Goal: Task Accomplishment & Management: Use online tool/utility

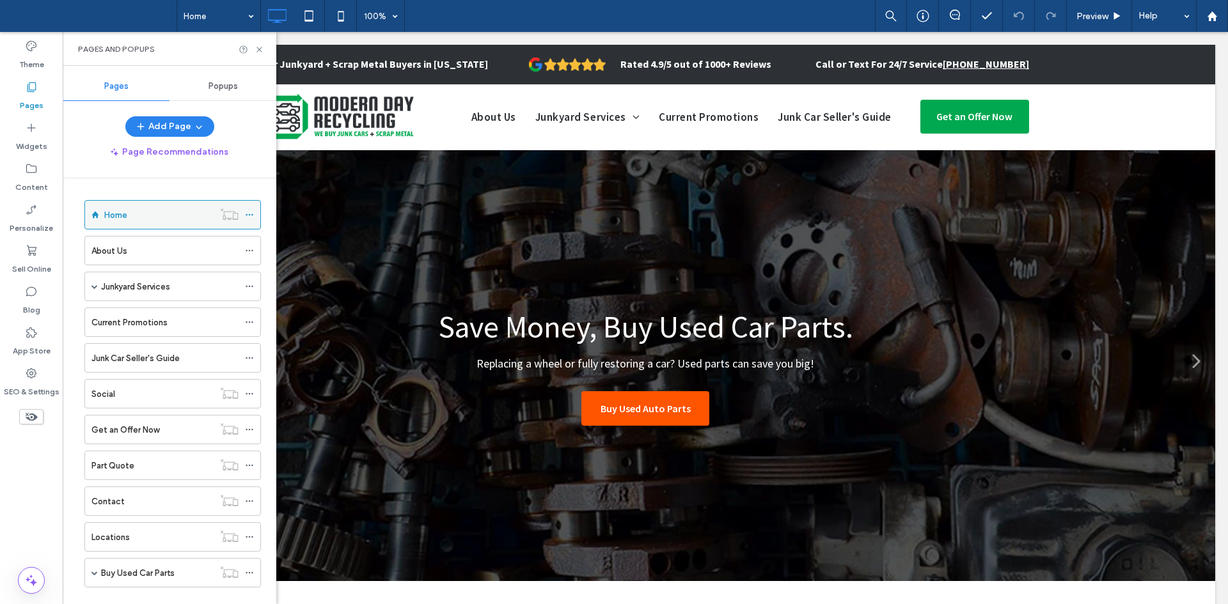
click at [125, 225] on div "Home" at bounding box center [158, 215] width 109 height 28
click at [258, 46] on icon at bounding box center [260, 50] width 10 height 10
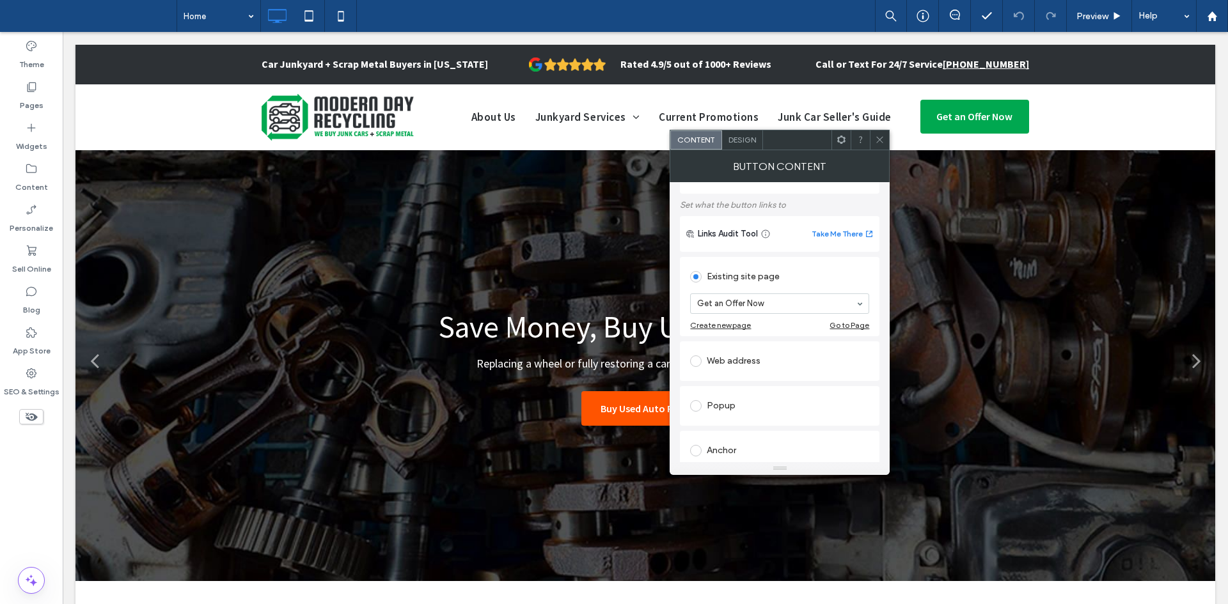
scroll to position [61, 0]
click at [882, 146] on span at bounding box center [880, 139] width 10 height 19
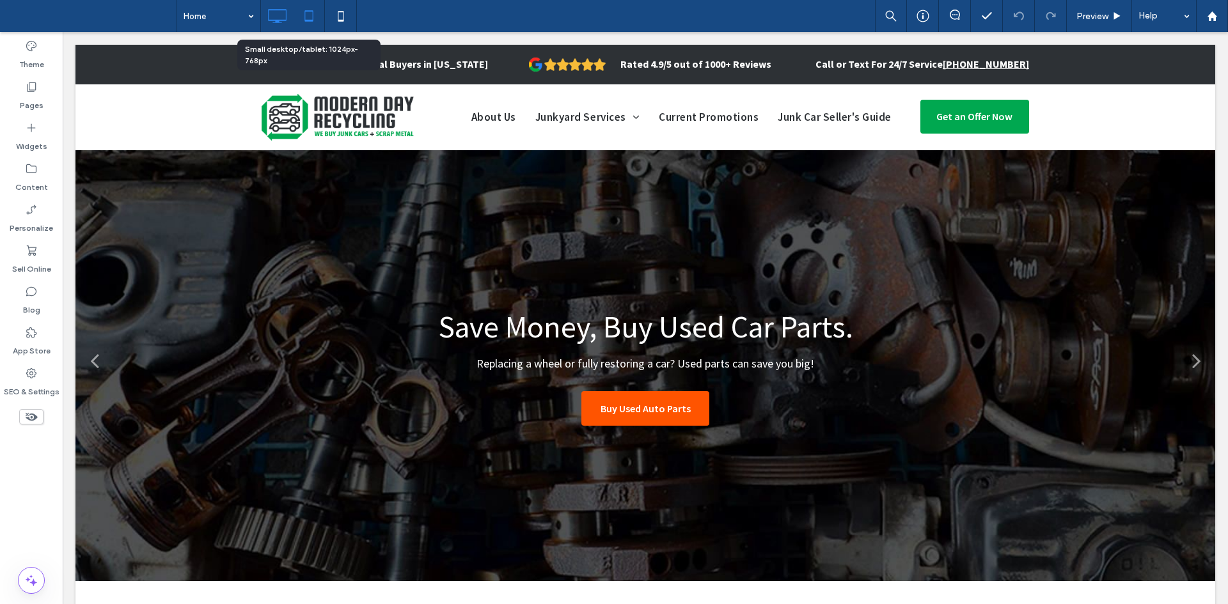
click at [300, 17] on icon at bounding box center [309, 16] width 26 height 26
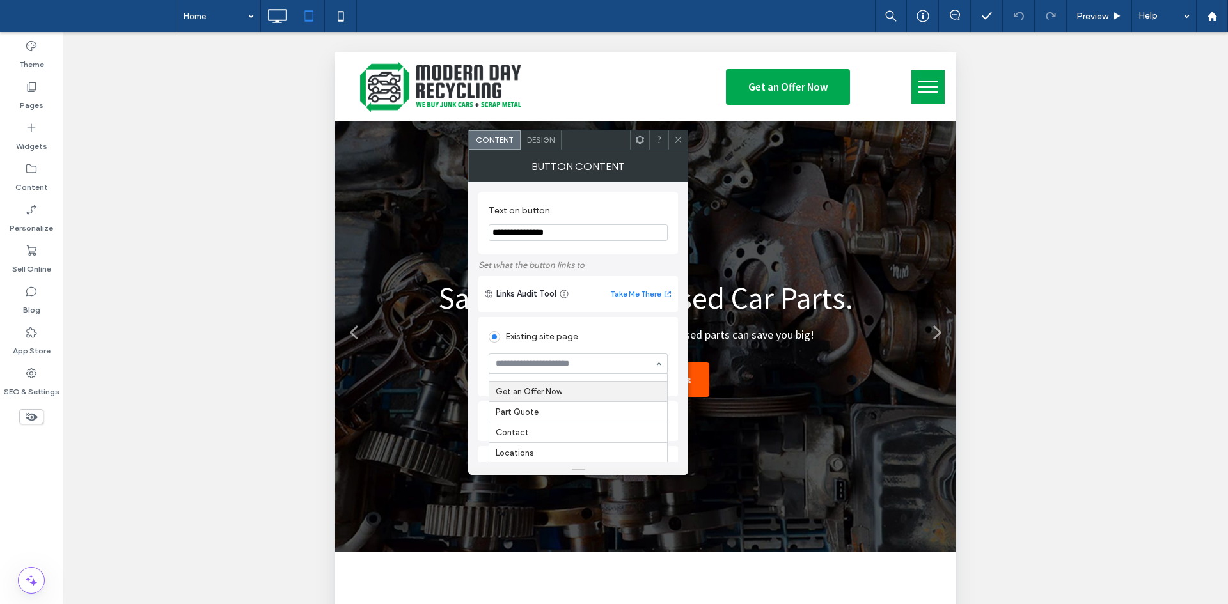
scroll to position [162, 0]
click at [675, 148] on span at bounding box center [678, 139] width 10 height 19
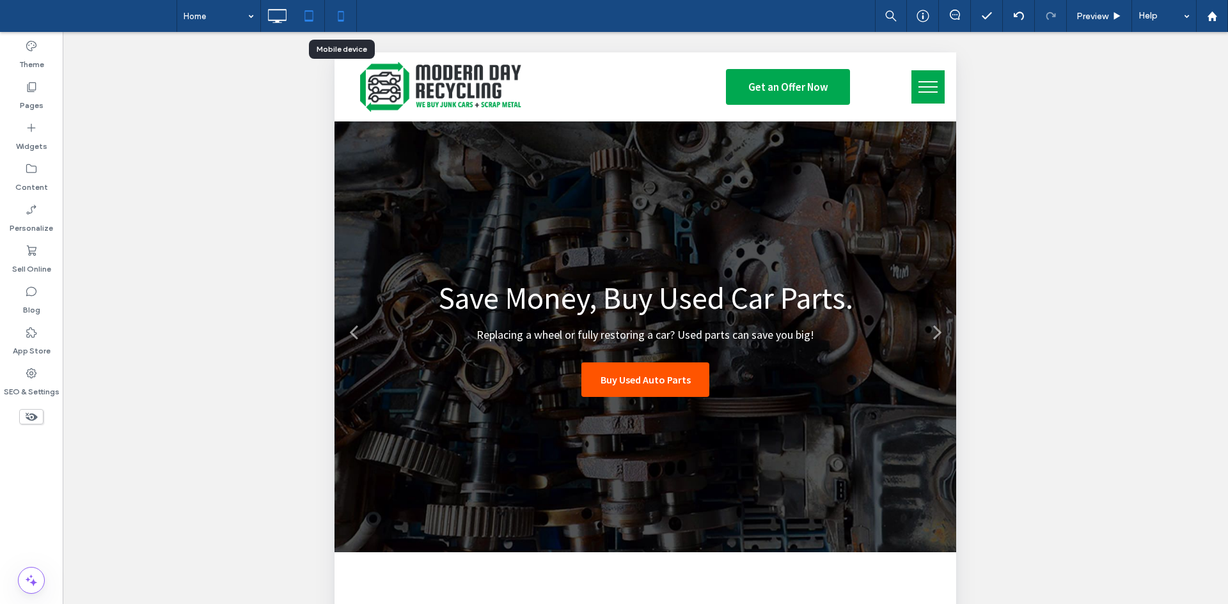
click at [345, 17] on icon at bounding box center [341, 16] width 26 height 26
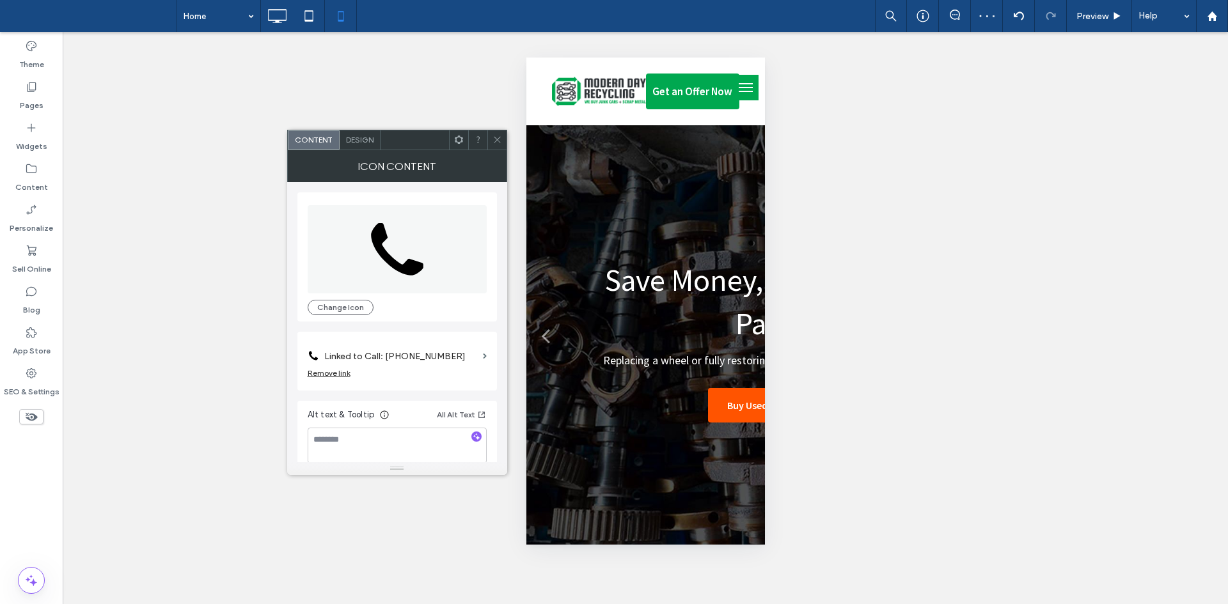
scroll to position [13, 0]
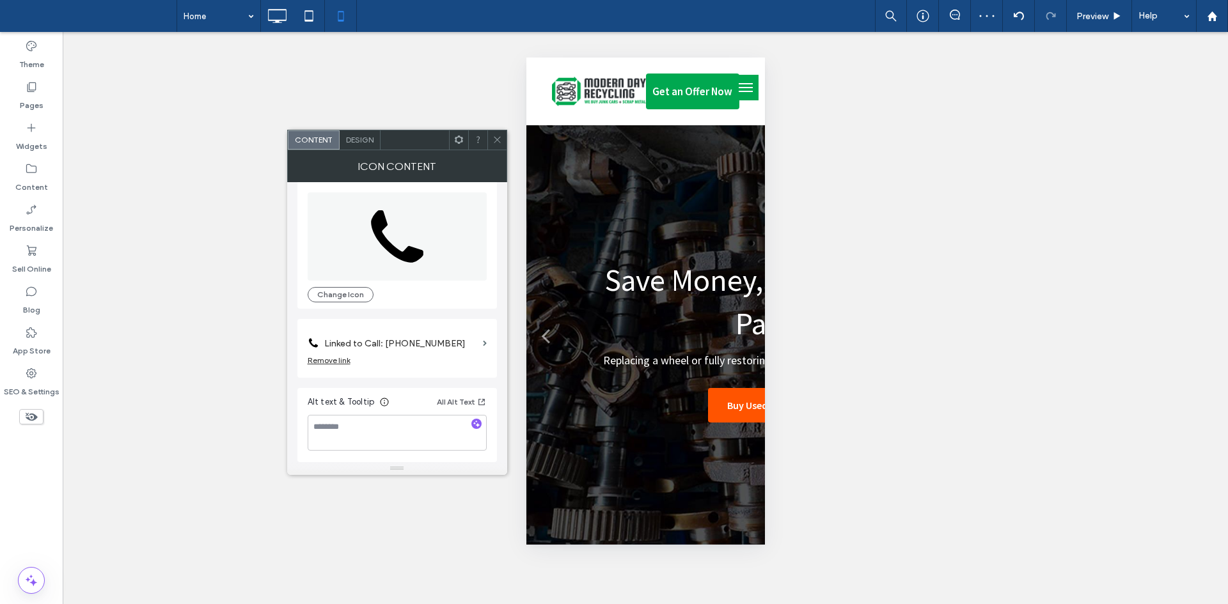
click at [499, 131] on span at bounding box center [497, 139] width 10 height 19
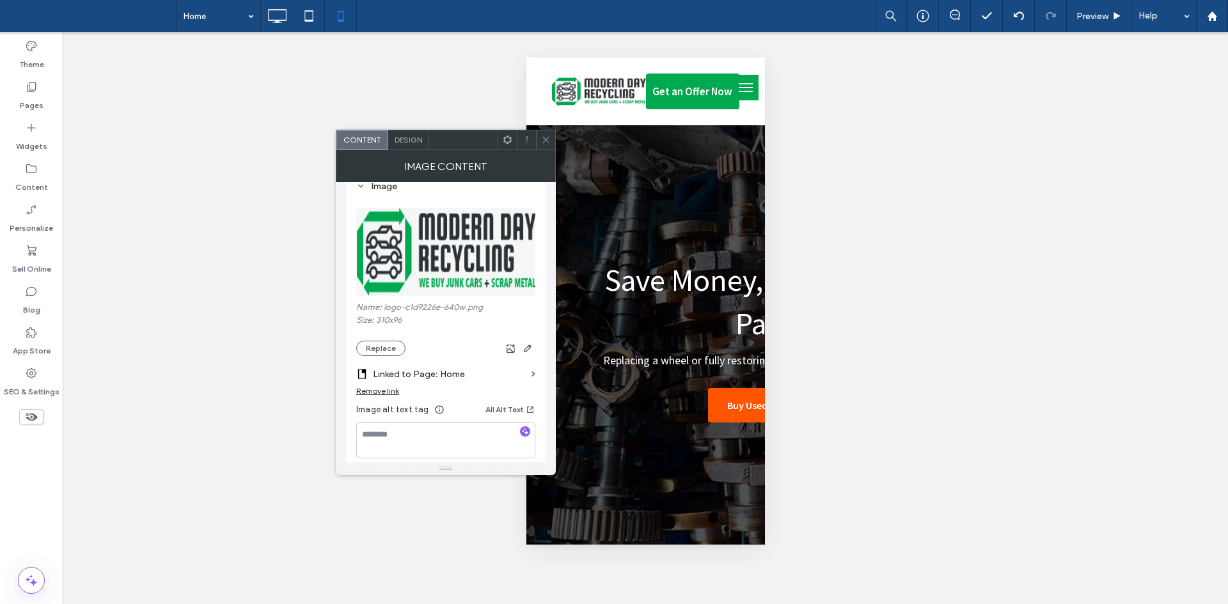
scroll to position [133, 0]
click at [544, 132] on span at bounding box center [546, 139] width 10 height 19
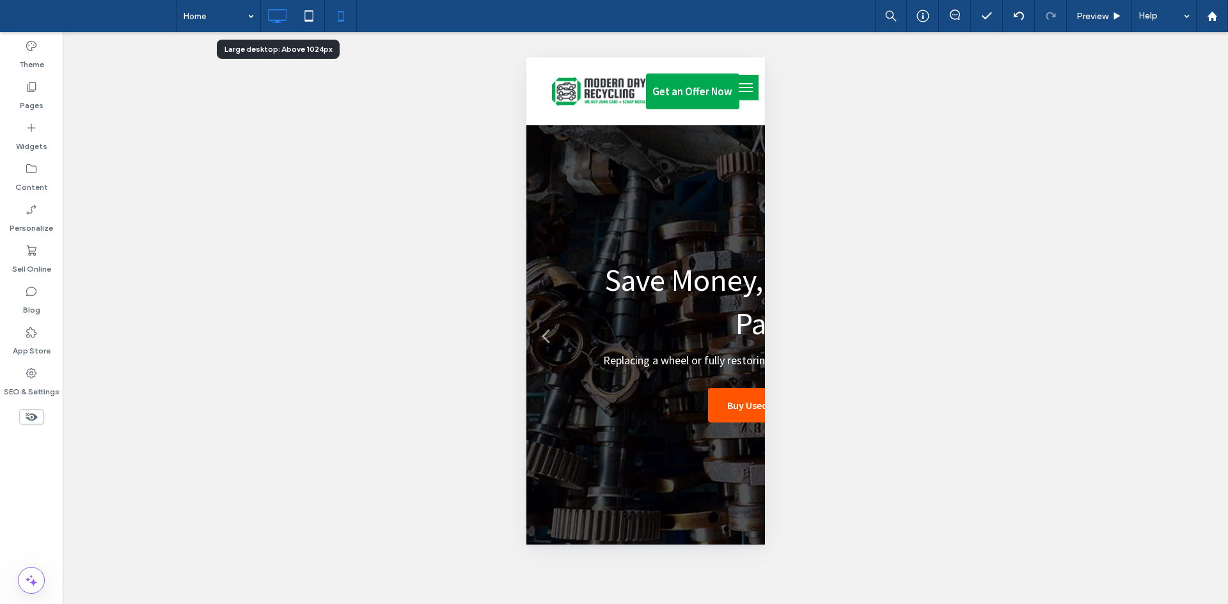
click at [271, 8] on icon at bounding box center [277, 16] width 26 height 26
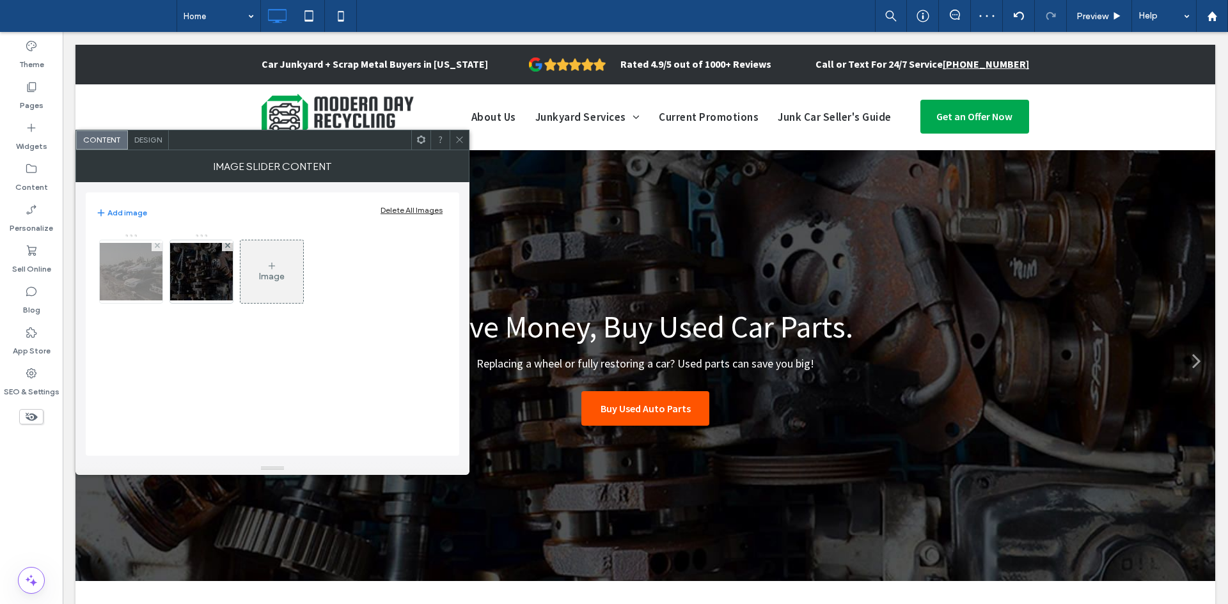
click at [156, 271] on img at bounding box center [131, 272] width 102 height 58
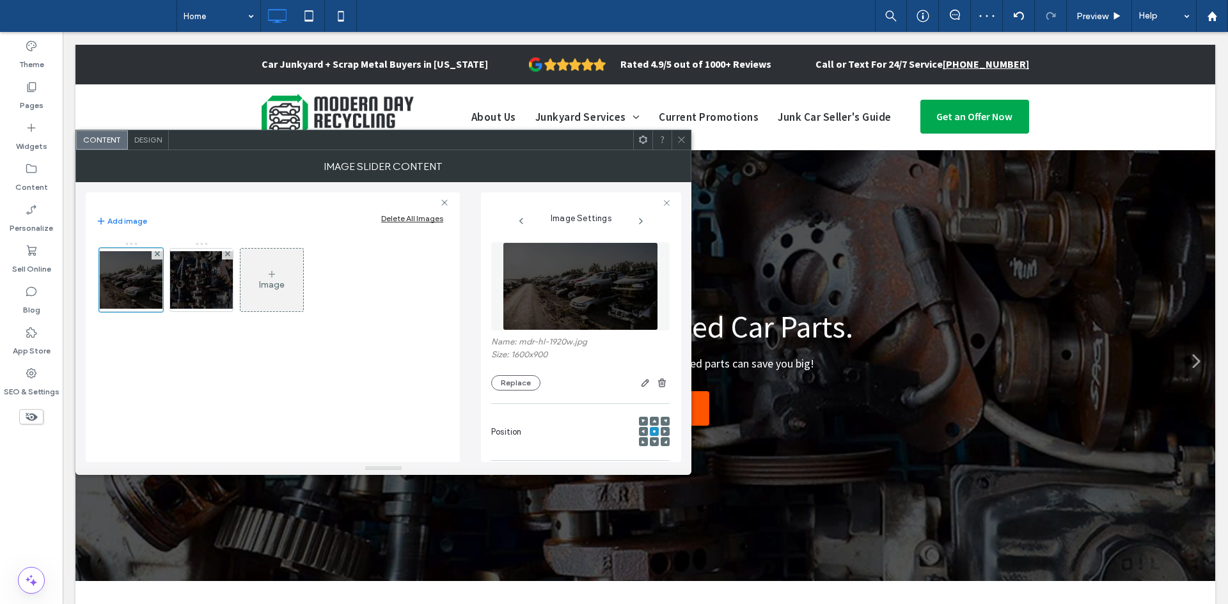
scroll to position [0, 0]
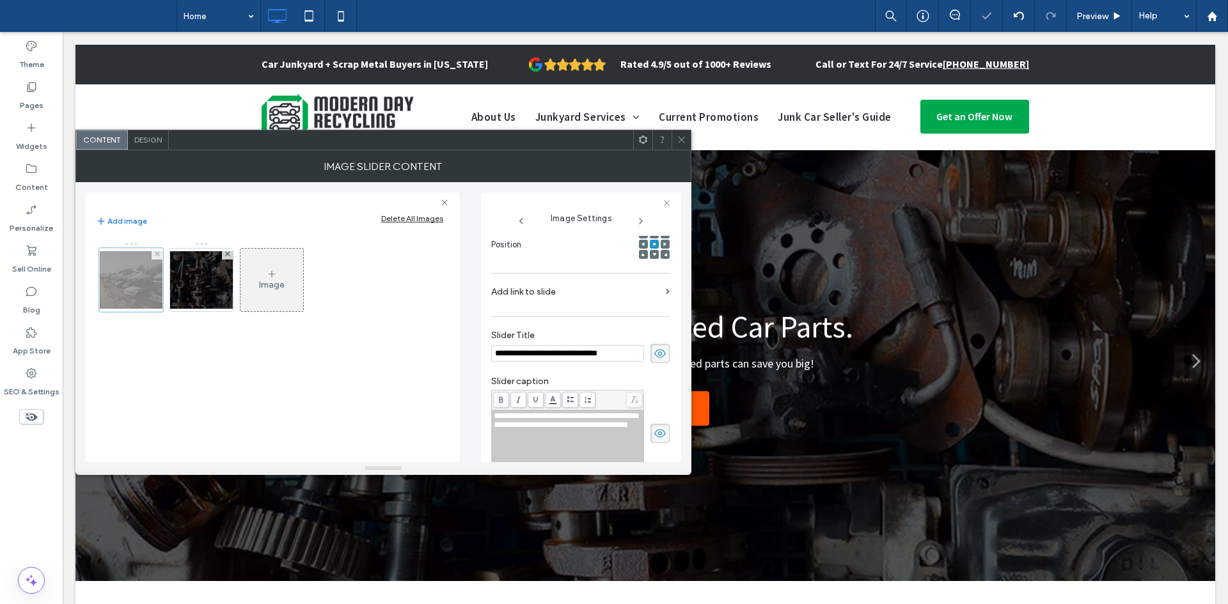
click at [132, 285] on div at bounding box center [131, 280] width 64 height 64
click at [611, 292] on label "Add link to slide" at bounding box center [575, 292] width 169 height 24
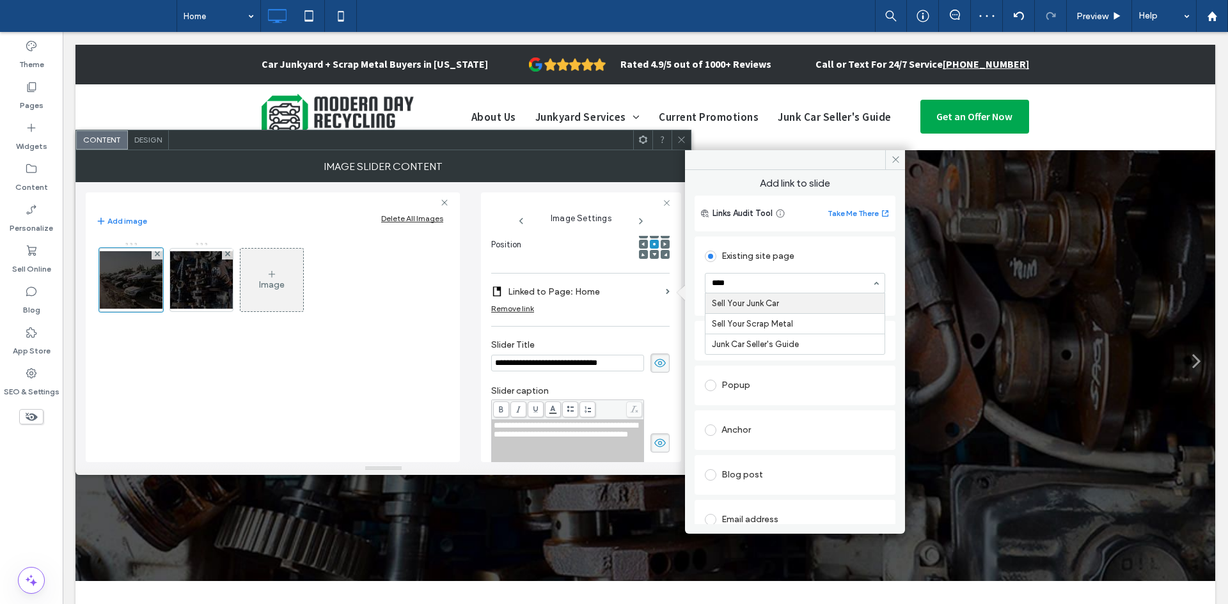
type input "****"
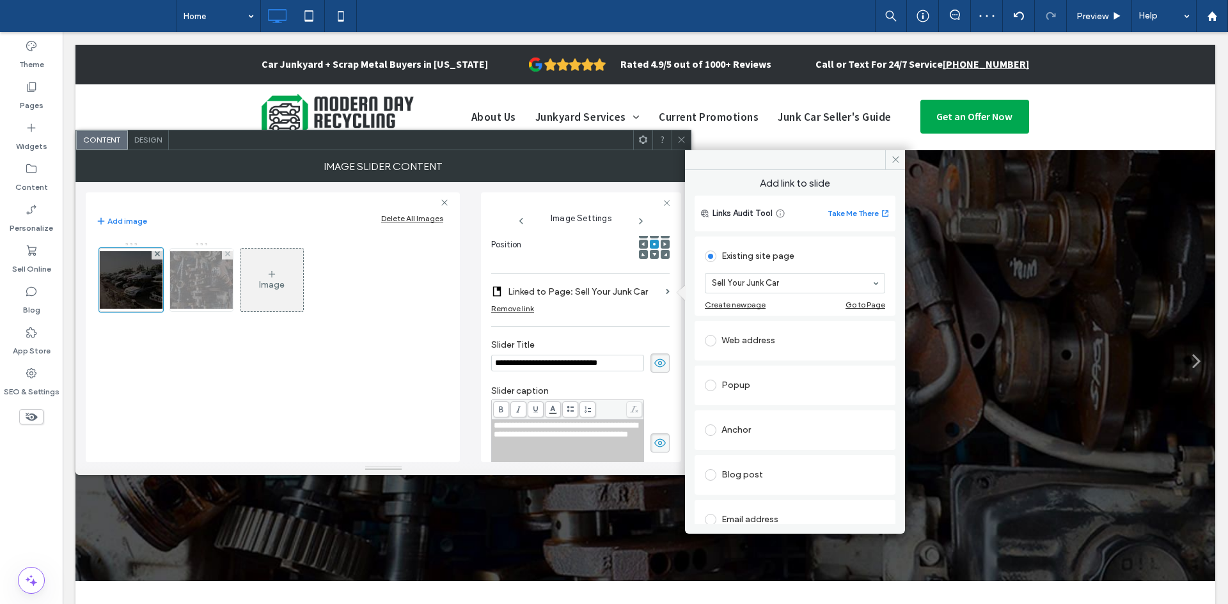
click at [208, 276] on img at bounding box center [201, 280] width 102 height 58
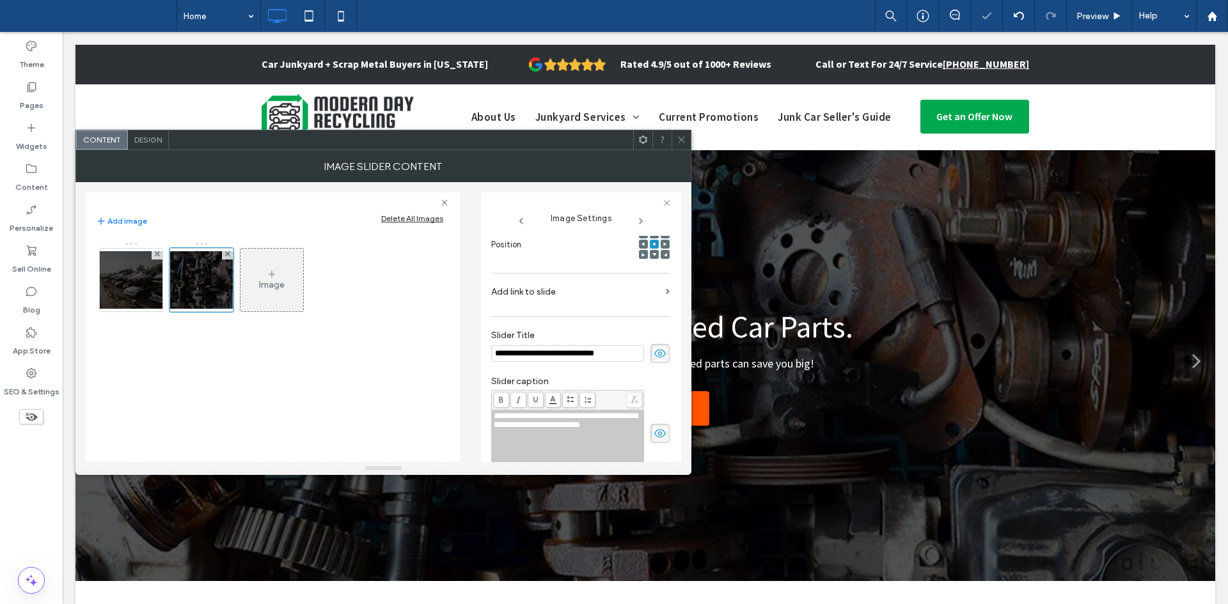
click at [616, 295] on label "Add link to slide" at bounding box center [575, 292] width 169 height 24
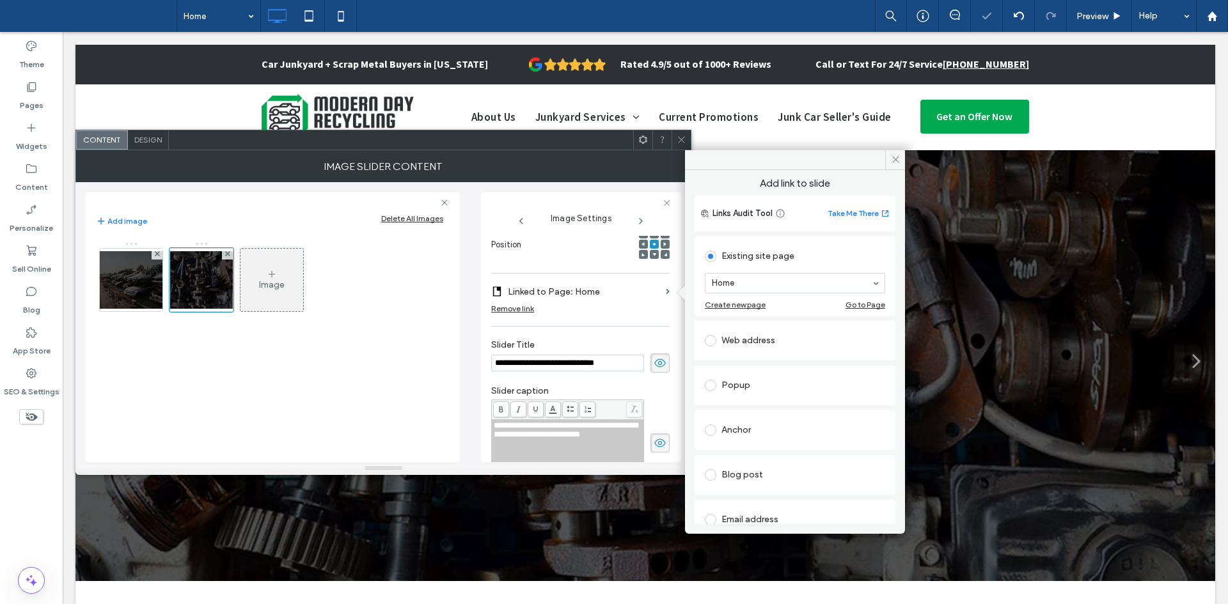
drag, startPoint x: 758, startPoint y: 270, endPoint x: 783, endPoint y: 294, distance: 34.8
click at [783, 294] on section "Home" at bounding box center [795, 283] width 180 height 33
click at [415, 306] on div "Image" at bounding box center [272, 283] width 352 height 83
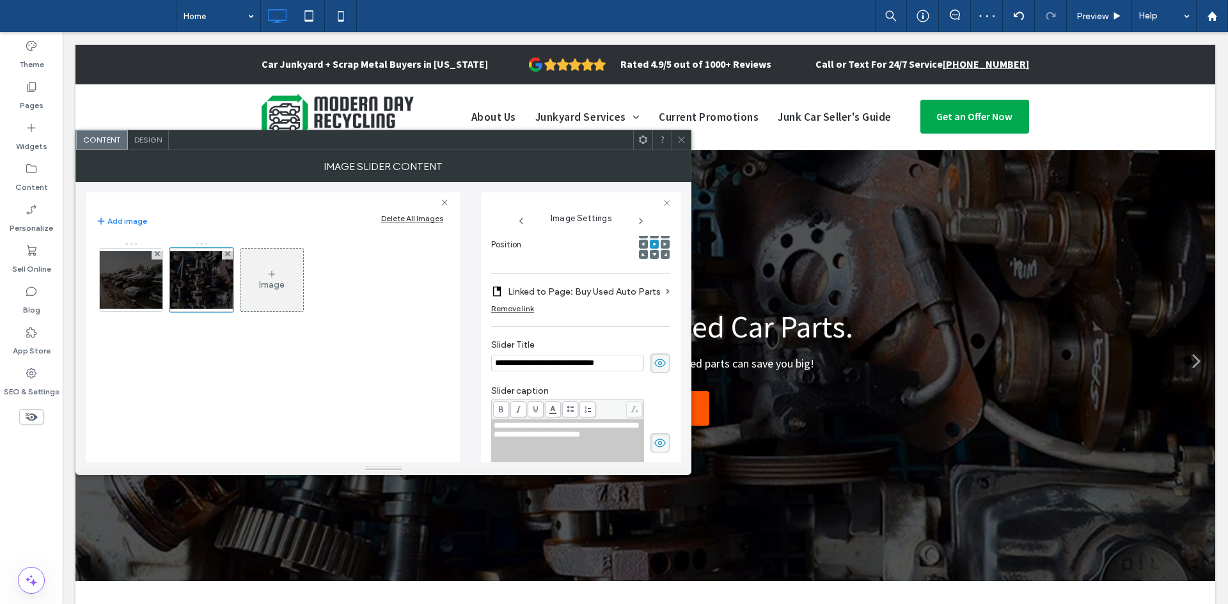
click at [164, 134] on div "Design" at bounding box center [148, 139] width 41 height 19
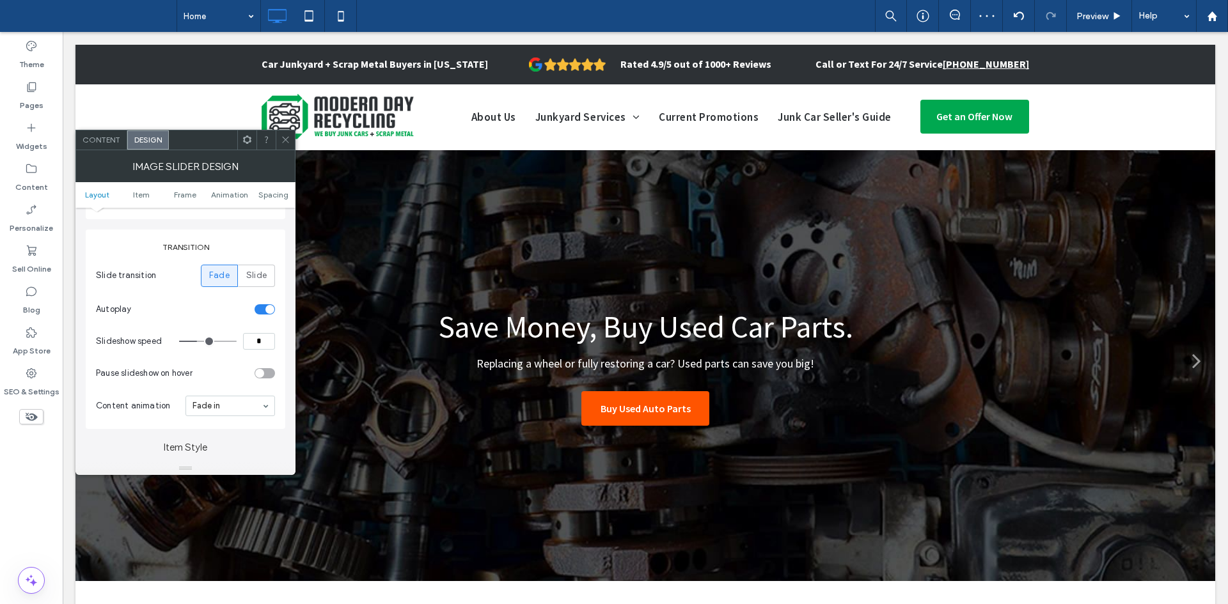
scroll to position [139, 0]
click at [285, 141] on icon at bounding box center [286, 140] width 10 height 10
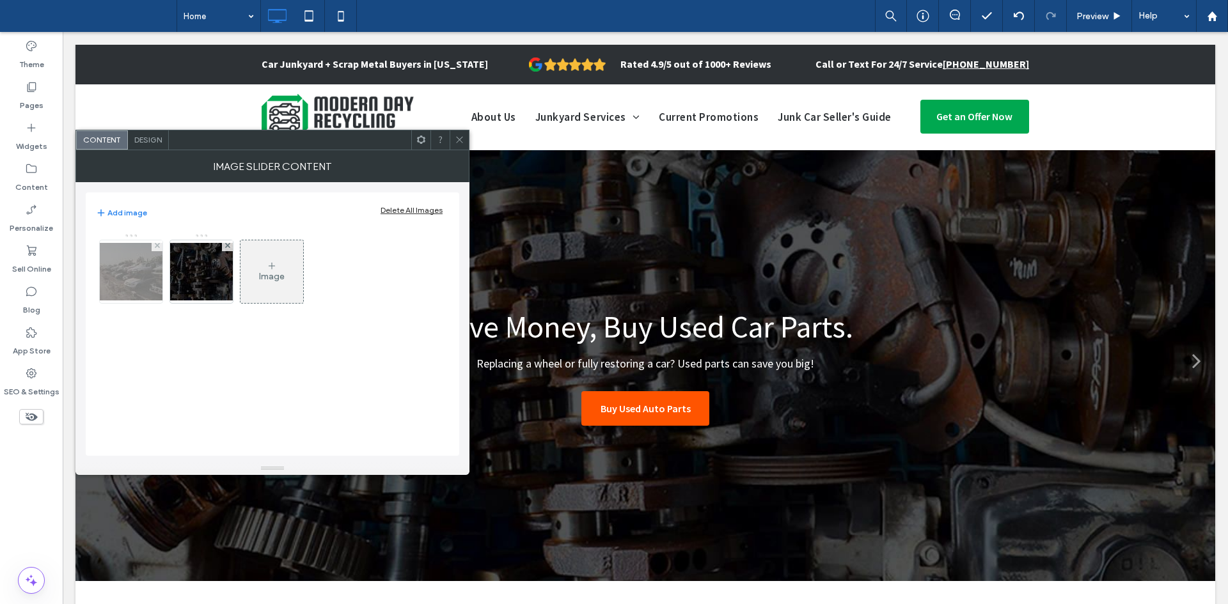
click at [112, 285] on img at bounding box center [131, 272] width 102 height 58
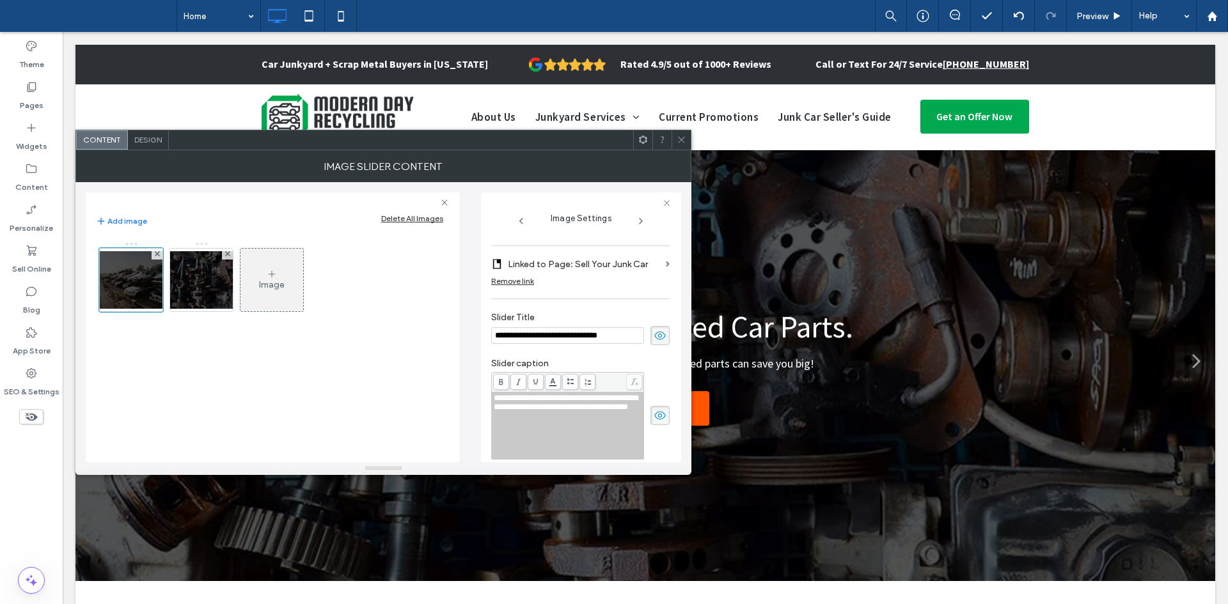
scroll to position [216, 0]
click at [685, 139] on icon at bounding box center [682, 140] width 10 height 10
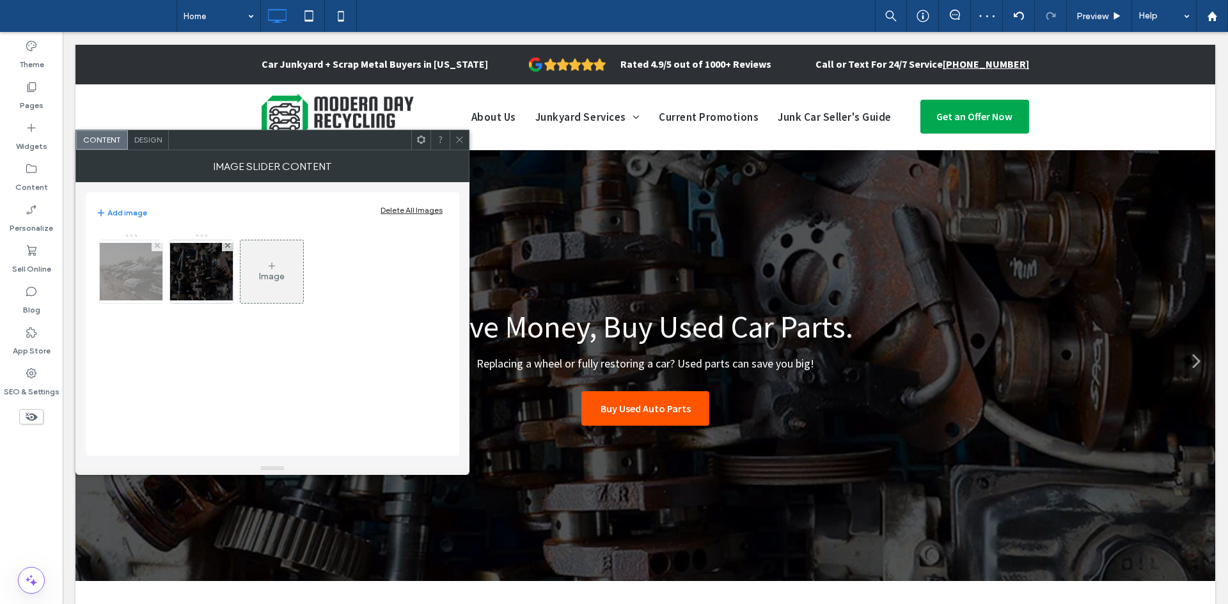
click at [127, 256] on img at bounding box center [131, 272] width 102 height 58
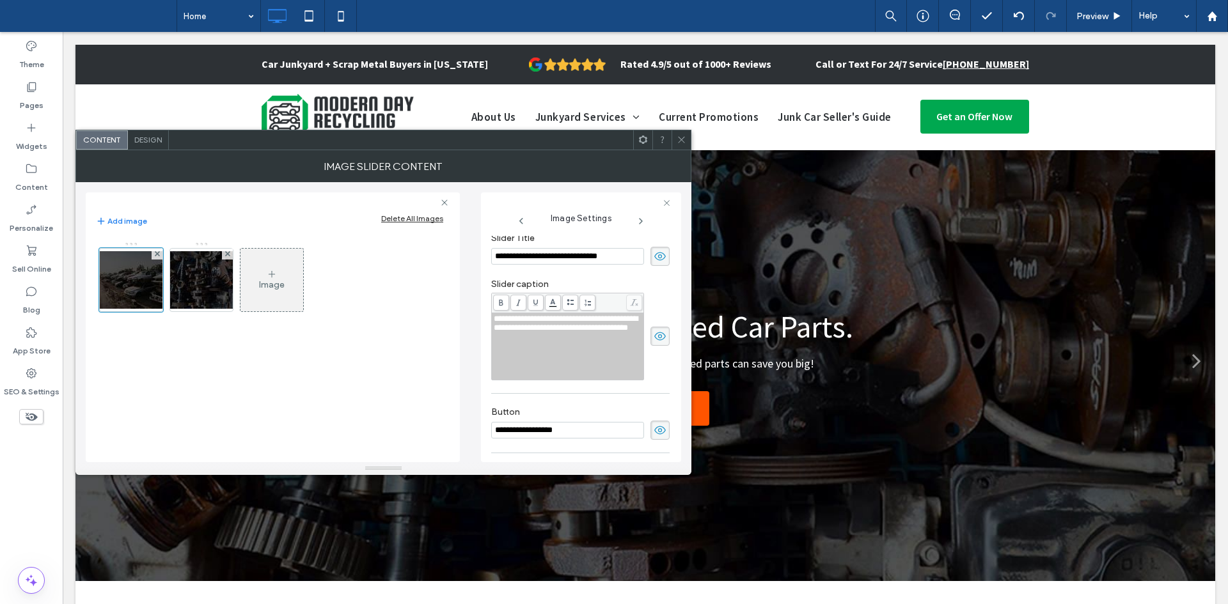
scroll to position [375, 0]
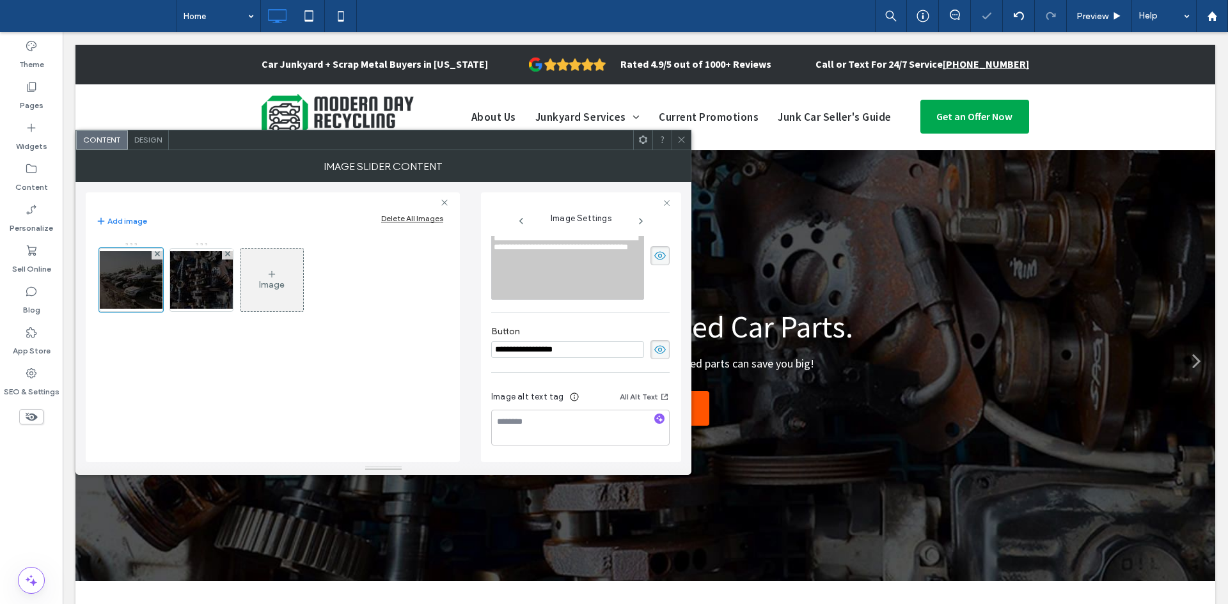
click at [586, 352] on input "**********" at bounding box center [567, 349] width 153 height 17
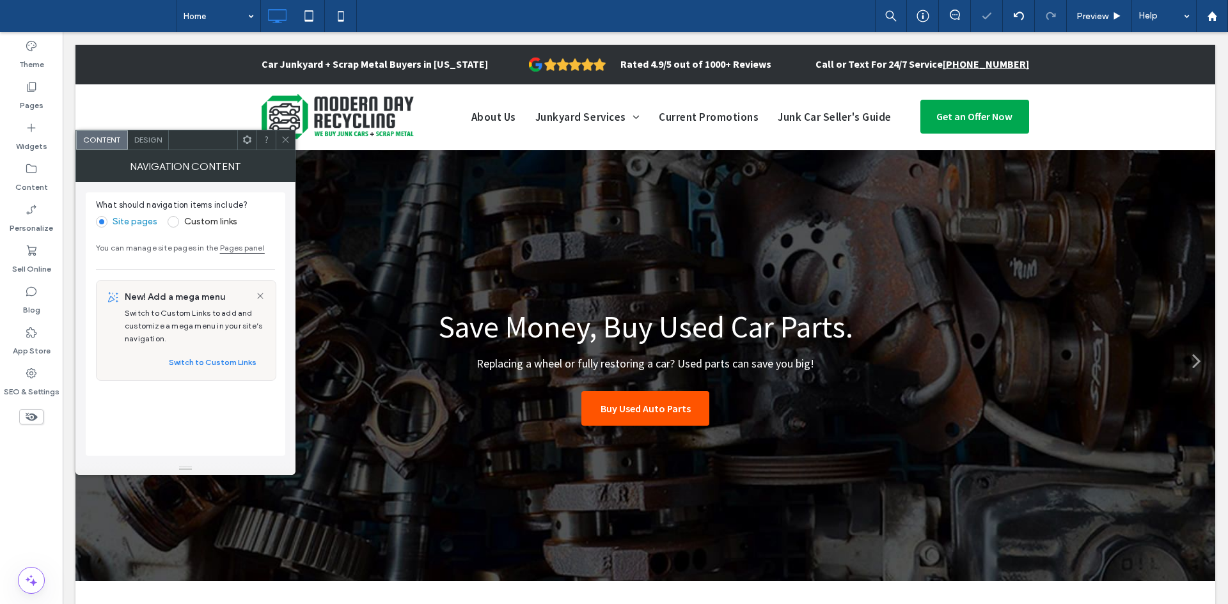
click at [287, 139] on icon at bounding box center [286, 140] width 10 height 10
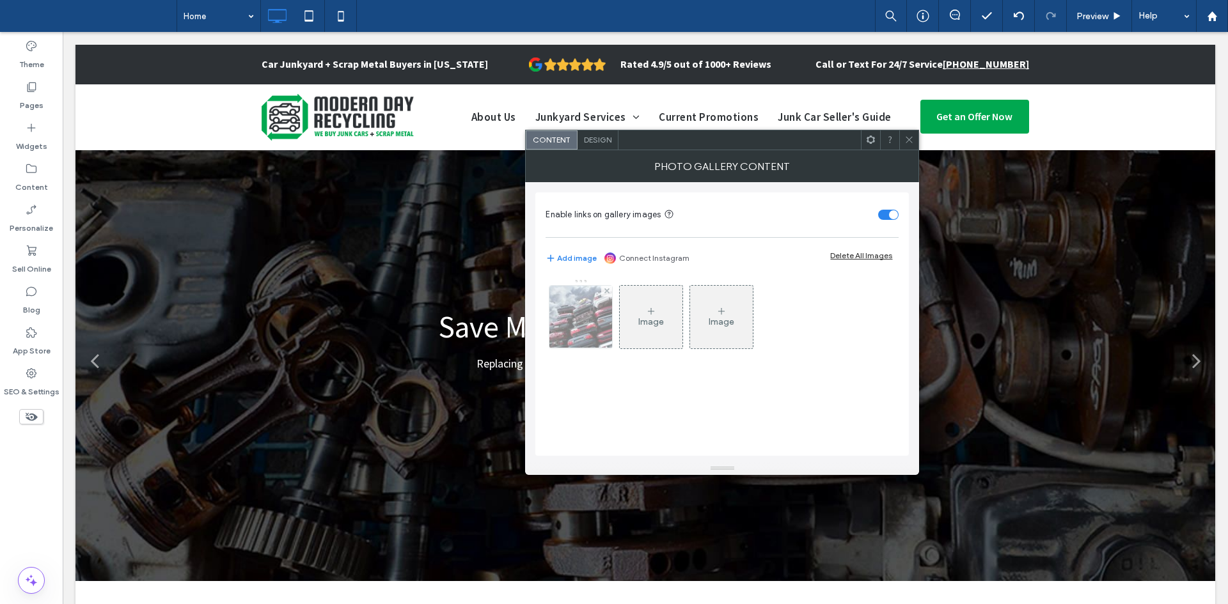
click at [599, 334] on img at bounding box center [581, 317] width 97 height 63
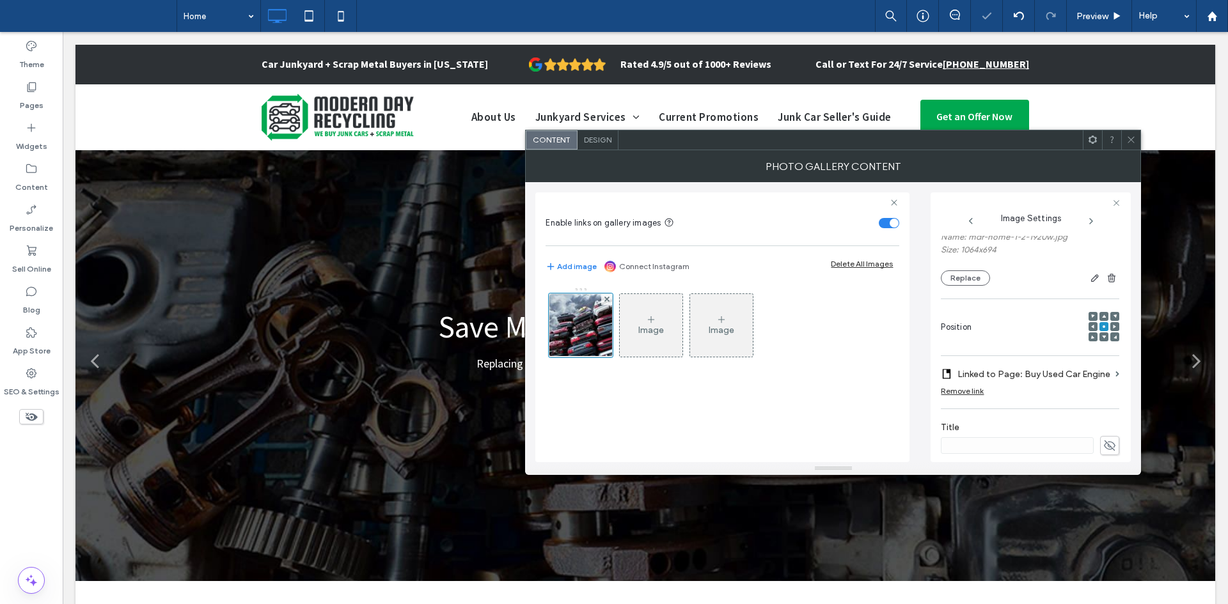
scroll to position [106, 0]
click at [1034, 365] on label "Linked to Page: Buy Used Car Engine" at bounding box center [1033, 374] width 153 height 24
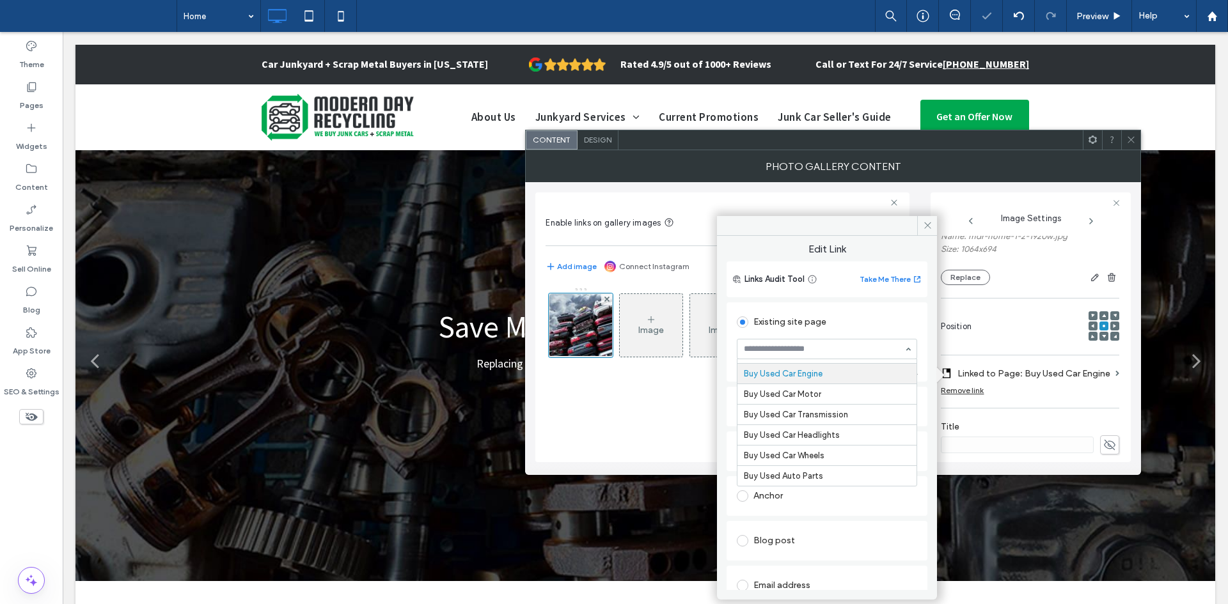
drag, startPoint x: 822, startPoint y: 342, endPoint x: 807, endPoint y: 403, distance: 62.7
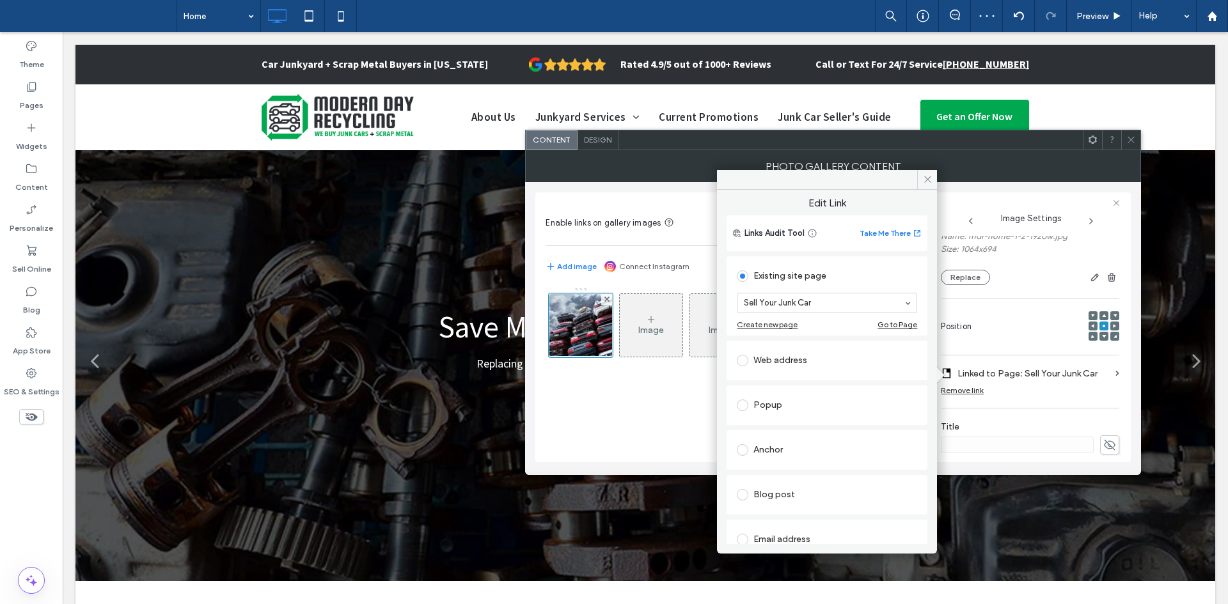
click at [1133, 136] on icon at bounding box center [1131, 140] width 10 height 10
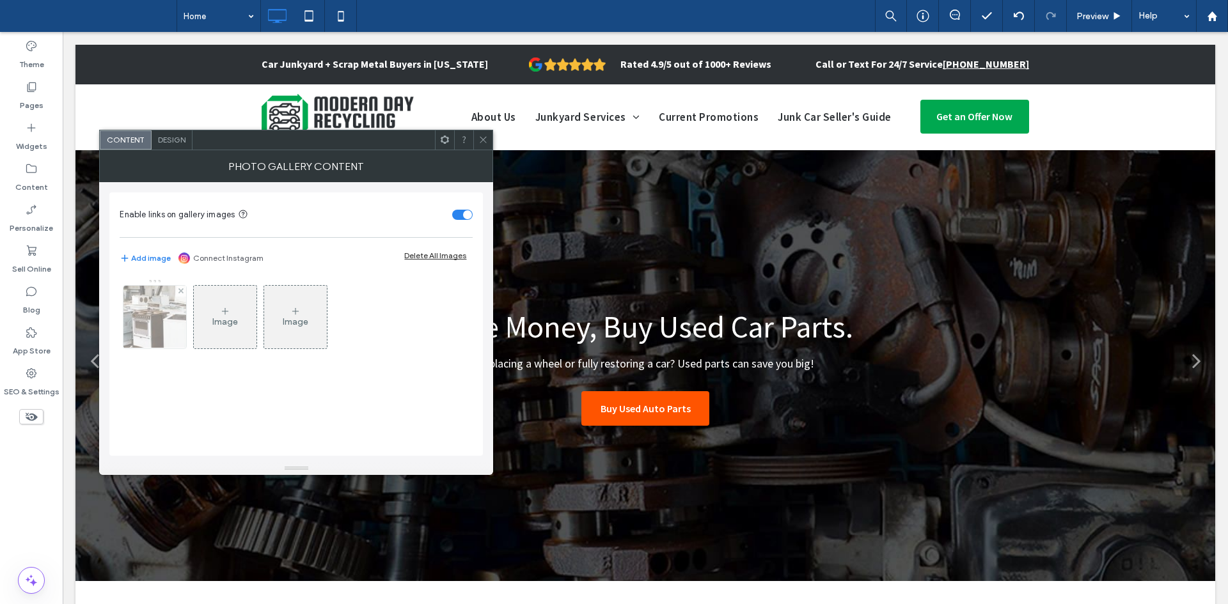
click at [173, 315] on img at bounding box center [155, 317] width 97 height 63
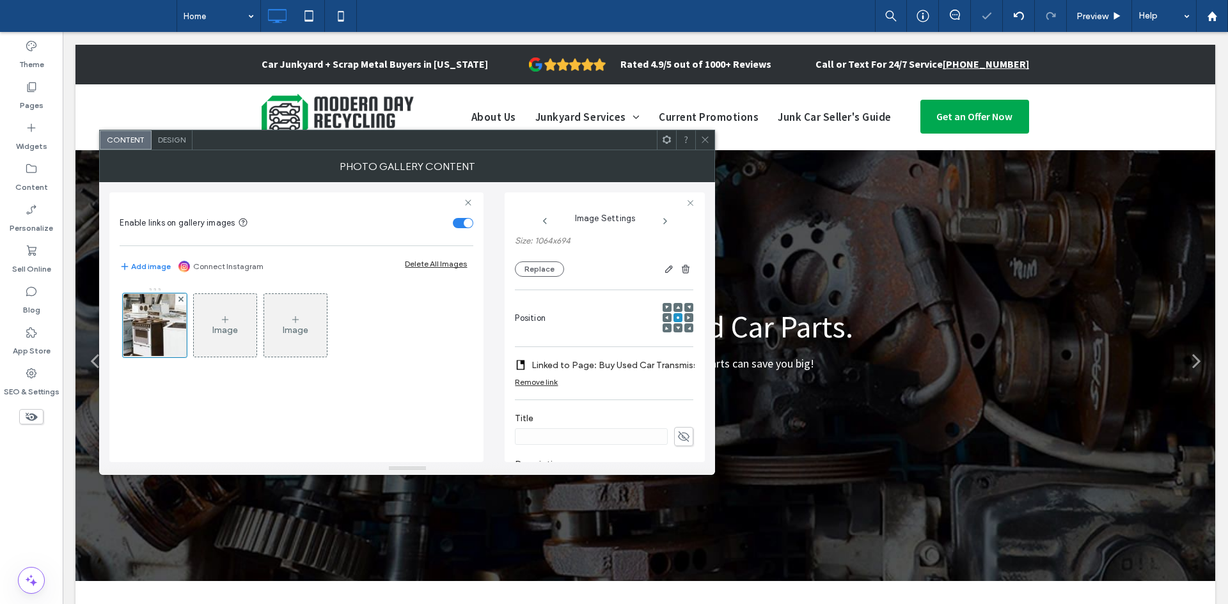
scroll to position [115, 0]
click at [585, 362] on label "Linked to Page: Buy Used Car Transmission" at bounding box center [620, 364] width 178 height 24
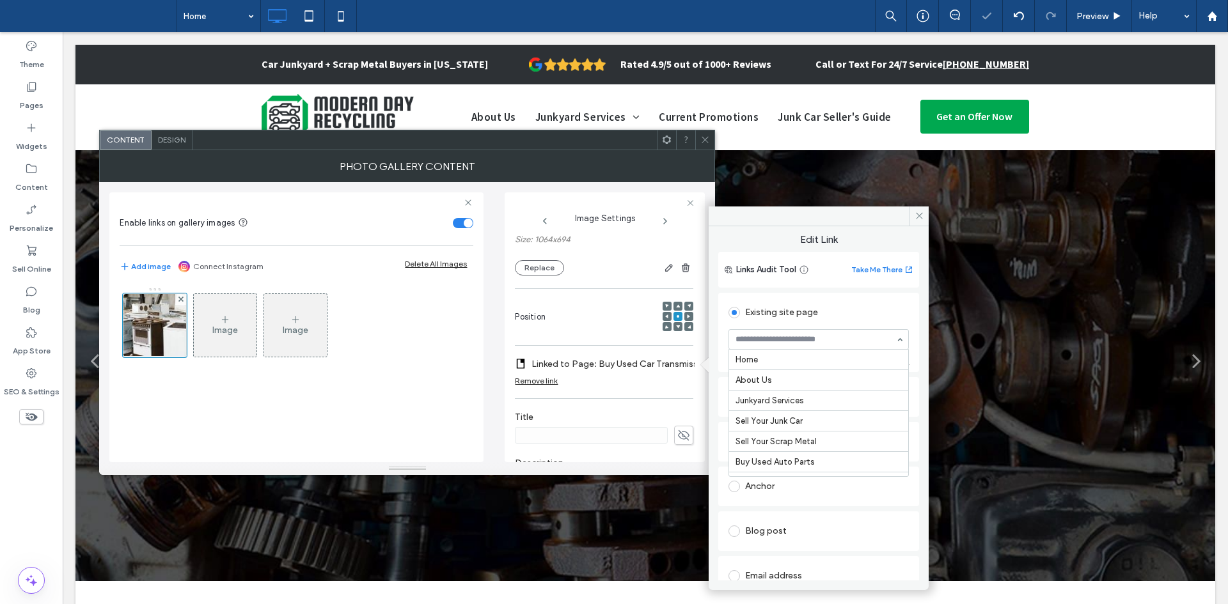
scroll to position [282, 0]
click at [787, 329] on div at bounding box center [818, 339] width 180 height 20
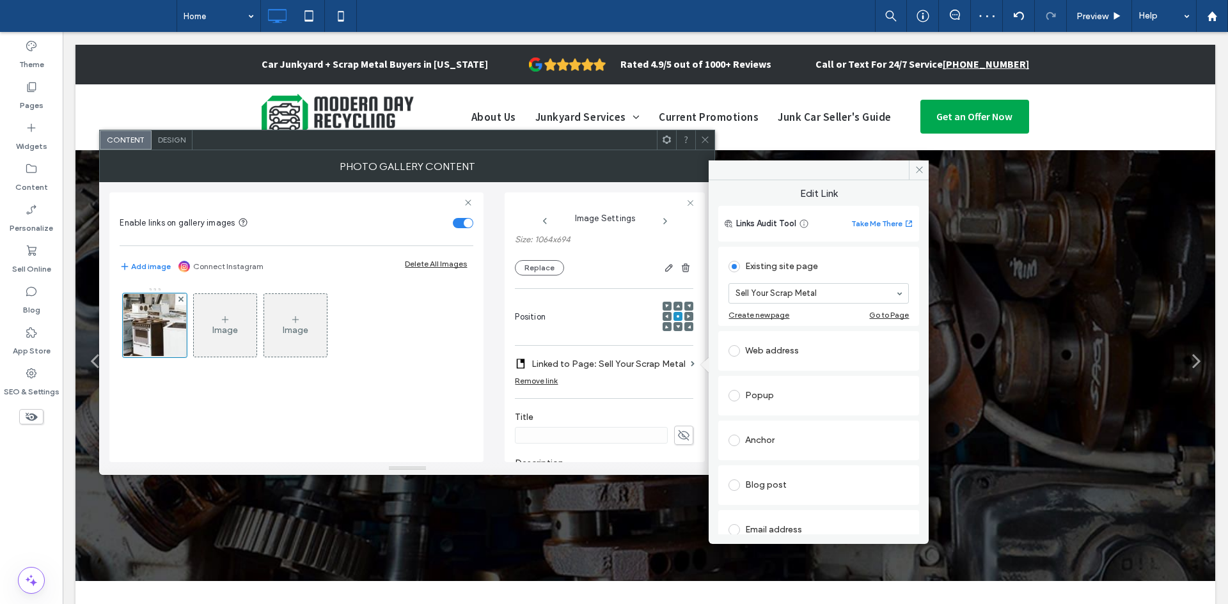
click at [703, 139] on icon at bounding box center [705, 140] width 10 height 10
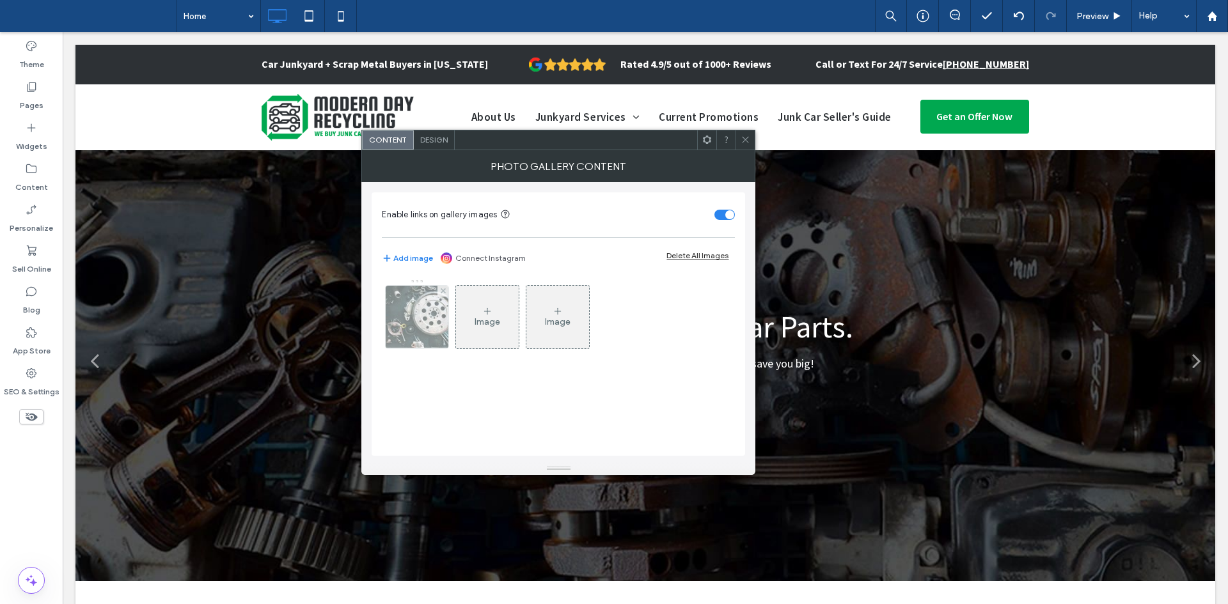
click at [407, 320] on img at bounding box center [417, 317] width 97 height 63
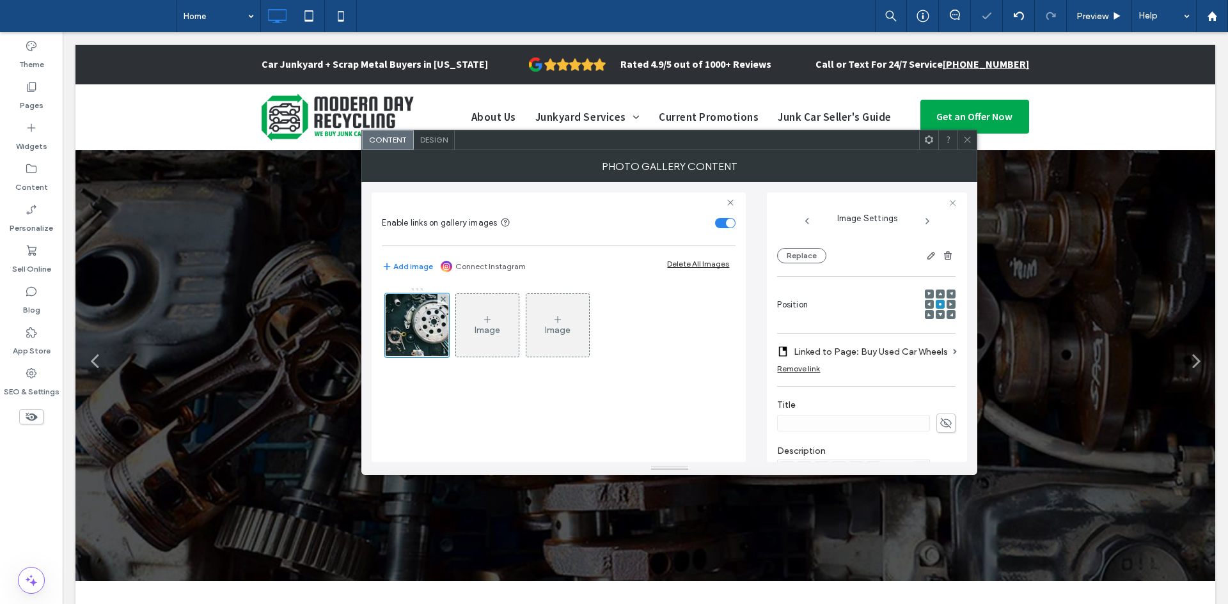
scroll to position [145, 0]
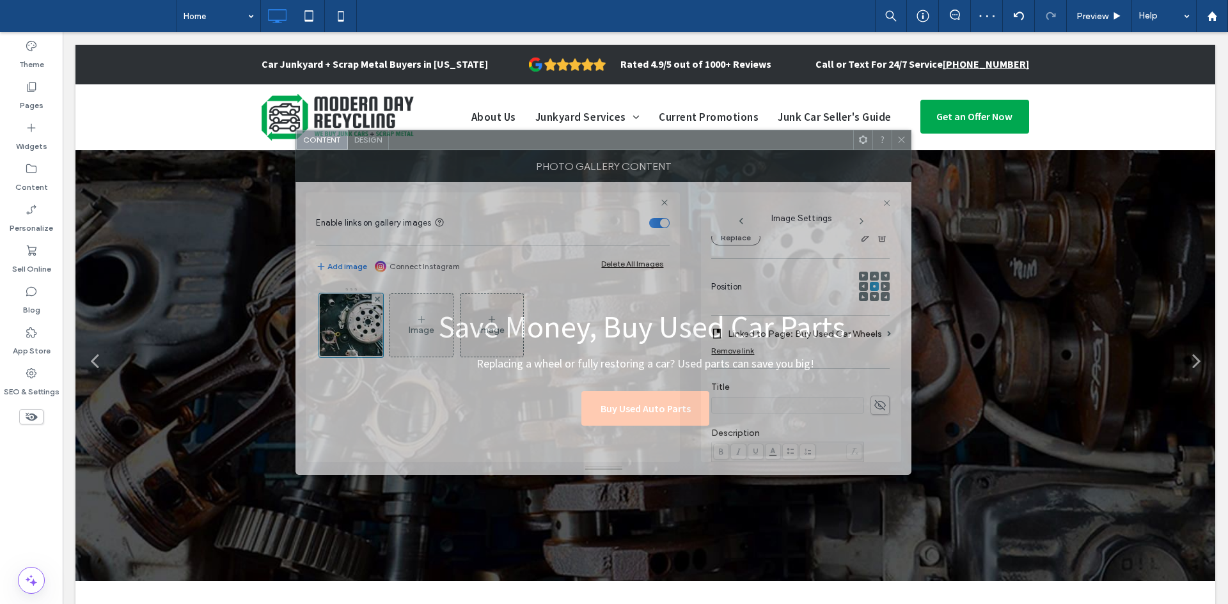
drag, startPoint x: 828, startPoint y: 167, endPoint x: 582, endPoint y: 157, distance: 246.4
click at [582, 157] on div "Photo Gallery Content" at bounding box center [603, 166] width 616 height 32
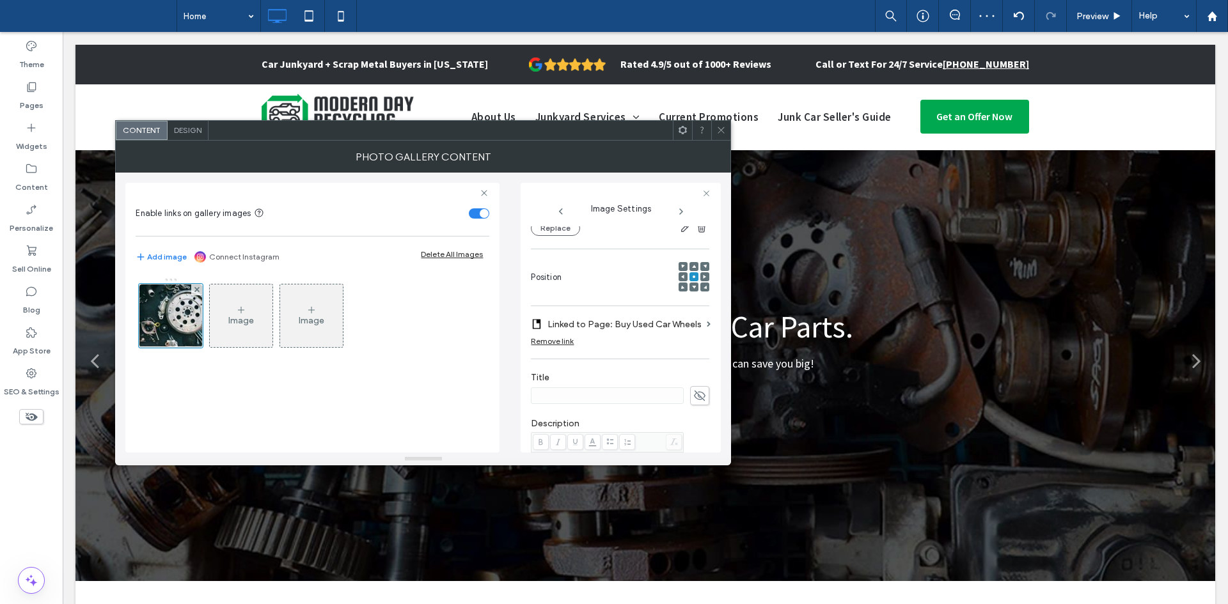
click at [622, 326] on label "Linked to Page: Buy Used Car Wheels" at bounding box center [624, 325] width 154 height 24
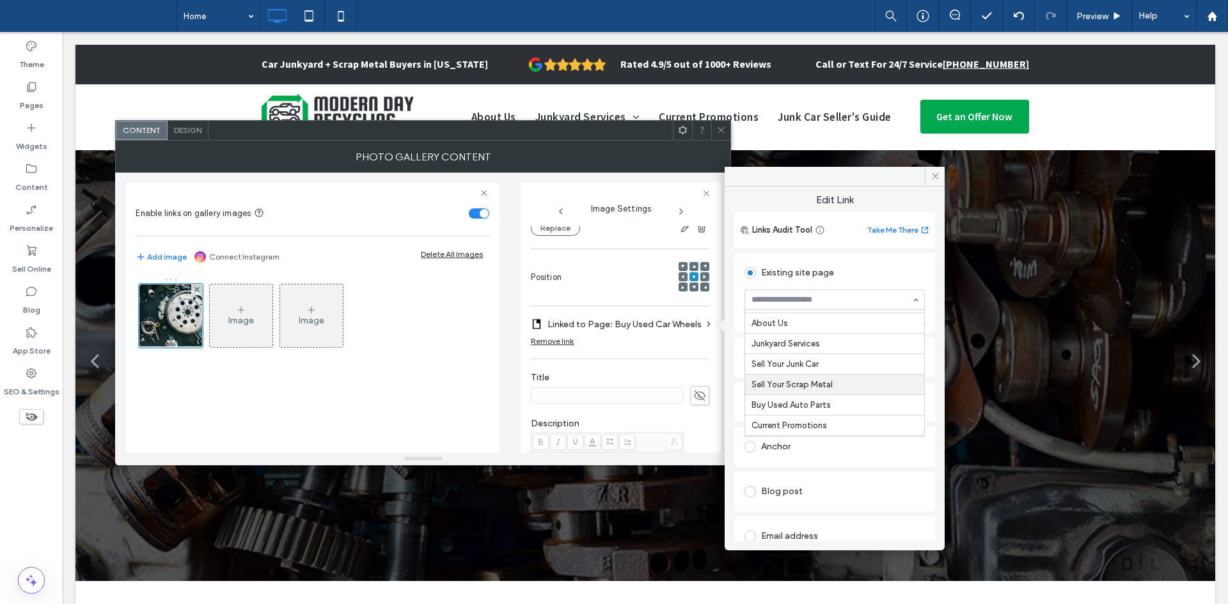
scroll to position [39, 0]
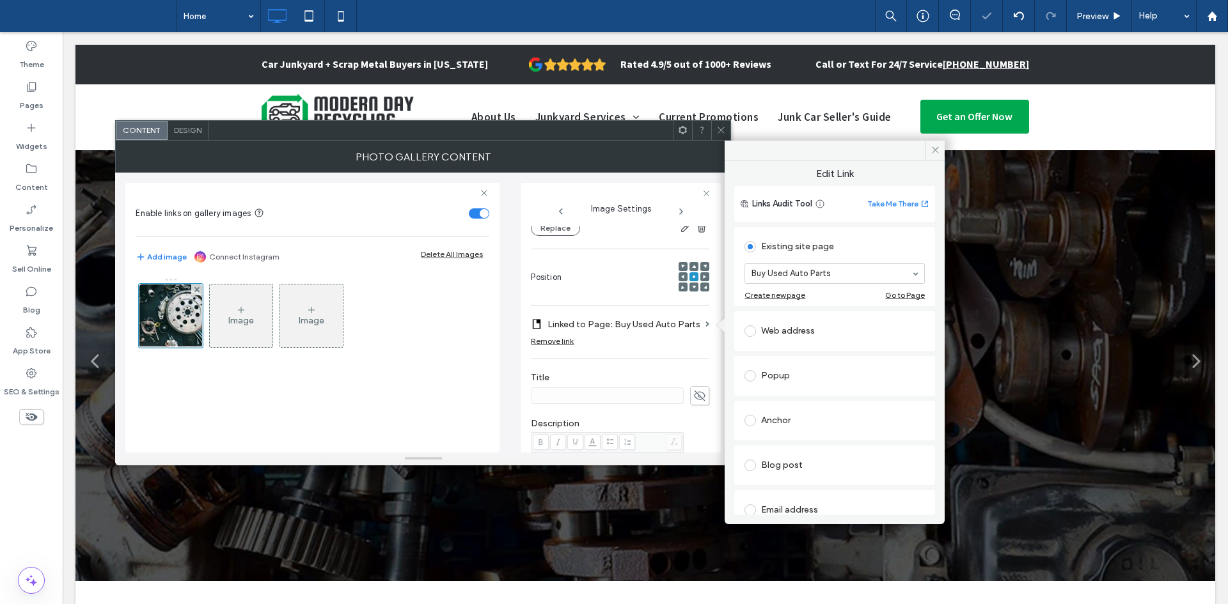
click at [723, 132] on icon at bounding box center [721, 130] width 10 height 10
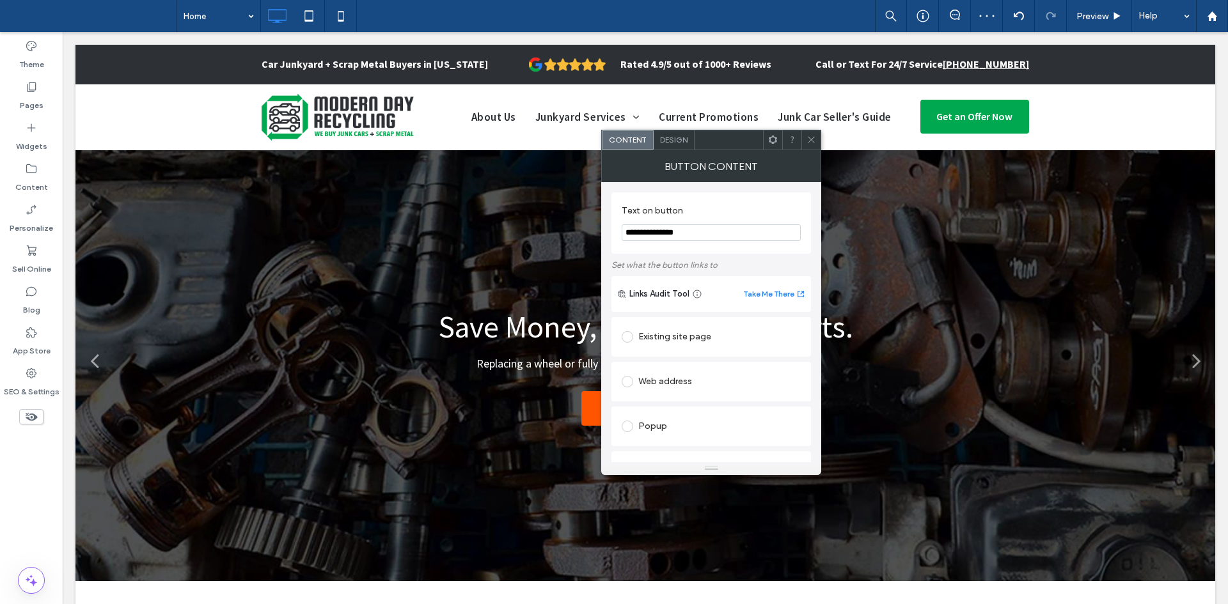
click at [693, 331] on div "Existing site page" at bounding box center [711, 337] width 179 height 20
drag, startPoint x: 714, startPoint y: 358, endPoint x: 711, endPoint y: 396, distance: 37.8
drag, startPoint x: 703, startPoint y: 423, endPoint x: 809, endPoint y: 137, distance: 304.1
click at [809, 137] on use at bounding box center [811, 140] width 6 height 6
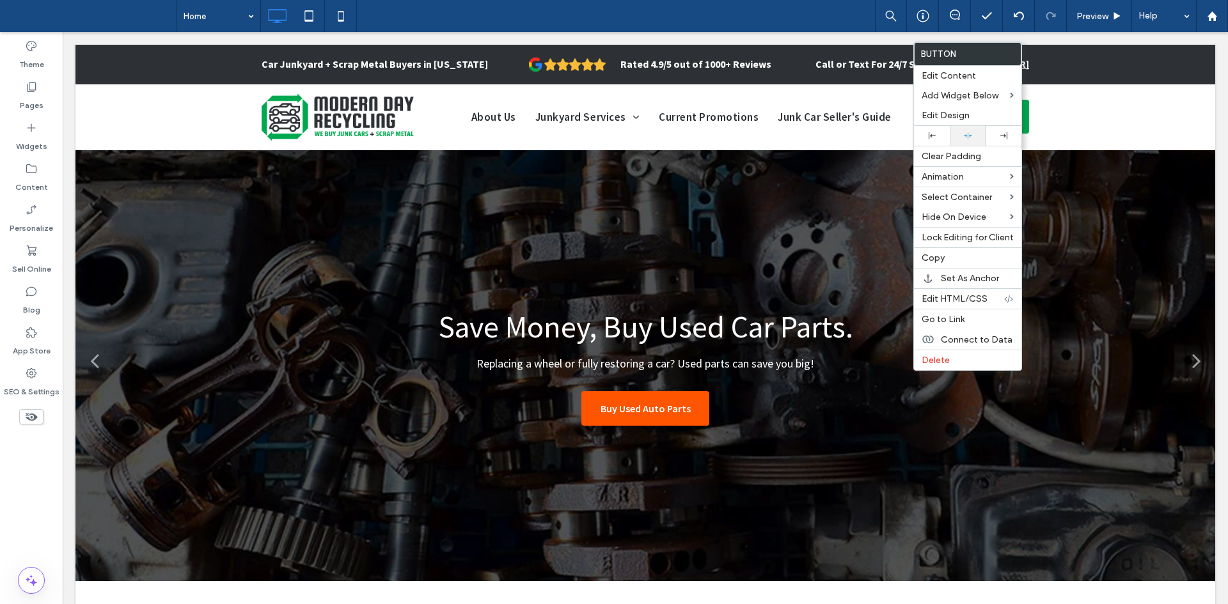
click at [964, 134] on icon at bounding box center [968, 136] width 8 height 8
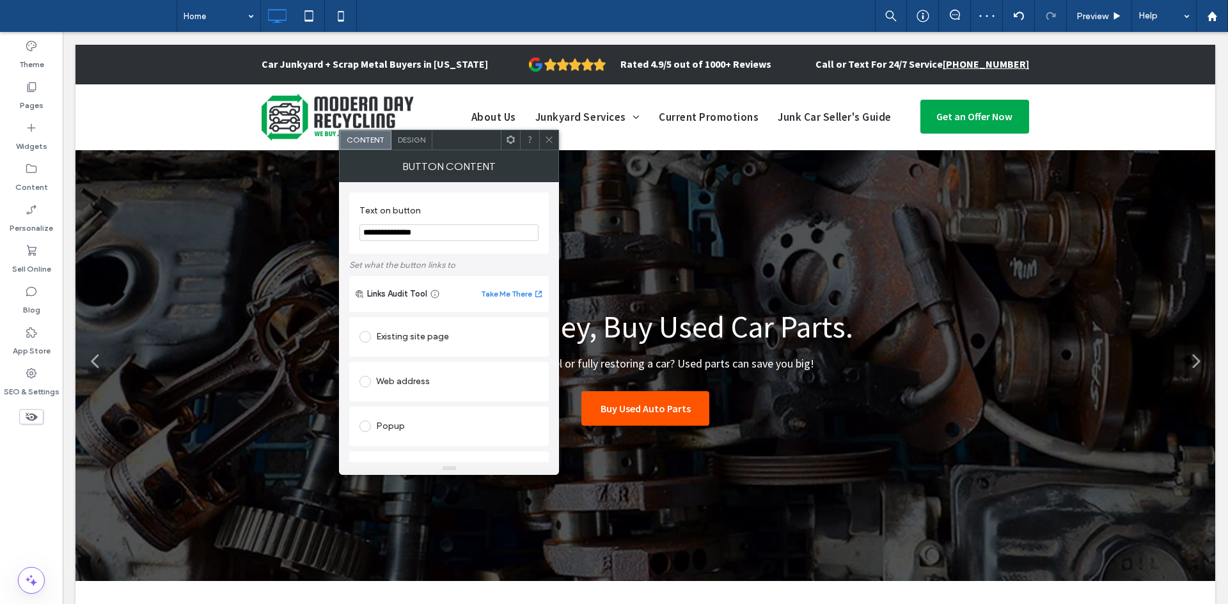
click at [423, 329] on div "Existing site page" at bounding box center [448, 337] width 179 height 20
drag, startPoint x: 434, startPoint y: 365, endPoint x: 434, endPoint y: 390, distance: 24.9
click at [547, 137] on icon at bounding box center [549, 140] width 10 height 10
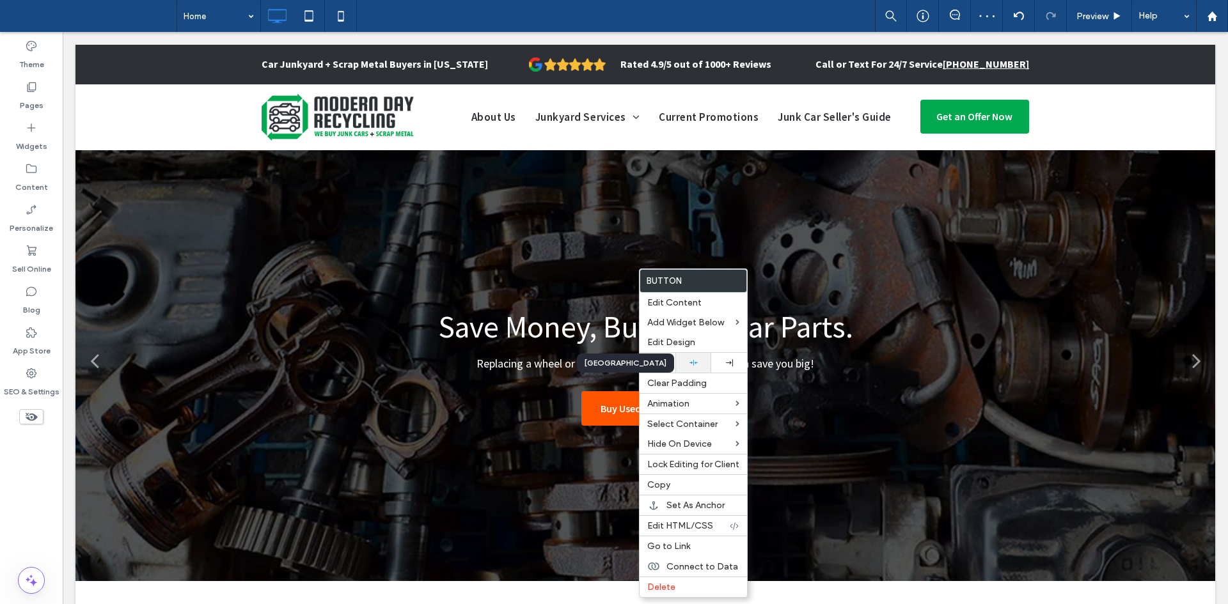
click at [701, 365] on div at bounding box center [693, 363] width 23 height 8
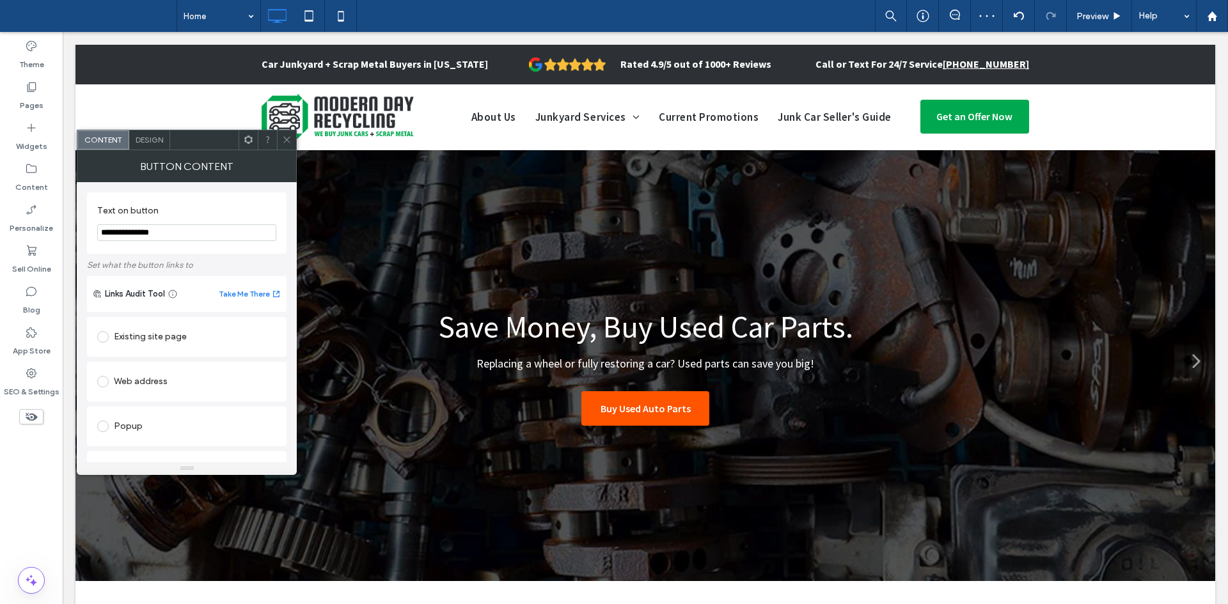
click at [182, 325] on div "Existing site page" at bounding box center [186, 337] width 179 height 27
click at [180, 375] on section "Home" at bounding box center [186, 363] width 179 height 33
click at [285, 137] on icon at bounding box center [287, 140] width 10 height 10
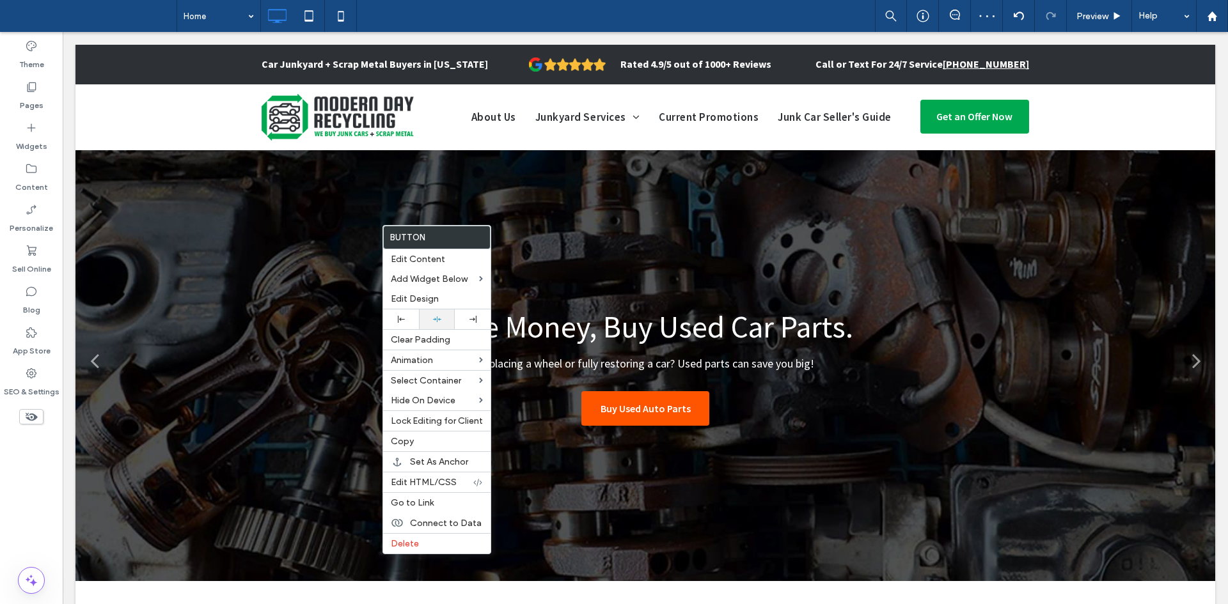
click at [437, 320] on use at bounding box center [437, 320] width 8 height 6
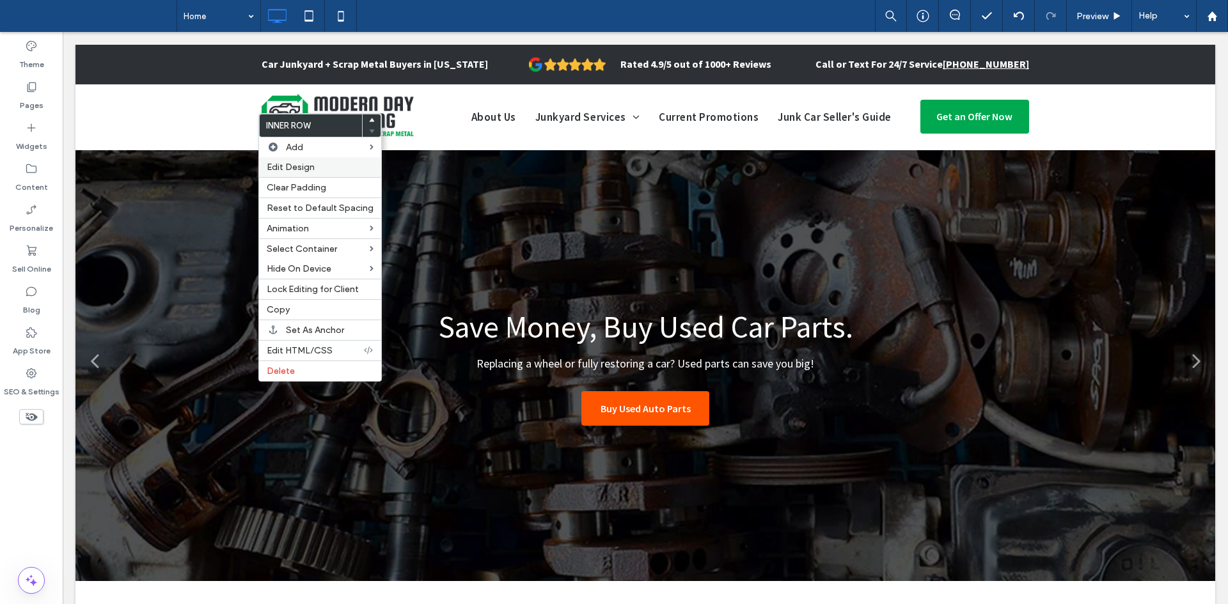
click at [292, 168] on span "Edit Design" at bounding box center [291, 167] width 48 height 11
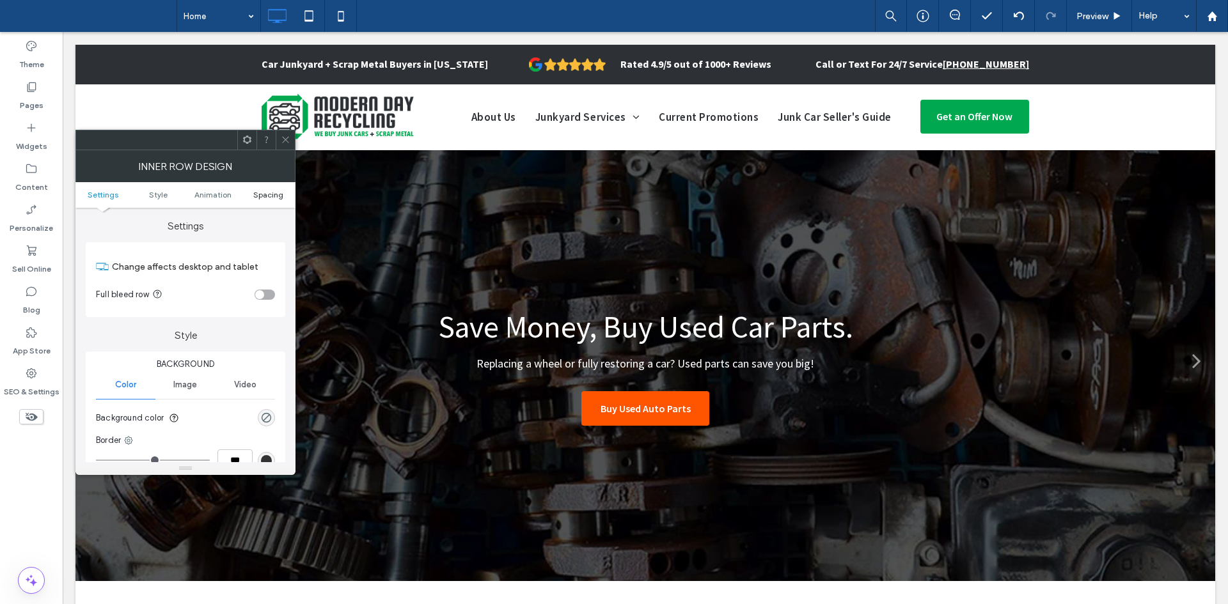
click at [273, 190] on span "Spacing" at bounding box center [268, 195] width 30 height 10
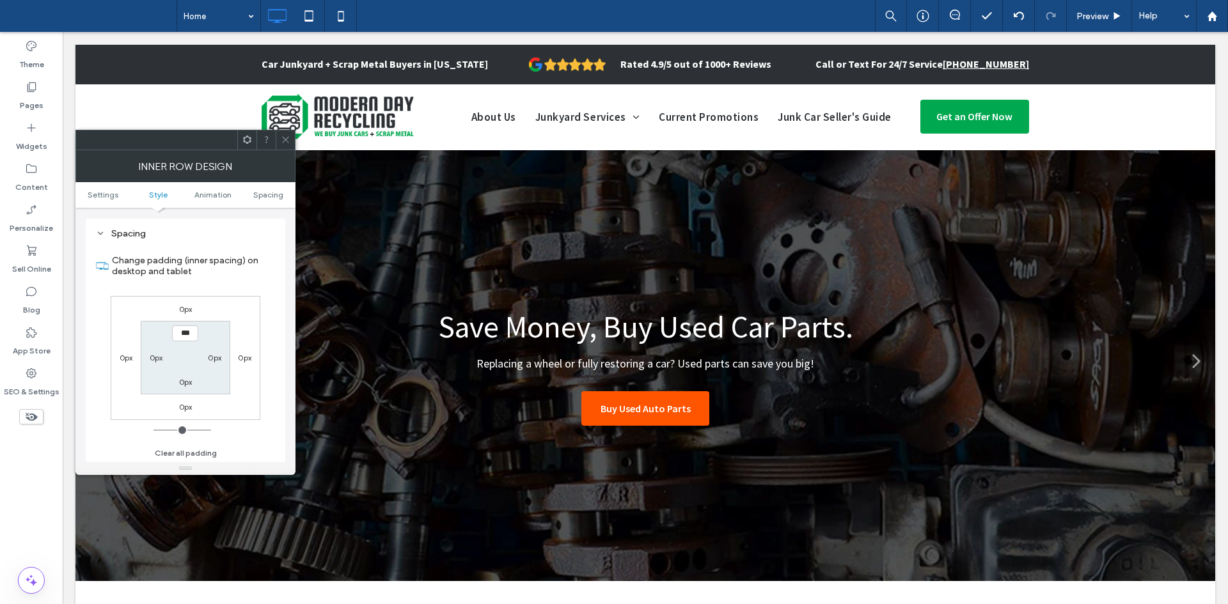
scroll to position [409, 0]
click at [191, 307] on label "0px" at bounding box center [185, 309] width 13 height 10
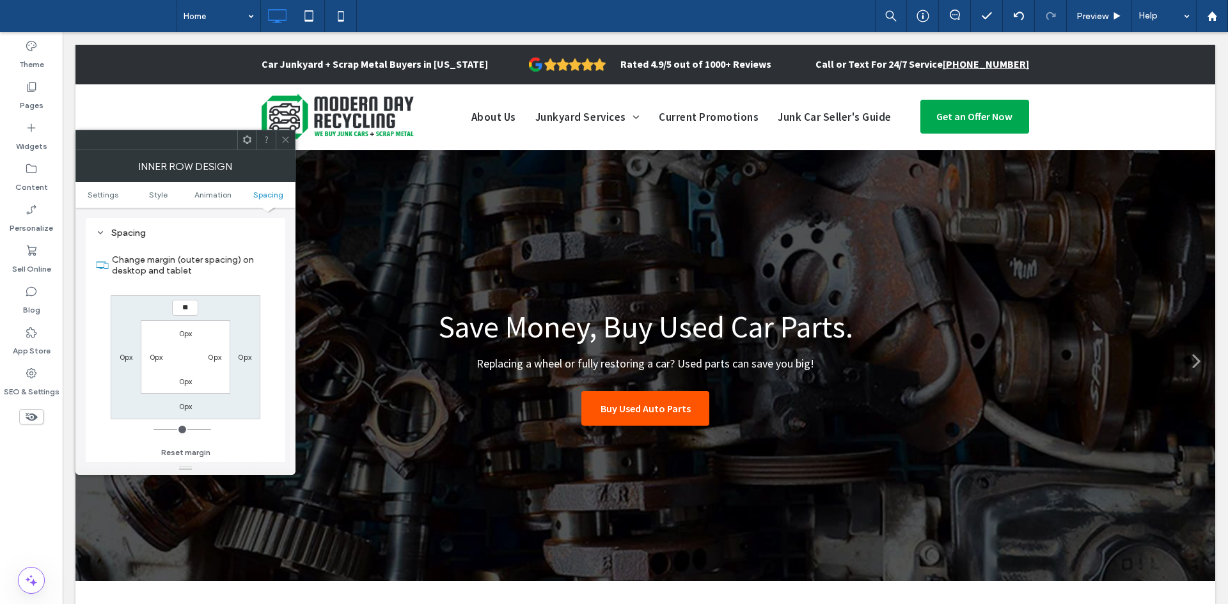
type input "**"
type input "****"
click at [285, 137] on icon at bounding box center [286, 140] width 10 height 10
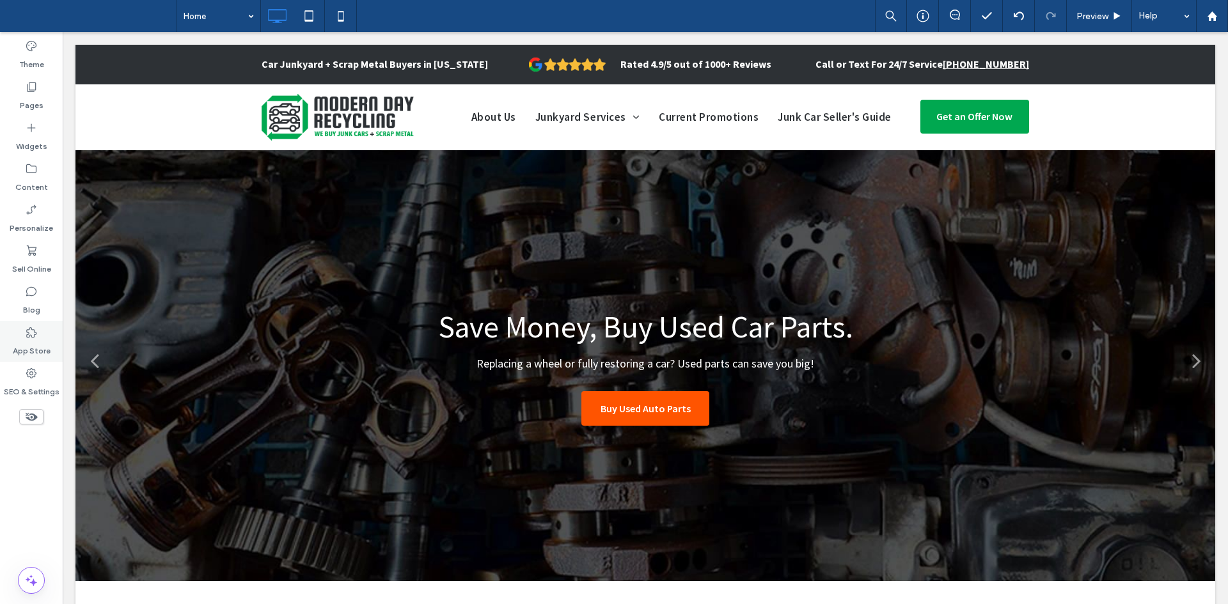
type input "**********"
type input "**"
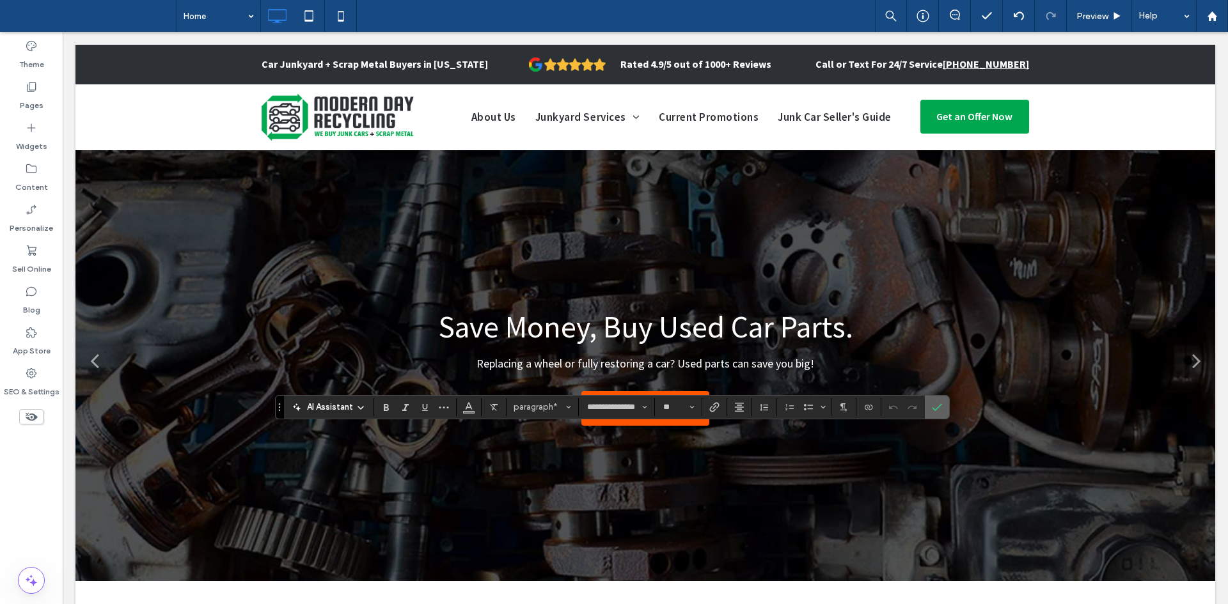
click at [934, 400] on span "Confirm" at bounding box center [935, 407] width 6 height 23
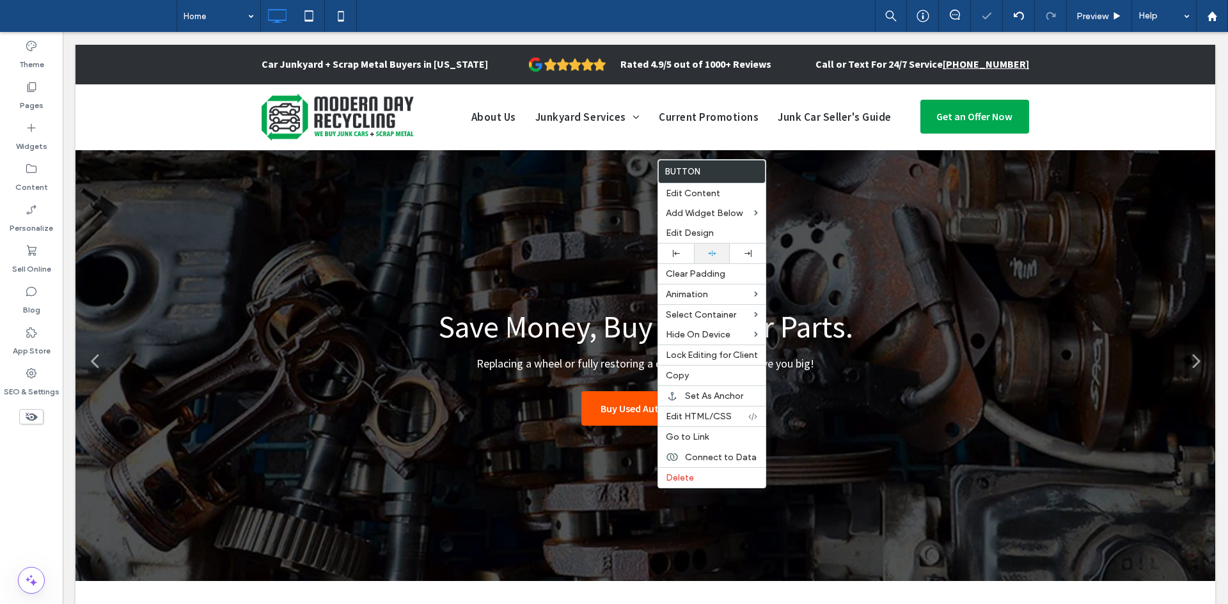
click at [719, 251] on div at bounding box center [711, 253] width 23 height 8
click at [728, 233] on label "Edit Design" at bounding box center [712, 233] width 92 height 11
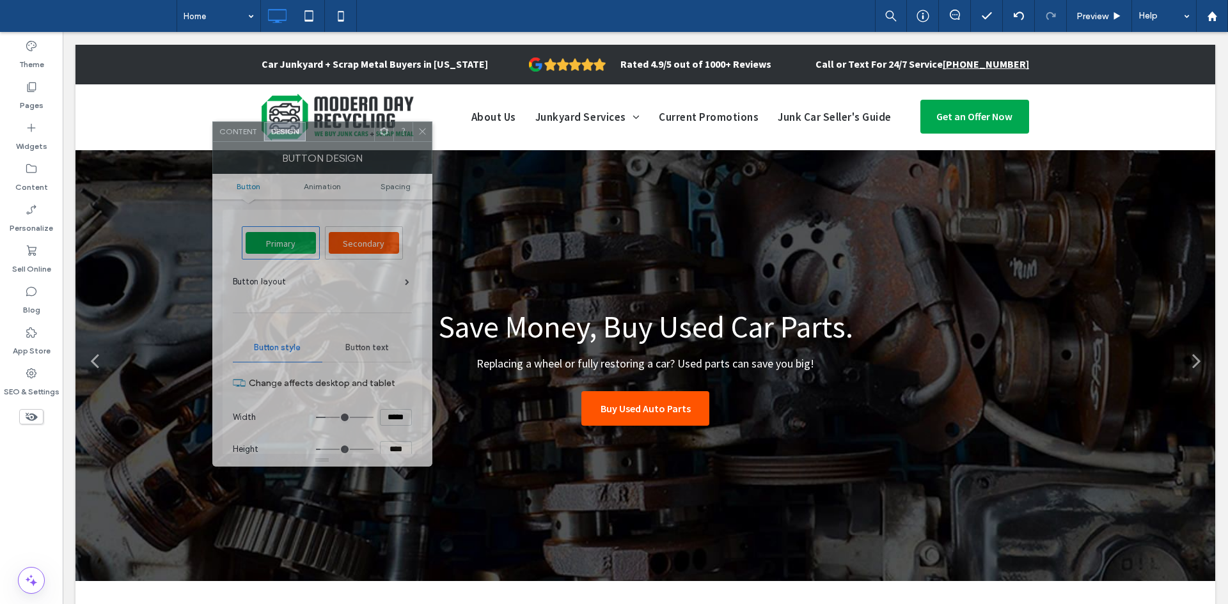
drag, startPoint x: 467, startPoint y: 150, endPoint x: 257, endPoint y: 139, distance: 210.7
click at [257, 142] on div "BUTTON DESIGN" at bounding box center [322, 158] width 220 height 32
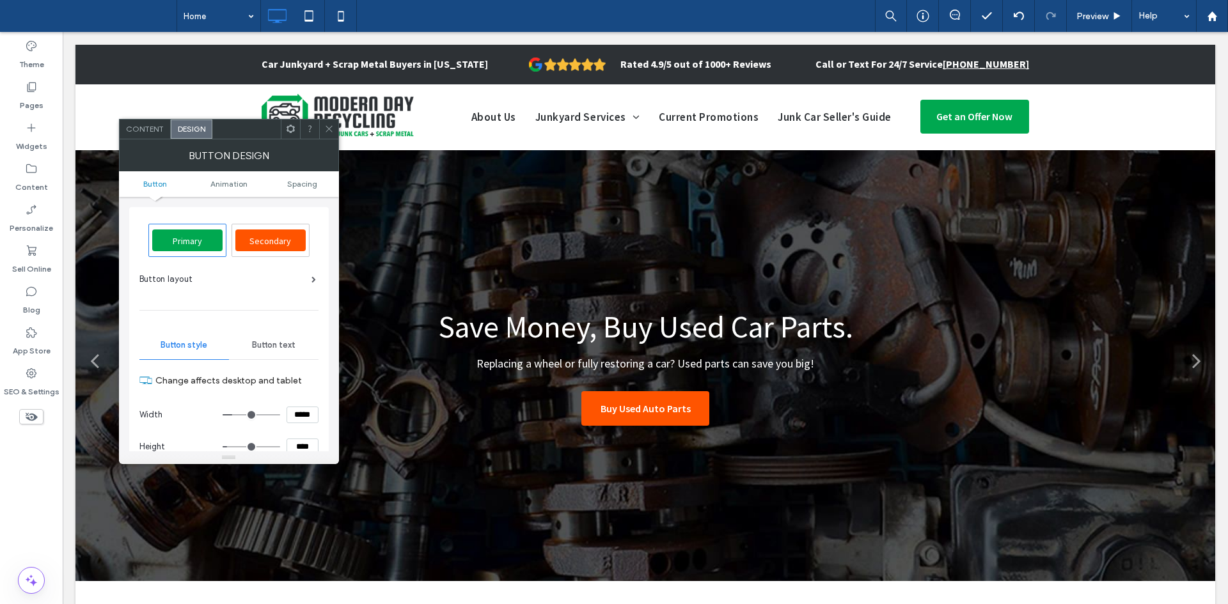
click at [150, 129] on span "Content" at bounding box center [145, 129] width 38 height 10
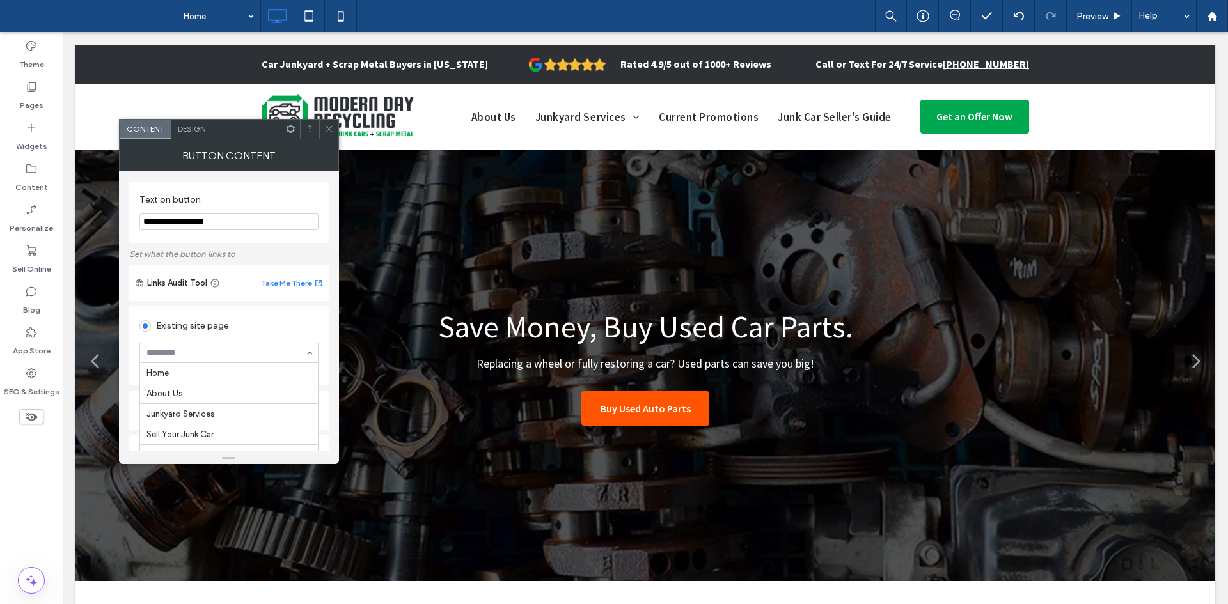
scroll to position [246, 0]
click at [225, 348] on div at bounding box center [229, 352] width 178 height 19
paste input "**********"
type input "**********"
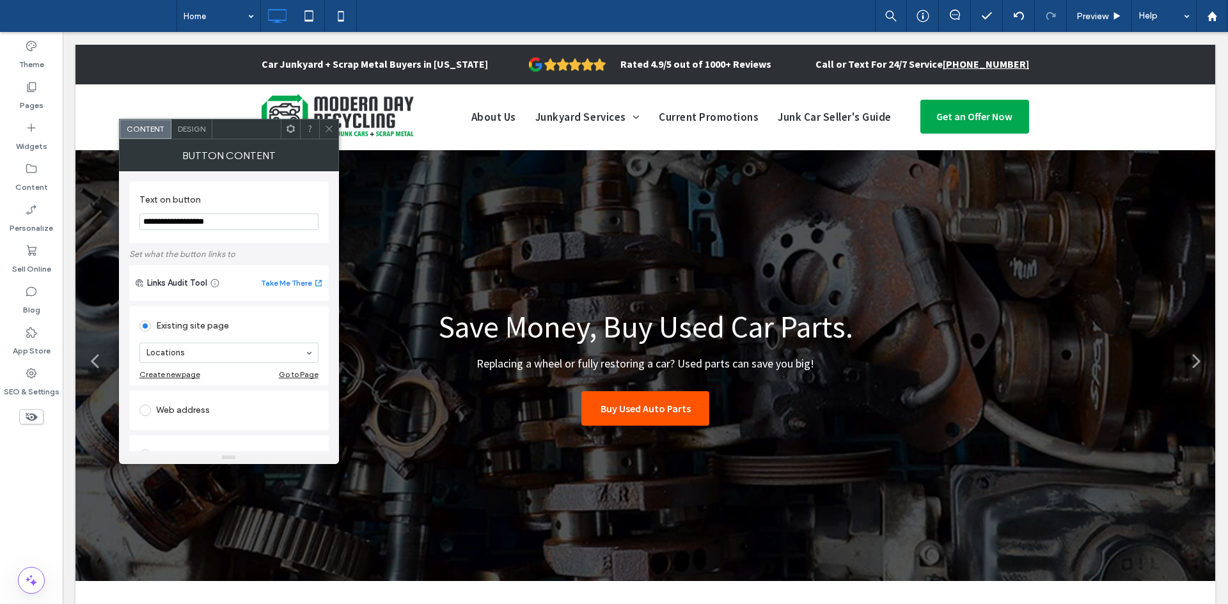
click at [223, 229] on input "**********" at bounding box center [228, 222] width 179 height 17
paste input "********"
type input "**********"
type input "***"
click at [327, 136] on span at bounding box center [329, 129] width 10 height 19
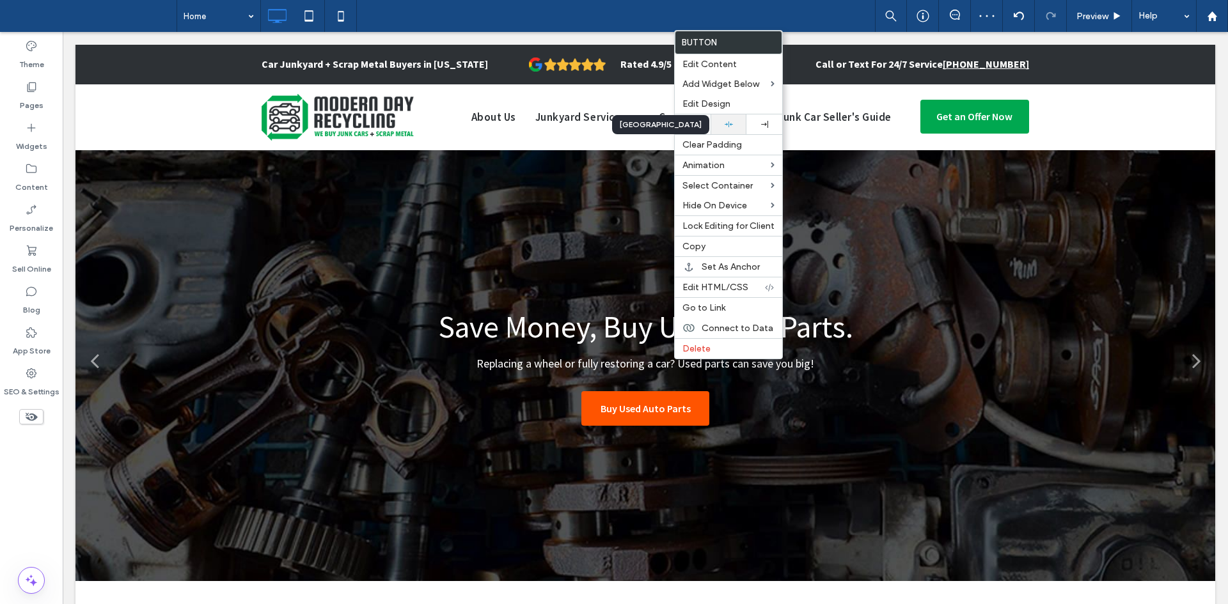
click at [730, 122] on icon at bounding box center [729, 124] width 8 height 8
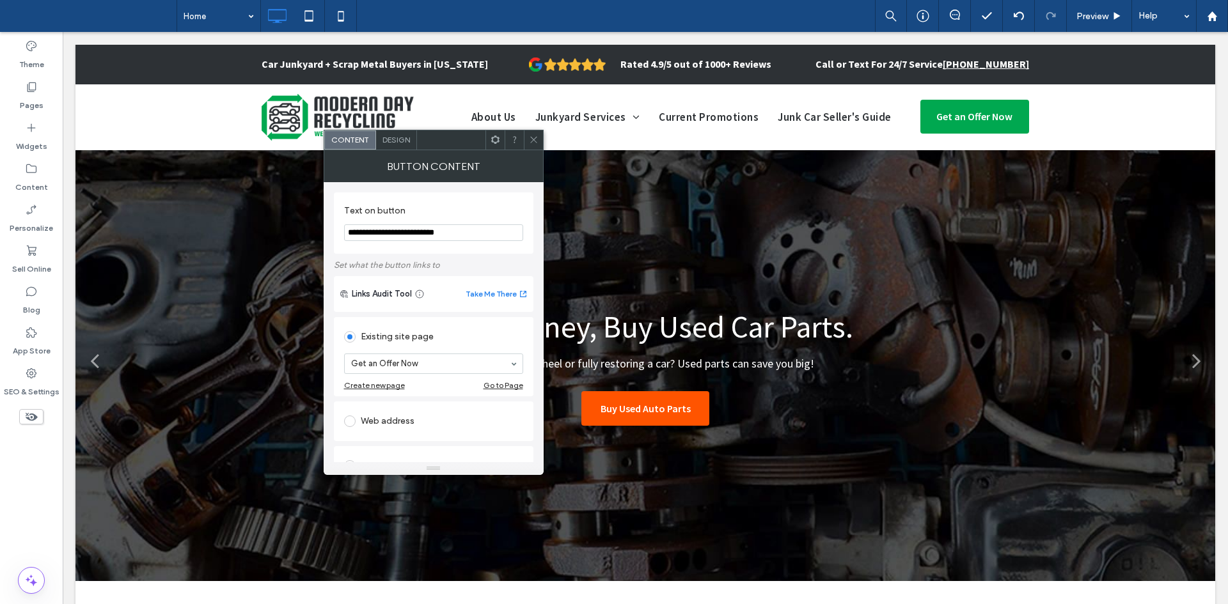
click at [385, 237] on input "**********" at bounding box center [433, 232] width 179 height 17
click at [529, 140] on icon at bounding box center [534, 140] width 10 height 10
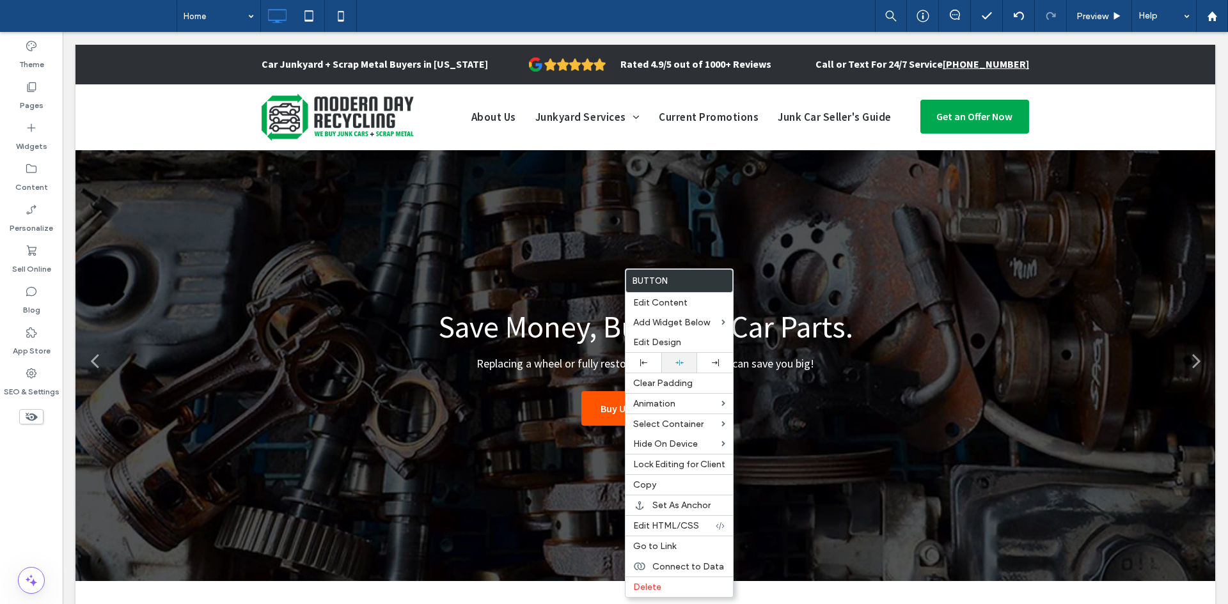
click at [679, 357] on div at bounding box center [679, 363] width 36 height 20
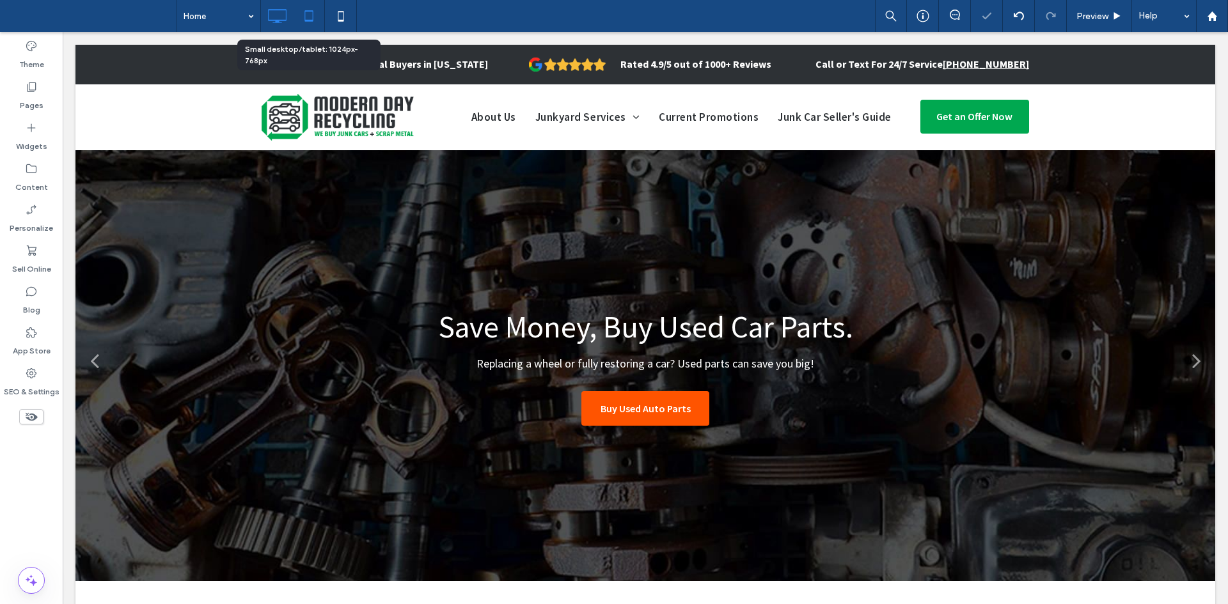
click at [311, 4] on icon at bounding box center [309, 16] width 26 height 26
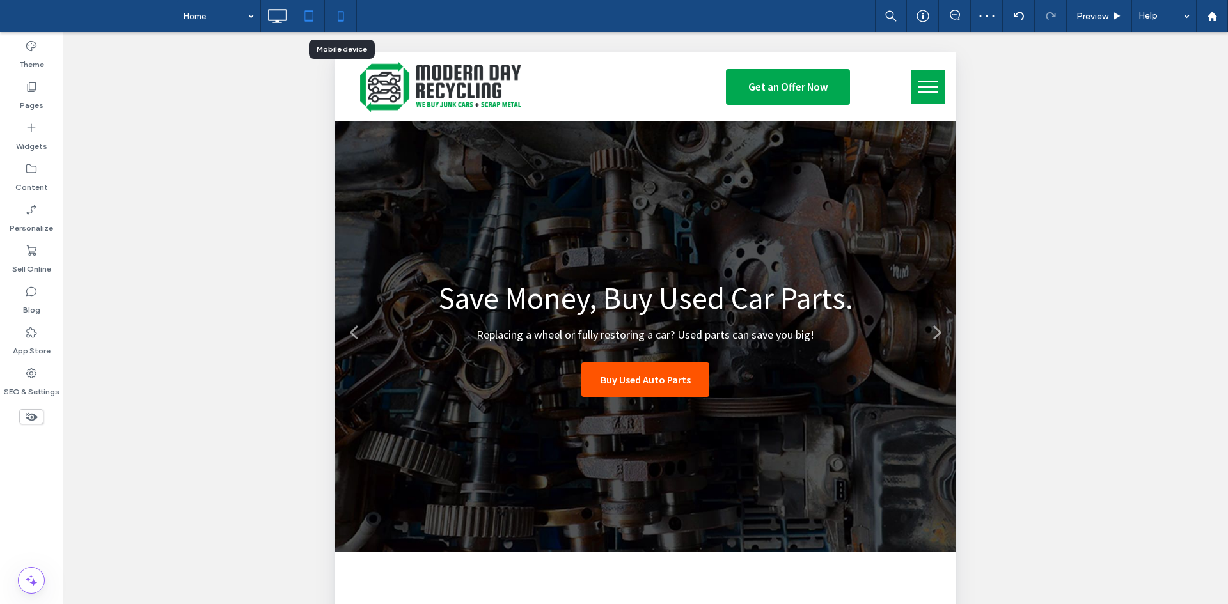
click at [343, 25] on icon at bounding box center [341, 16] width 26 height 26
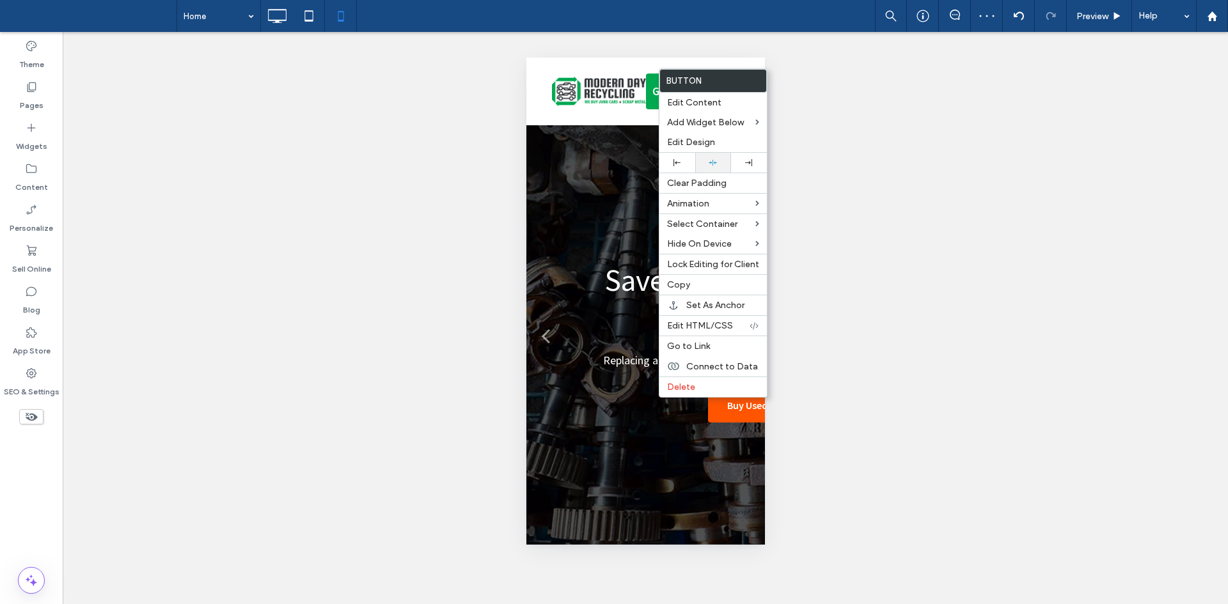
click at [712, 156] on div at bounding box center [713, 163] width 36 height 20
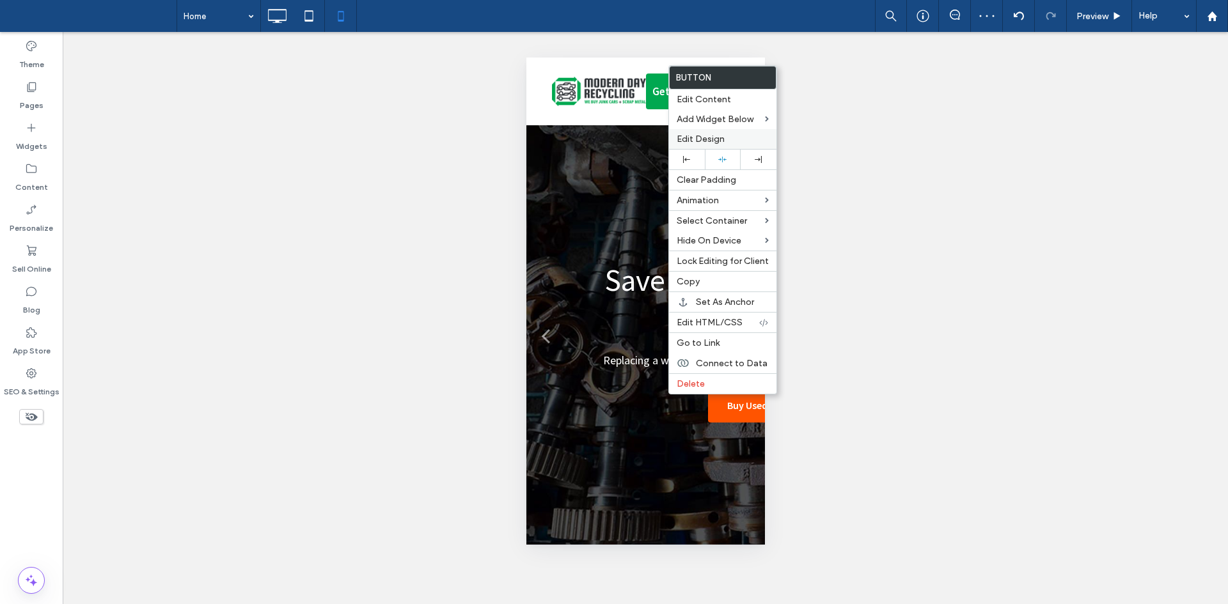
click at [715, 139] on span "Edit Design" at bounding box center [701, 139] width 48 height 11
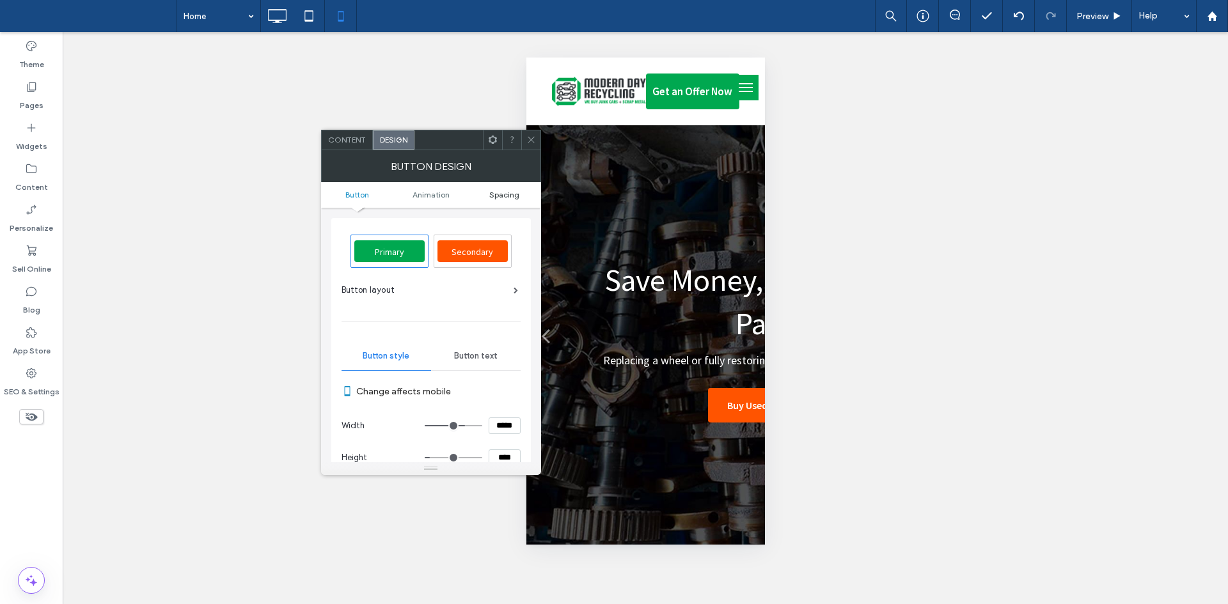
click at [504, 198] on span "Spacing" at bounding box center [504, 195] width 30 height 10
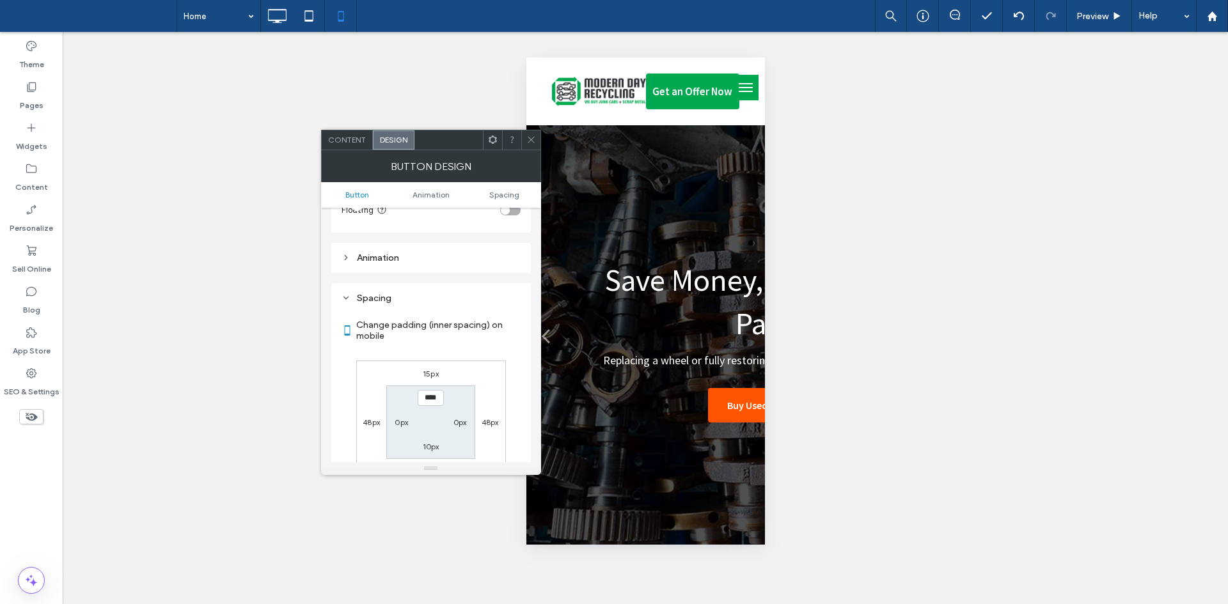
scroll to position [600, 0]
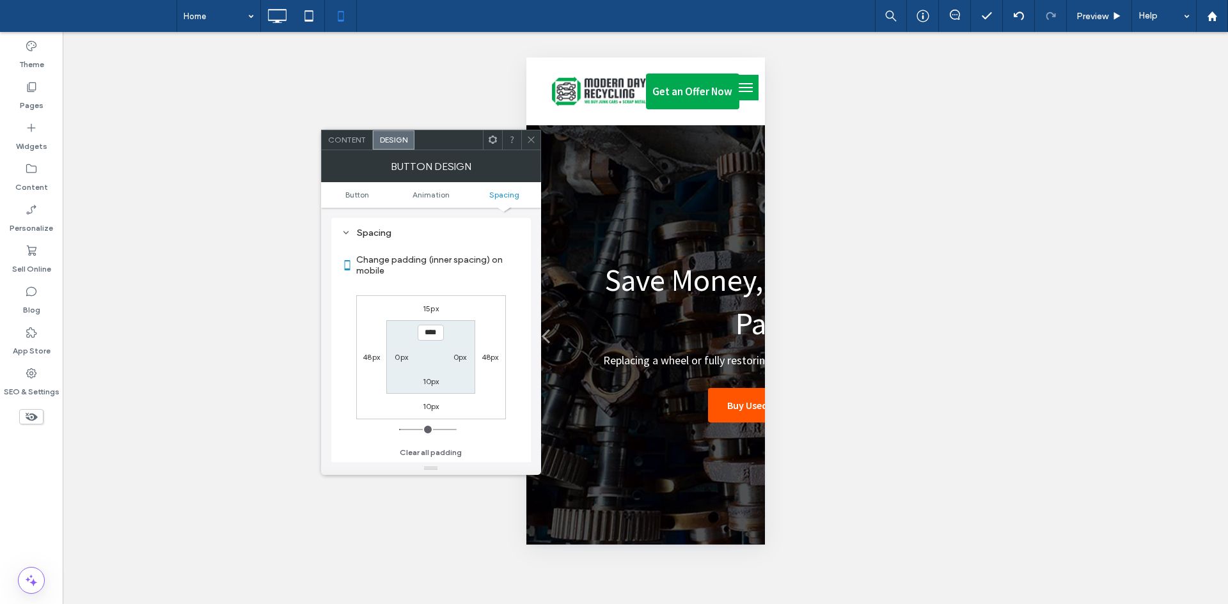
click at [432, 306] on label "15px" at bounding box center [431, 309] width 16 height 10
type input "**"
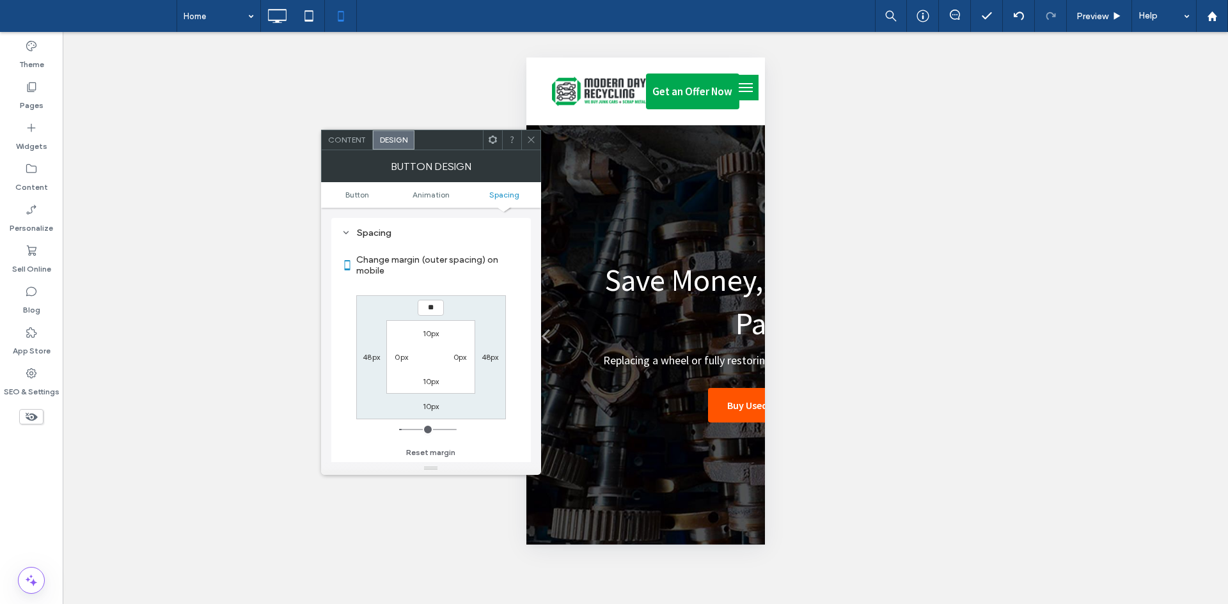
type input "**"
type input "****"
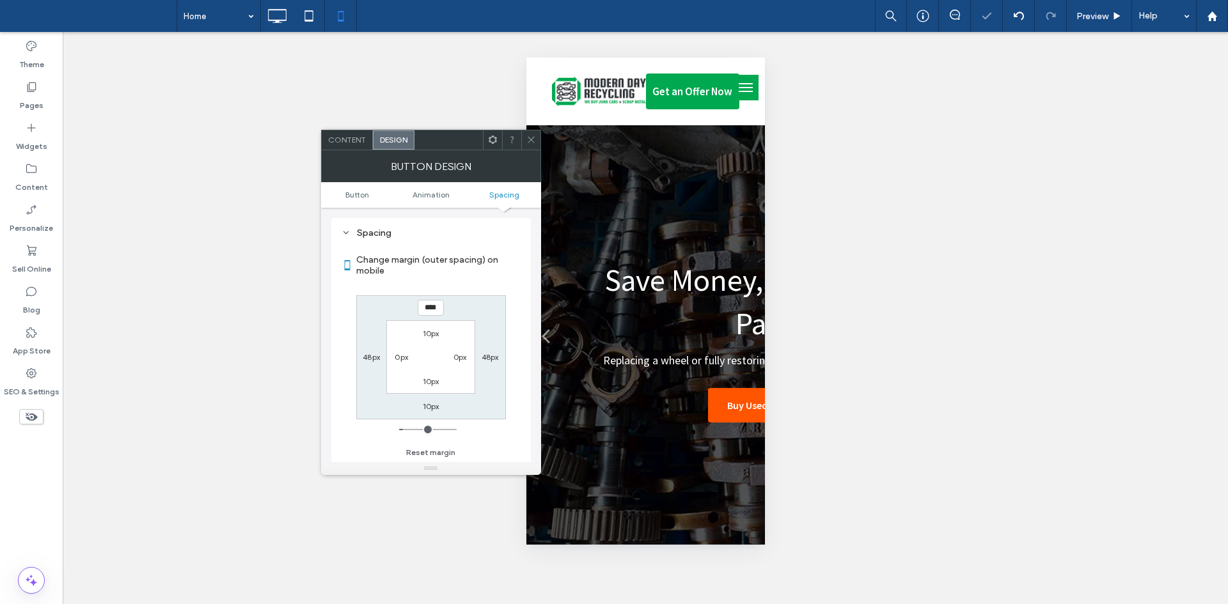
click at [527, 132] on span at bounding box center [531, 139] width 10 height 19
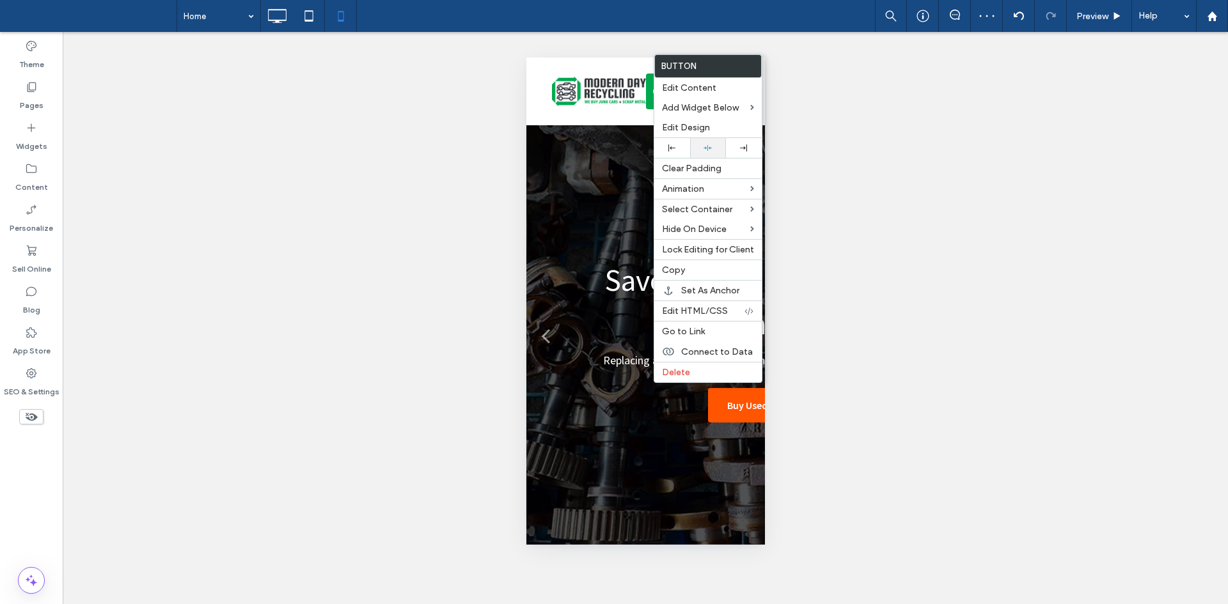
click at [709, 144] on icon at bounding box center [707, 148] width 8 height 8
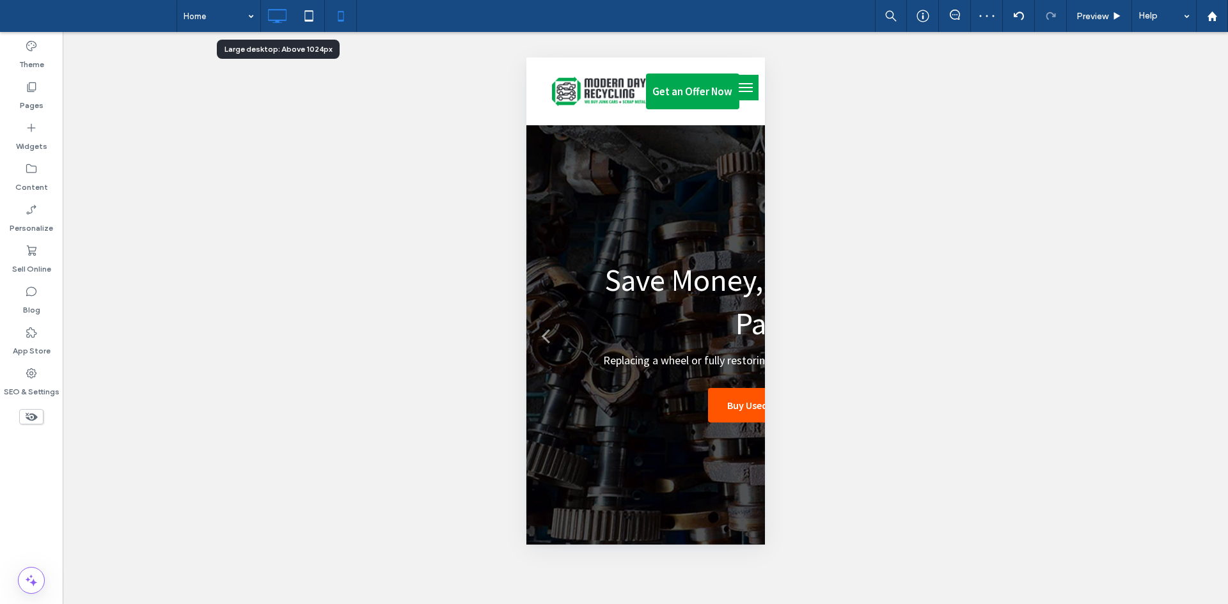
click at [268, 10] on icon at bounding box center [277, 16] width 26 height 26
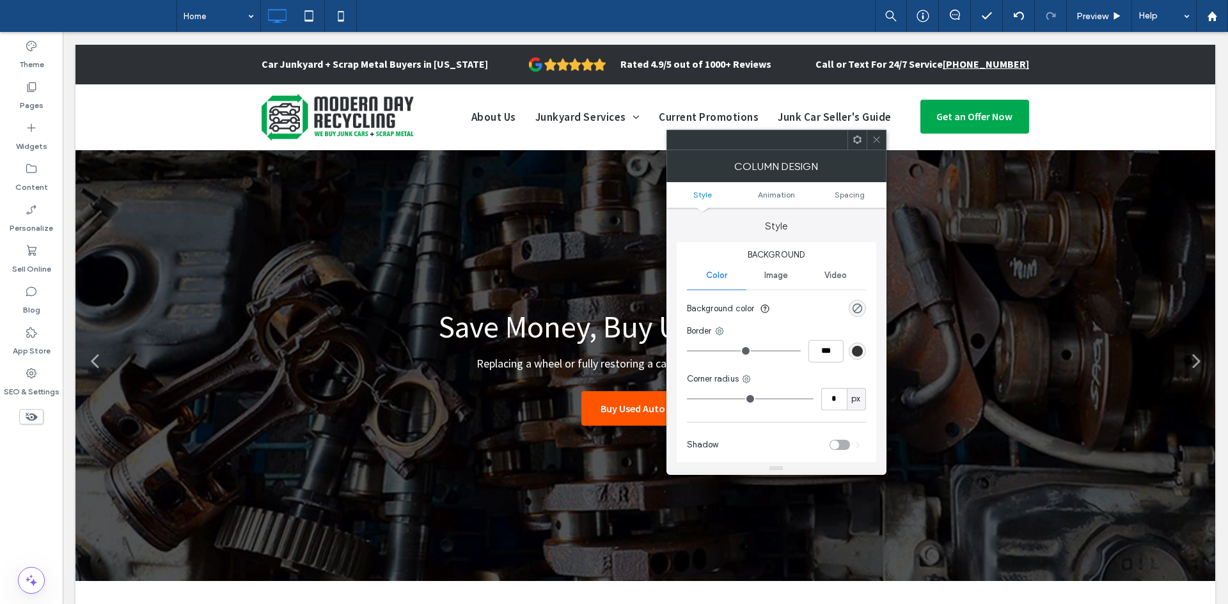
click at [879, 138] on icon at bounding box center [877, 140] width 10 height 10
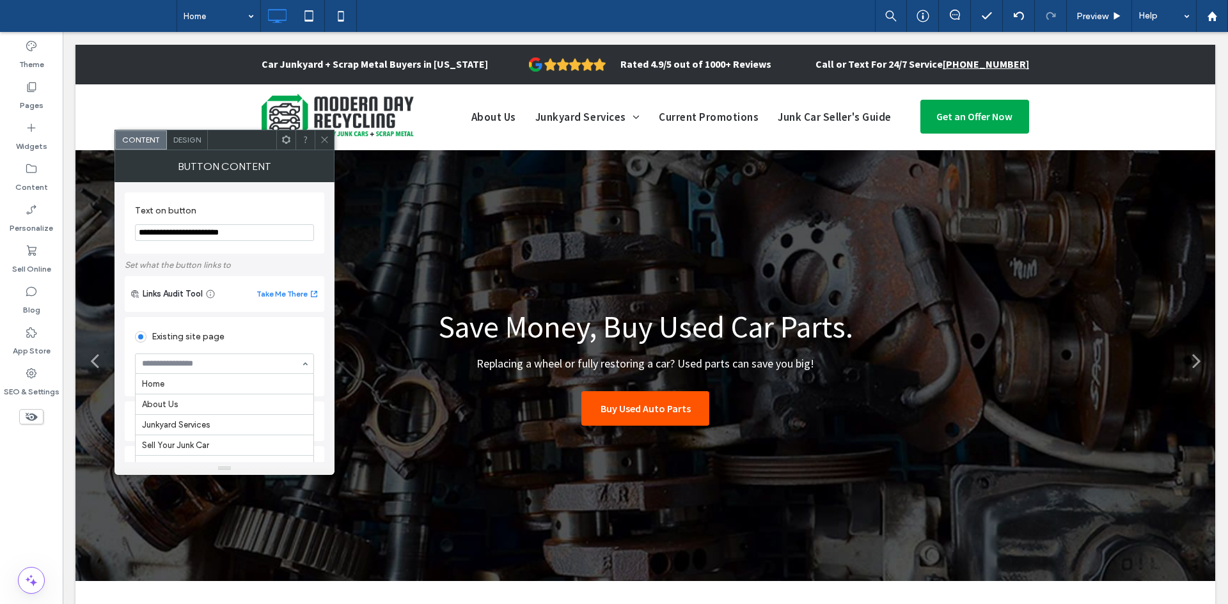
scroll to position [184, 0]
type input "**"
click at [327, 143] on use at bounding box center [324, 140] width 6 height 6
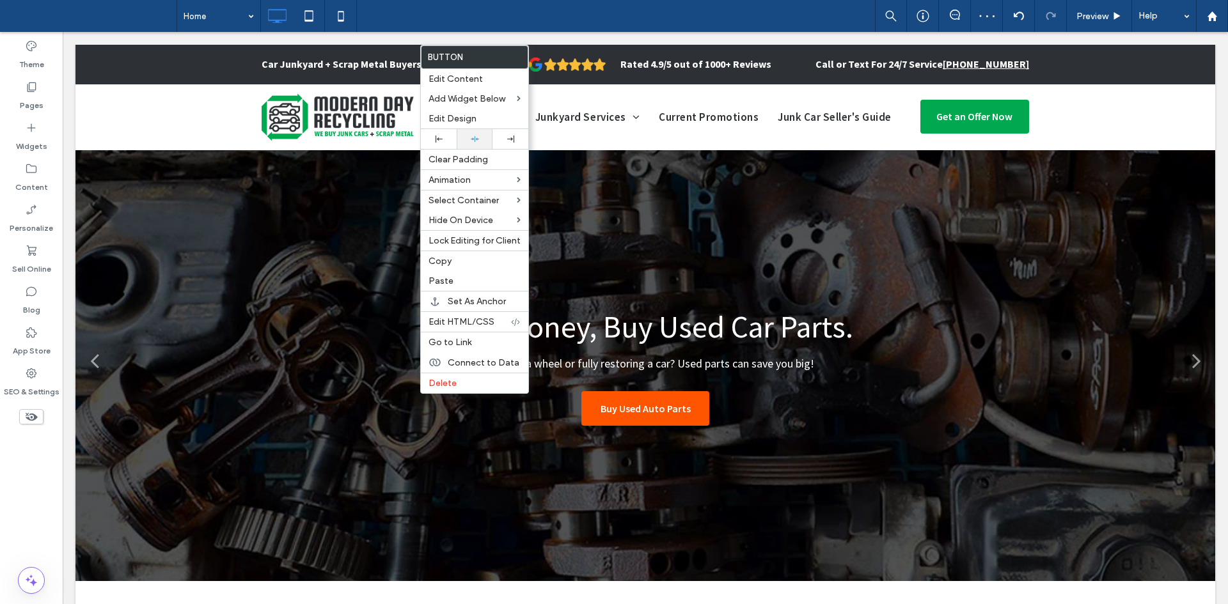
click at [473, 134] on div at bounding box center [475, 139] width 36 height 20
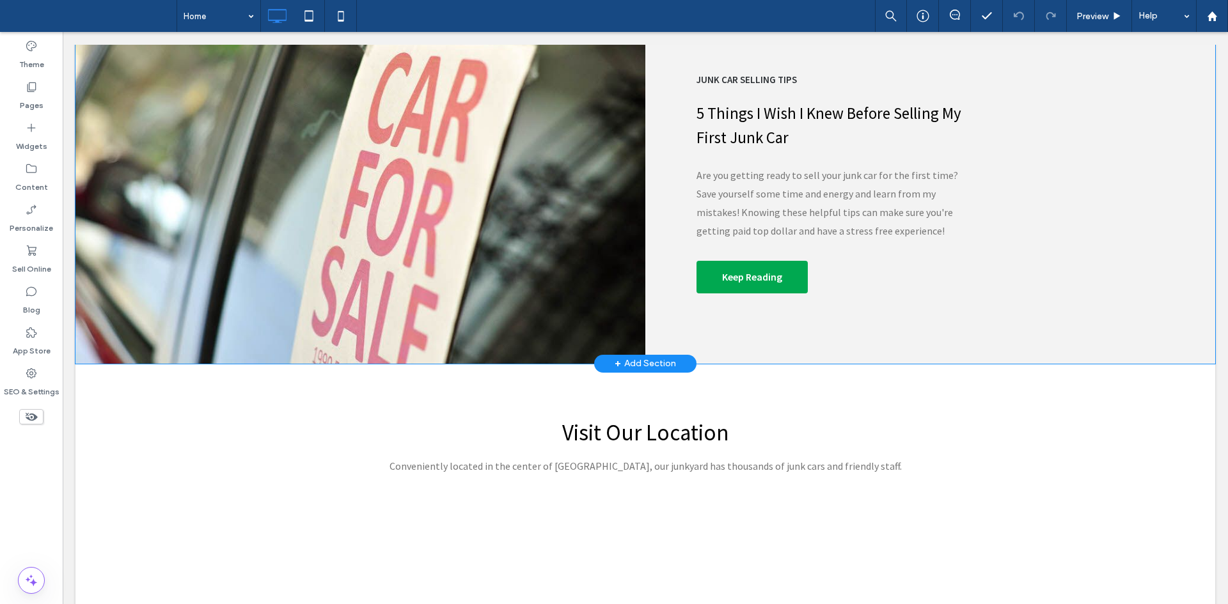
scroll to position [2396, 0]
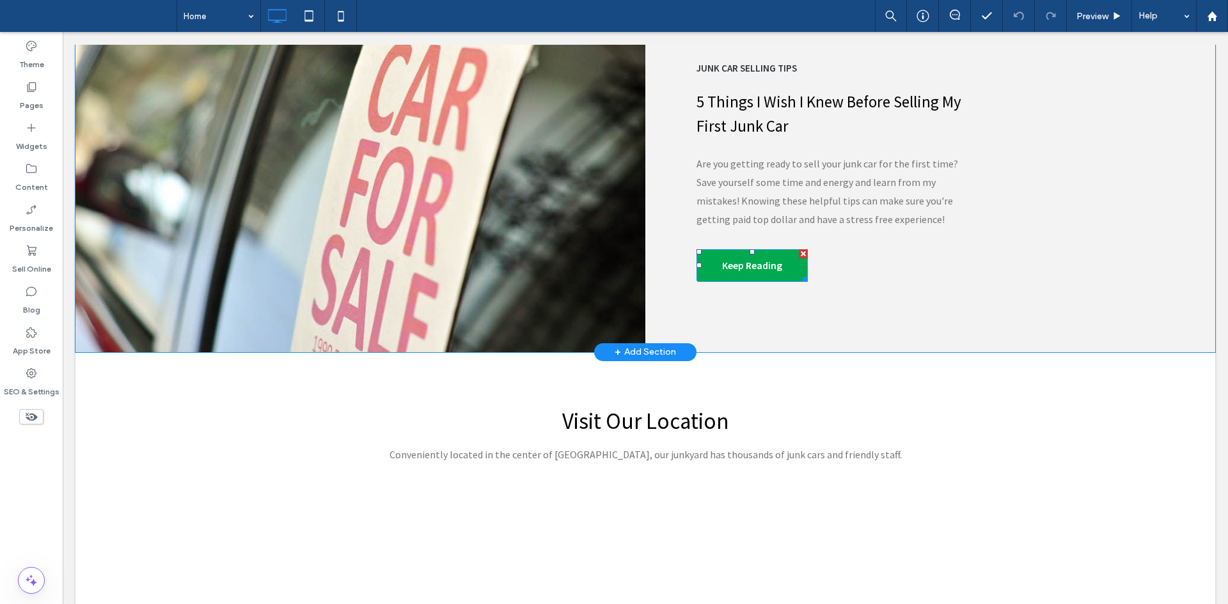
click at [726, 260] on span "Keep Reading" at bounding box center [752, 265] width 60 height 13
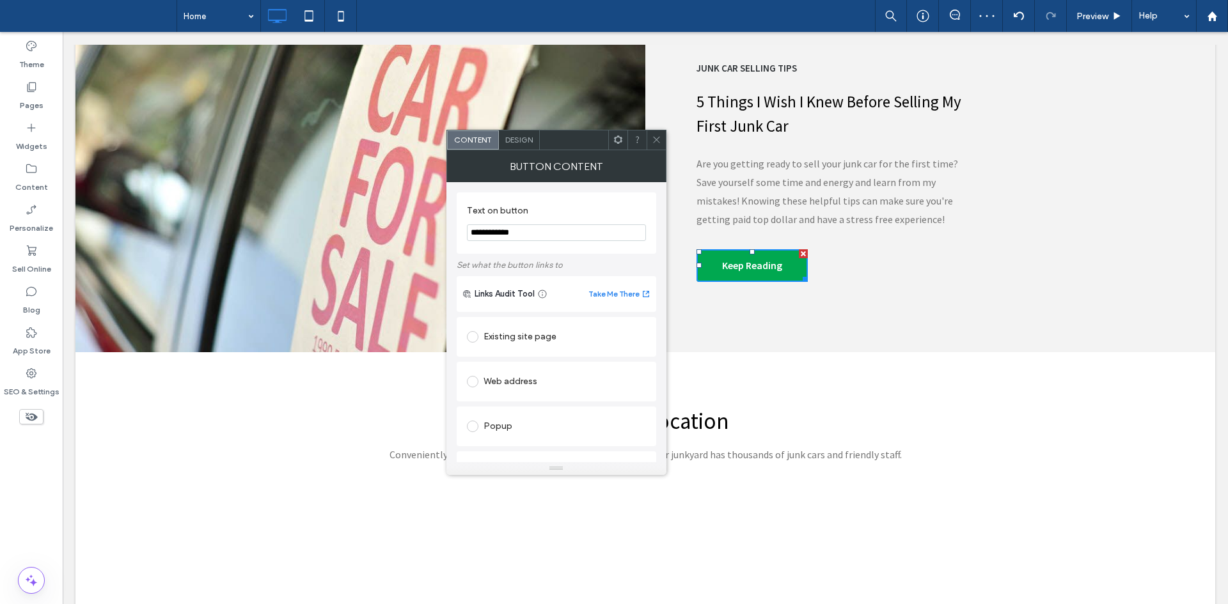
click at [533, 329] on div "Existing site page" at bounding box center [556, 337] width 179 height 20
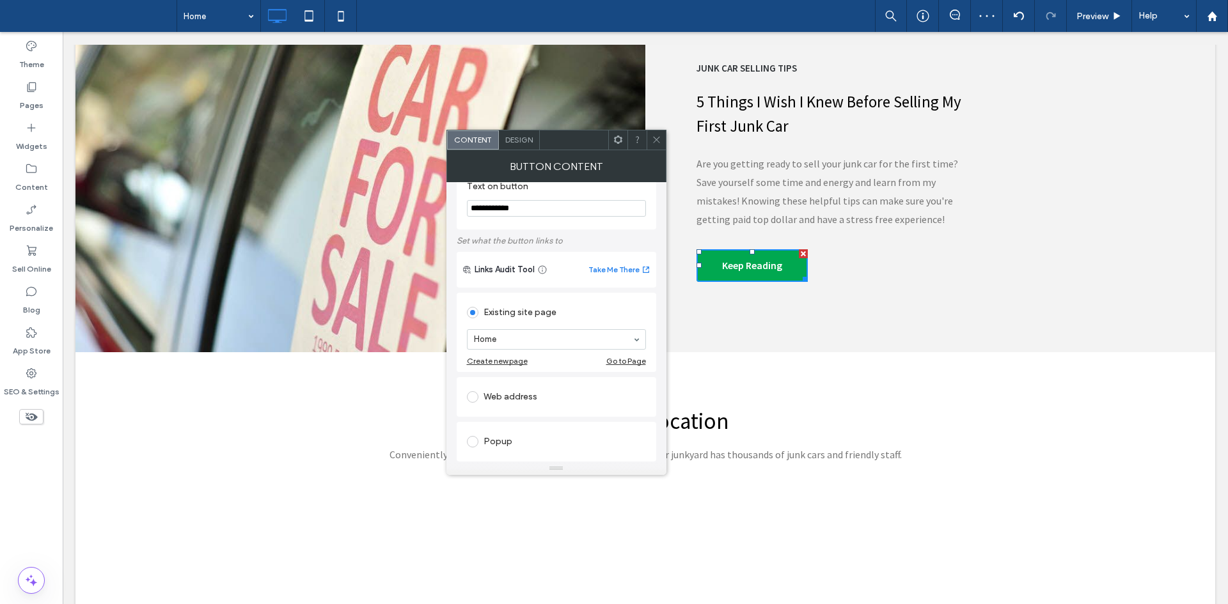
scroll to position [35, 0]
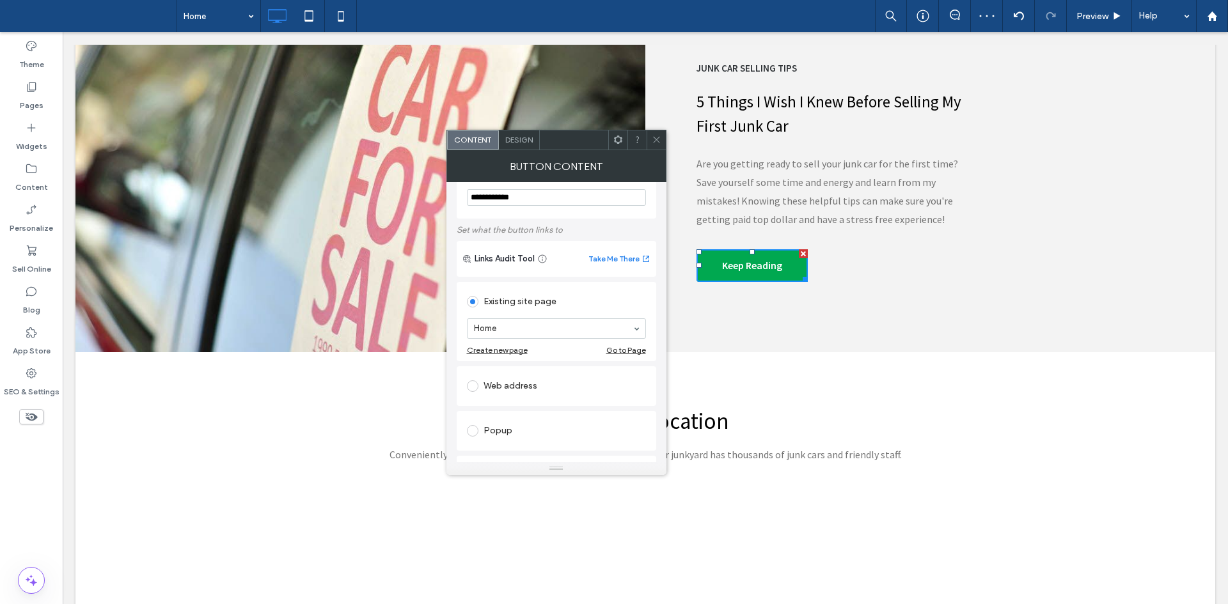
drag, startPoint x: 534, startPoint y: 317, endPoint x: 539, endPoint y: 336, distance: 19.9
click at [539, 336] on section "Home" at bounding box center [556, 328] width 179 height 33
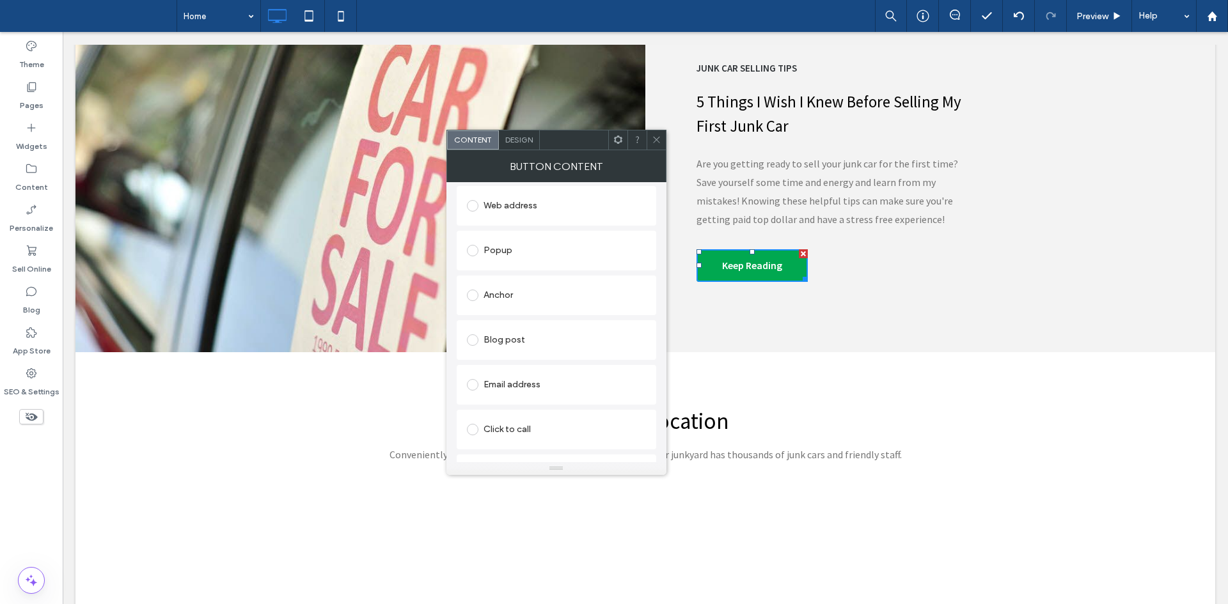
scroll to position [230, 0]
type input "***"
drag, startPoint x: 549, startPoint y: 297, endPoint x: 544, endPoint y: 326, distance: 29.1
click at [544, 326] on div "Existing site page Home Create new page Go to Page Web address Popup Anchor Blo…" at bounding box center [557, 282] width 200 height 395
click at [544, 326] on div "Blog post" at bounding box center [556, 326] width 179 height 20
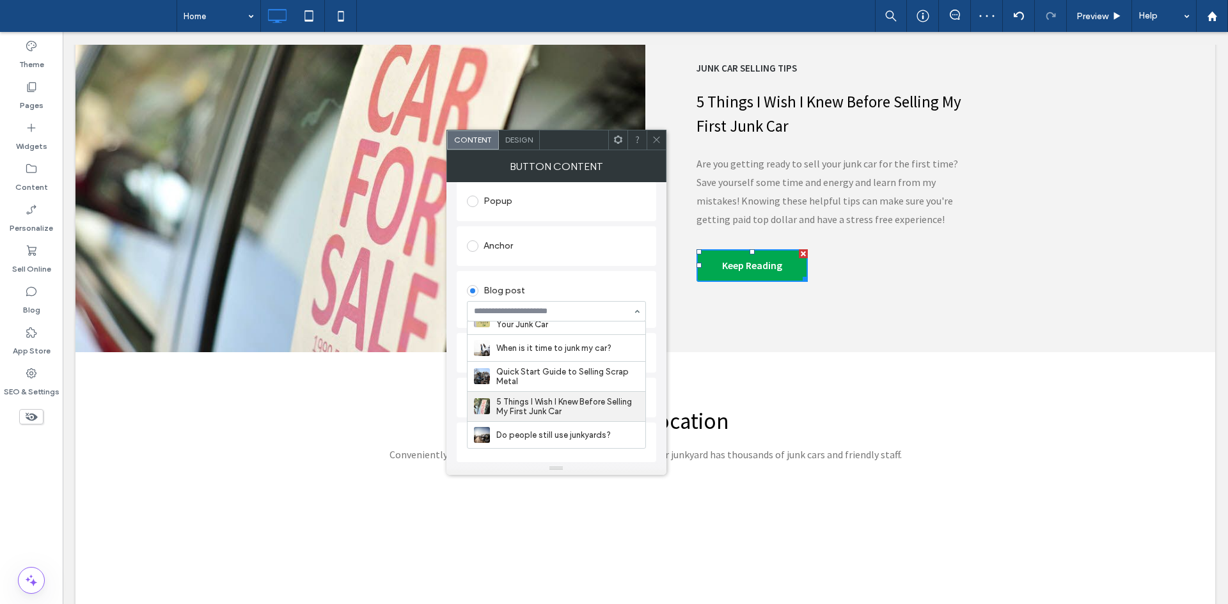
scroll to position [226, 0]
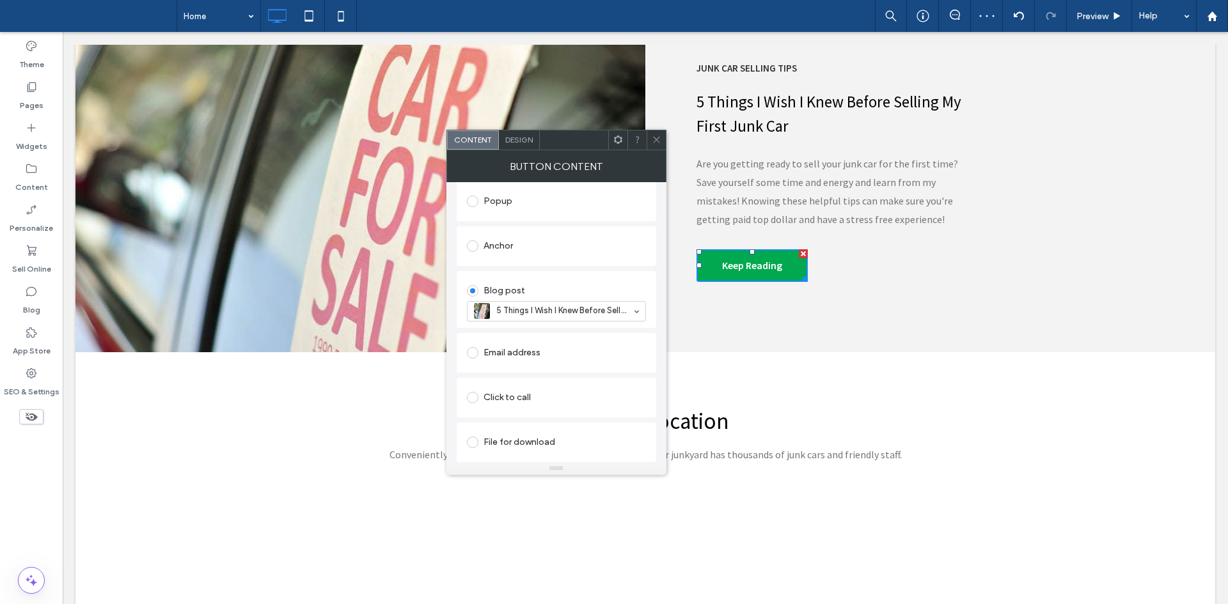
click at [663, 137] on div at bounding box center [656, 139] width 19 height 19
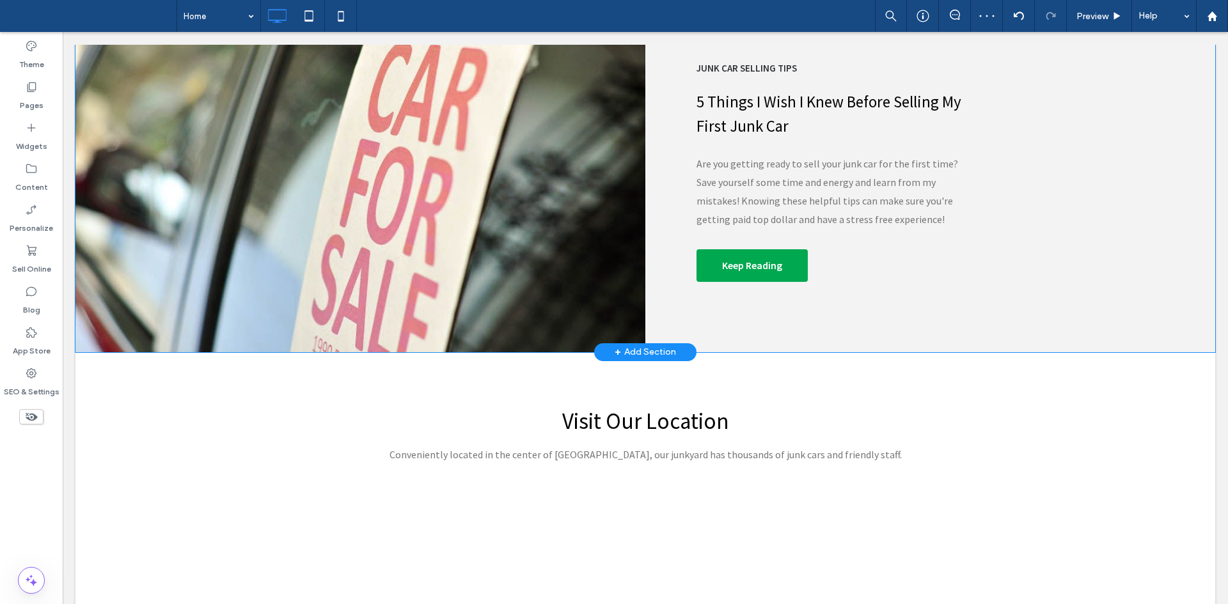
scroll to position [2438, 0]
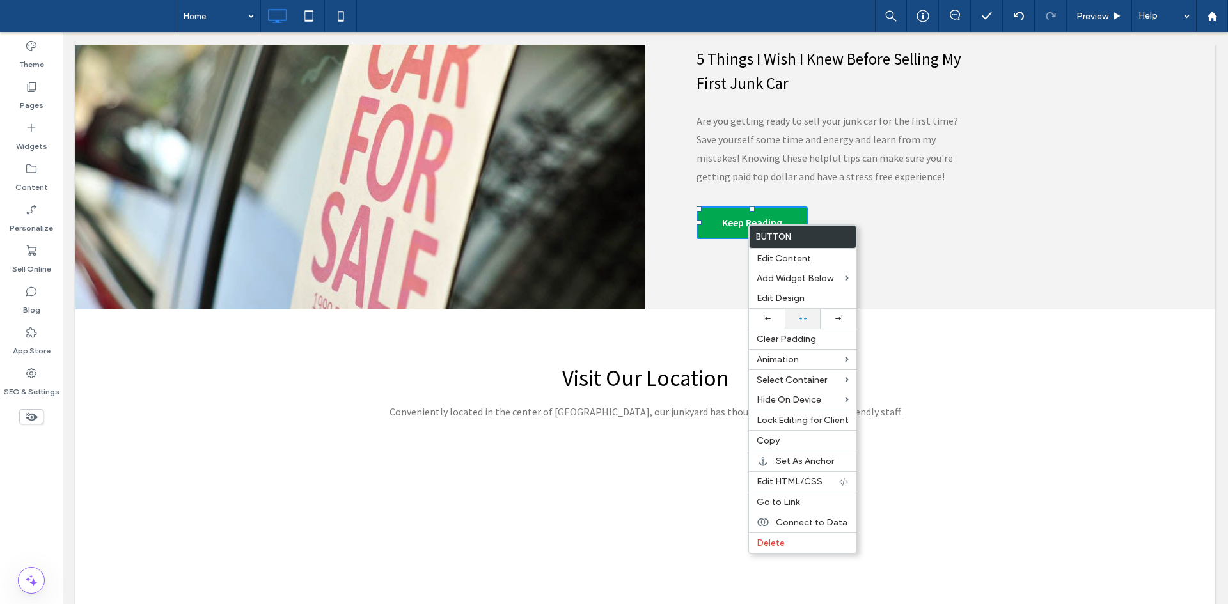
click at [801, 323] on div at bounding box center [803, 319] width 36 height 20
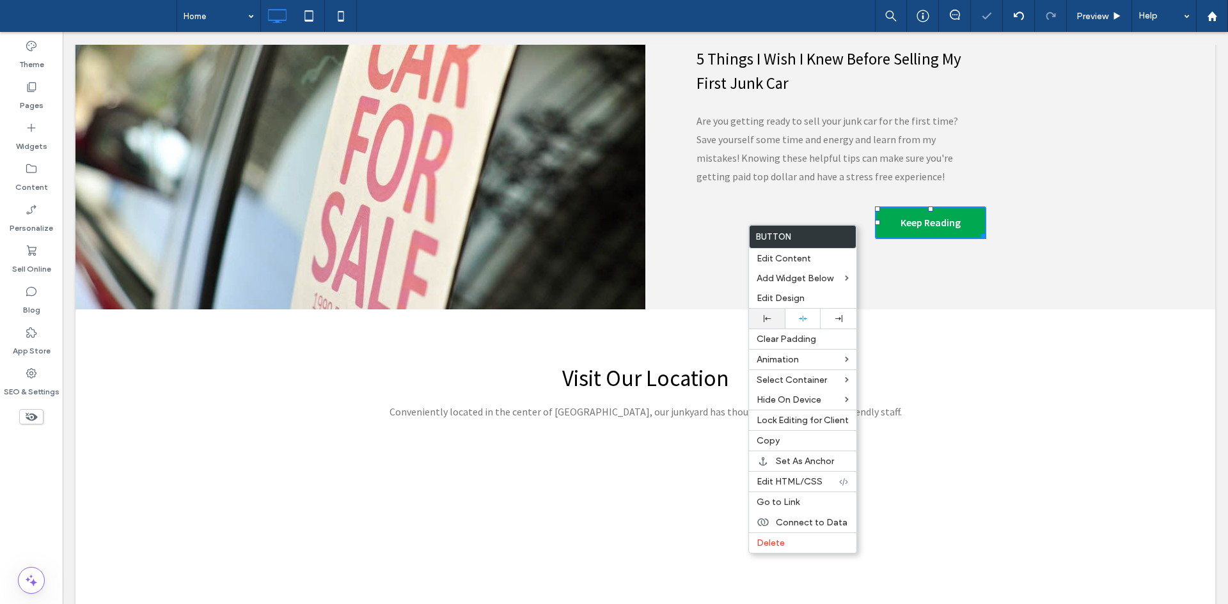
click at [768, 314] on div at bounding box center [767, 319] width 36 height 20
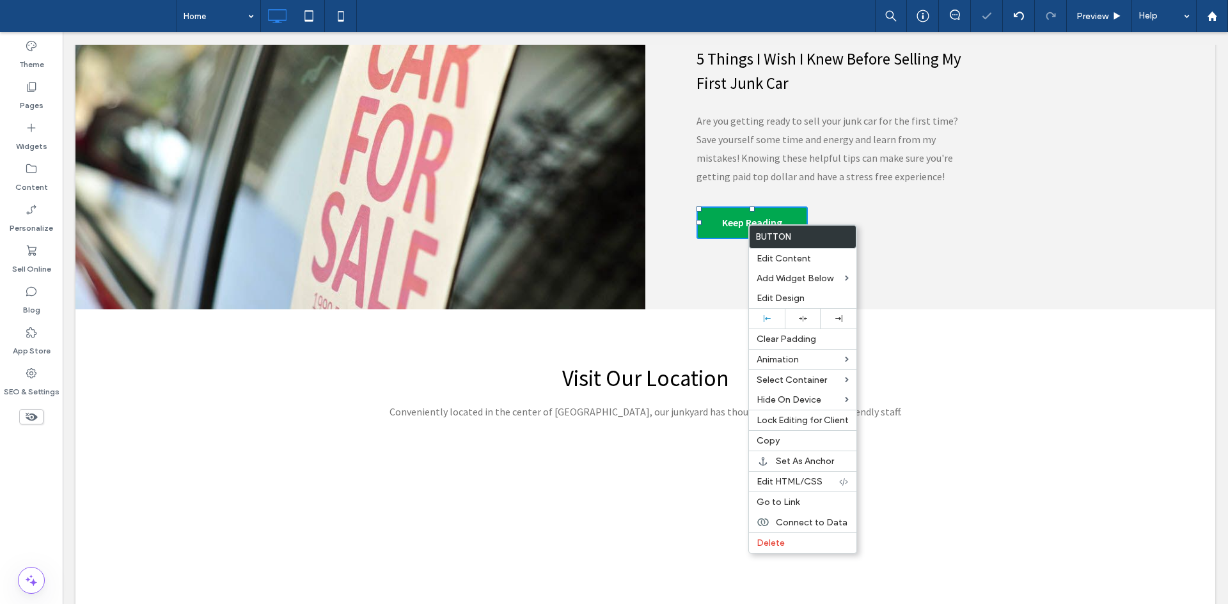
click at [707, 287] on div "Junk Car Selling Tips 5 Things I Wish I Knew Before Selling My First Junk Car A…" at bounding box center [930, 128] width 570 height 361
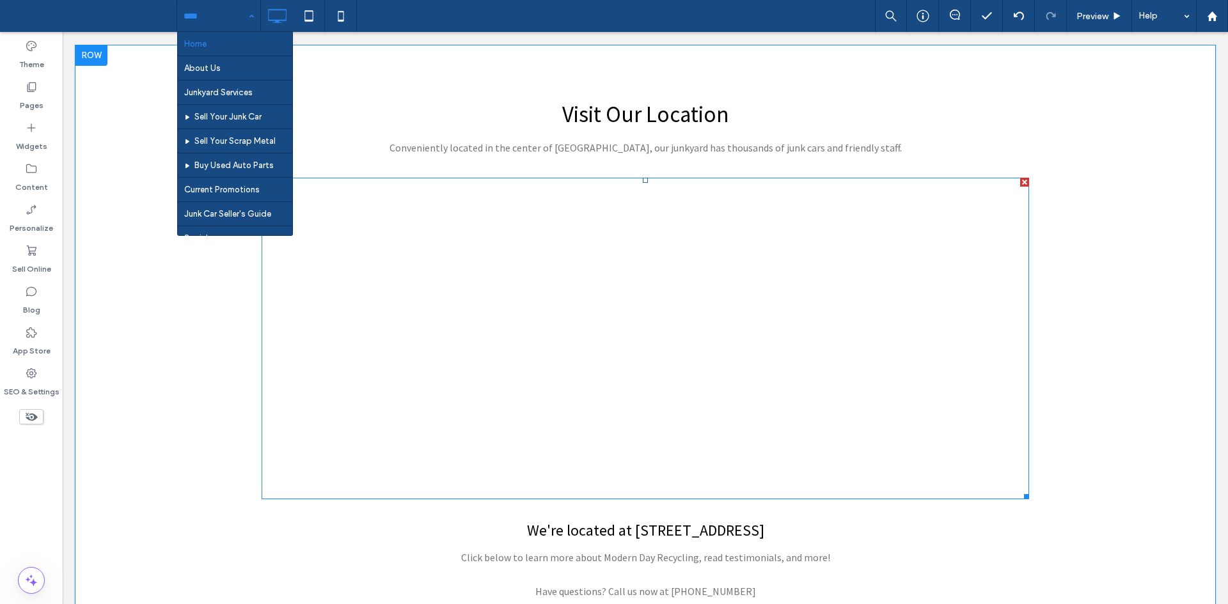
scroll to position [2703, 0]
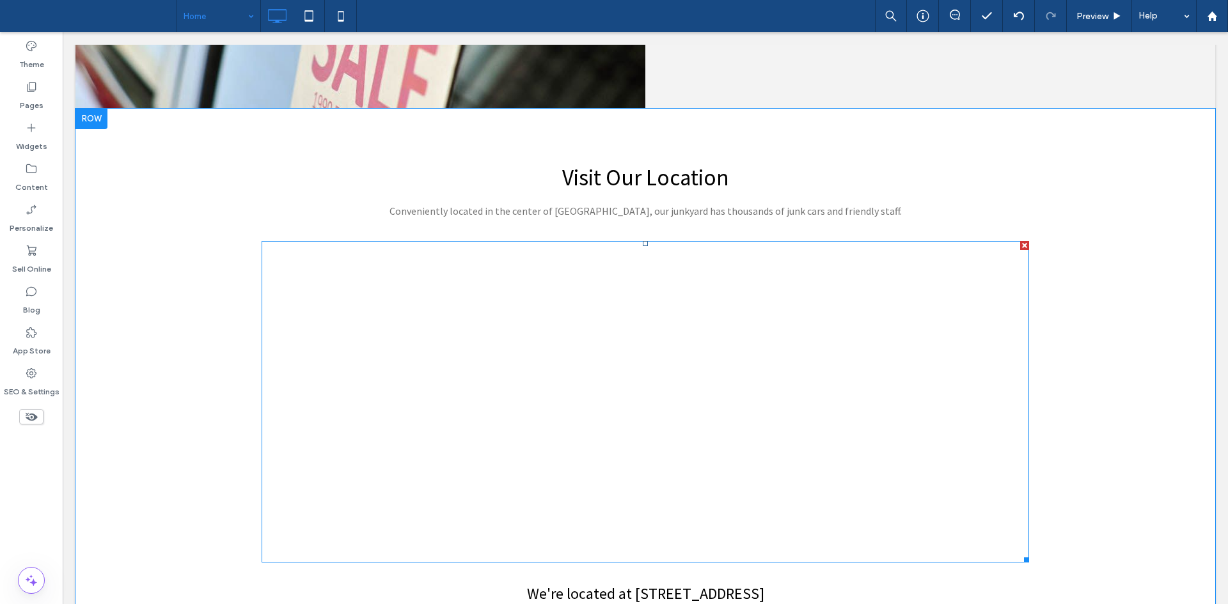
scroll to position [2639, 0]
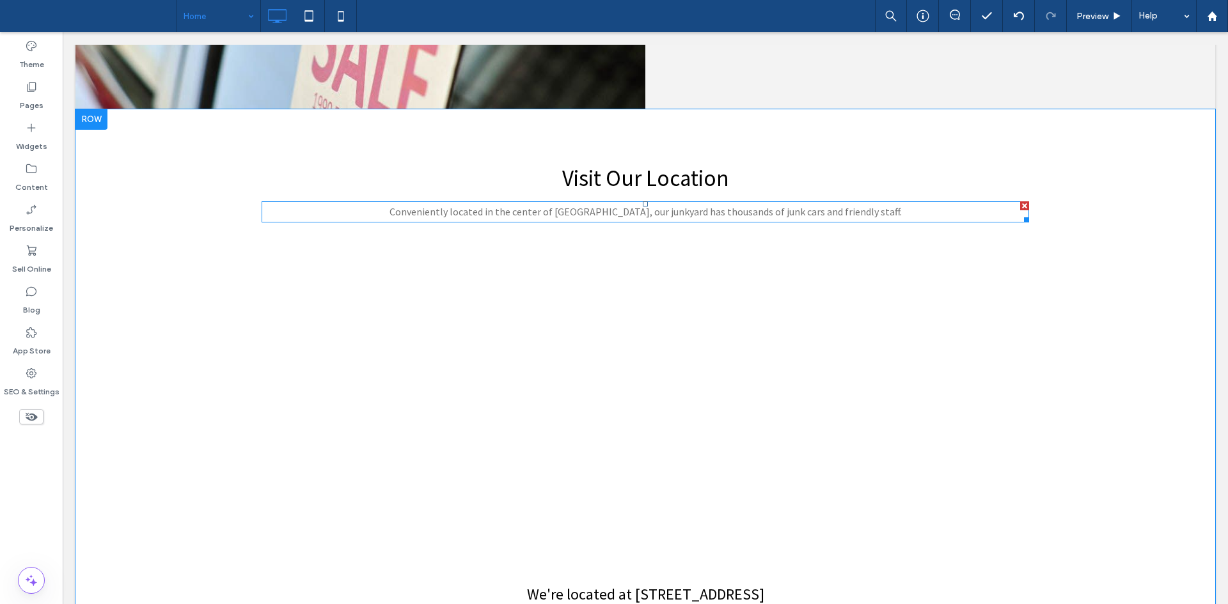
click at [725, 219] on p "Conveniently located in the center of [GEOGRAPHIC_DATA], our junkyard has thous…" at bounding box center [645, 212] width 767 height 19
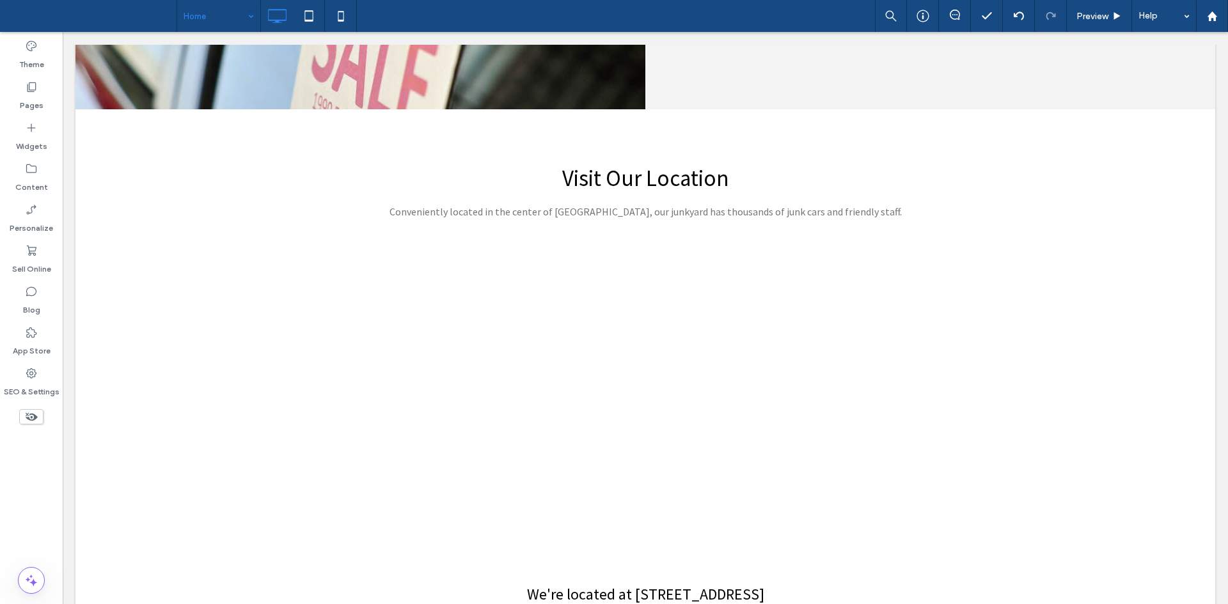
scroll to position [2613, 0]
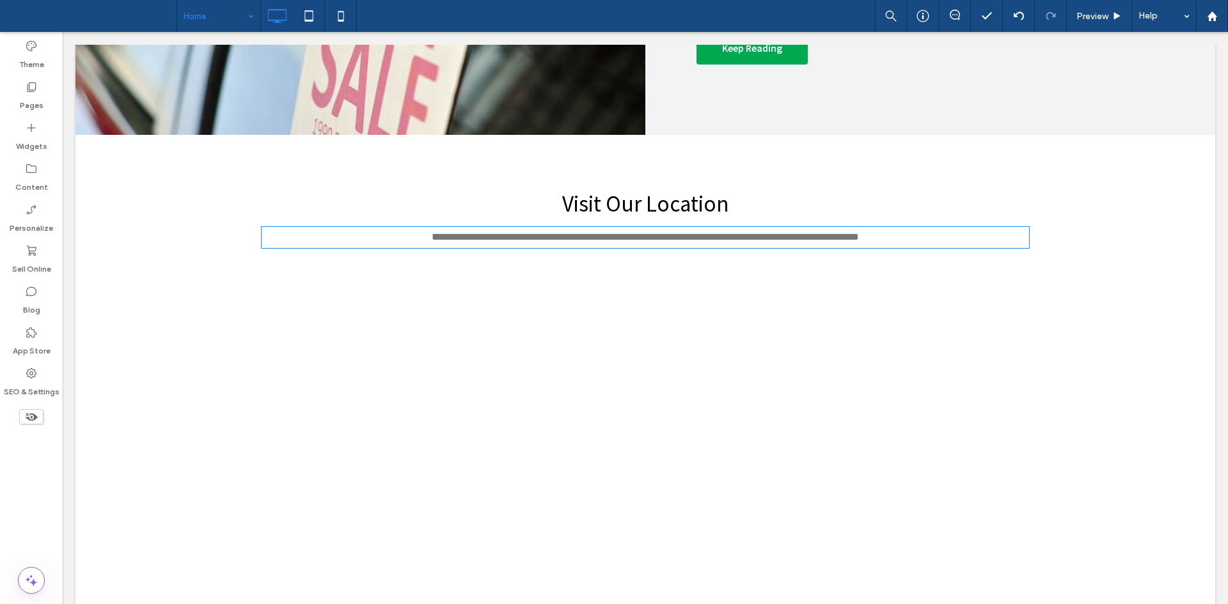
type input "**********"
type input "**"
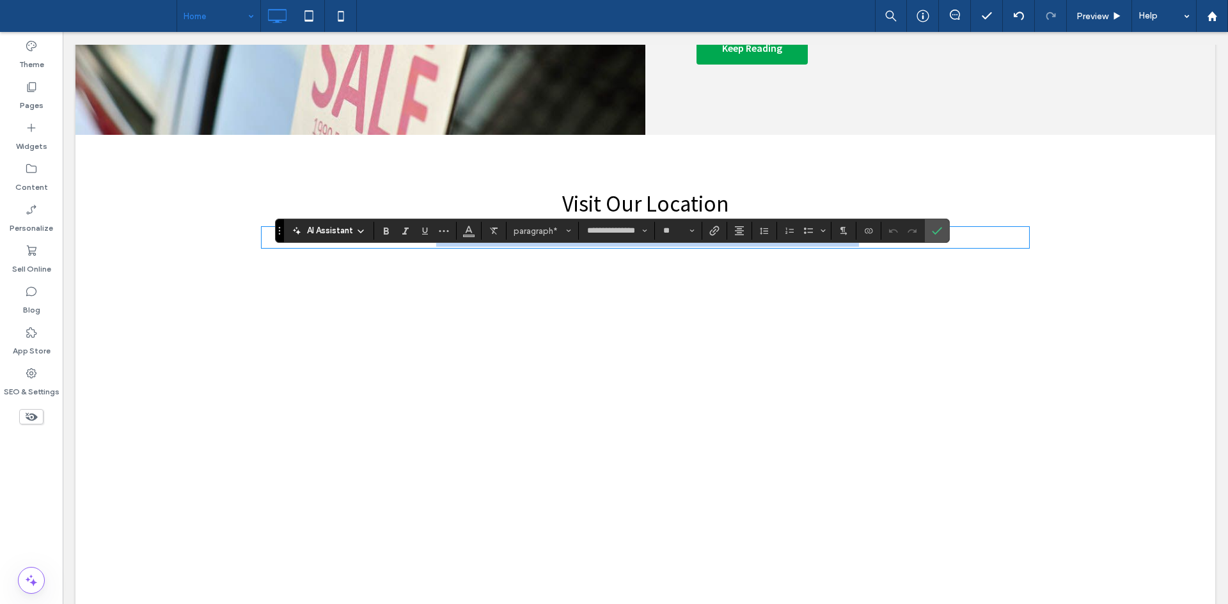
drag, startPoint x: 277, startPoint y: 226, endPoint x: 288, endPoint y: 157, distance: 69.9
click at [284, 219] on section "Drag" at bounding box center [280, 230] width 8 height 23
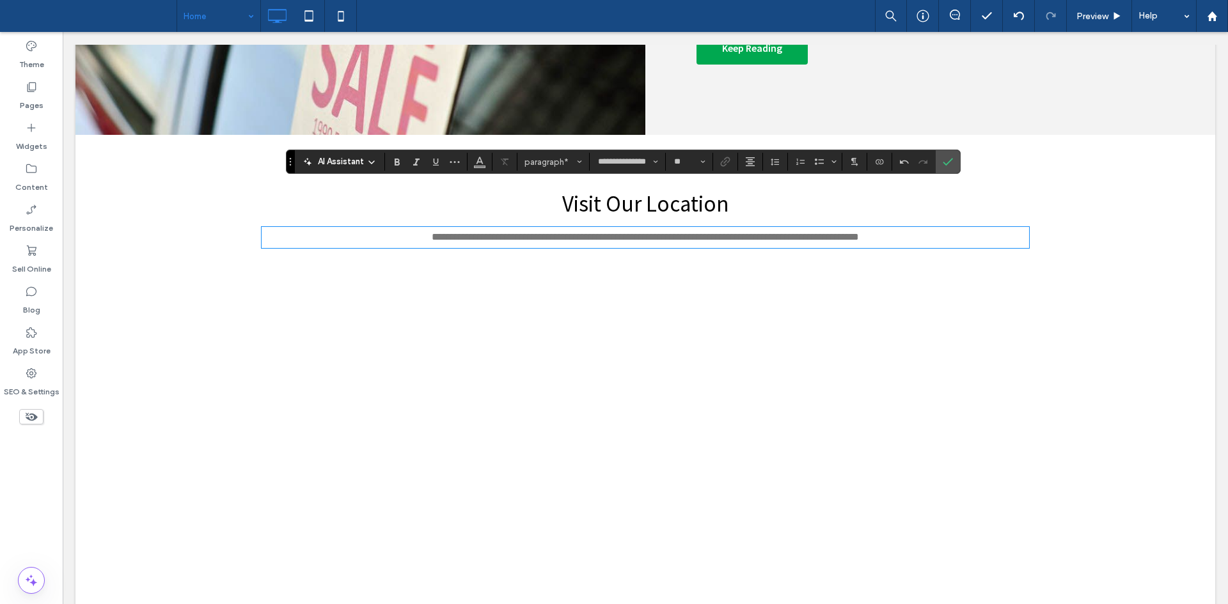
click at [666, 223] on div "**********" at bounding box center [645, 465] width 767 height 558
click at [690, 195] on span "Visit Our Location" at bounding box center [645, 204] width 167 height 28
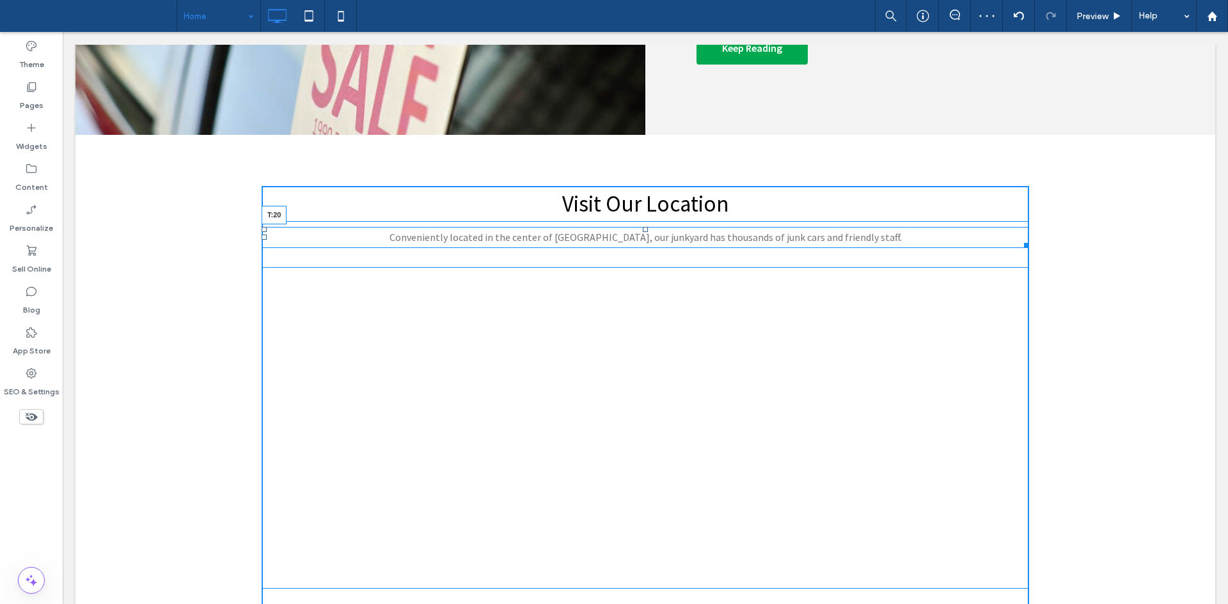
drag, startPoint x: 642, startPoint y: 230, endPoint x: 706, endPoint y: 269, distance: 75.2
click at [643, 237] on div "Conveniently located in the center of Ocean County, our junkyard has thousands …" at bounding box center [645, 237] width 767 height 21
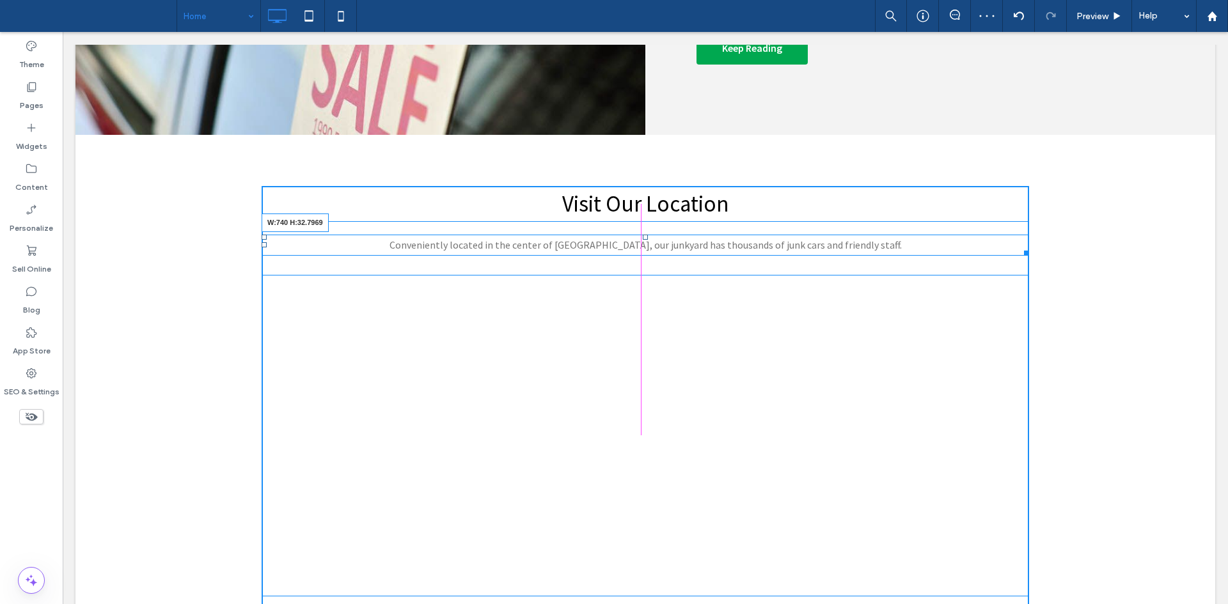
drag, startPoint x: 1016, startPoint y: 253, endPoint x: 1227, endPoint y: 230, distance: 212.9
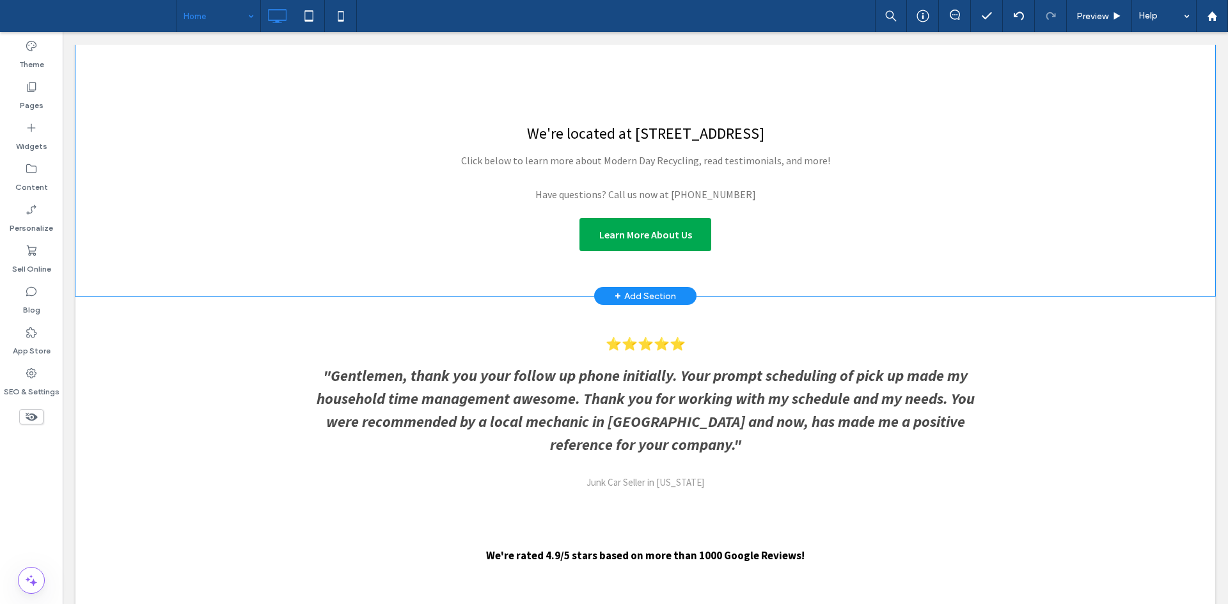
scroll to position [3108, 0]
click at [638, 247] on link "Learn More About Us" at bounding box center [645, 233] width 132 height 33
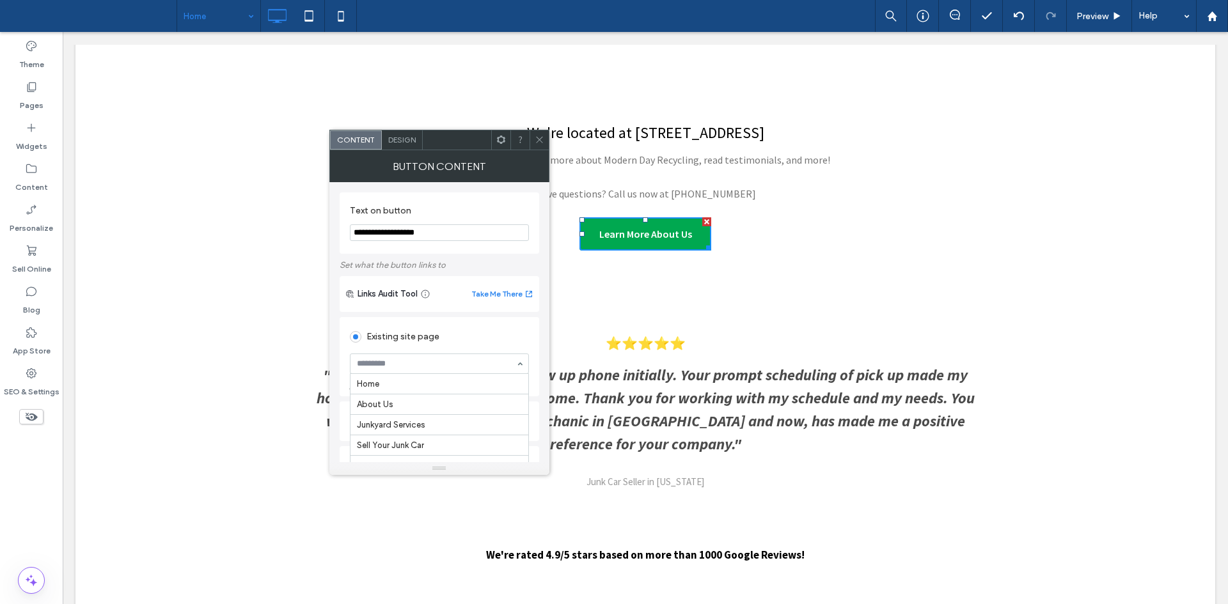
click at [404, 354] on div at bounding box center [439, 364] width 179 height 20
click at [546, 143] on div at bounding box center [538, 139] width 19 height 19
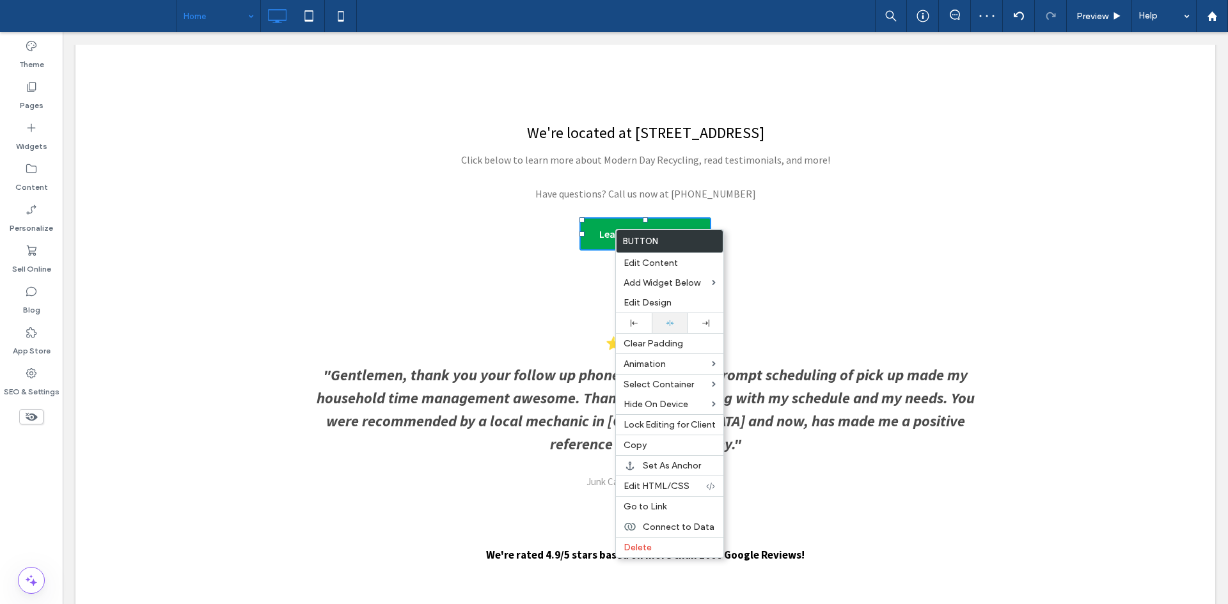
click at [663, 320] on div at bounding box center [669, 323] width 23 height 8
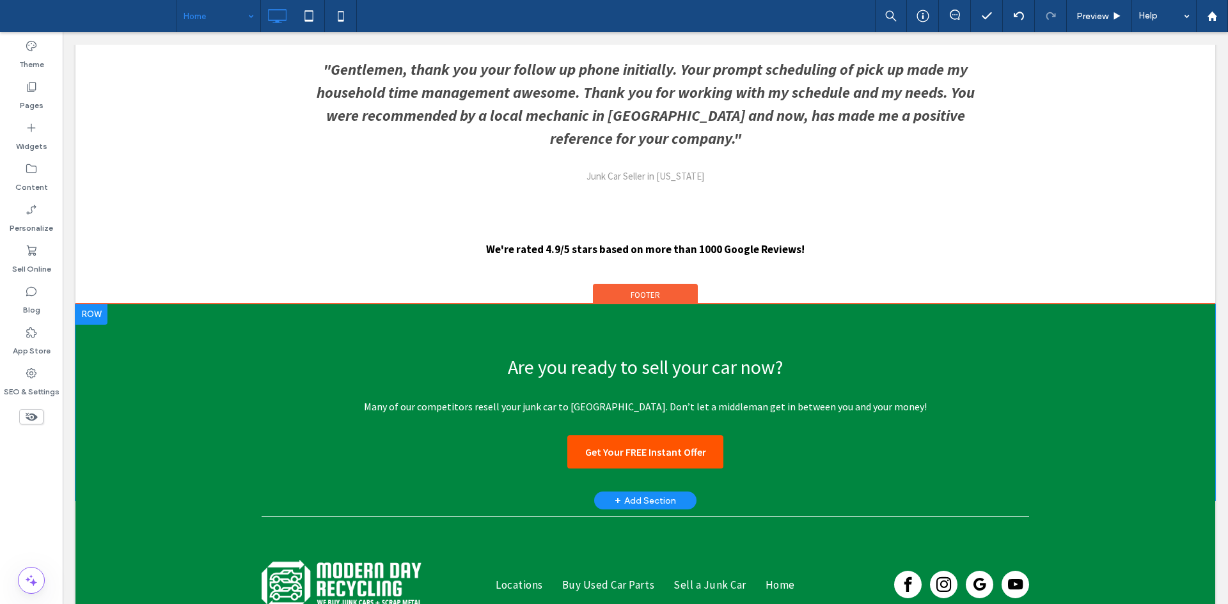
scroll to position [3508, 0]
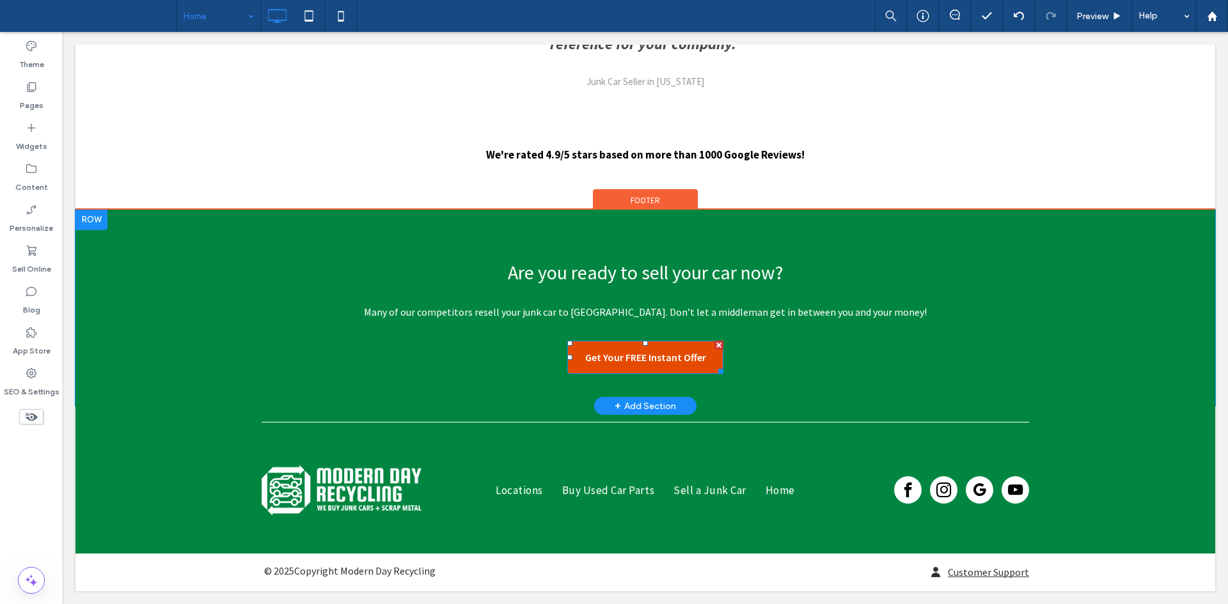
click at [617, 373] on link "Get Your FREE Instant Offer" at bounding box center [645, 357] width 156 height 33
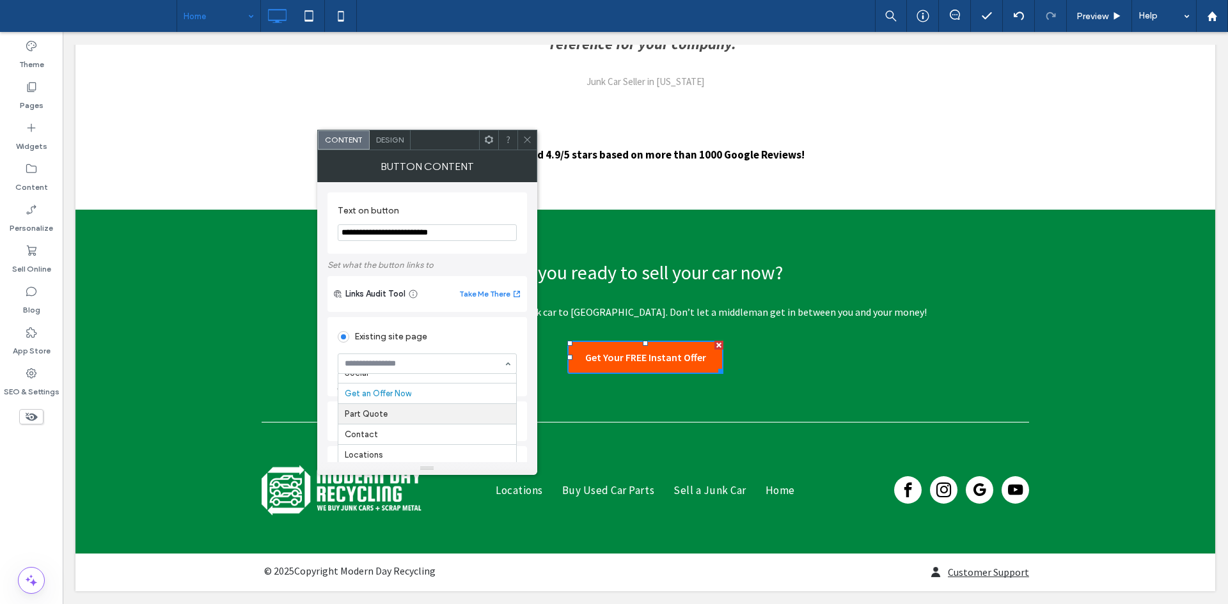
scroll to position [174, 0]
click at [526, 138] on icon at bounding box center [527, 140] width 10 height 10
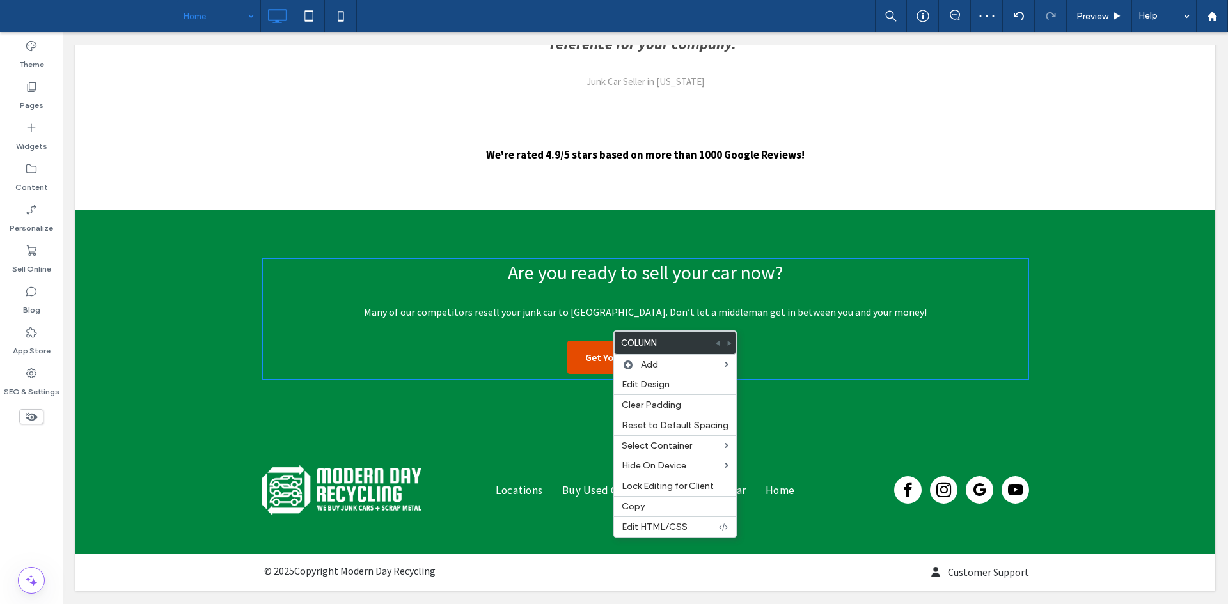
click at [590, 345] on link "Get Your FREE Instant Offer" at bounding box center [645, 357] width 156 height 33
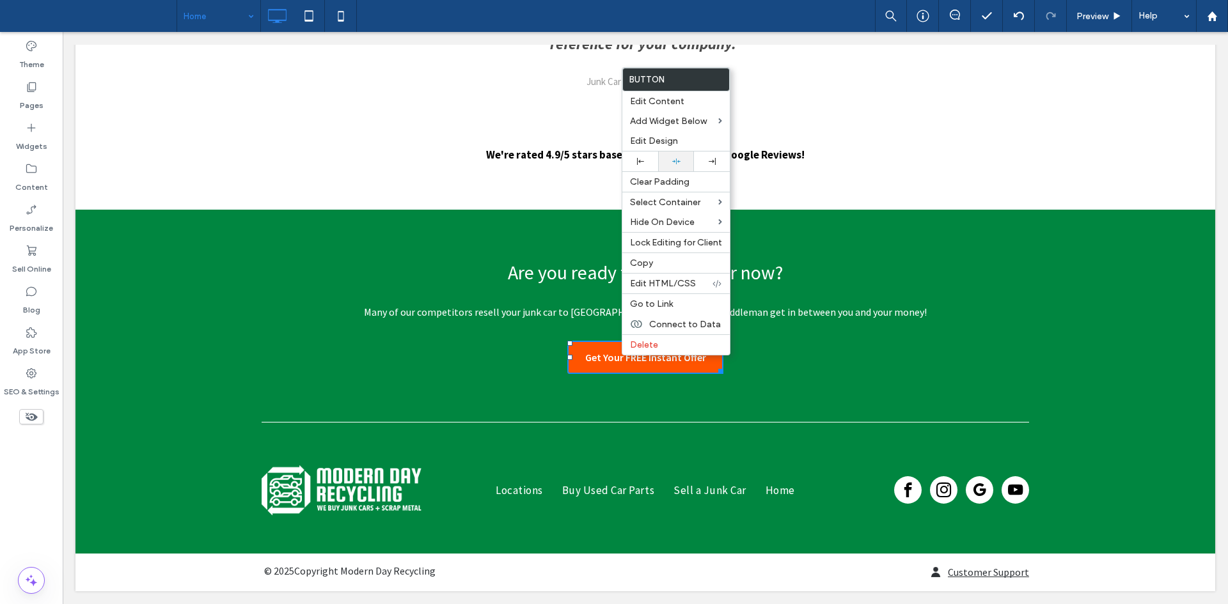
click at [671, 156] on div at bounding box center [676, 162] width 36 height 20
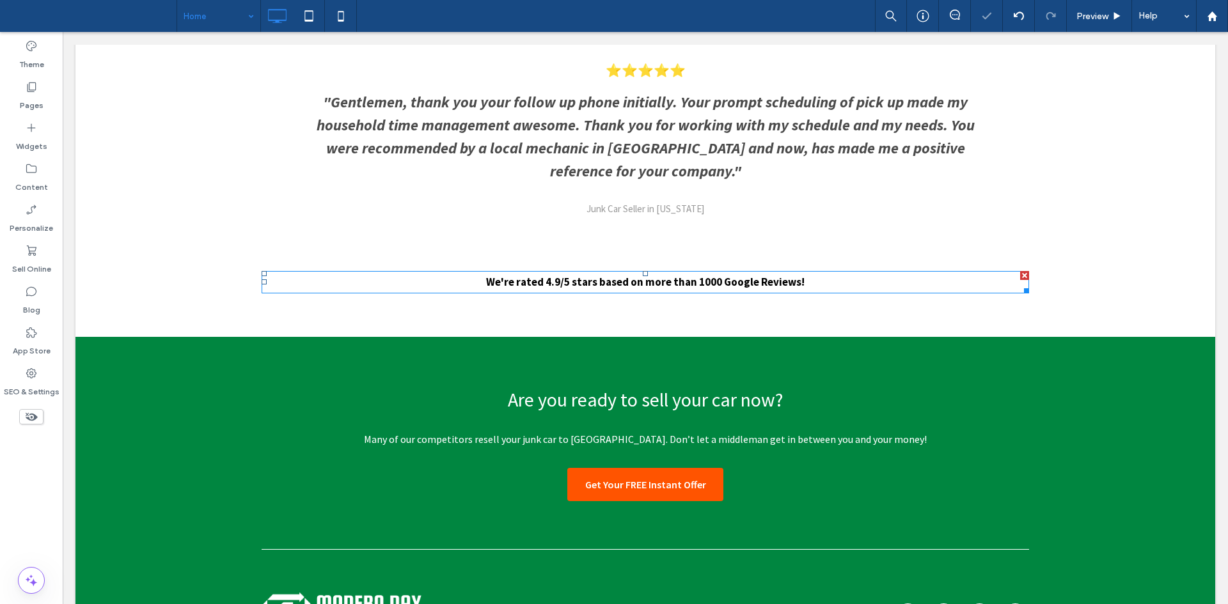
scroll to position [3508, 0]
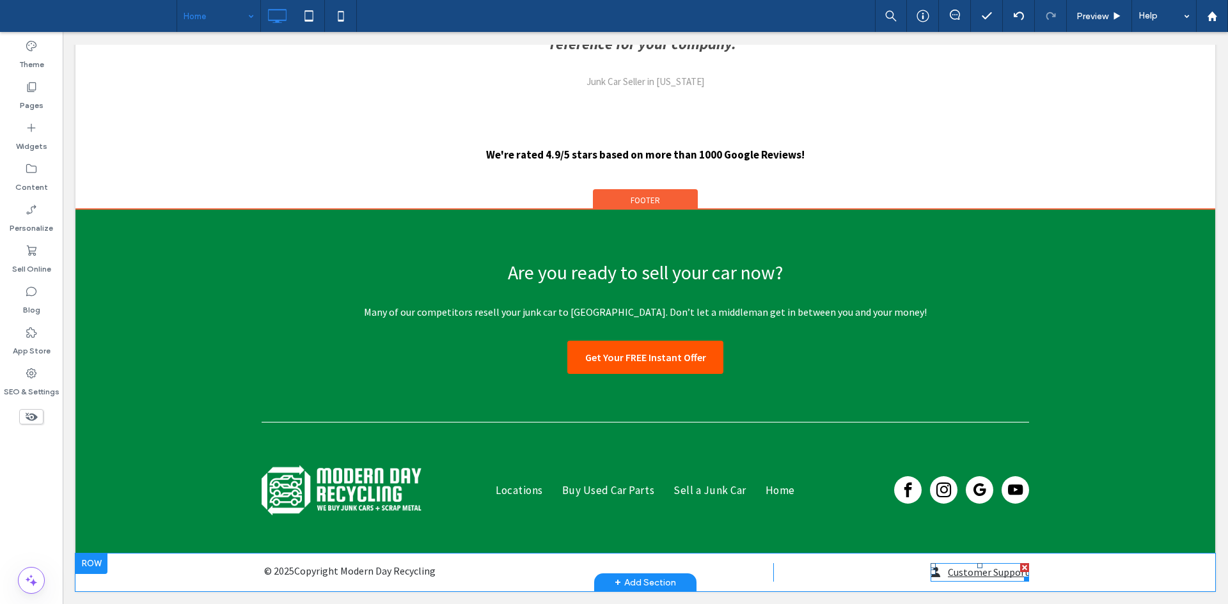
click at [971, 572] on link "Customer Support" at bounding box center [988, 572] width 81 height 13
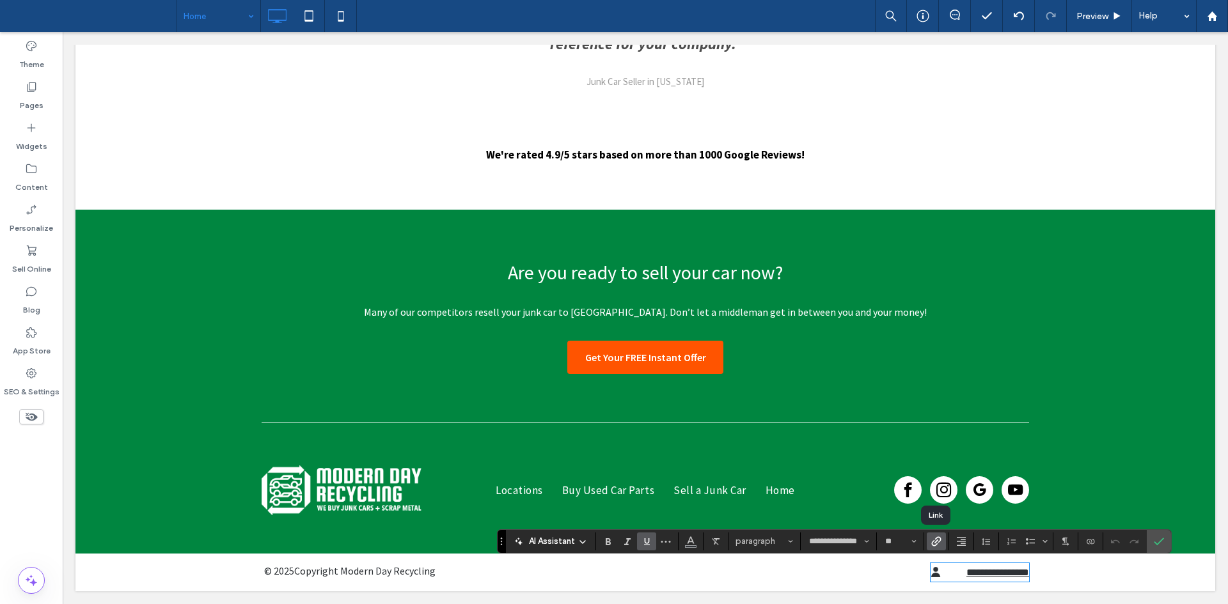
click at [936, 540] on icon "Link" at bounding box center [936, 542] width 10 height 10
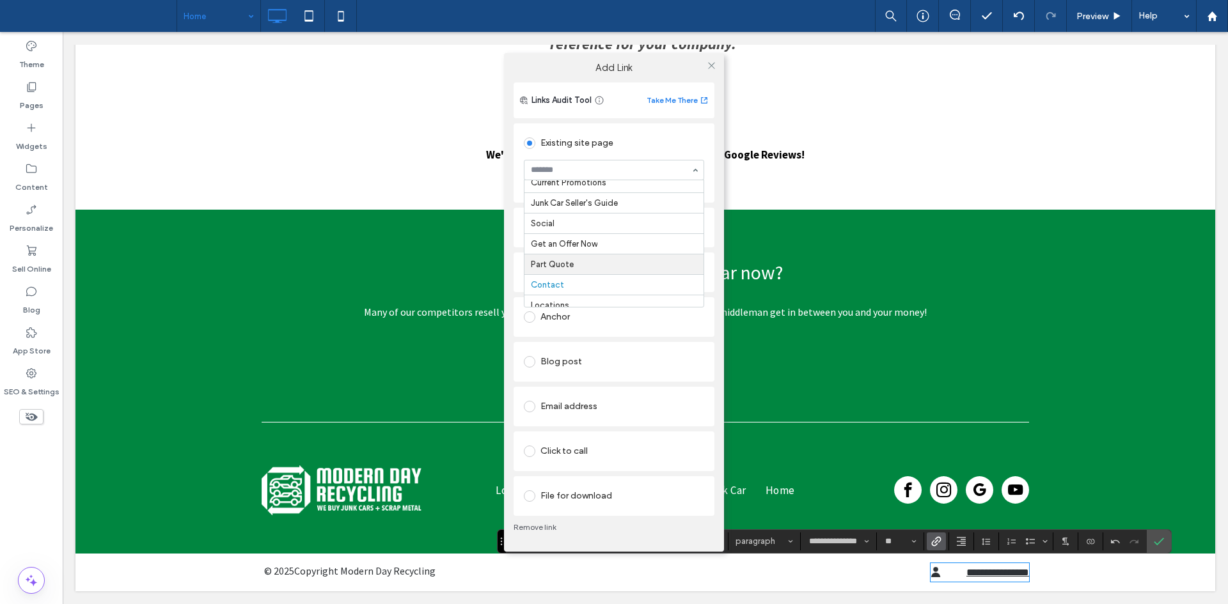
scroll to position [141, 0]
click at [709, 62] on icon at bounding box center [712, 66] width 10 height 10
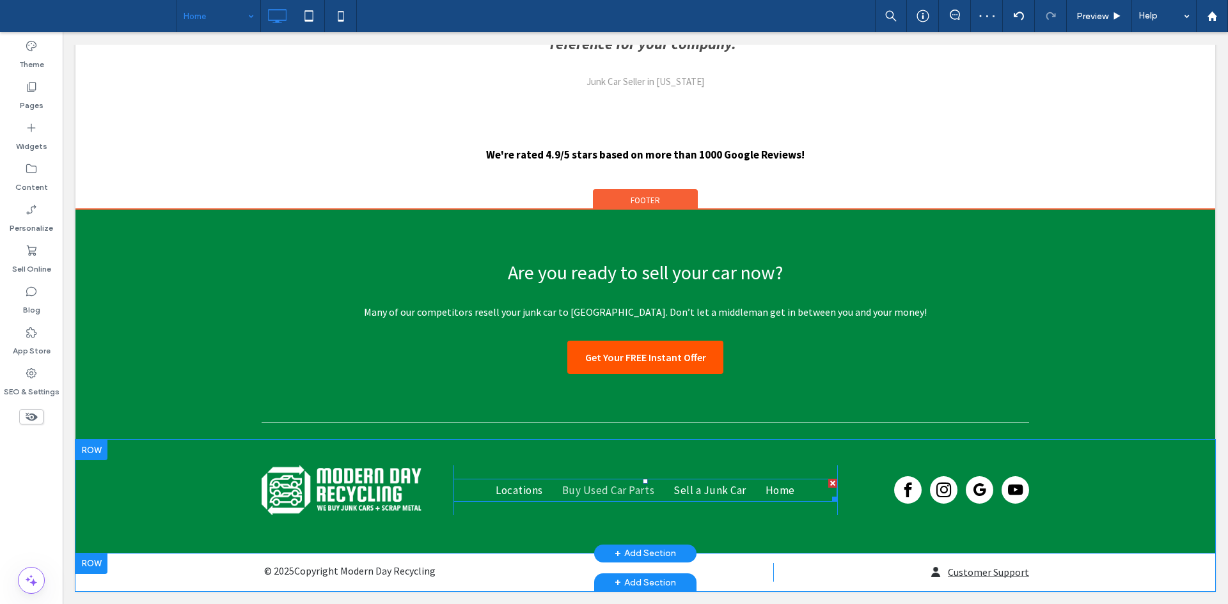
click at [575, 494] on span "Buy Used Car Parts" at bounding box center [608, 490] width 92 height 14
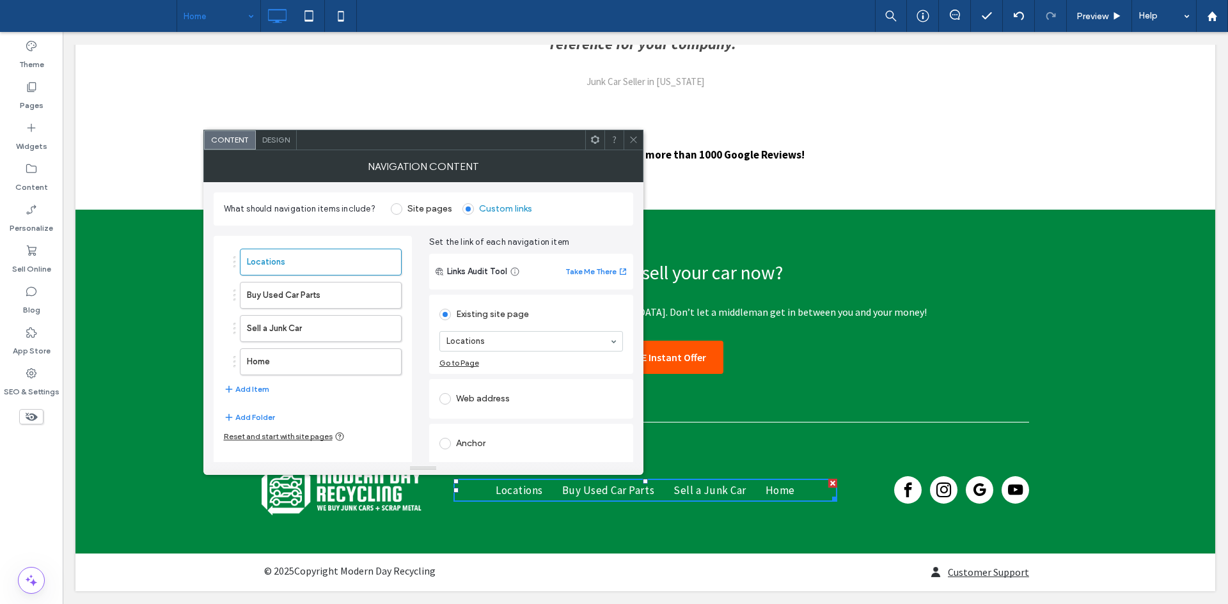
drag, startPoint x: 512, startPoint y: 326, endPoint x: 513, endPoint y: 333, distance: 7.1
click at [513, 333] on section "Locations" at bounding box center [531, 341] width 184 height 33
drag, startPoint x: 513, startPoint y: 333, endPoint x: 502, endPoint y: 391, distance: 59.2
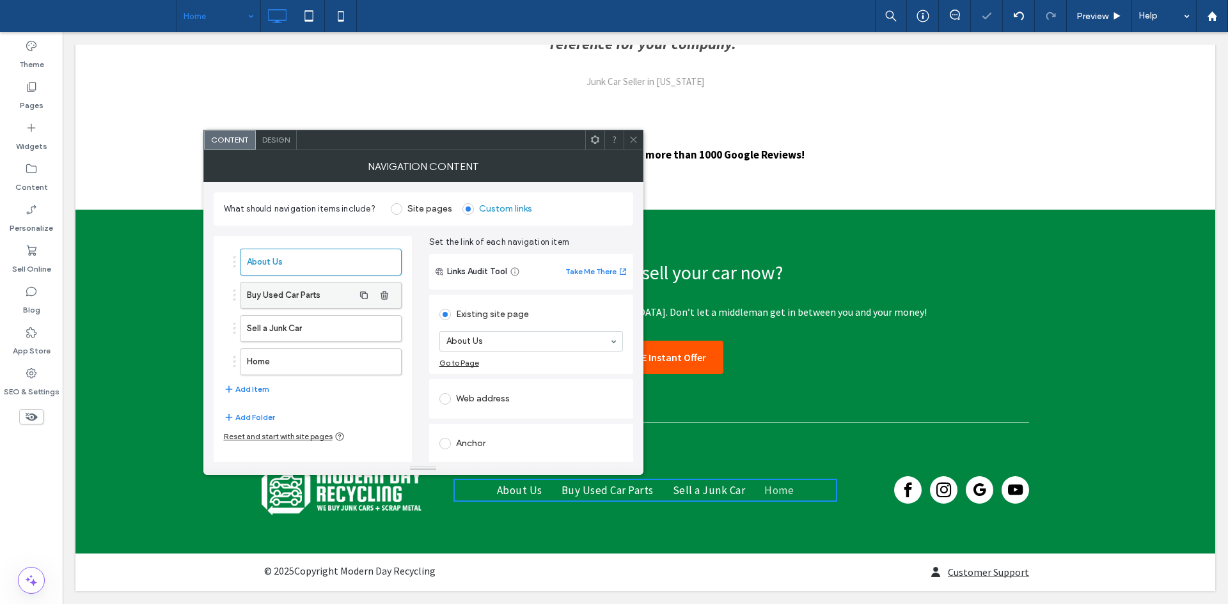
click at [329, 297] on label "Buy Used Car Parts" at bounding box center [300, 296] width 107 height 26
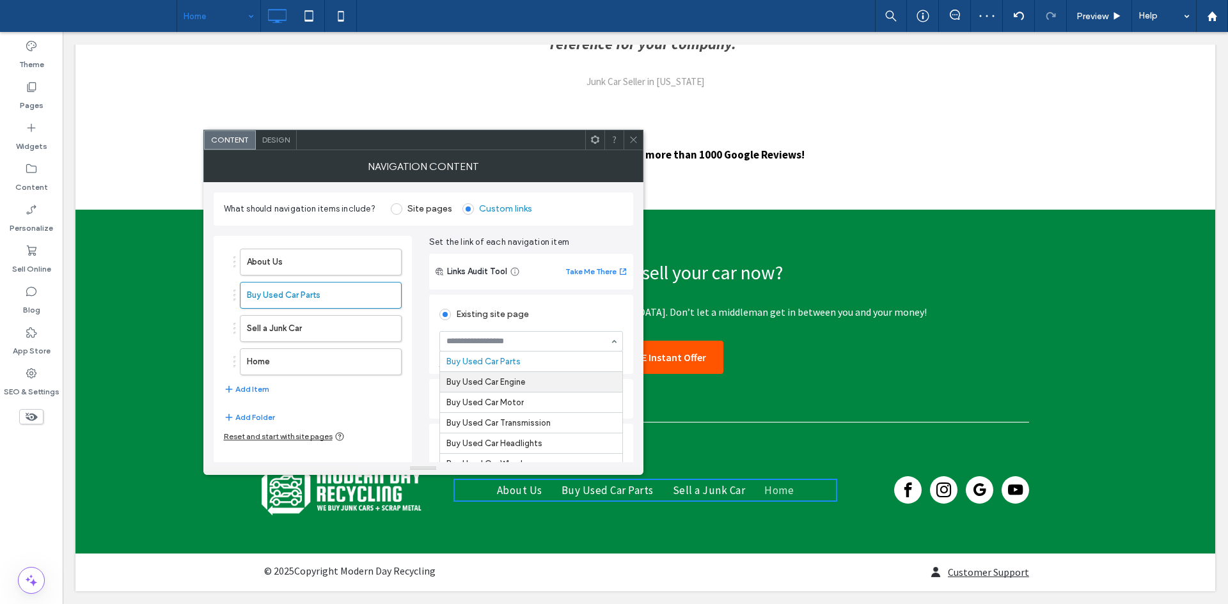
drag, startPoint x: 514, startPoint y: 347, endPoint x: 510, endPoint y: 386, distance: 39.3
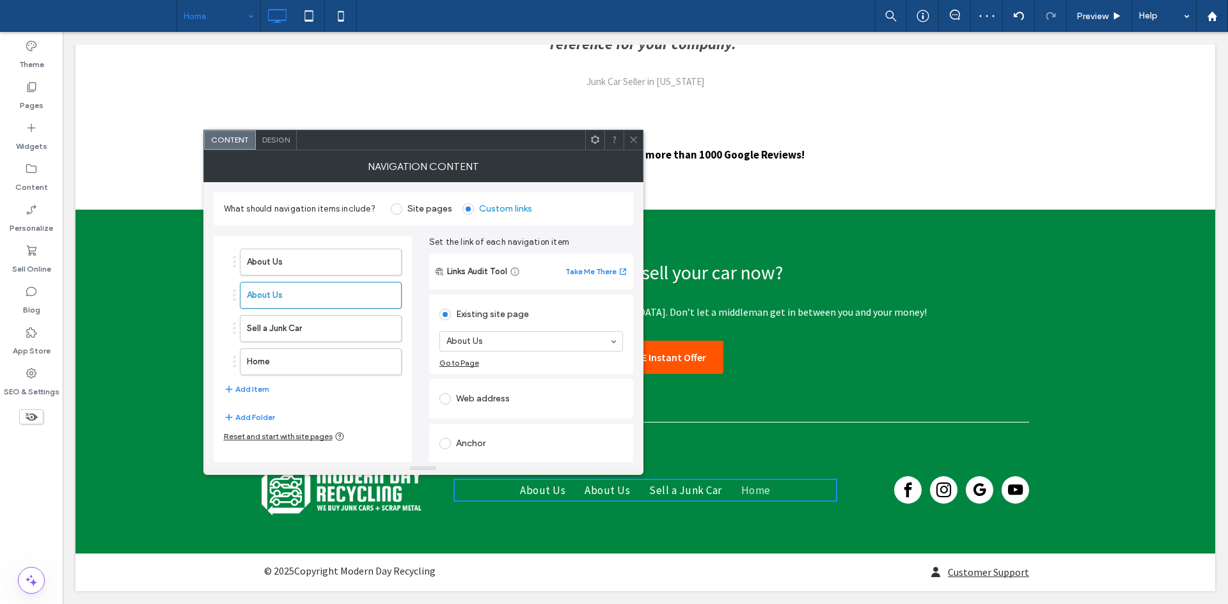
drag, startPoint x: 526, startPoint y: 352, endPoint x: 533, endPoint y: 346, distance: 8.6
click at [533, 346] on section "About Us" at bounding box center [531, 341] width 184 height 33
drag, startPoint x: 533, startPoint y: 346, endPoint x: 516, endPoint y: 379, distance: 36.6
click at [310, 327] on label "Sell a Junk Car" at bounding box center [300, 329] width 107 height 26
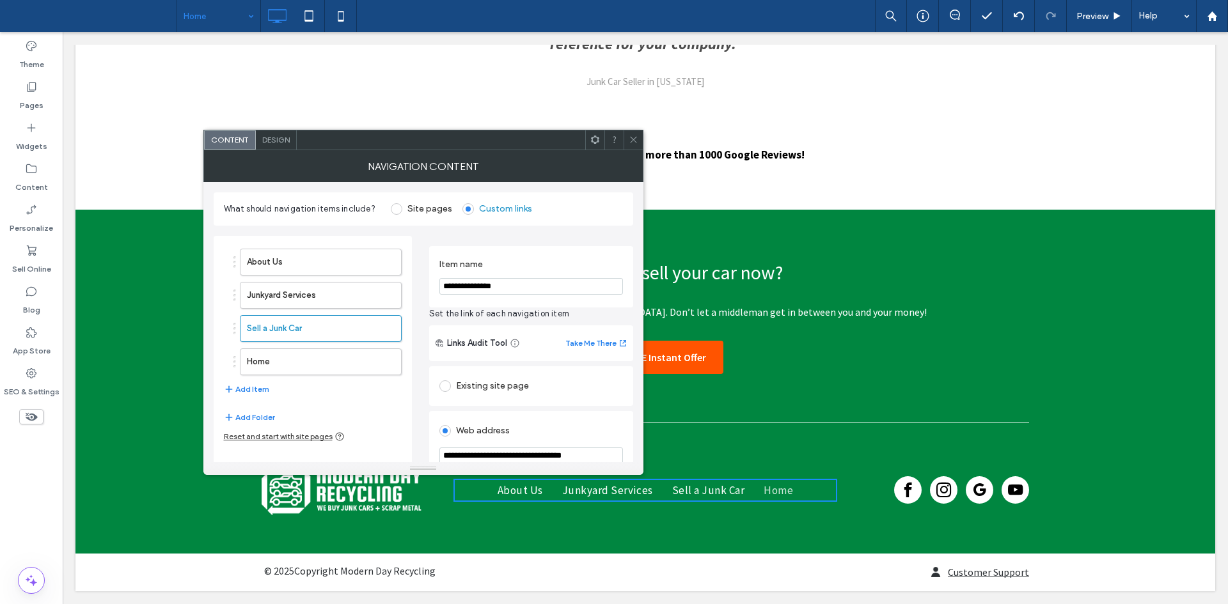
click at [490, 292] on input "**********" at bounding box center [531, 286] width 184 height 17
click at [489, 379] on div "Existing site page" at bounding box center [531, 386] width 184 height 20
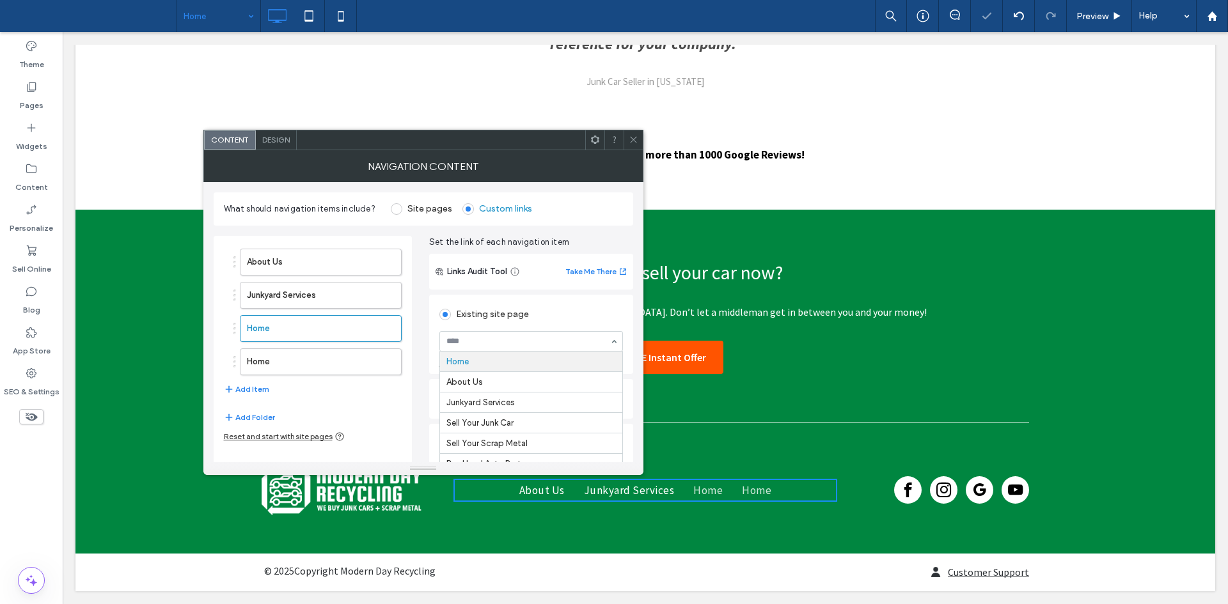
drag, startPoint x: 508, startPoint y: 359, endPoint x: 514, endPoint y: 384, distance: 26.2
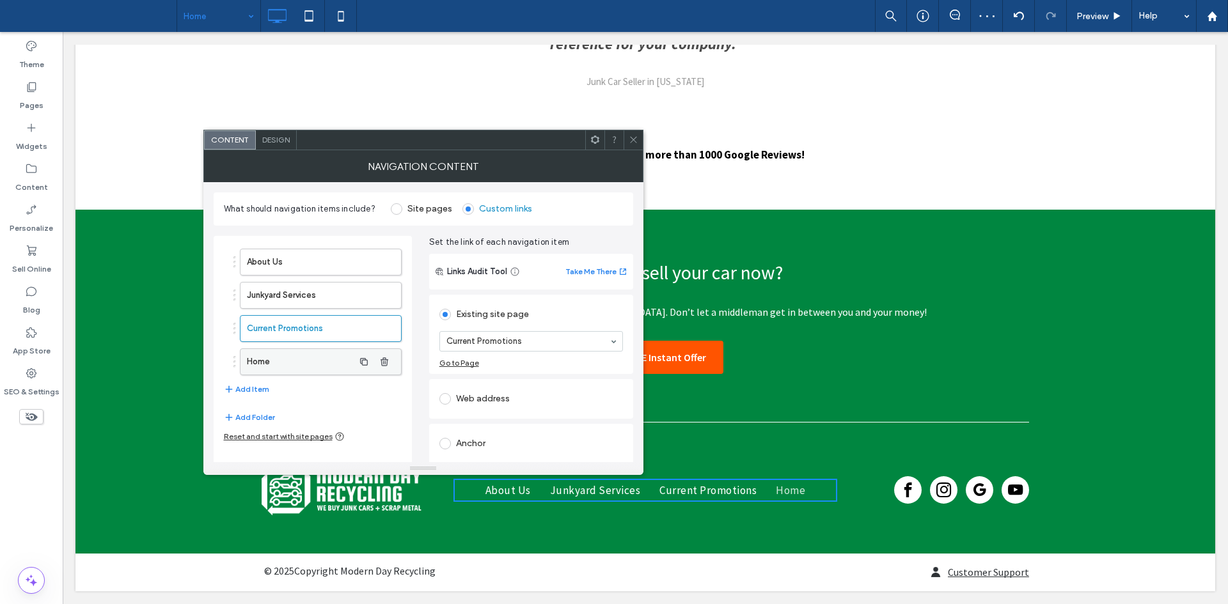
click at [303, 355] on label "Home" at bounding box center [300, 362] width 107 height 26
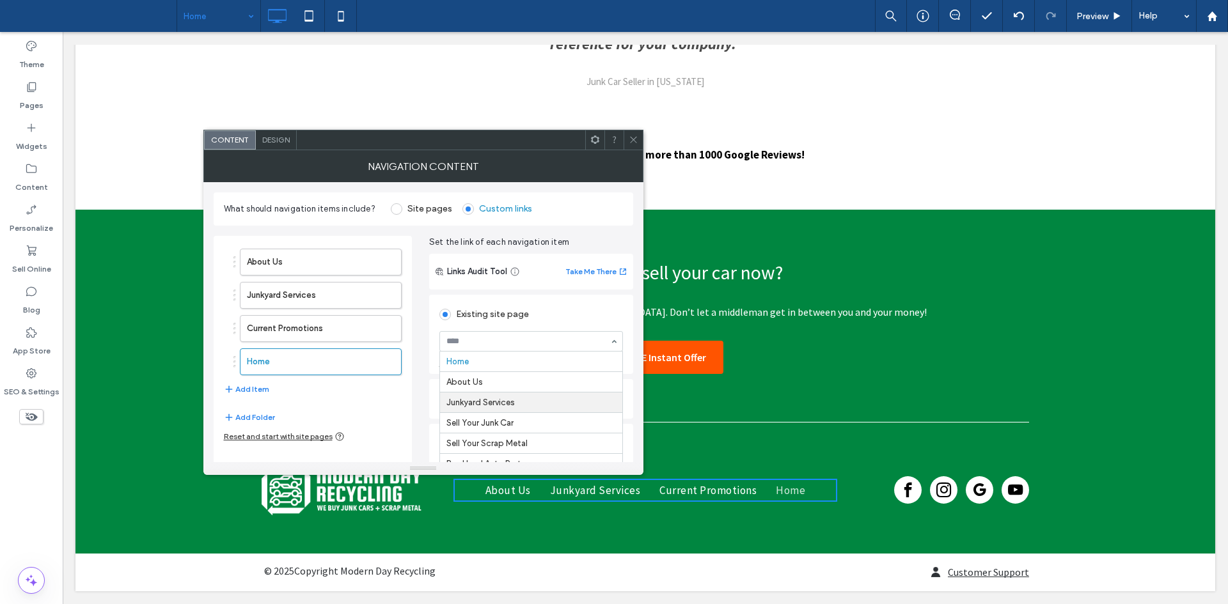
drag, startPoint x: 476, startPoint y: 340, endPoint x: 495, endPoint y: 402, distance: 65.5
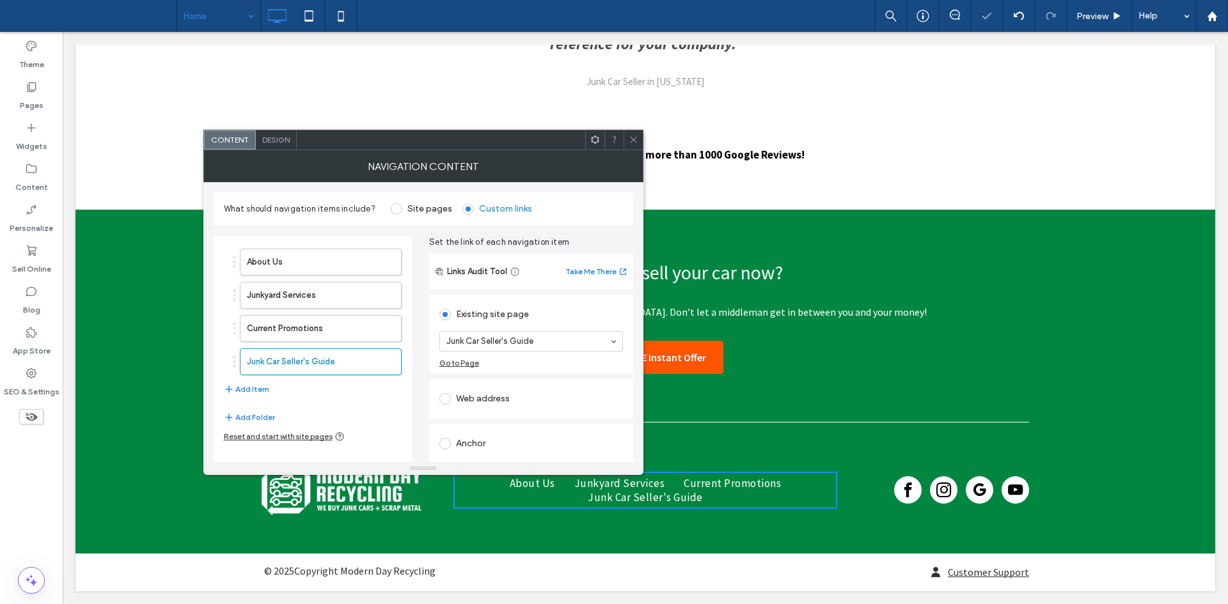
click at [633, 142] on icon at bounding box center [634, 140] width 10 height 10
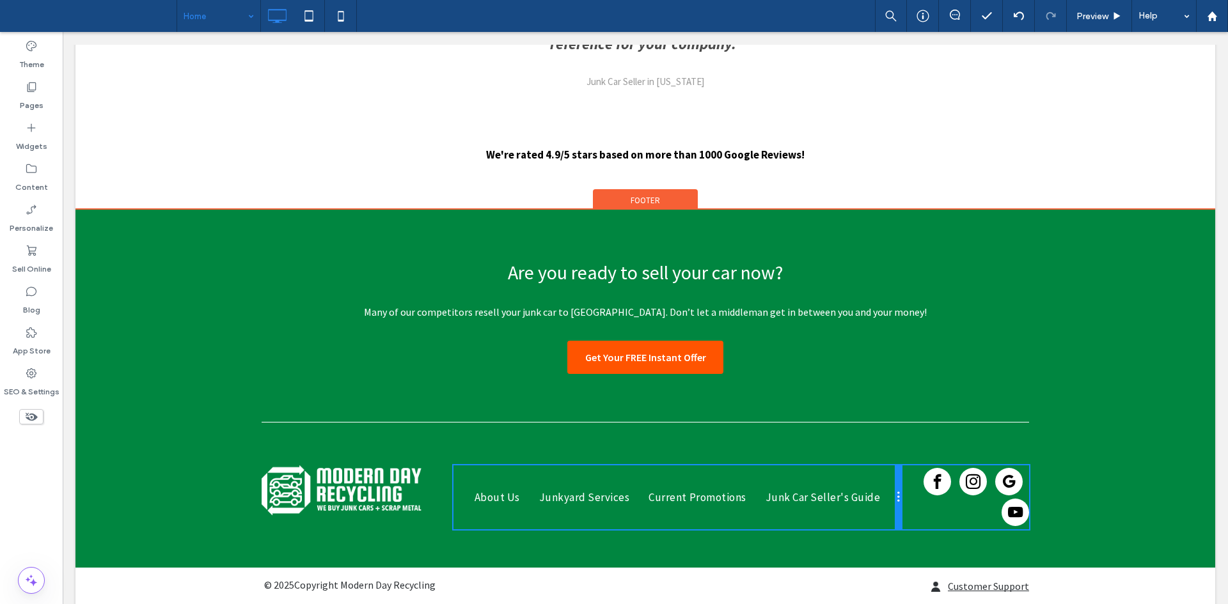
drag, startPoint x: 829, startPoint y: 494, endPoint x: 939, endPoint y: 512, distance: 111.4
click at [876, 480] on div "About Us Junkyard Services Current Promotions Junk Car Seller's Guide Locations…" at bounding box center [677, 498] width 448 height 64
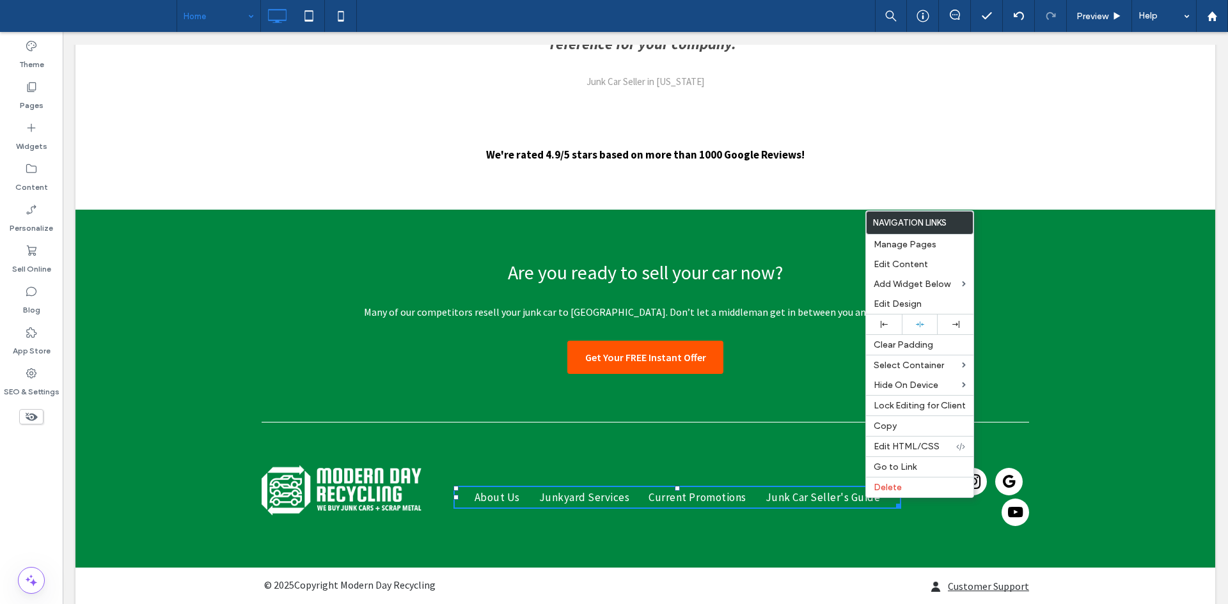
click at [730, 428] on div at bounding box center [645, 423] width 767 height 15
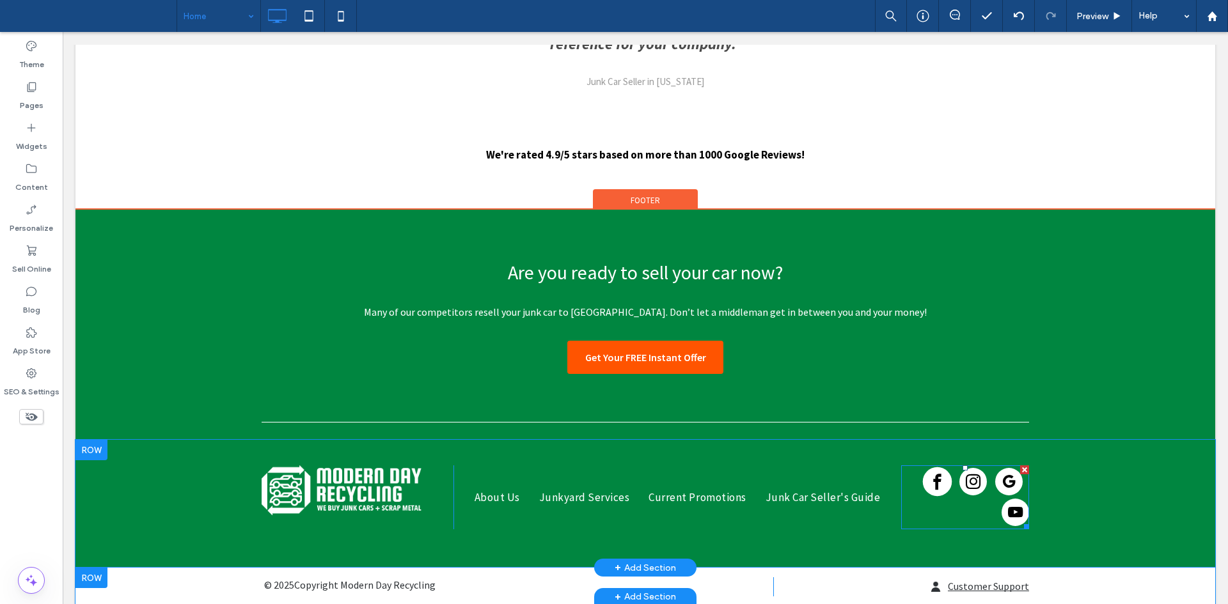
click at [937, 487] on span "facebook" at bounding box center [937, 481] width 29 height 29
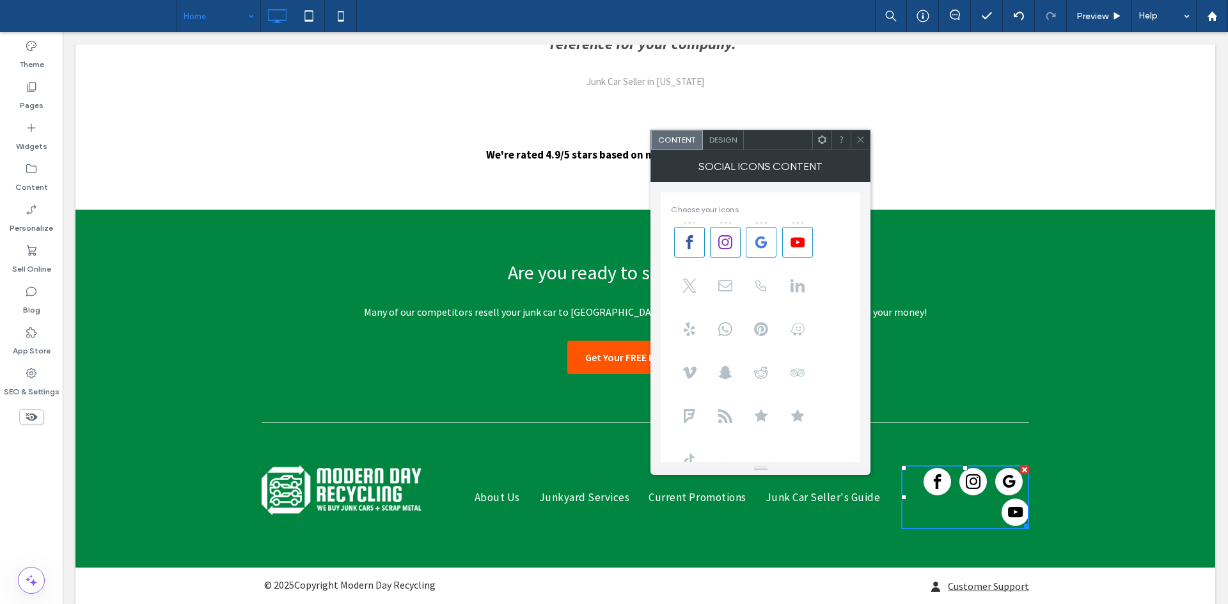
click at [719, 146] on div "Design" at bounding box center [723, 139] width 41 height 19
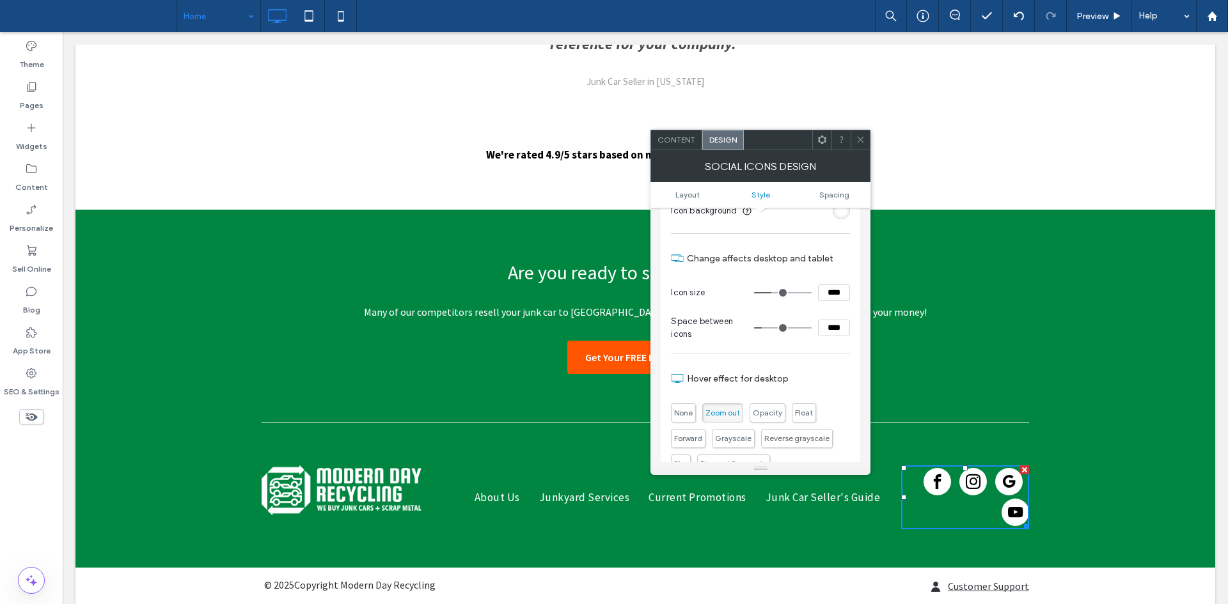
scroll to position [221, 0]
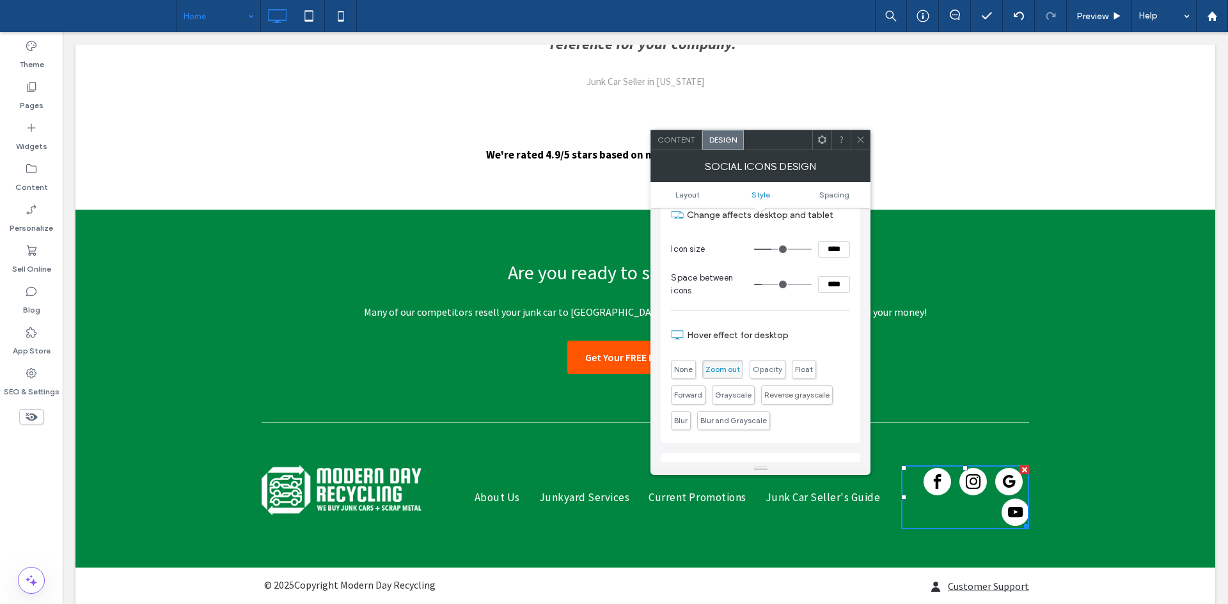
click at [840, 283] on input "****" at bounding box center [834, 284] width 32 height 17
type input "***"
type input "*"
type input "***"
click at [840, 253] on input "****" at bounding box center [834, 249] width 32 height 17
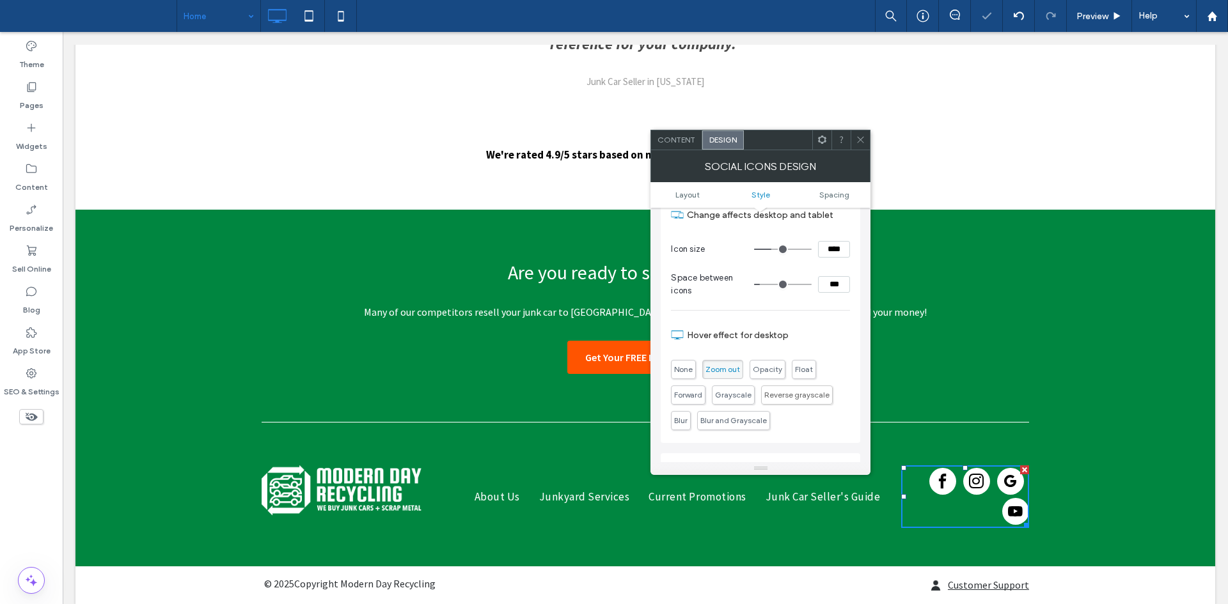
type input "**"
type input "****"
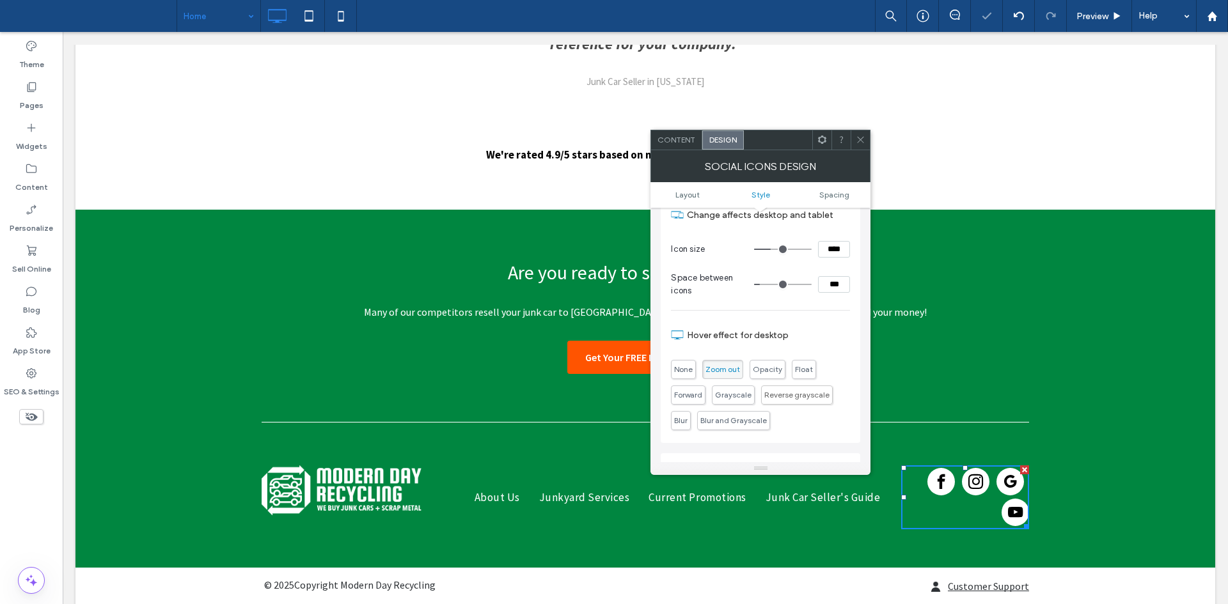
type input "**"
type input "****"
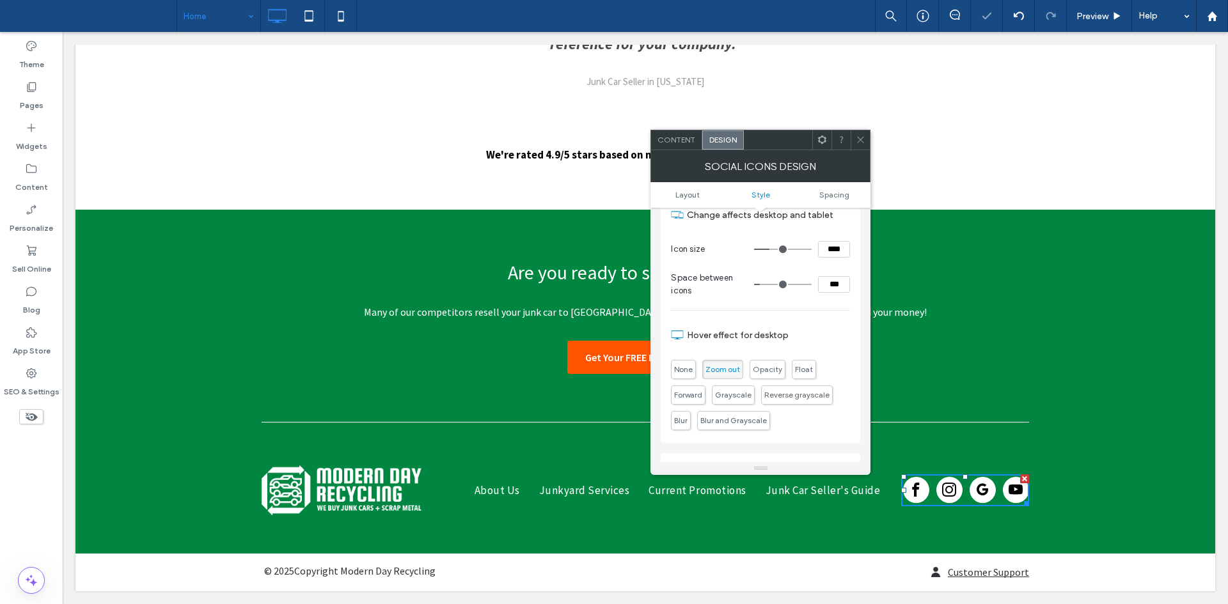
type input "**"
type input "****"
click at [853, 136] on div at bounding box center [860, 139] width 19 height 19
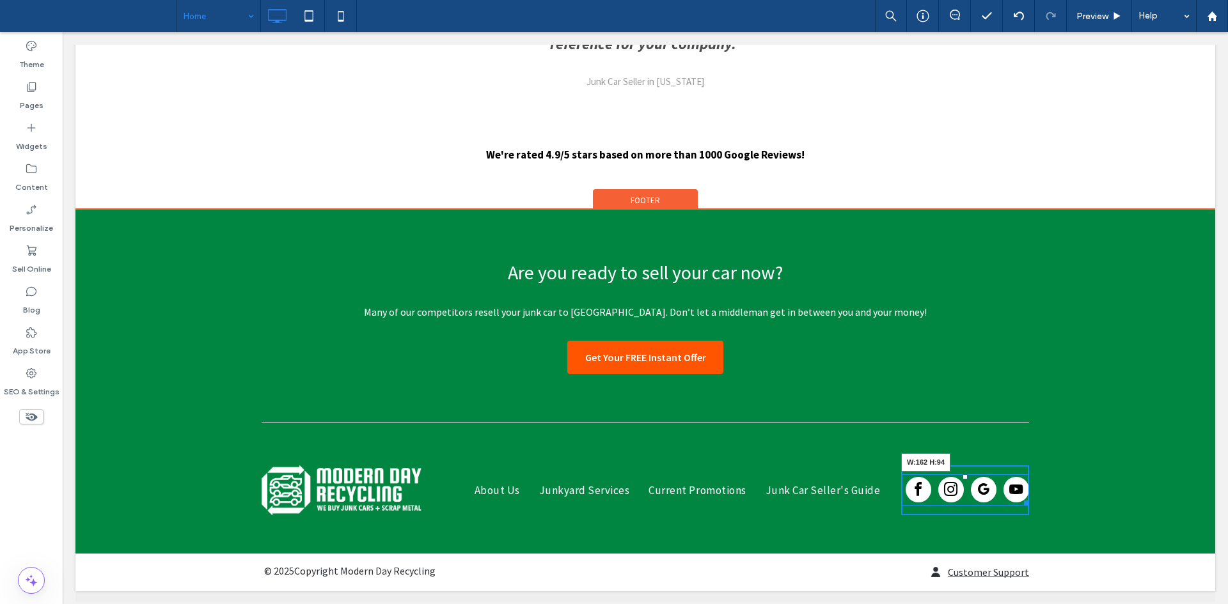
drag, startPoint x: 1023, startPoint y: 499, endPoint x: 1073, endPoint y: 531, distance: 59.8
click at [1010, 499] on div "W:162 H:94" at bounding box center [965, 490] width 128 height 31
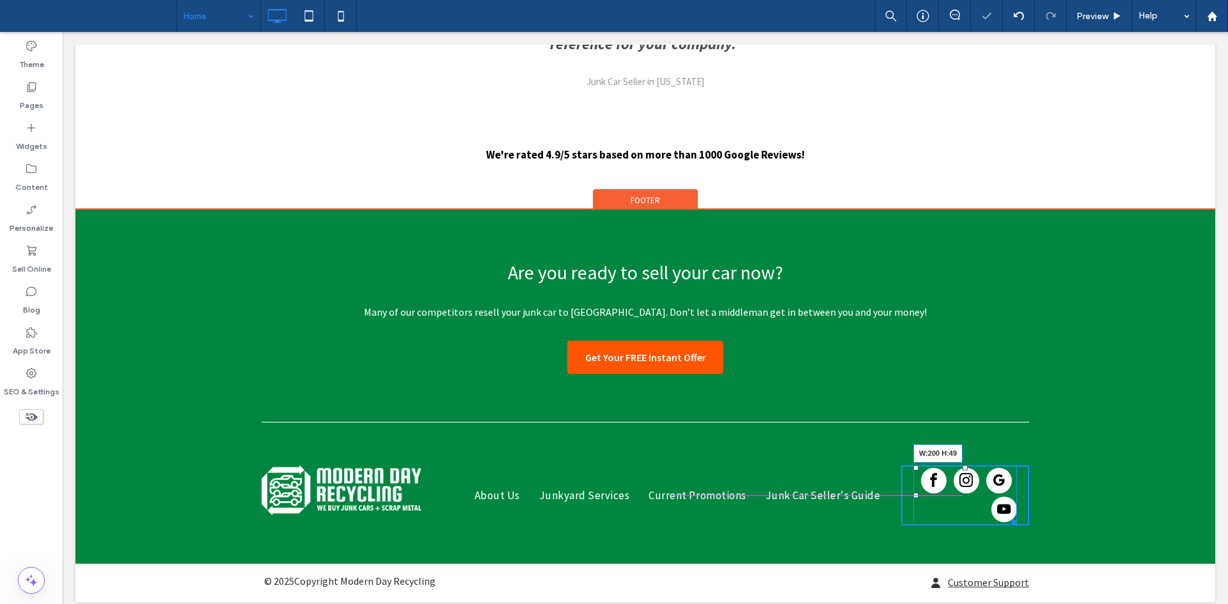
drag, startPoint x: 1005, startPoint y: 518, endPoint x: 1186, endPoint y: 482, distance: 185.1
click at [1186, 482] on div "Click To Paste About Us Junkyard Services Current Promotions Junk Car Seller's …" at bounding box center [645, 502] width 1140 height 124
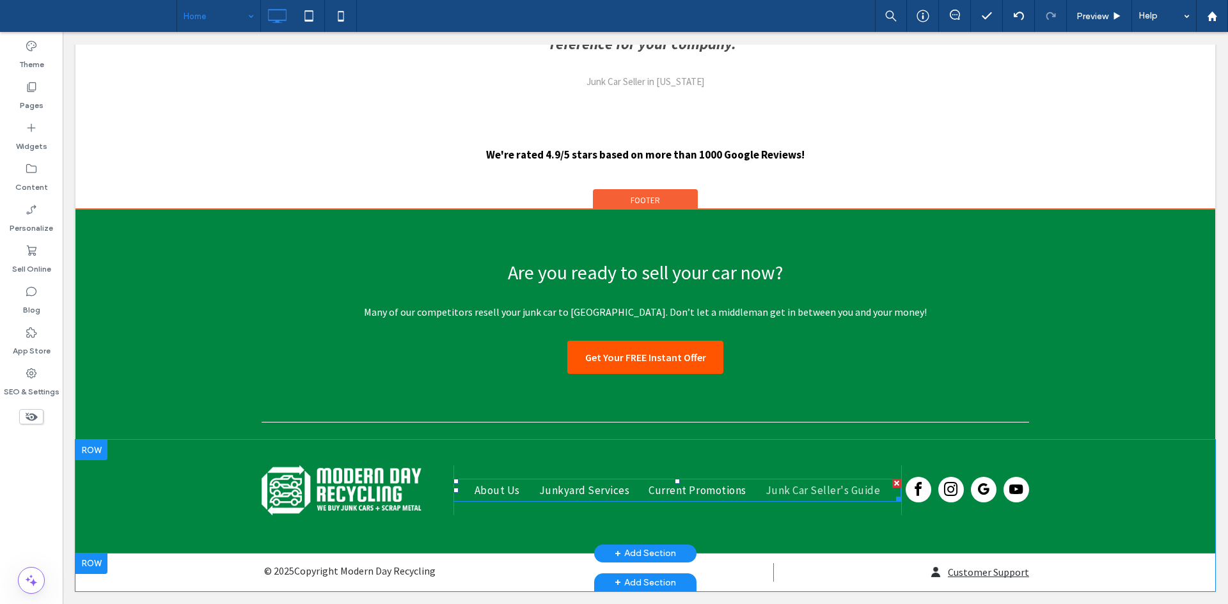
click at [868, 487] on span "Junk Car Seller's Guide" at bounding box center [822, 490] width 115 height 14
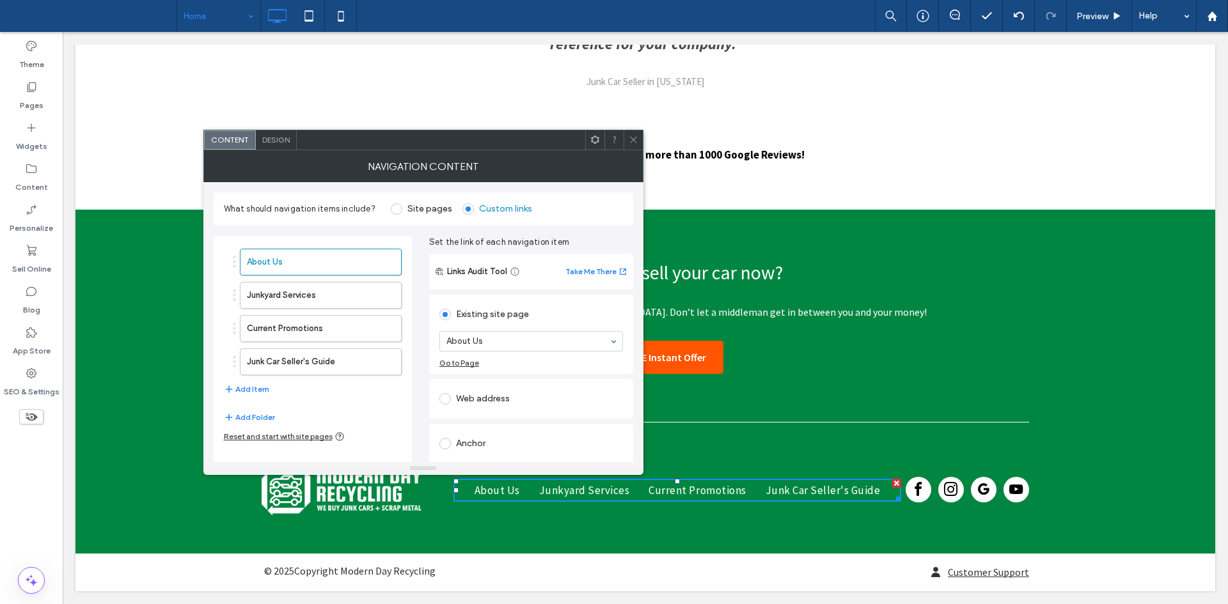
click at [278, 143] on span "Design" at bounding box center [275, 140] width 27 height 10
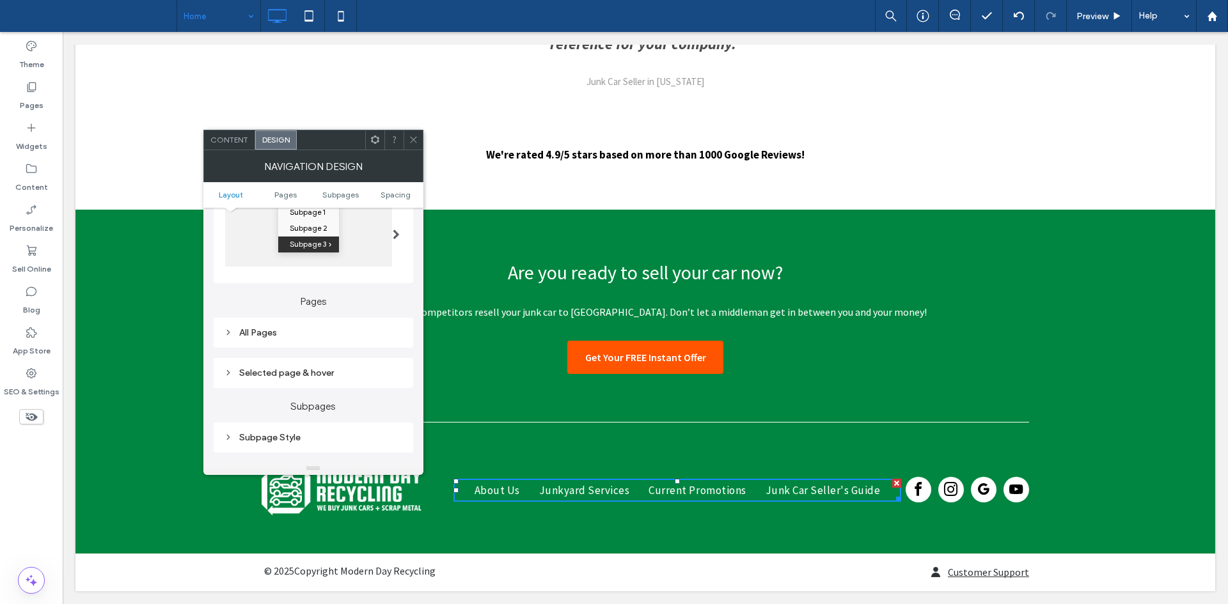
scroll to position [228, 0]
click at [322, 329] on div "All Pages" at bounding box center [313, 331] width 179 height 11
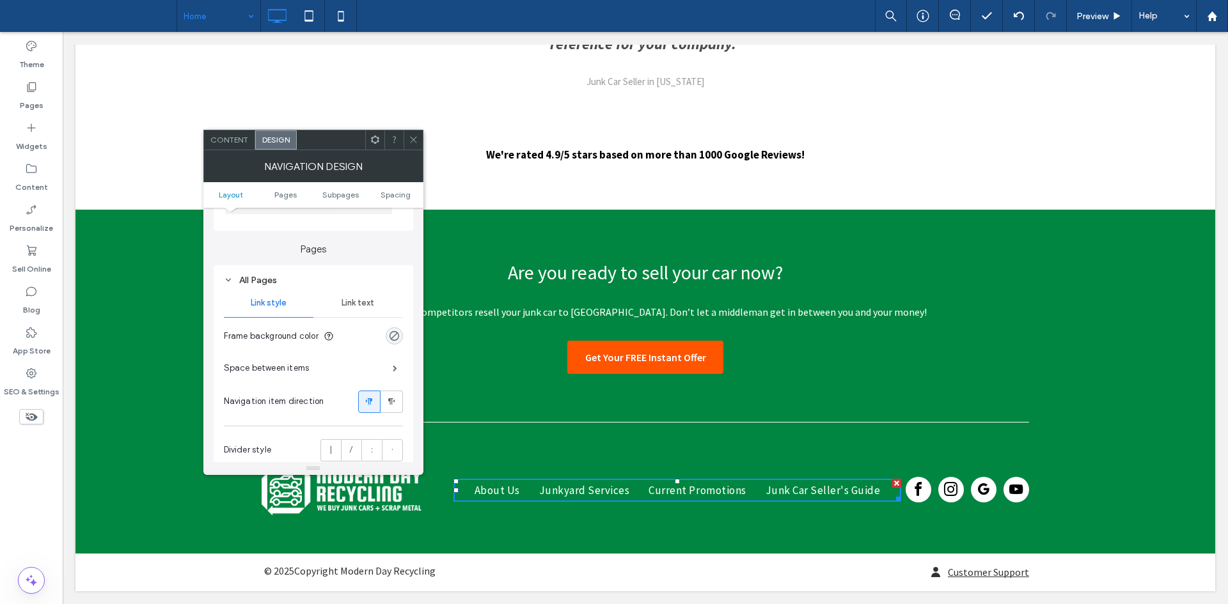
scroll to position [279, 0]
click at [393, 370] on span at bounding box center [395, 368] width 4 height 6
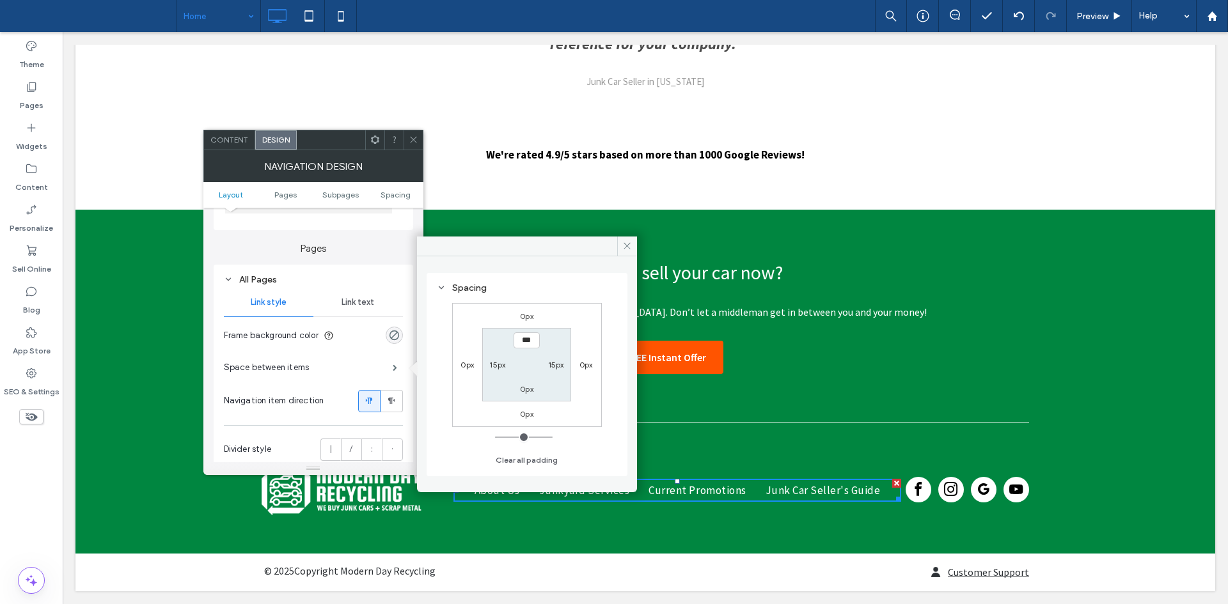
click at [556, 361] on label "15px" at bounding box center [556, 365] width 16 height 10
type input "**"
type input "****"
type input "**"
type input "****"
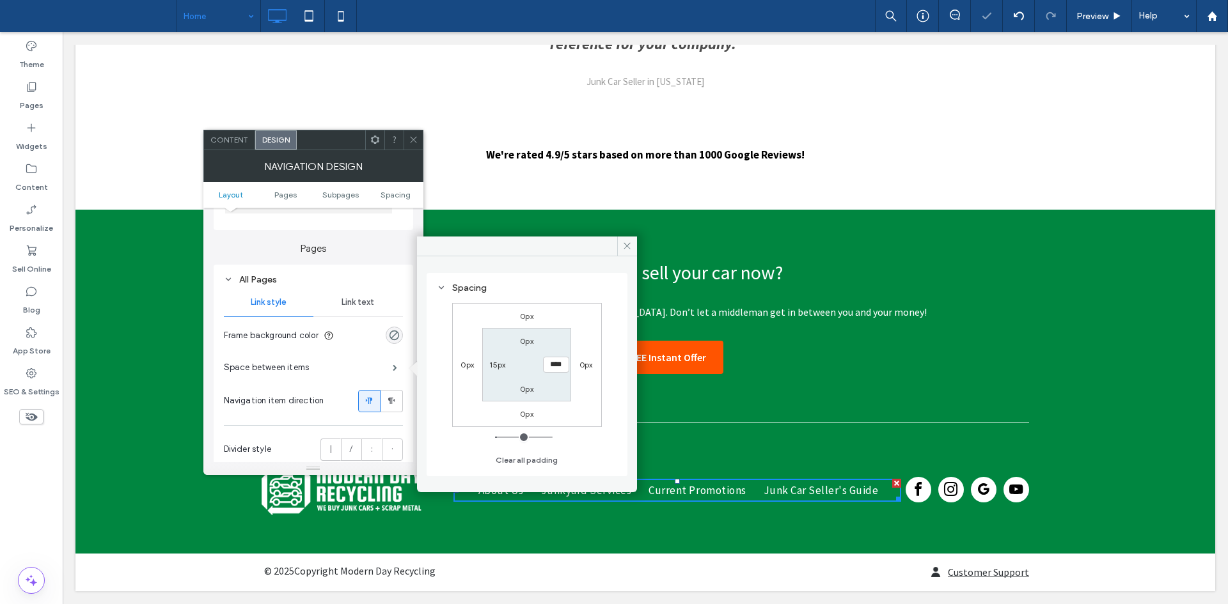
click at [498, 363] on label "15px" at bounding box center [497, 365] width 16 height 10
type input "**"
type input "****"
type input "**"
type input "****"
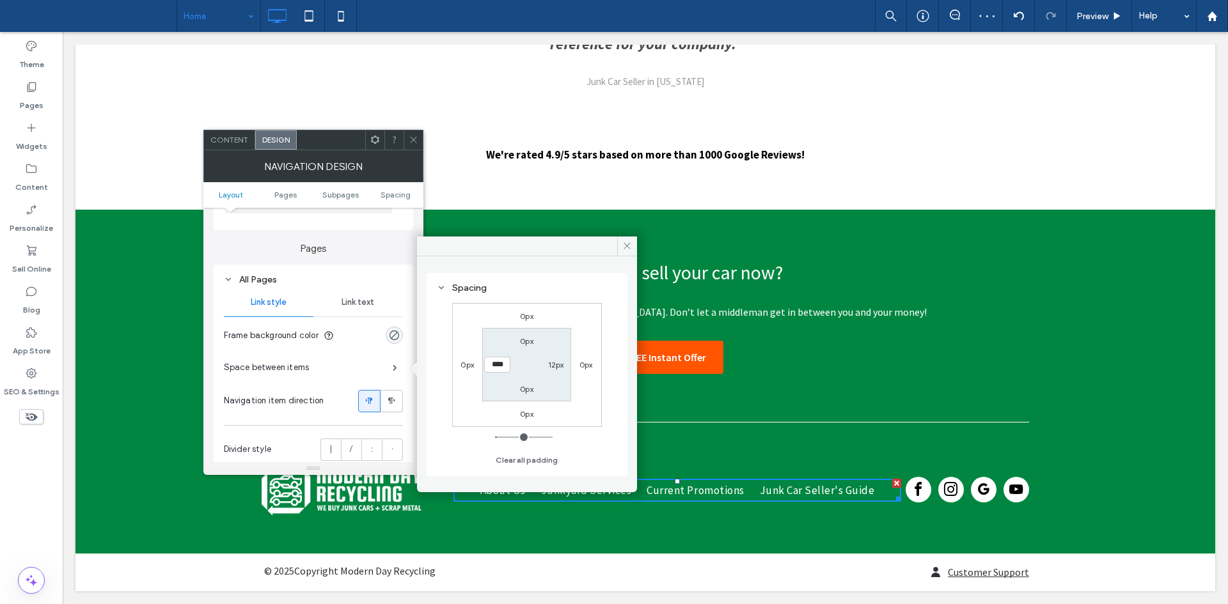
click at [417, 141] on icon at bounding box center [414, 140] width 10 height 10
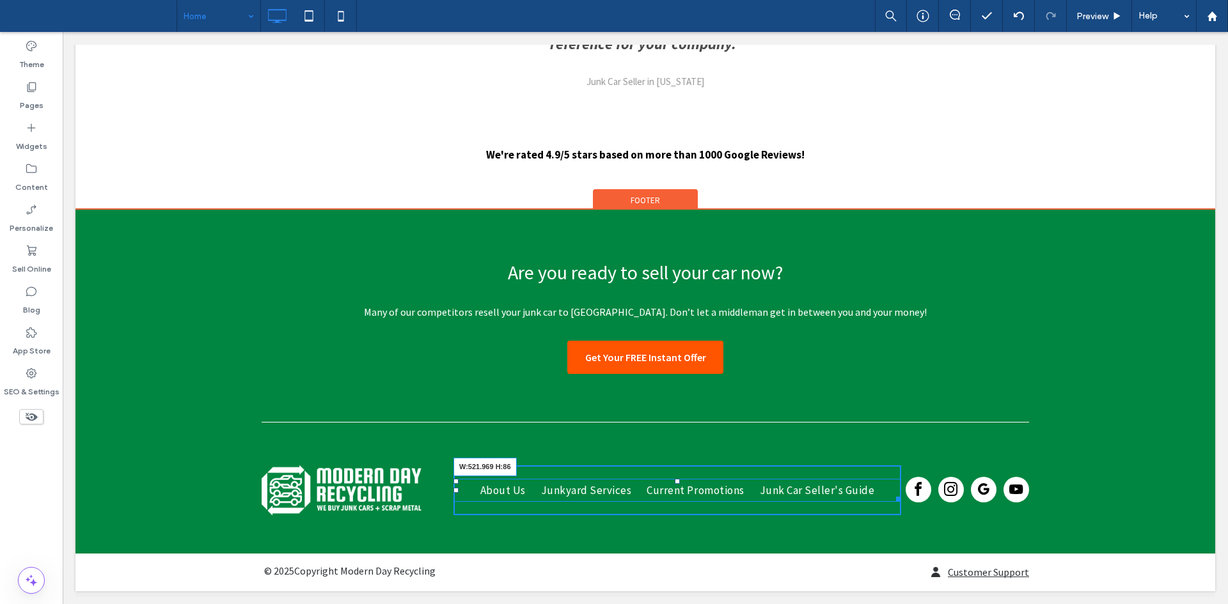
drag, startPoint x: 890, startPoint y: 497, endPoint x: 1076, endPoint y: 453, distance: 191.7
click at [1076, 453] on div "Click To Paste About Us Junkyard Services Current Promotions Junk Car Seller's …" at bounding box center [645, 496] width 1140 height 113
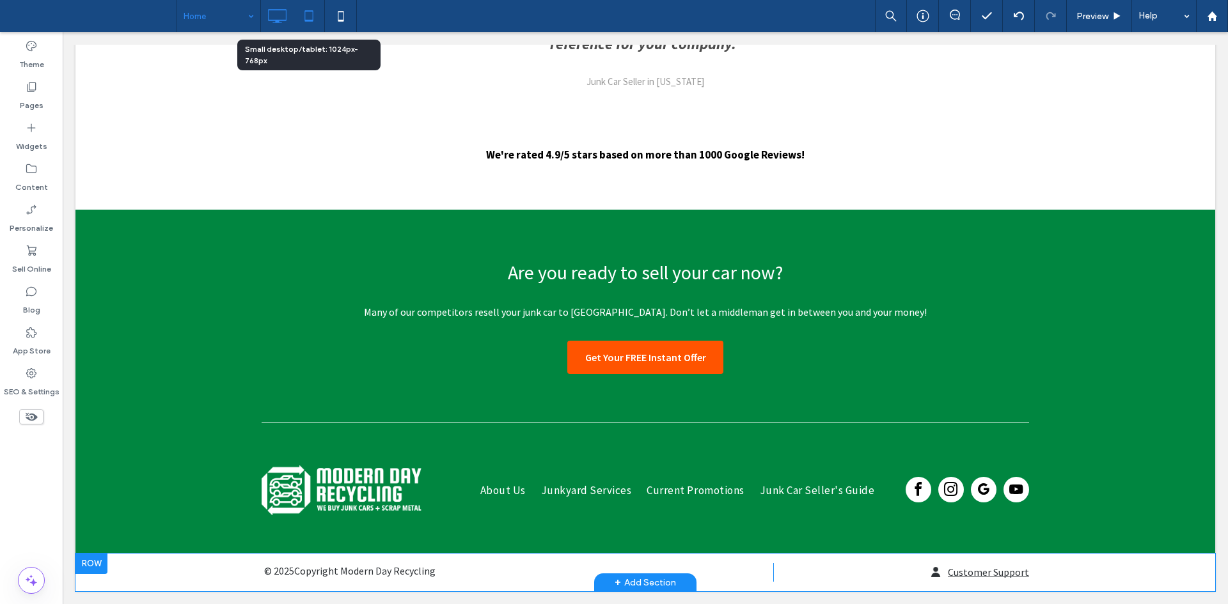
click at [323, 20] on div at bounding box center [308, 16] width 31 height 26
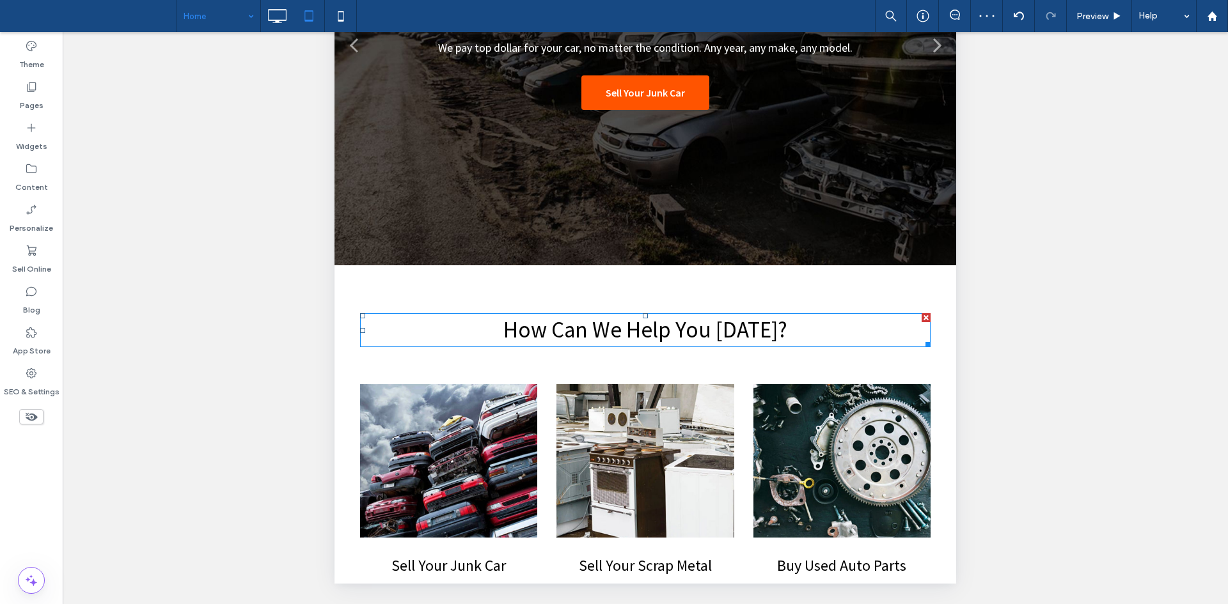
scroll to position [0, 0]
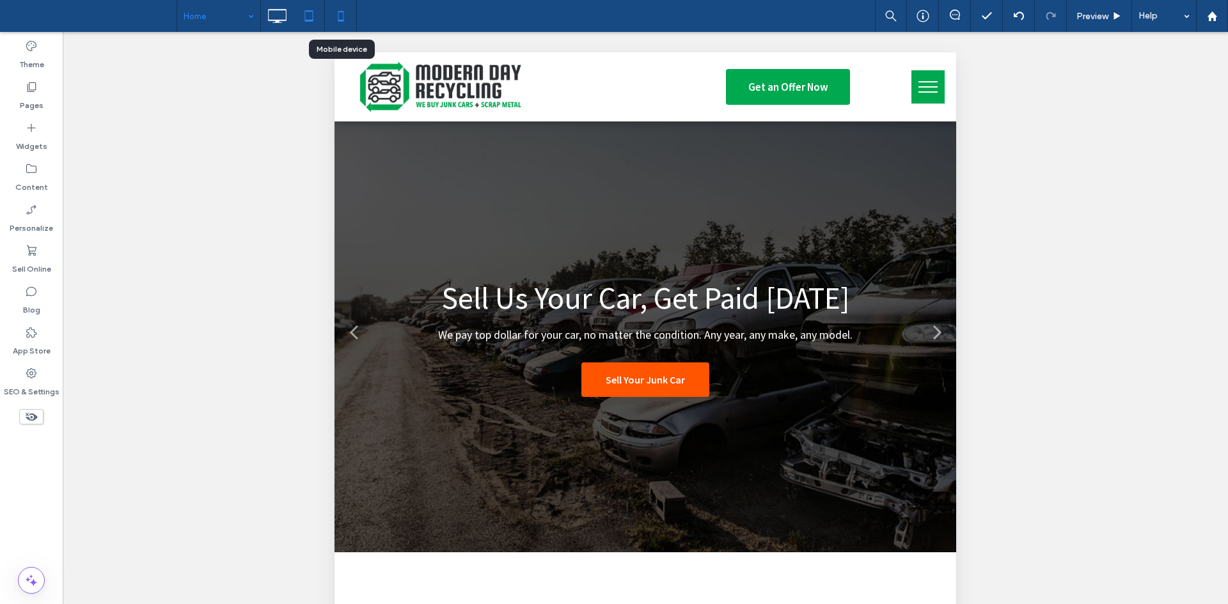
click at [330, 11] on icon at bounding box center [341, 16] width 26 height 26
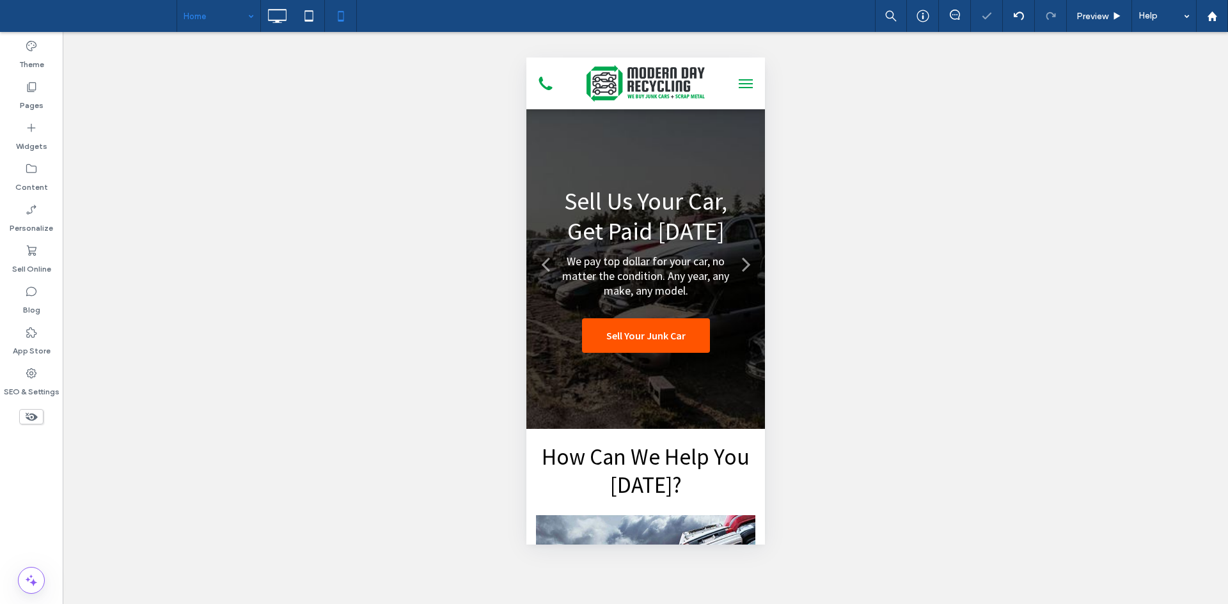
click at [738, 79] on span "menu" at bounding box center [745, 79] width 14 height 1
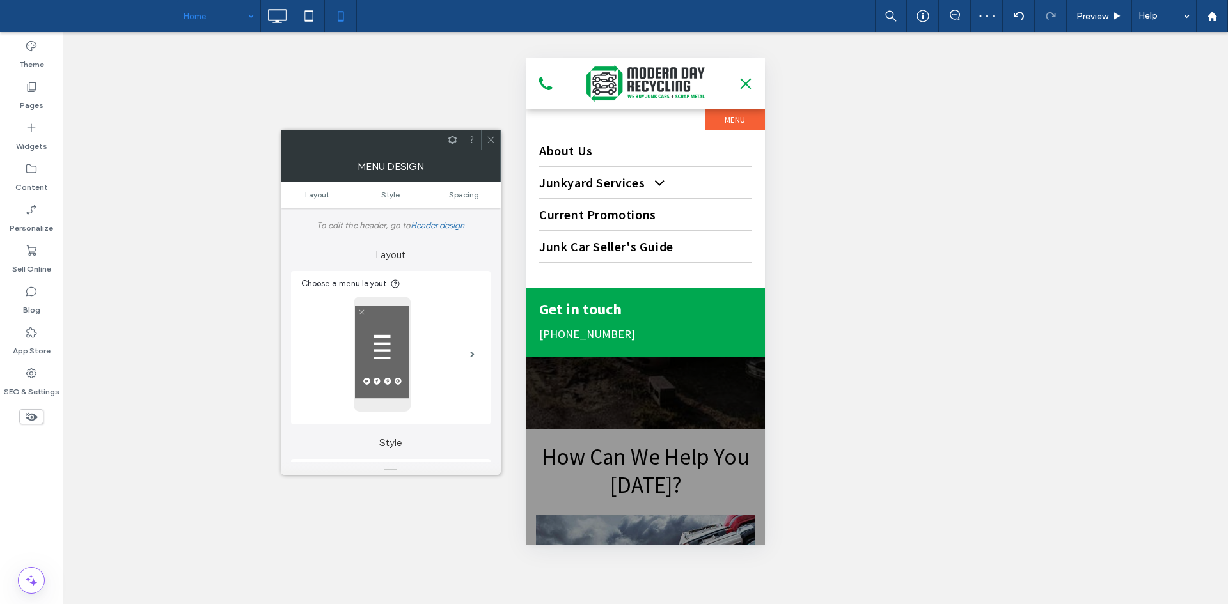
click at [742, 78] on button "menu" at bounding box center [745, 84] width 26 height 26
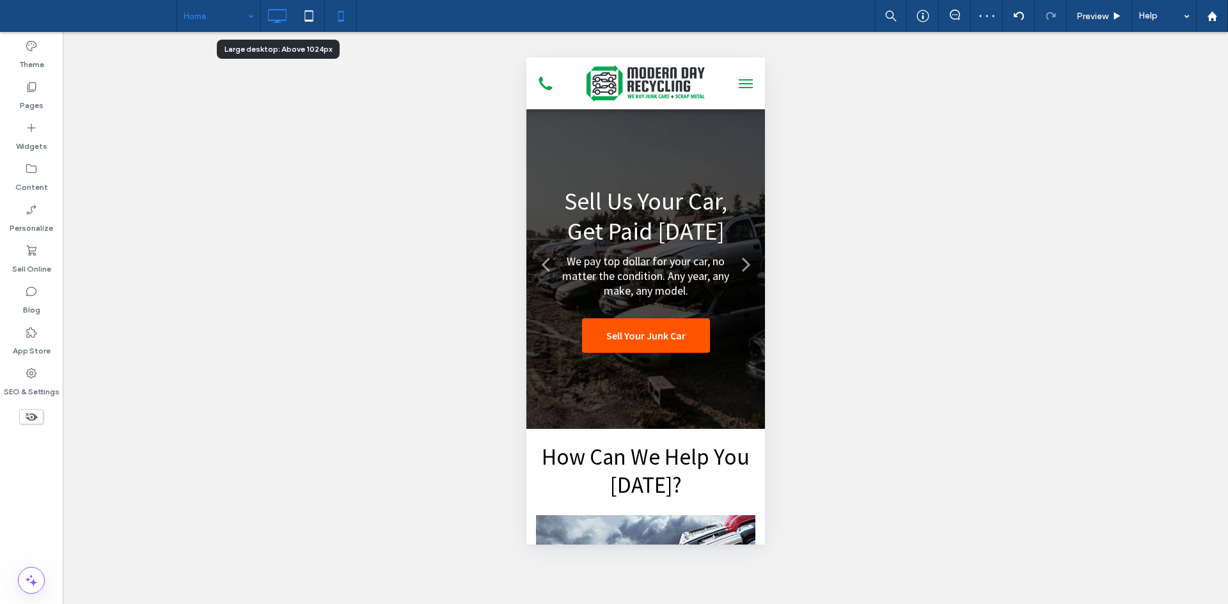
click at [272, 24] on icon at bounding box center [277, 16] width 26 height 26
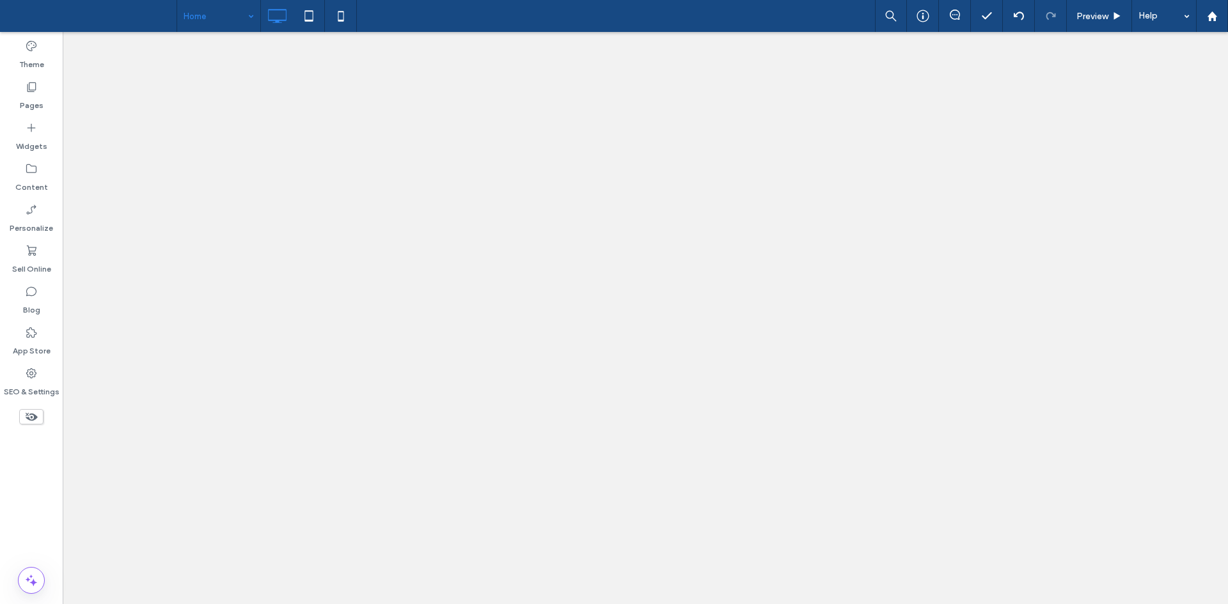
click at [26, 88] on div at bounding box center [614, 302] width 1228 height 604
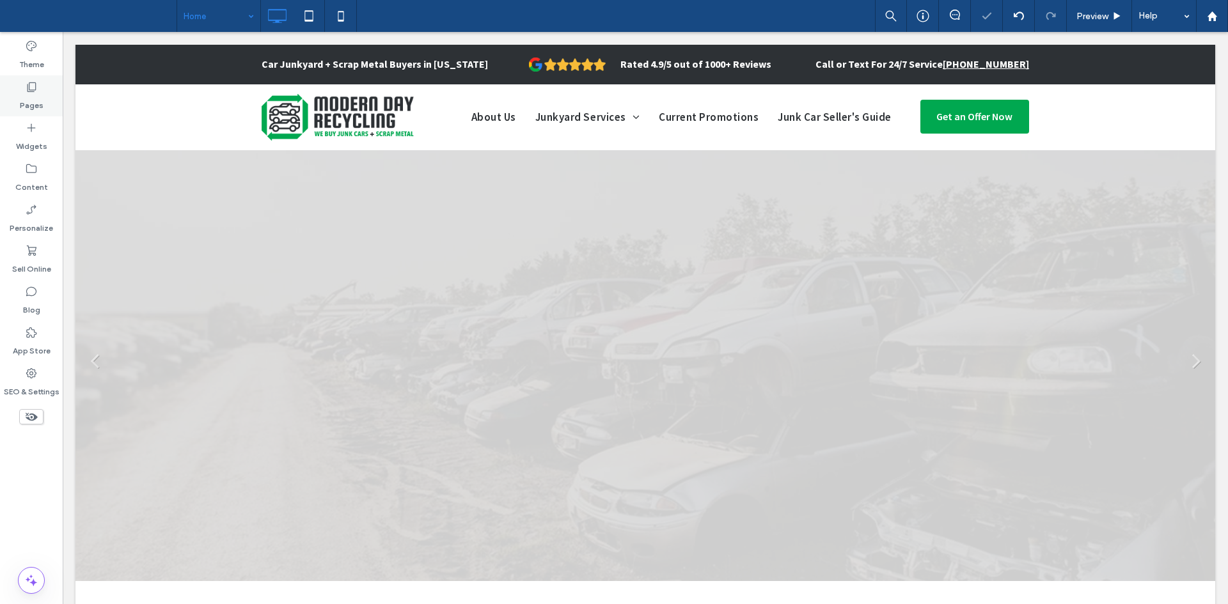
click at [28, 91] on use at bounding box center [31, 87] width 9 height 10
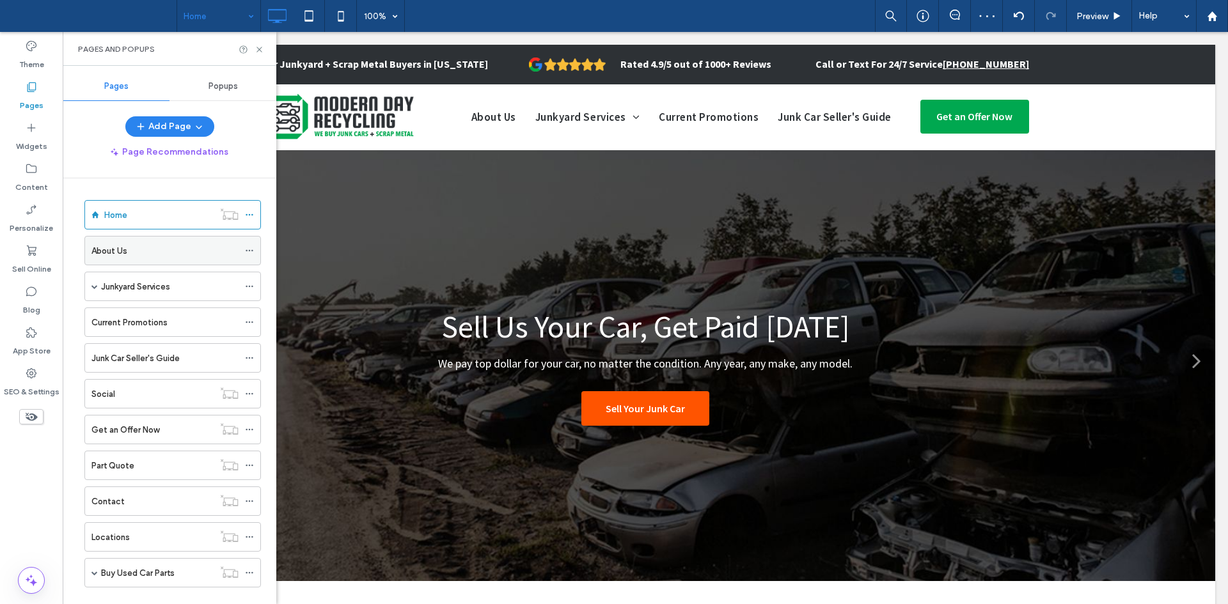
click at [128, 251] on div "About Us" at bounding box center [164, 250] width 147 height 13
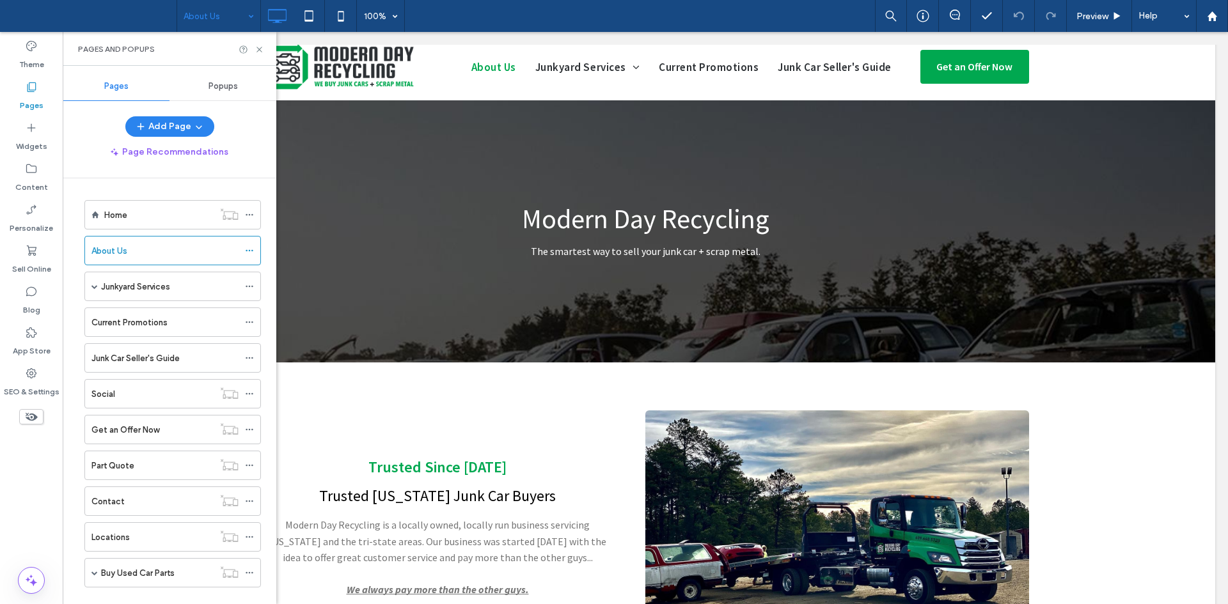
scroll to position [51, 0]
click at [256, 49] on icon at bounding box center [260, 50] width 10 height 10
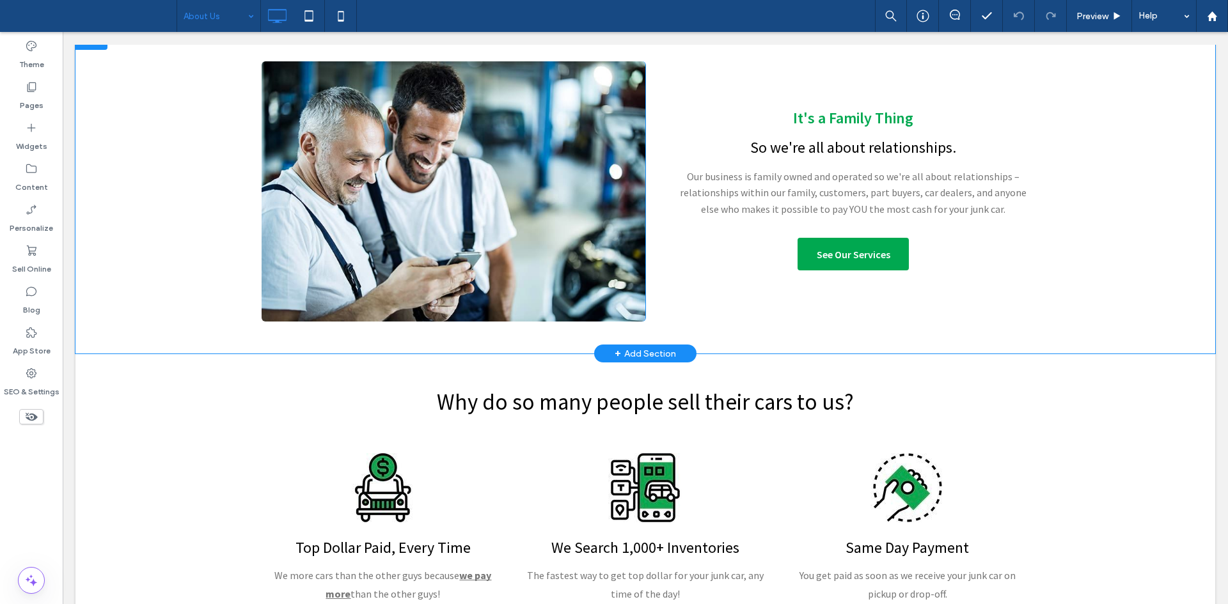
scroll to position [716, 0]
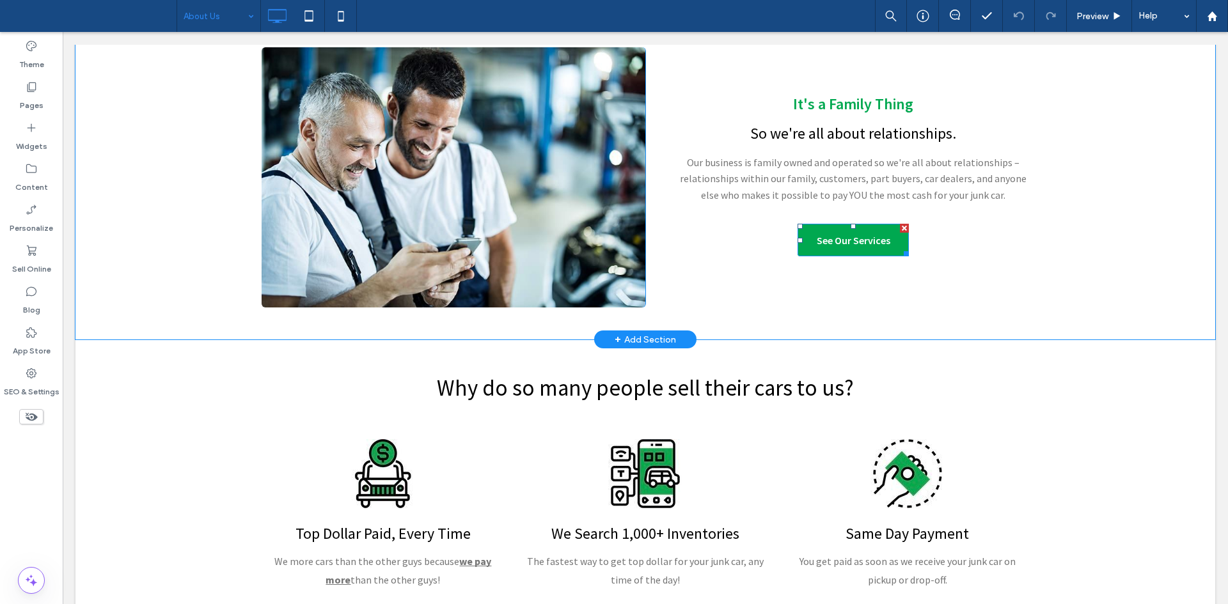
click at [819, 247] on link "See Our Services" at bounding box center [852, 240] width 111 height 33
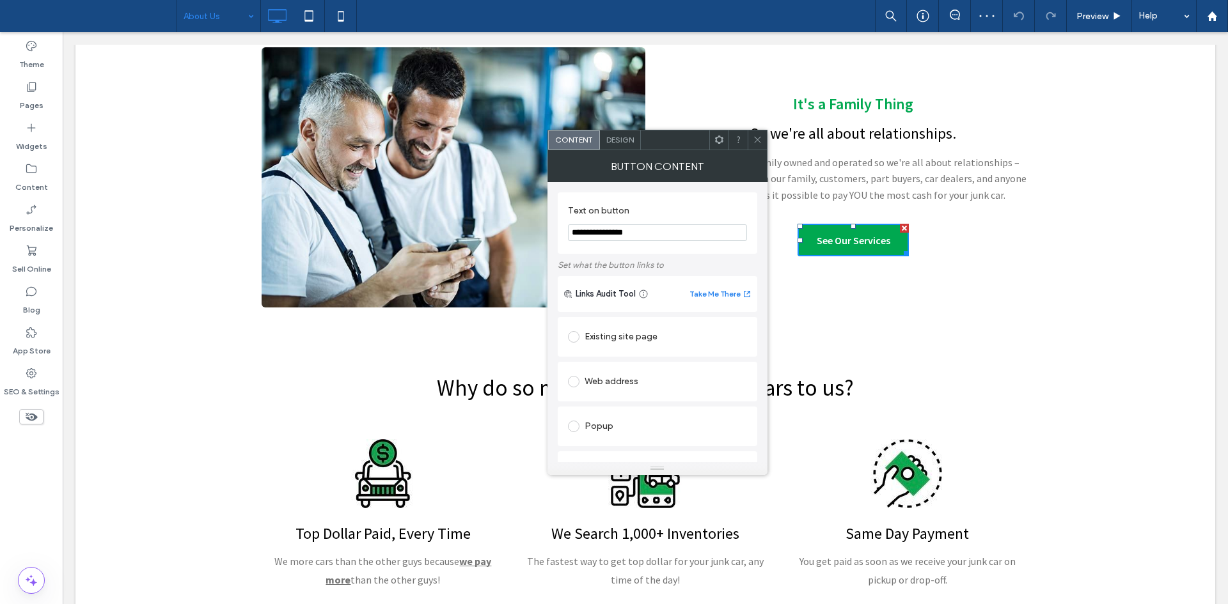
click at [619, 340] on div "Existing site page" at bounding box center [657, 337] width 179 height 20
click at [755, 135] on icon at bounding box center [758, 140] width 10 height 10
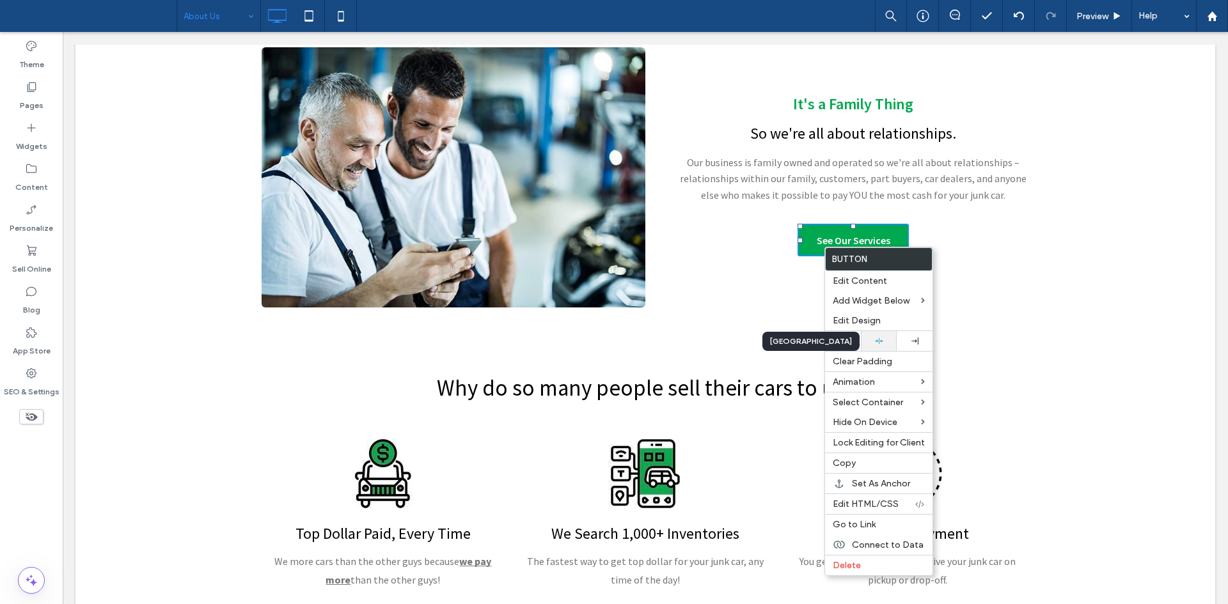
click at [875, 338] on icon at bounding box center [879, 341] width 8 height 8
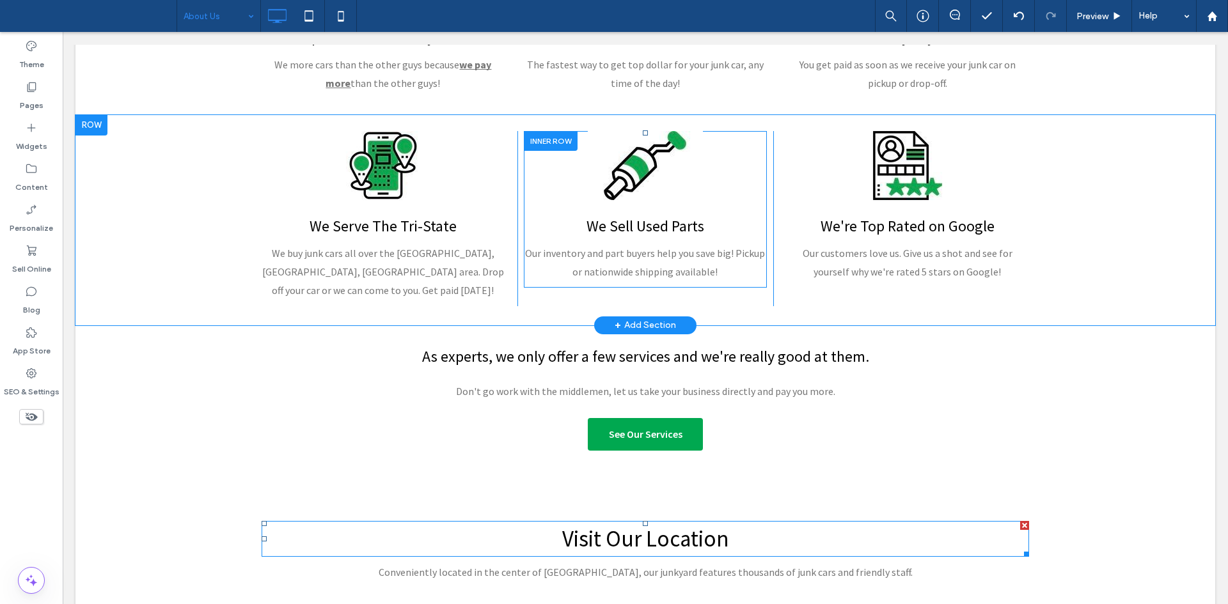
scroll to position [1362, 0]
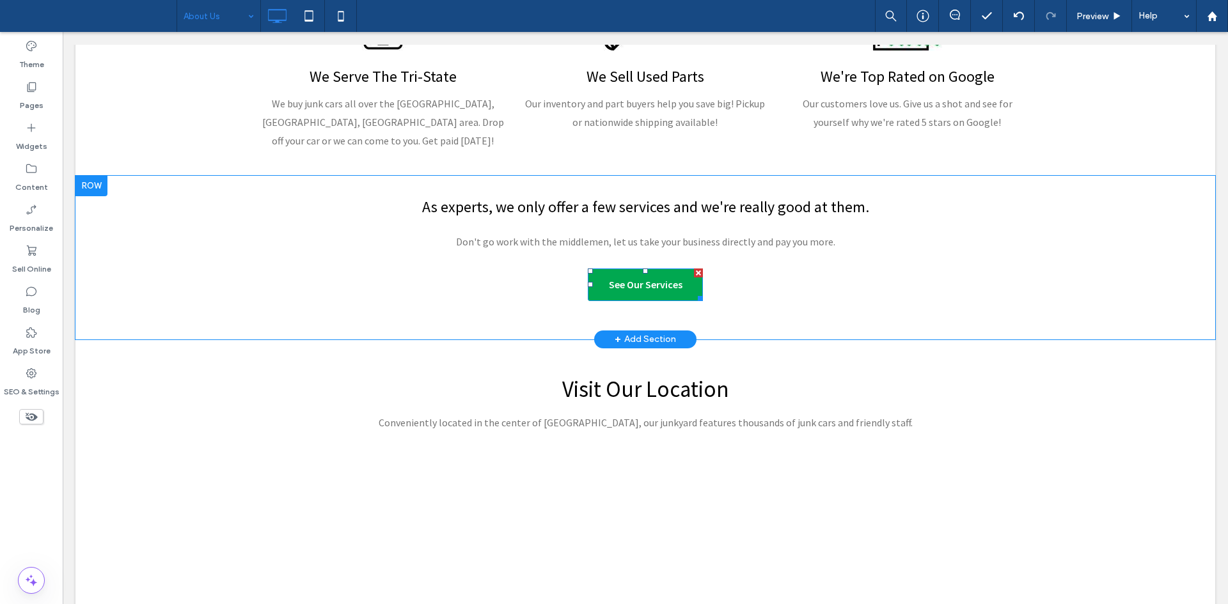
click at [615, 278] on span "See Our Services" at bounding box center [646, 284] width 74 height 13
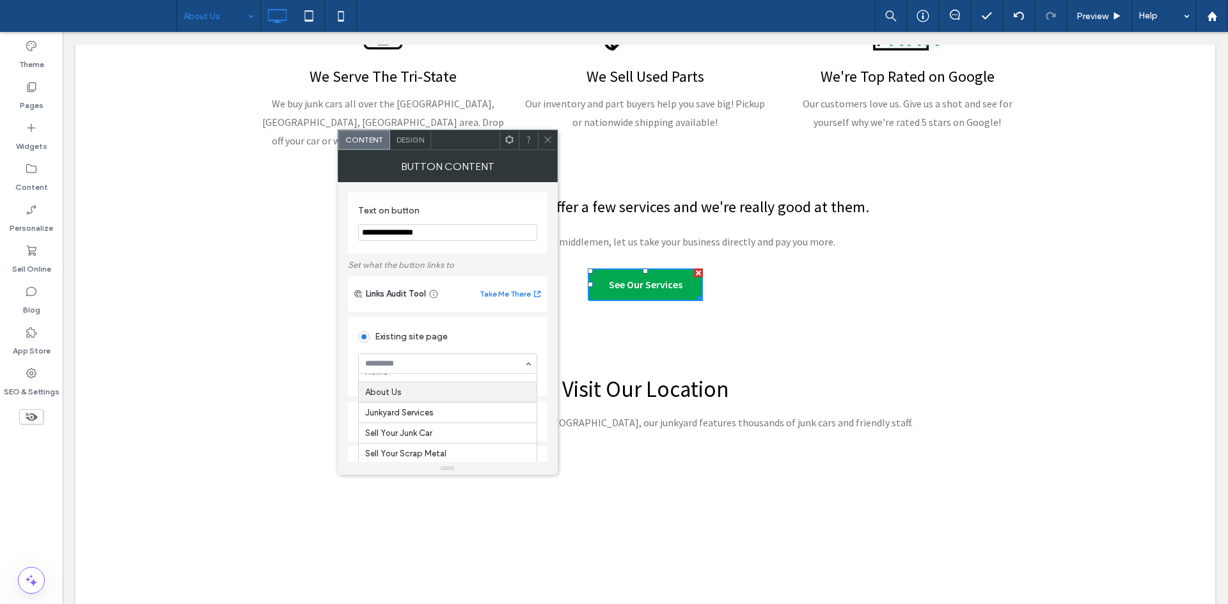
scroll to position [17, 0]
click at [544, 140] on icon at bounding box center [548, 140] width 10 height 10
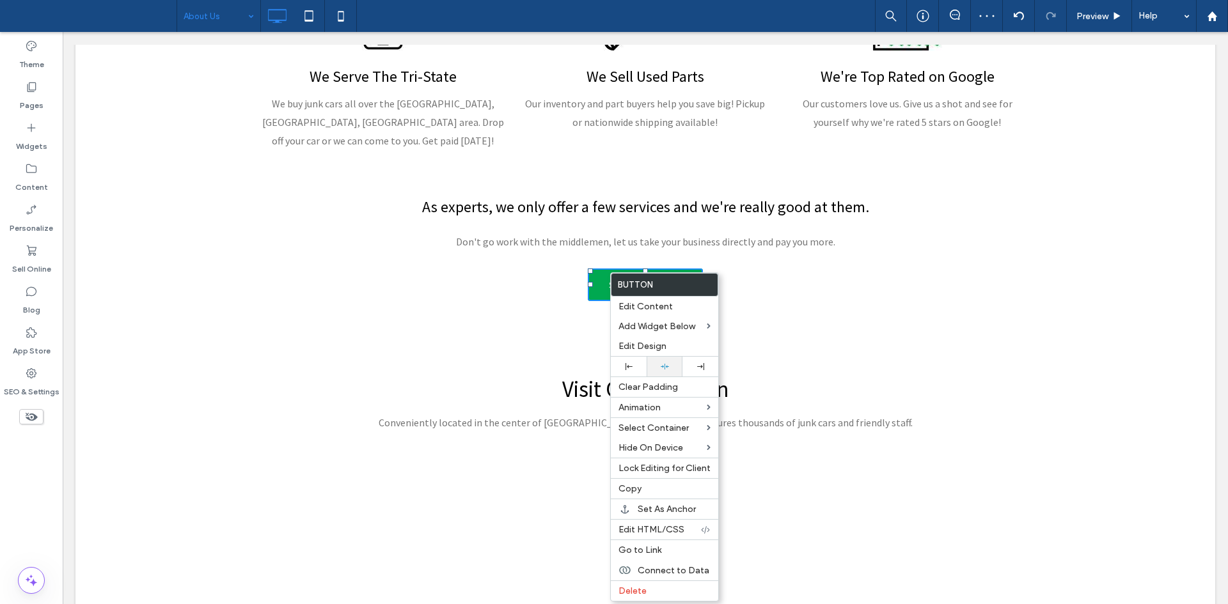
click at [664, 363] on icon at bounding box center [665, 367] width 8 height 8
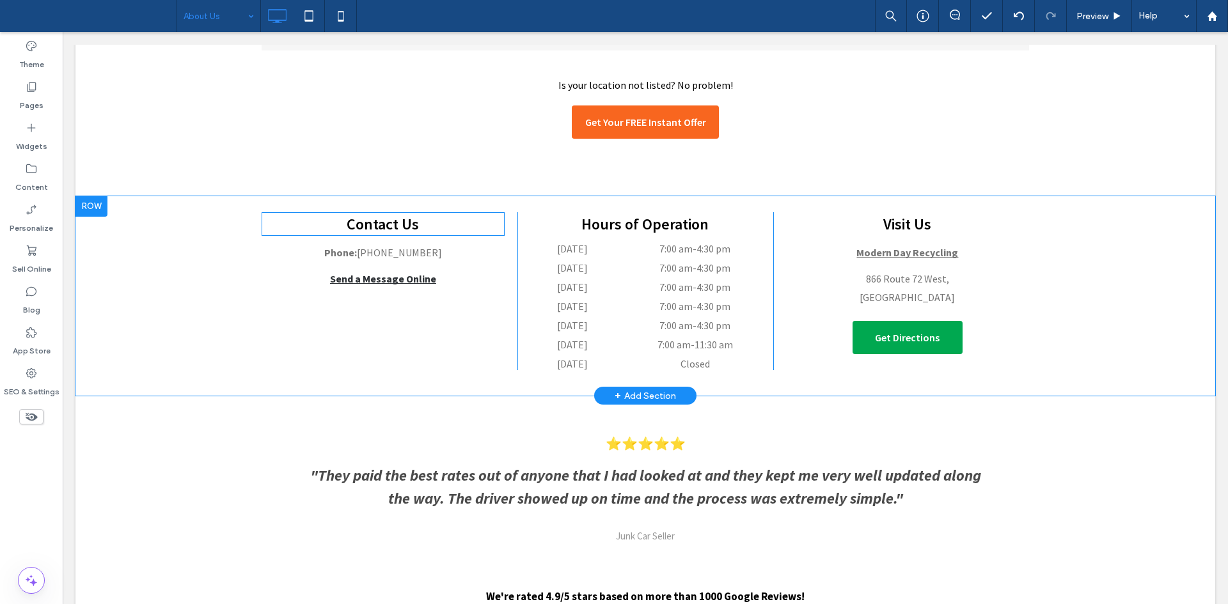
scroll to position [2295, 0]
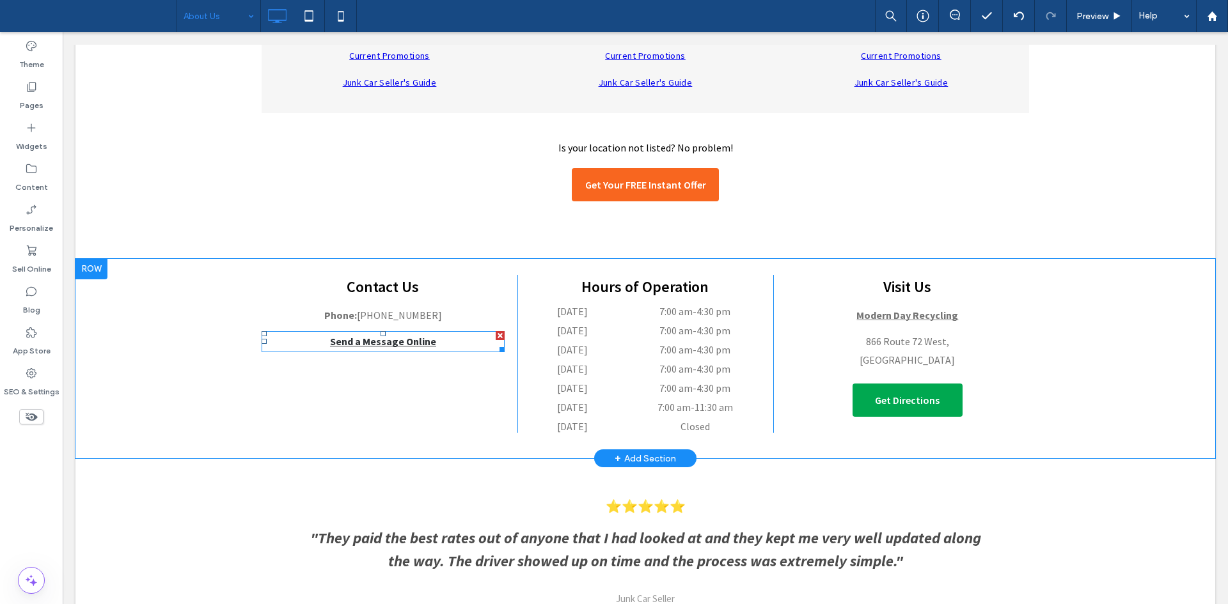
click at [388, 335] on strong "Send a Message Online" at bounding box center [383, 341] width 106 height 13
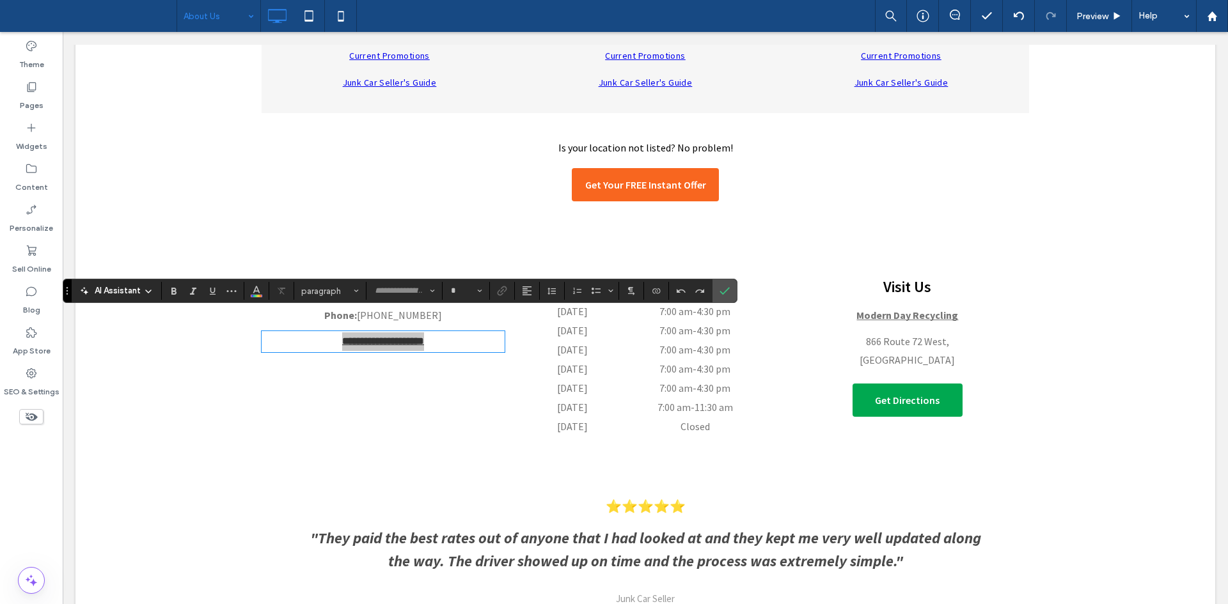
type input "**********"
type input "**"
click at [503, 290] on icon "Link" at bounding box center [502, 291] width 10 height 10
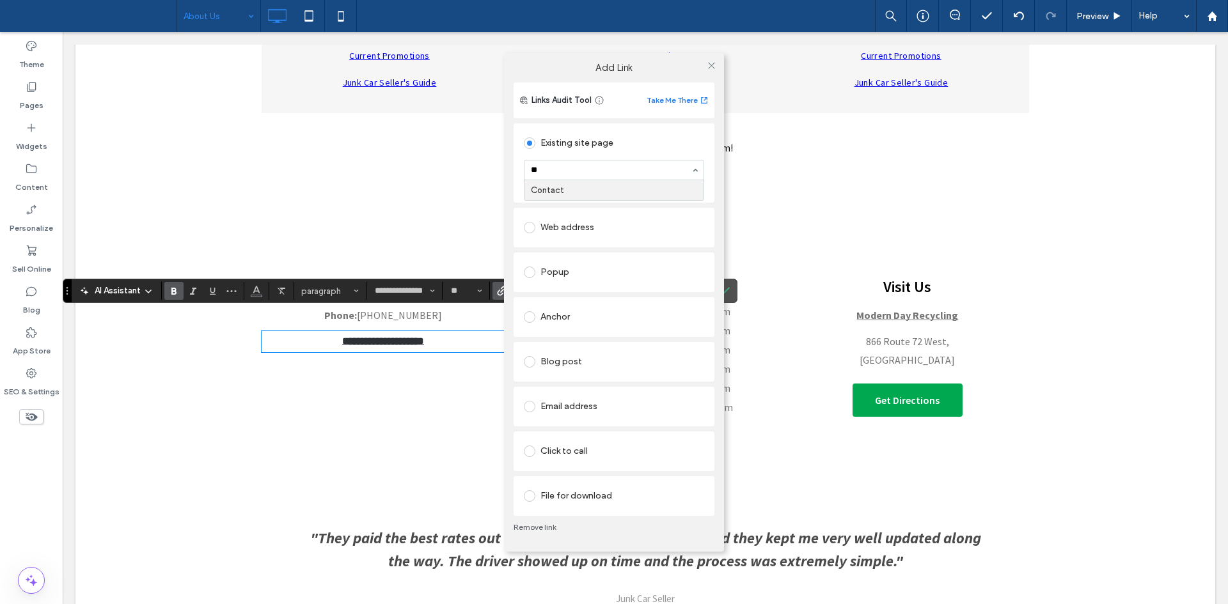
type input "***"
click at [707, 66] on icon at bounding box center [712, 66] width 10 height 10
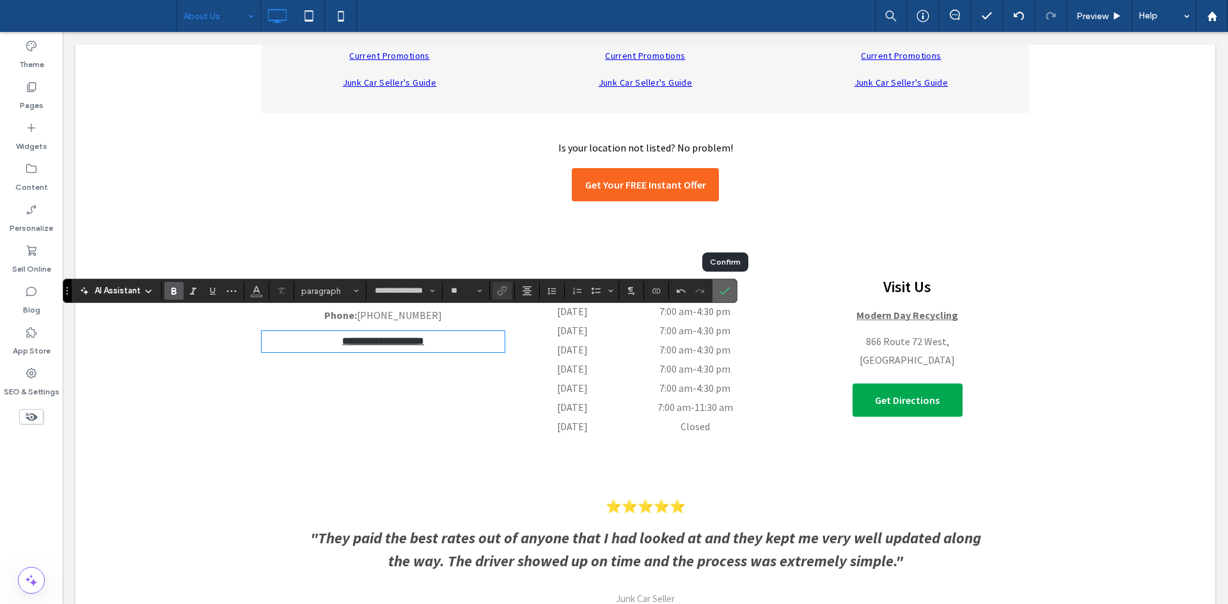
click at [719, 295] on icon "Confirm" at bounding box center [724, 291] width 10 height 10
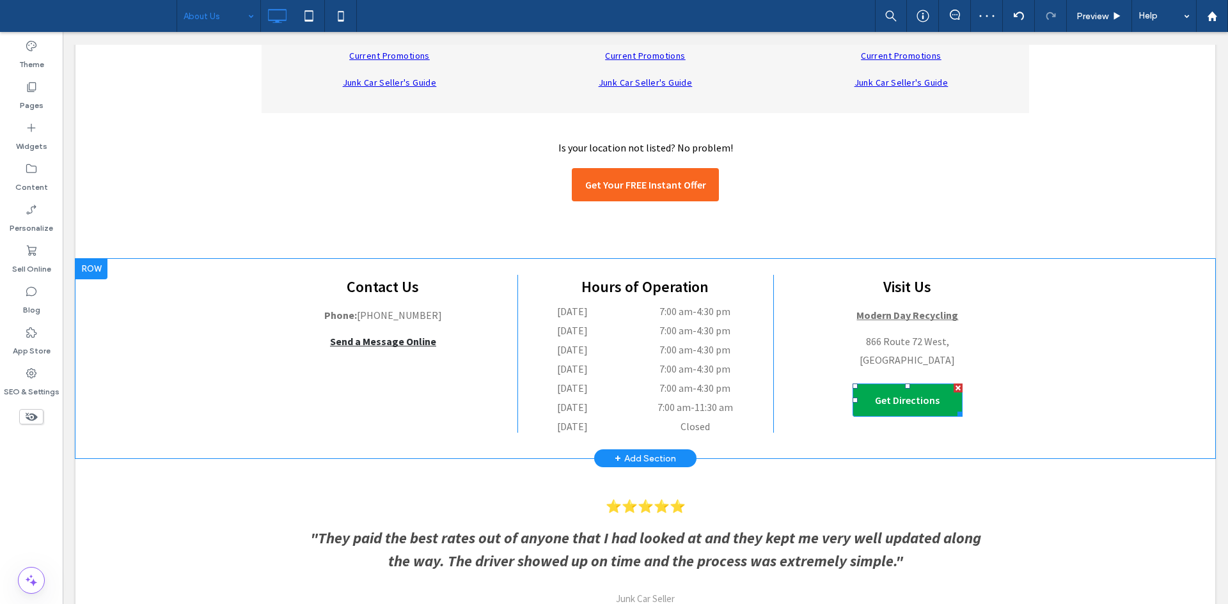
click at [886, 394] on span "Get Directions" at bounding box center [907, 400] width 65 height 13
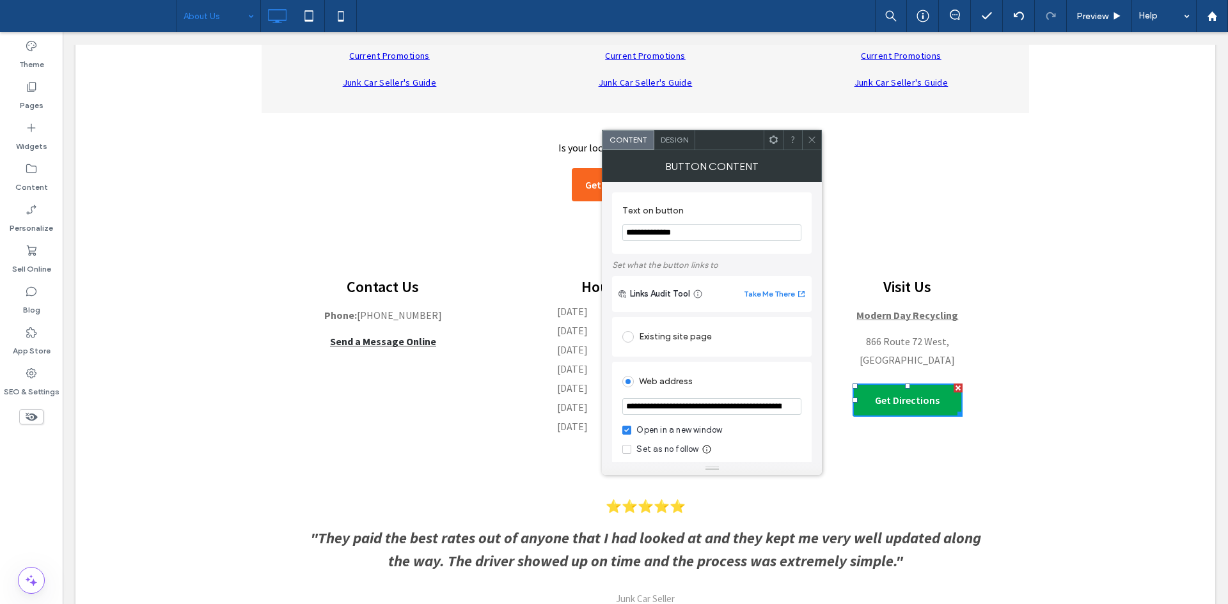
drag, startPoint x: 705, startPoint y: 420, endPoint x: 724, endPoint y: 410, distance: 20.9
click at [724, 410] on section "**********" at bounding box center [711, 408] width 179 height 32
click at [724, 410] on input "**********" at bounding box center [711, 406] width 179 height 17
paste input "**********"
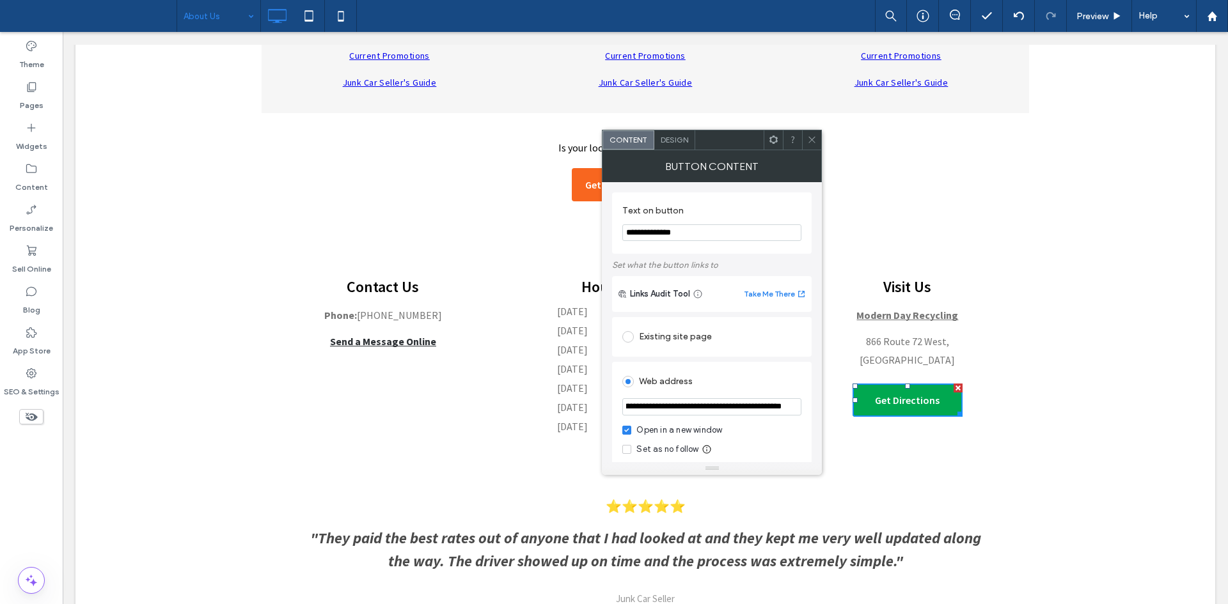
type input "**********"
click at [809, 140] on icon at bounding box center [812, 140] width 10 height 10
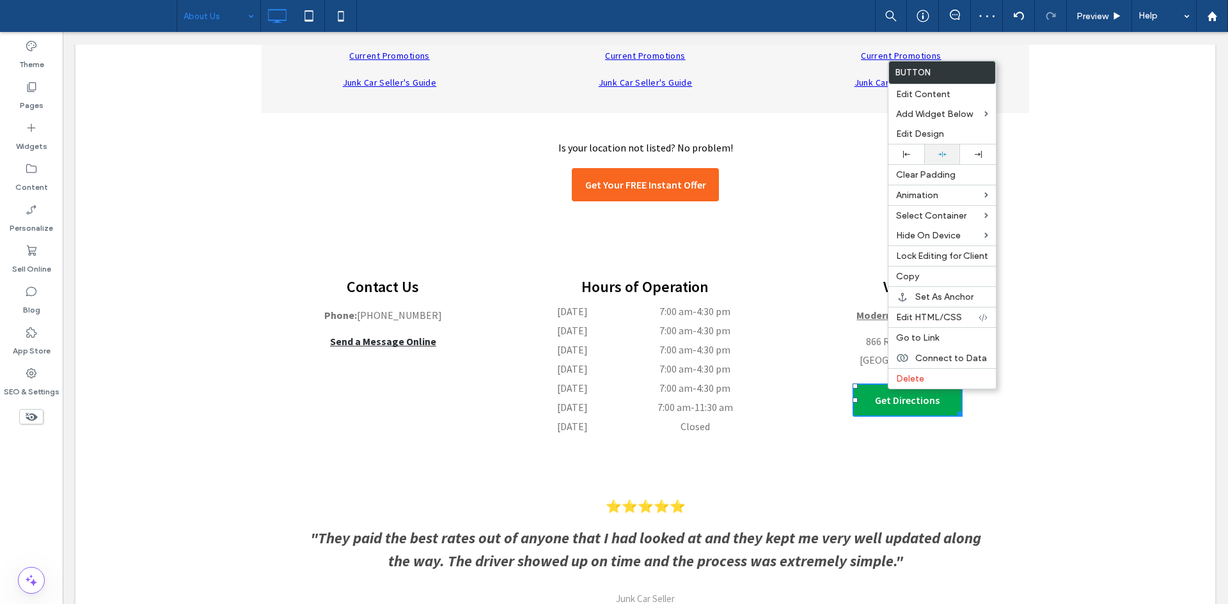
click at [948, 162] on div at bounding box center [942, 155] width 36 height 20
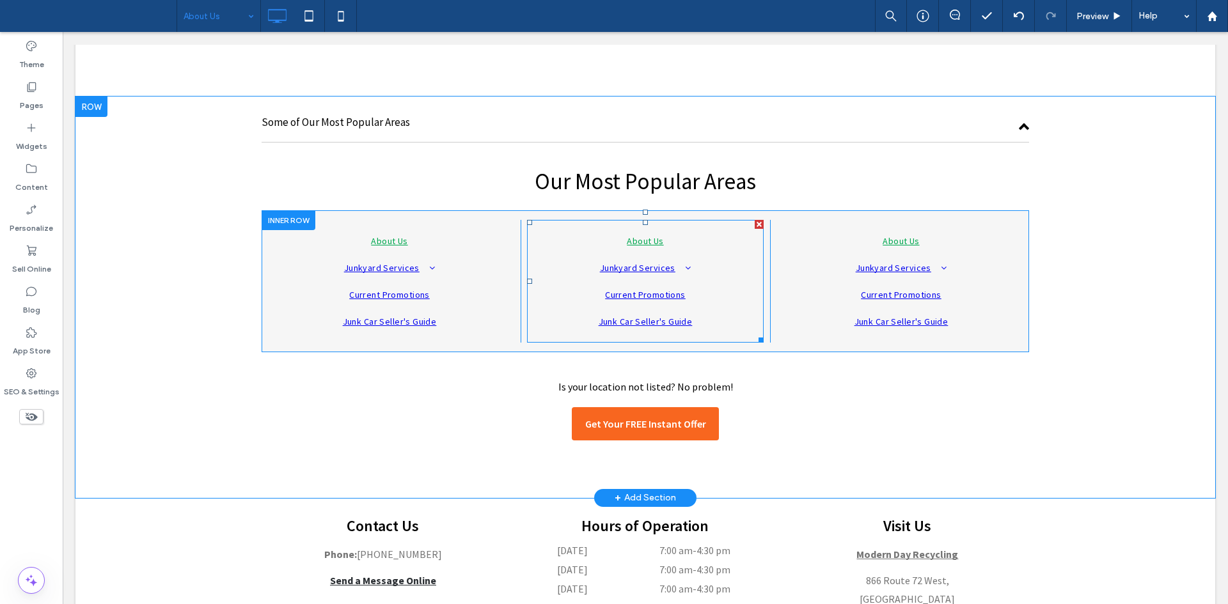
scroll to position [2032, 0]
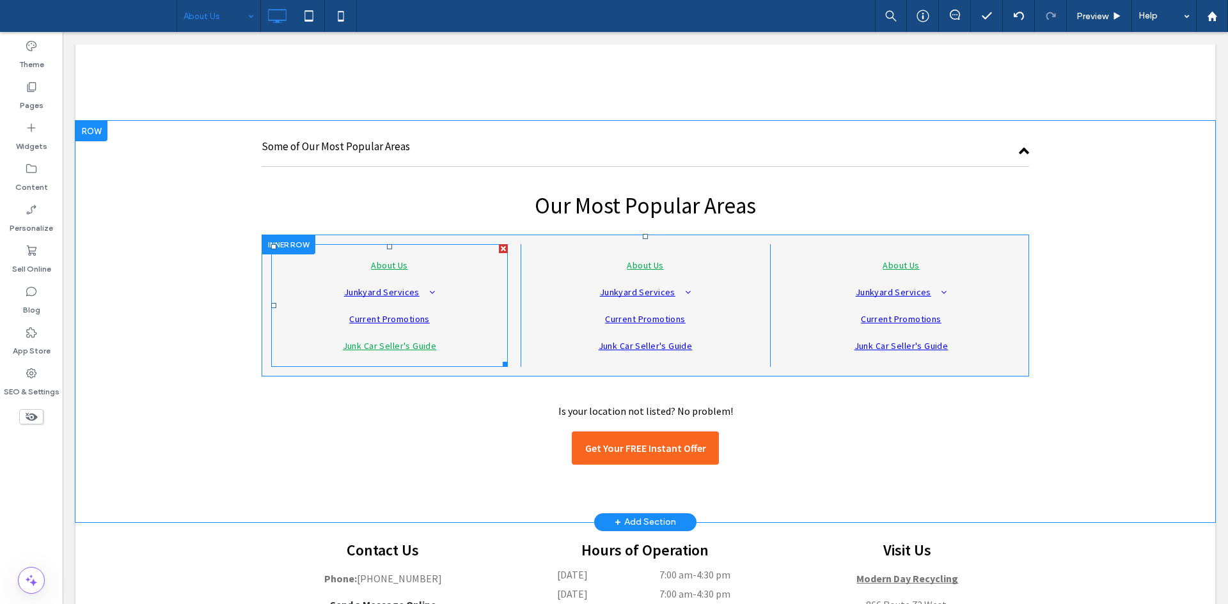
click at [418, 333] on link "Junk Car Seller's Guide" at bounding box center [389, 346] width 217 height 27
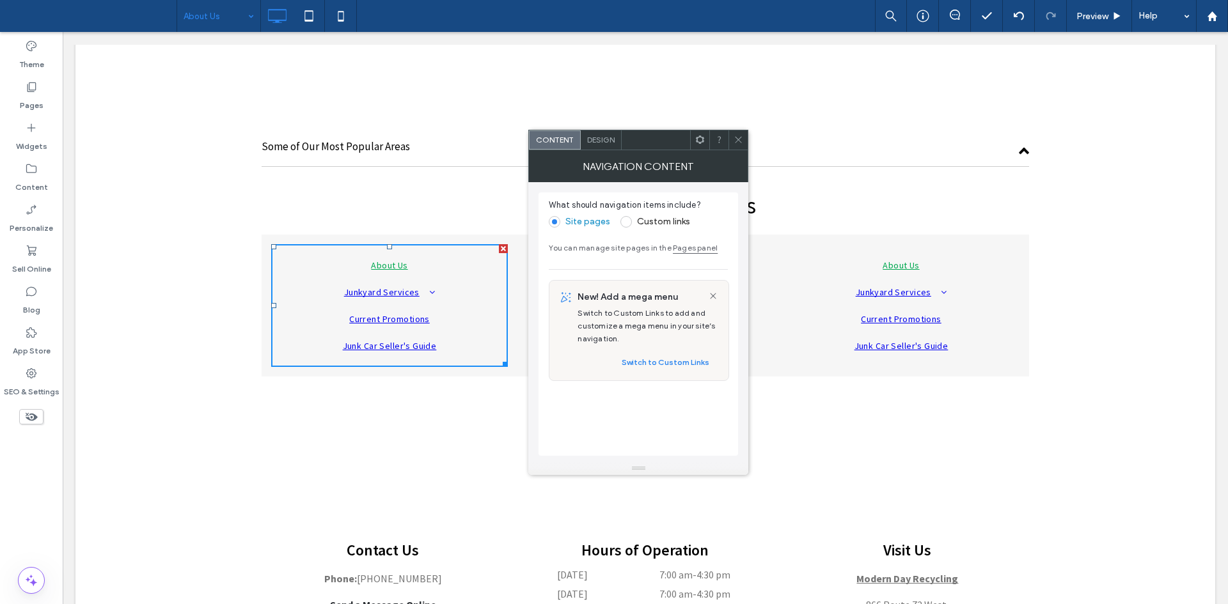
click at [662, 224] on label "Custom links" at bounding box center [663, 221] width 53 height 11
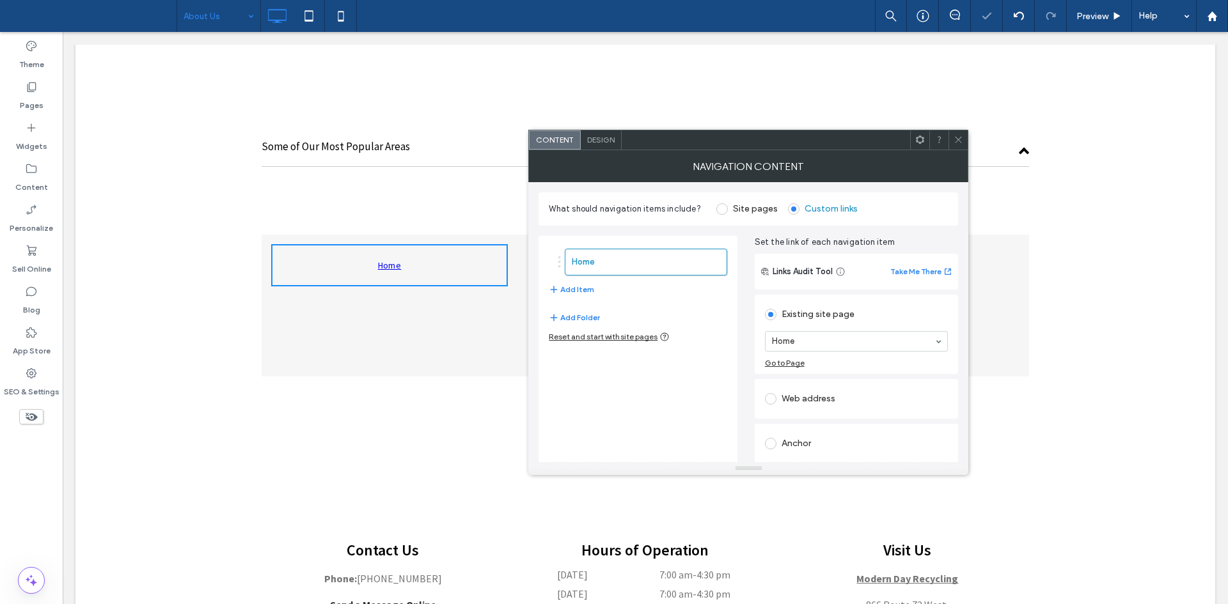
click at [953, 131] on div at bounding box center [957, 139] width 19 height 19
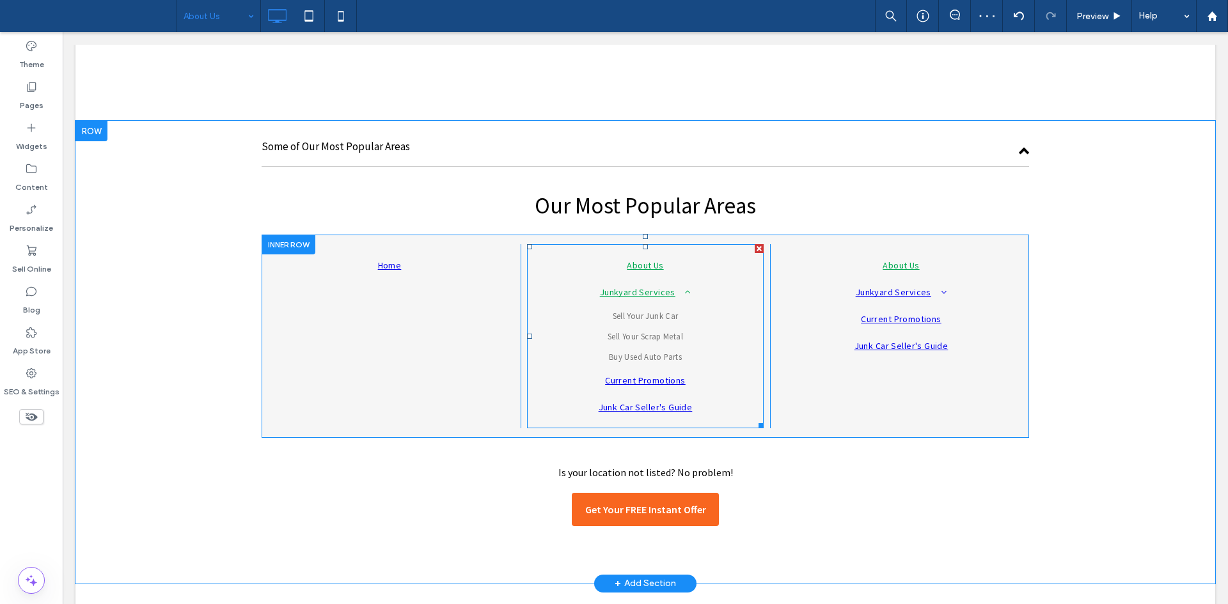
click at [666, 279] on link "Junkyard Services" at bounding box center [645, 292] width 217 height 27
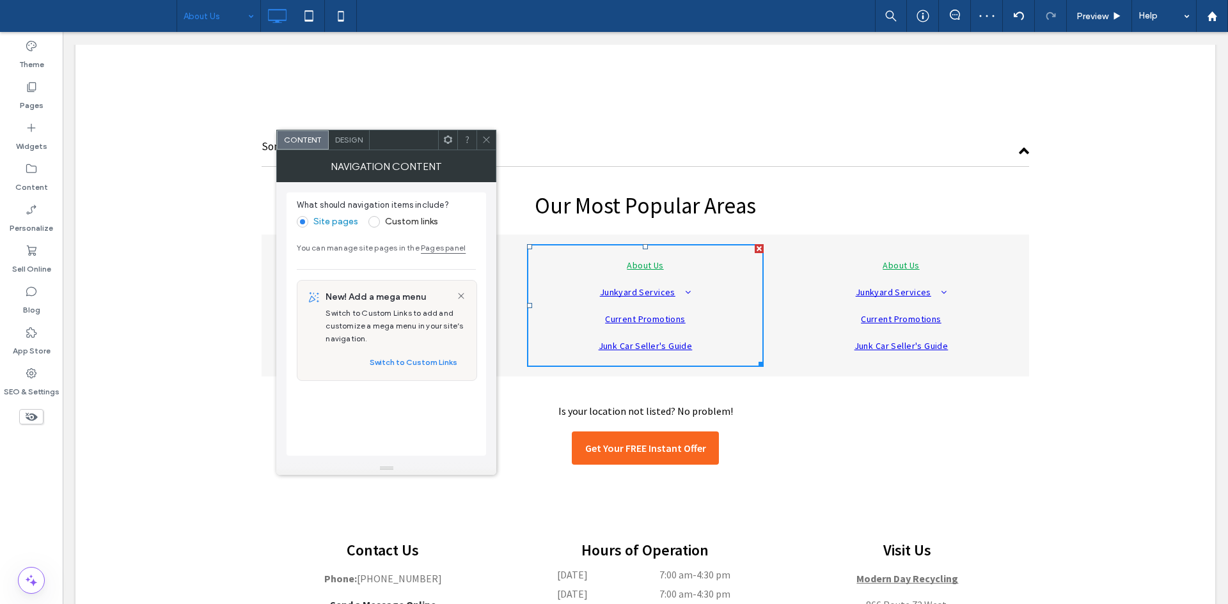
click at [394, 217] on label "Custom links" at bounding box center [411, 221] width 53 height 11
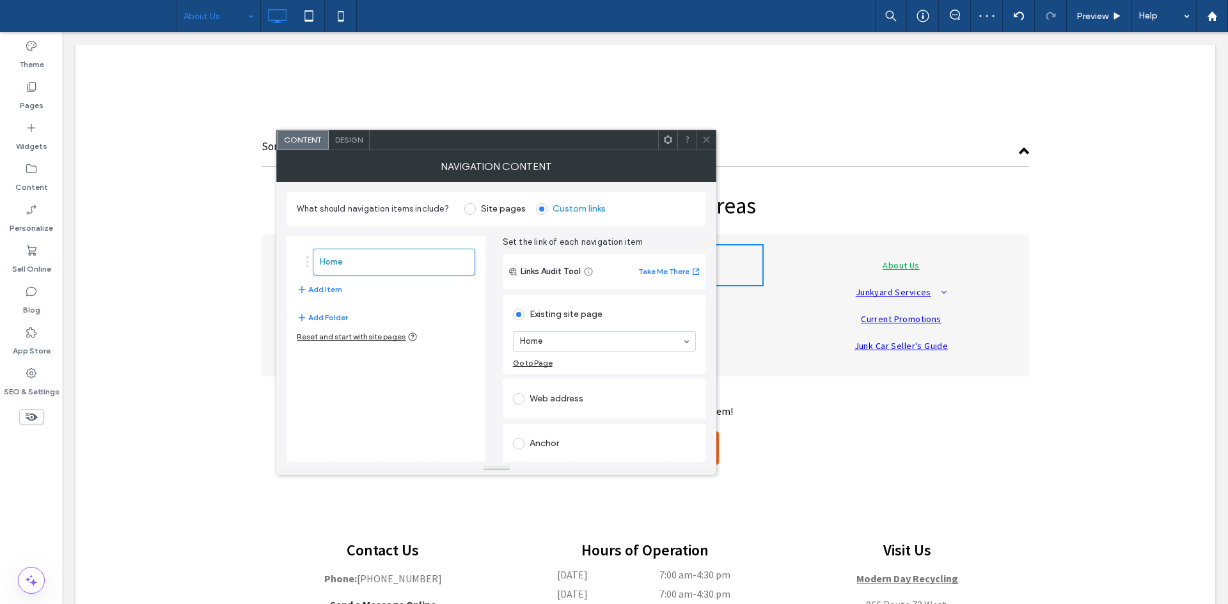
click at [696, 137] on div at bounding box center [705, 139] width 19 height 19
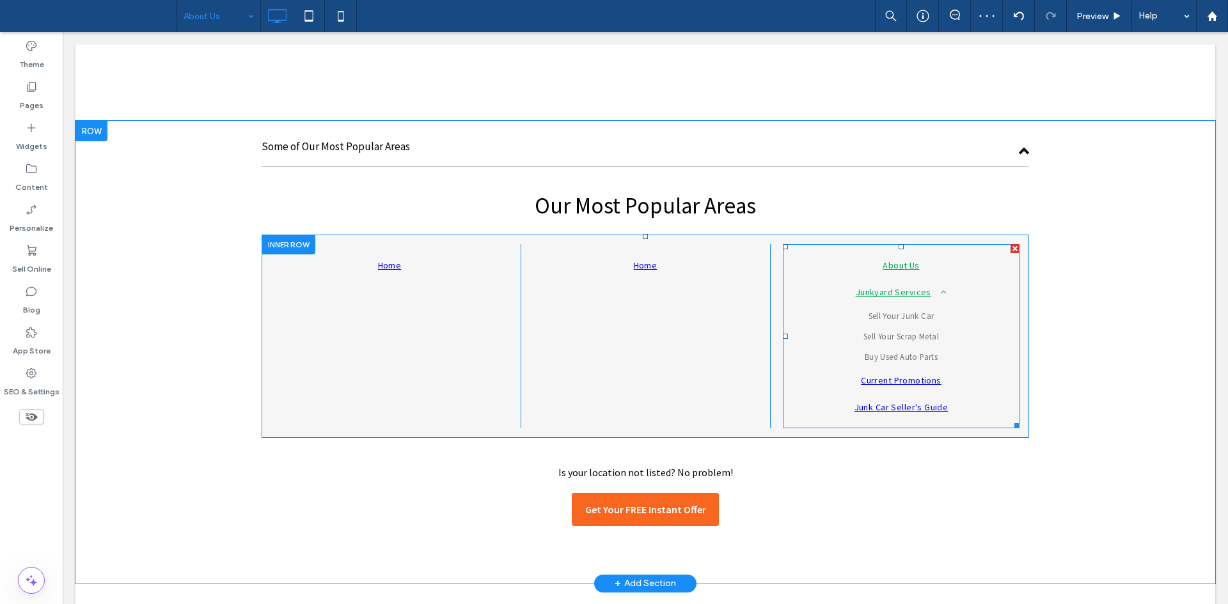
click at [867, 286] on span "Junkyard Services" at bounding box center [901, 292] width 91 height 12
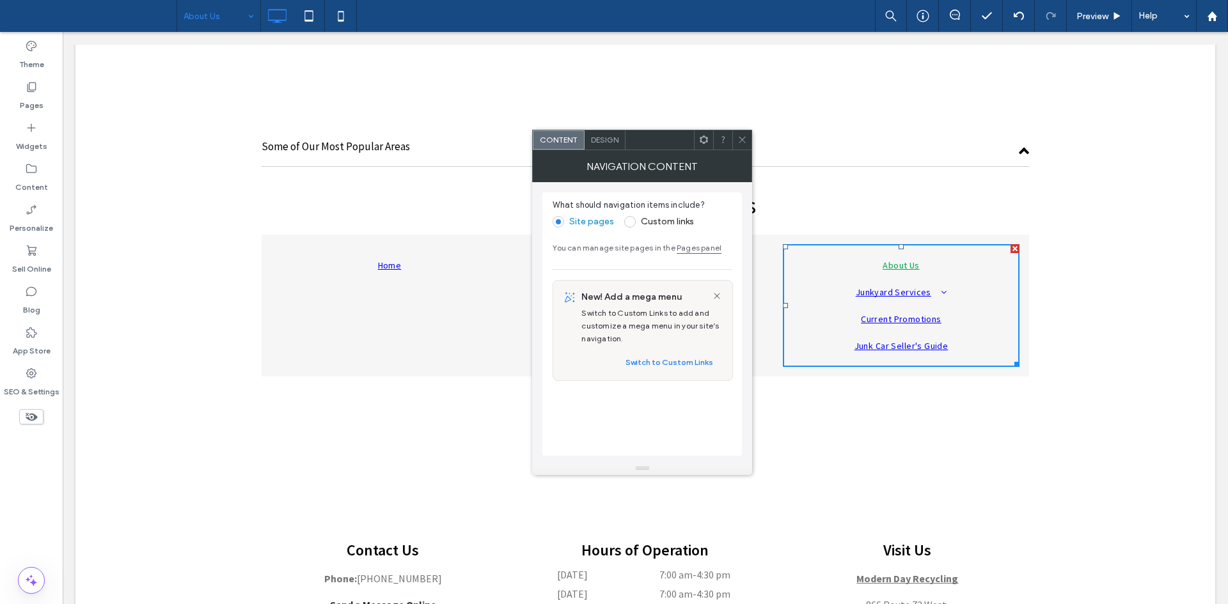
click at [680, 224] on label "Custom links" at bounding box center [667, 221] width 53 height 11
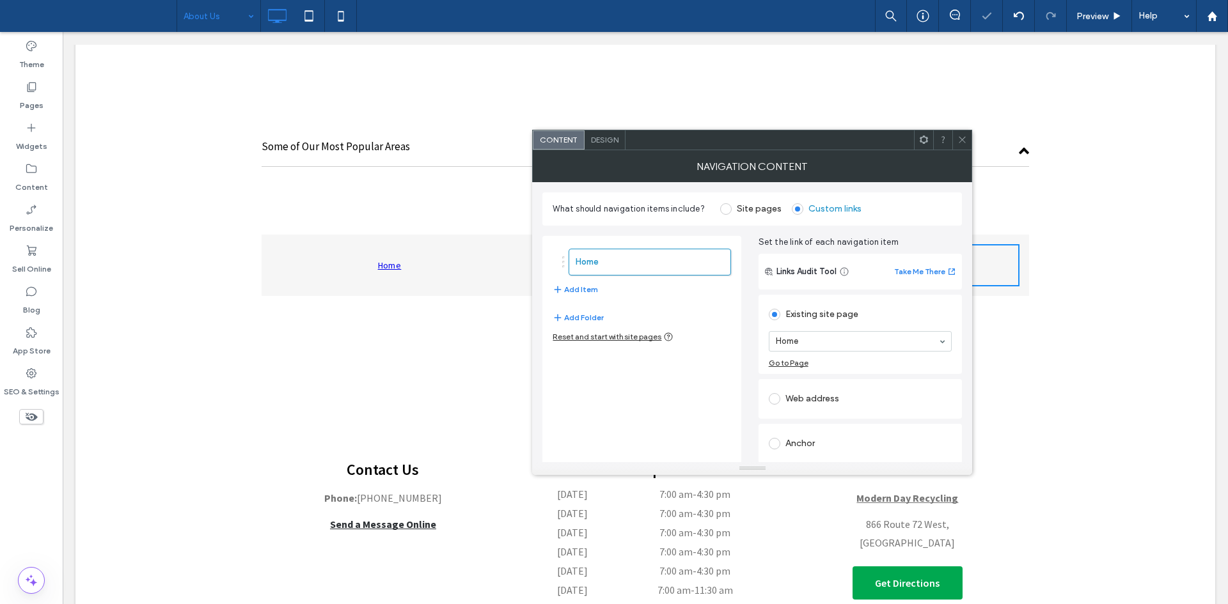
click at [961, 138] on icon at bounding box center [962, 140] width 10 height 10
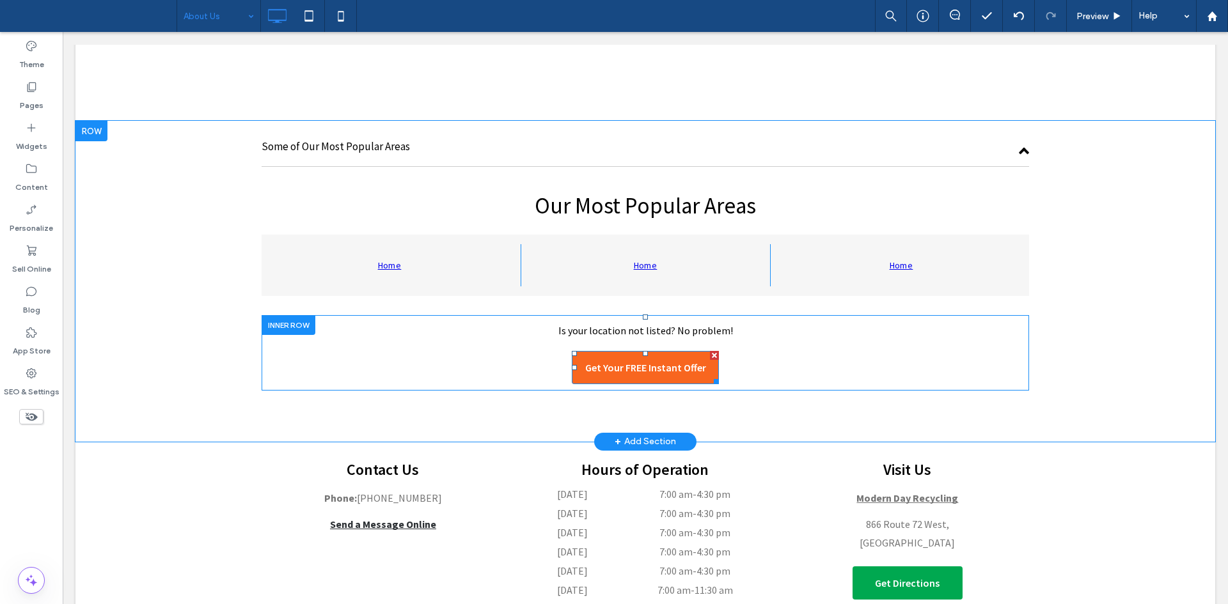
click at [626, 361] on span "Get Your FREE Instant Offer" at bounding box center [645, 367] width 121 height 13
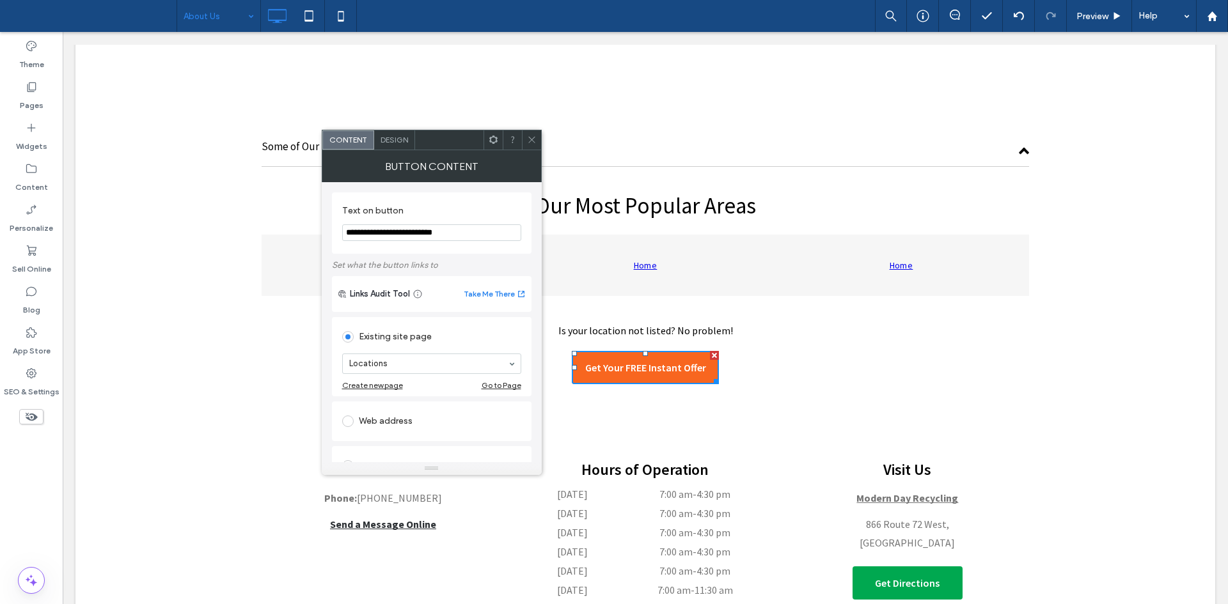
click at [425, 403] on div "Web address" at bounding box center [432, 422] width 200 height 40
click at [426, 412] on div "Web address" at bounding box center [431, 421] width 179 height 20
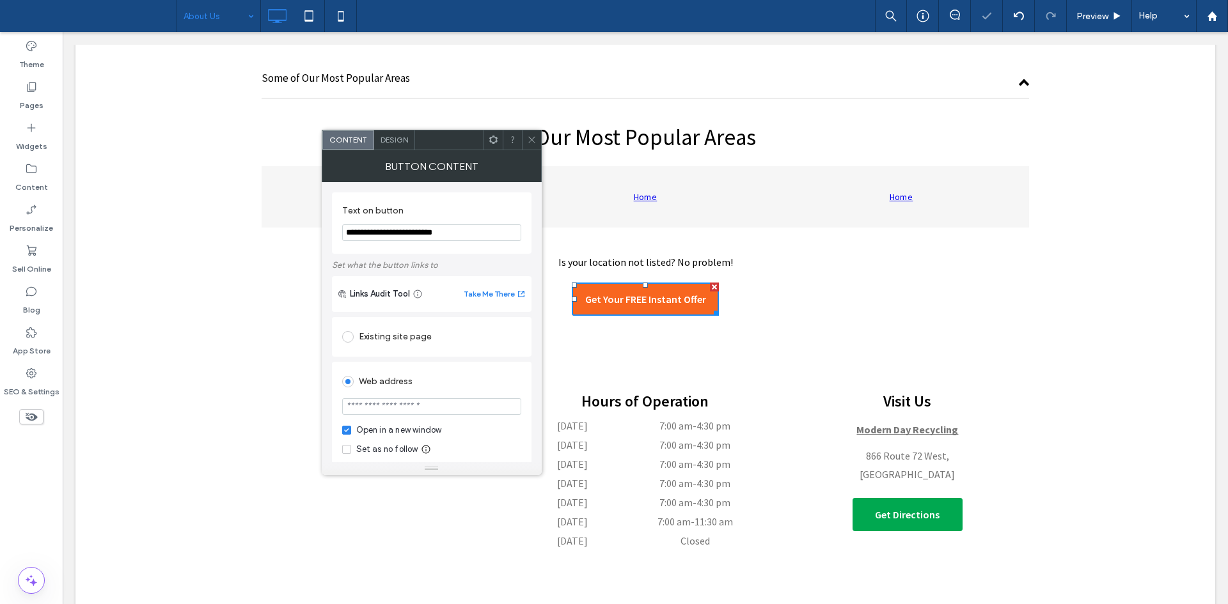
scroll to position [2101, 0]
paste input "**********"
click at [418, 404] on input "**********" at bounding box center [431, 406] width 179 height 17
type input "**********"
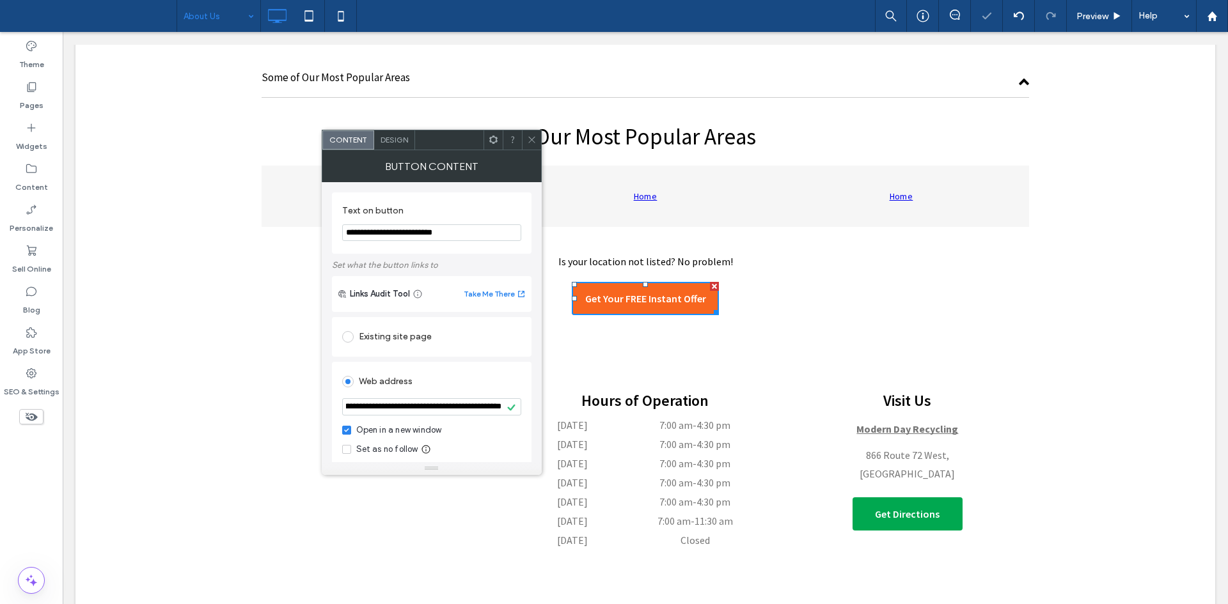
scroll to position [0, 0]
click at [527, 134] on span at bounding box center [532, 139] width 10 height 19
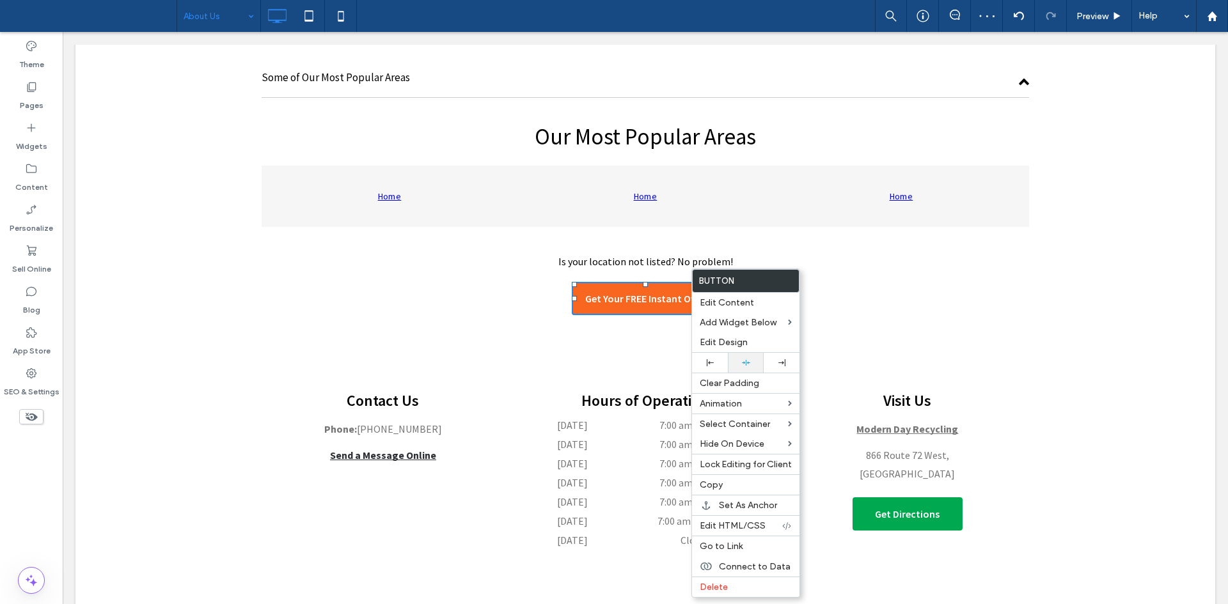
click at [750, 361] on div at bounding box center [745, 363] width 23 height 8
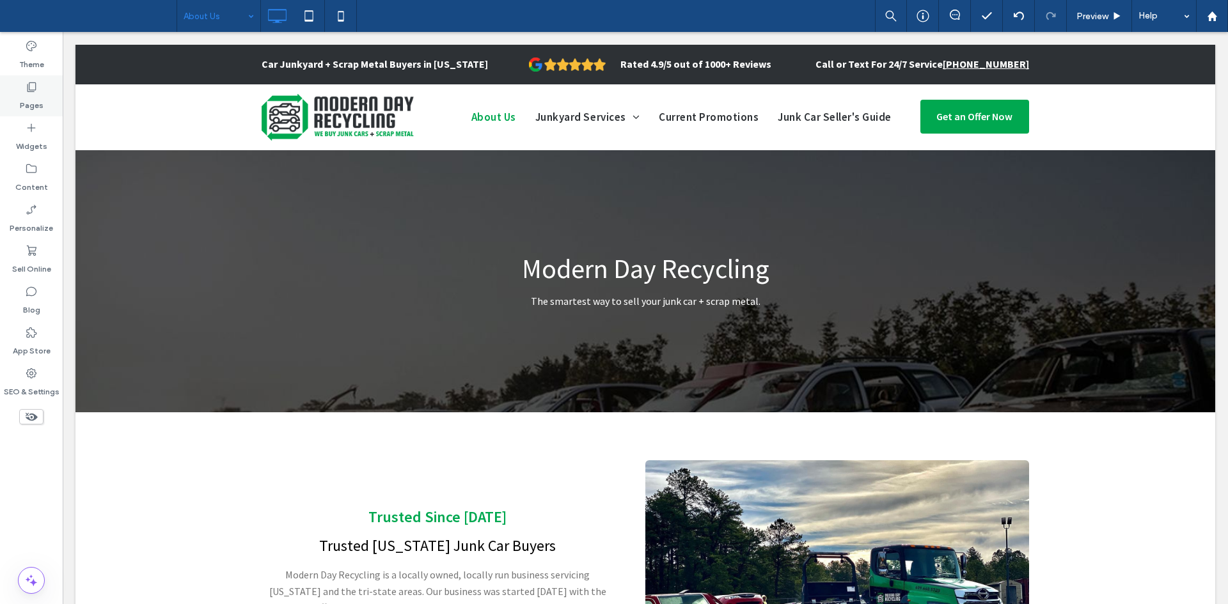
click at [33, 90] on use at bounding box center [31, 87] width 9 height 10
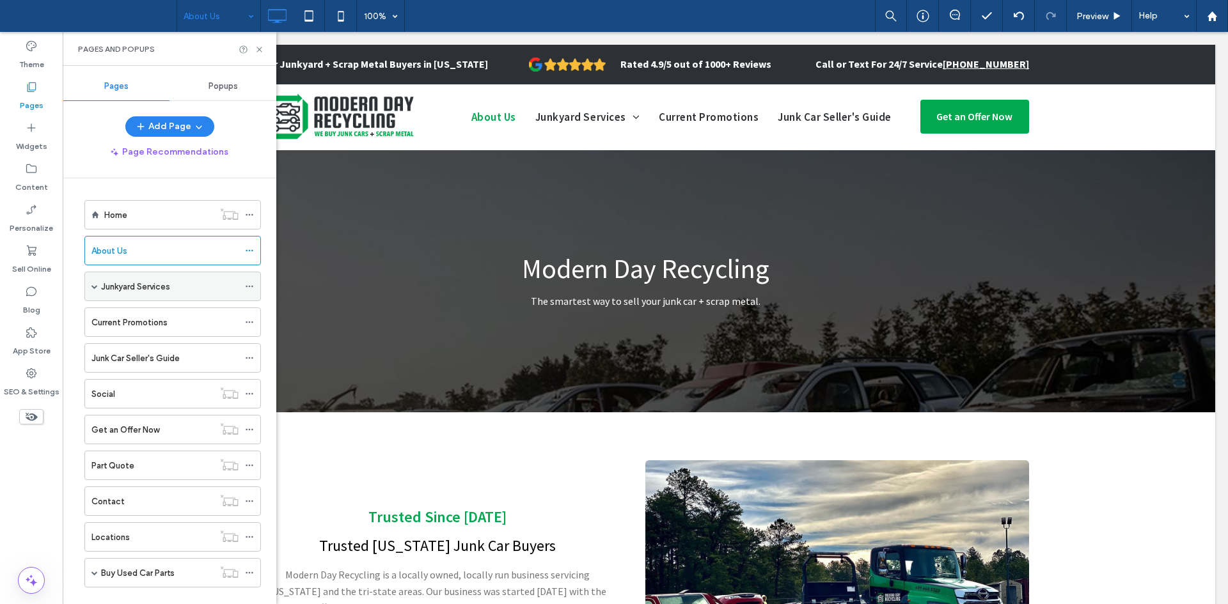
click at [133, 279] on div "Junkyard Services" at bounding box center [169, 286] width 137 height 28
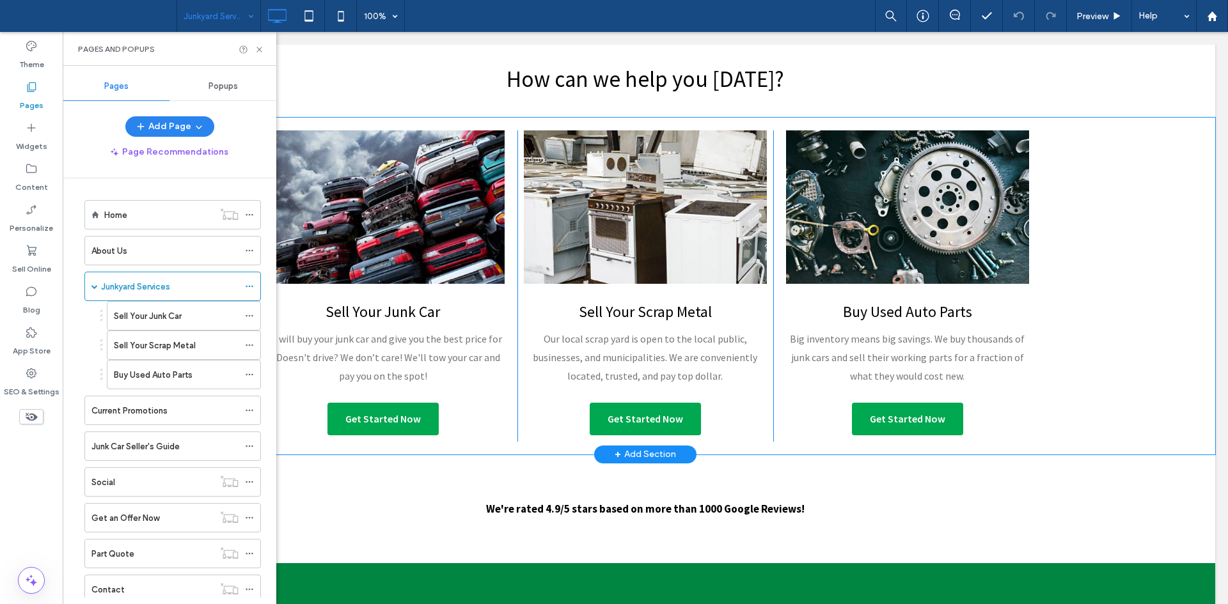
scroll to position [372, 0]
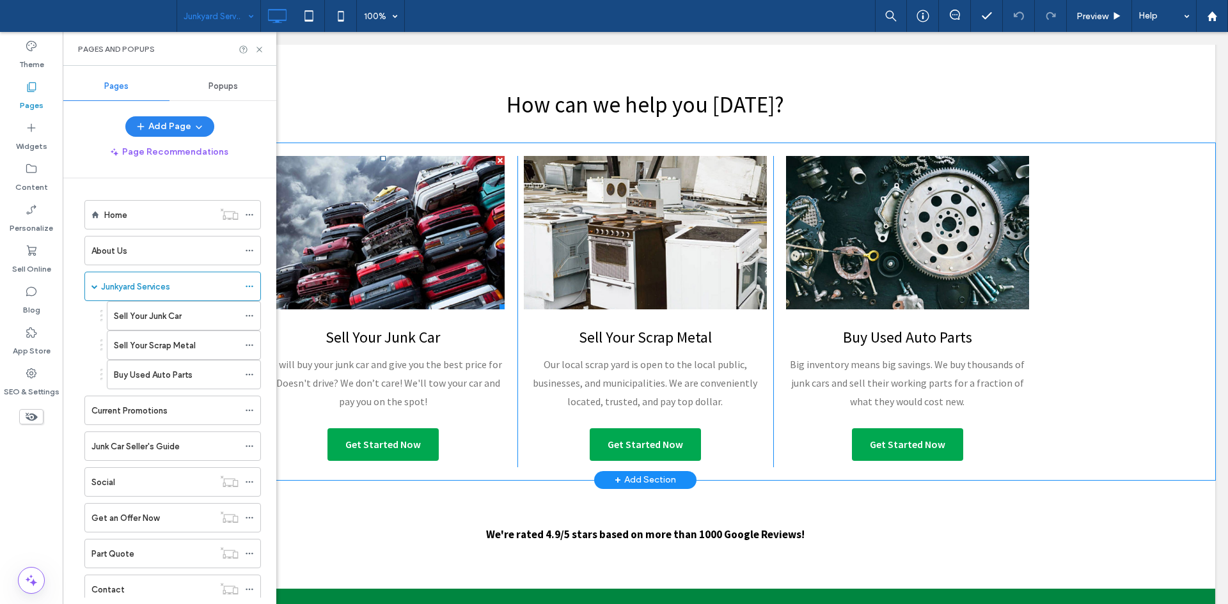
click at [402, 248] on link at bounding box center [383, 232] width 243 height 153
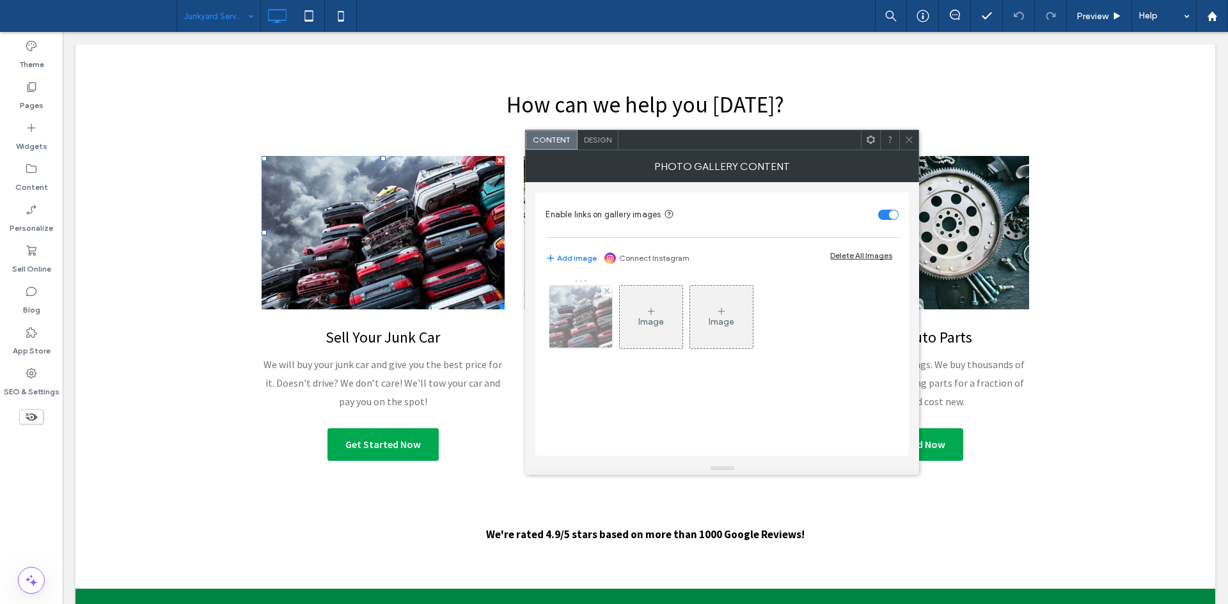
click at [609, 333] on img at bounding box center [581, 317] width 97 height 63
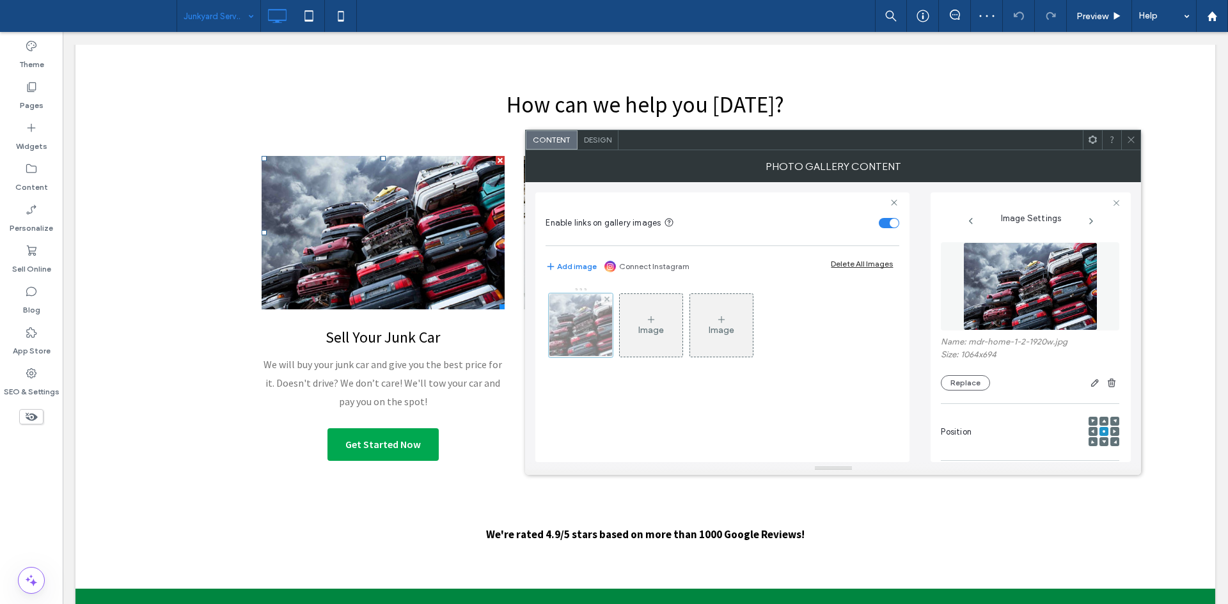
click at [593, 327] on div at bounding box center [581, 326] width 64 height 64
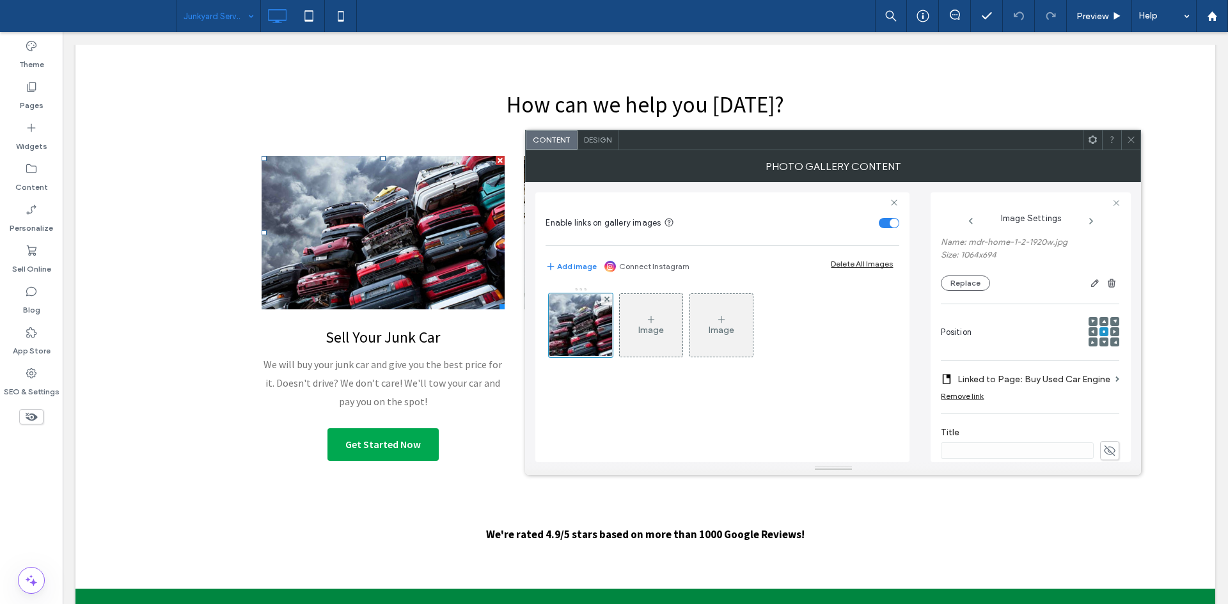
scroll to position [100, 0]
click at [1023, 386] on label "Linked to Page: Buy Used Car Engine" at bounding box center [1033, 379] width 153 height 24
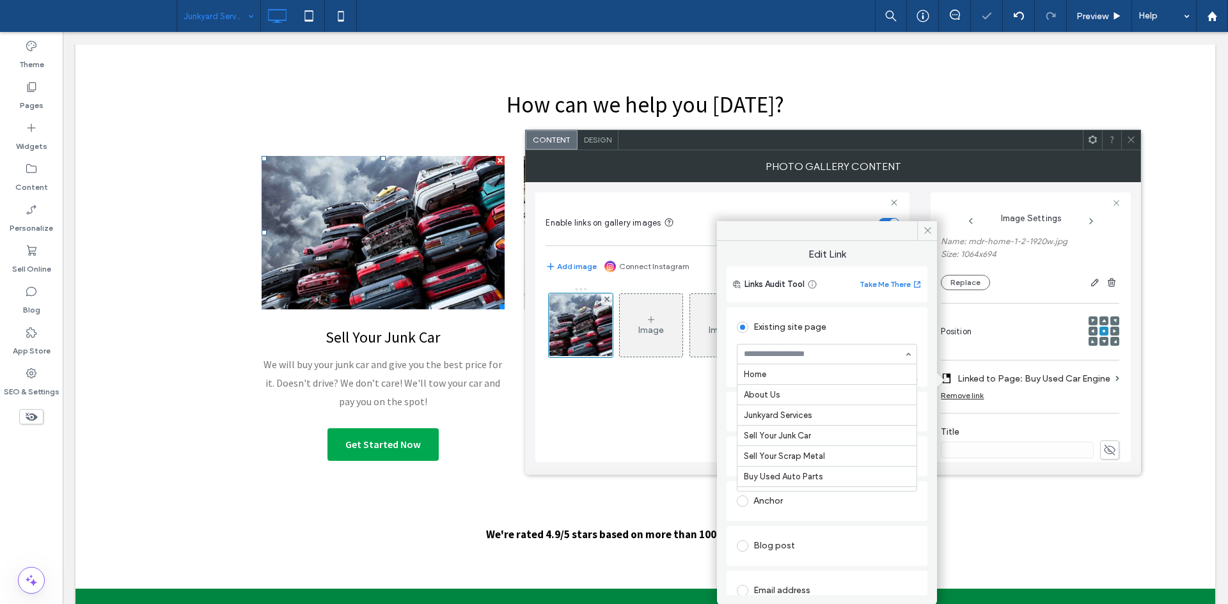
scroll to position [282, 0]
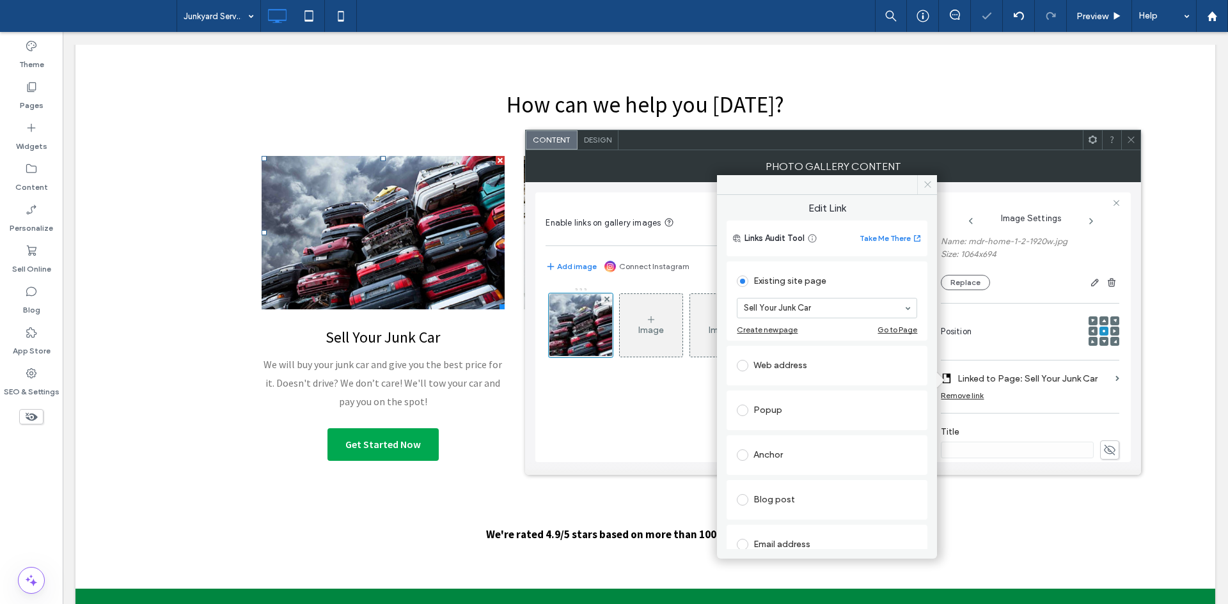
click at [927, 231] on div "Edit Link Links Audit Tool Take Me There Existing site page Sell Your Junk Car …" at bounding box center [827, 372] width 220 height 354
click at [1128, 138] on icon at bounding box center [1131, 140] width 10 height 10
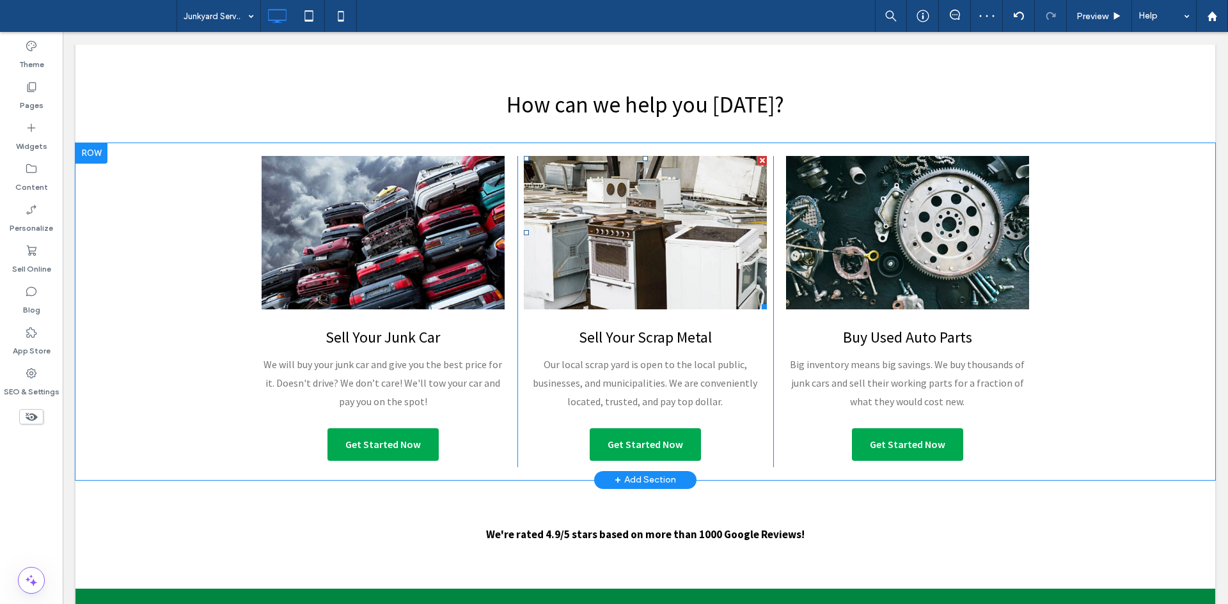
click at [691, 216] on link at bounding box center [645, 232] width 243 height 153
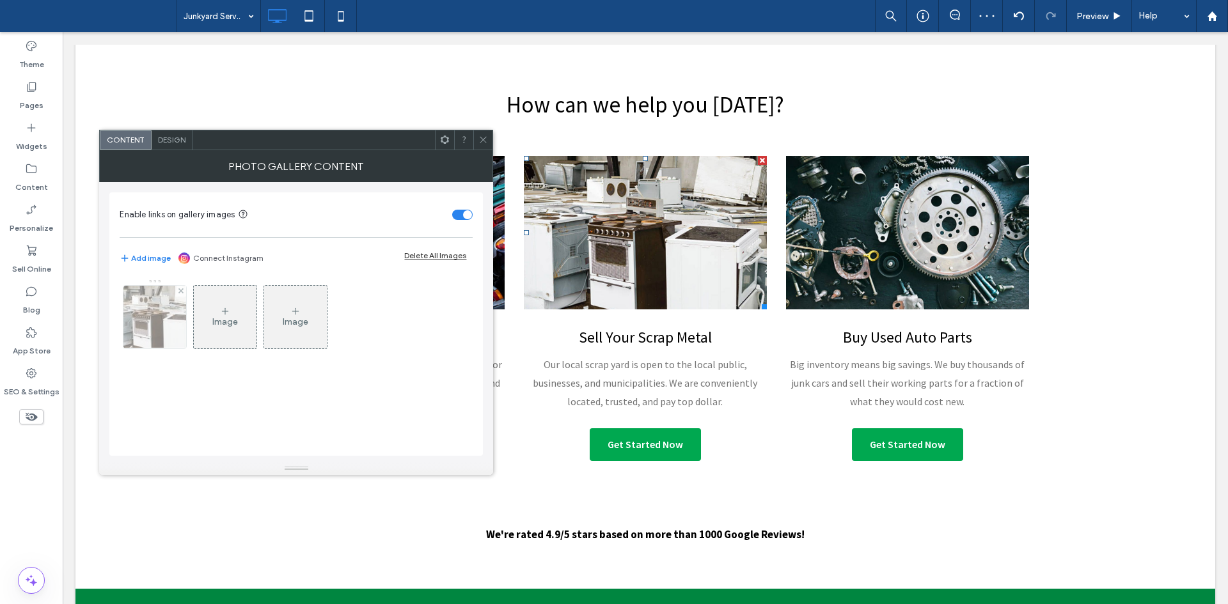
click at [132, 301] on img at bounding box center [155, 317] width 97 height 63
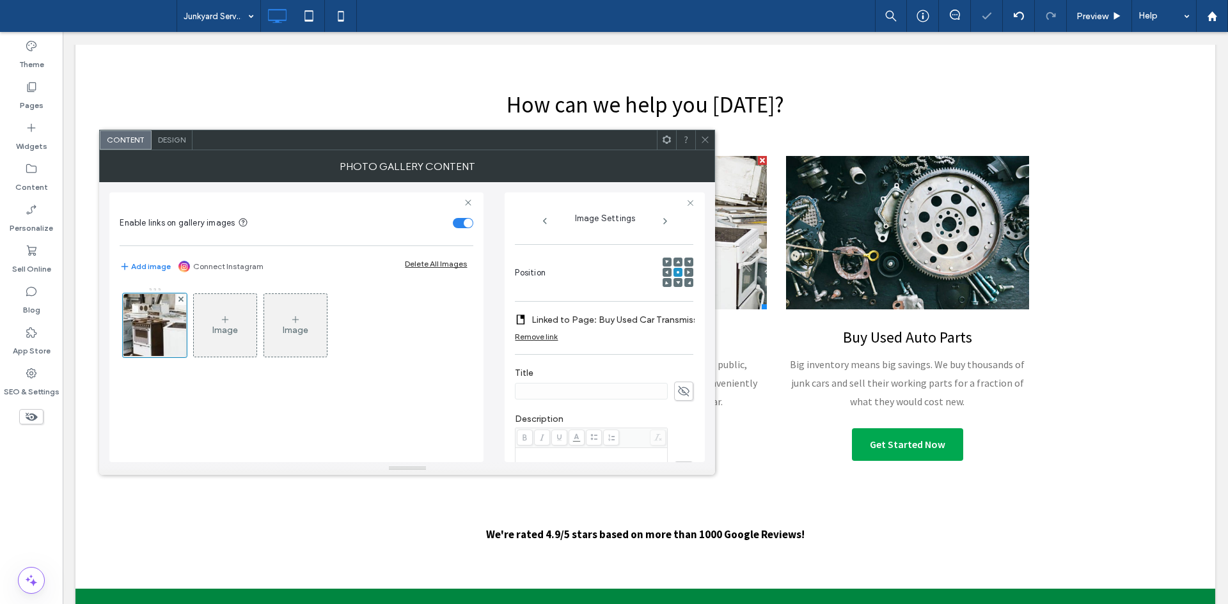
scroll to position [168, 0]
click at [627, 316] on label "Linked to Page: Buy Used Car Transmission" at bounding box center [620, 312] width 178 height 24
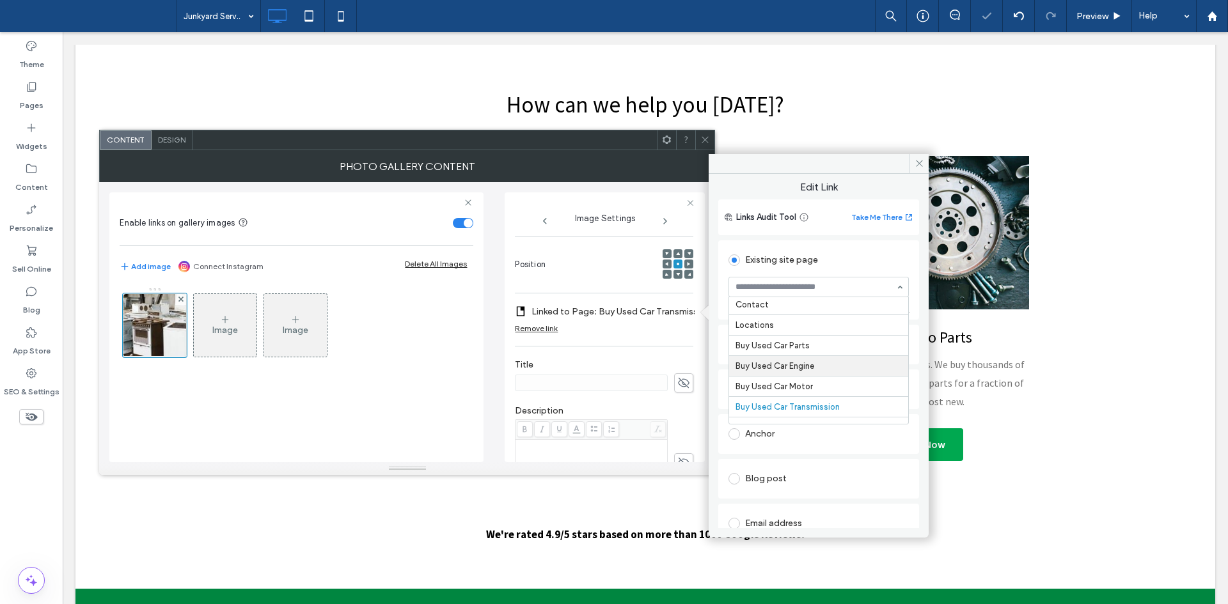
scroll to position [0, 0]
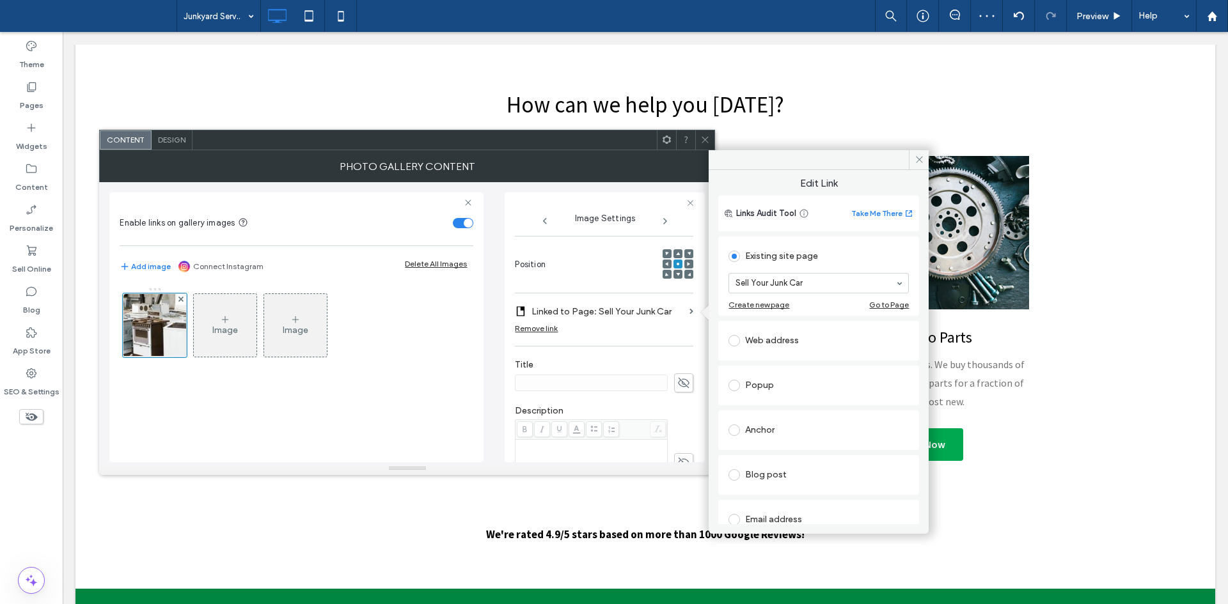
click at [697, 139] on div at bounding box center [704, 139] width 19 height 19
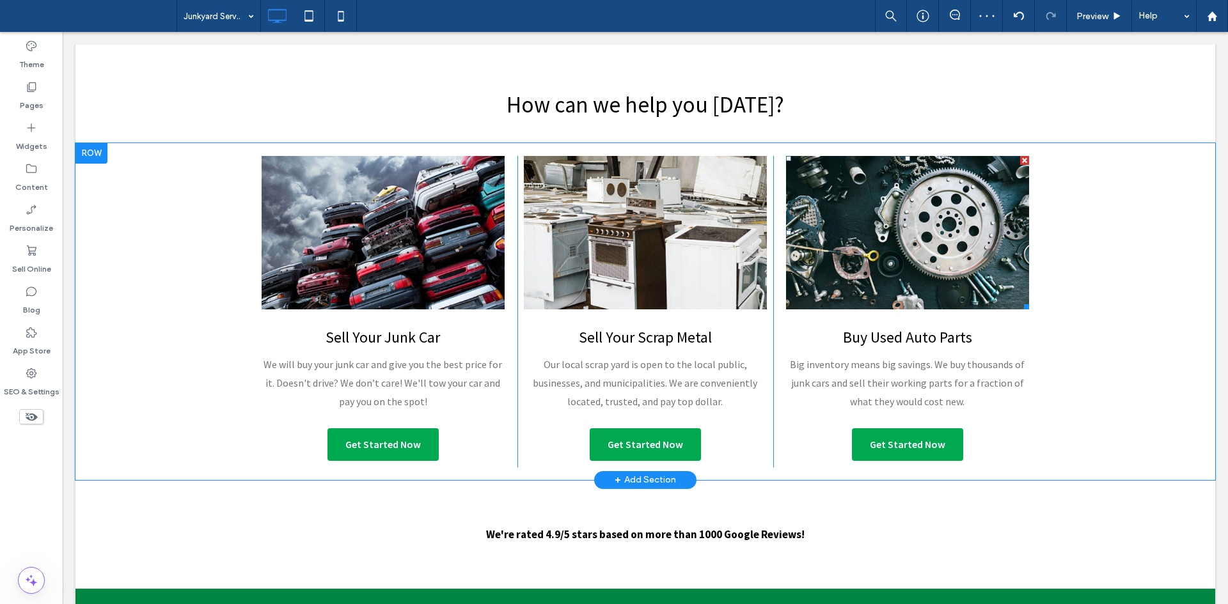
click at [906, 216] on link at bounding box center [907, 232] width 243 height 153
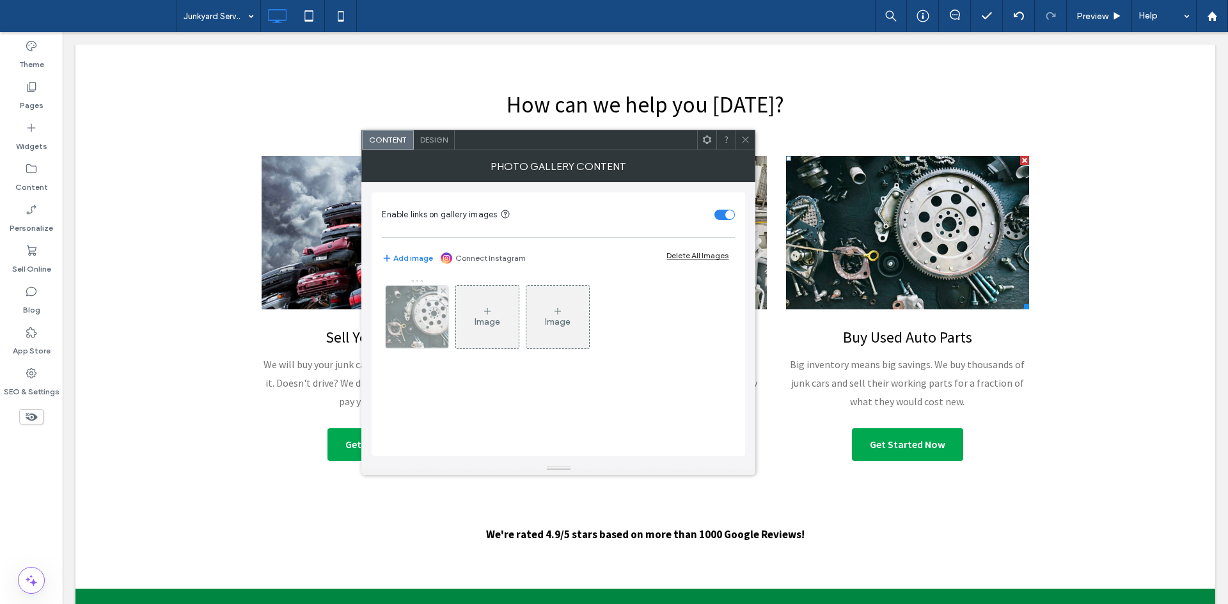
click at [420, 320] on img at bounding box center [417, 317] width 97 height 63
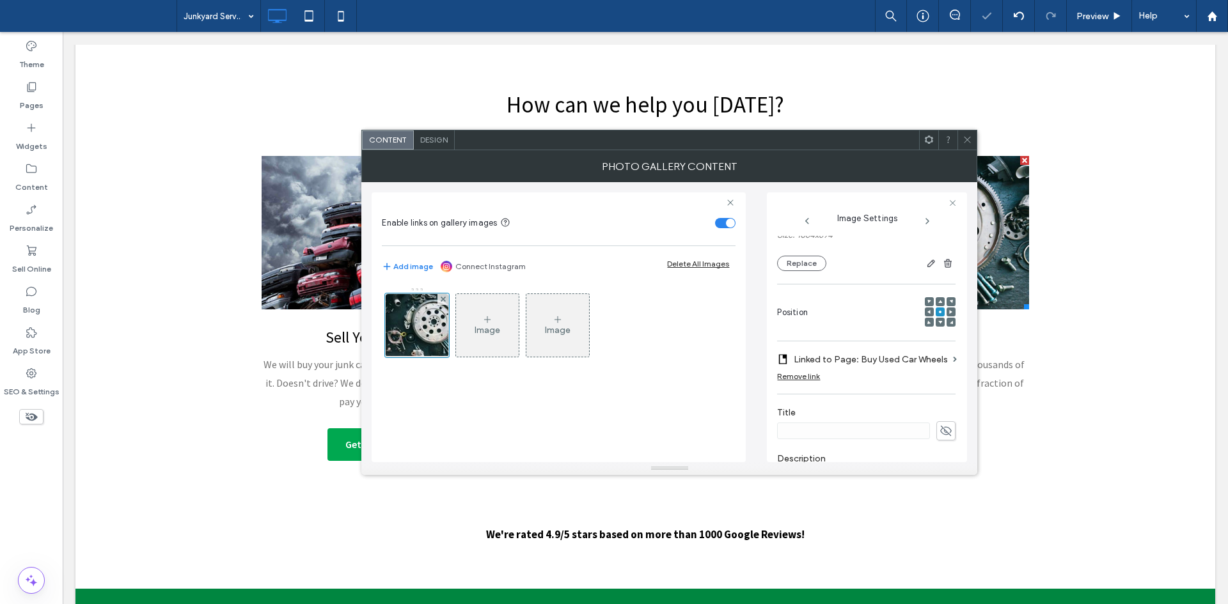
click at [871, 364] on label "Linked to Page: Buy Used Car Wheels" at bounding box center [871, 360] width 154 height 24
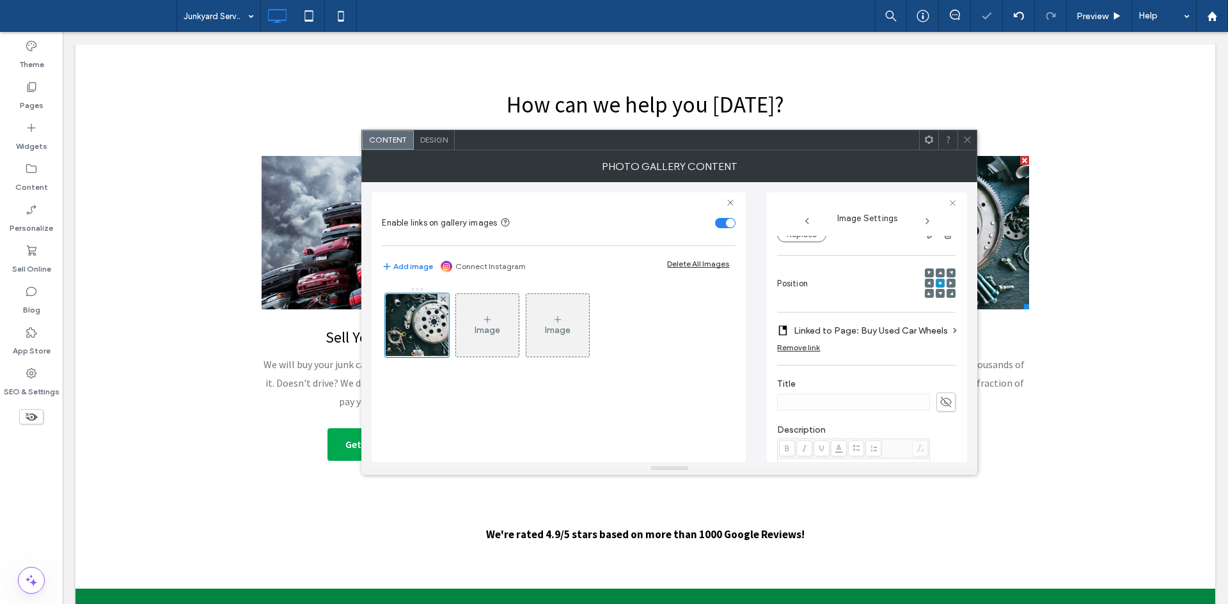
scroll to position [149, 0]
click at [860, 347] on div "Remove link" at bounding box center [866, 350] width 178 height 16
click at [906, 324] on label "Linked to Page: Buy Used Car Wheels" at bounding box center [871, 330] width 154 height 24
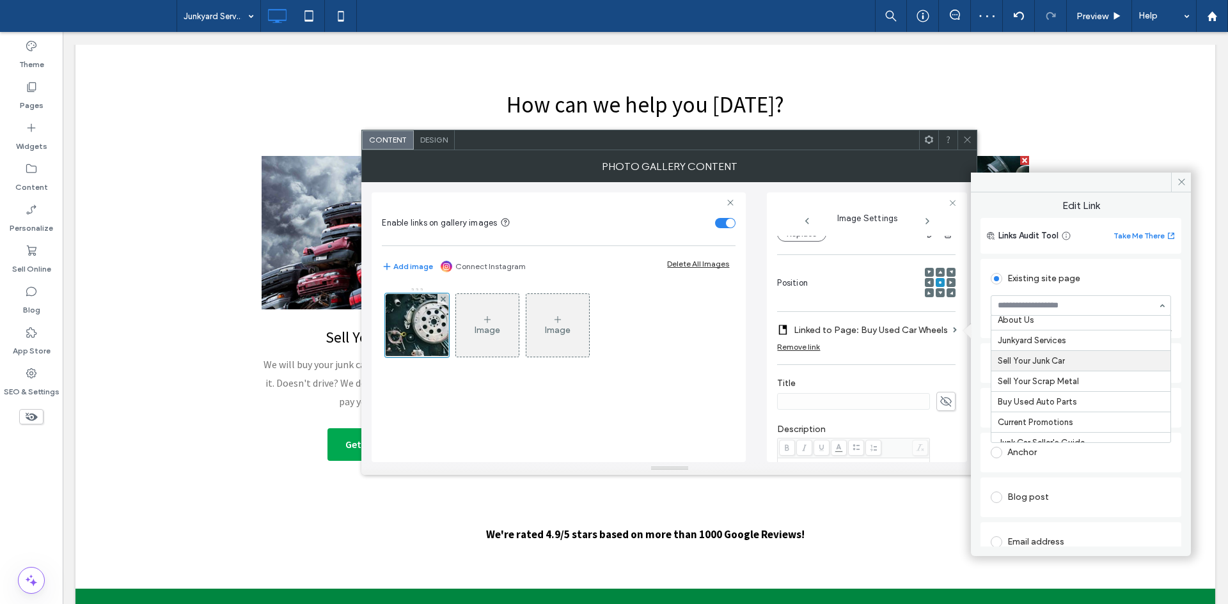
scroll to position [28, 0]
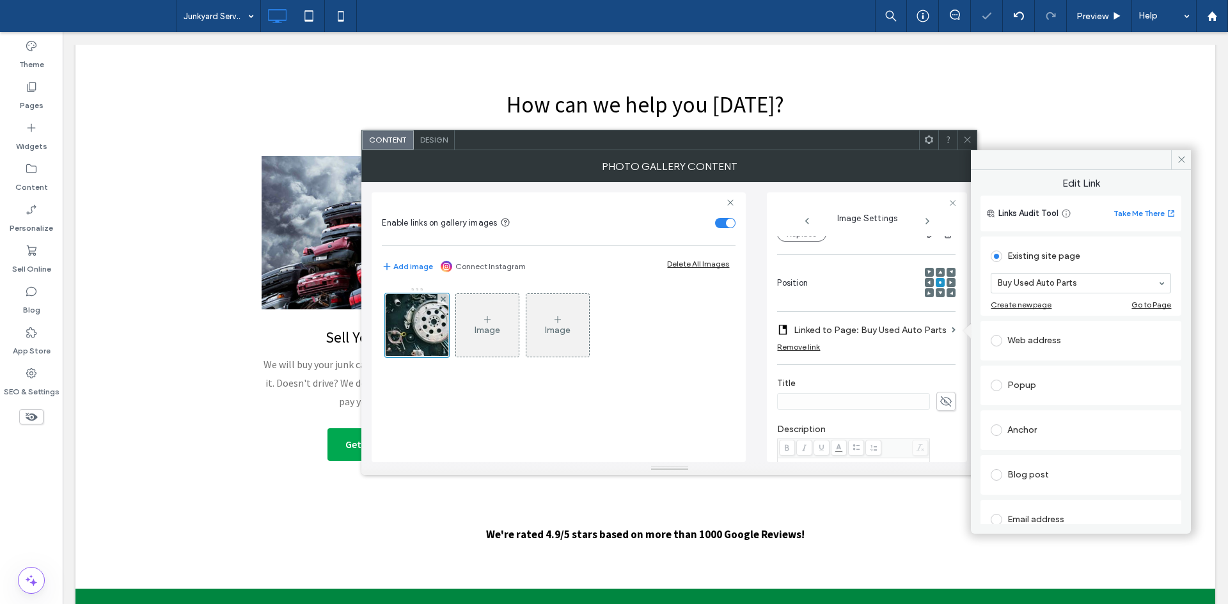
click at [968, 136] on icon at bounding box center [967, 140] width 10 height 10
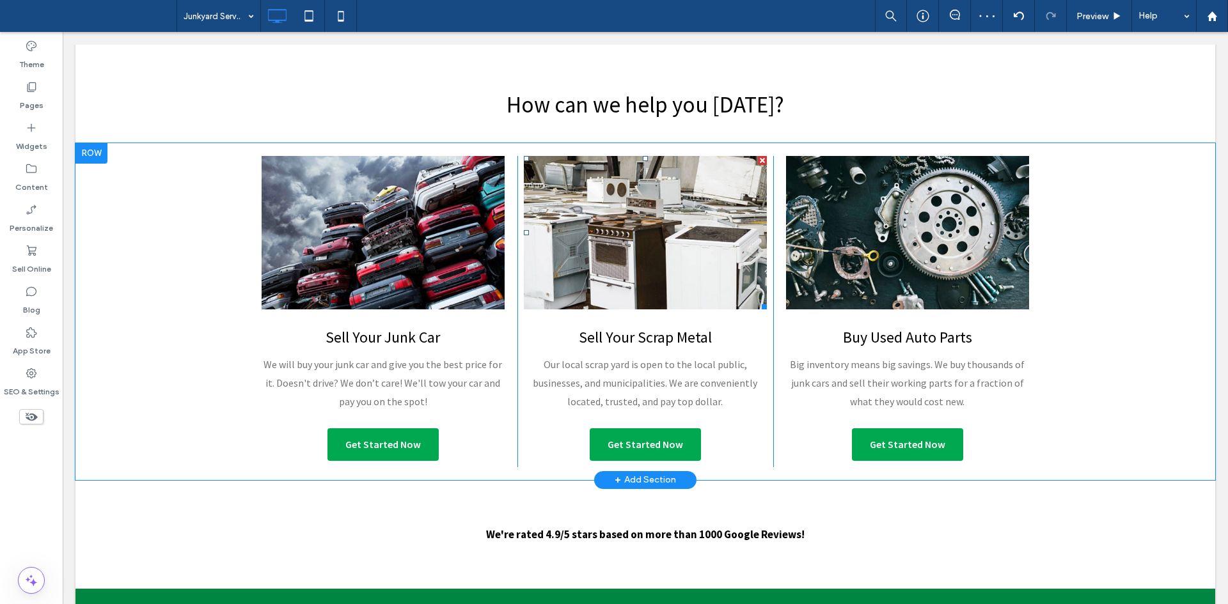
click at [625, 241] on link at bounding box center [645, 232] width 243 height 153
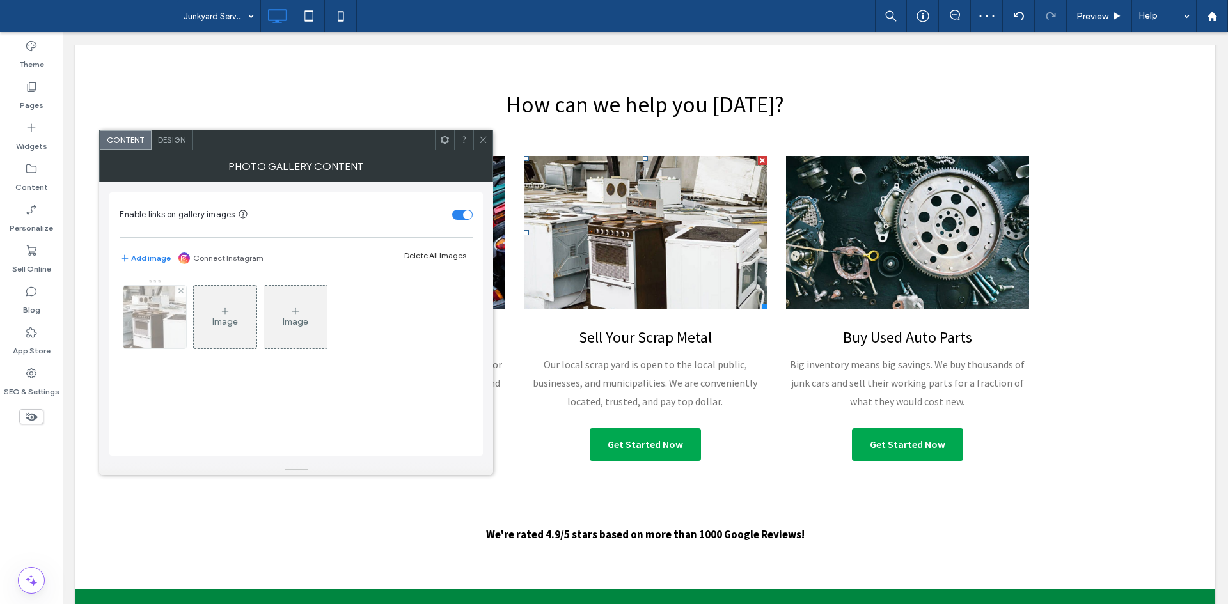
click at [146, 341] on img at bounding box center [155, 317] width 97 height 63
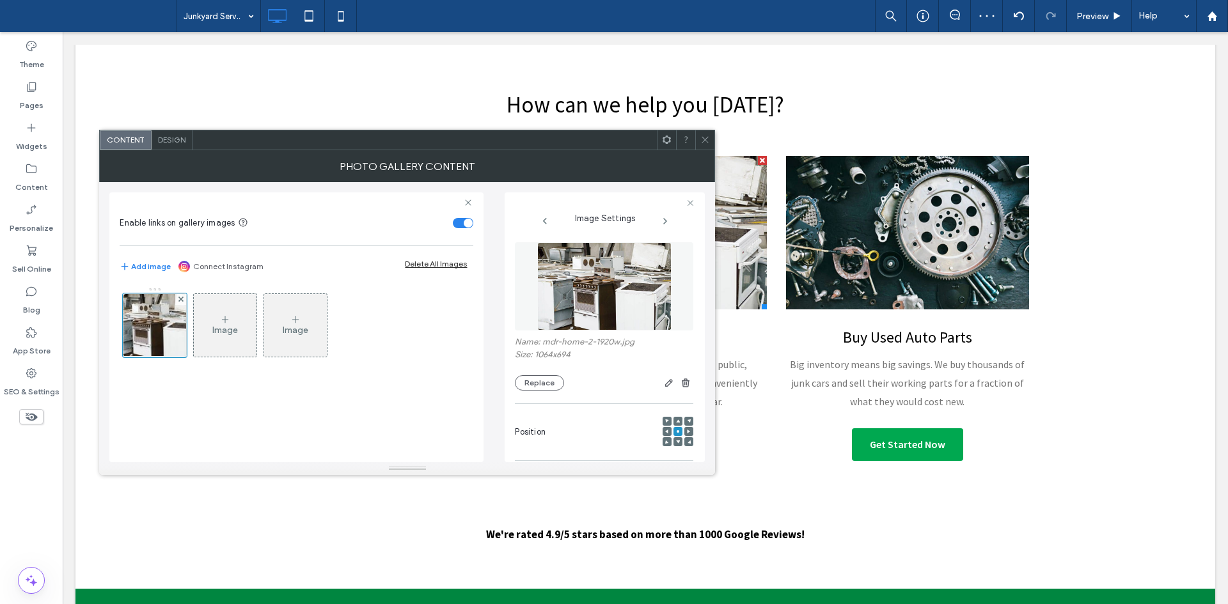
scroll to position [127, 0]
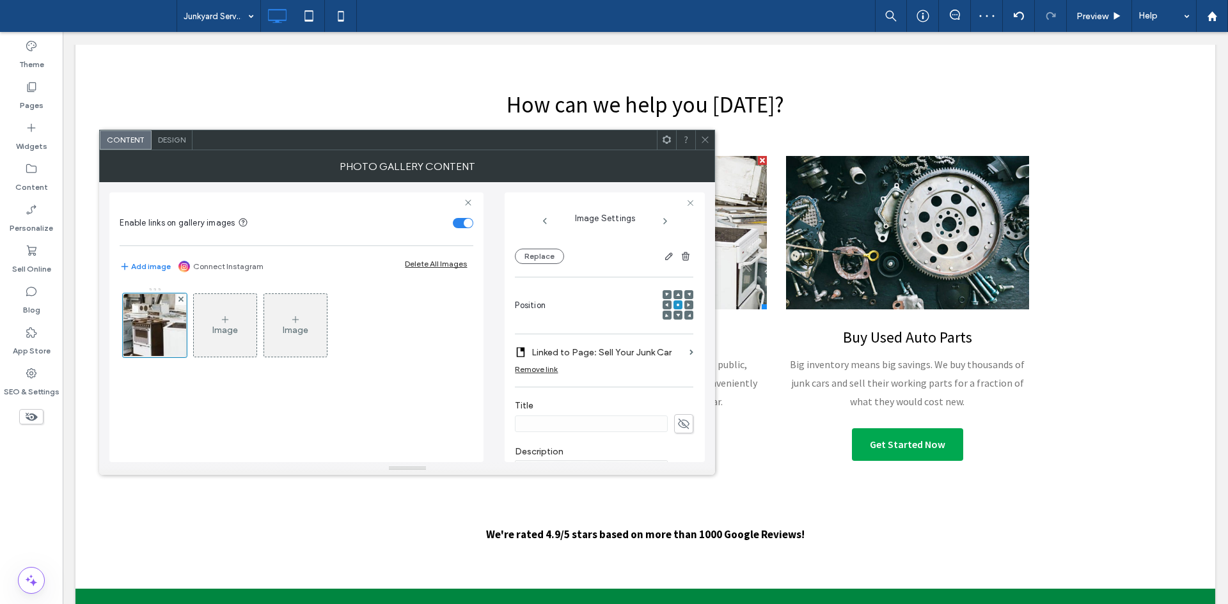
click at [651, 356] on label "Linked to Page: Sell Your Junk Car" at bounding box center [607, 353] width 153 height 24
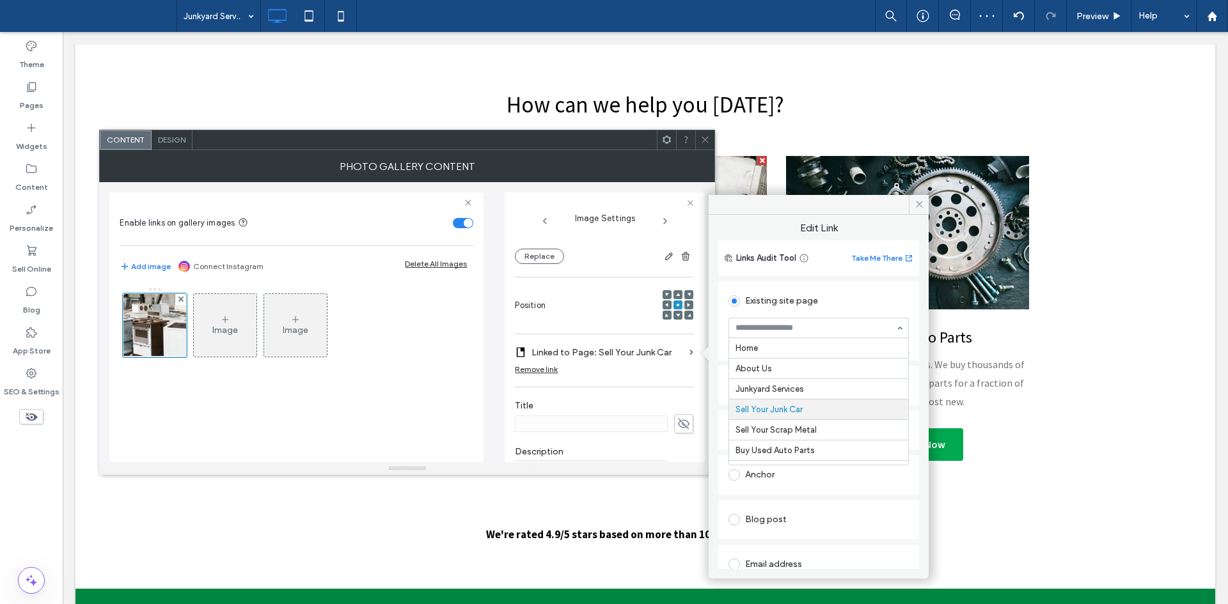
scroll to position [61, 0]
drag, startPoint x: 771, startPoint y: 320, endPoint x: 809, endPoint y: 403, distance: 90.7
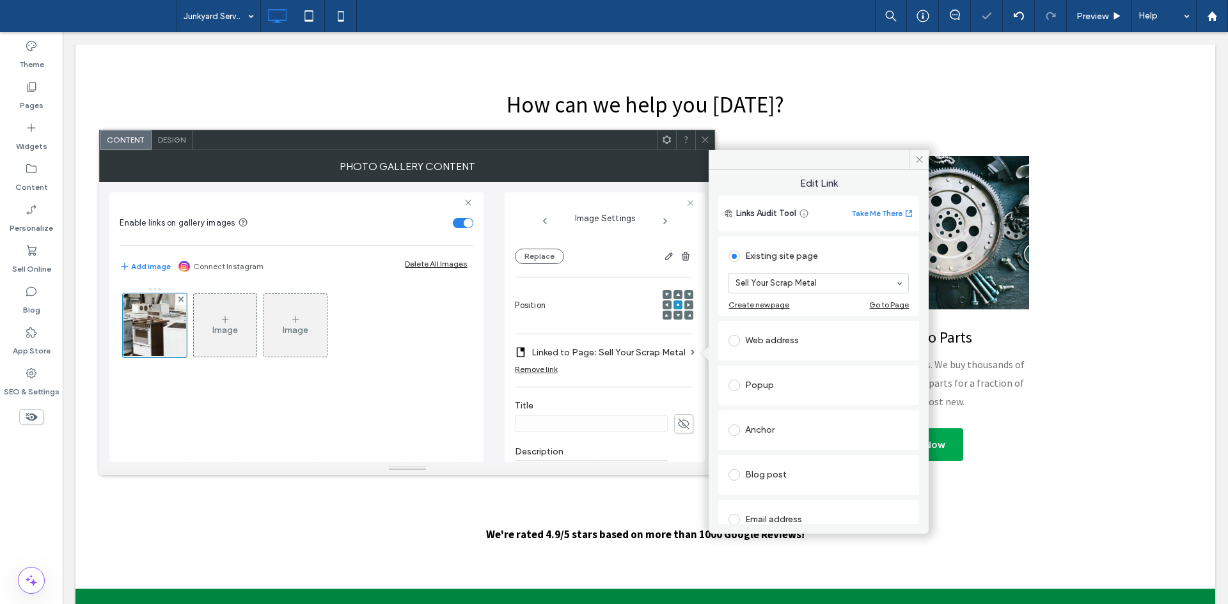
click at [702, 141] on icon at bounding box center [705, 140] width 10 height 10
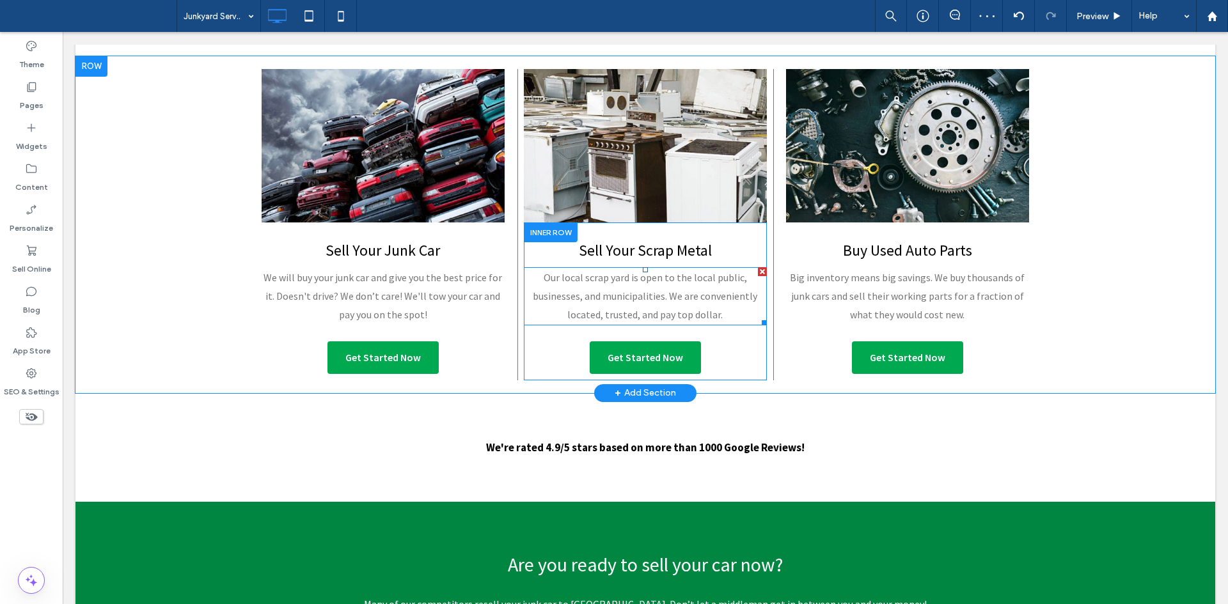
scroll to position [460, 0]
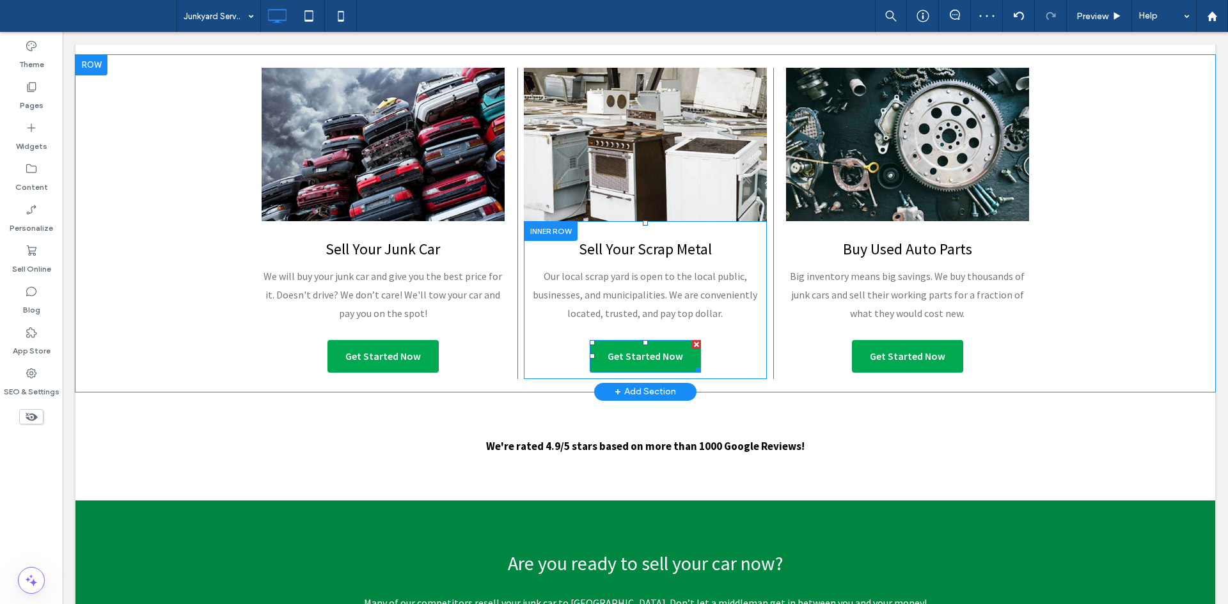
click at [603, 341] on link "Get Started Now" at bounding box center [645, 356] width 111 height 33
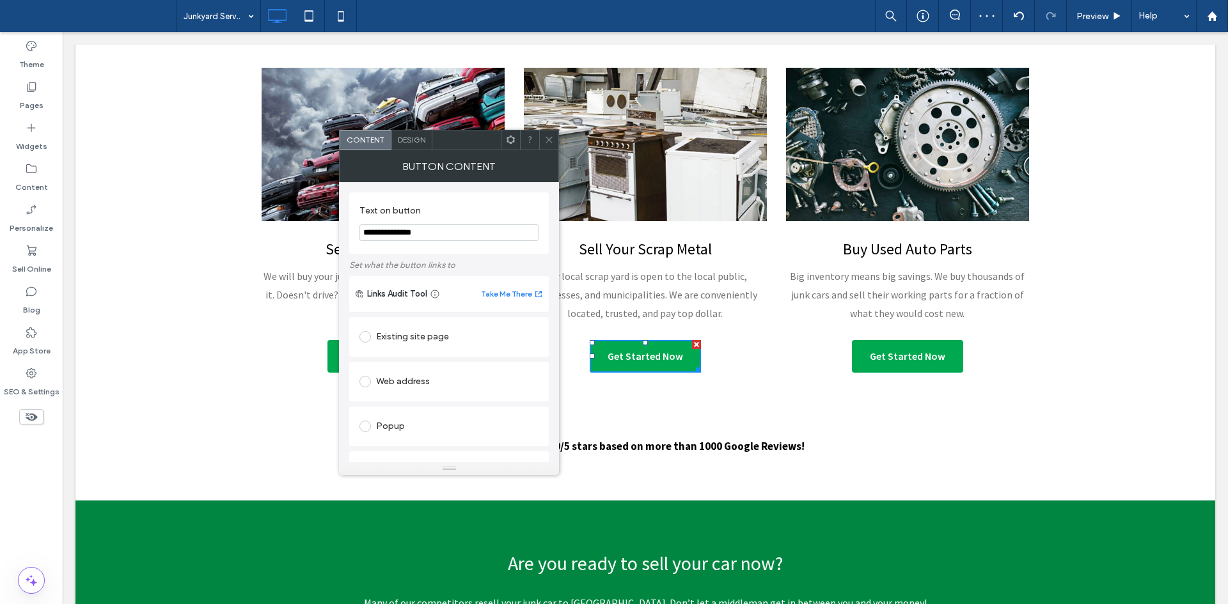
click at [421, 326] on div "Existing site page" at bounding box center [448, 337] width 179 height 27
type input "**"
click at [545, 132] on span at bounding box center [549, 139] width 10 height 19
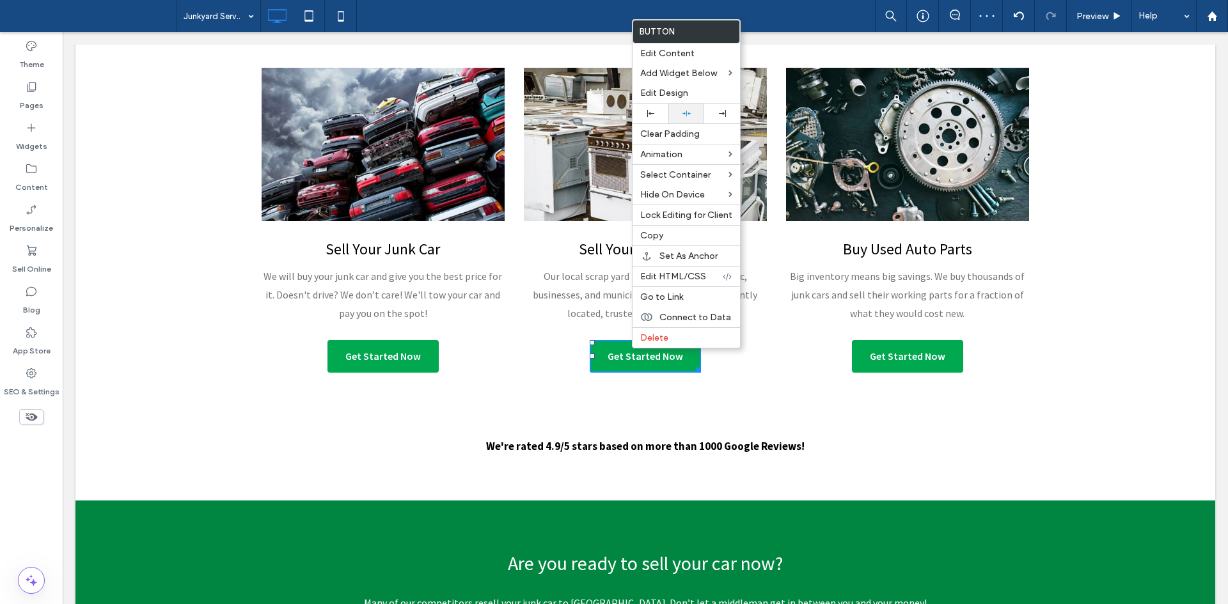
click at [686, 109] on div at bounding box center [686, 114] width 36 height 20
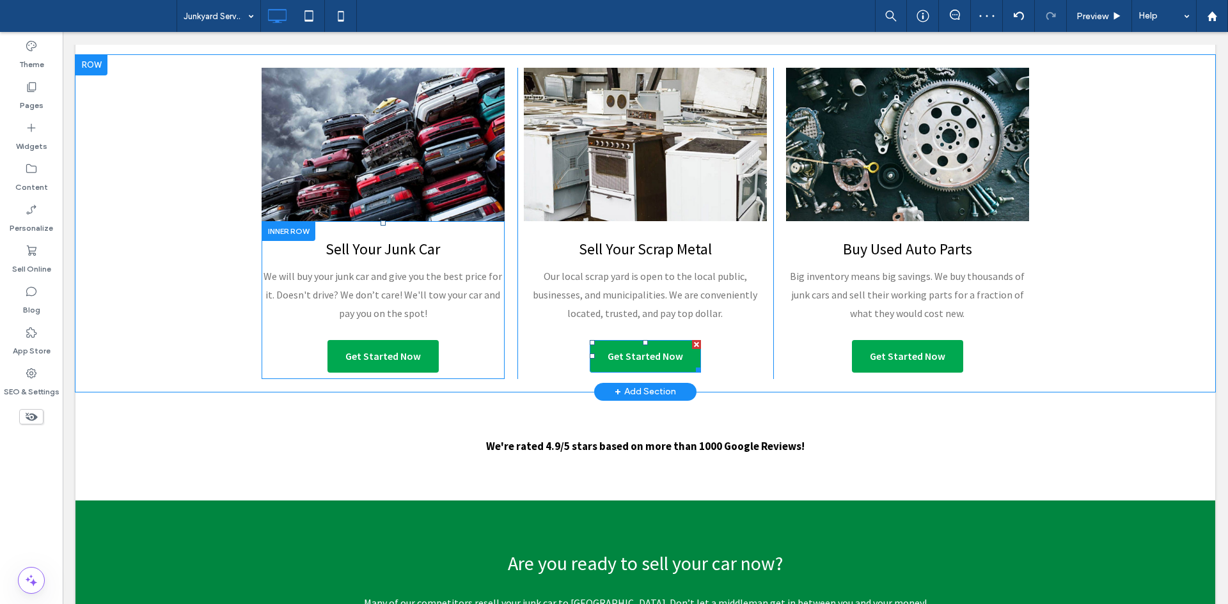
scroll to position [514, 0]
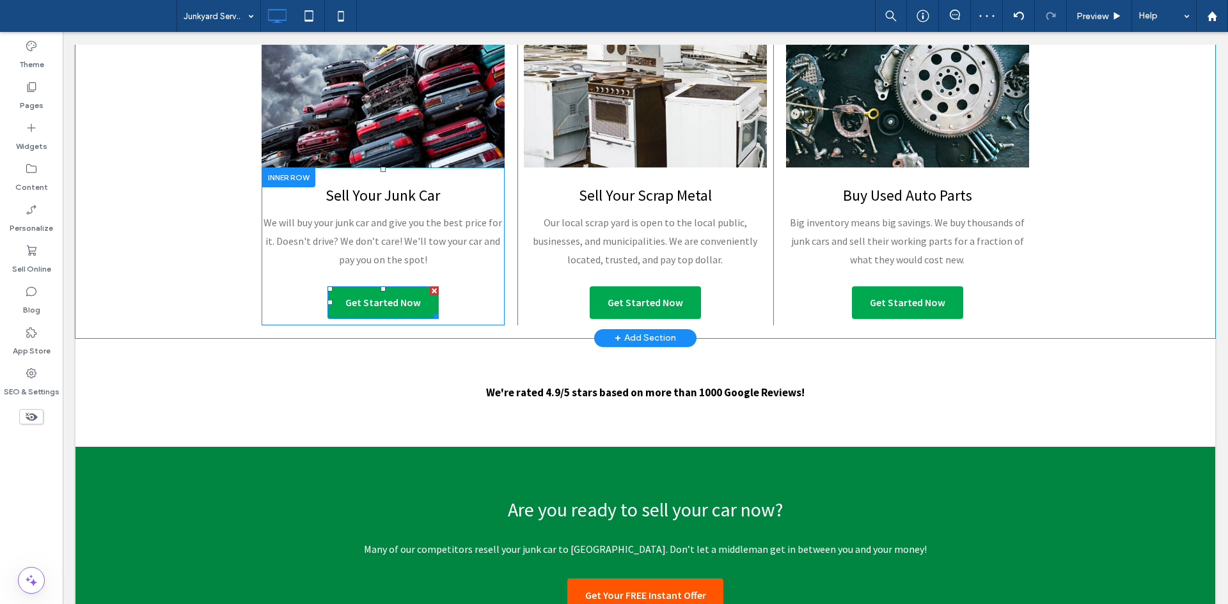
click at [400, 307] on span "Get Started Now" at bounding box center [382, 302] width 75 height 13
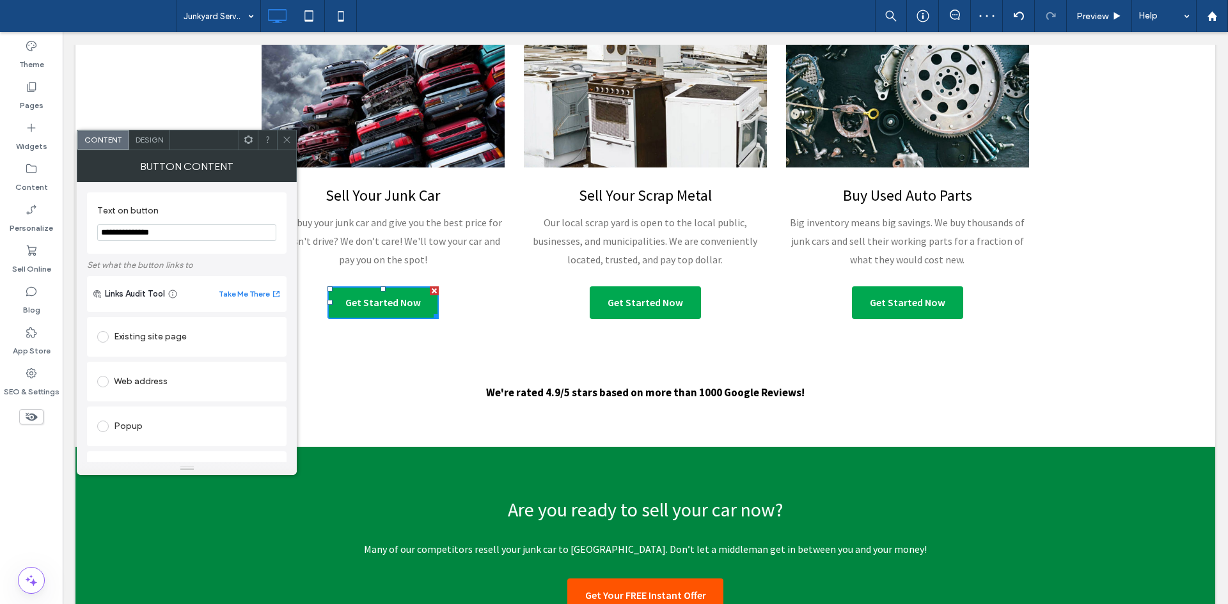
click at [184, 325] on div "Existing site page" at bounding box center [186, 337] width 179 height 27
type input "****"
click at [286, 141] on use at bounding box center [287, 140] width 6 height 6
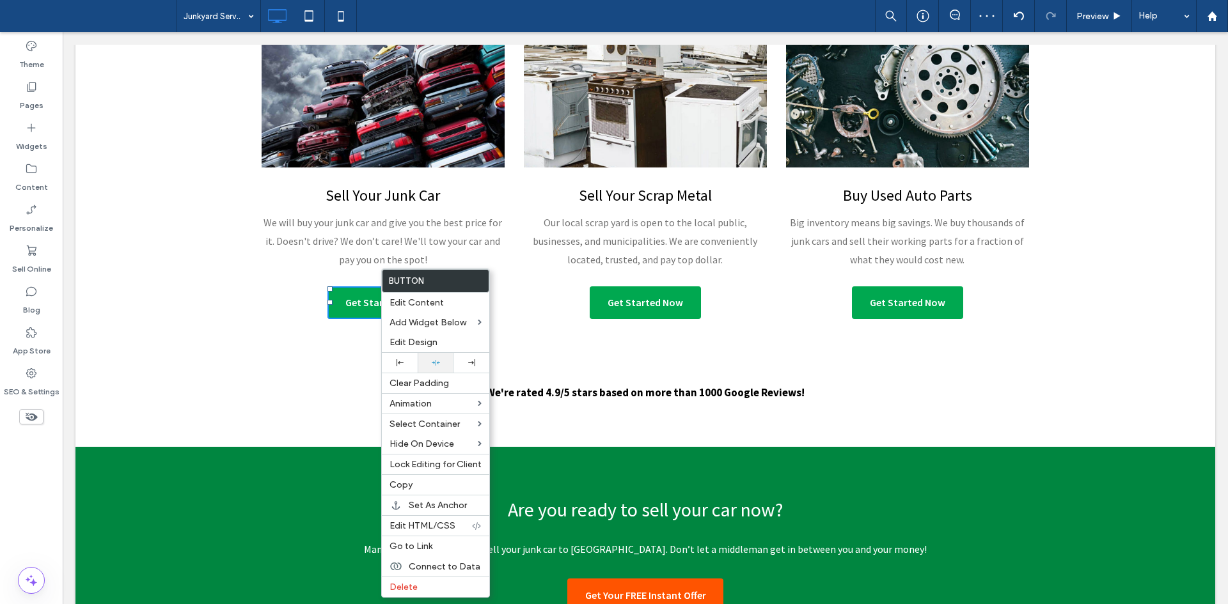
click at [436, 359] on icon at bounding box center [436, 363] width 8 height 8
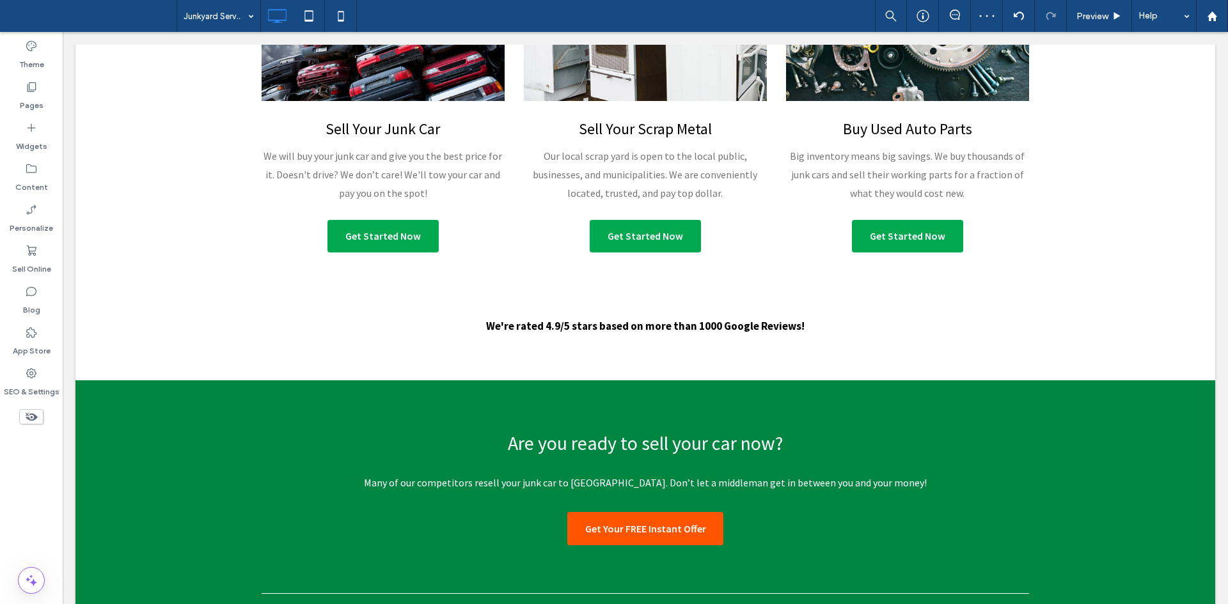
scroll to position [581, 0]
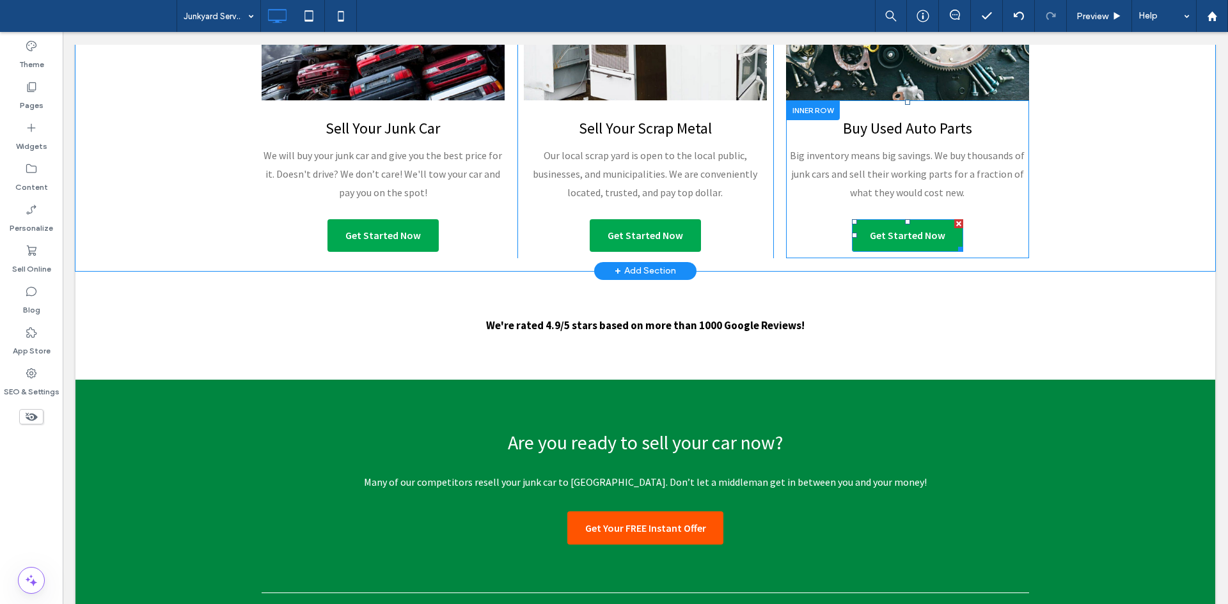
click at [871, 241] on span "Get Started Now" at bounding box center [907, 235] width 75 height 13
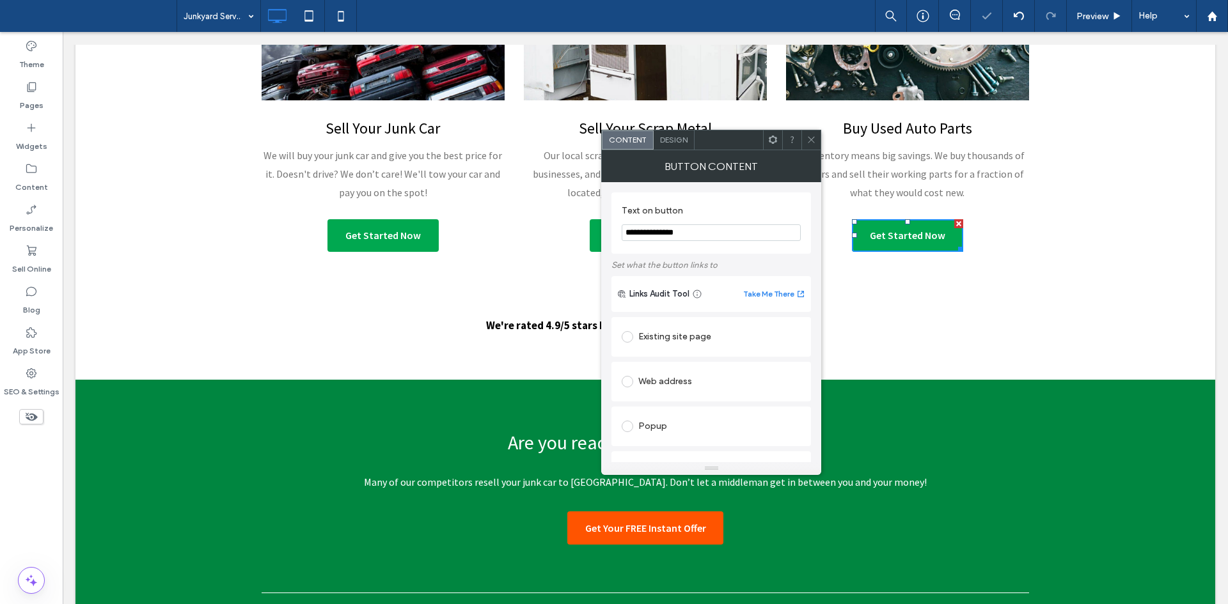
click at [680, 326] on div "Existing site page" at bounding box center [711, 337] width 179 height 27
type input "*"
click at [815, 140] on icon at bounding box center [811, 140] width 10 height 10
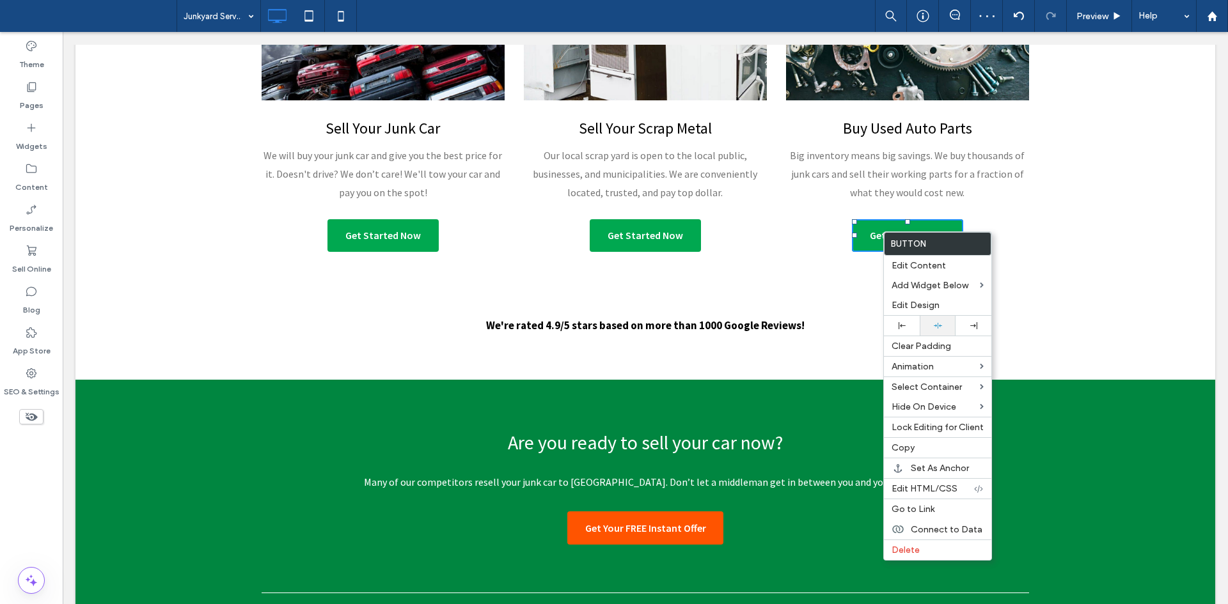
click at [938, 326] on icon at bounding box center [938, 326] width 8 height 8
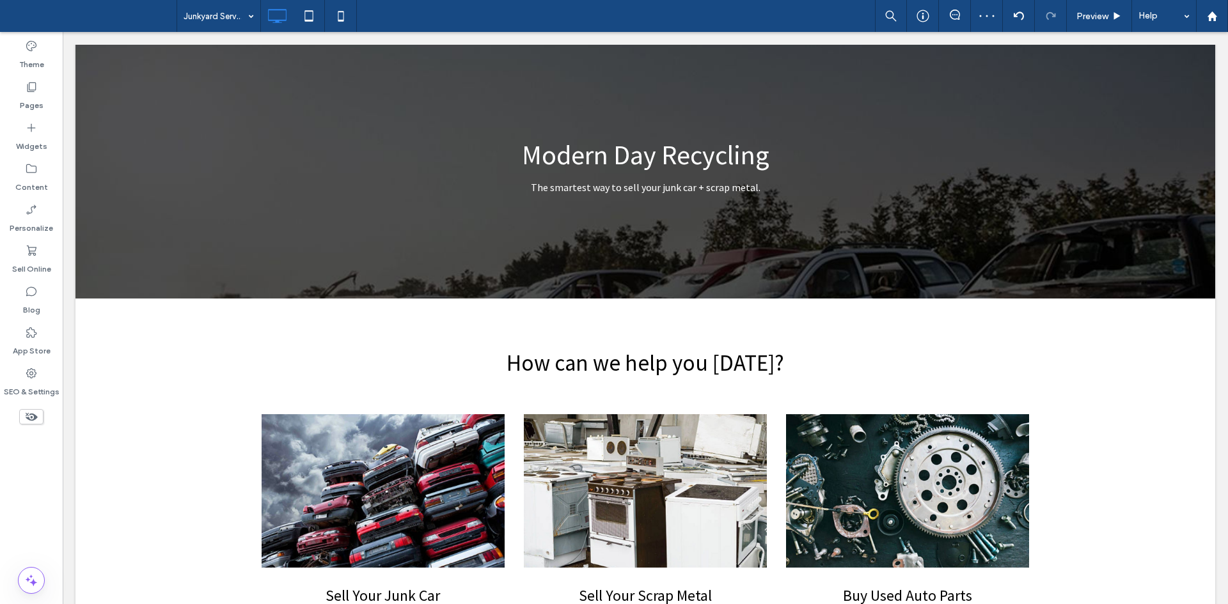
scroll to position [0, 0]
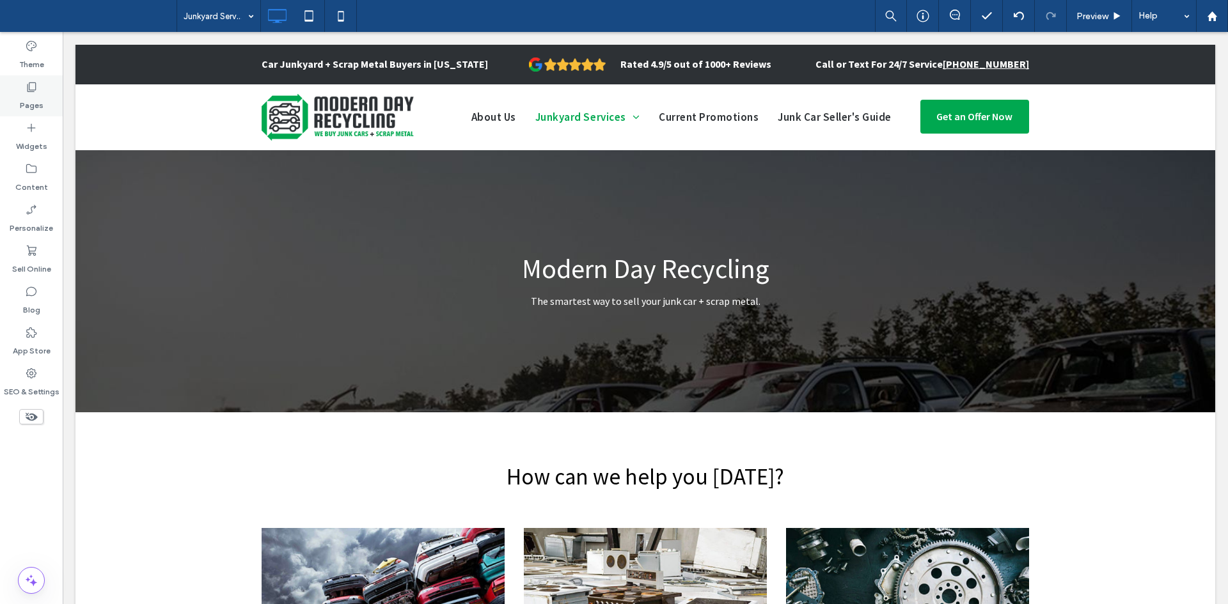
click at [33, 100] on label "Pages" at bounding box center [32, 102] width 24 height 18
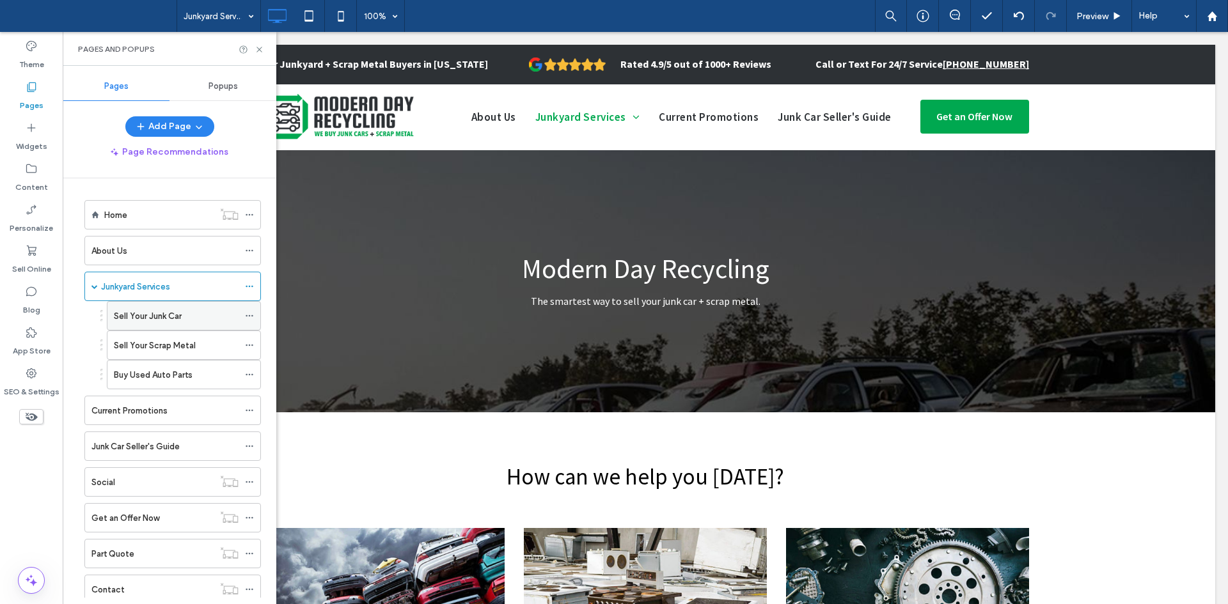
click at [157, 308] on div "Sell Your Junk Car" at bounding box center [176, 316] width 125 height 28
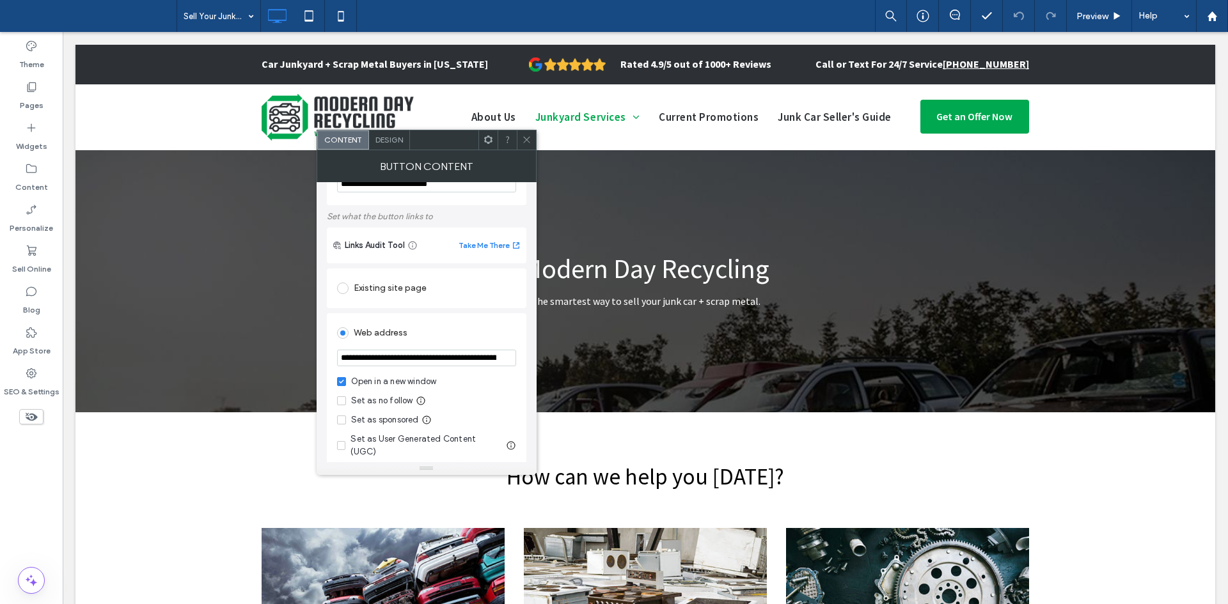
scroll to position [49, 0]
click at [428, 291] on div "Existing site page" at bounding box center [426, 288] width 179 height 20
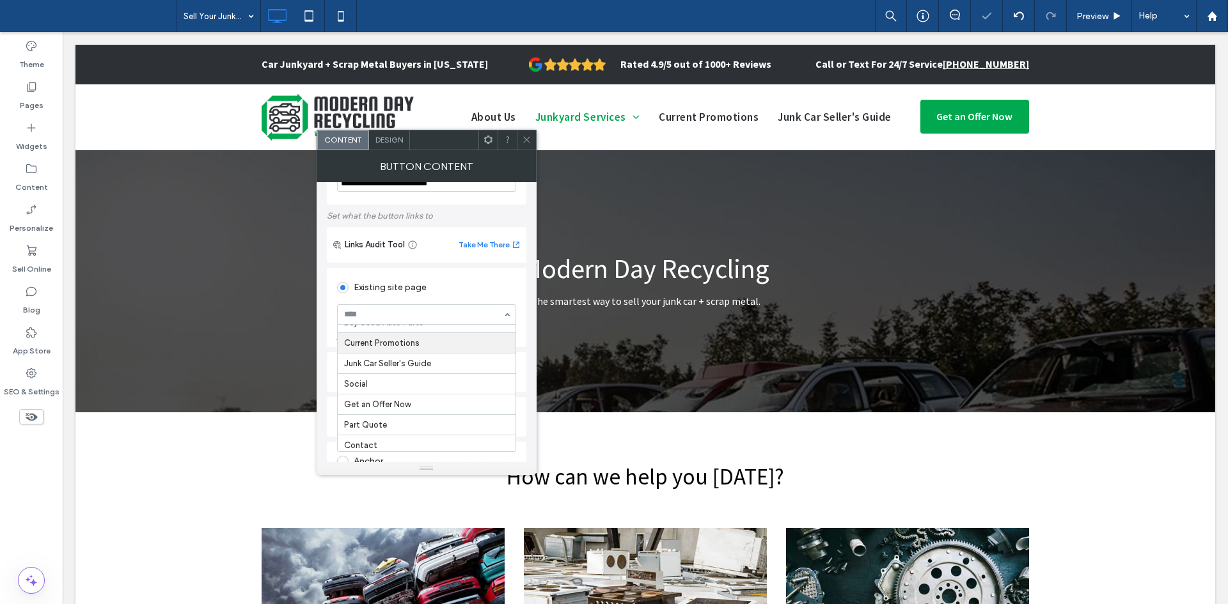
scroll to position [140, 0]
click at [531, 136] on icon at bounding box center [527, 140] width 10 height 10
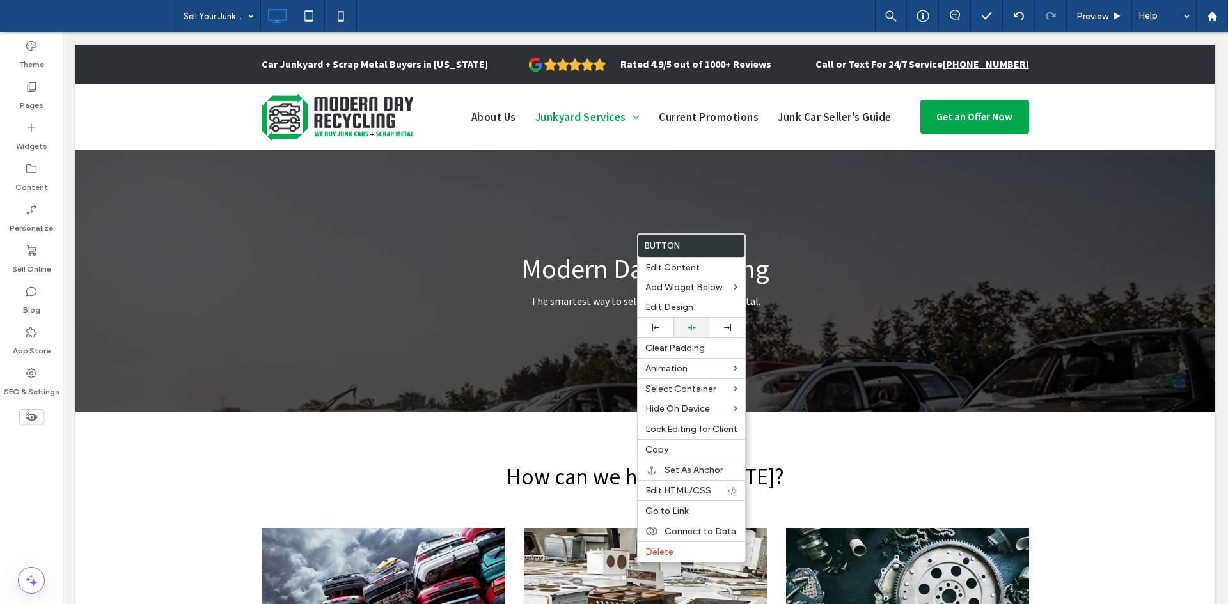
click at [700, 328] on div at bounding box center [691, 328] width 23 height 8
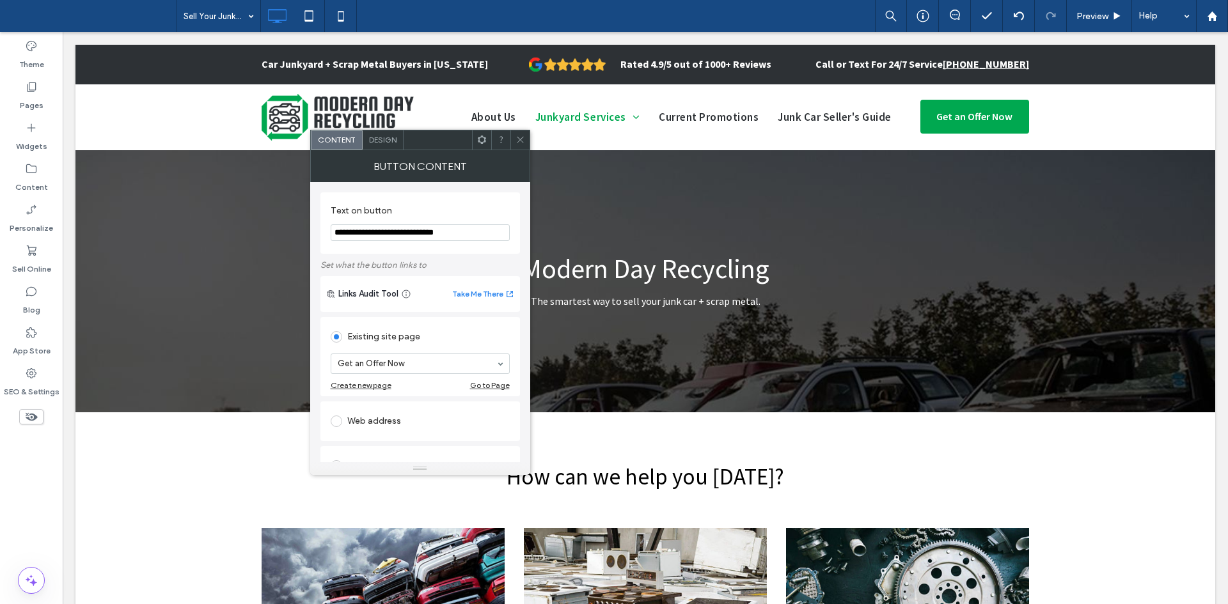
click at [373, 353] on section "Get an Offer Now" at bounding box center [420, 363] width 179 height 33
click at [519, 142] on icon at bounding box center [520, 140] width 10 height 10
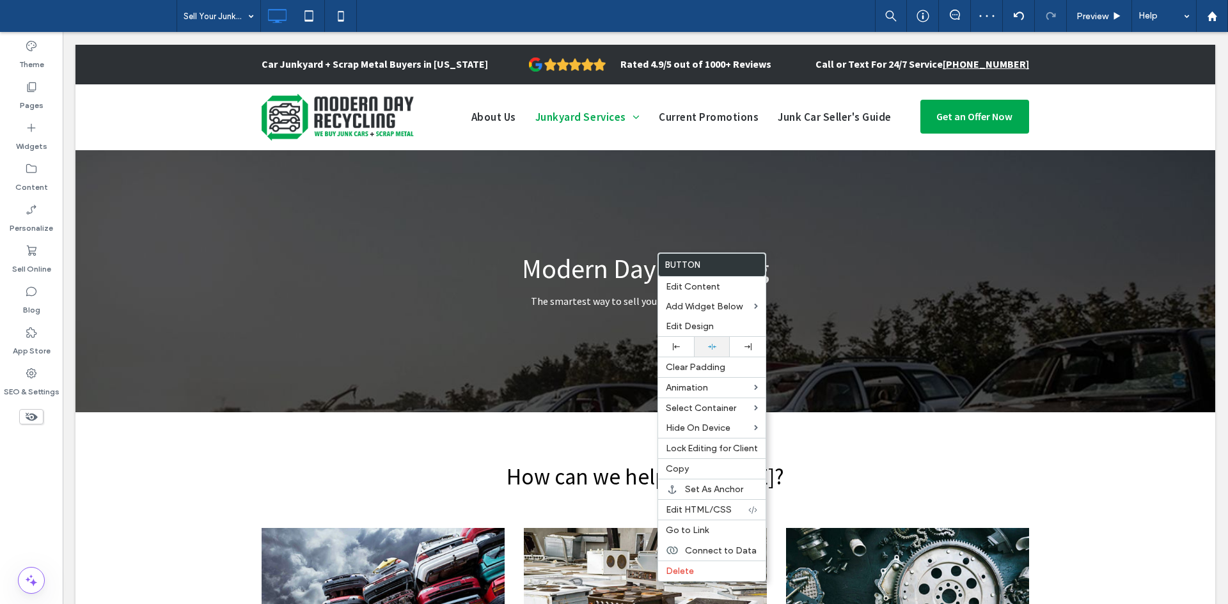
click at [714, 346] on icon at bounding box center [712, 347] width 8 height 8
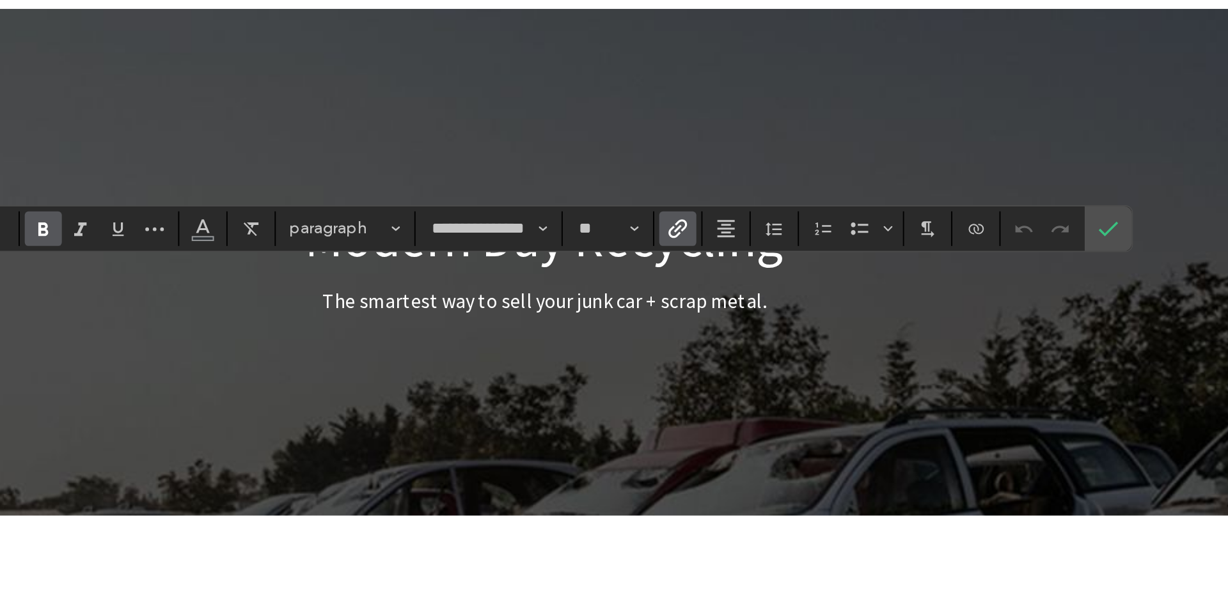
click at [710, 267] on use "Link" at bounding box center [715, 264] width 10 height 10
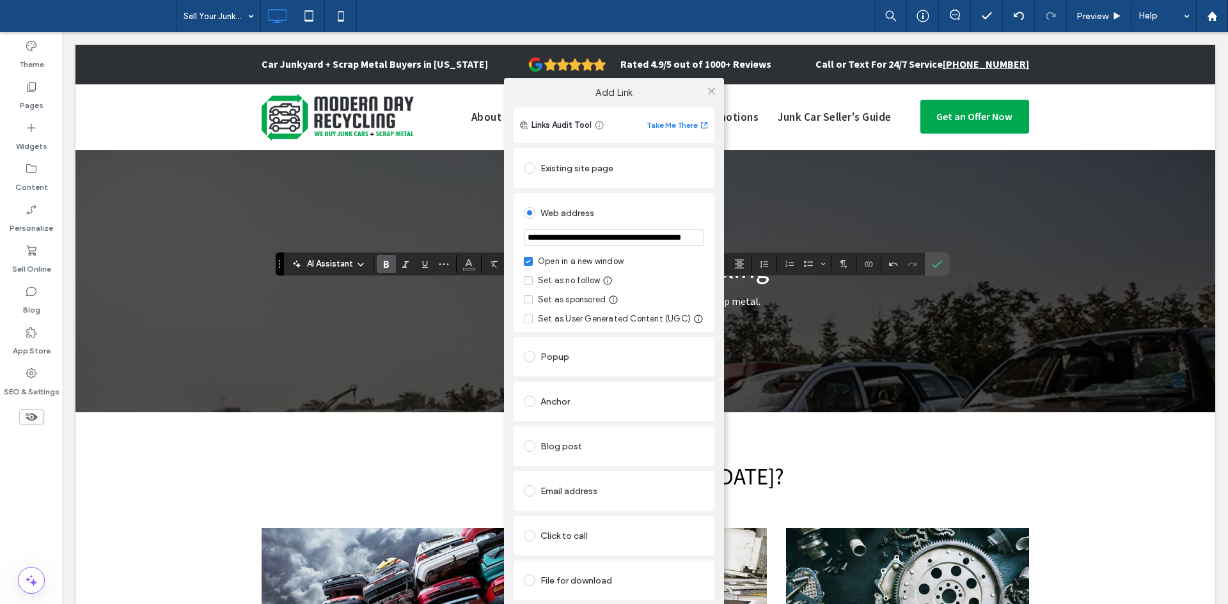
click at [598, 171] on div "Existing site page" at bounding box center [614, 168] width 180 height 20
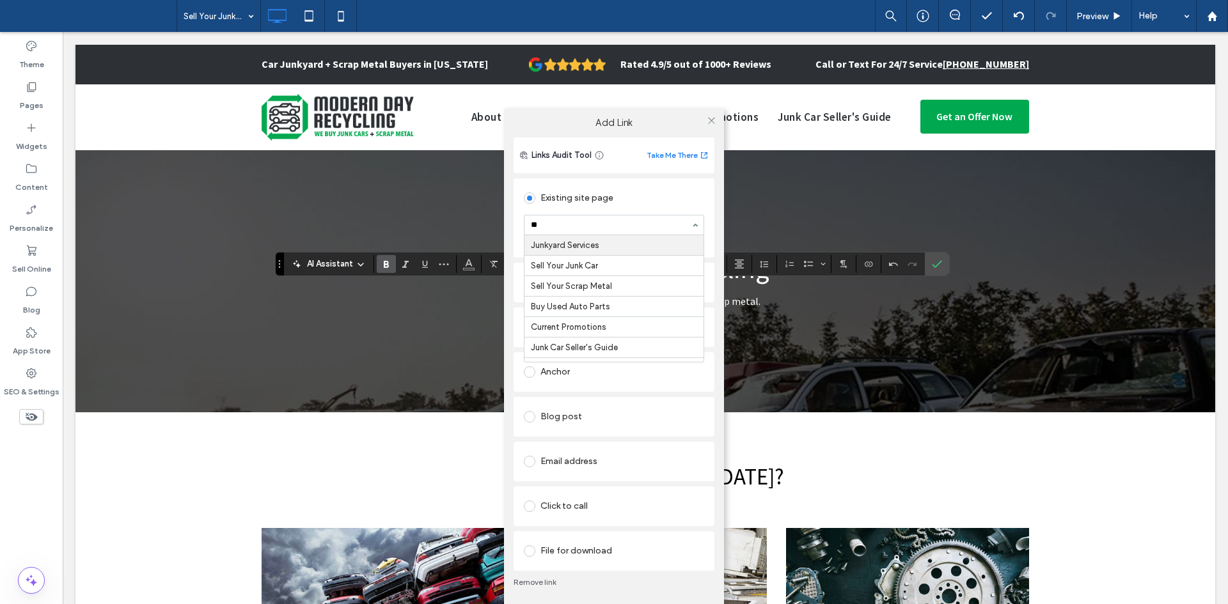
type input "***"
click at [711, 117] on icon at bounding box center [712, 121] width 10 height 10
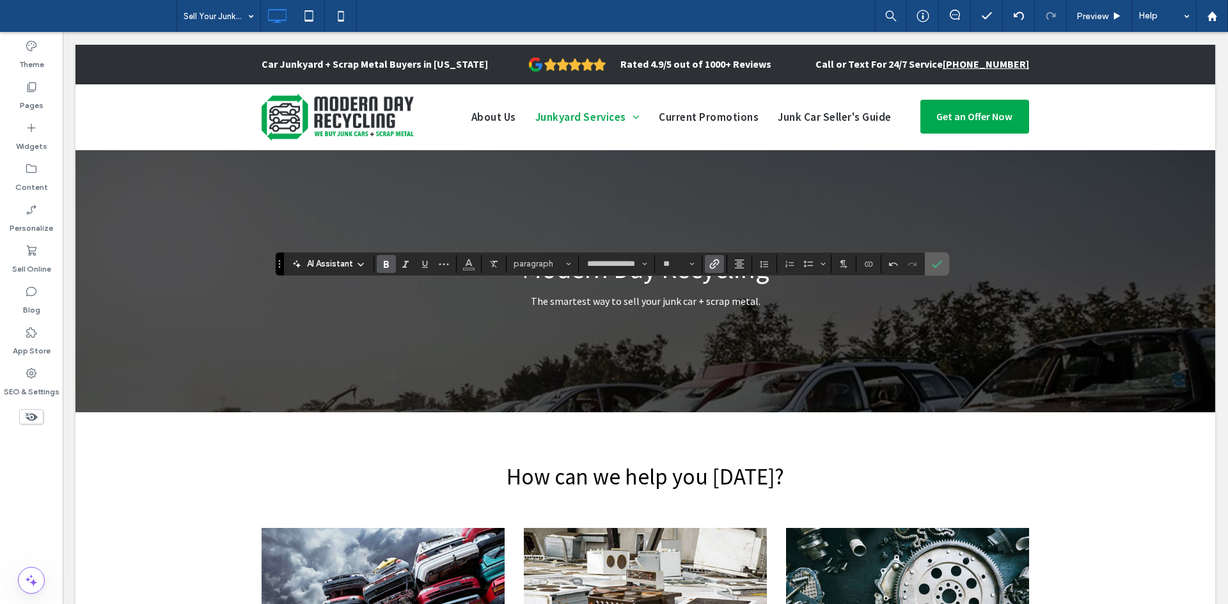
click at [935, 264] on icon "Confirm" at bounding box center [937, 264] width 10 height 10
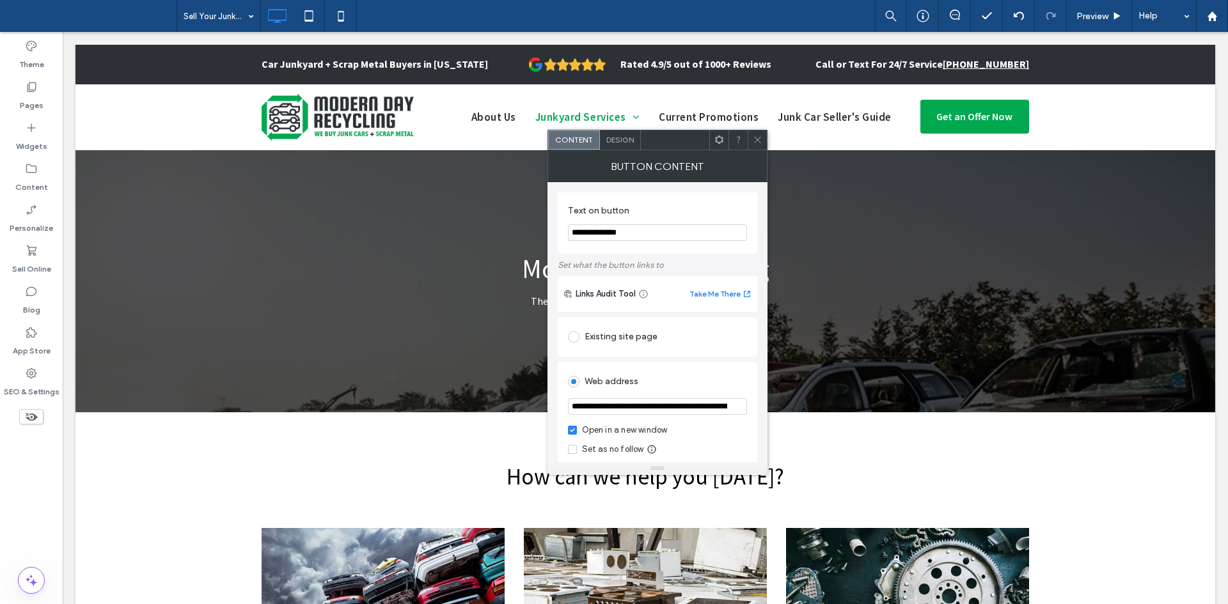
click at [624, 333] on div "Existing site page" at bounding box center [657, 337] width 179 height 20
type input "***"
click at [755, 143] on icon at bounding box center [758, 140] width 10 height 10
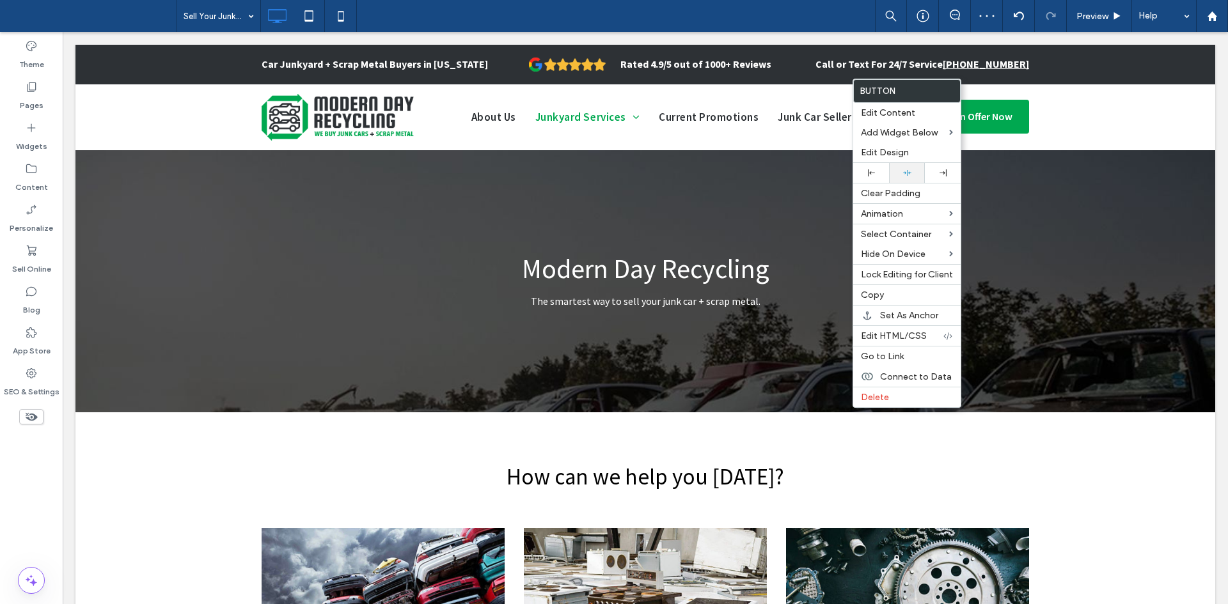
click at [915, 176] on div at bounding box center [906, 173] width 23 height 8
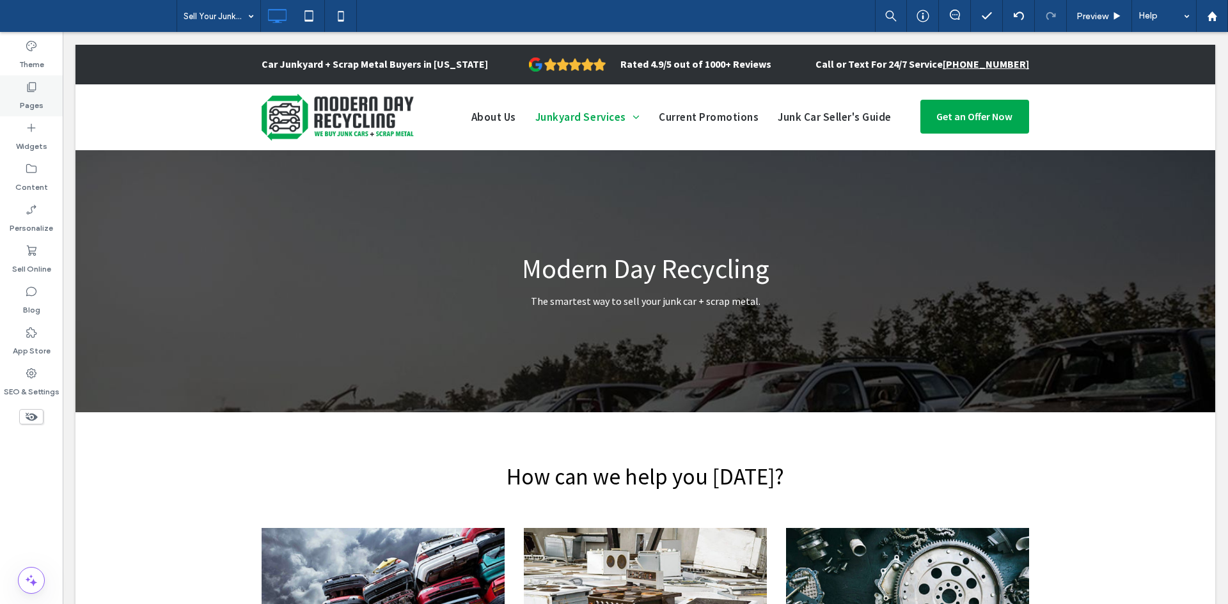
click at [31, 98] on label "Pages" at bounding box center [32, 102] width 24 height 18
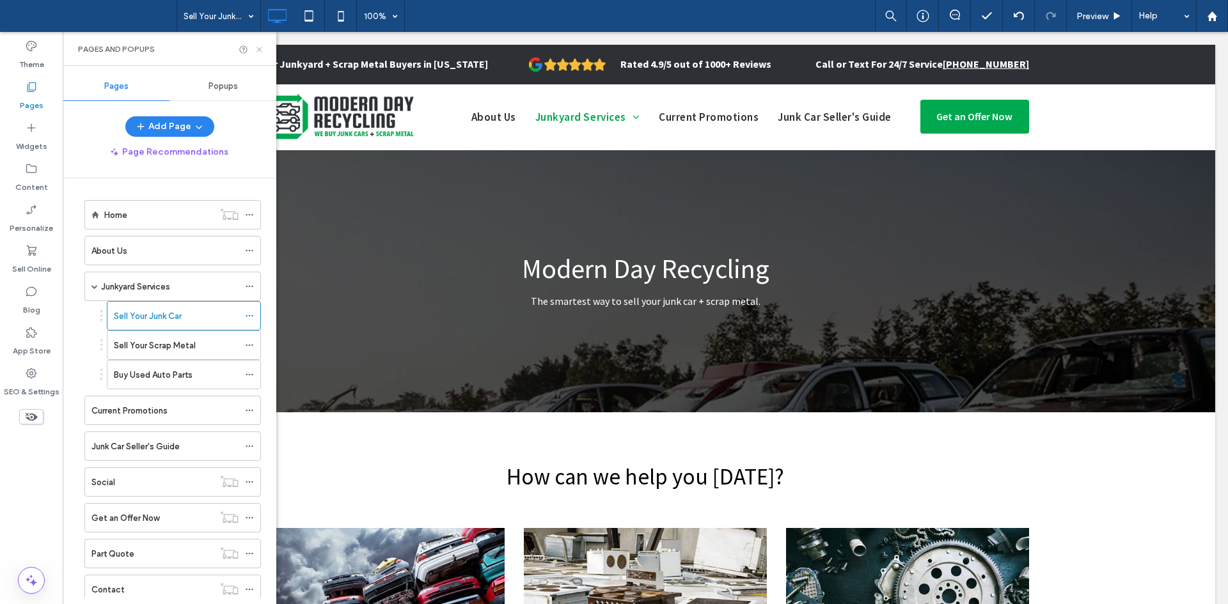
click at [257, 52] on icon at bounding box center [260, 50] width 10 height 10
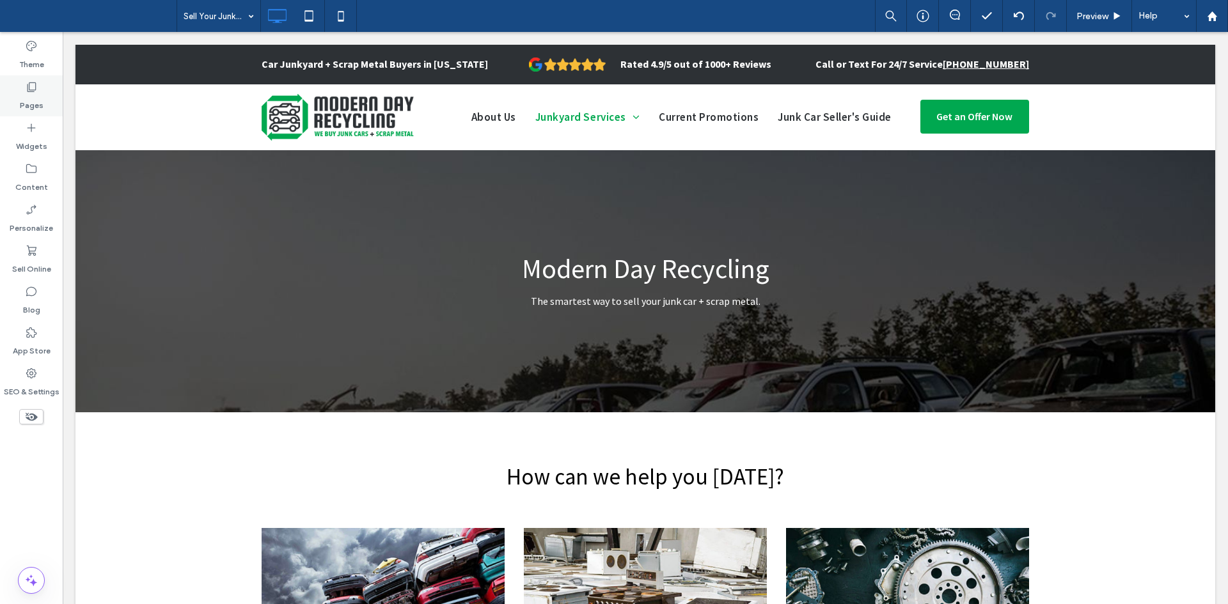
click at [35, 86] on icon at bounding box center [31, 87] width 13 height 13
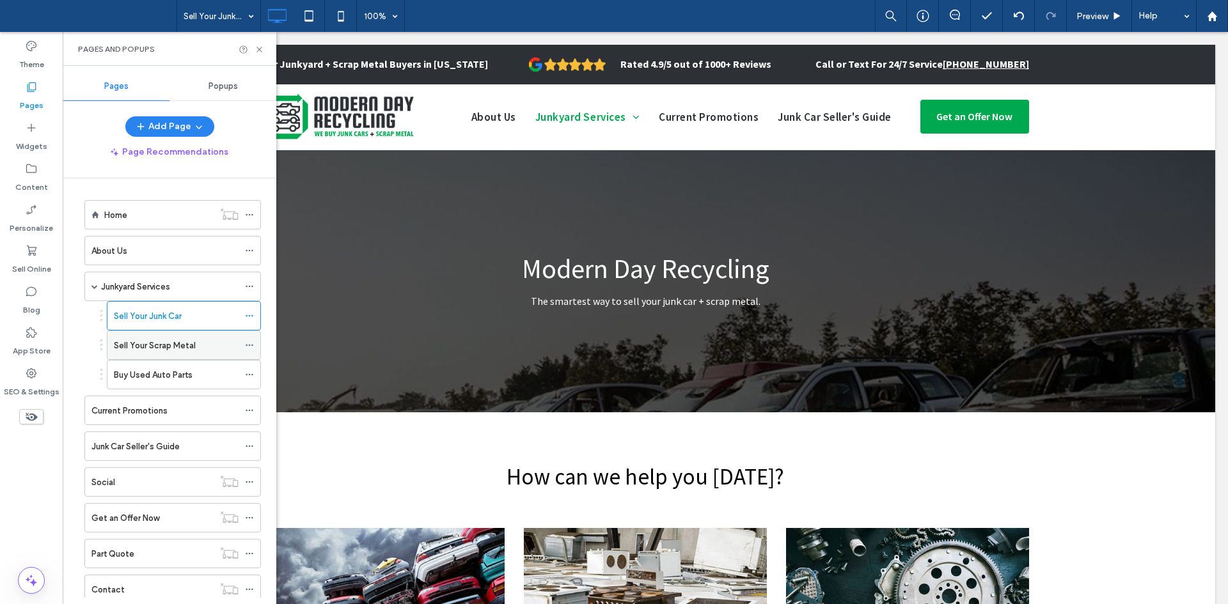
click at [172, 349] on label "Sell Your Scrap Metal" at bounding box center [155, 345] width 82 height 22
click at [149, 349] on label "Sell Your Scrap Metal" at bounding box center [155, 345] width 82 height 22
click at [260, 49] on use at bounding box center [258, 49] width 5 height 5
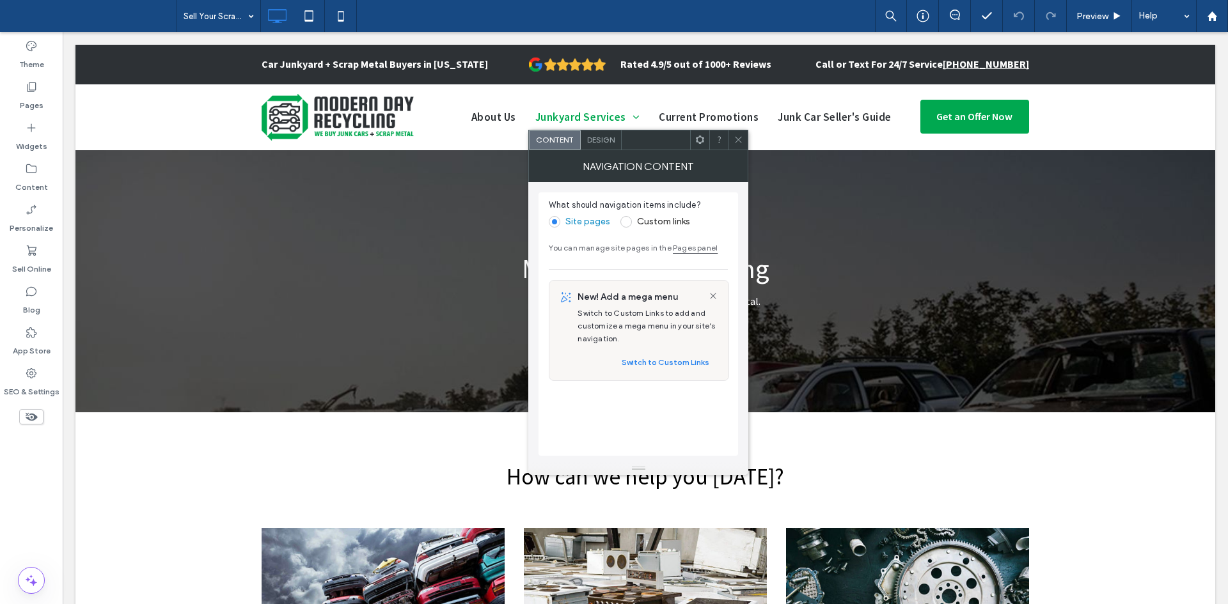
click at [656, 219] on label "Custom links" at bounding box center [663, 221] width 53 height 11
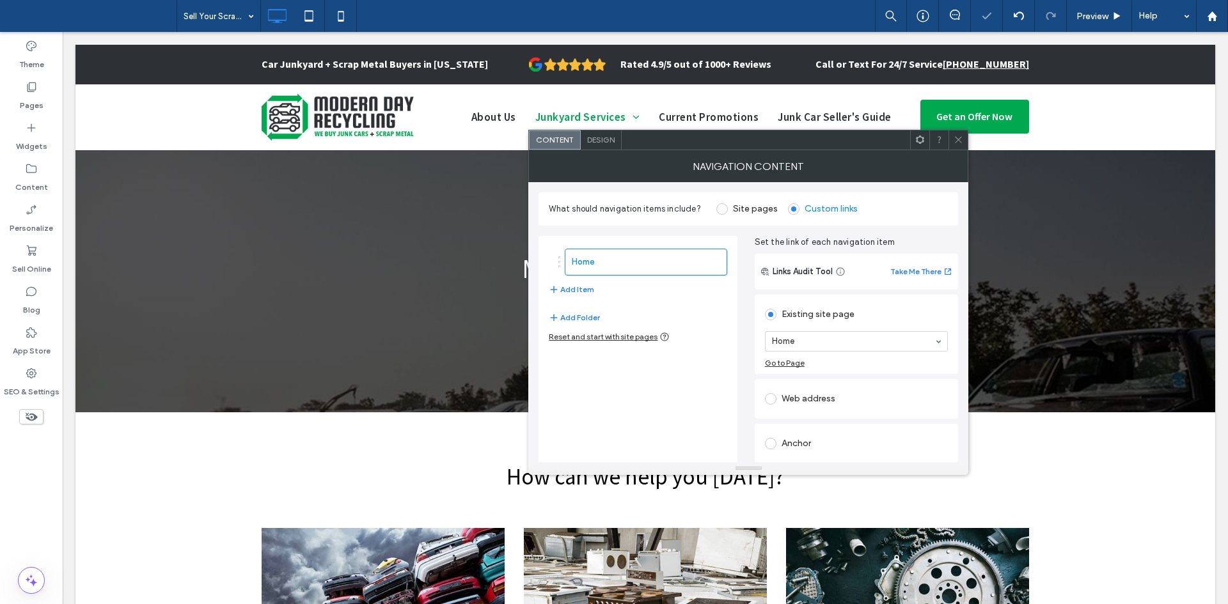
click at [962, 141] on icon at bounding box center [958, 140] width 10 height 10
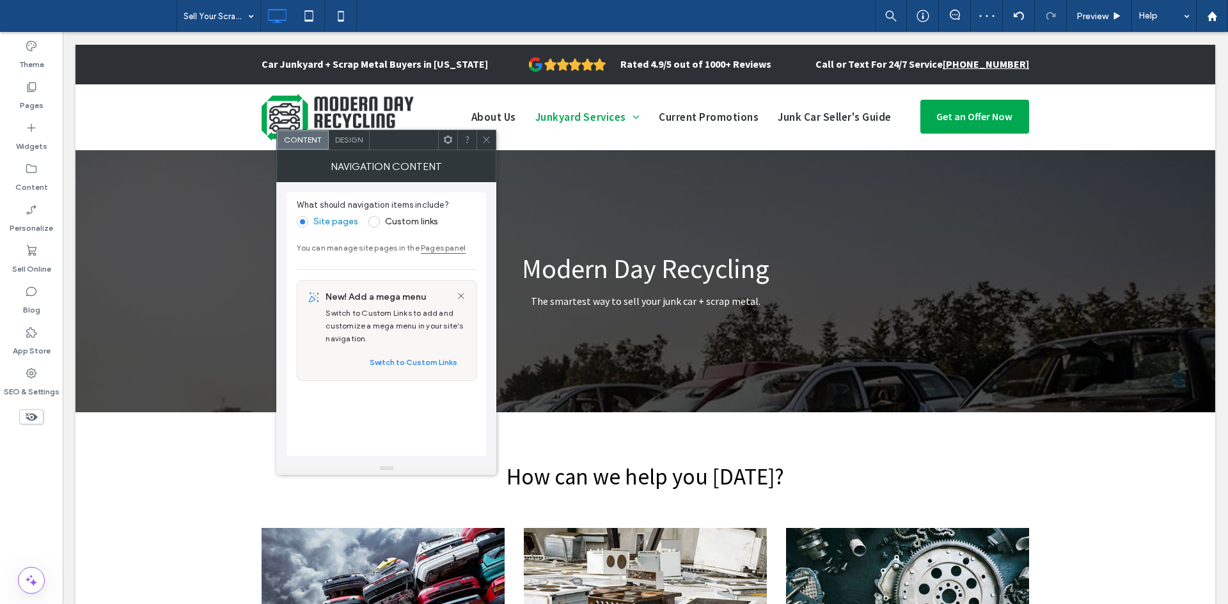
click at [412, 221] on label "Custom links" at bounding box center [411, 221] width 53 height 11
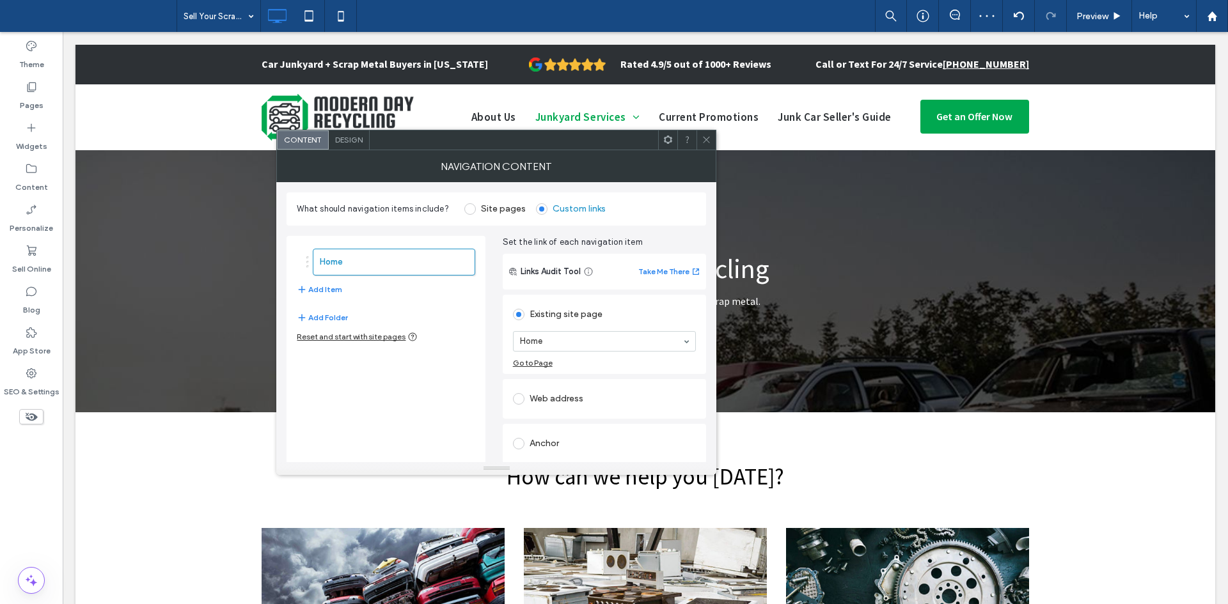
click at [705, 140] on icon at bounding box center [707, 140] width 10 height 10
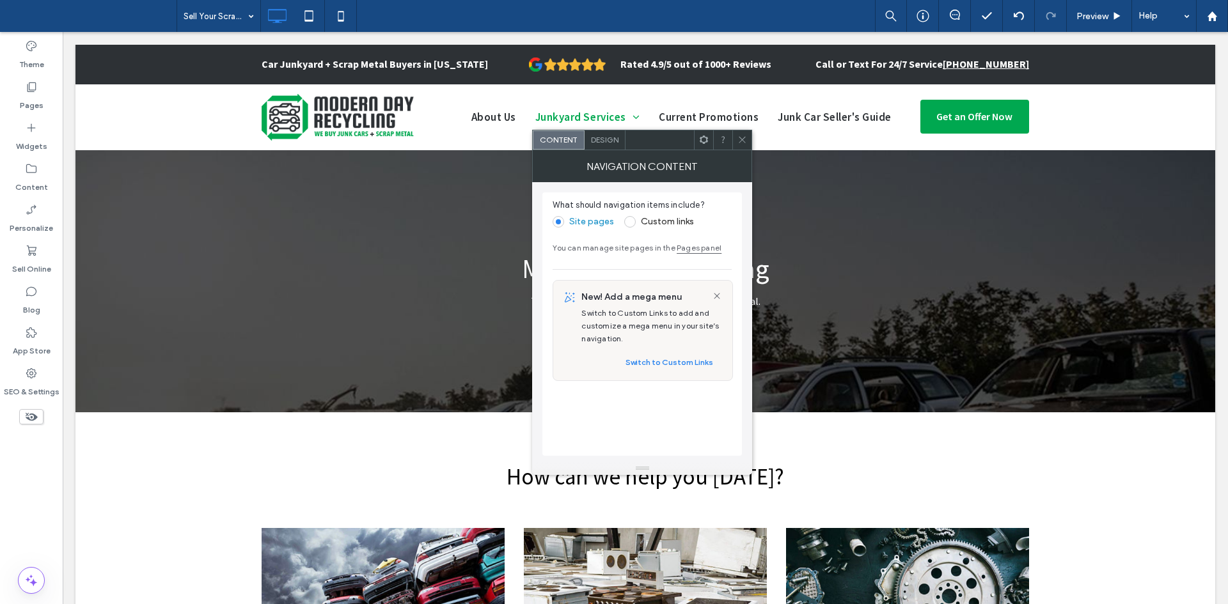
click at [673, 223] on label "Custom links" at bounding box center [667, 221] width 53 height 11
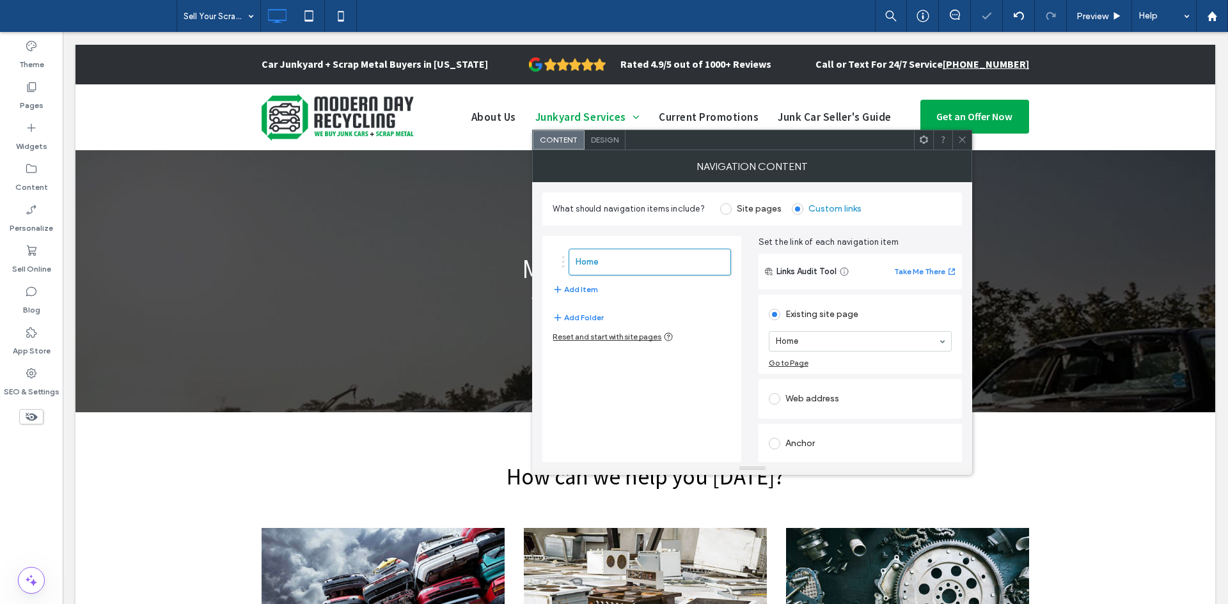
click at [959, 144] on icon at bounding box center [962, 140] width 10 height 10
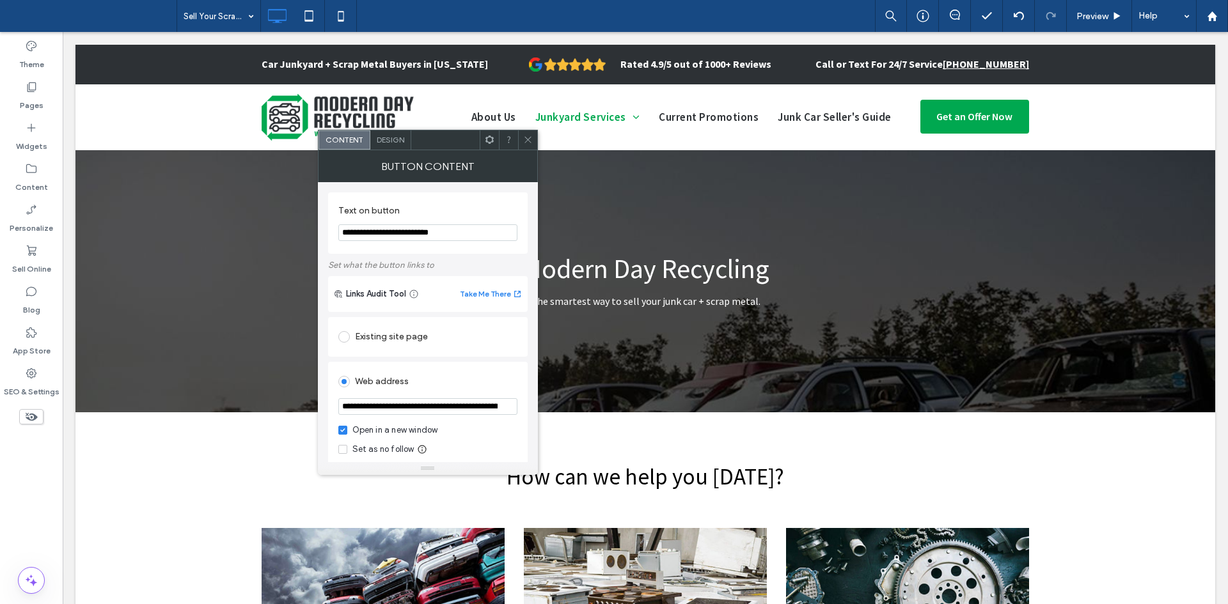
click at [439, 402] on input "**********" at bounding box center [427, 406] width 179 height 17
click at [532, 141] on icon at bounding box center [528, 140] width 10 height 10
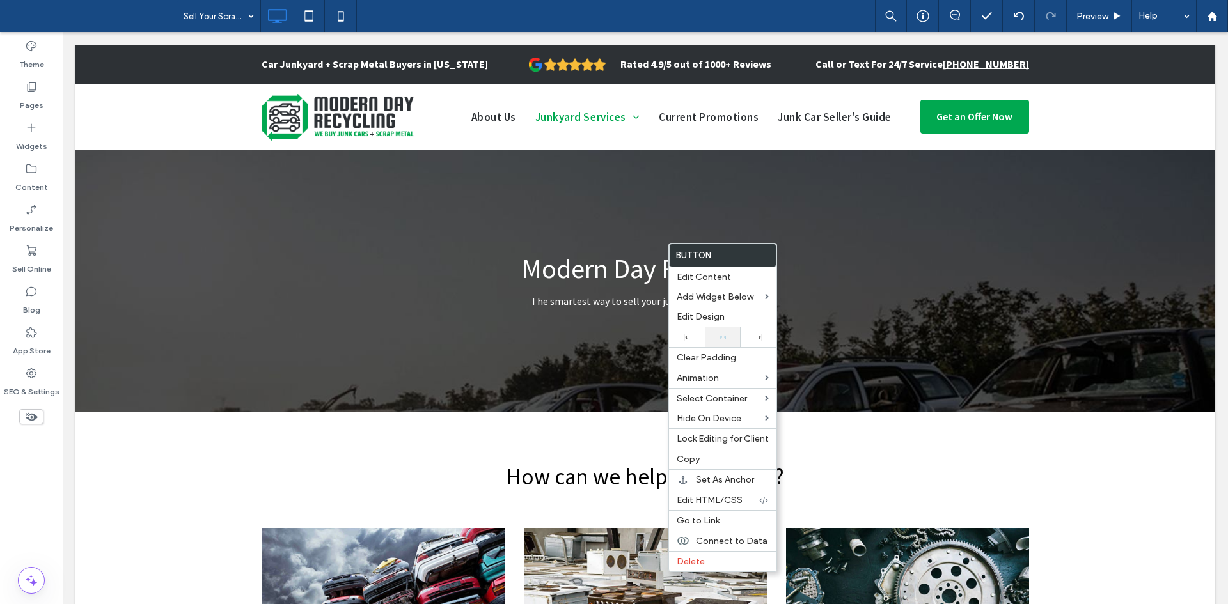
click at [717, 330] on div at bounding box center [723, 337] width 36 height 20
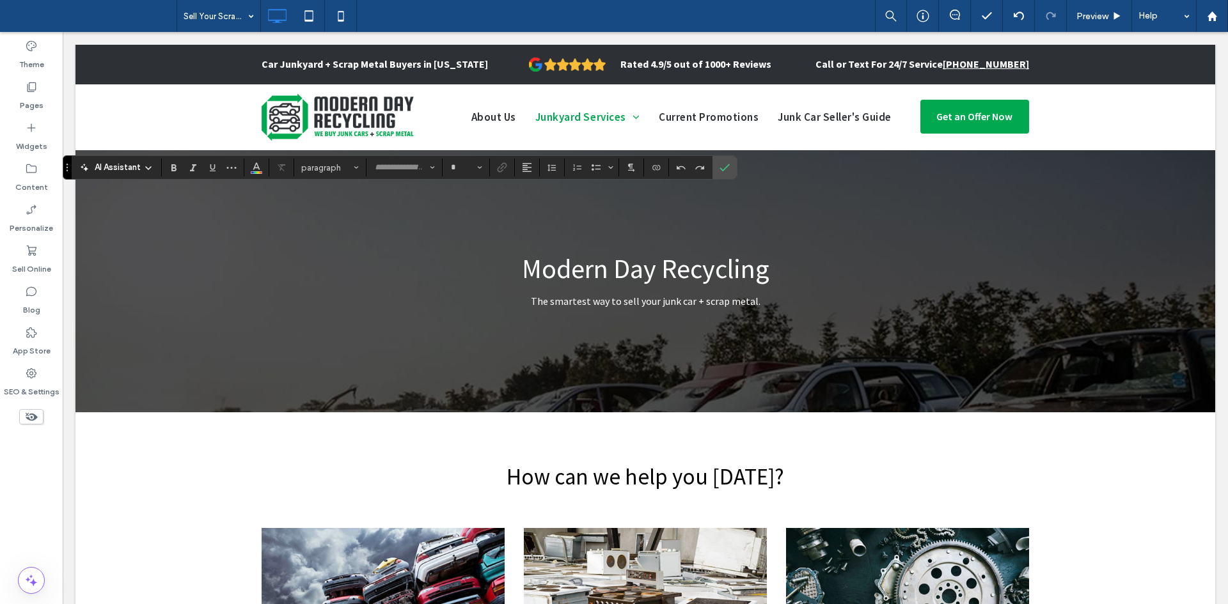
type input "**********"
type input "**"
click at [506, 168] on icon "Link" at bounding box center [502, 167] width 10 height 10
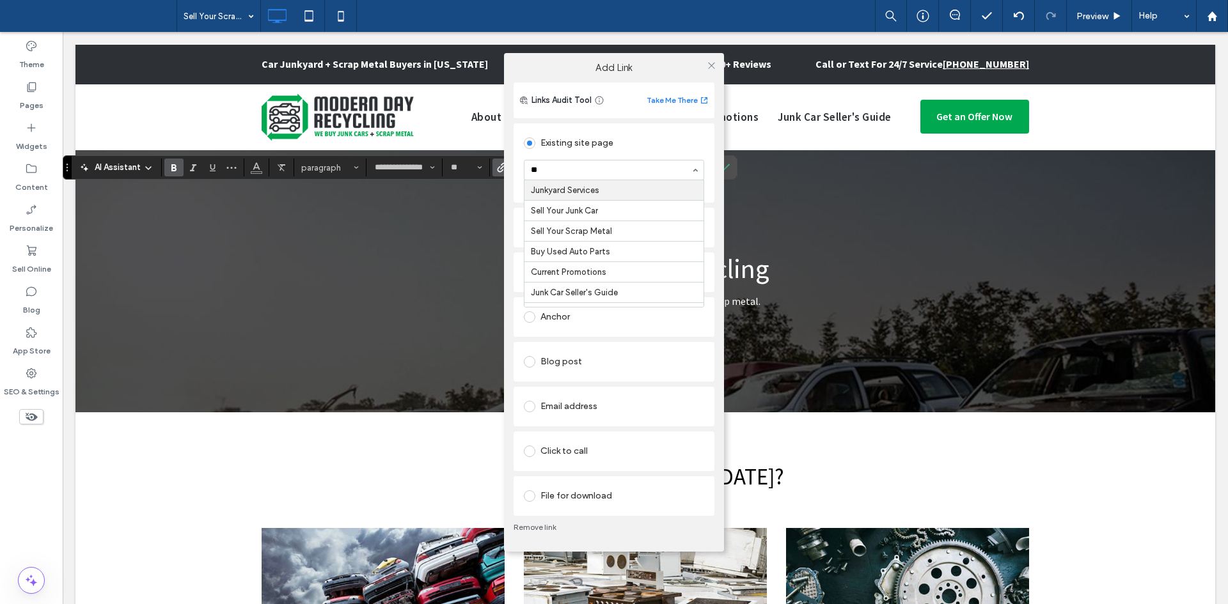
type input "***"
click at [710, 65] on icon at bounding box center [712, 66] width 10 height 10
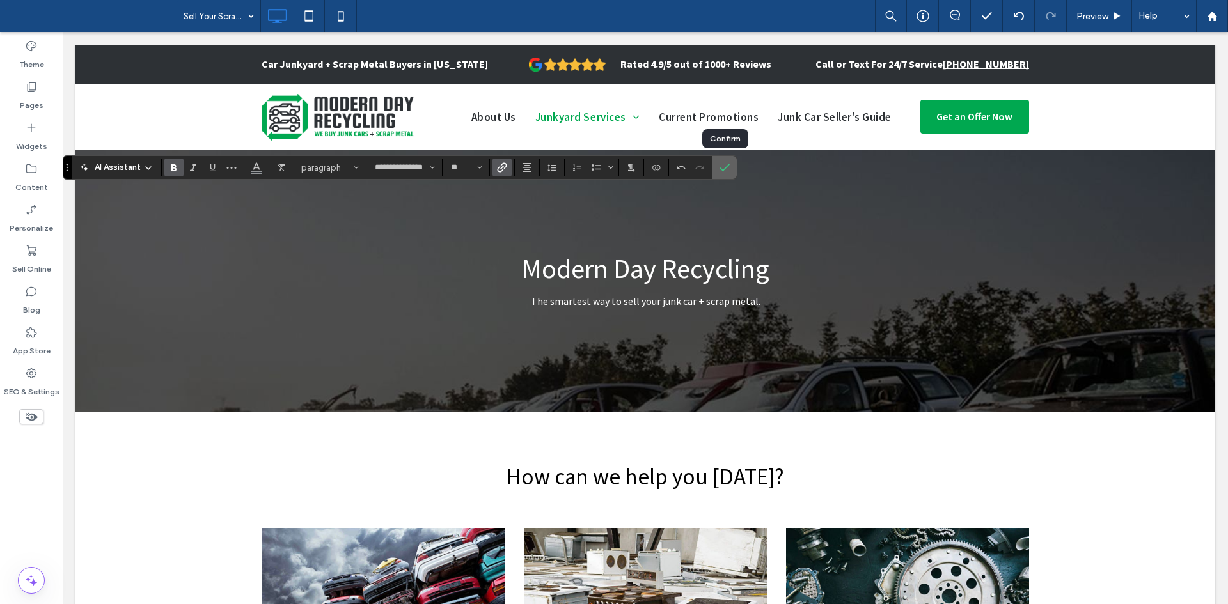
click at [724, 173] on span "Confirm" at bounding box center [722, 167] width 6 height 23
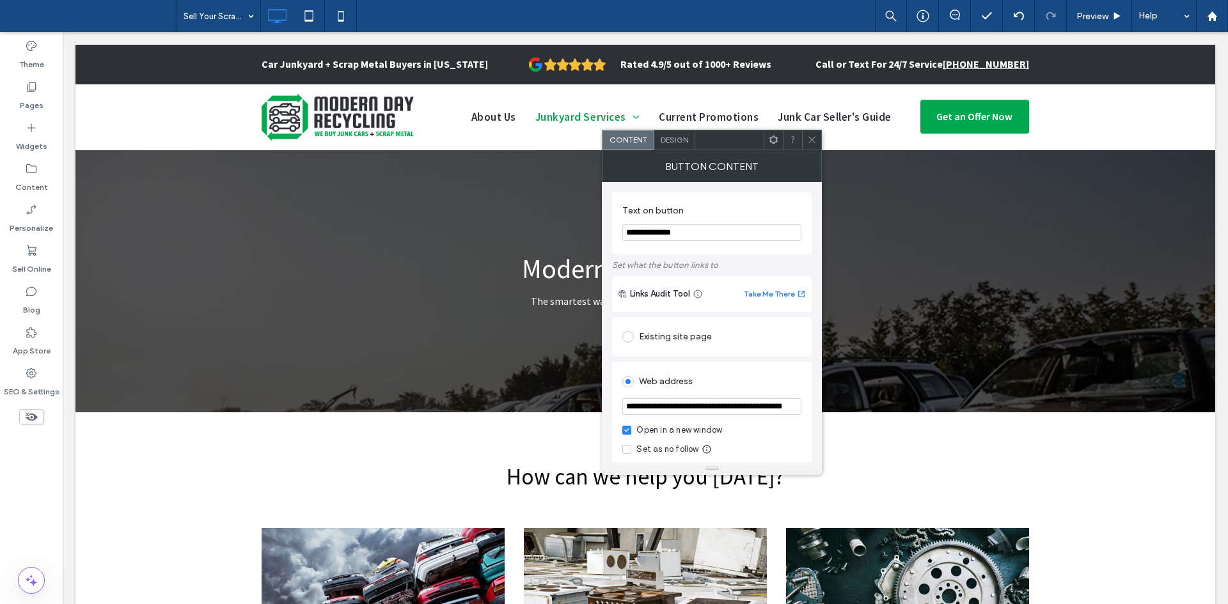
click at [726, 410] on input "**********" at bounding box center [711, 406] width 179 height 17
click at [811, 134] on span at bounding box center [812, 139] width 10 height 19
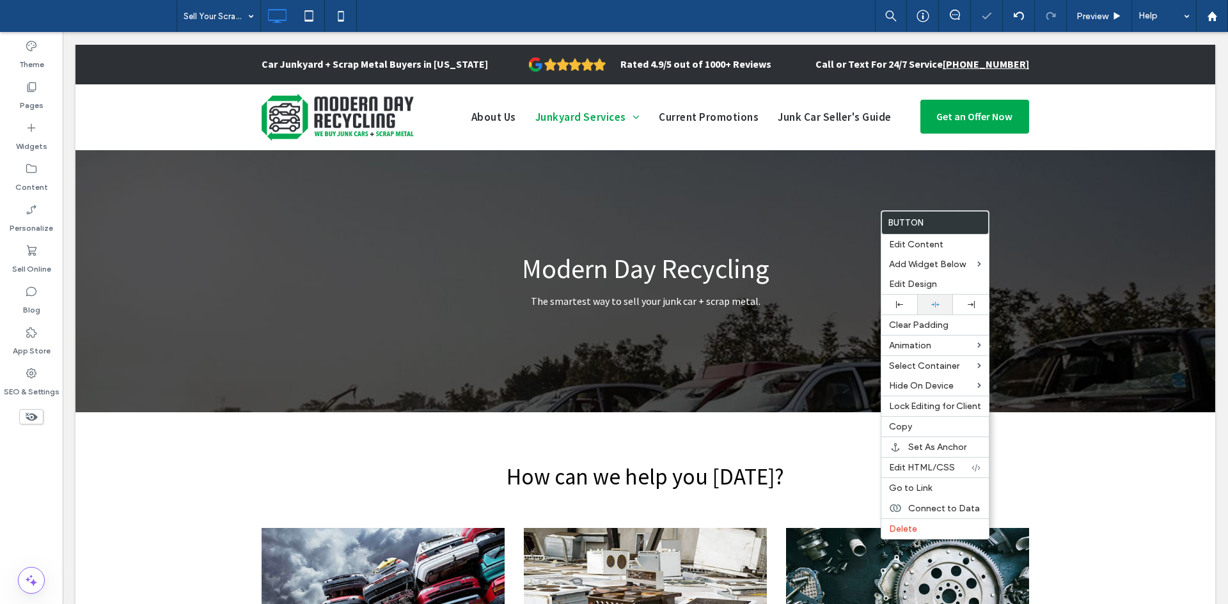
click at [931, 306] on icon at bounding box center [935, 305] width 8 height 8
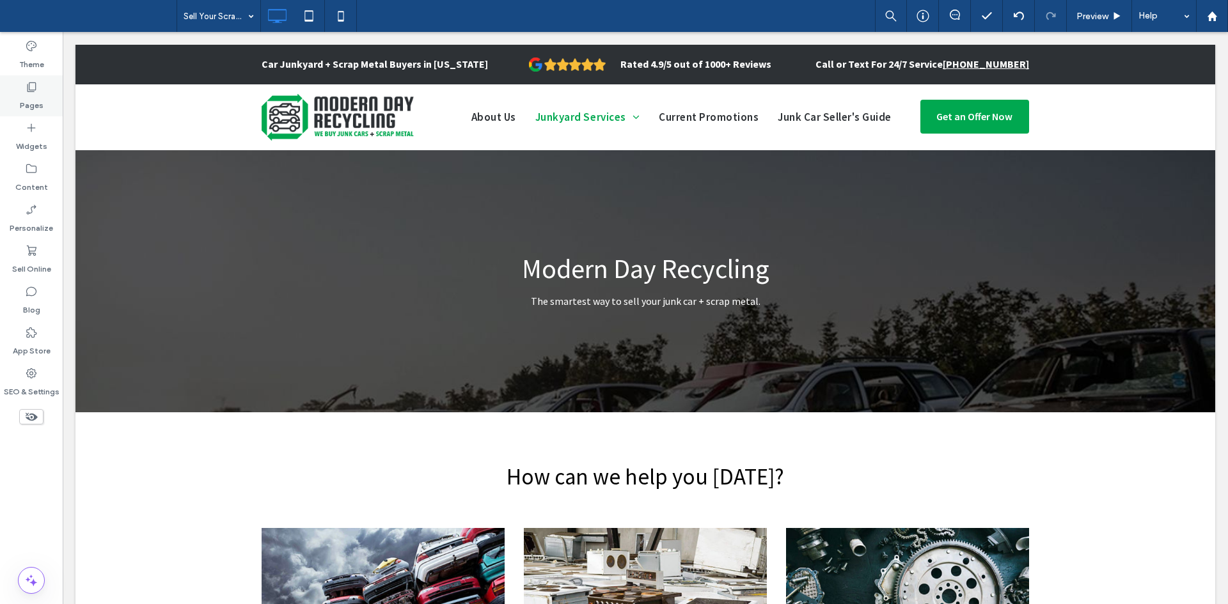
click at [23, 90] on div "Pages" at bounding box center [31, 95] width 63 height 41
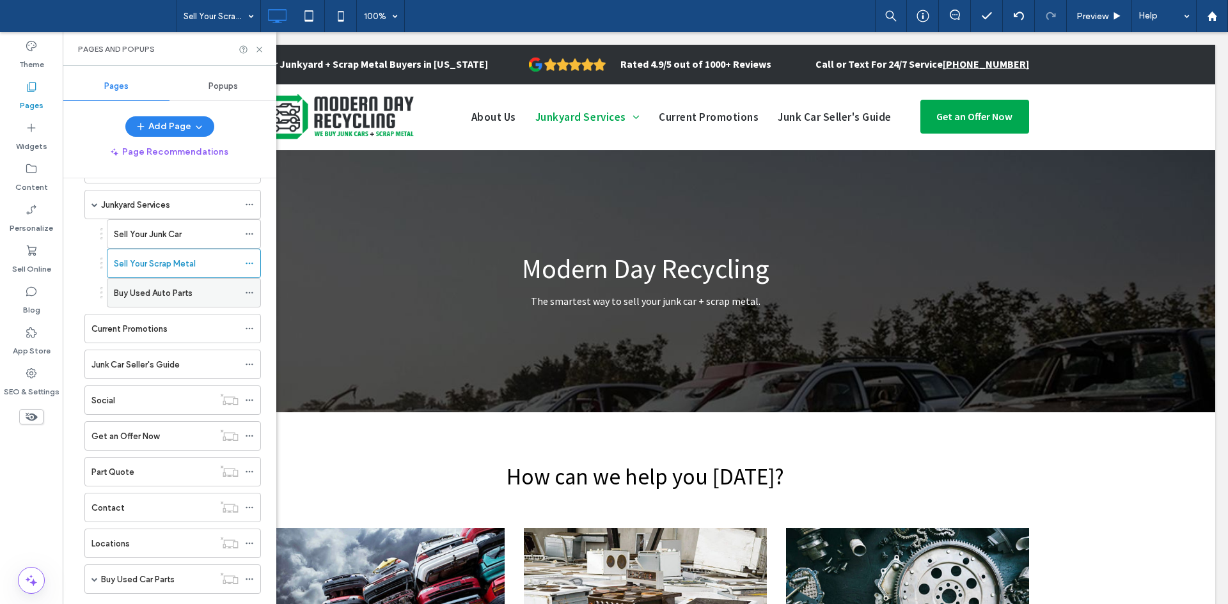
scroll to position [84, 0]
click at [176, 288] on label "Buy Used Auto Parts" at bounding box center [153, 291] width 79 height 22
click at [260, 46] on icon at bounding box center [260, 50] width 10 height 10
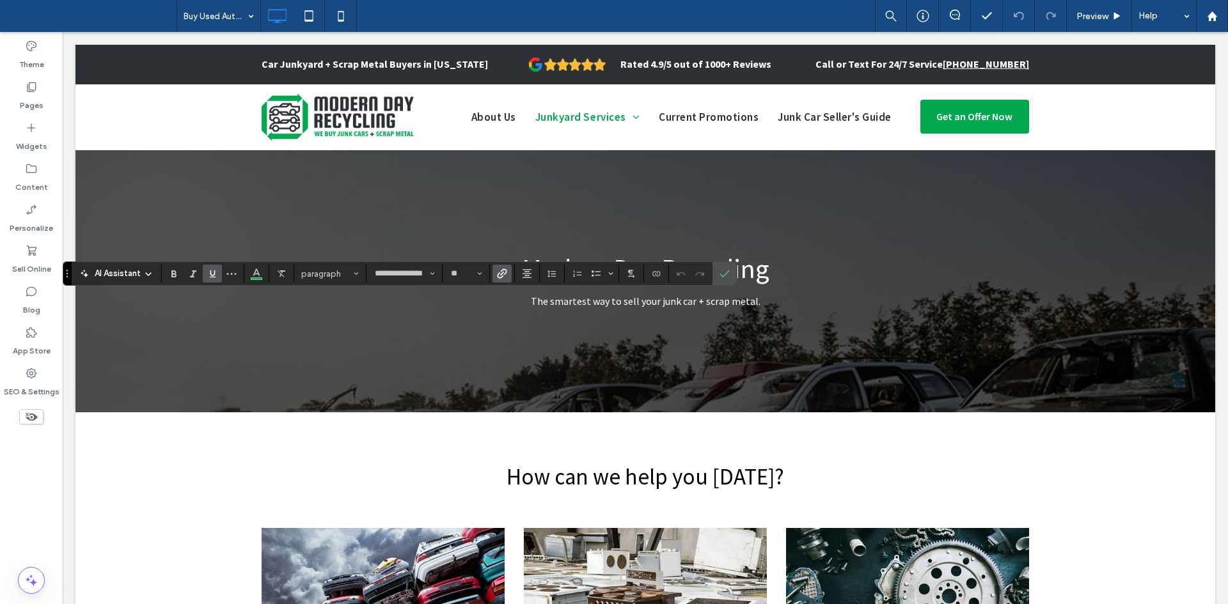
click at [506, 271] on use "Link" at bounding box center [503, 274] width 10 height 10
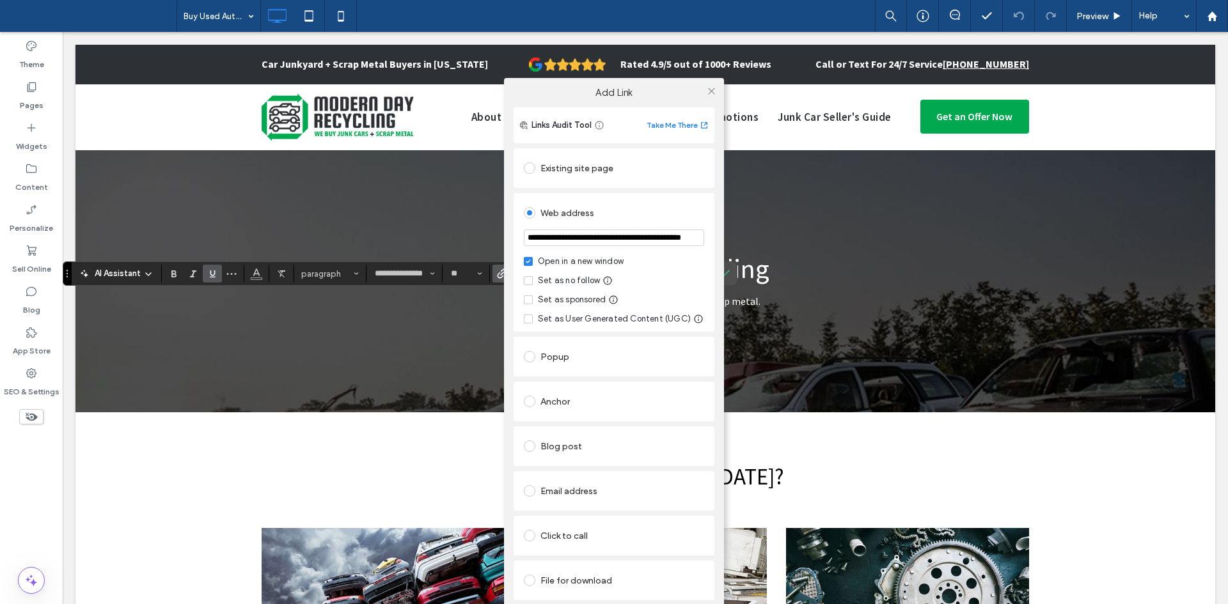
click at [577, 174] on div "Existing site page" at bounding box center [614, 168] width 180 height 20
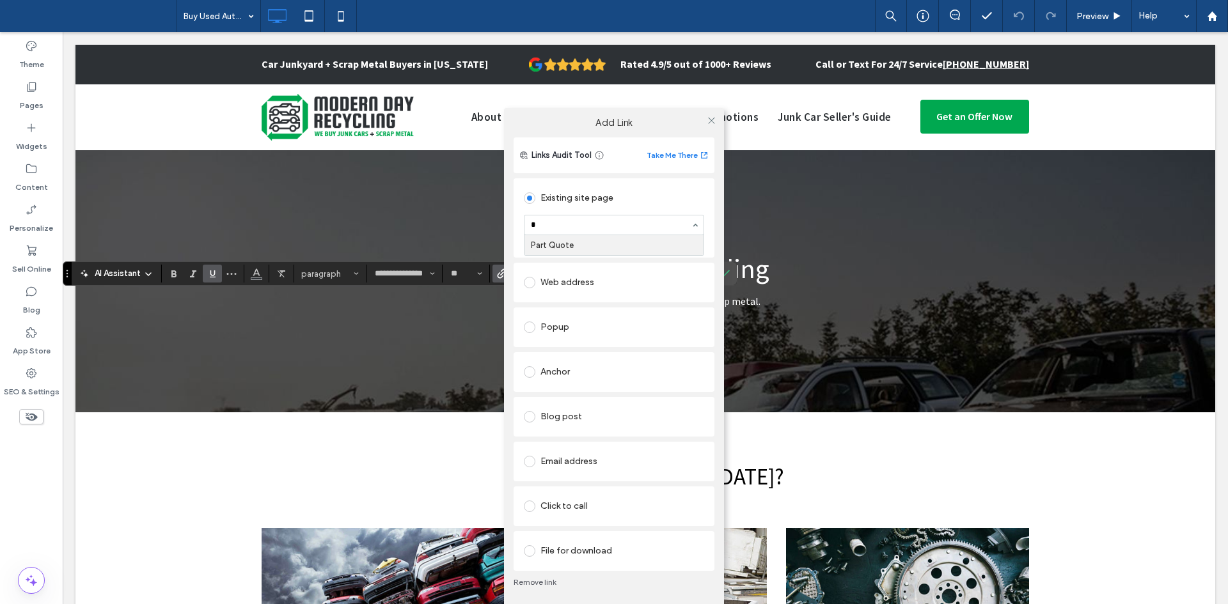
type input "**"
click at [707, 125] on icon at bounding box center [712, 121] width 10 height 10
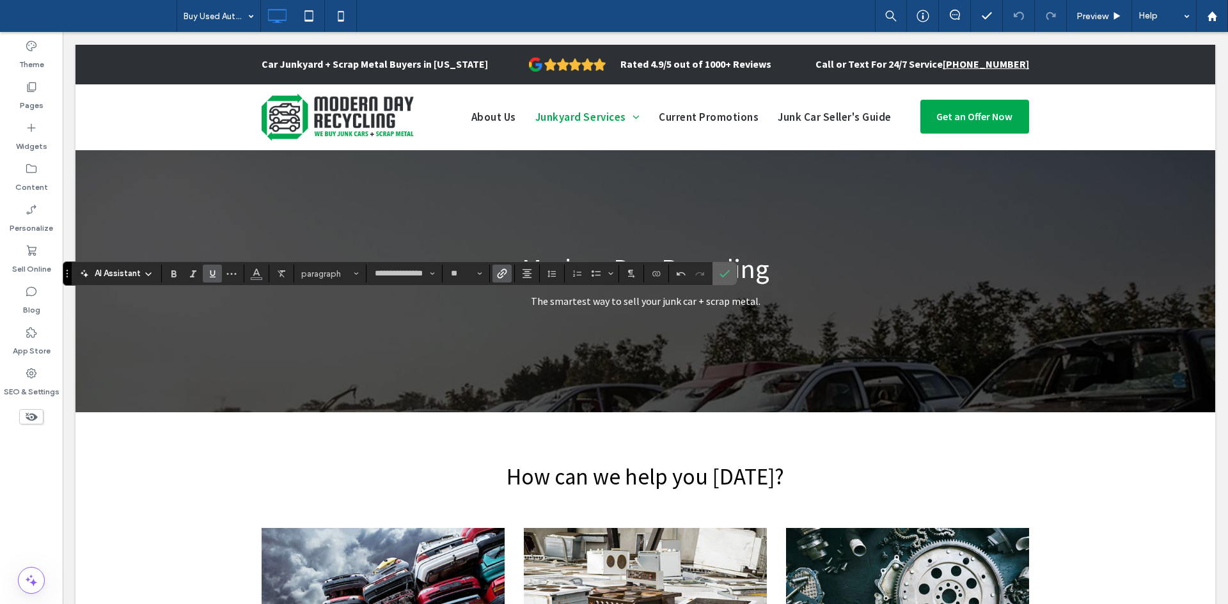
click at [725, 267] on span "Confirm" at bounding box center [724, 274] width 10 height 22
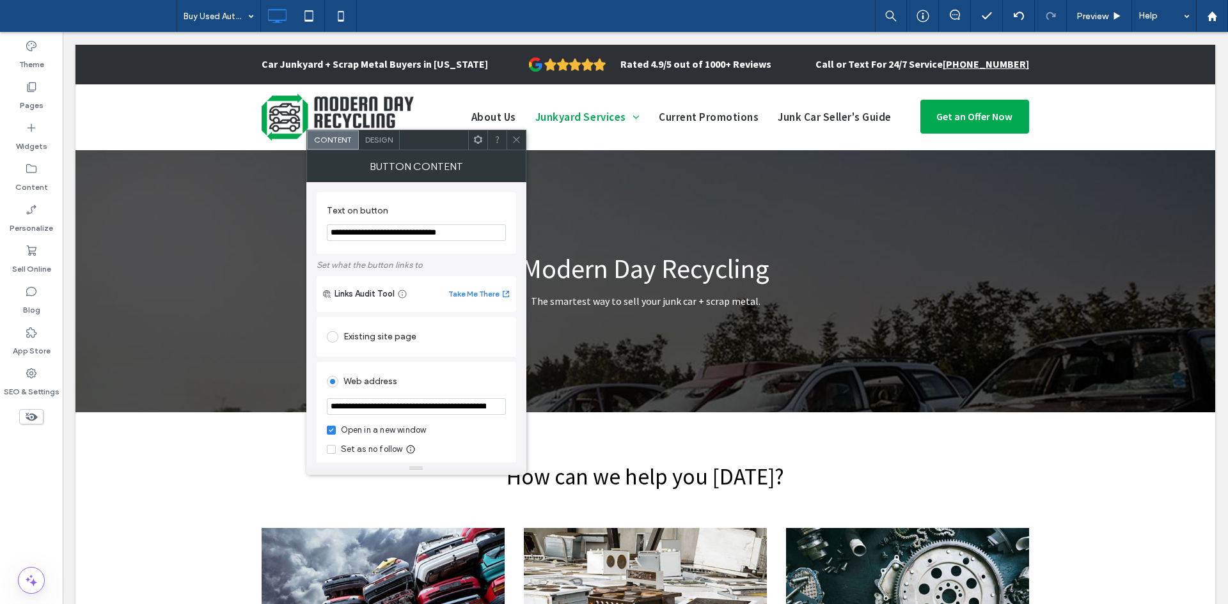
click at [384, 340] on div "Existing site page" at bounding box center [416, 337] width 179 height 20
type input "****"
click at [514, 143] on icon at bounding box center [517, 140] width 10 height 10
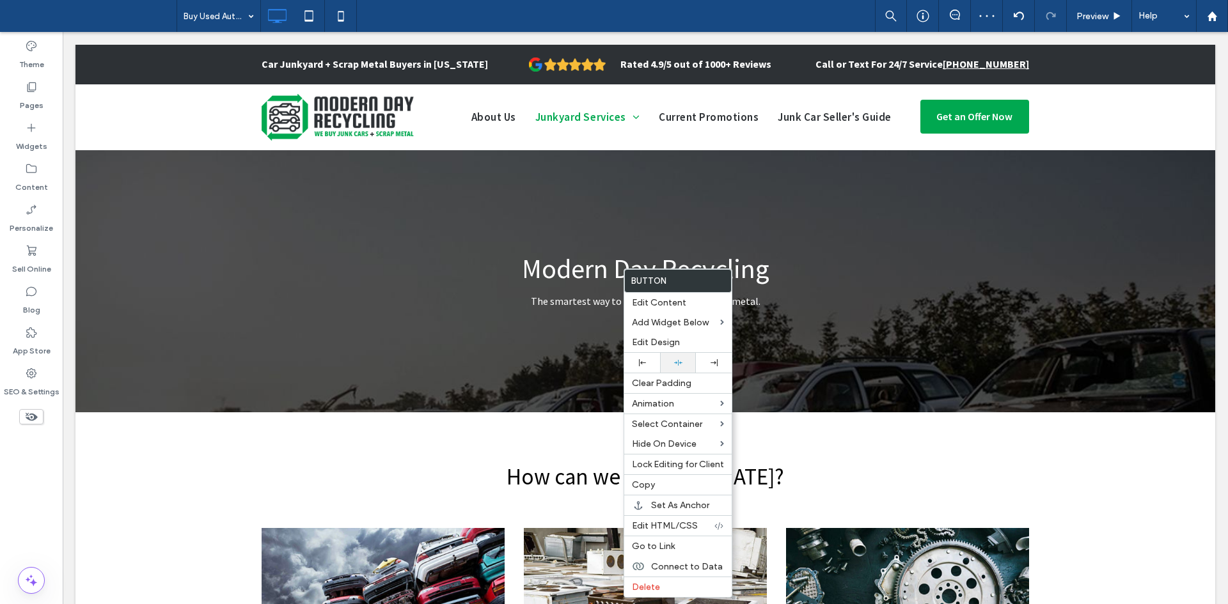
click at [677, 361] on icon at bounding box center [678, 363] width 8 height 8
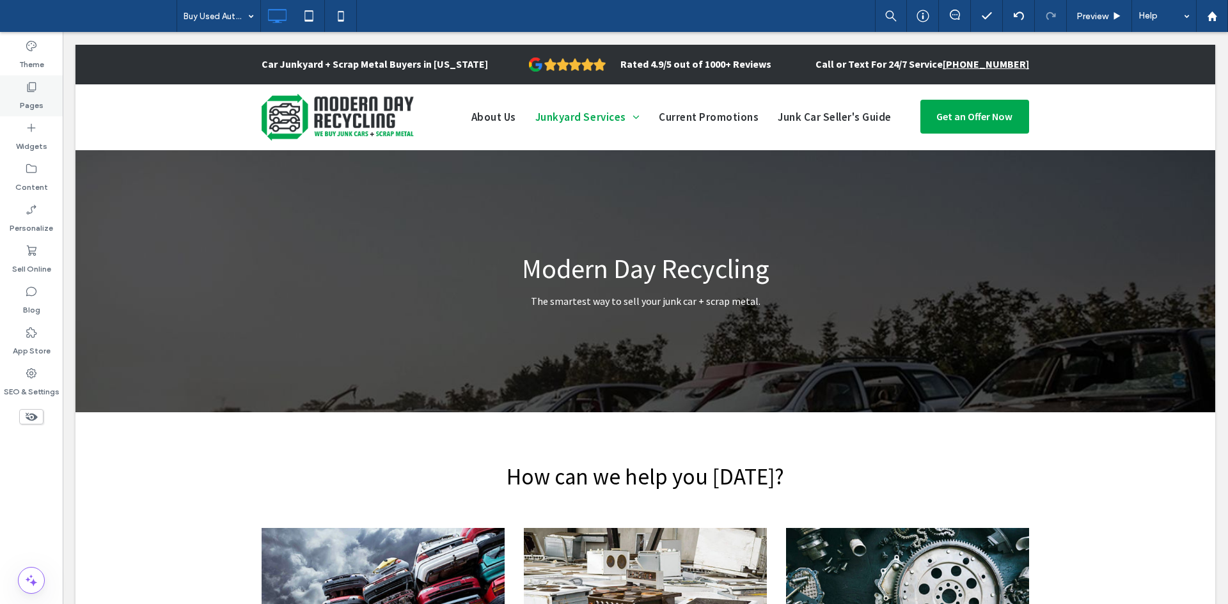
click at [14, 102] on div "Pages" at bounding box center [31, 95] width 63 height 41
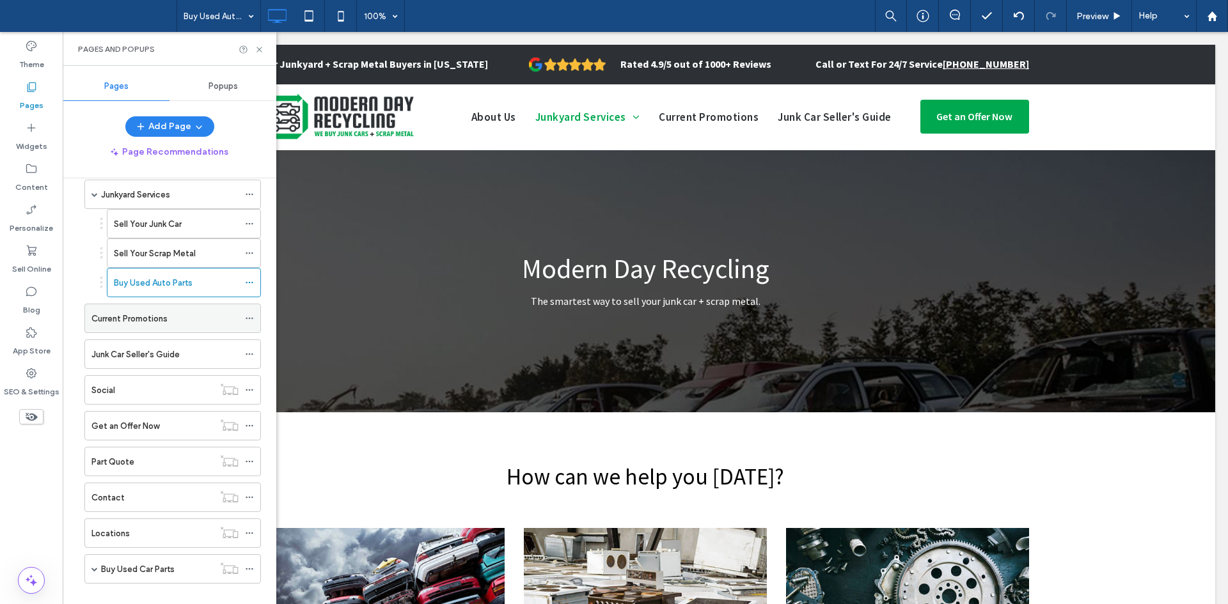
scroll to position [93, 0]
click at [166, 315] on label "Current Promotions" at bounding box center [129, 318] width 76 height 22
click at [258, 56] on div "Pages and Popups" at bounding box center [170, 49] width 214 height 34
click at [260, 46] on icon at bounding box center [260, 50] width 10 height 10
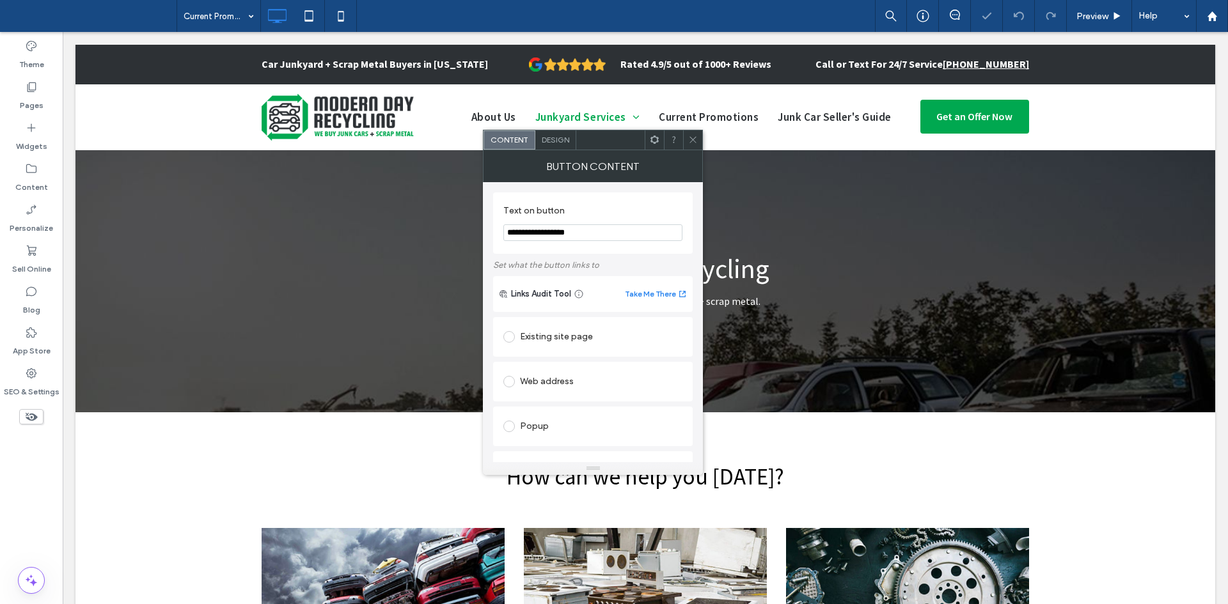
click at [563, 334] on div "Existing site page" at bounding box center [592, 337] width 179 height 20
type input "****"
click at [689, 140] on icon at bounding box center [693, 140] width 10 height 10
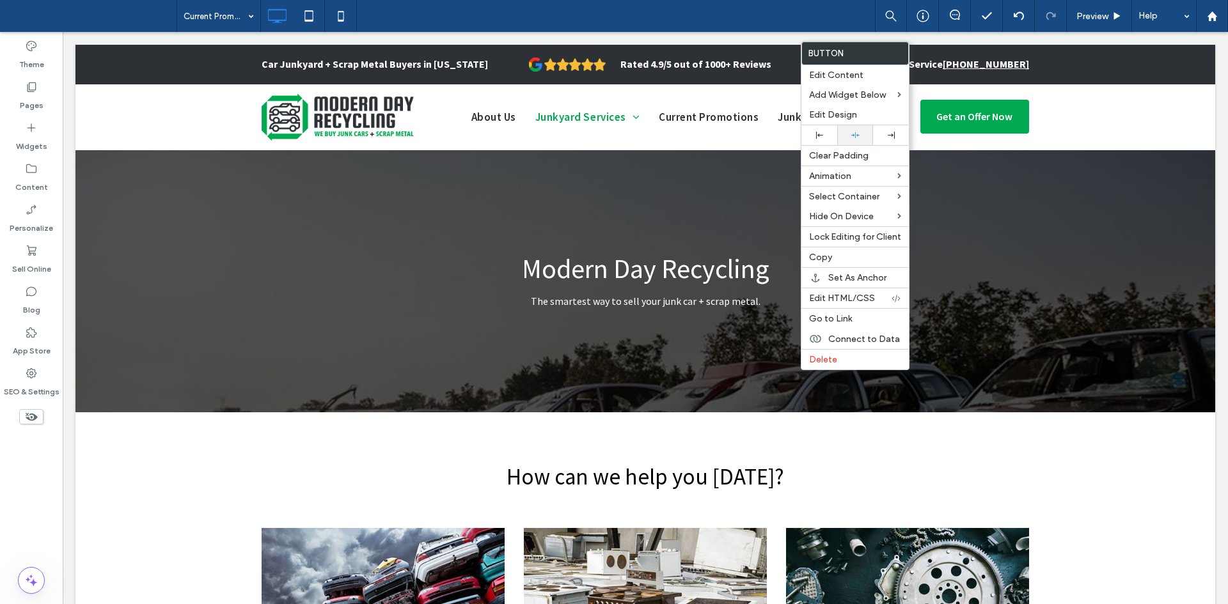
click at [860, 137] on div at bounding box center [854, 135] width 23 height 8
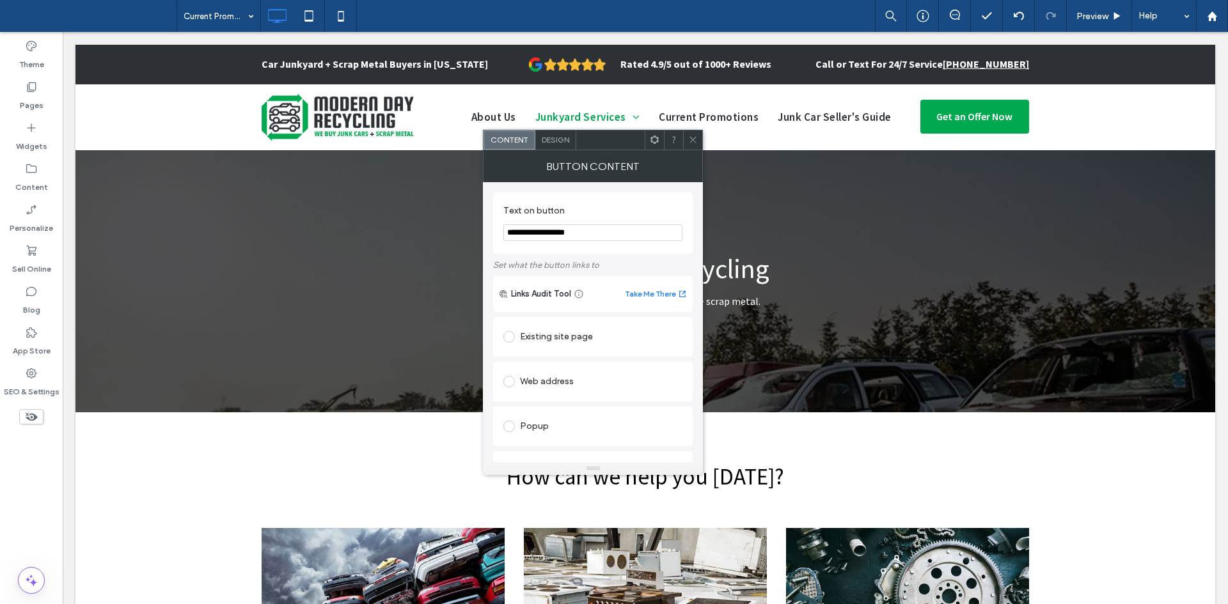
click at [544, 340] on div "Existing site page" at bounding box center [592, 337] width 179 height 20
type input "***"
click at [694, 139] on icon at bounding box center [693, 140] width 10 height 10
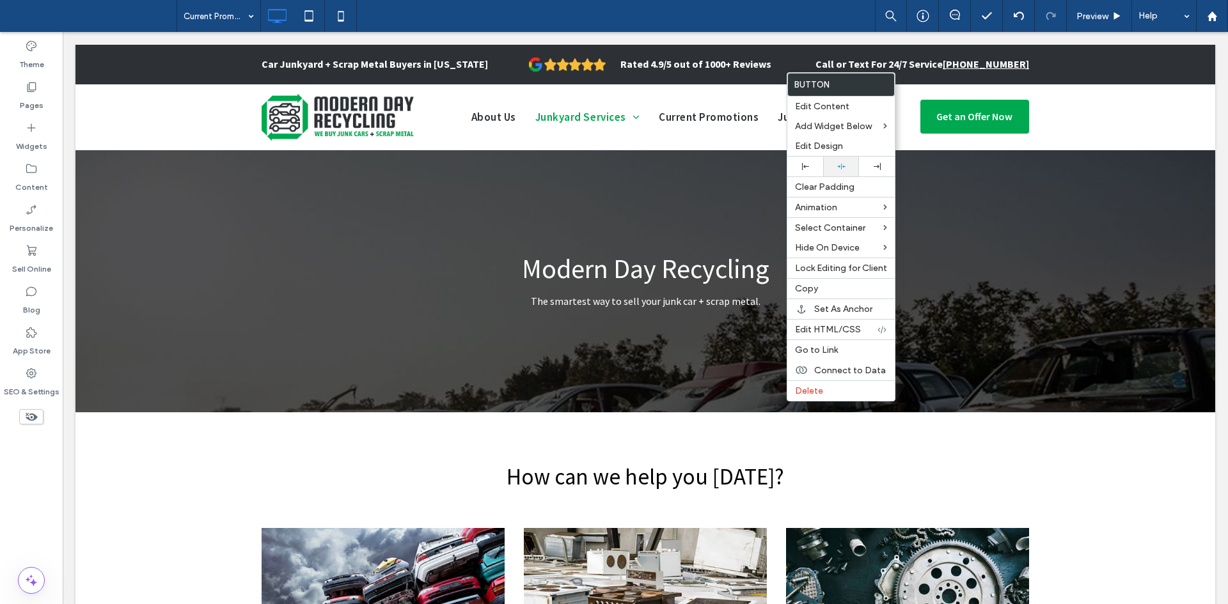
click at [841, 161] on div at bounding box center [841, 167] width 36 height 20
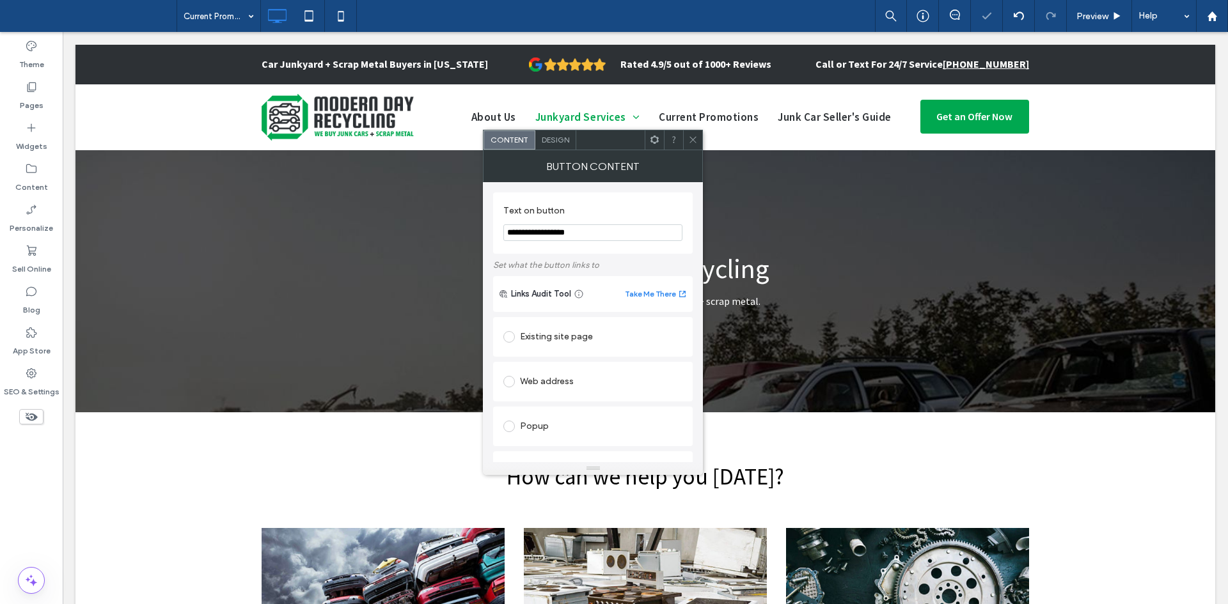
click at [586, 338] on div "Existing site page" at bounding box center [592, 337] width 179 height 20
click at [564, 354] on section "Home" at bounding box center [592, 363] width 179 height 33
click at [564, 354] on div at bounding box center [592, 364] width 179 height 20
type input "***"
click at [692, 141] on icon at bounding box center [693, 140] width 10 height 10
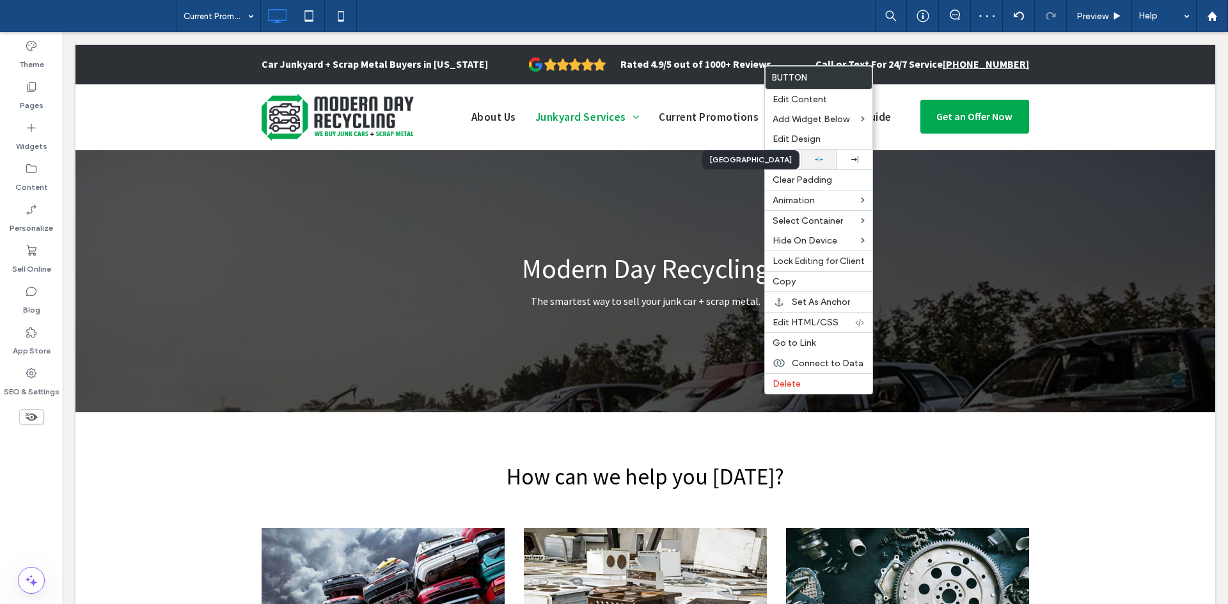
click at [817, 159] on use at bounding box center [819, 160] width 8 height 6
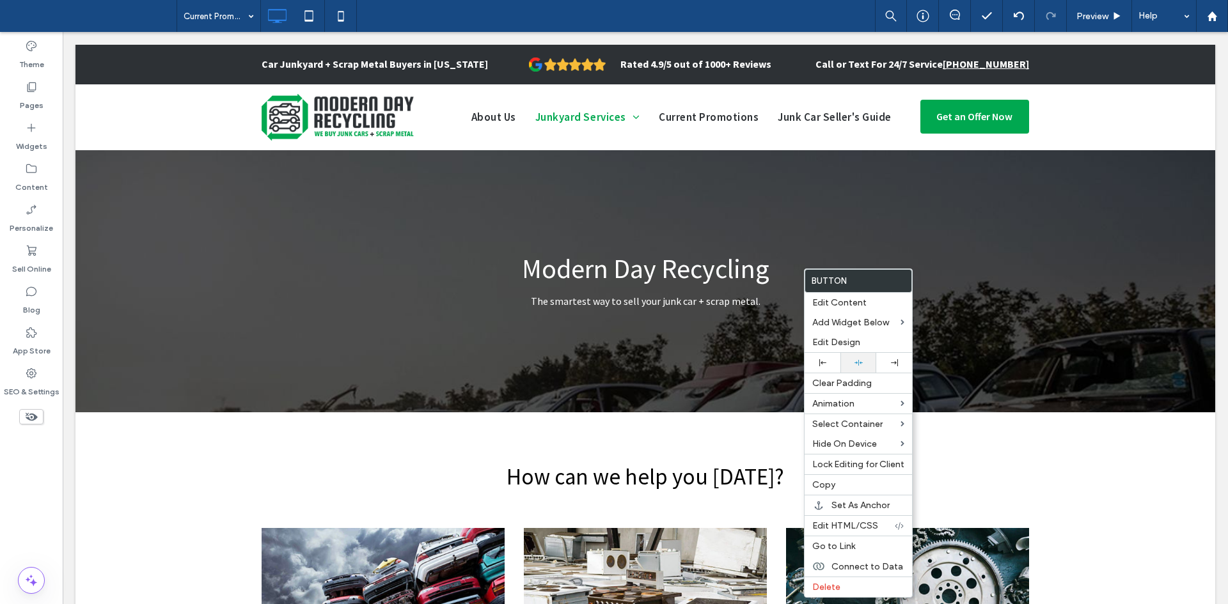
click at [854, 356] on div at bounding box center [858, 363] width 36 height 20
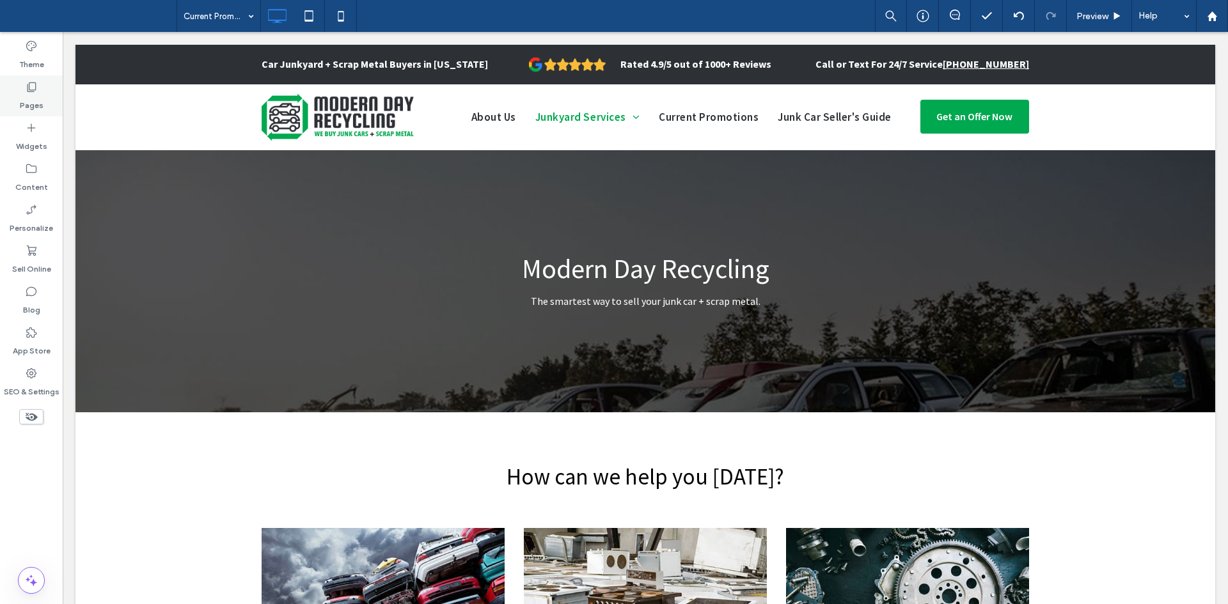
click at [24, 88] on div "Pages" at bounding box center [31, 95] width 63 height 41
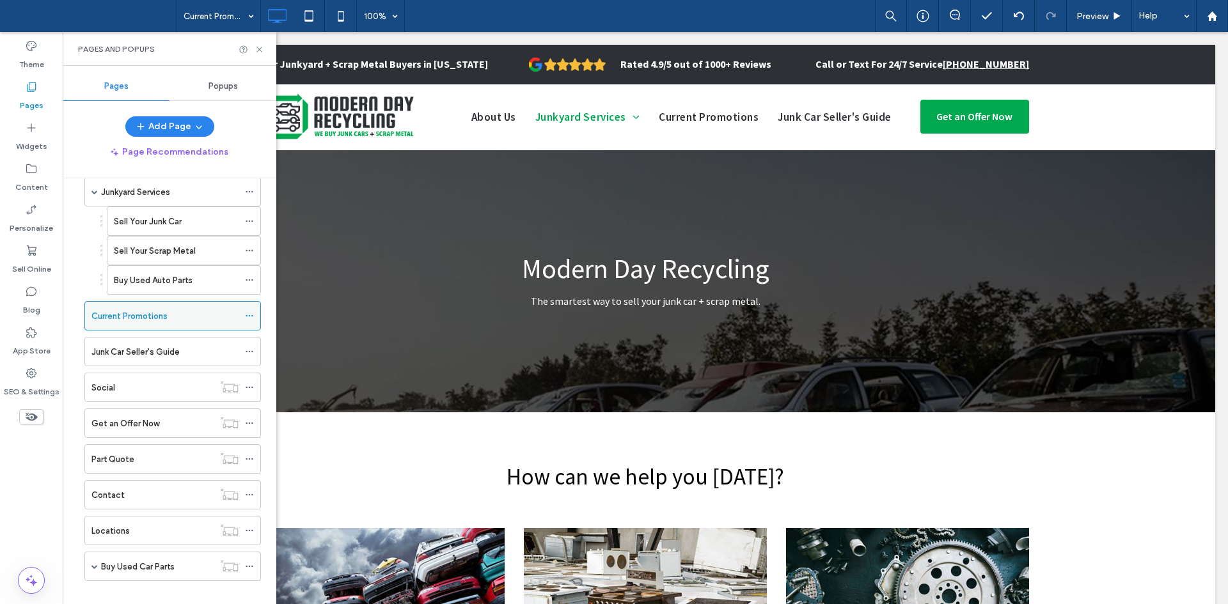
scroll to position [96, 0]
click at [138, 338] on div "Junk Car Seller's Guide" at bounding box center [164, 350] width 147 height 28
click at [261, 51] on use at bounding box center [258, 49] width 5 height 5
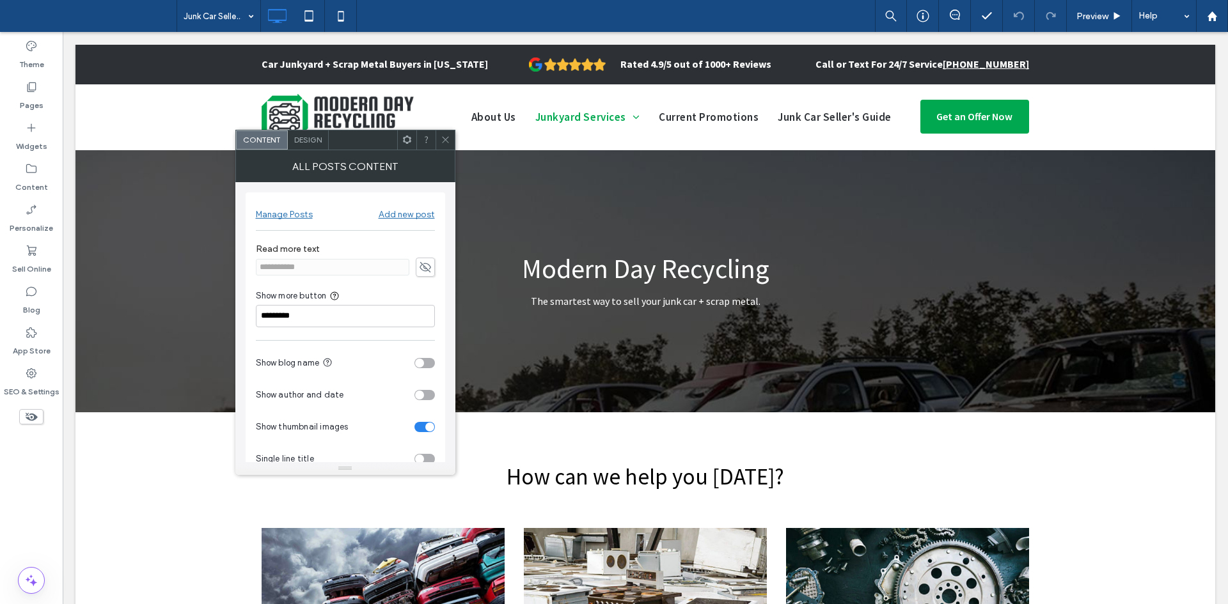
click at [315, 149] on div "Design" at bounding box center [308, 139] width 41 height 19
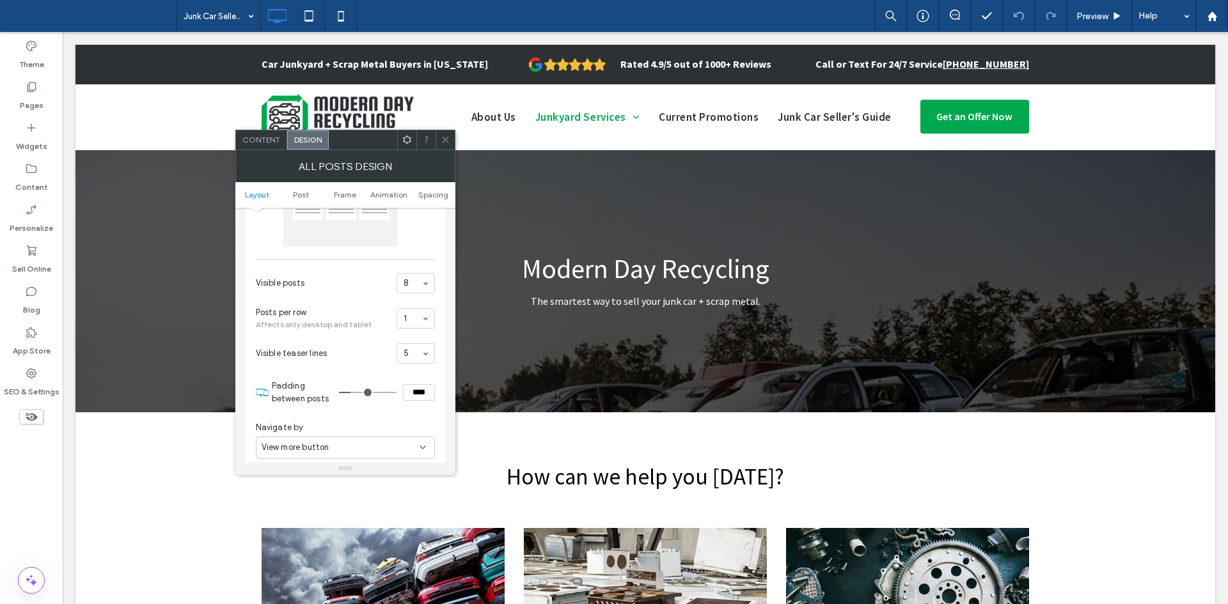
scroll to position [103, 0]
drag, startPoint x: 407, startPoint y: 277, endPoint x: 427, endPoint y: 316, distance: 43.8
click at [444, 136] on icon at bounding box center [446, 140] width 10 height 10
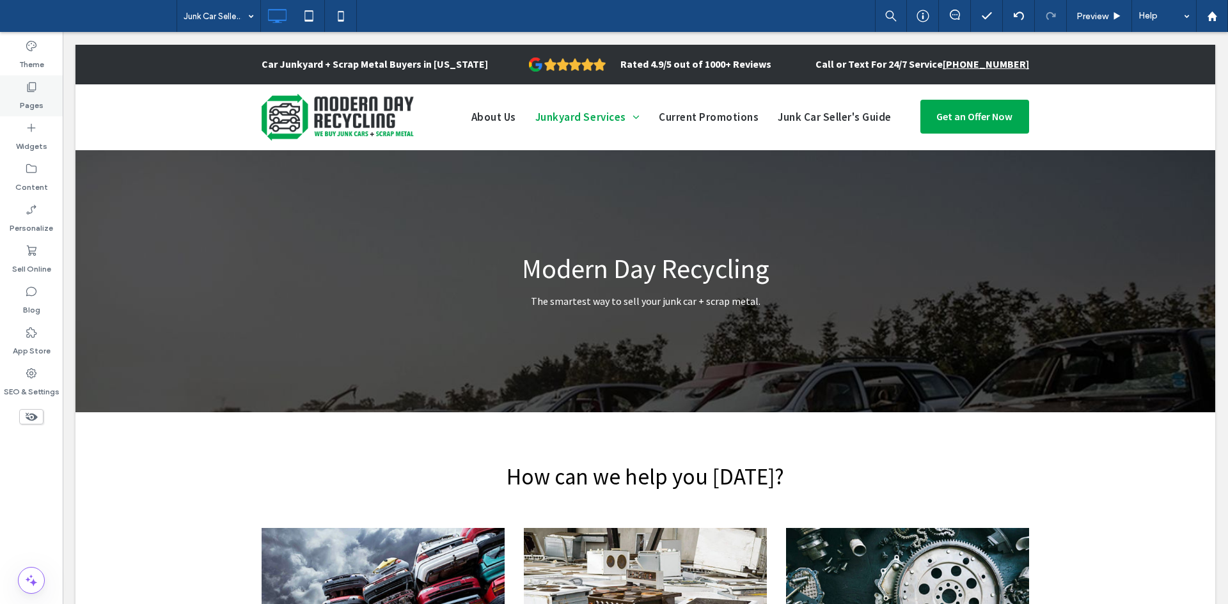
click at [2, 98] on div "Pages" at bounding box center [31, 95] width 63 height 41
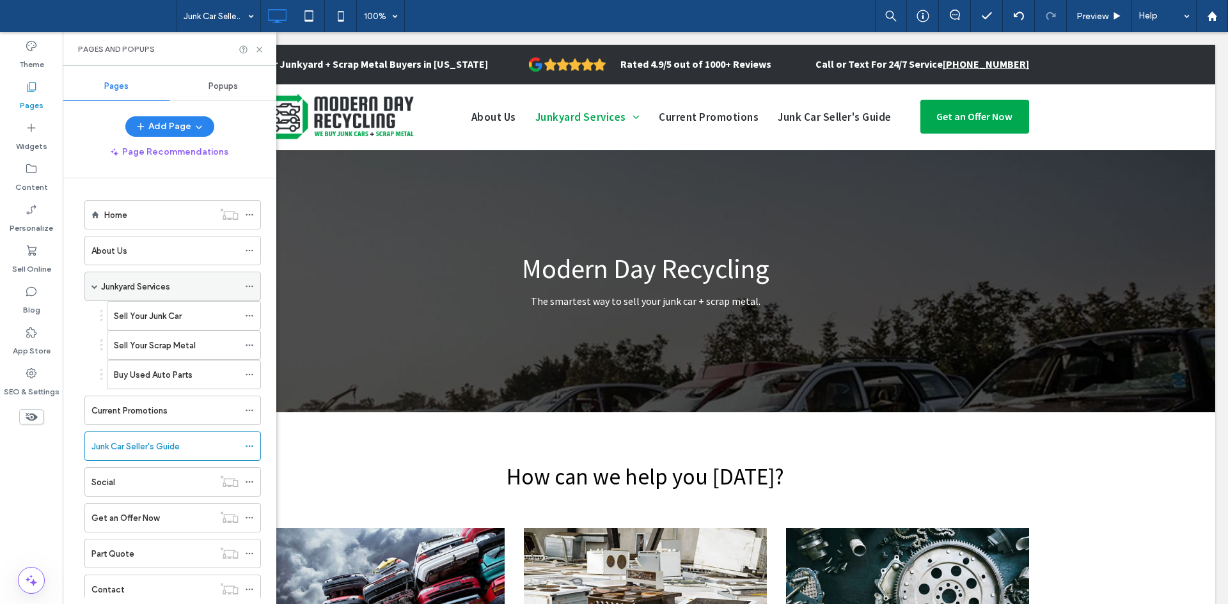
scroll to position [110, 0]
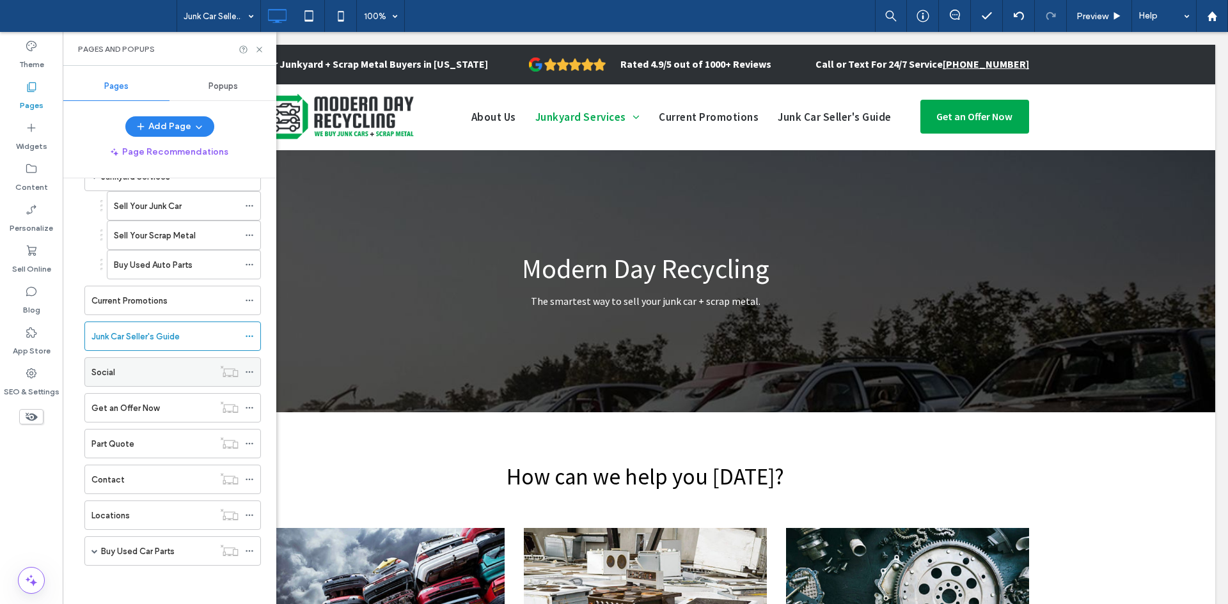
click at [167, 370] on div "Social" at bounding box center [152, 372] width 122 height 13
click at [170, 399] on div "Get an Offer Now" at bounding box center [152, 408] width 122 height 28
click at [162, 452] on div "Part Quote" at bounding box center [152, 444] width 122 height 28
click at [174, 480] on div "Contact" at bounding box center [152, 479] width 122 height 13
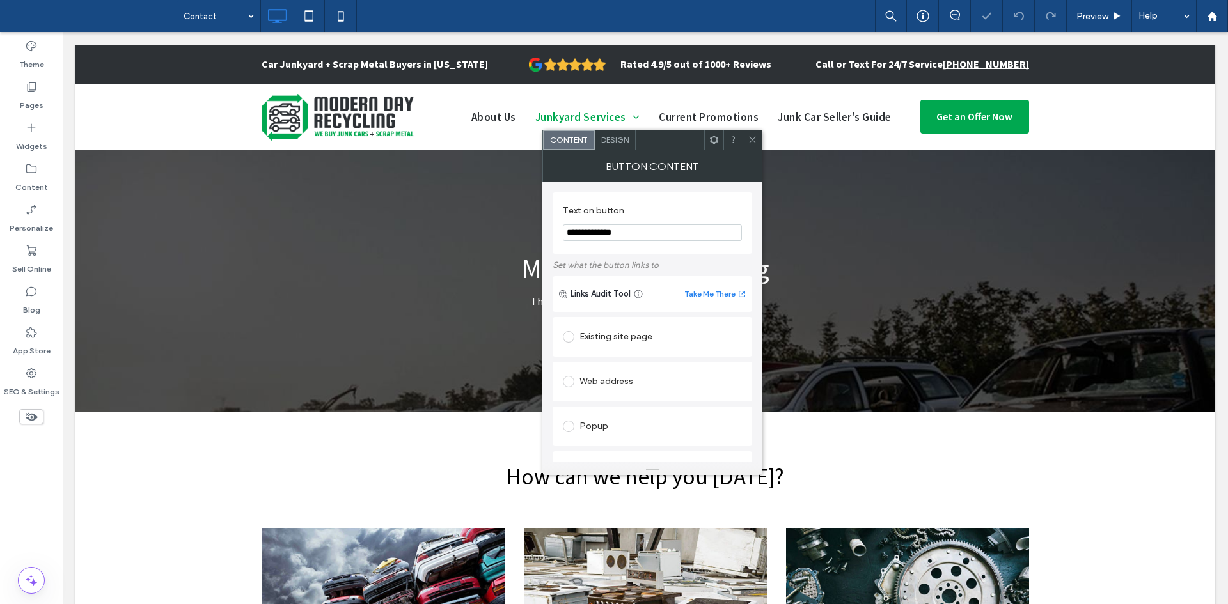
click at [615, 379] on div "Web address" at bounding box center [652, 382] width 179 height 20
click at [680, 409] on input "url" at bounding box center [652, 406] width 179 height 17
paste input "**********"
type input "**********"
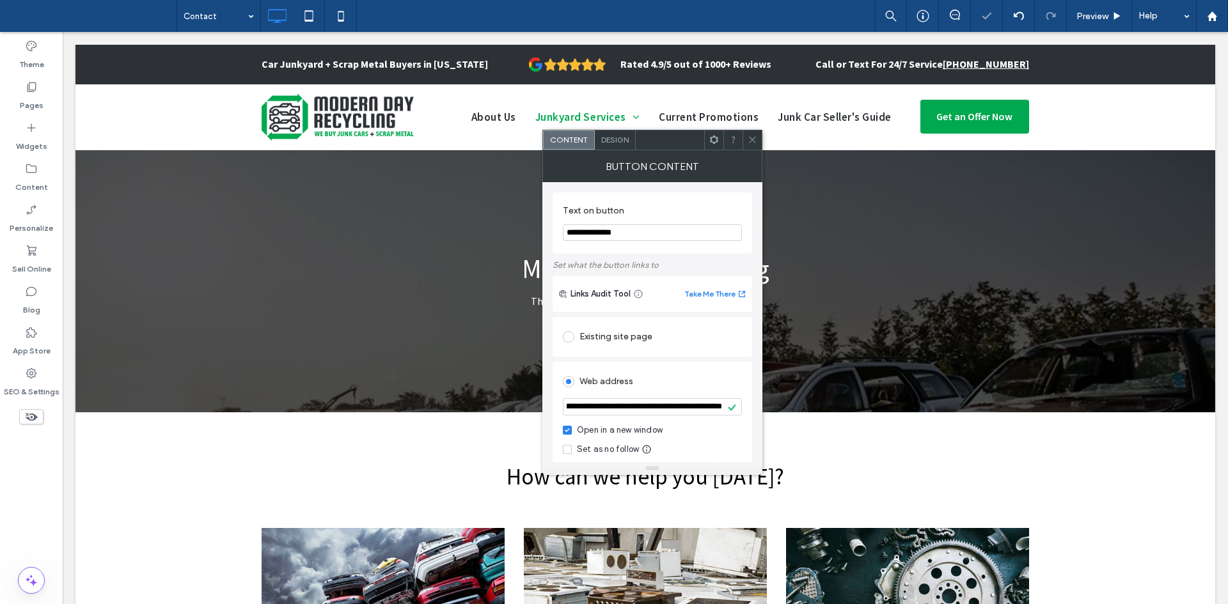
scroll to position [0, 0]
click at [751, 138] on icon at bounding box center [753, 140] width 10 height 10
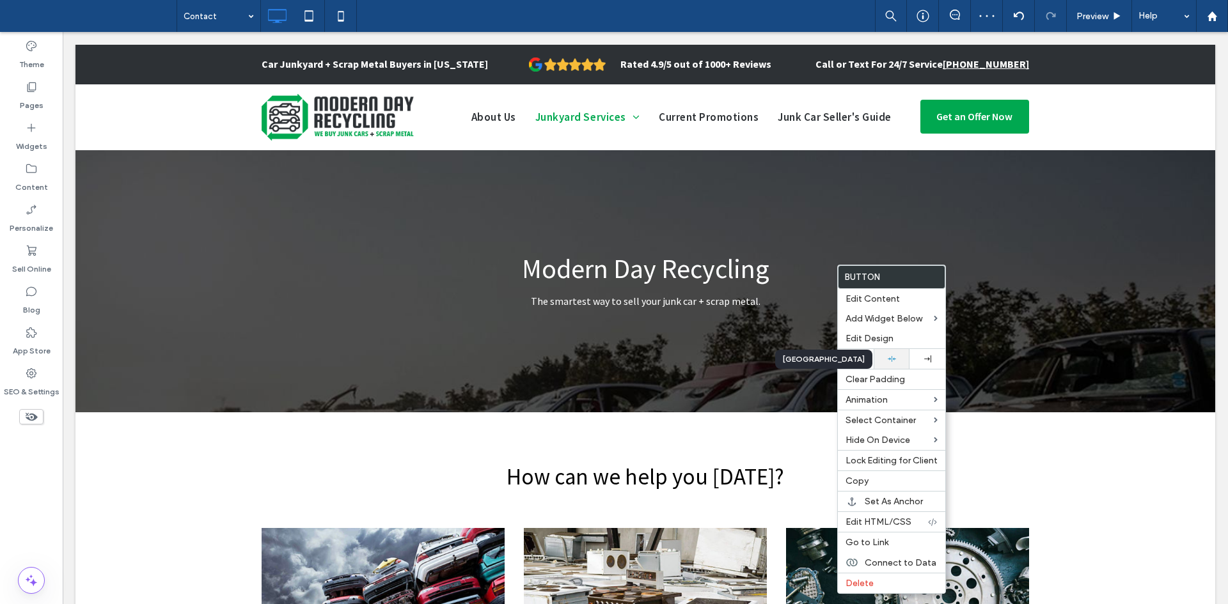
click at [884, 356] on div at bounding box center [891, 359] width 23 height 8
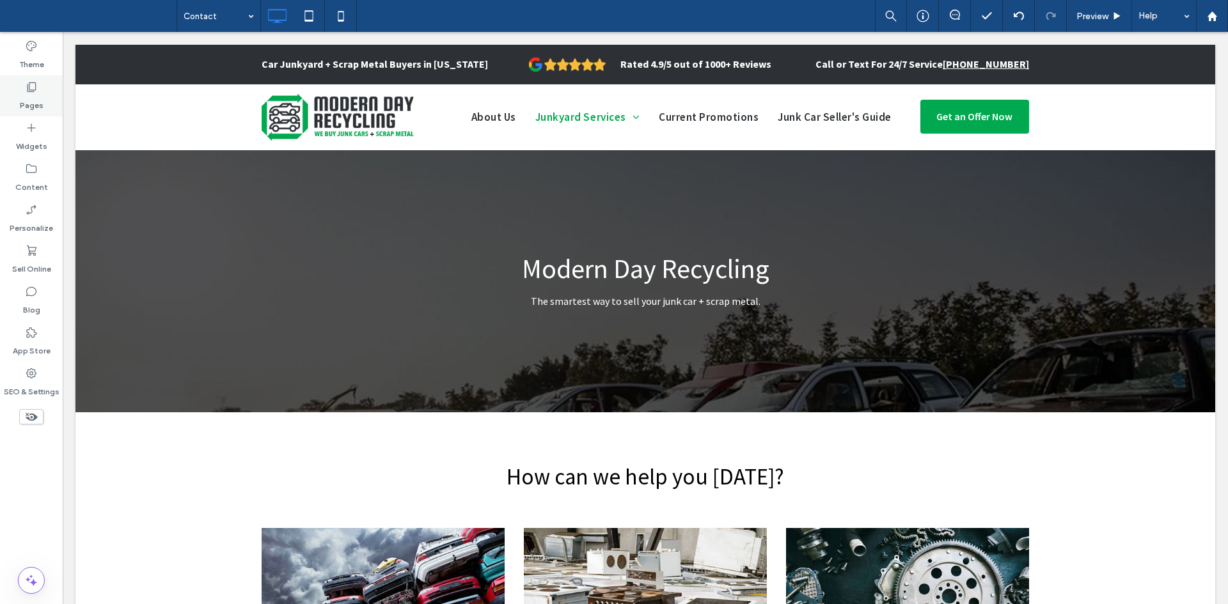
click at [37, 84] on icon at bounding box center [31, 87] width 13 height 13
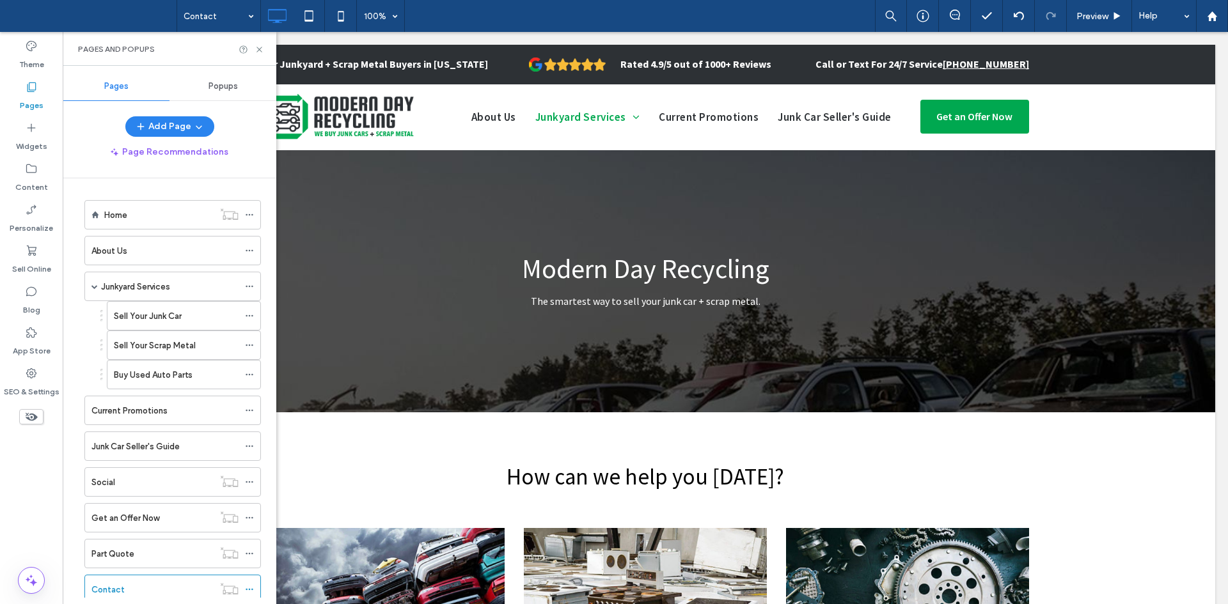
scroll to position [110, 0]
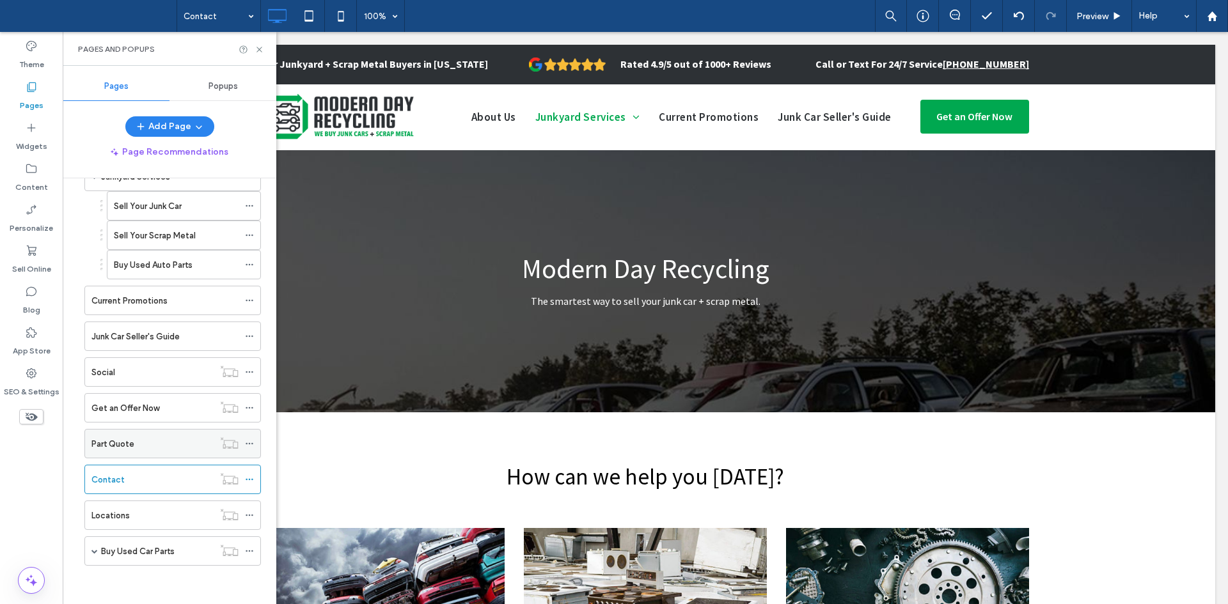
click at [120, 450] on label "Part Quote" at bounding box center [112, 444] width 43 height 22
click at [171, 373] on div "Social" at bounding box center [152, 372] width 122 height 13
click at [143, 347] on div "Junk Car Seller's Guide" at bounding box center [164, 336] width 147 height 28
click at [263, 51] on icon at bounding box center [260, 50] width 10 height 10
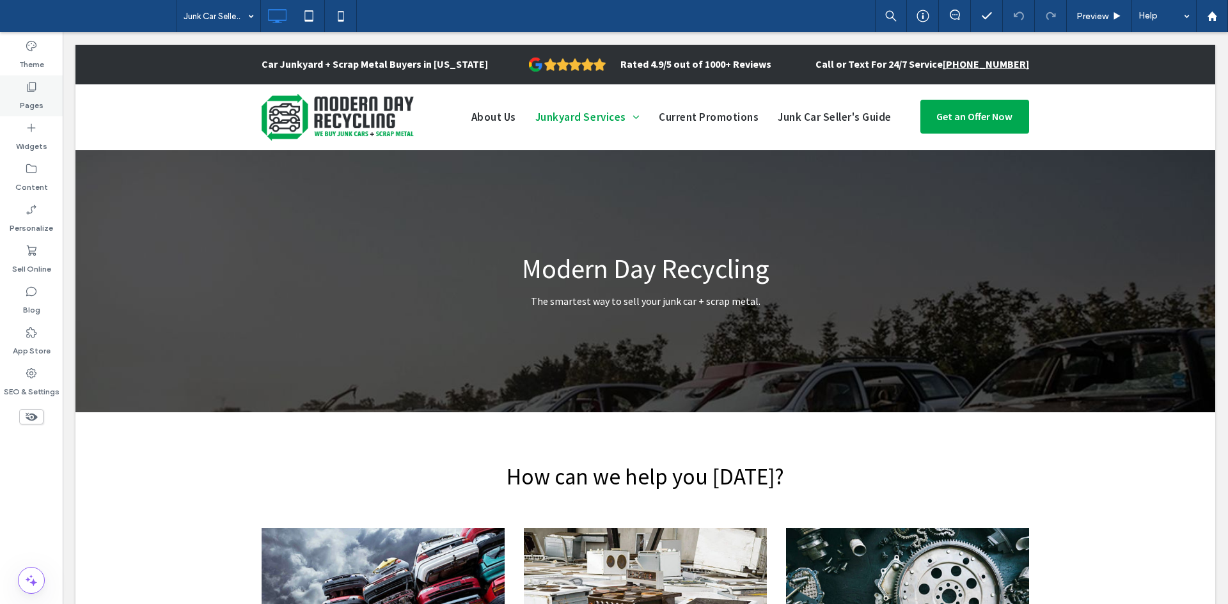
click at [33, 90] on icon at bounding box center [31, 87] width 13 height 13
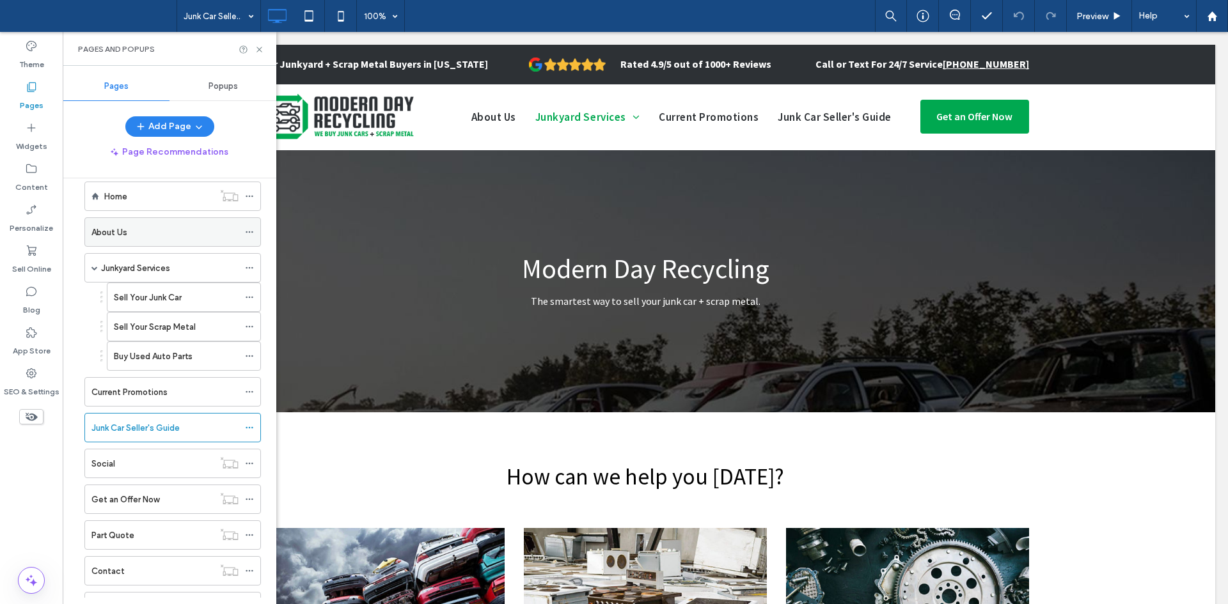
scroll to position [14, 0]
click at [97, 273] on span at bounding box center [94, 272] width 6 height 6
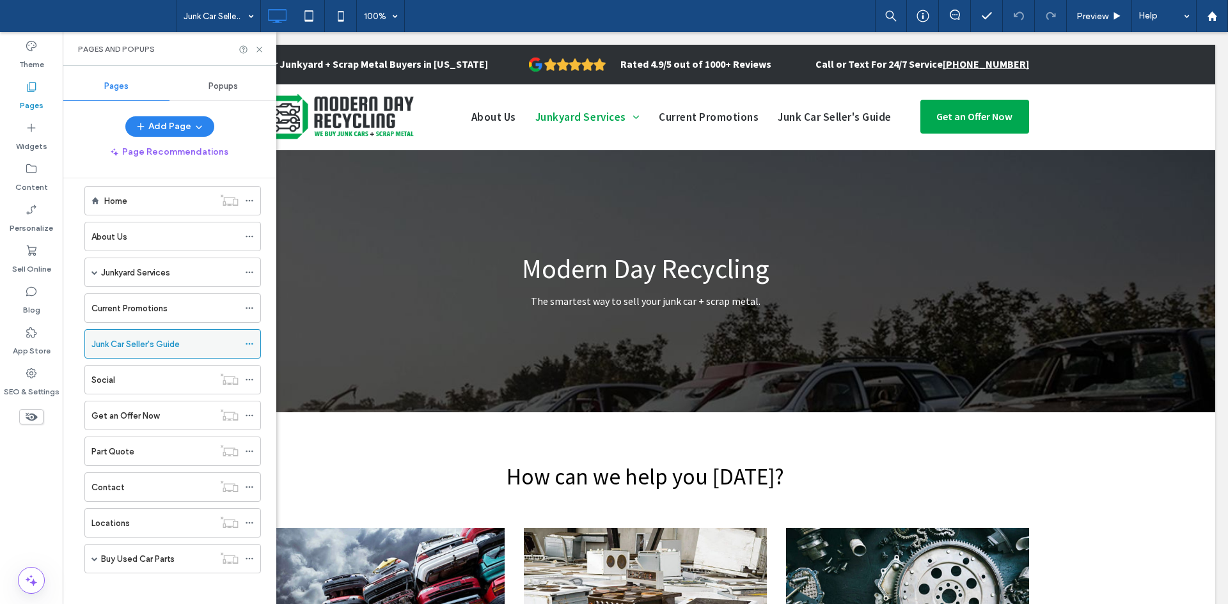
scroll to position [22, 0]
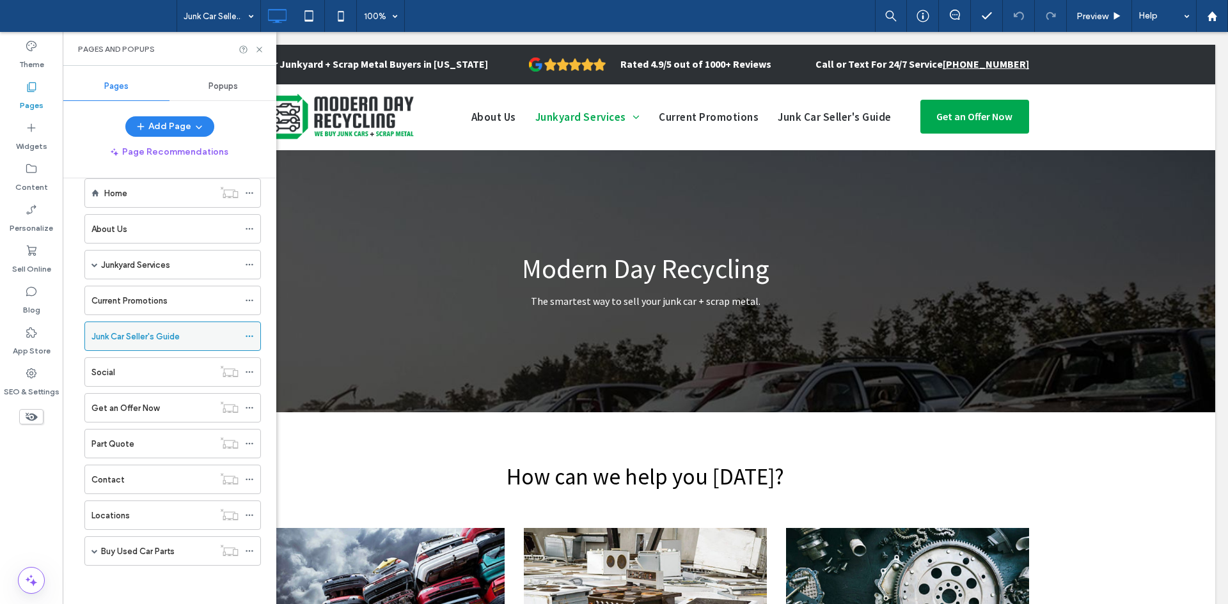
click at [249, 331] on span at bounding box center [249, 336] width 9 height 19
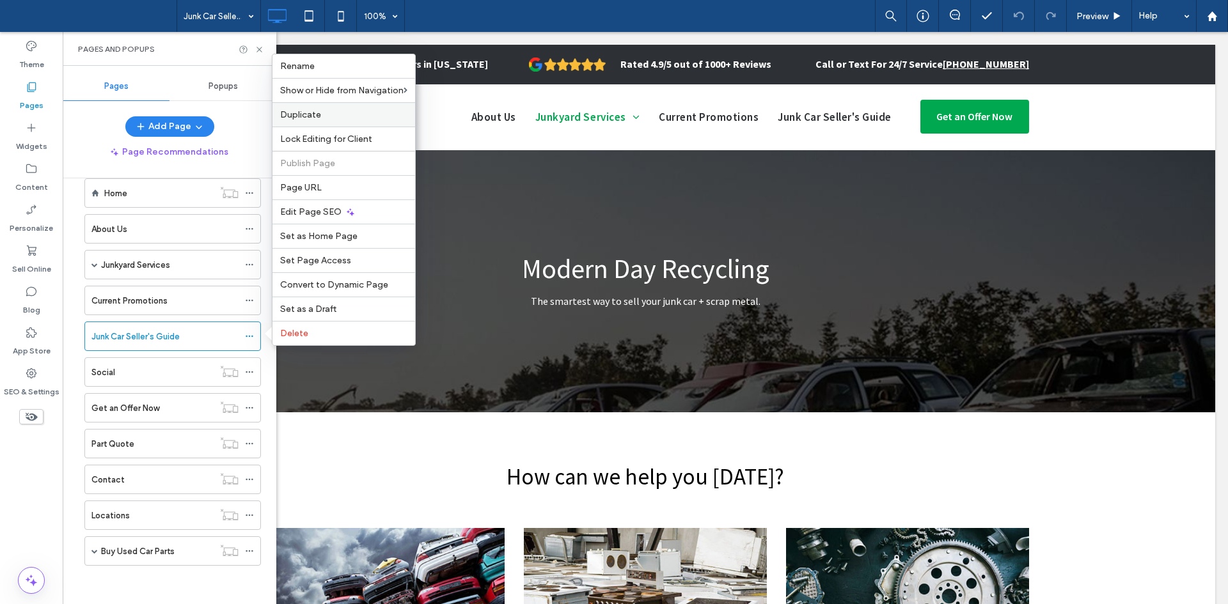
click at [352, 122] on div "Duplicate" at bounding box center [343, 114] width 143 height 24
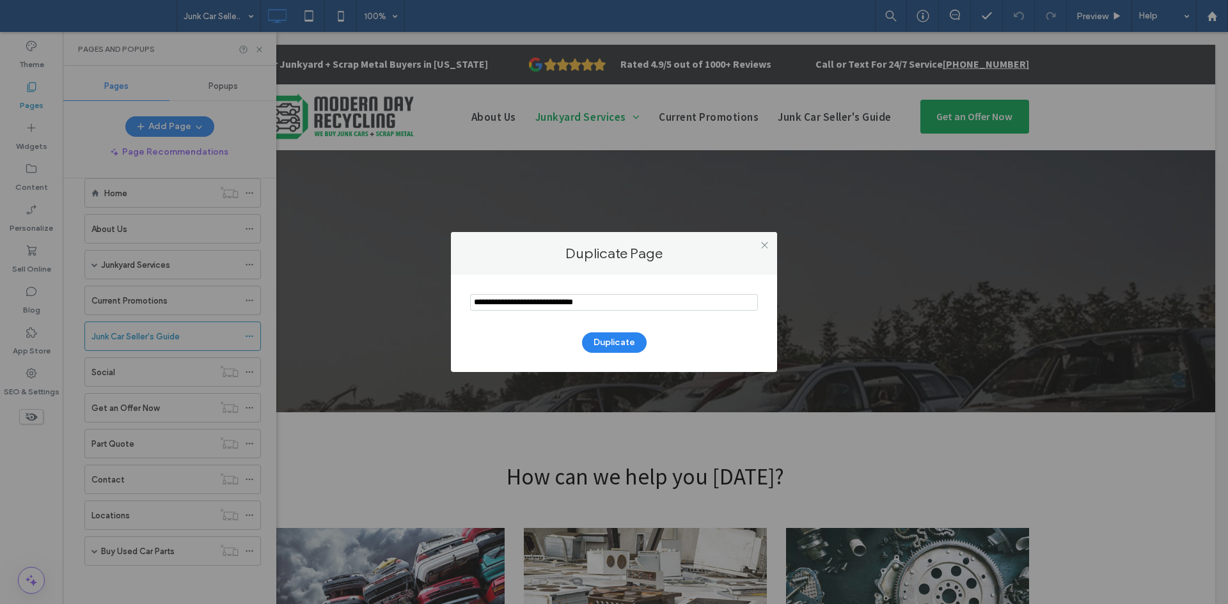
paste input "**********"
type input "**********"
click at [616, 350] on button "Duplicate" at bounding box center [614, 343] width 65 height 20
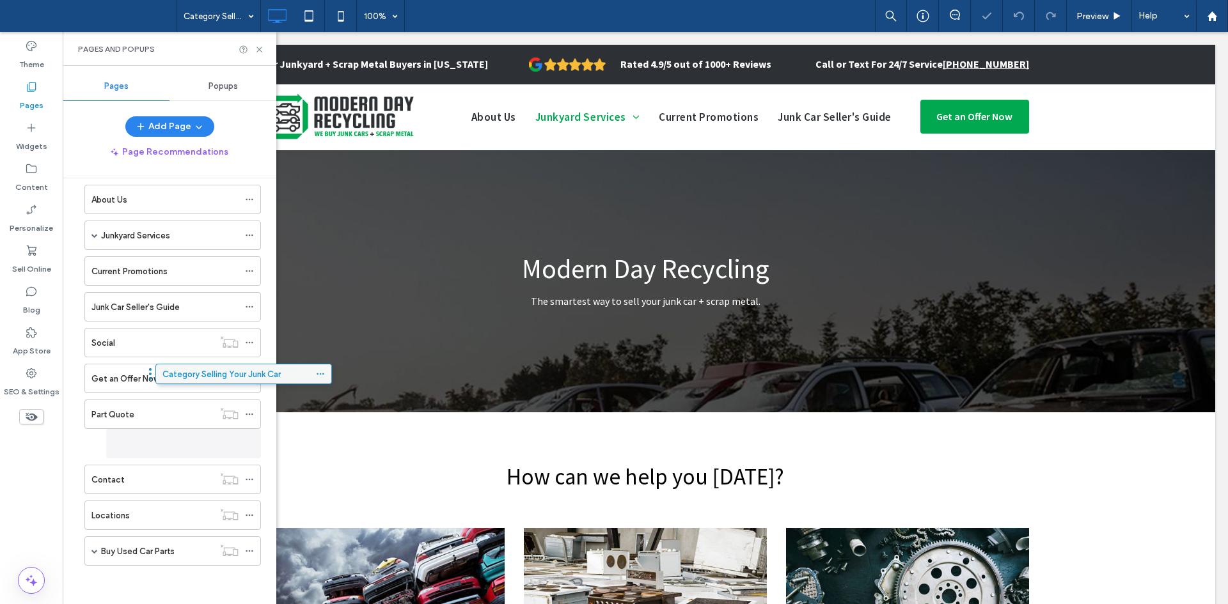
scroll to position [51, 0]
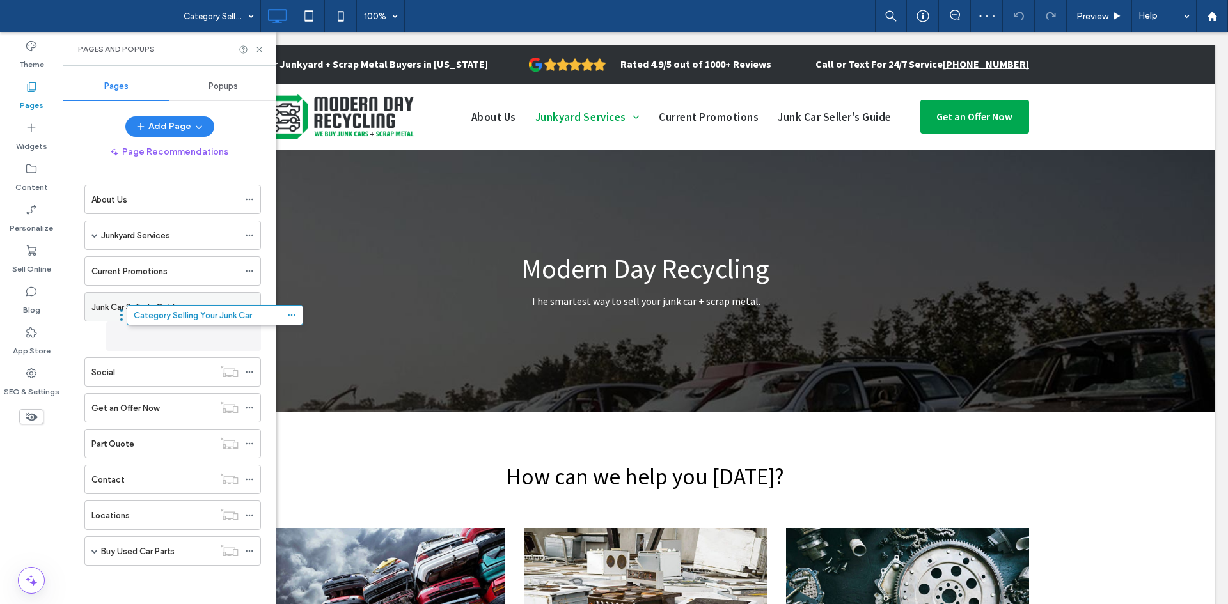
drag, startPoint x: 136, startPoint y: 544, endPoint x: 178, endPoint y: 313, distance: 234.7
click at [249, 334] on icon at bounding box center [249, 336] width 9 height 9
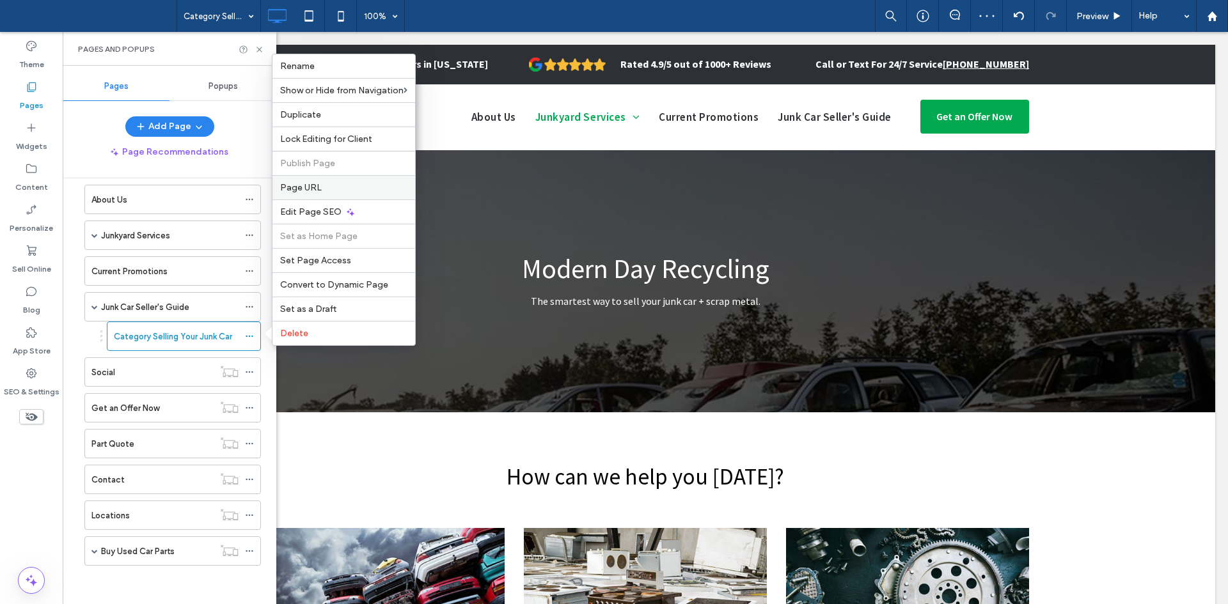
click at [335, 182] on div "Page URL" at bounding box center [343, 187] width 143 height 24
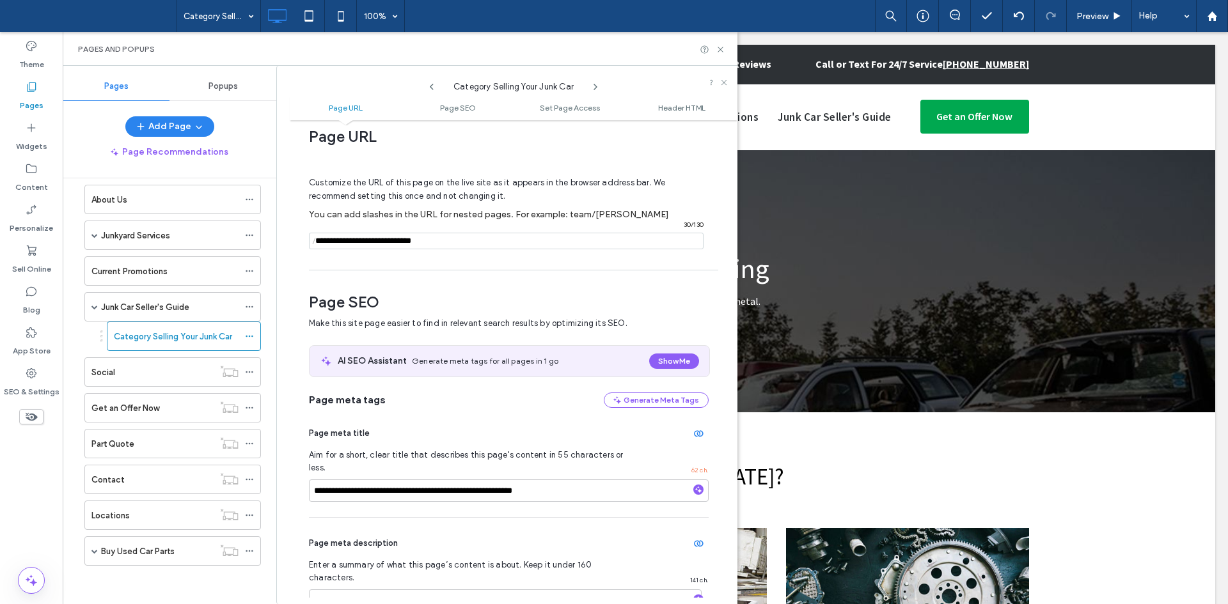
scroll to position [19, 0]
click at [476, 481] on input "**********" at bounding box center [509, 490] width 400 height 22
paste input
click at [401, 479] on input "**********" at bounding box center [509, 490] width 400 height 22
type input "**********"
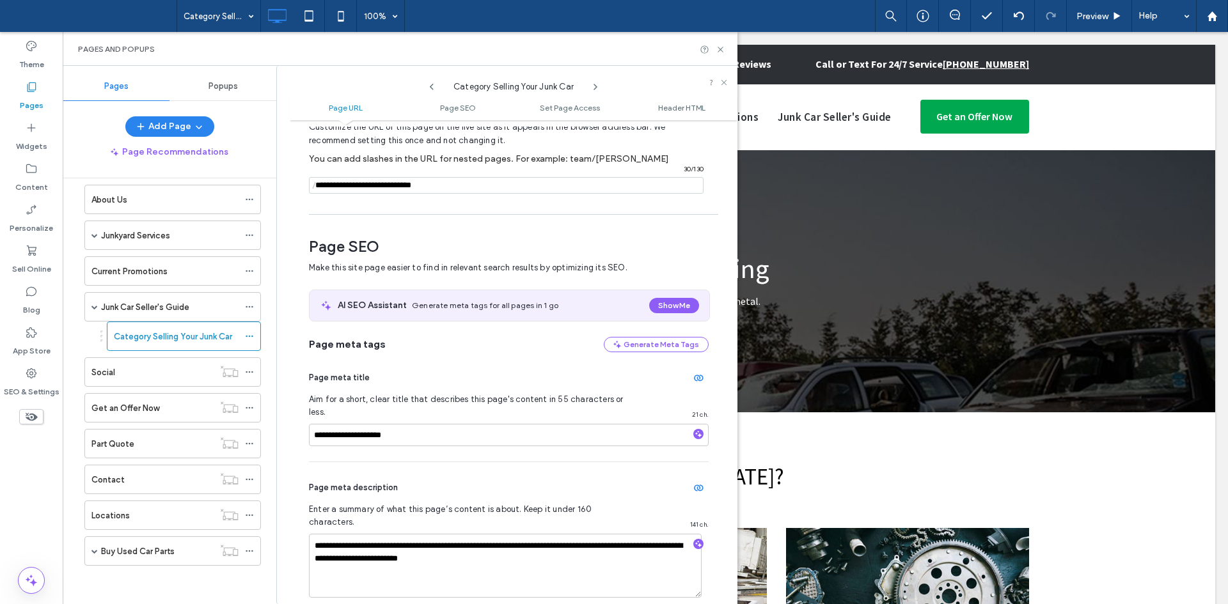
scroll to position [78, 0]
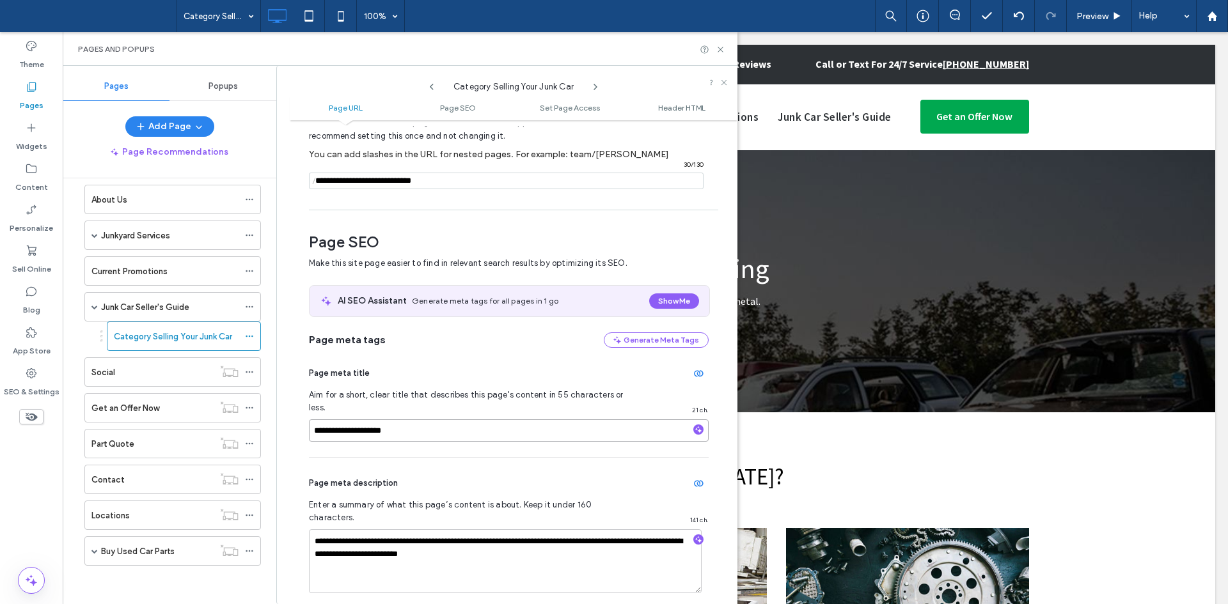
click at [394, 426] on input "**********" at bounding box center [509, 431] width 400 height 22
paste input "**********"
click at [403, 420] on input "**********" at bounding box center [509, 431] width 400 height 22
type input "**********"
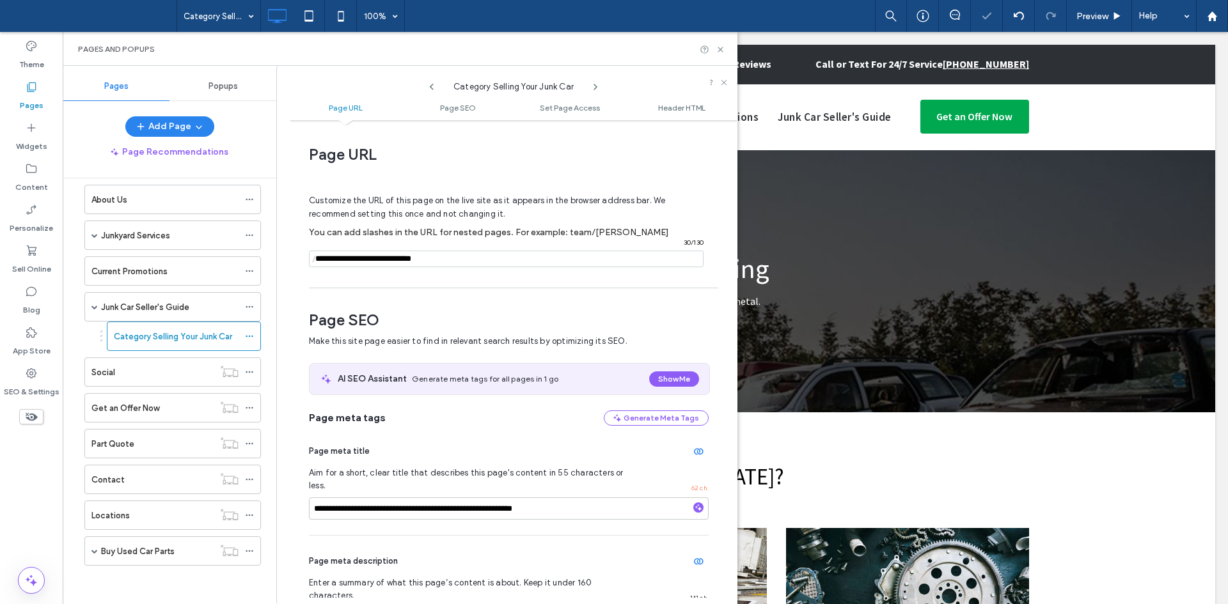
click at [459, 260] on input "notEmpty" at bounding box center [506, 259] width 395 height 17
paste input "**********"
type input "**********"
click at [490, 262] on input "notEmpty" at bounding box center [506, 259] width 395 height 17
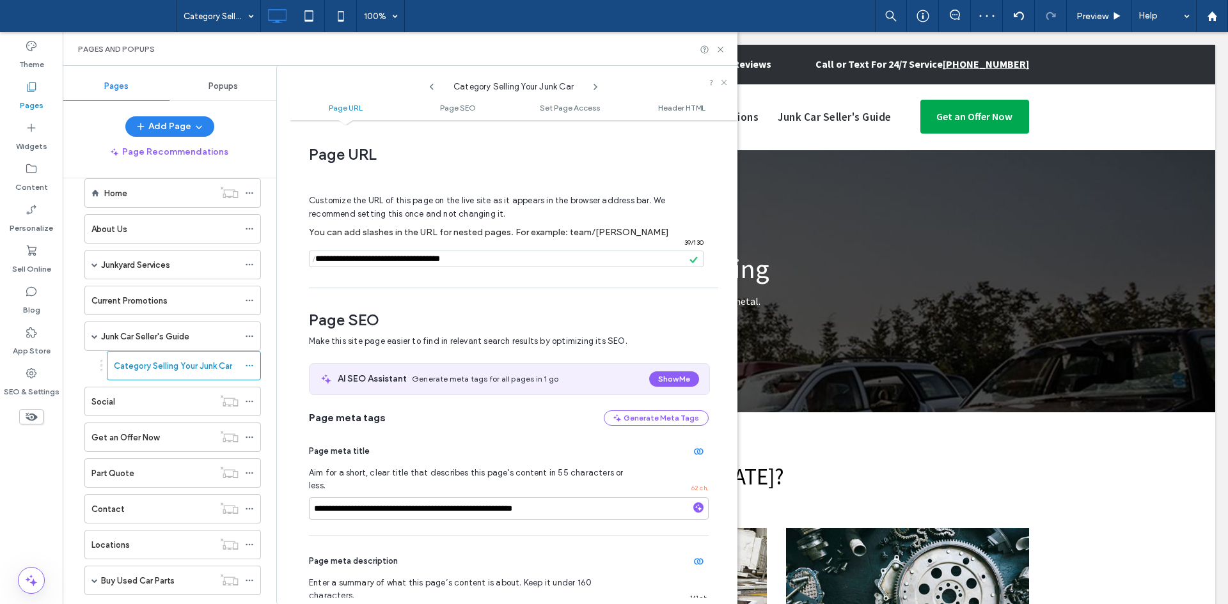
scroll to position [51, 0]
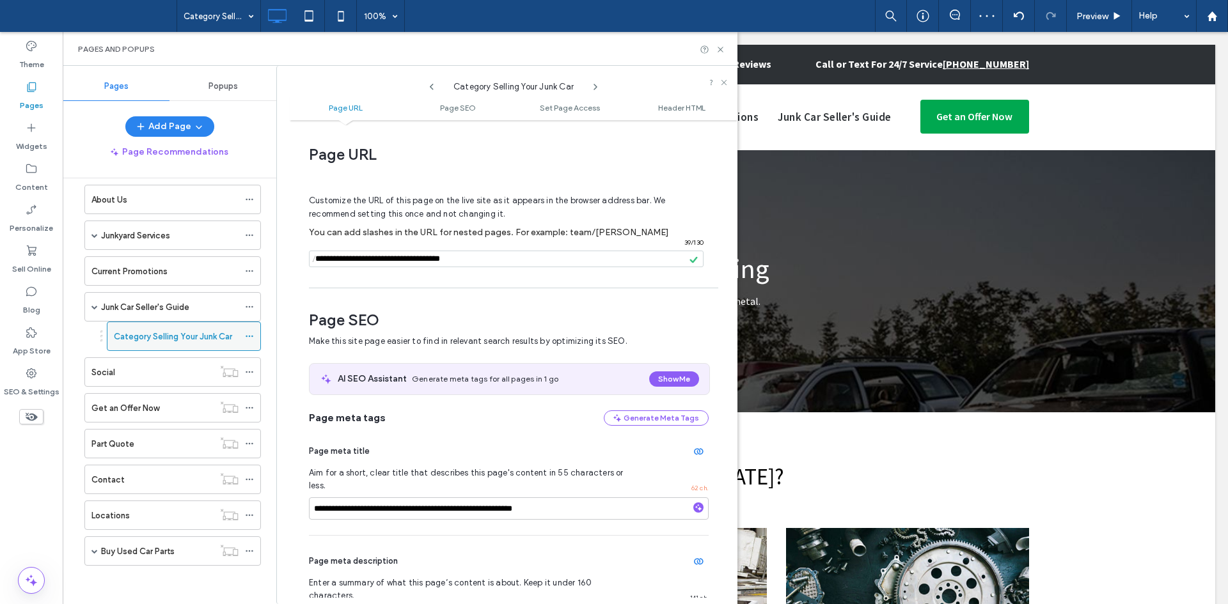
click at [173, 334] on label "Category Selling Your Junk Car" at bounding box center [173, 337] width 118 height 22
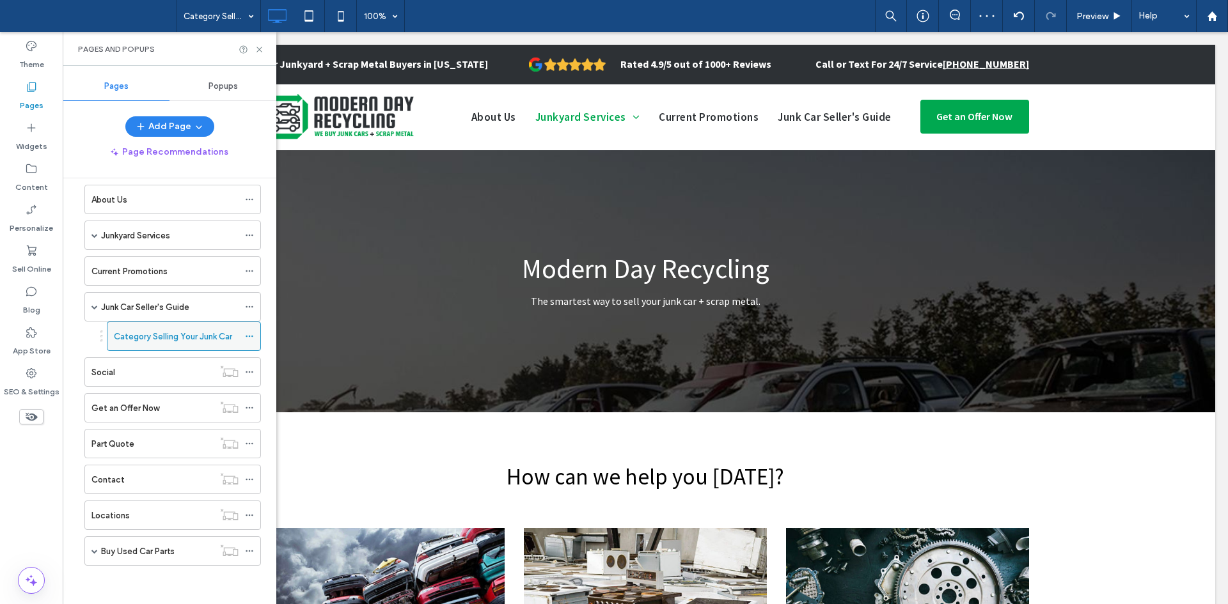
click at [249, 337] on use at bounding box center [249, 337] width 7 height 2
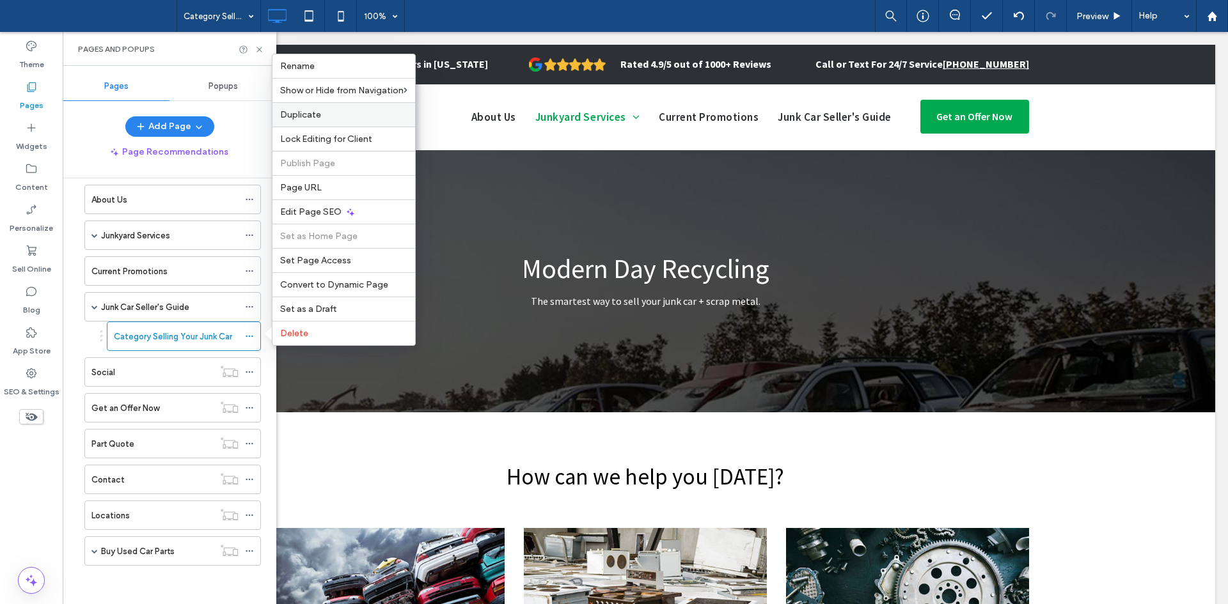
click at [345, 111] on label "Duplicate" at bounding box center [343, 114] width 127 height 11
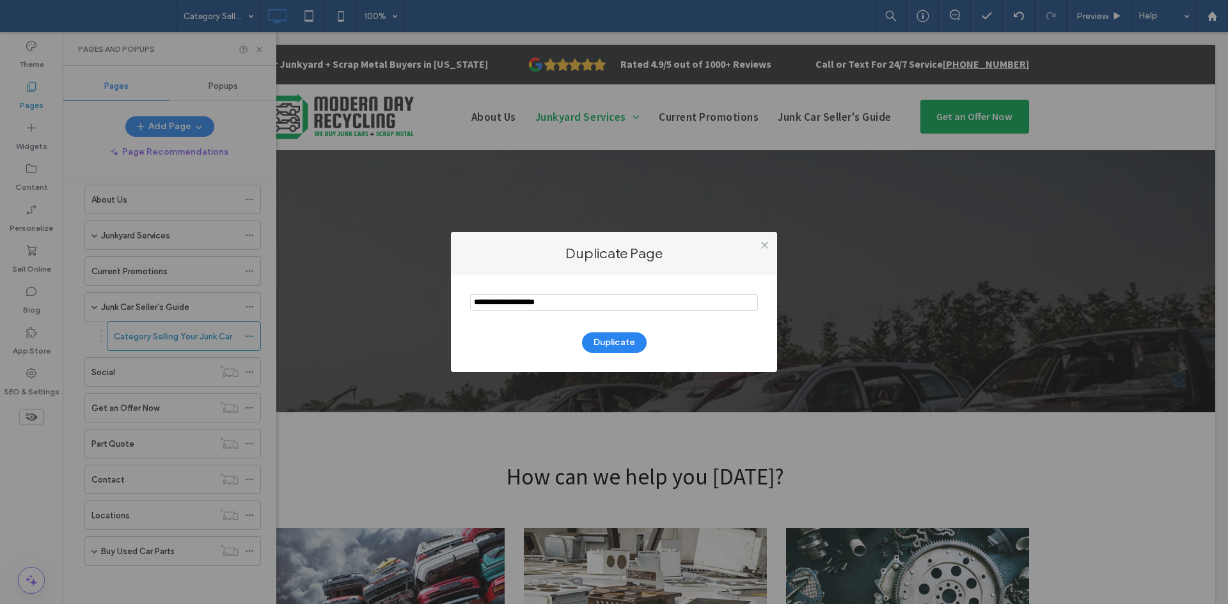
click at [480, 300] on input "notEmpty" at bounding box center [614, 302] width 288 height 17
click at [515, 309] on input "notEmpty" at bounding box center [614, 302] width 288 height 17
type input "**********"
click at [595, 340] on button "Duplicate" at bounding box center [614, 343] width 65 height 20
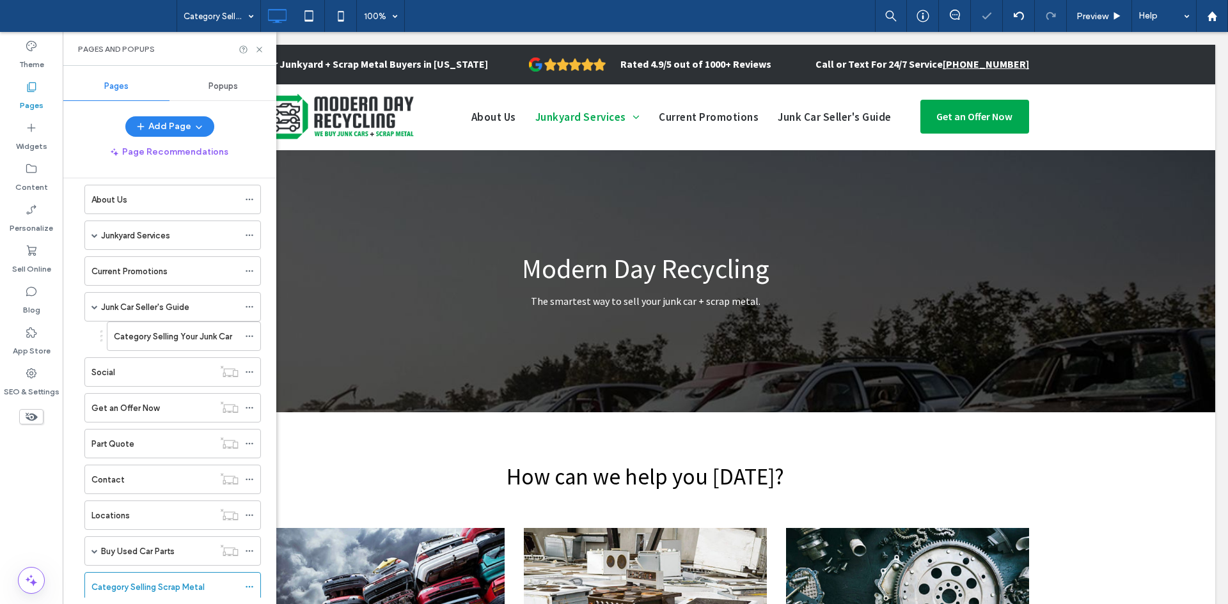
scroll to position [58, 0]
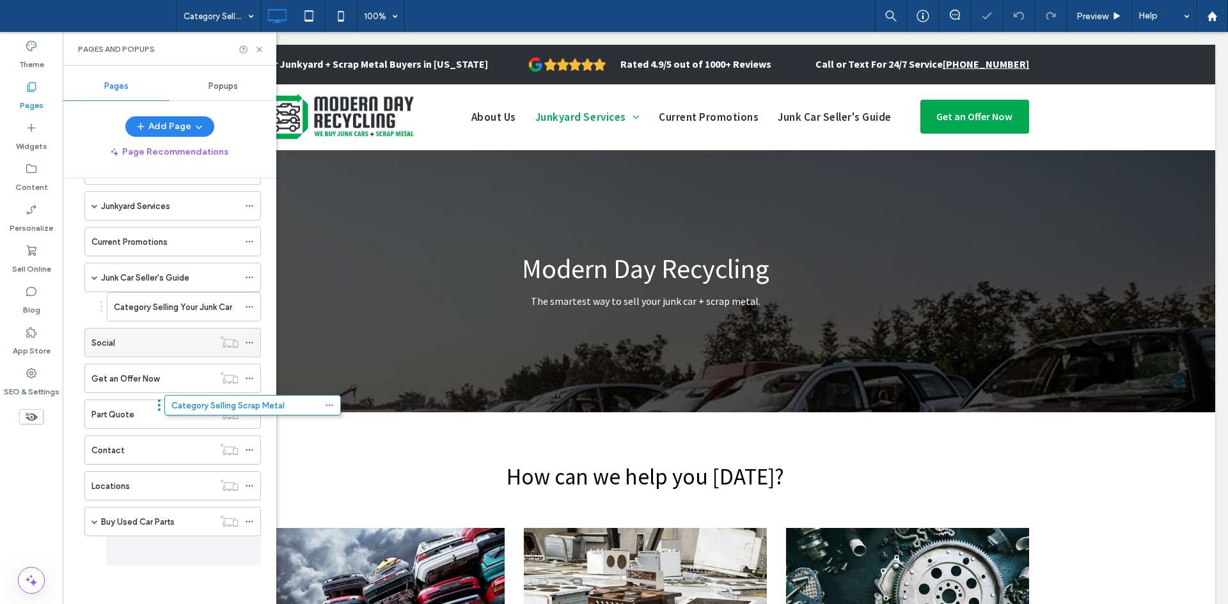
scroll to position [81, 0]
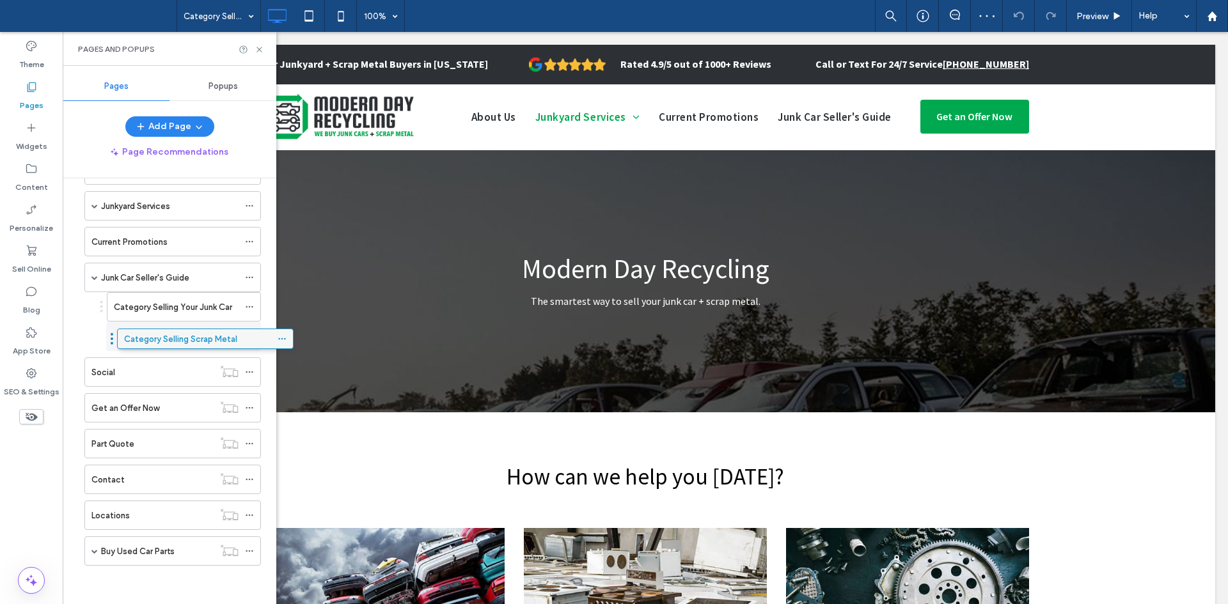
drag, startPoint x: 130, startPoint y: 546, endPoint x: 162, endPoint y: 334, distance: 214.6
click at [196, 333] on label "Category Selling Scrap Metal" at bounding box center [170, 337] width 113 height 22
click at [253, 336] on use at bounding box center [249, 337] width 7 height 2
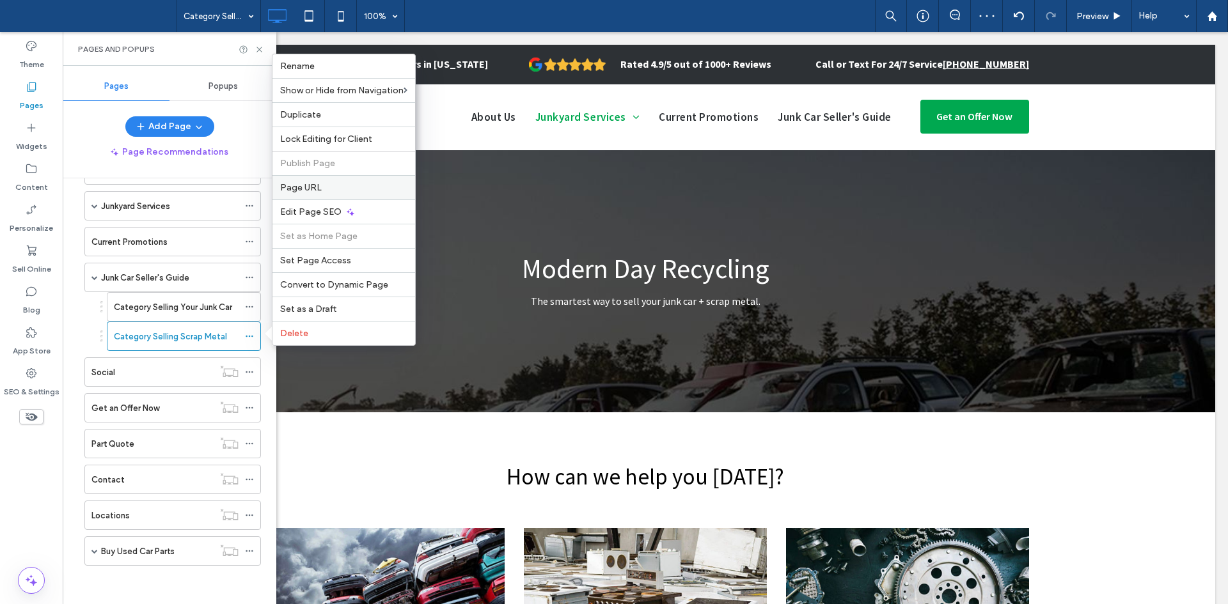
click at [322, 191] on label "Page URL" at bounding box center [343, 187] width 127 height 11
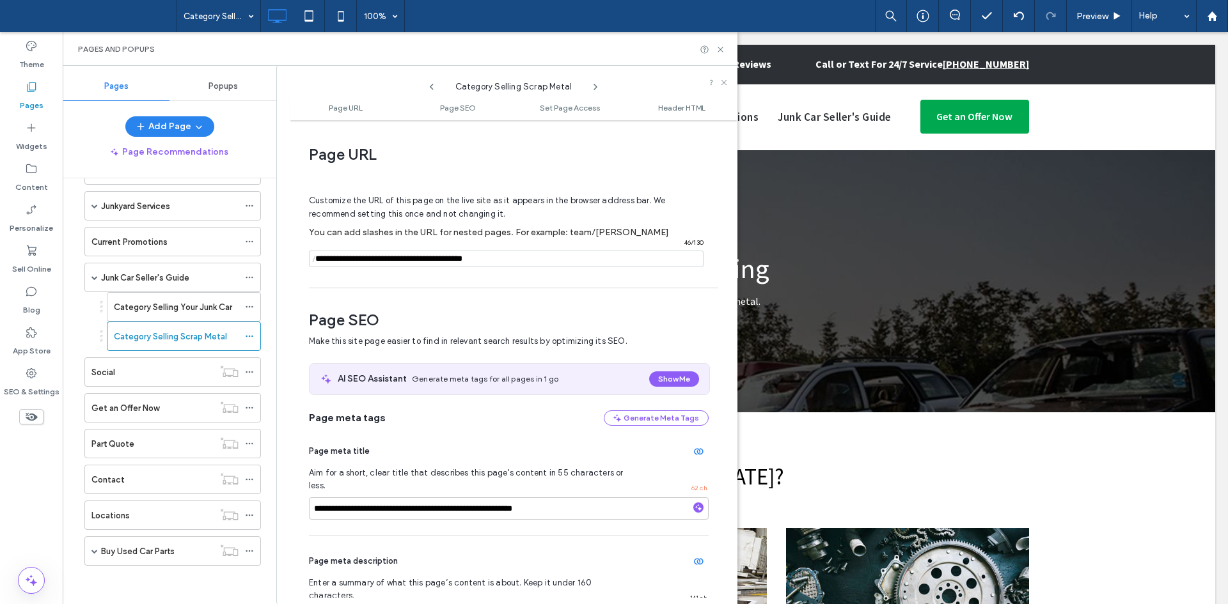
click at [429, 84] on icon at bounding box center [432, 87] width 10 height 10
click at [432, 85] on use at bounding box center [432, 87] width 4 height 6
click at [593, 86] on icon at bounding box center [595, 87] width 10 height 10
click at [432, 82] on icon at bounding box center [432, 87] width 10 height 10
click at [593, 86] on icon at bounding box center [595, 87] width 10 height 10
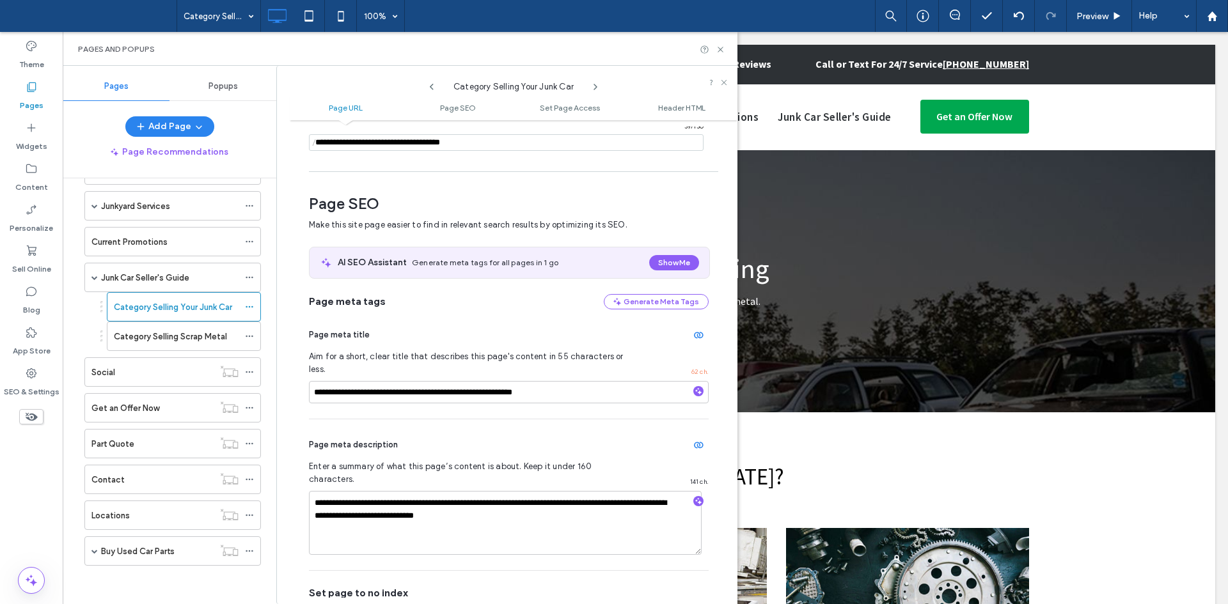
scroll to position [0, 0]
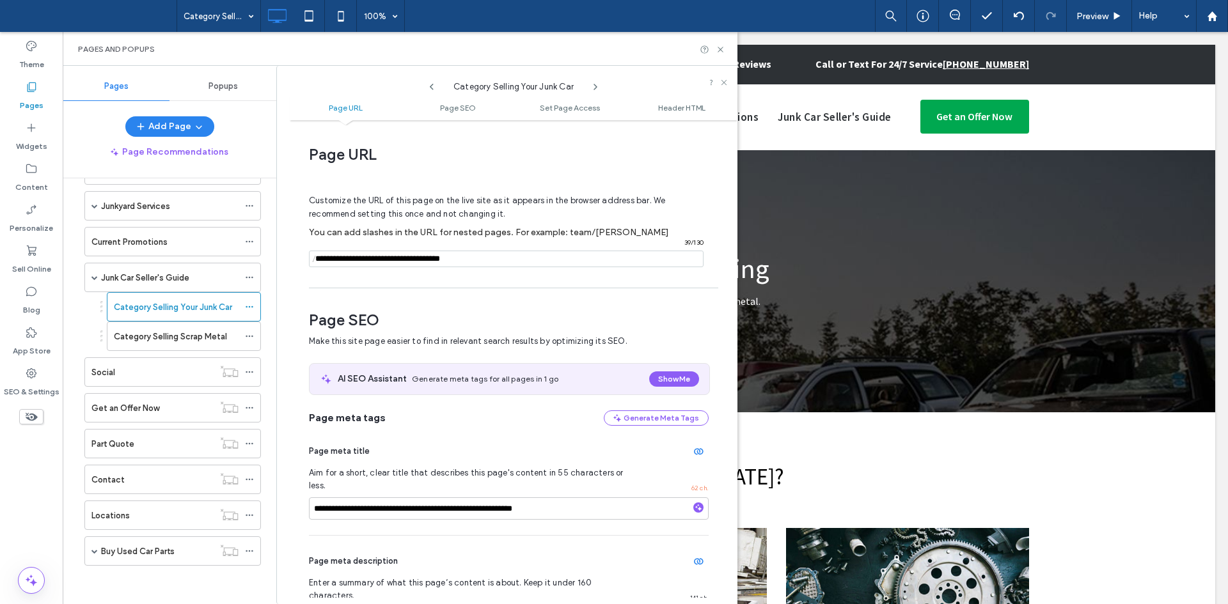
click at [594, 82] on icon at bounding box center [595, 87] width 10 height 10
click at [503, 261] on input "notEmpty" at bounding box center [506, 259] width 395 height 17
paste input "**********"
type input "**********"
click at [485, 253] on input "notEmpty" at bounding box center [506, 259] width 395 height 17
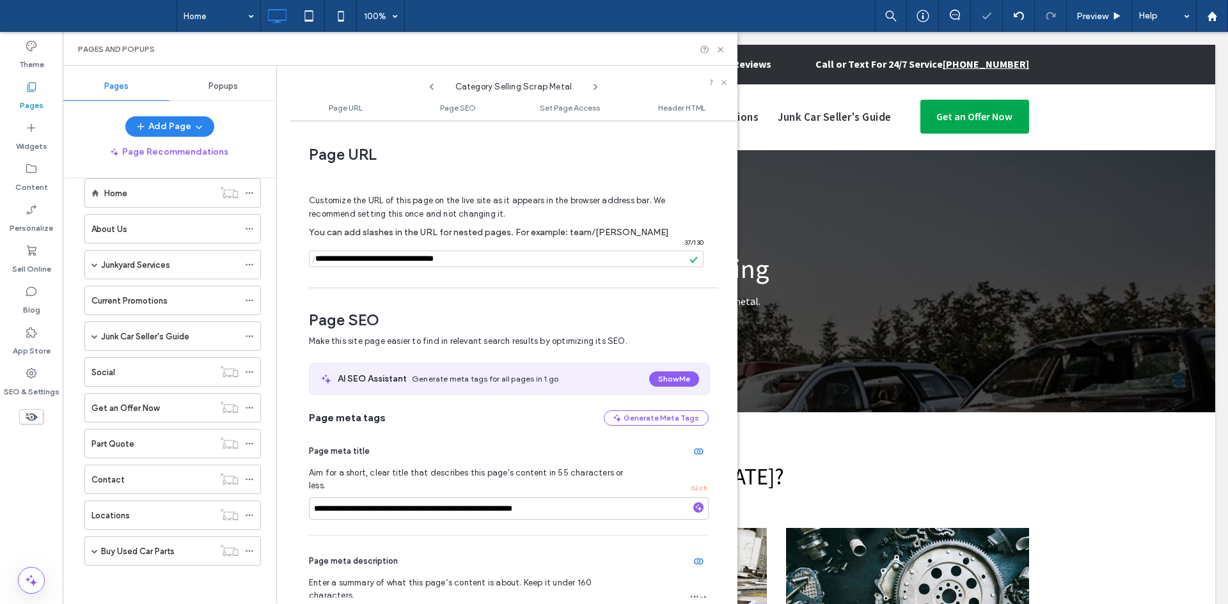
click at [180, 334] on div at bounding box center [614, 302] width 1228 height 604
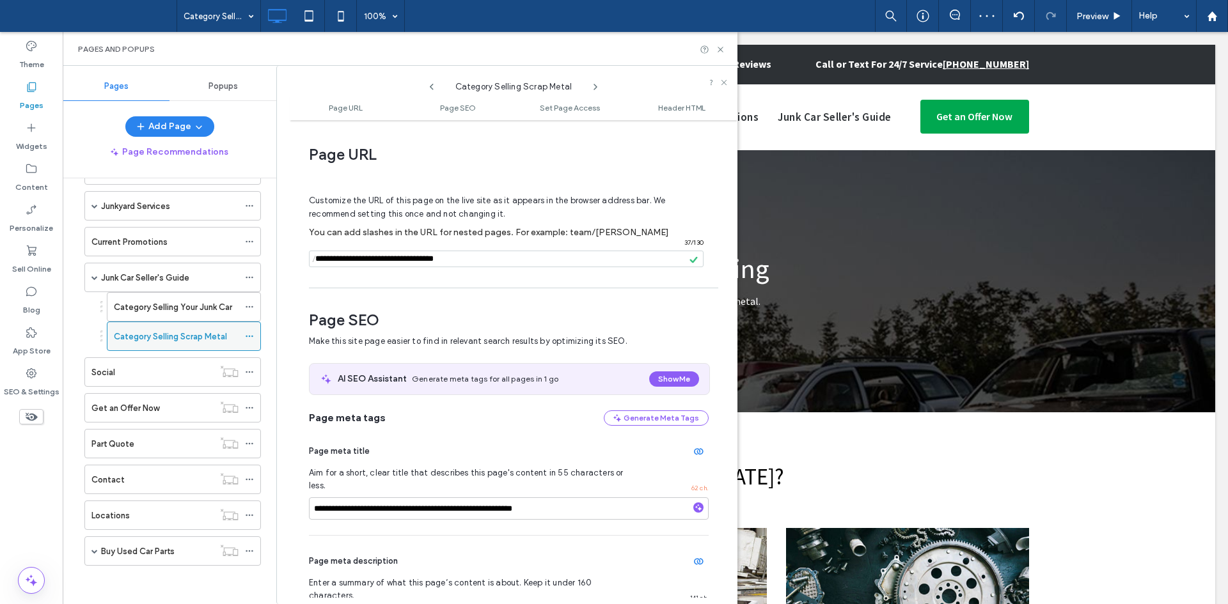
click at [189, 336] on label "Category Selling Scrap Metal" at bounding box center [170, 337] width 113 height 22
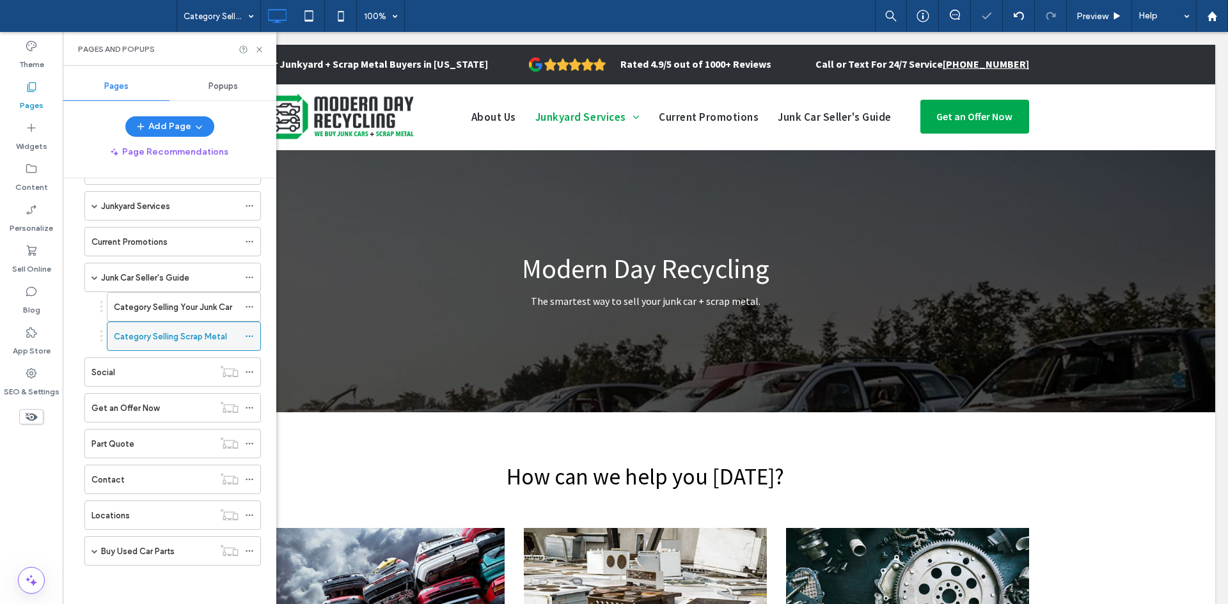
click at [246, 334] on icon at bounding box center [249, 336] width 9 height 9
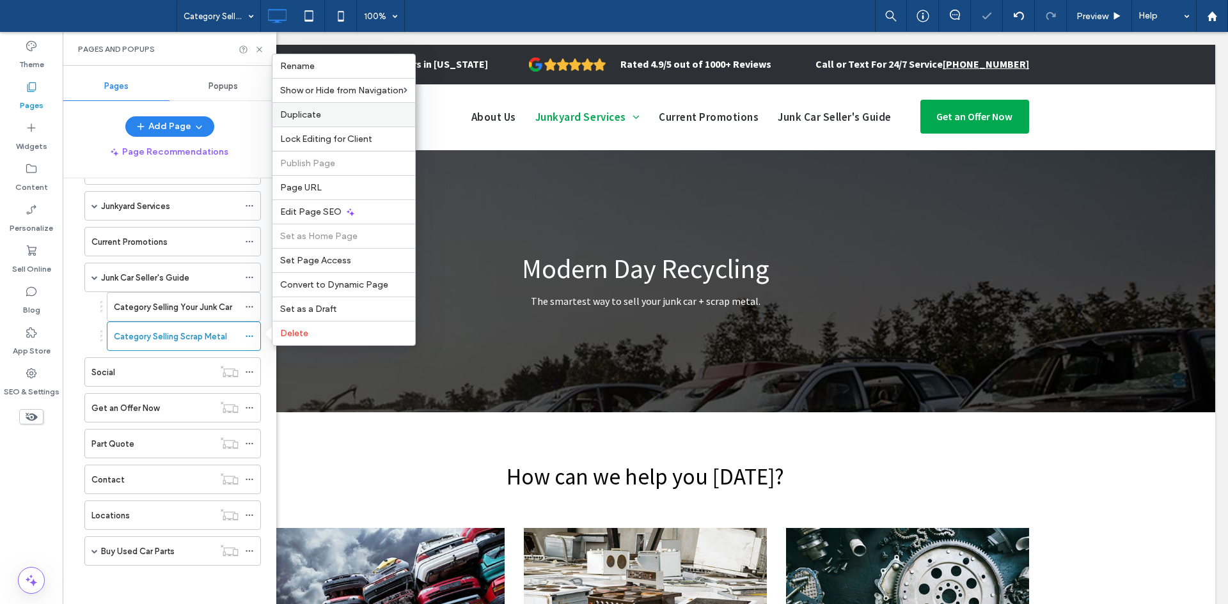
click at [329, 114] on label "Duplicate" at bounding box center [343, 114] width 127 height 11
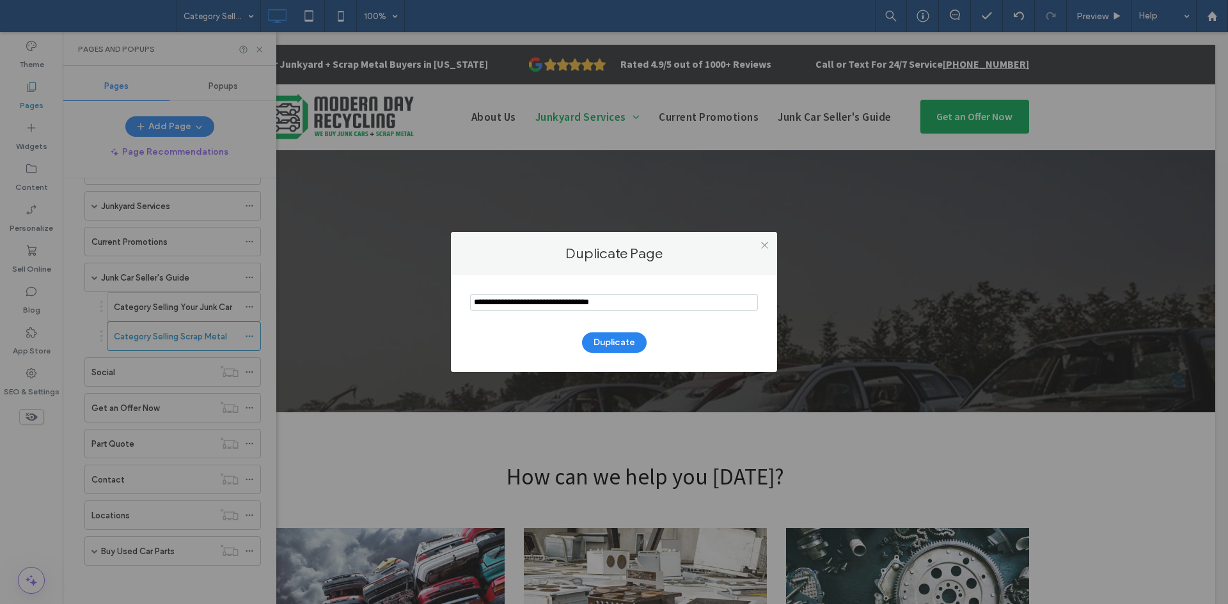
click at [514, 305] on input "notEmpty" at bounding box center [614, 302] width 288 height 17
paste input "notEmpty"
type input "**********"
click at [594, 335] on button "Duplicate" at bounding box center [614, 343] width 65 height 20
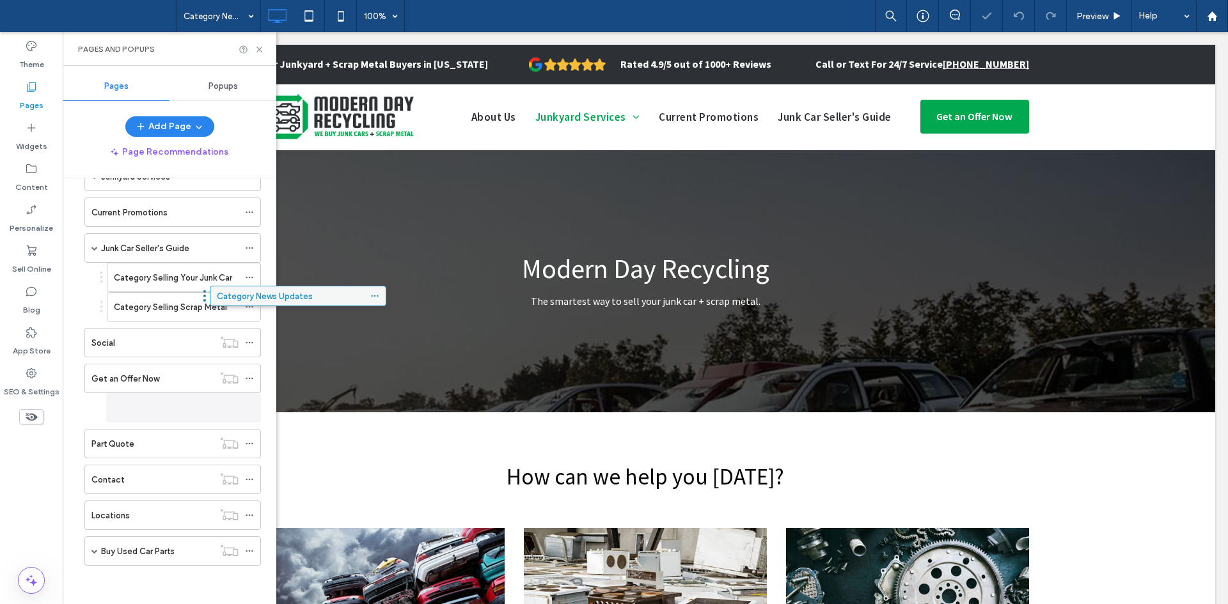
scroll to position [110, 0]
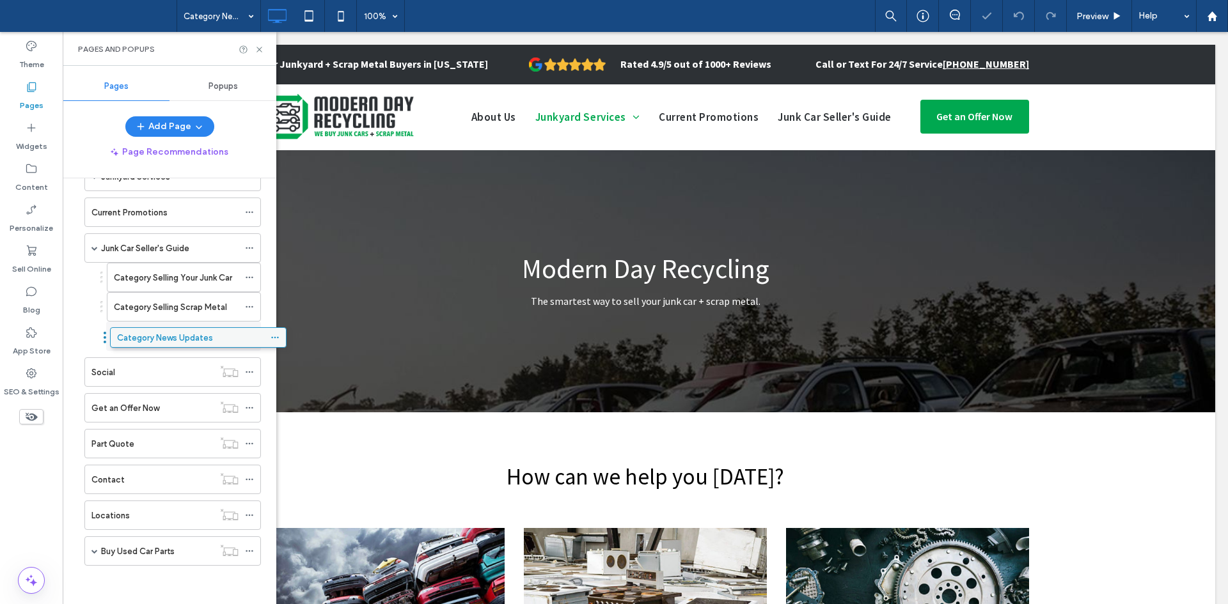
drag, startPoint x: 112, startPoint y: 556, endPoint x: 137, endPoint y: 347, distance: 210.7
click at [137, 347] on div "Category News Updates" at bounding box center [176, 336] width 125 height 28
click at [247, 338] on icon at bounding box center [249, 336] width 9 height 9
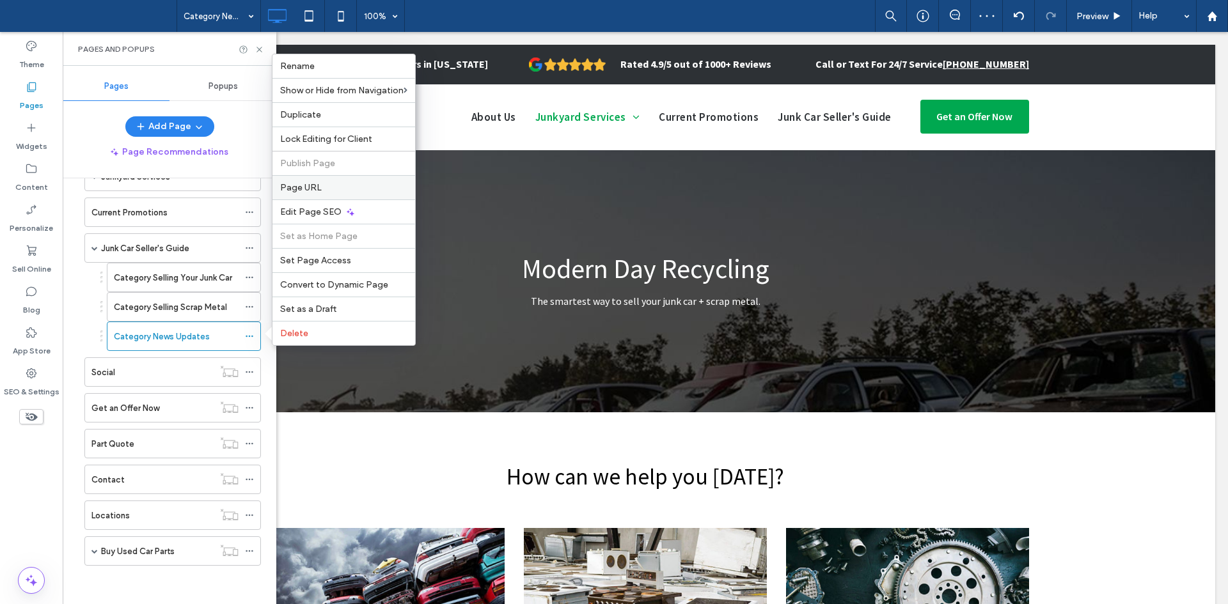
click at [343, 185] on label "Page URL" at bounding box center [343, 187] width 127 height 11
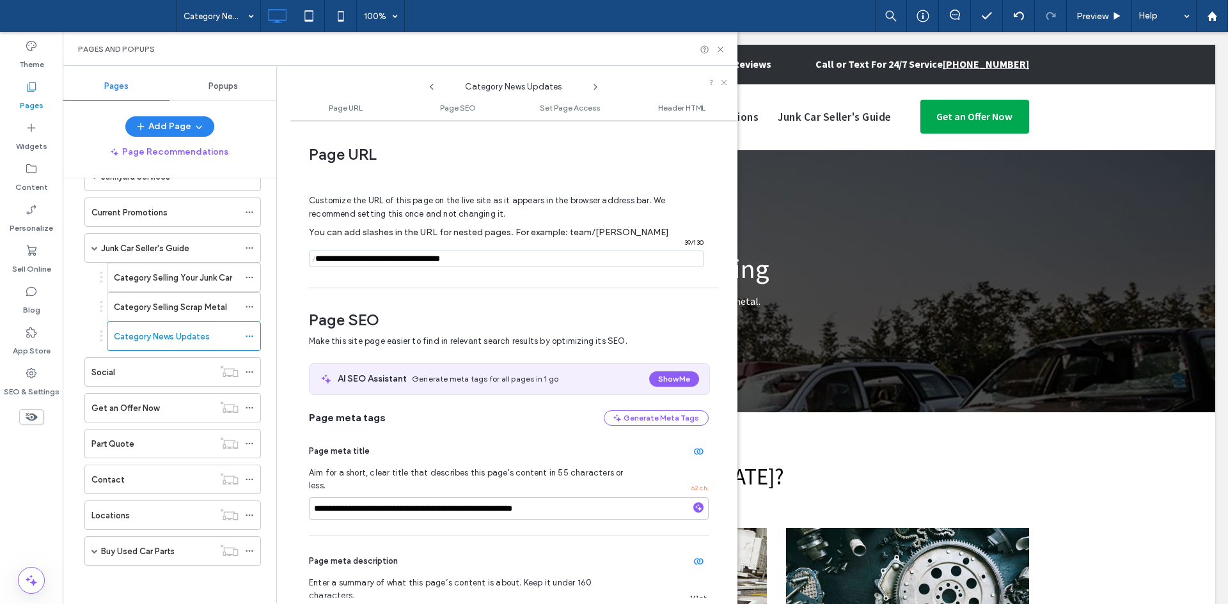
click at [494, 255] on input "notEmpty" at bounding box center [506, 259] width 395 height 17
paste input "**********"
click at [505, 263] on input "notEmpty" at bounding box center [506, 259] width 395 height 17
type input "**********"
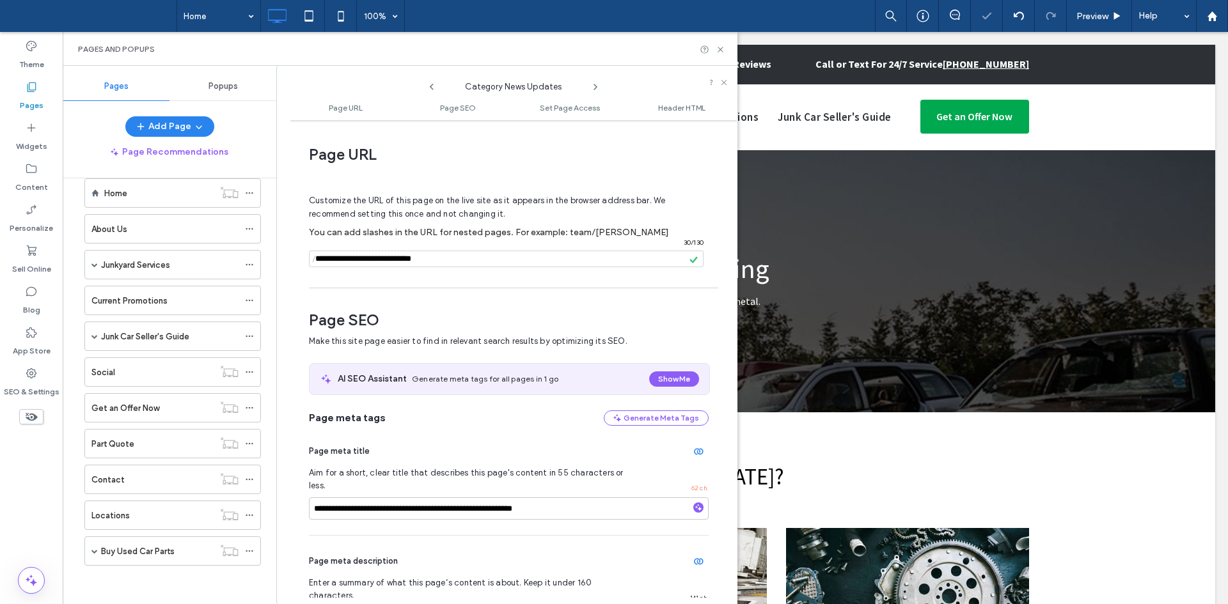
scroll to position [22, 0]
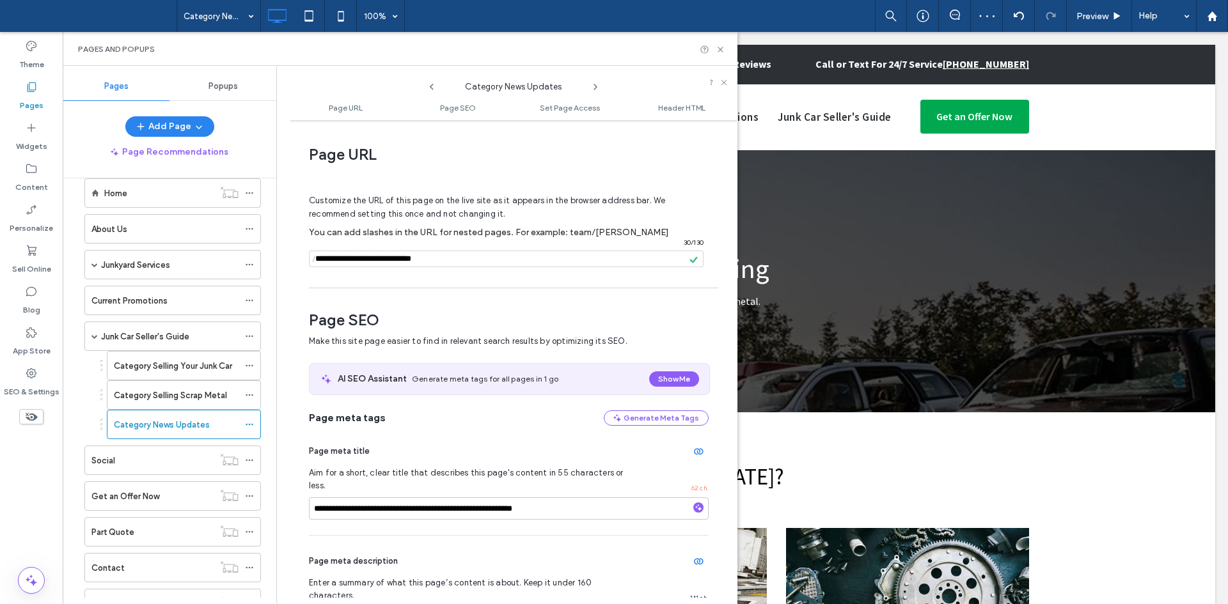
scroll to position [110, 0]
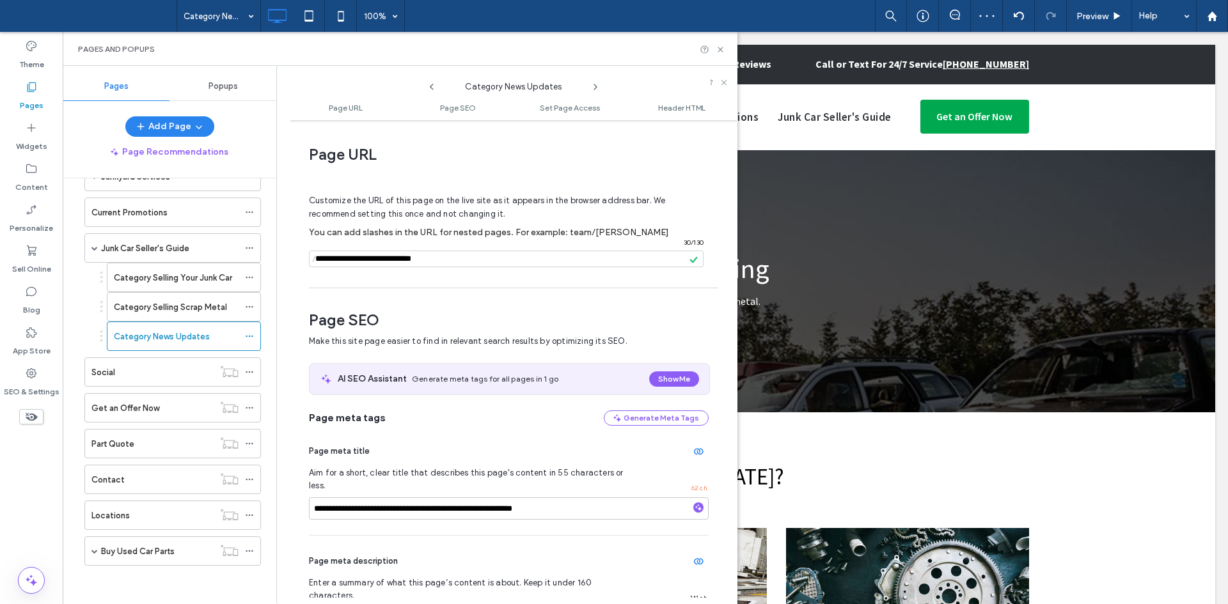
click at [506, 258] on input "notEmpty" at bounding box center [506, 259] width 395 height 17
click at [196, 333] on label "Category News Updates" at bounding box center [162, 337] width 96 height 22
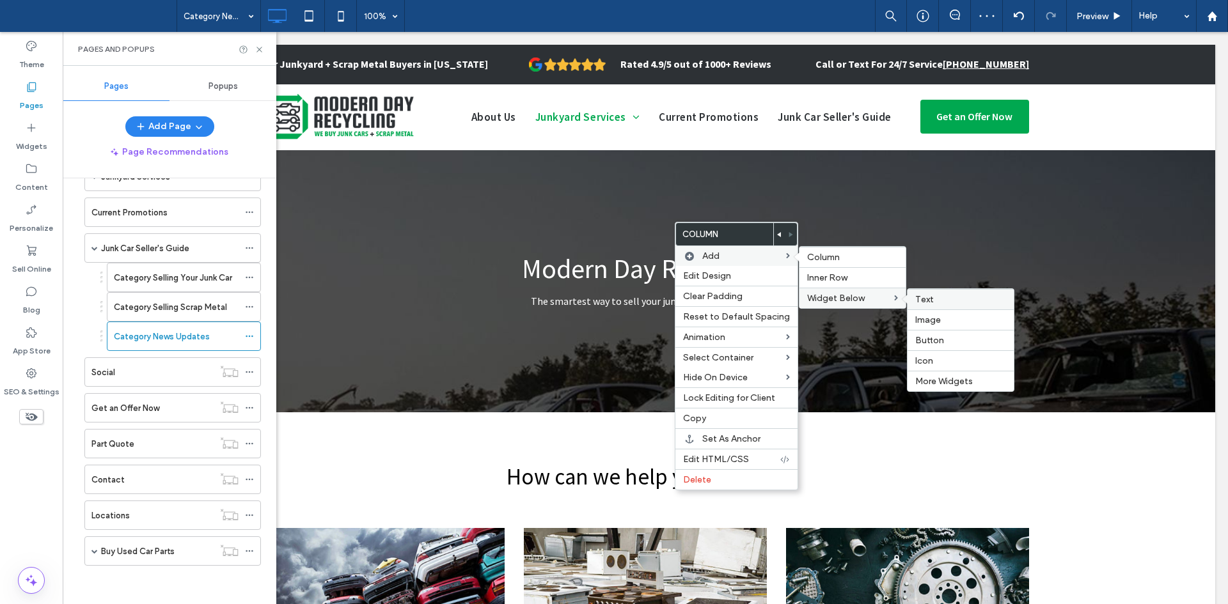
click at [921, 292] on div "Text" at bounding box center [960, 299] width 106 height 20
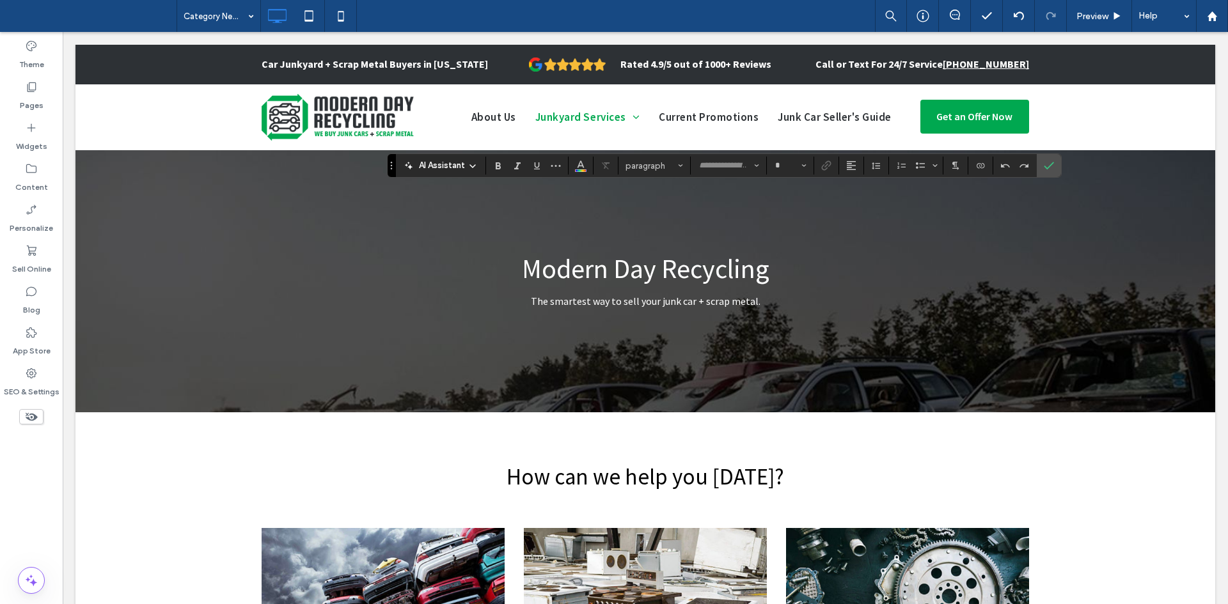
type input "**********"
type input "**"
click at [1041, 175] on label "Confirm" at bounding box center [1048, 165] width 19 height 23
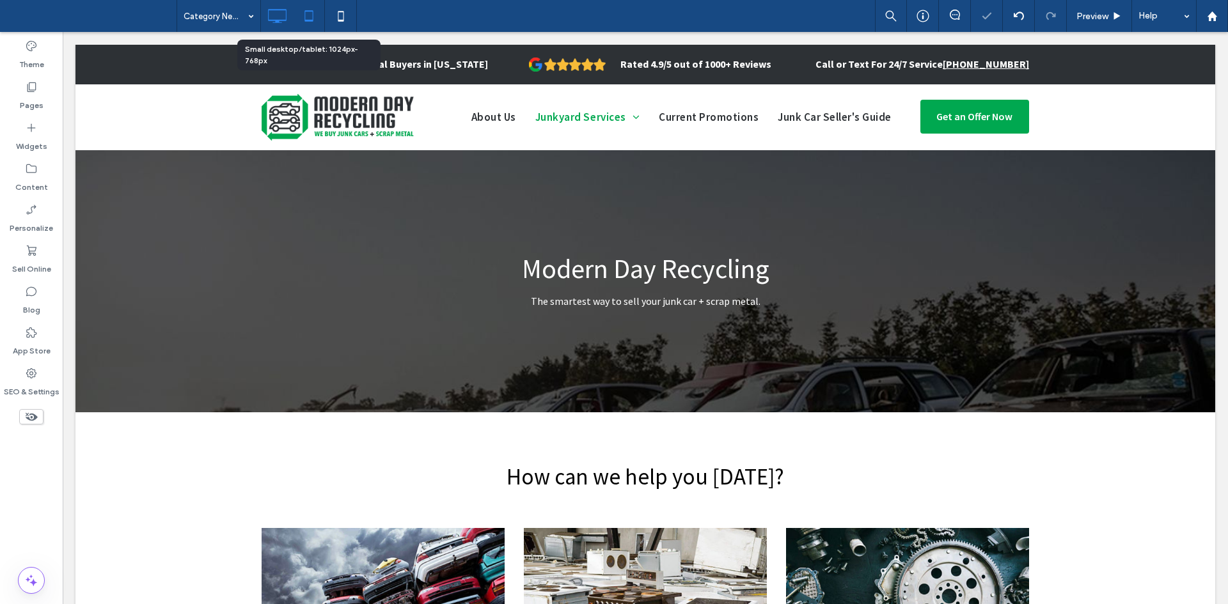
click at [317, 19] on icon at bounding box center [309, 16] width 26 height 26
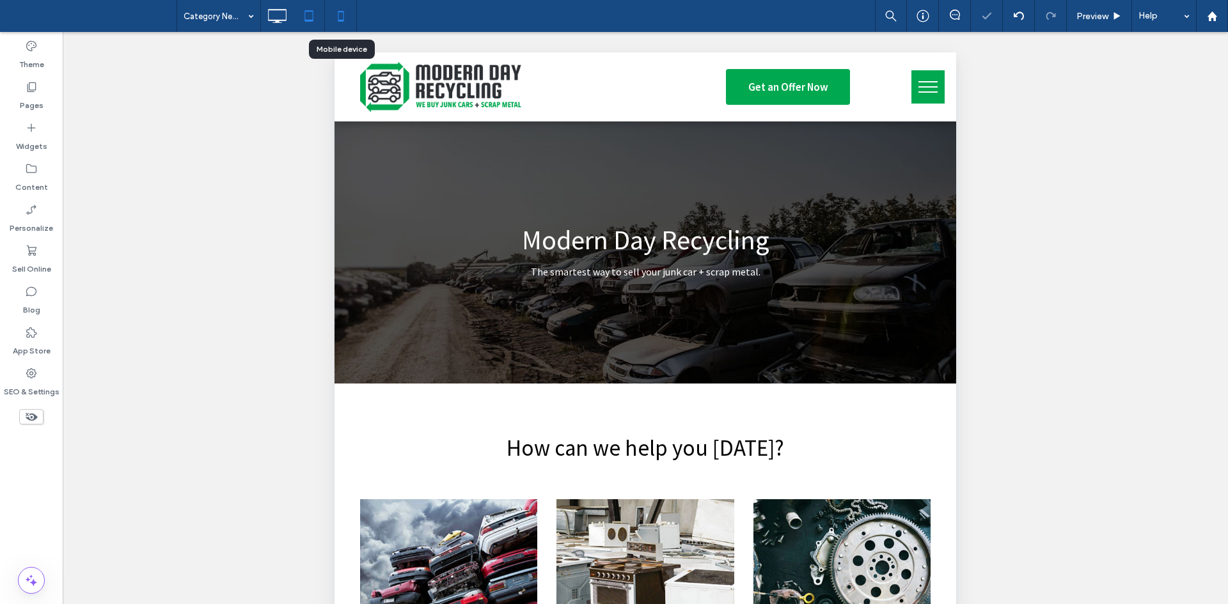
click at [346, 11] on icon at bounding box center [341, 16] width 26 height 26
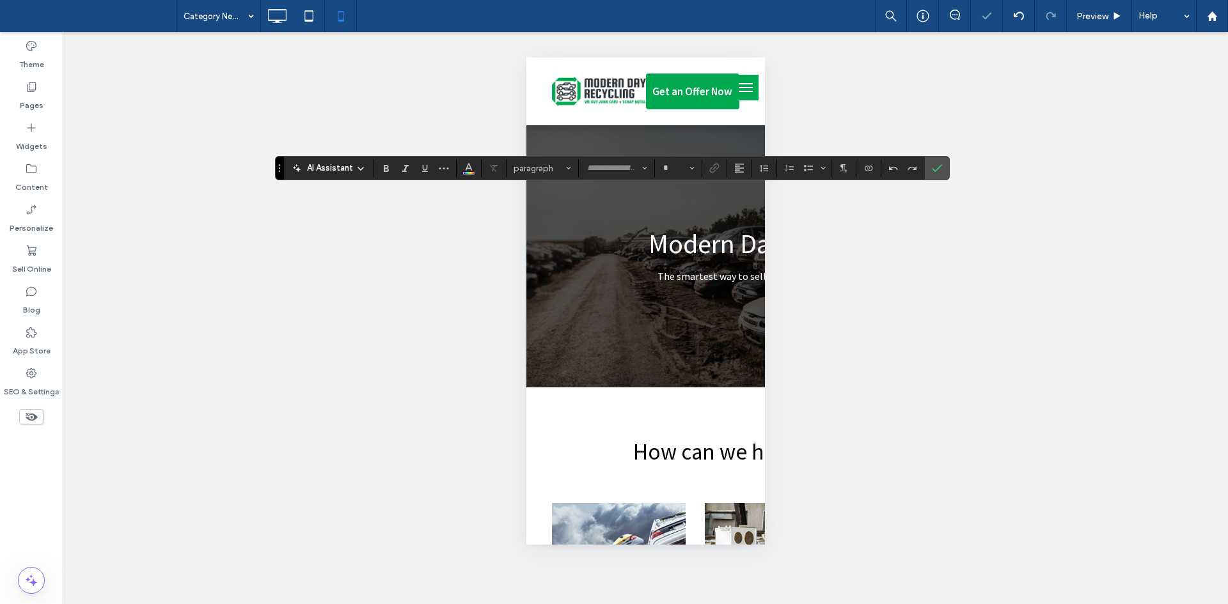
type input "**********"
type input "**"
click at [737, 163] on icon "Alignment" at bounding box center [739, 168] width 10 height 10
click at [755, 207] on div "ui.textEditor.alignment.center" at bounding box center [752, 208] width 17 height 10
click at [945, 166] on label "Confirm" at bounding box center [936, 168] width 19 height 23
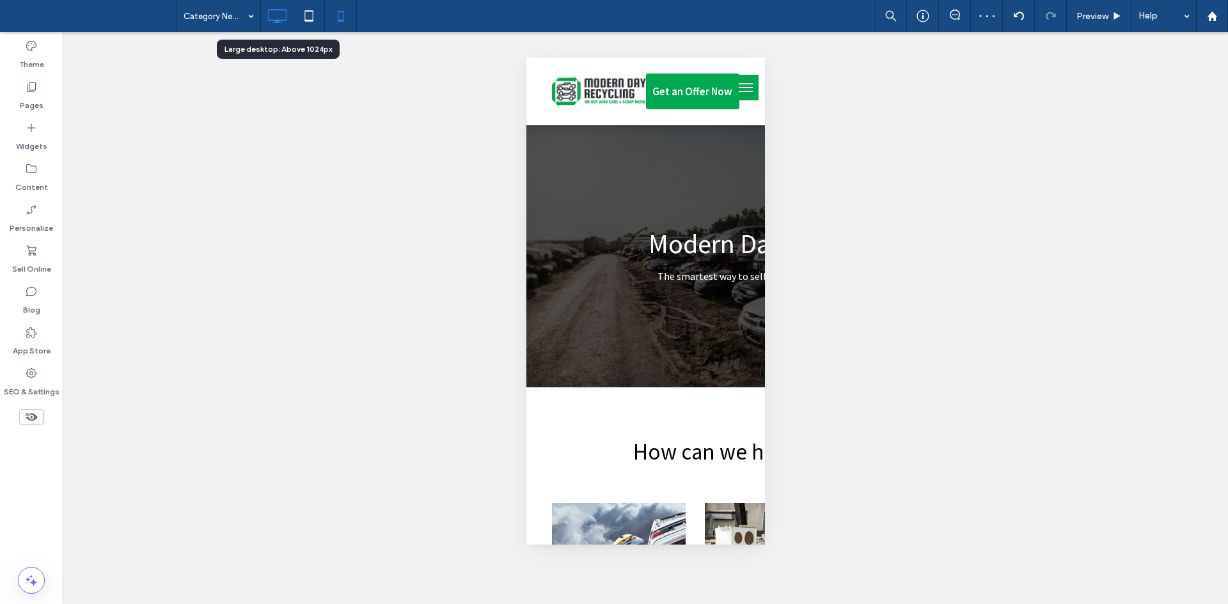
click at [286, 13] on icon at bounding box center [277, 16] width 26 height 26
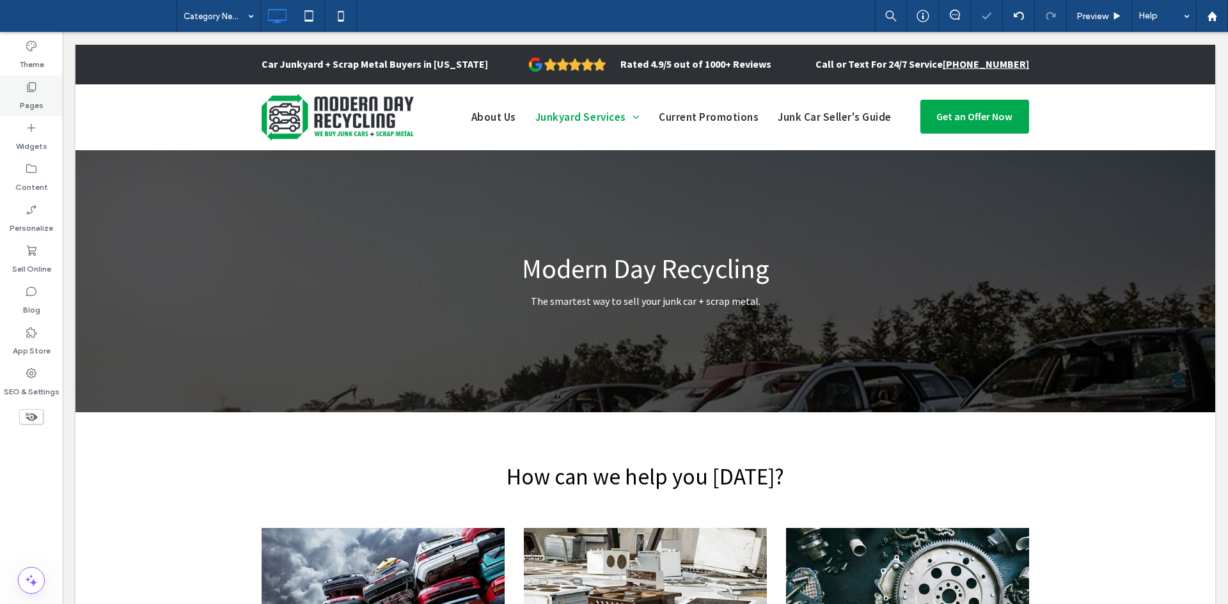
click at [31, 94] on label "Pages" at bounding box center [32, 102] width 24 height 18
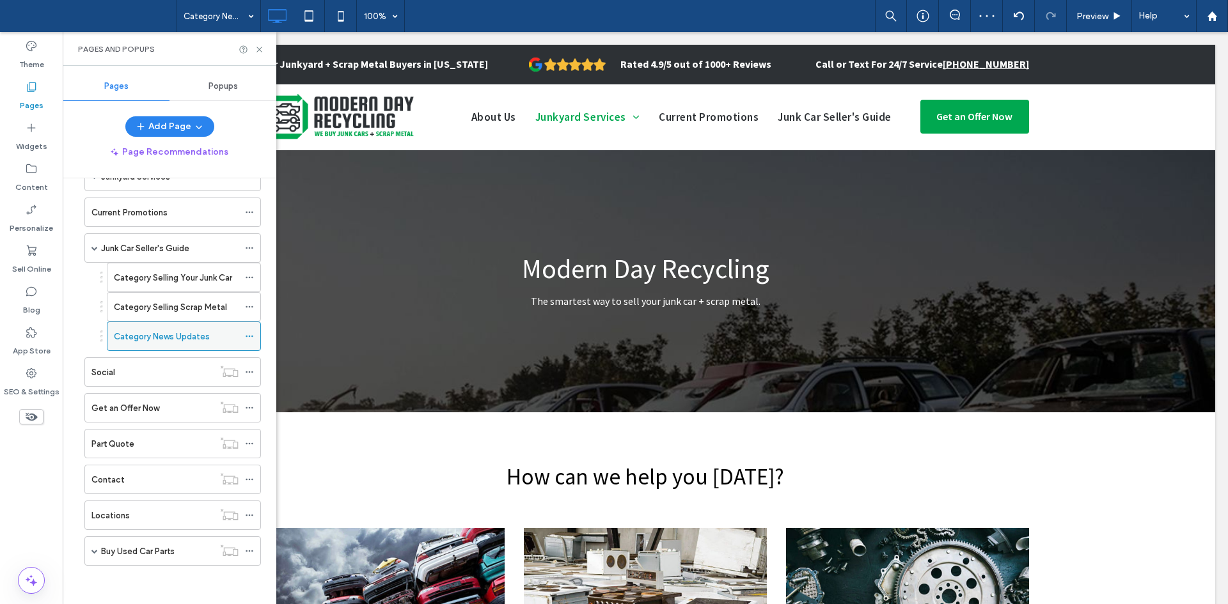
click at [178, 341] on label "Category News Updates" at bounding box center [162, 337] width 96 height 22
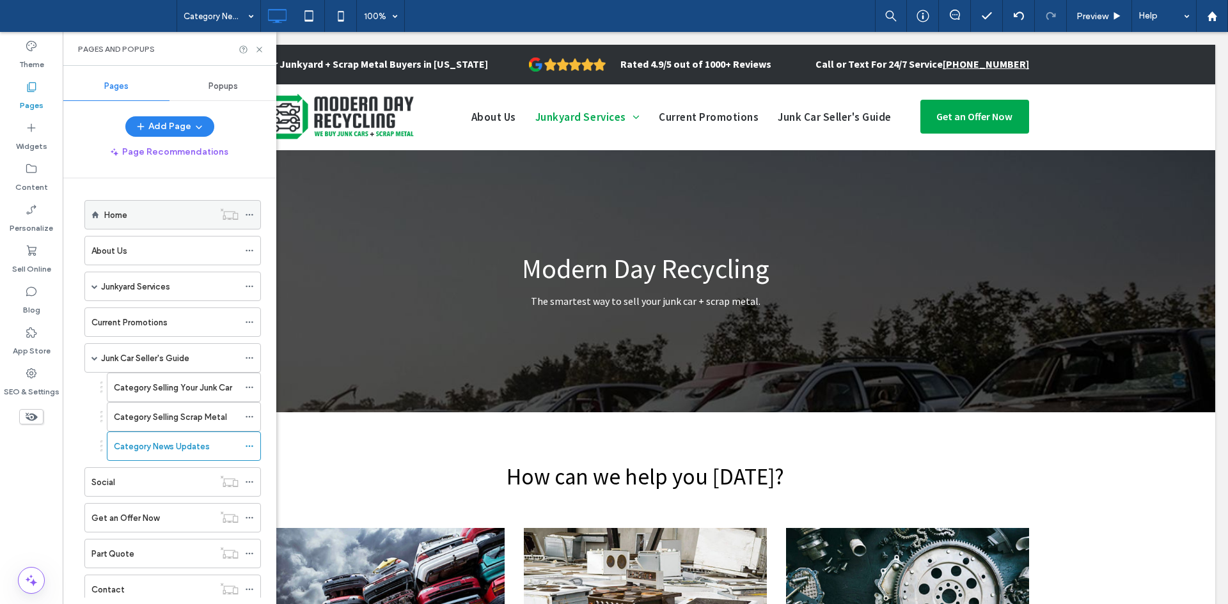
click at [174, 221] on div "Home" at bounding box center [158, 214] width 109 height 13
click at [179, 278] on div "Junkyard Services" at bounding box center [169, 286] width 137 height 28
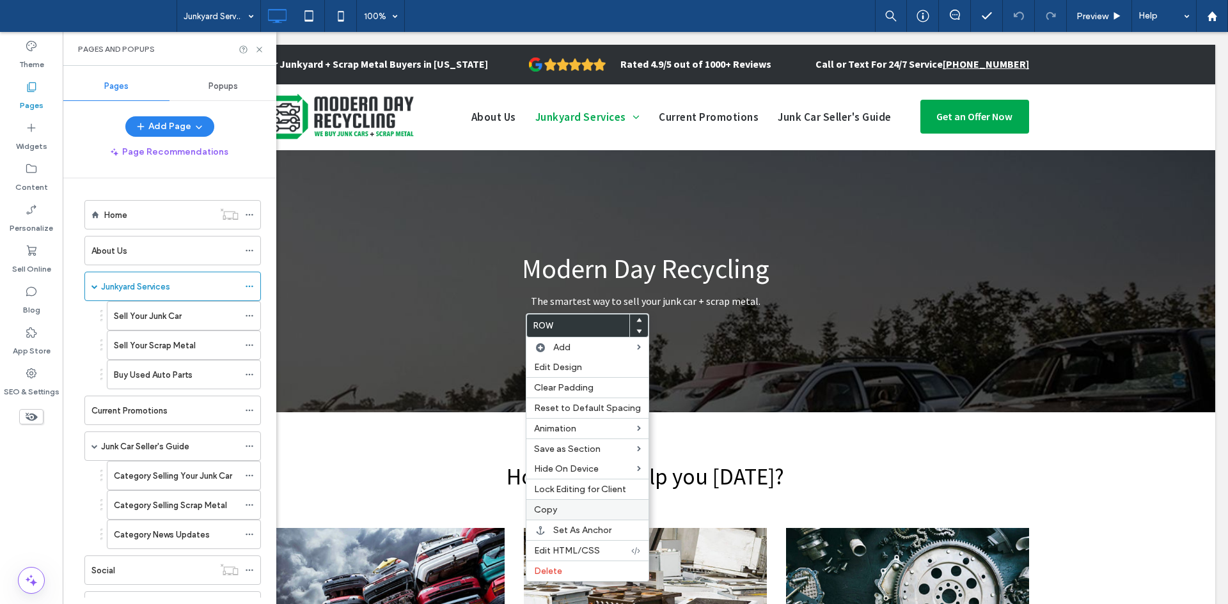
click at [567, 503] on div "Copy" at bounding box center [587, 509] width 122 height 20
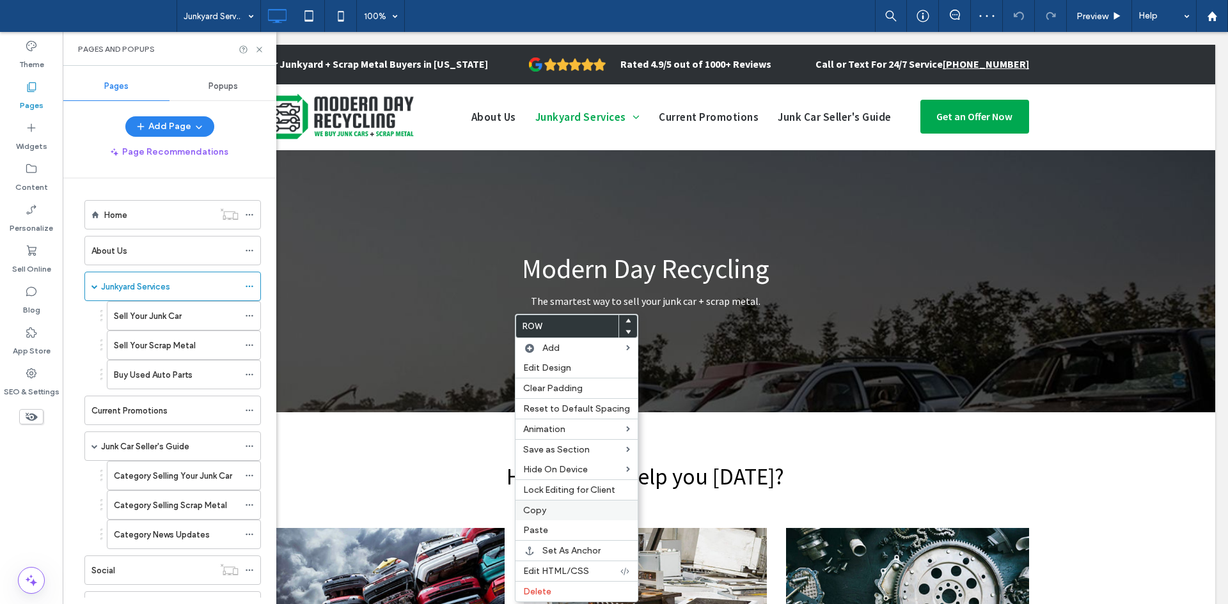
click at [548, 503] on div "Copy" at bounding box center [576, 510] width 122 height 20
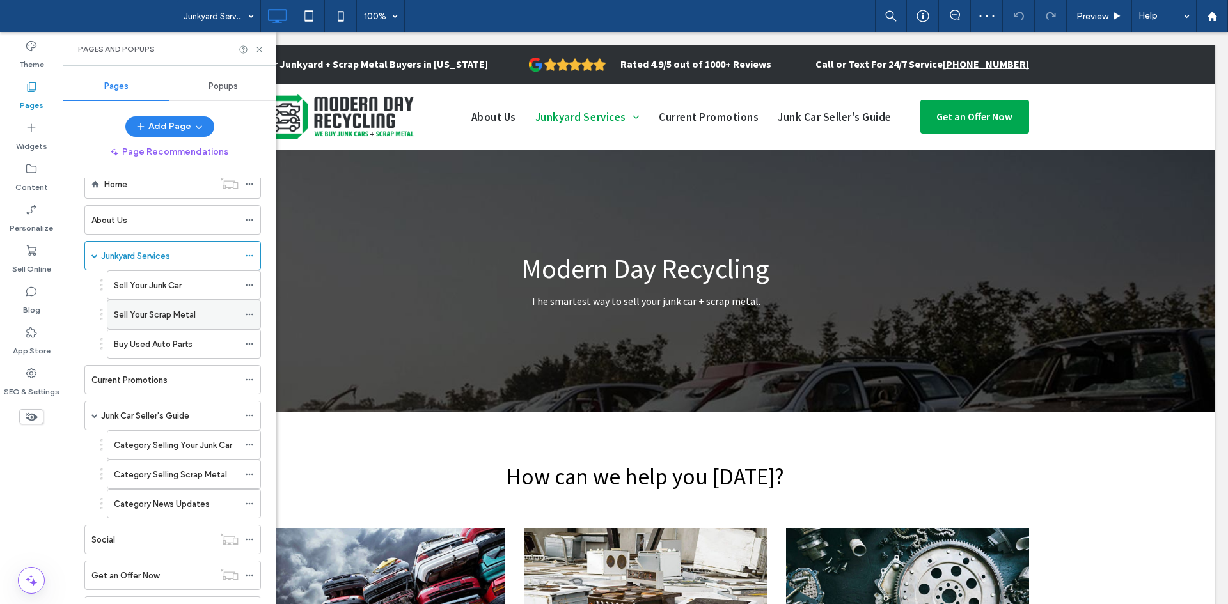
scroll to position [31, 0]
click at [162, 411] on label "Junk Car Seller's Guide" at bounding box center [145, 415] width 88 height 22
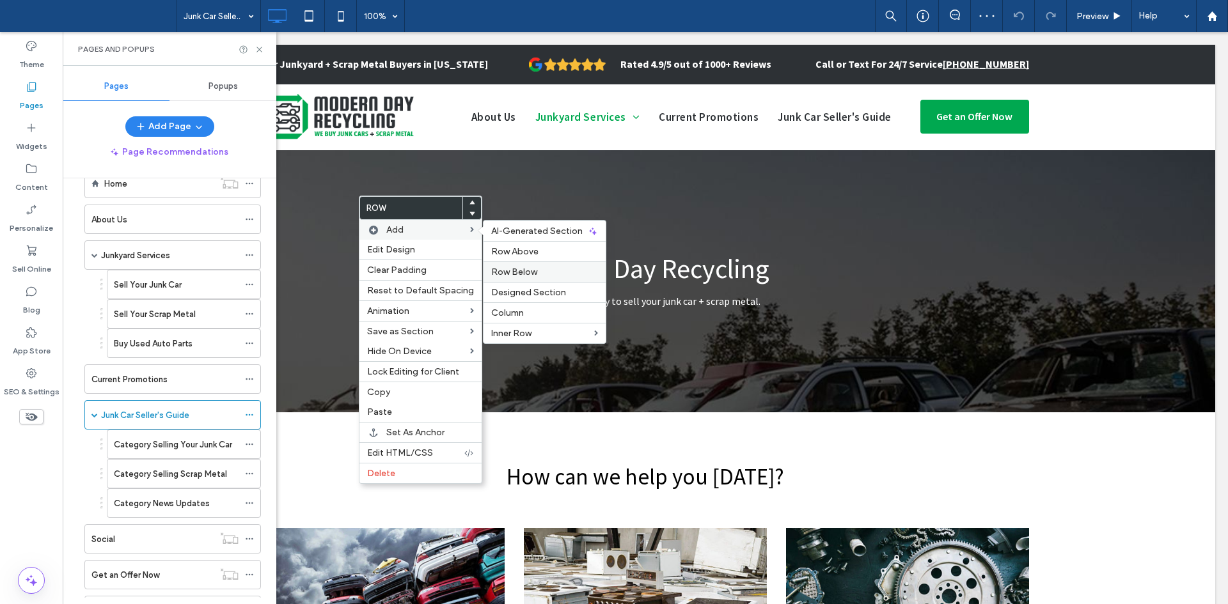
click at [526, 272] on span "Row Below" at bounding box center [514, 272] width 46 height 11
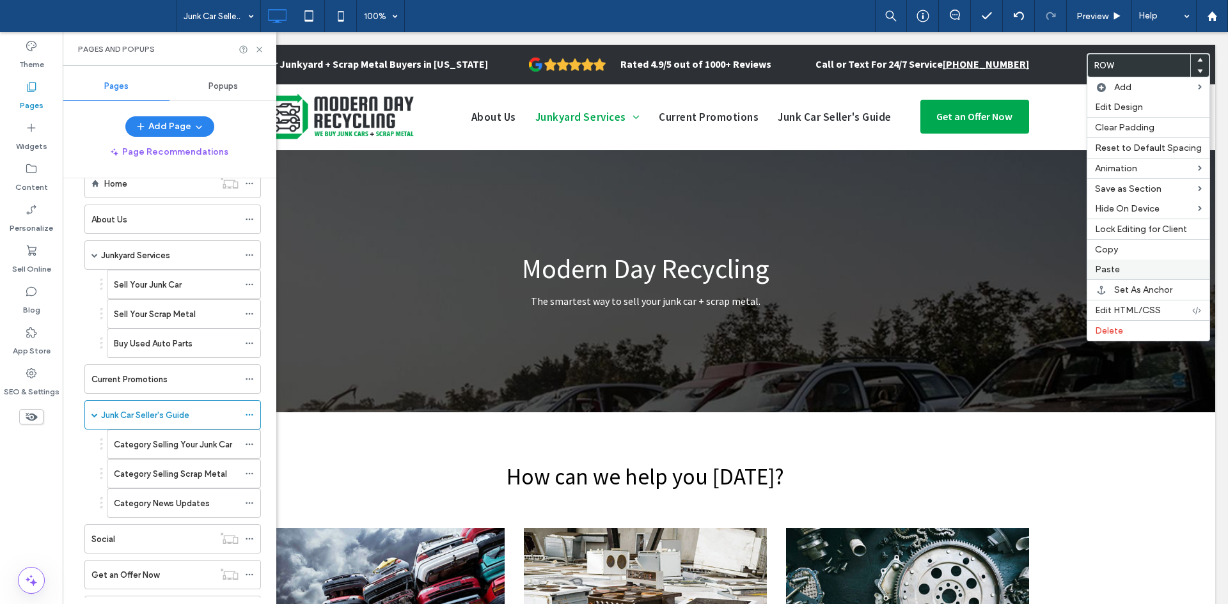
click at [1099, 270] on span "Paste" at bounding box center [1107, 269] width 25 height 11
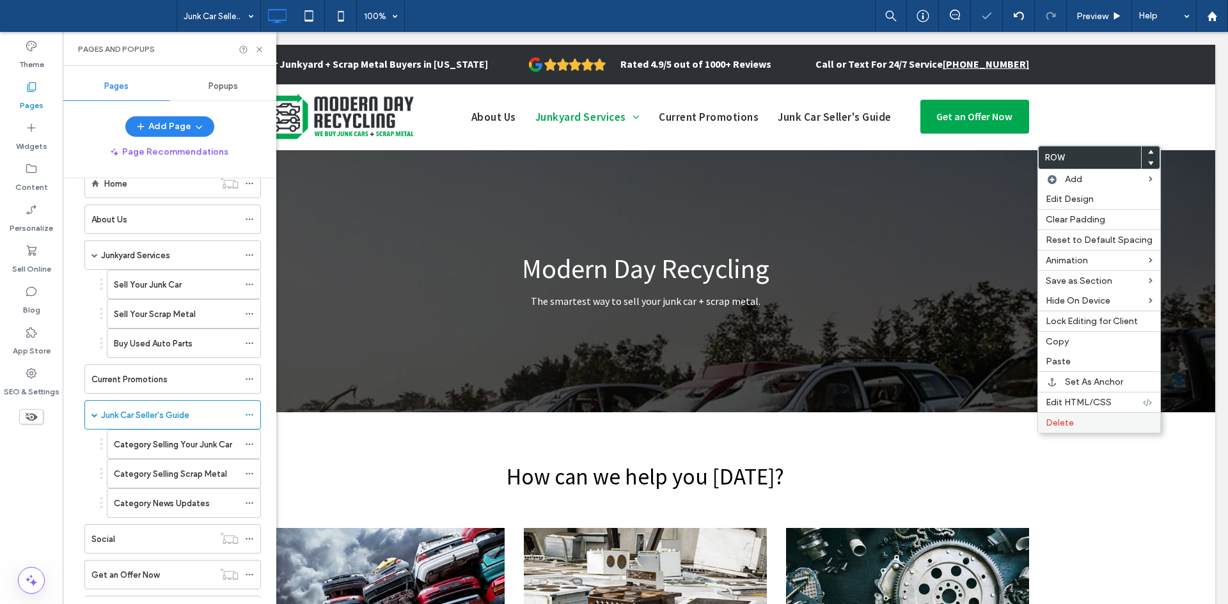
click at [1063, 423] on span "Delete" at bounding box center [1060, 423] width 28 height 11
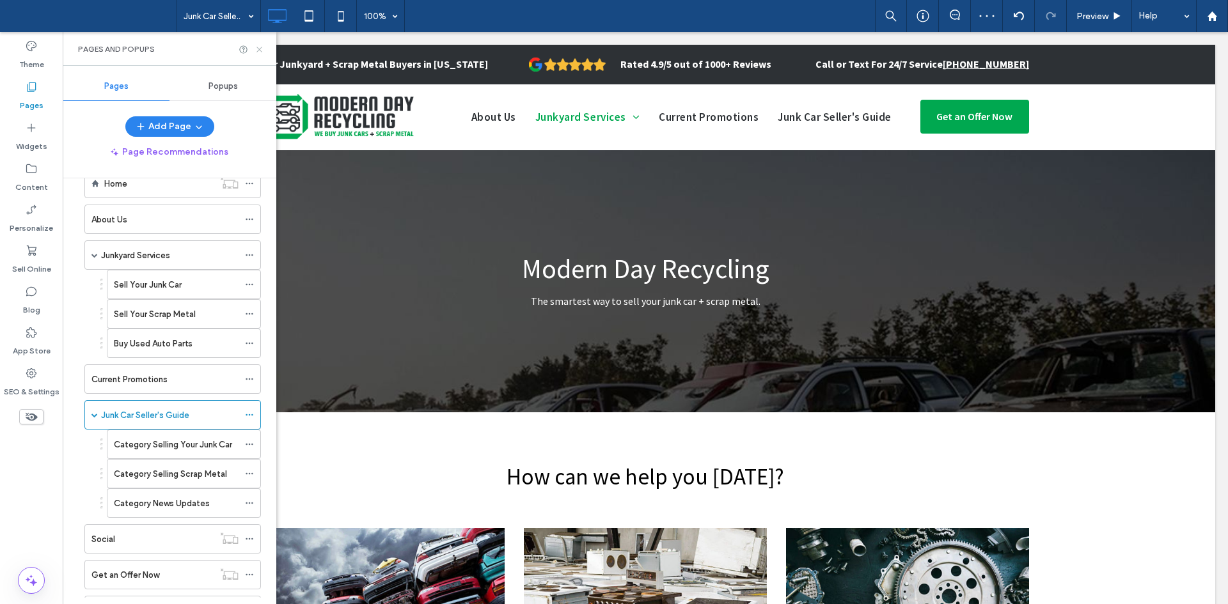
click at [258, 45] on icon at bounding box center [260, 50] width 10 height 10
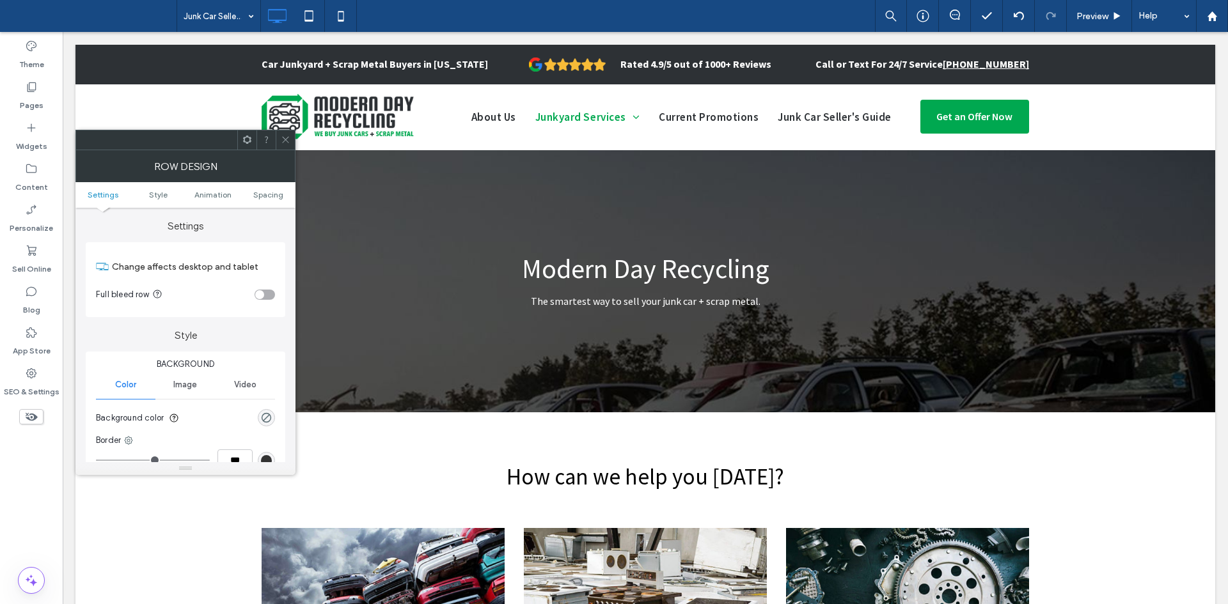
click at [276, 188] on ul "Settings Style Animation Spacing" at bounding box center [185, 195] width 220 height 26
click at [279, 196] on span "Spacing" at bounding box center [268, 195] width 30 height 10
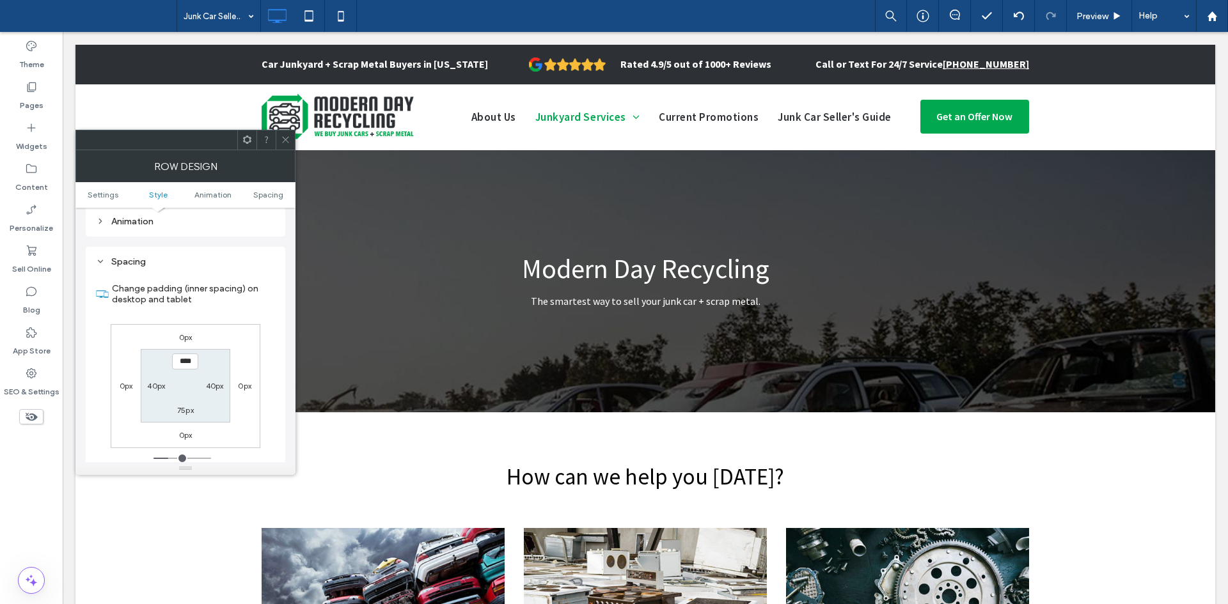
scroll to position [361, 0]
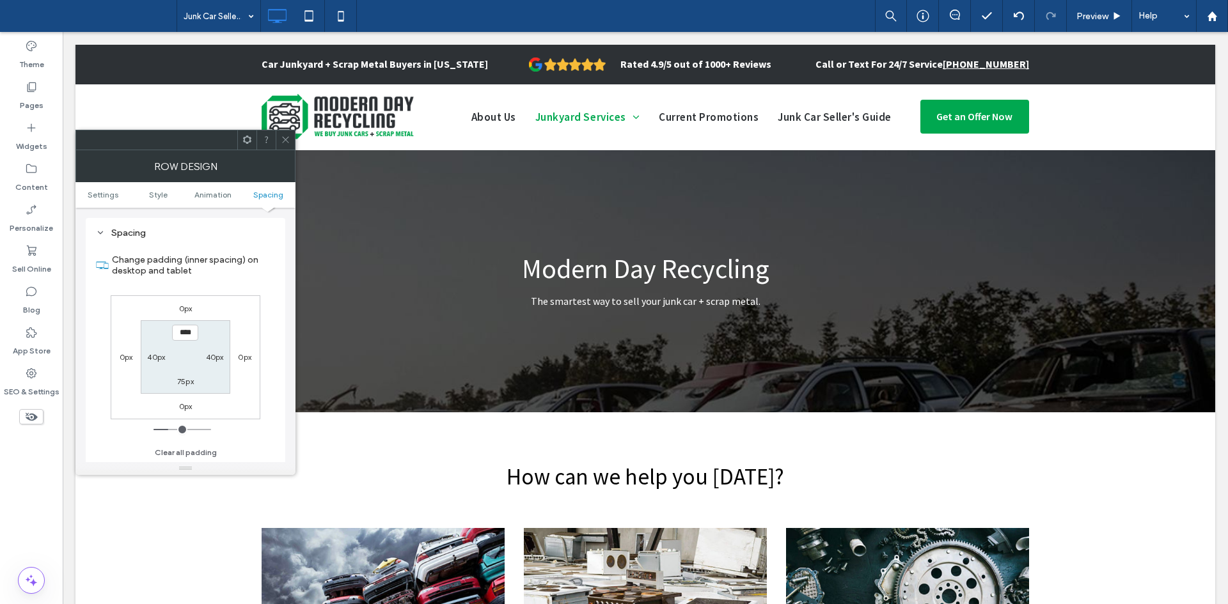
click at [185, 382] on label "75px" at bounding box center [185, 382] width 17 height 10
type input "**"
type input "****"
click at [282, 144] on icon at bounding box center [286, 140] width 10 height 10
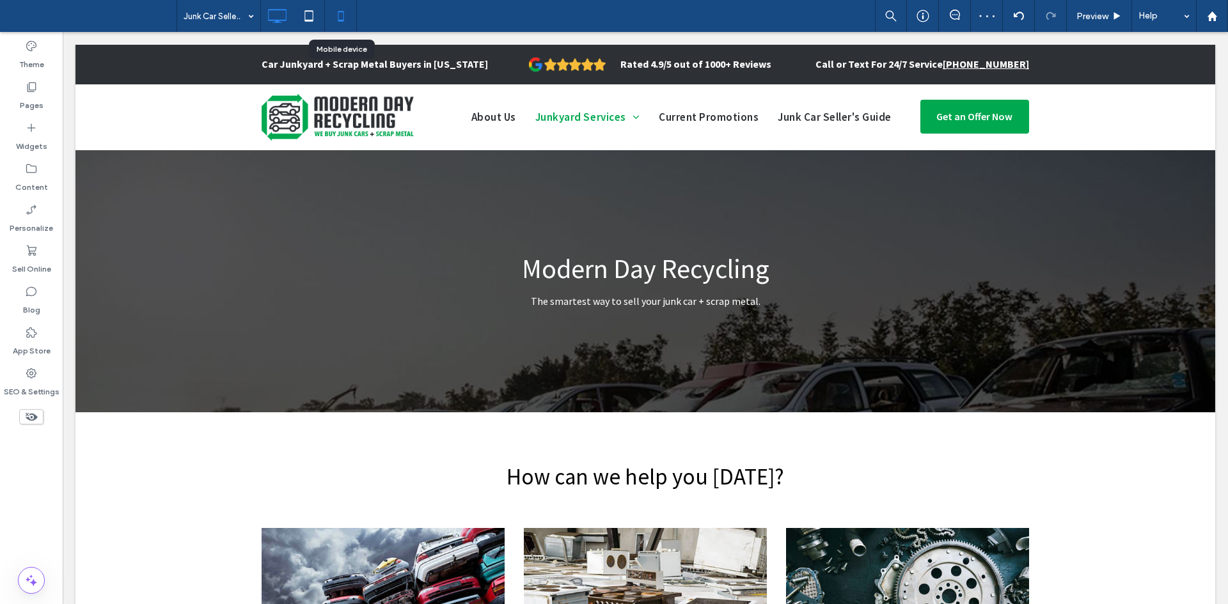
click at [344, 13] on icon at bounding box center [341, 16] width 26 height 26
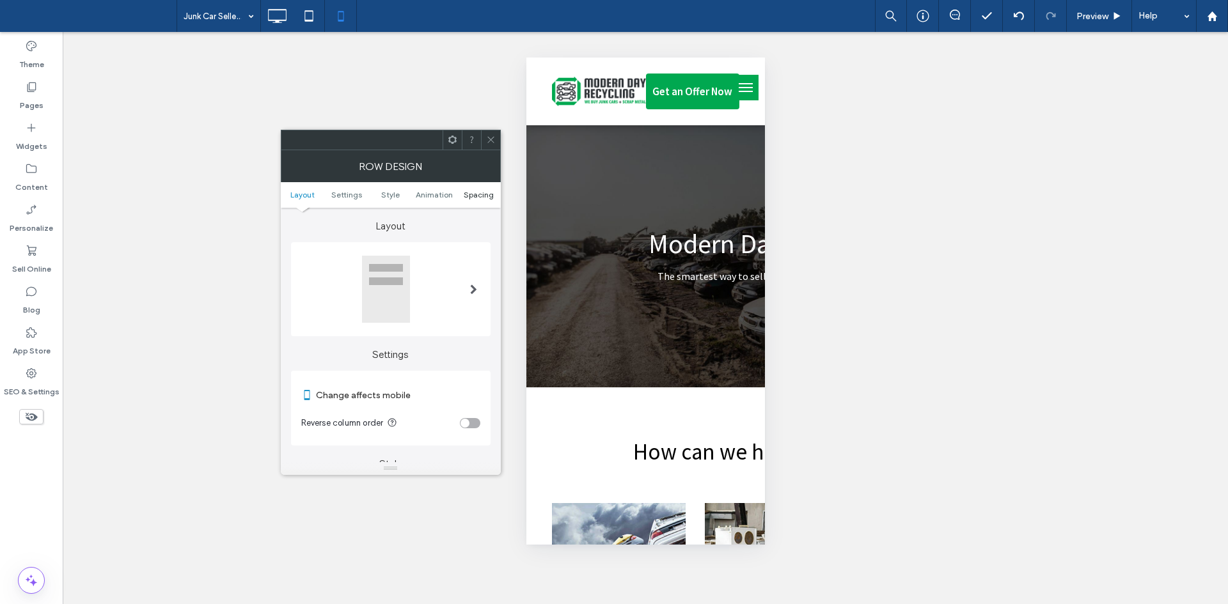
click at [470, 197] on span "Spacing" at bounding box center [479, 195] width 30 height 10
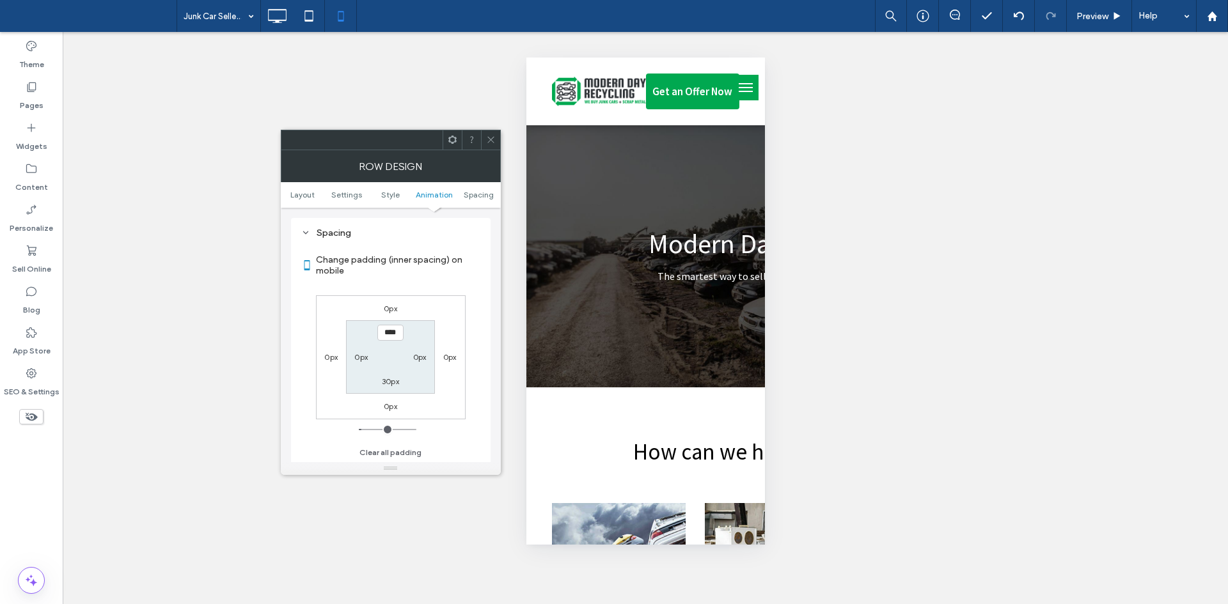
scroll to position [490, 0]
click at [394, 385] on label "30px" at bounding box center [390, 382] width 17 height 10
type input "**"
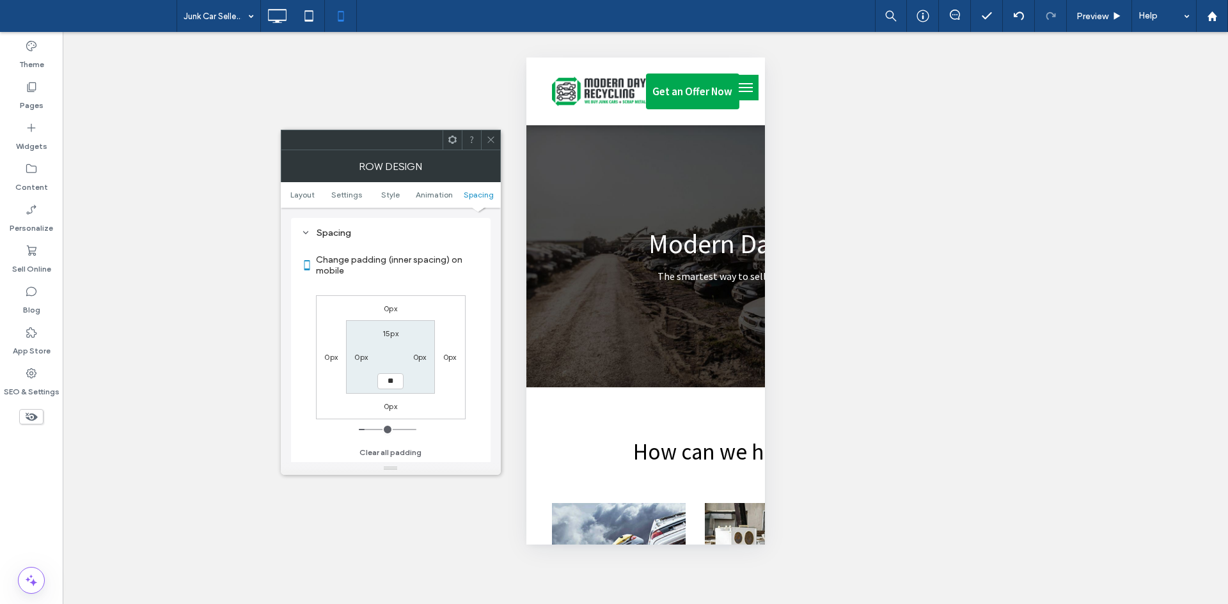
type input "****"
click at [491, 136] on icon at bounding box center [491, 140] width 10 height 10
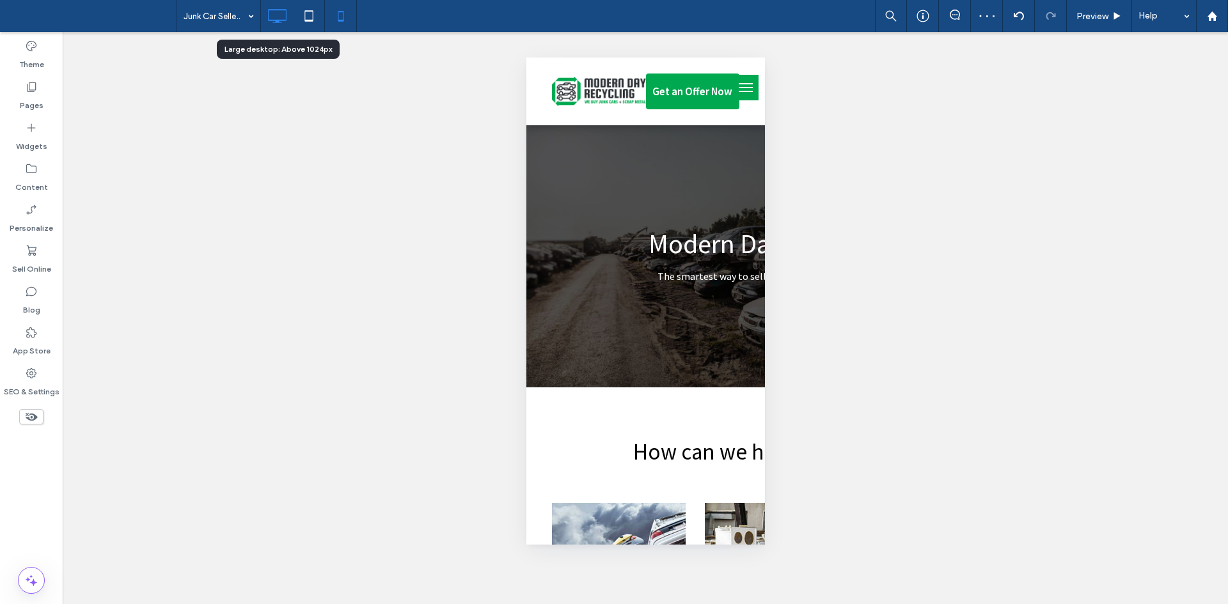
click at [280, 26] on icon at bounding box center [277, 16] width 26 height 26
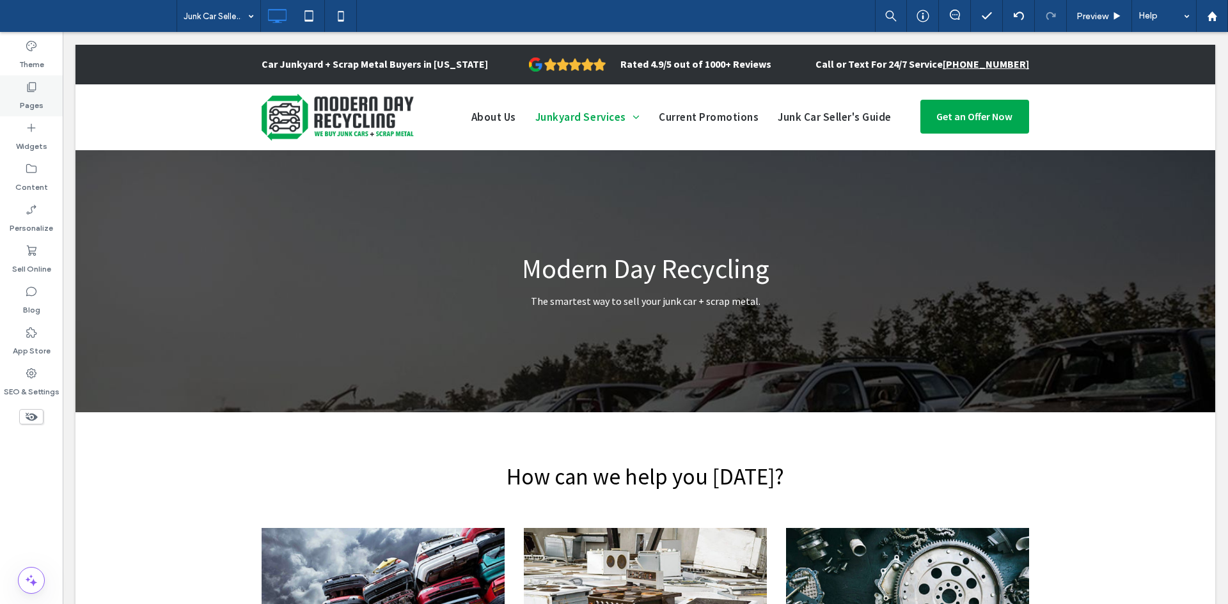
click at [31, 88] on icon at bounding box center [31, 87] width 13 height 13
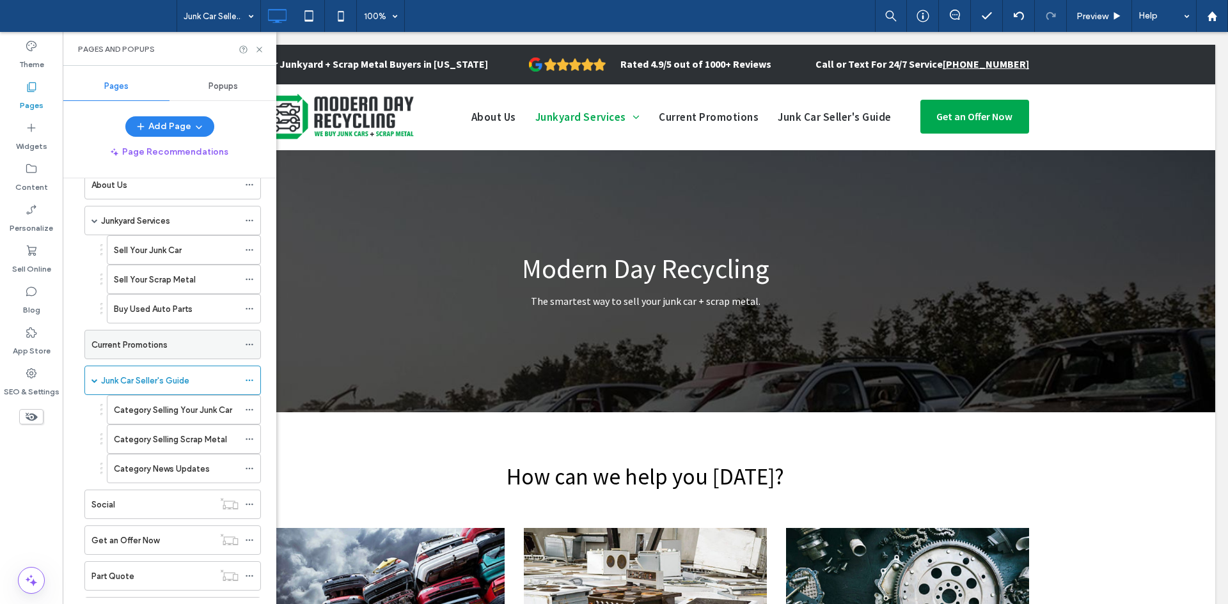
scroll to position [67, 0]
click at [191, 402] on label "Category Selling Your Junk Car" at bounding box center [173, 409] width 118 height 22
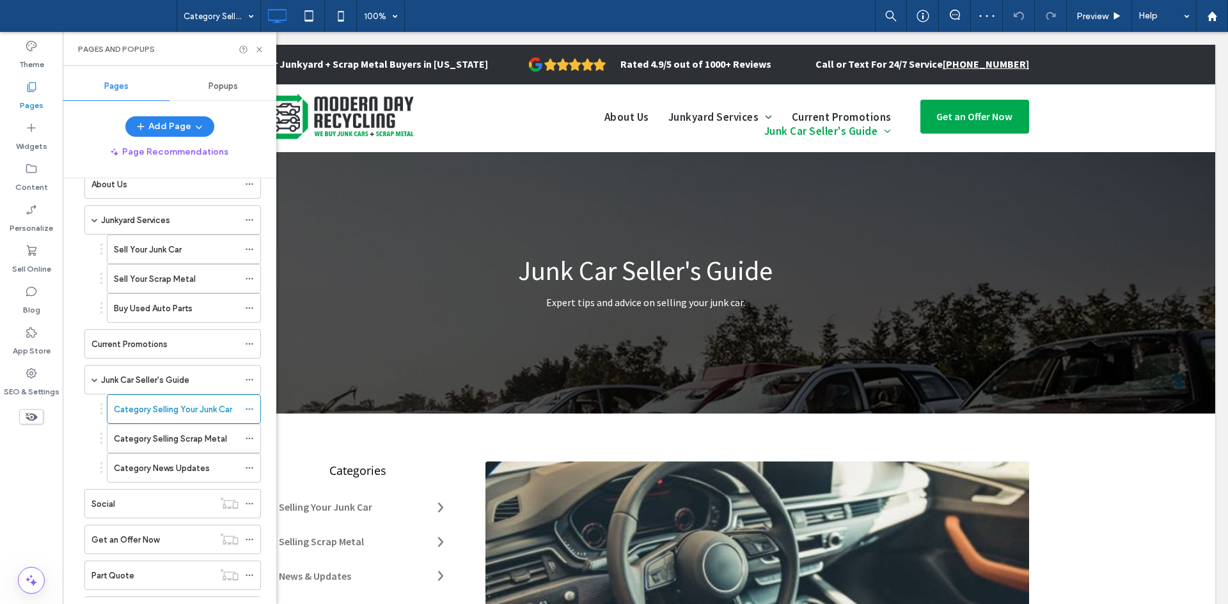
scroll to position [2110, 0]
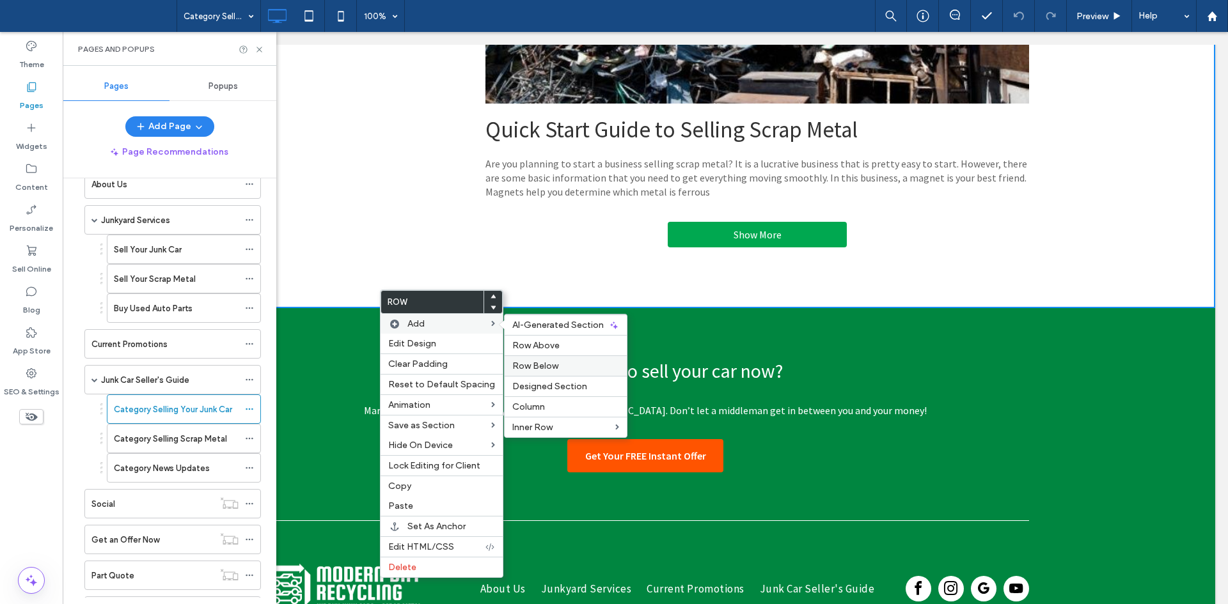
click at [544, 362] on span "Row Below" at bounding box center [535, 366] width 46 height 11
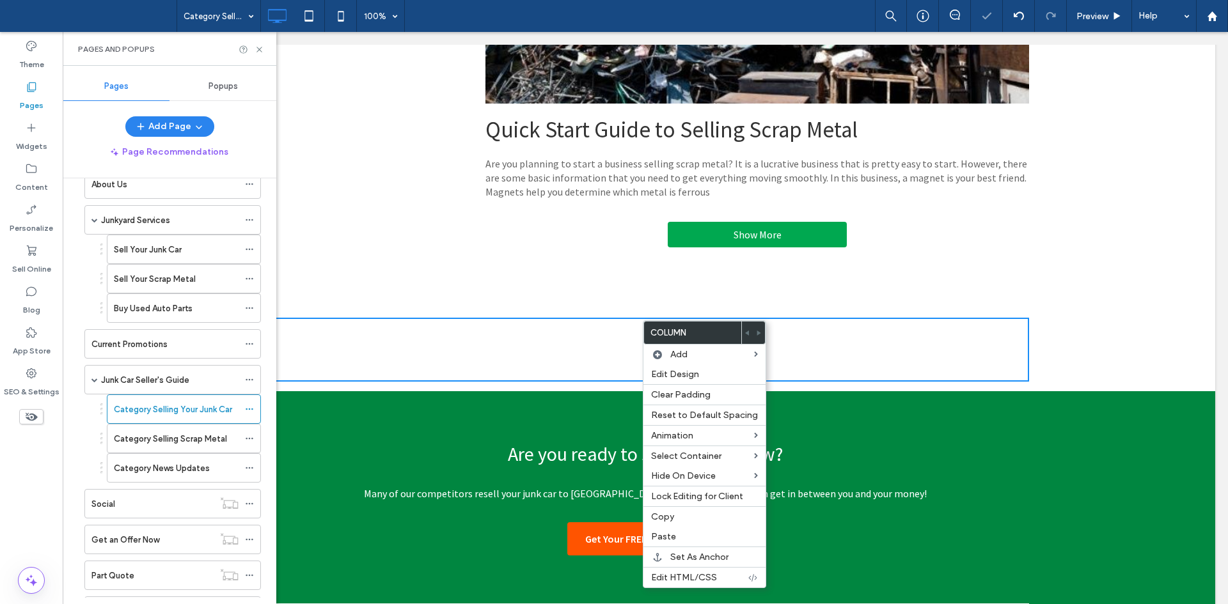
click at [1025, 356] on div "Click To Paste Click To Paste Row + Add Section" at bounding box center [645, 349] width 1140 height 83
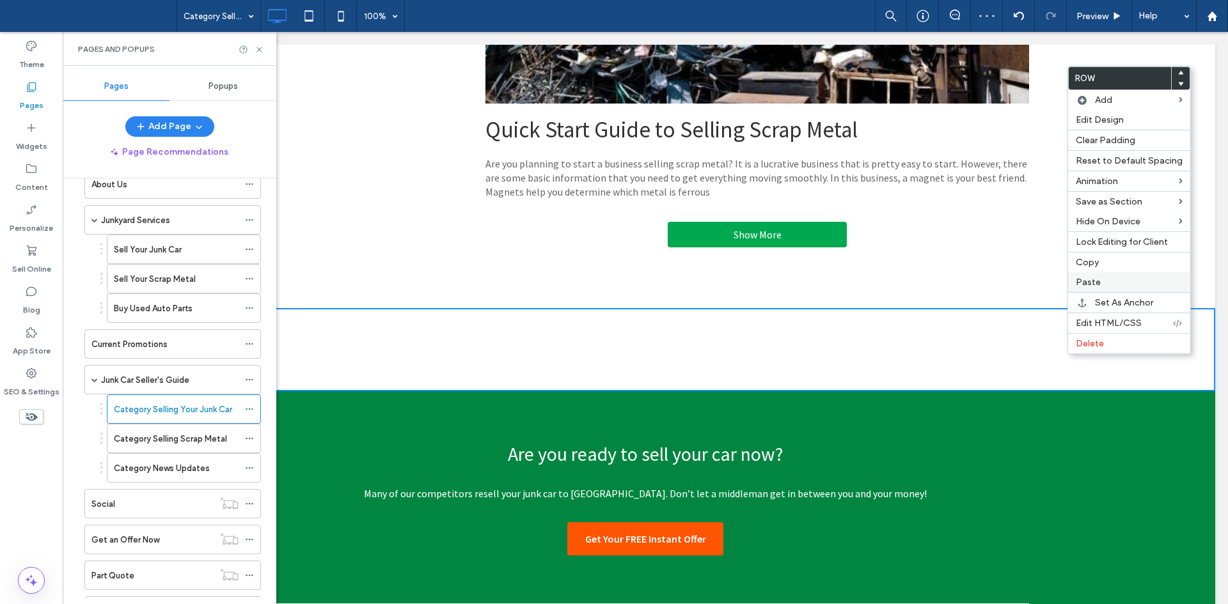
click at [1076, 280] on span "Paste" at bounding box center [1088, 282] width 25 height 11
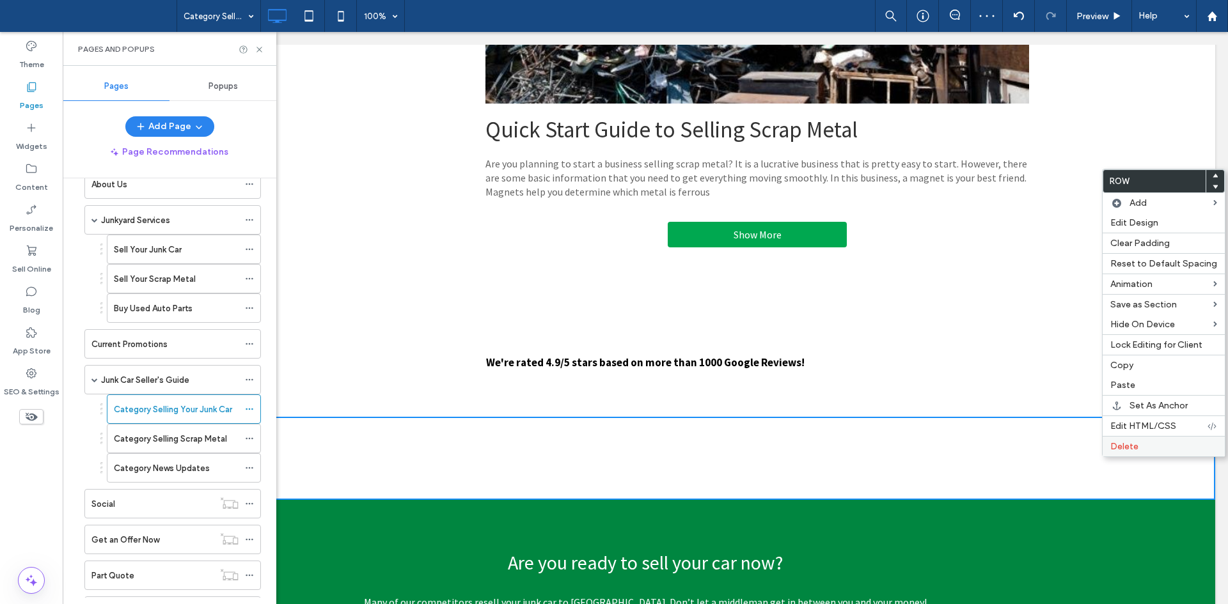
click at [1118, 446] on span "Delete" at bounding box center [1124, 446] width 28 height 11
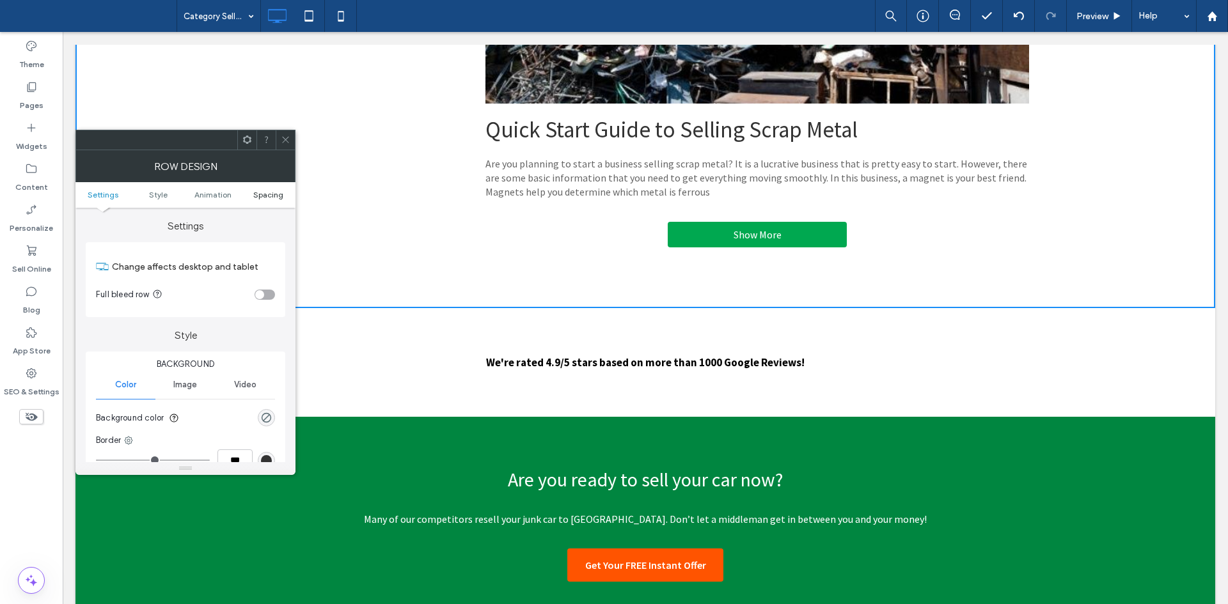
click at [277, 193] on span "Spacing" at bounding box center [268, 195] width 30 height 10
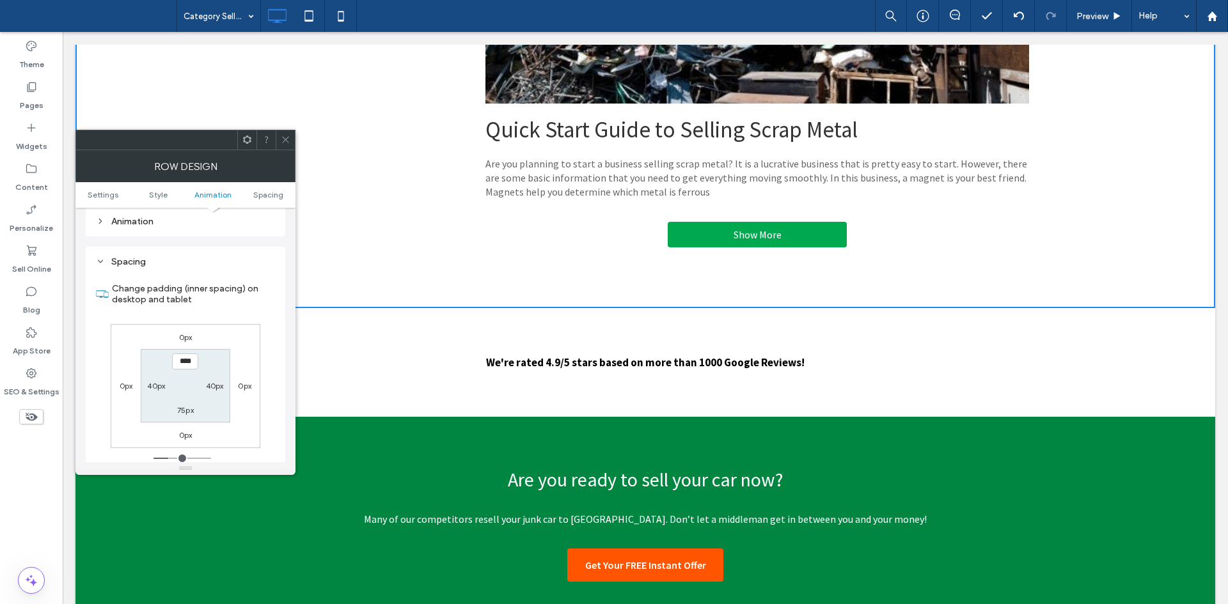
scroll to position [361, 0]
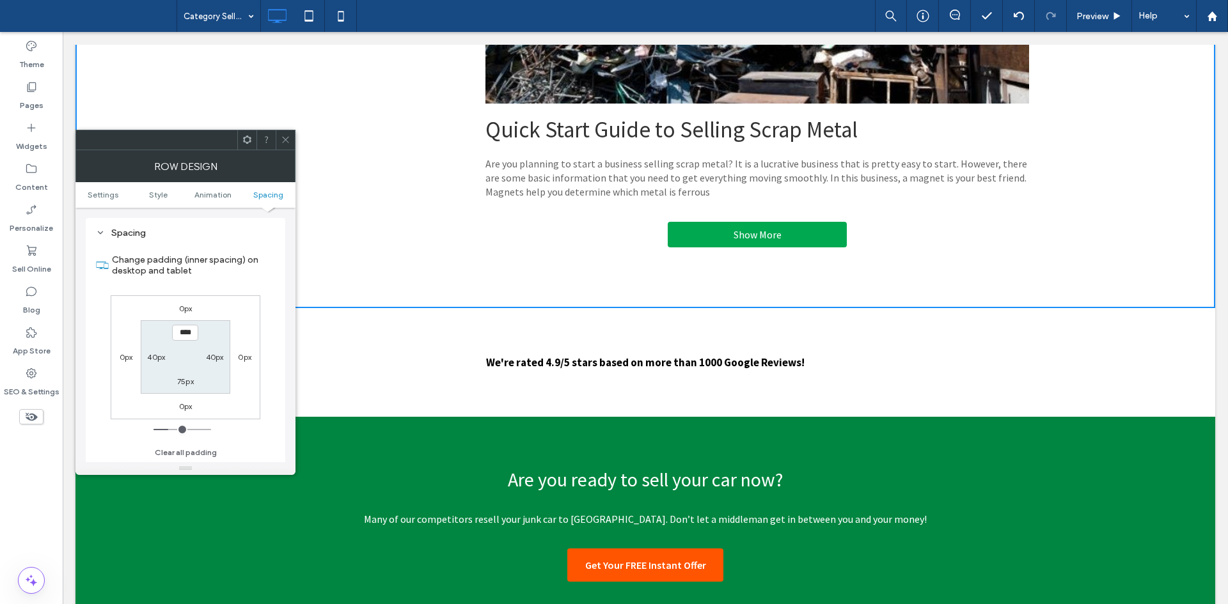
click at [186, 388] on section "**** 40px 75px 40px" at bounding box center [185, 357] width 89 height 74
click at [189, 379] on label "75px" at bounding box center [185, 382] width 17 height 10
type input "**"
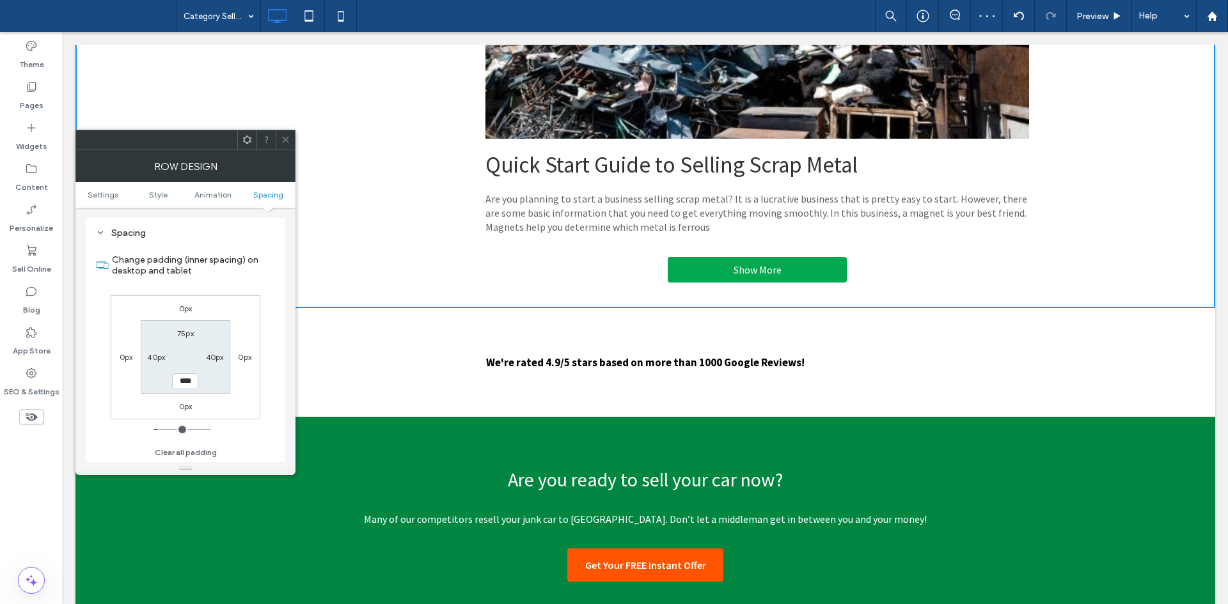
type input "****"
type input "**"
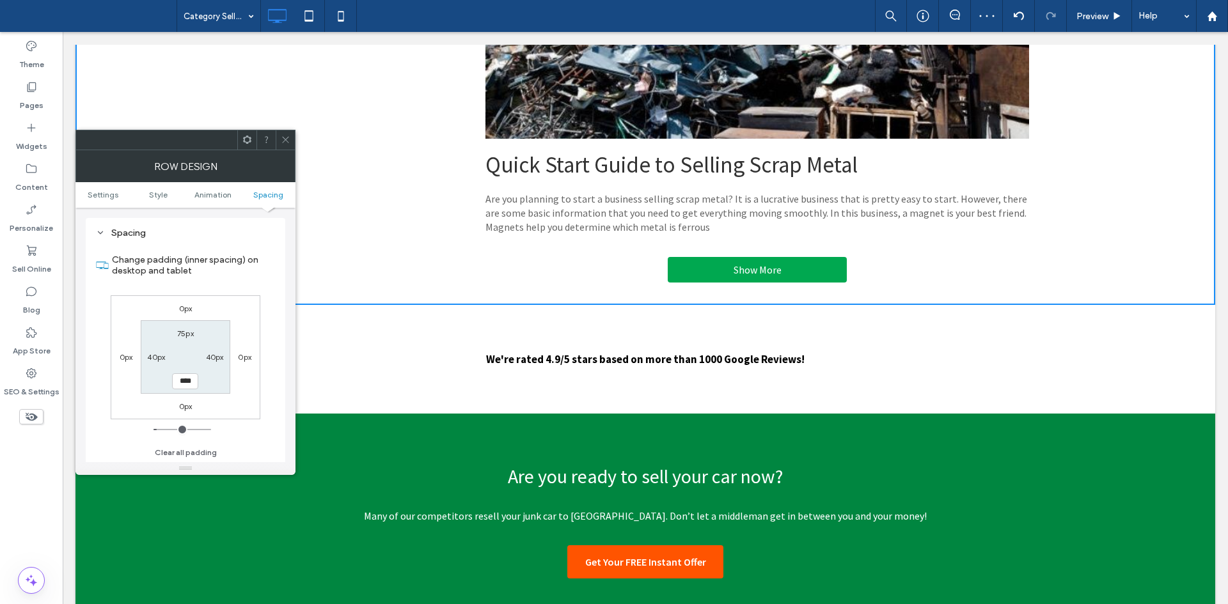
scroll to position [2071, 0]
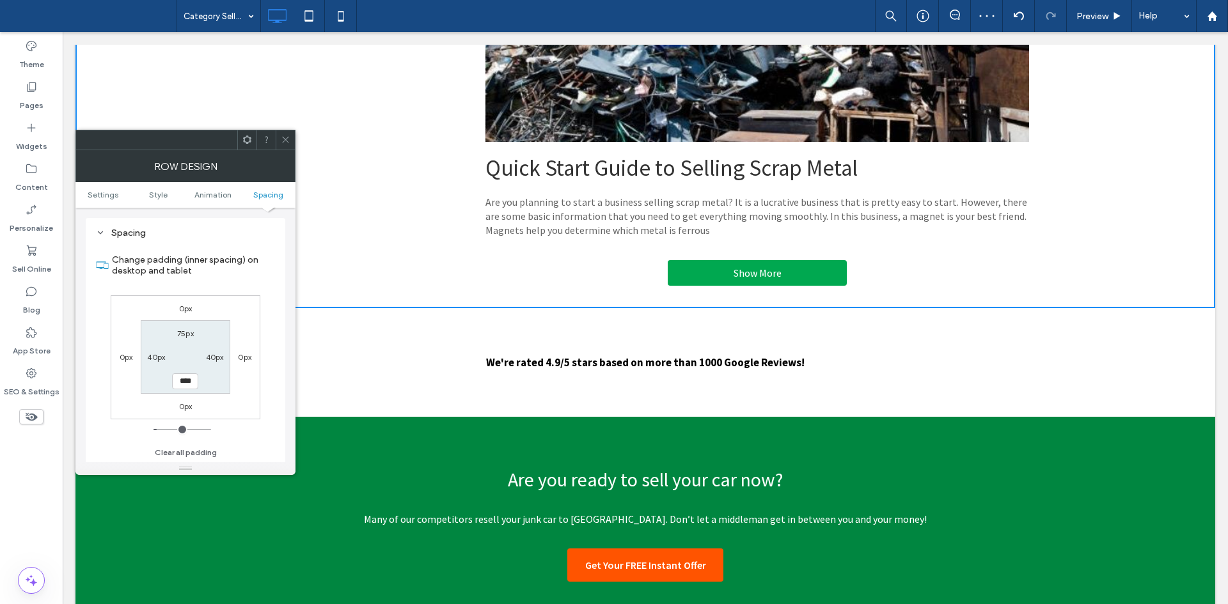
click at [290, 142] on div at bounding box center [285, 139] width 19 height 19
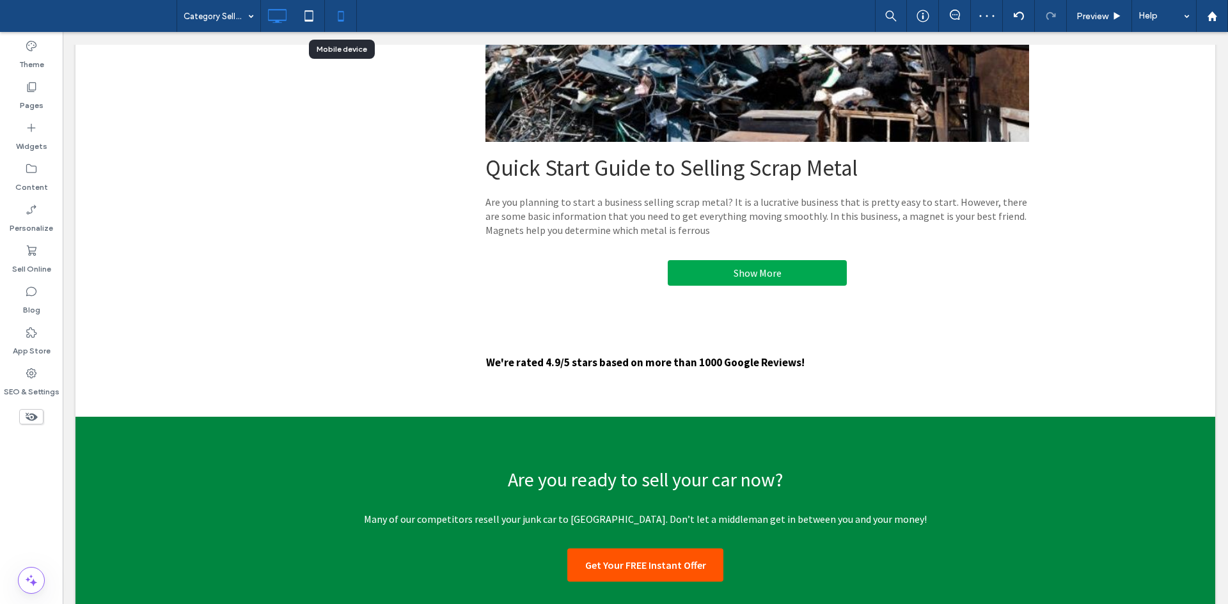
click at [341, 21] on use at bounding box center [341, 16] width 6 height 10
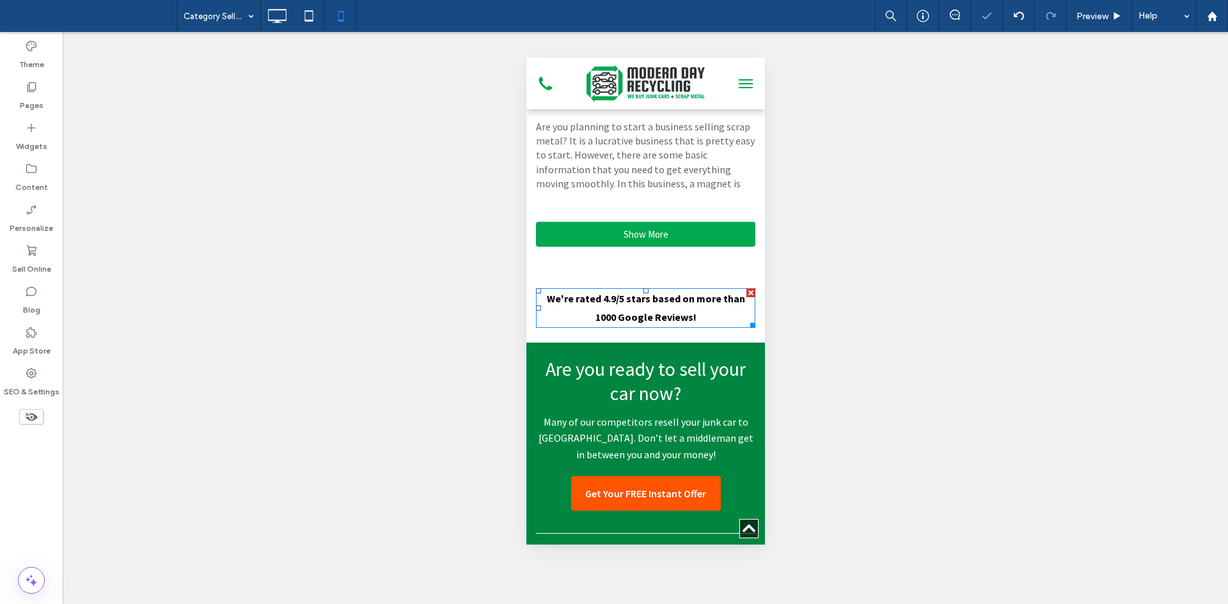
scroll to position [1599, 0]
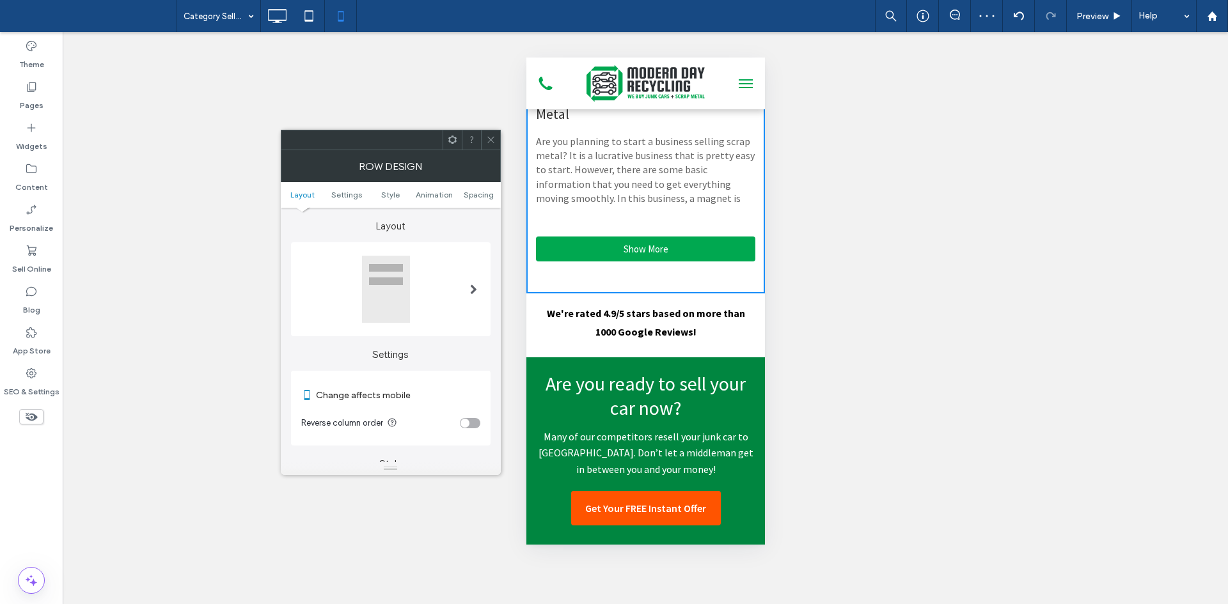
scroll to position [0, 0]
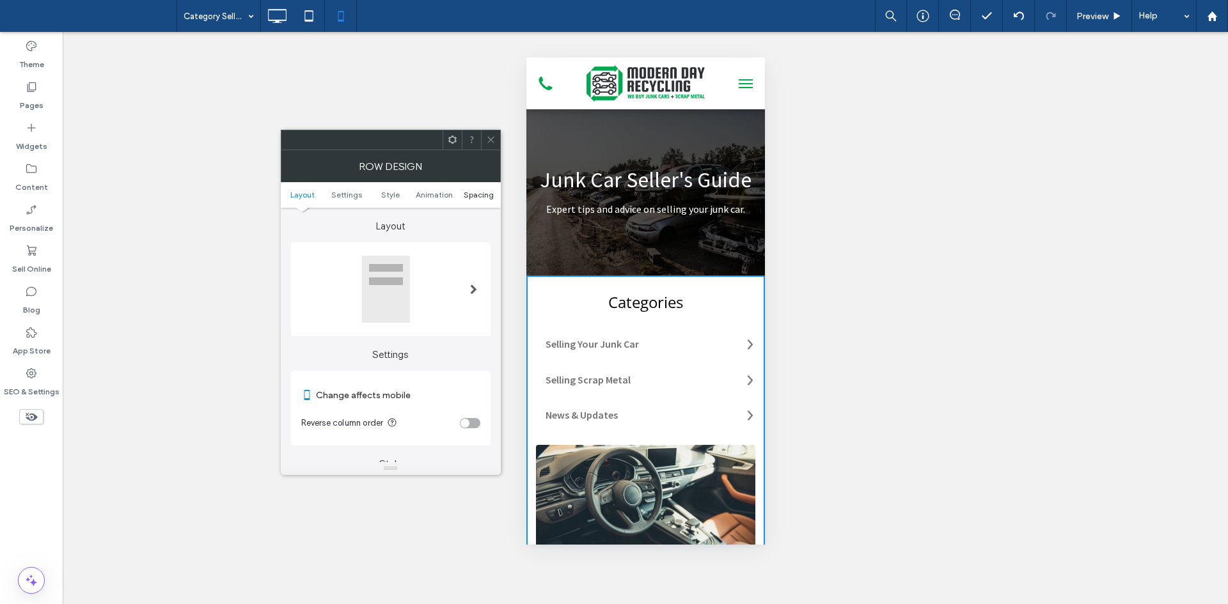
click at [487, 193] on span "Spacing" at bounding box center [479, 195] width 30 height 10
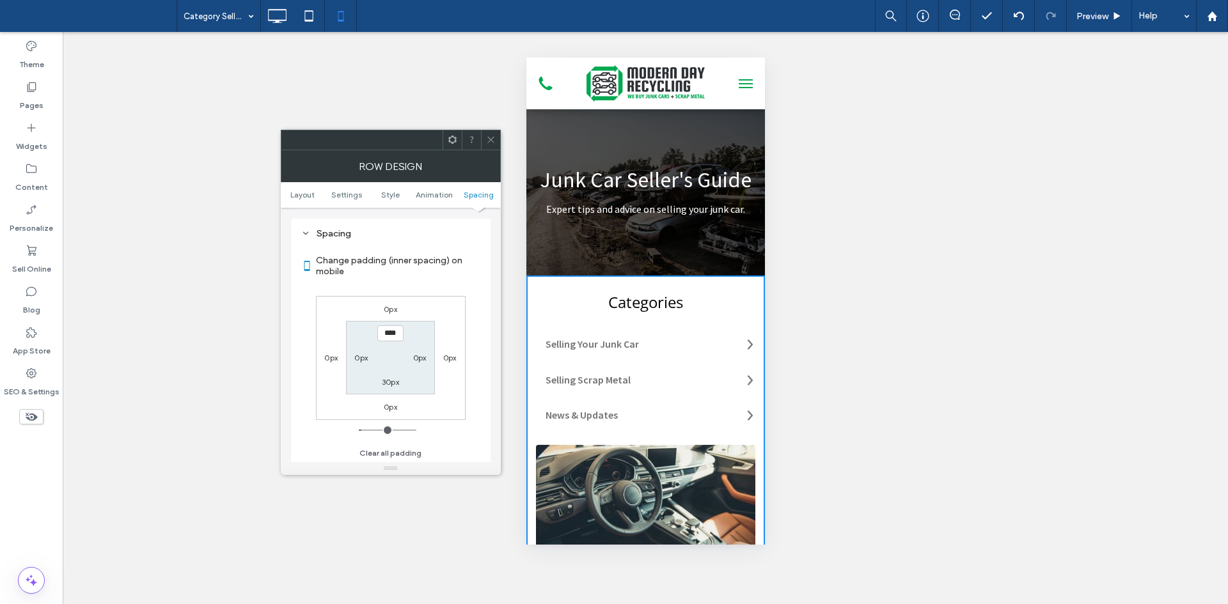
scroll to position [490, 0]
click at [389, 381] on label "30px" at bounding box center [390, 382] width 17 height 10
type input "**"
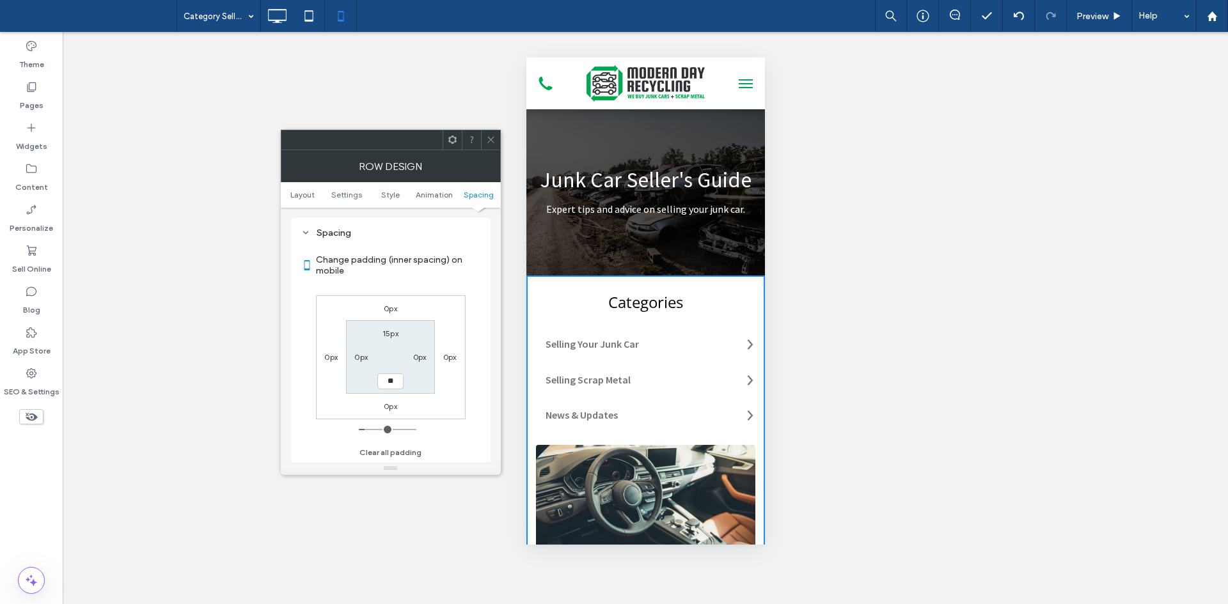
type input "****"
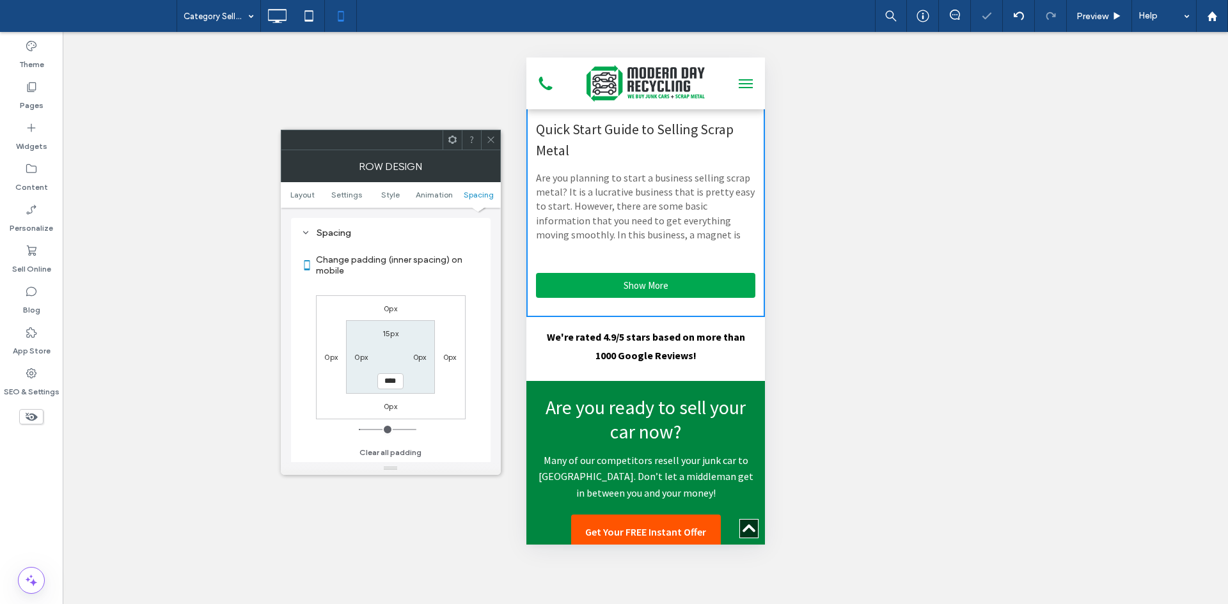
scroll to position [1582, 0]
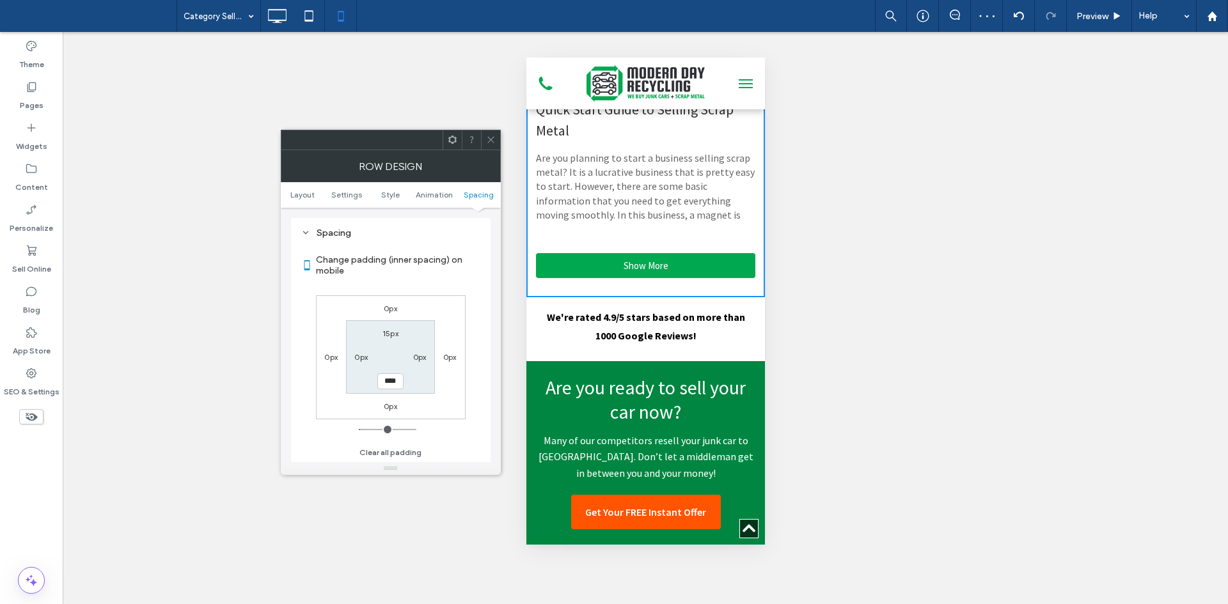
click at [493, 145] on span at bounding box center [491, 139] width 10 height 19
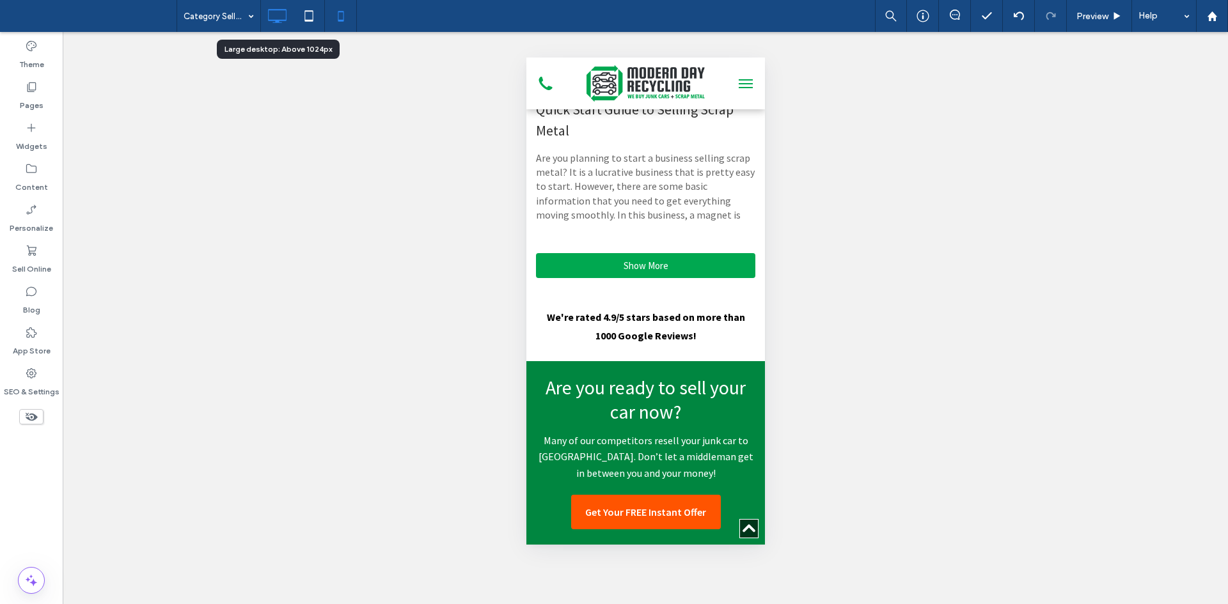
click at [279, 8] on icon at bounding box center [277, 16] width 26 height 26
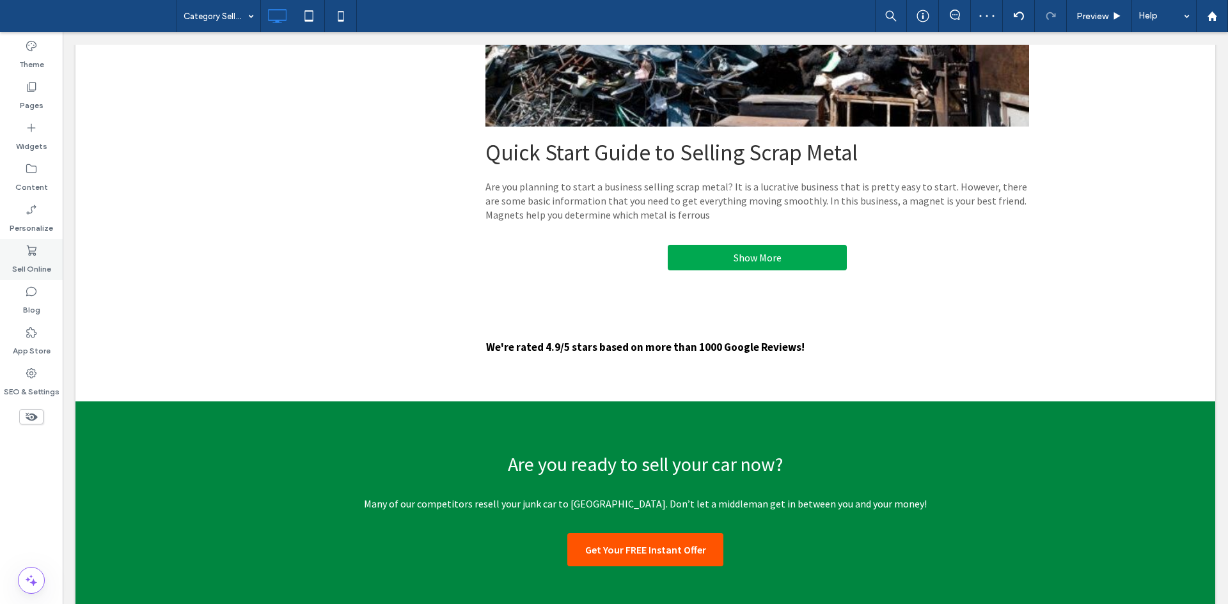
scroll to position [2043, 0]
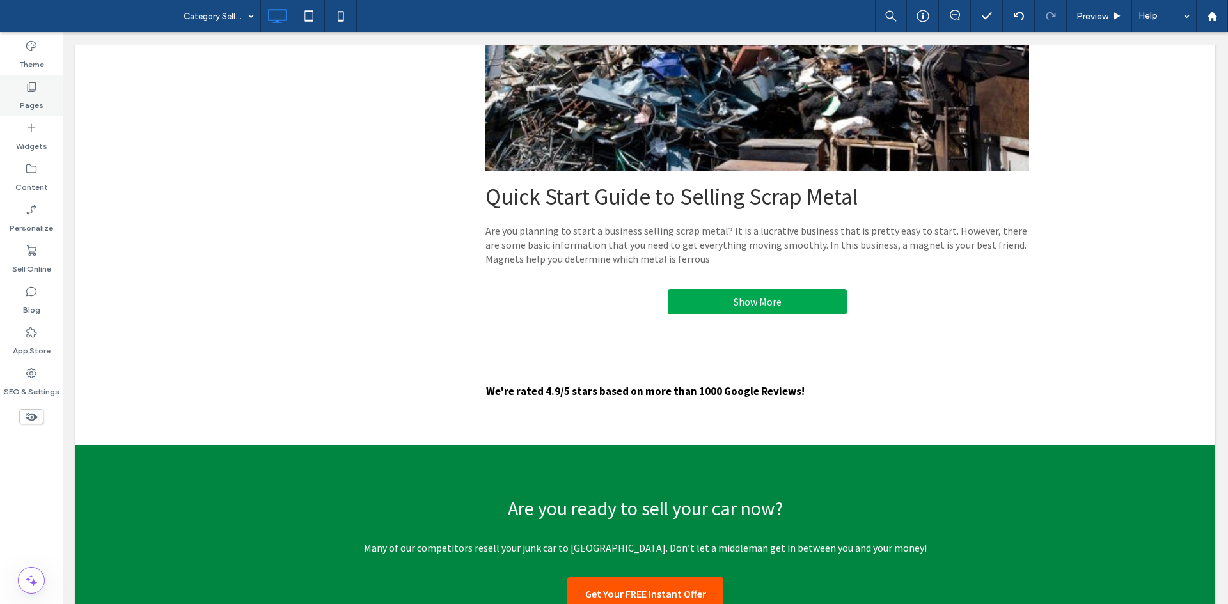
click at [18, 97] on div "Pages" at bounding box center [31, 95] width 63 height 41
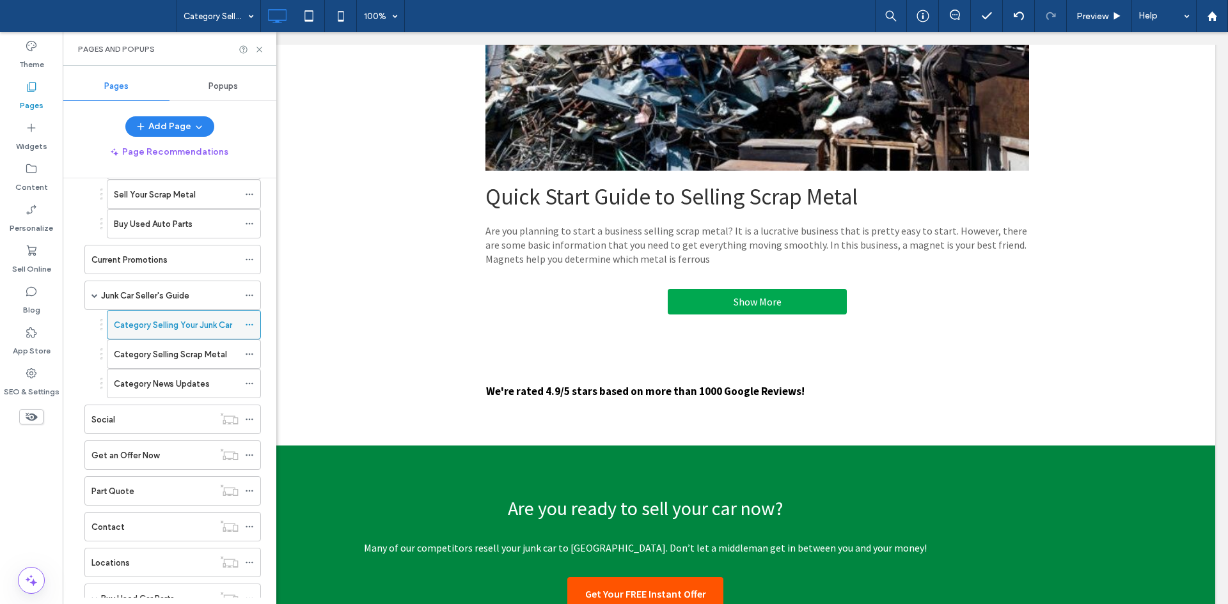
scroll to position [152, 0]
click at [179, 352] on label "Category Selling Scrap Metal" at bounding box center [170, 354] width 113 height 22
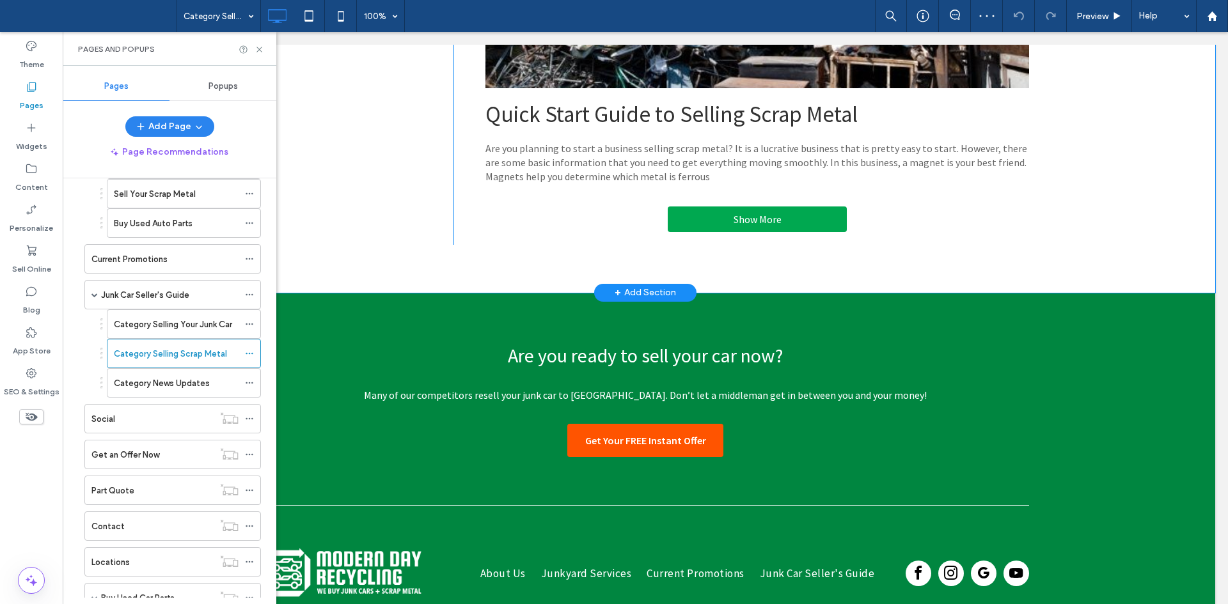
scroll to position [2154, 0]
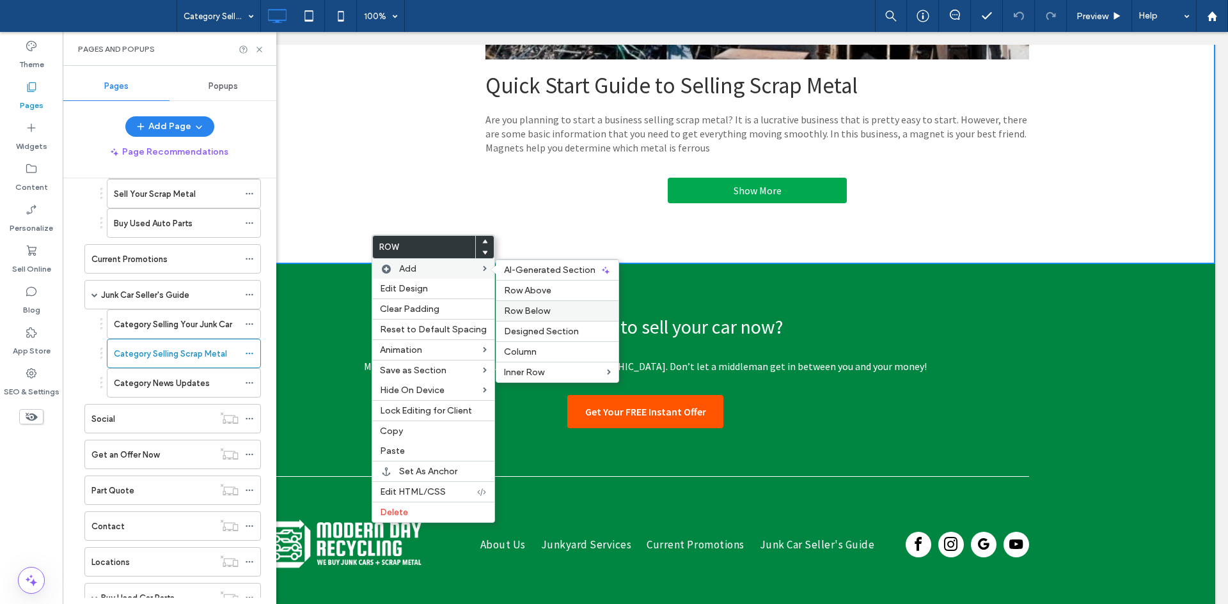
click at [536, 311] on span "Row Below" at bounding box center [527, 311] width 46 height 11
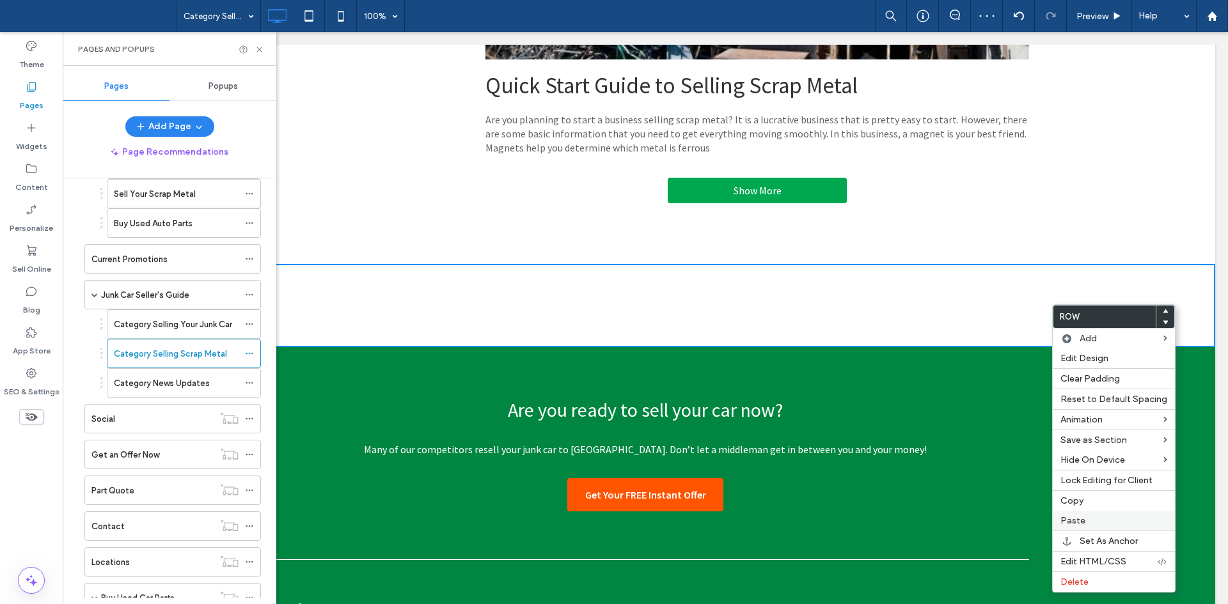
click at [1092, 529] on div "Paste" at bounding box center [1114, 521] width 122 height 20
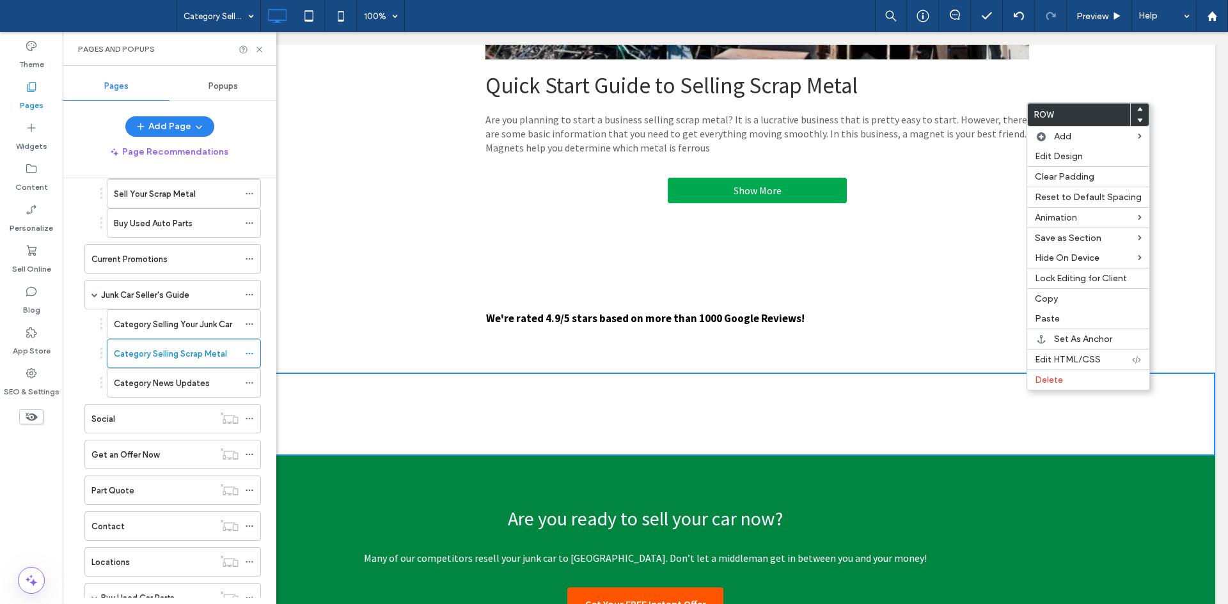
click at [1066, 421] on div "Click To Paste Click To Paste Row + Add Section" at bounding box center [645, 414] width 1140 height 83
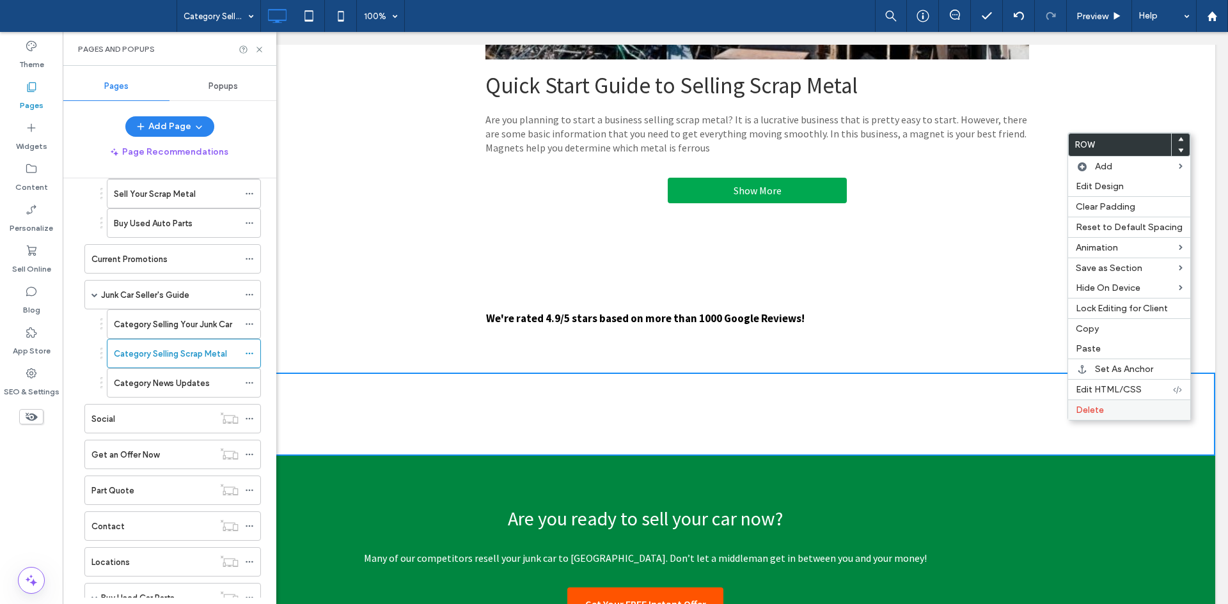
click at [1081, 403] on div "Delete" at bounding box center [1129, 410] width 122 height 20
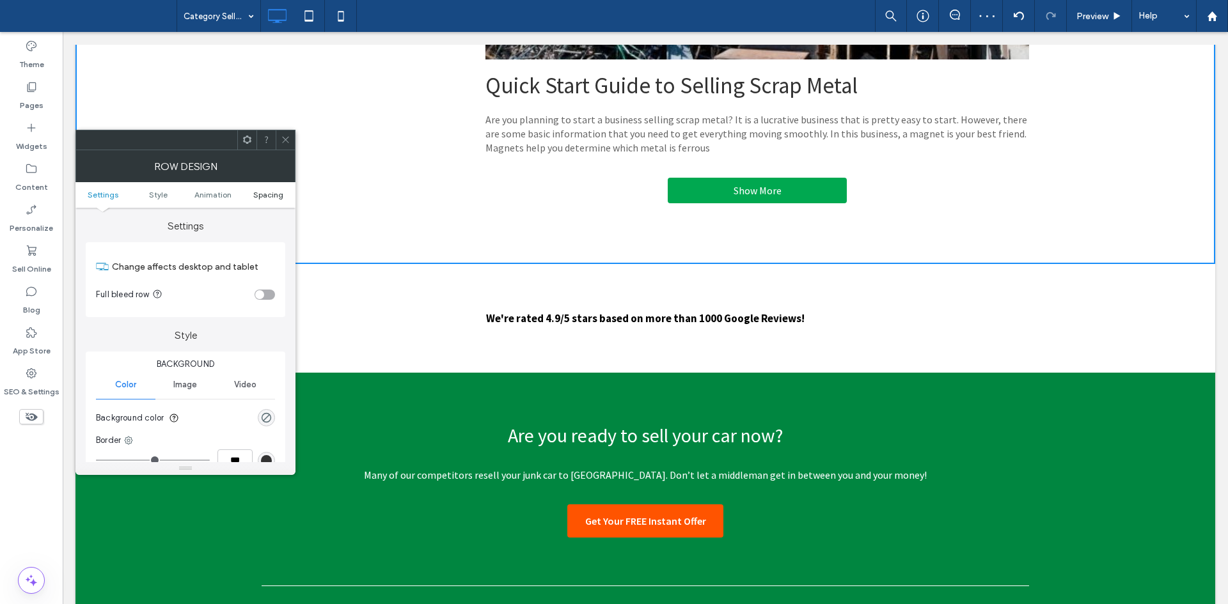
click at [265, 196] on span "Spacing" at bounding box center [268, 195] width 30 height 10
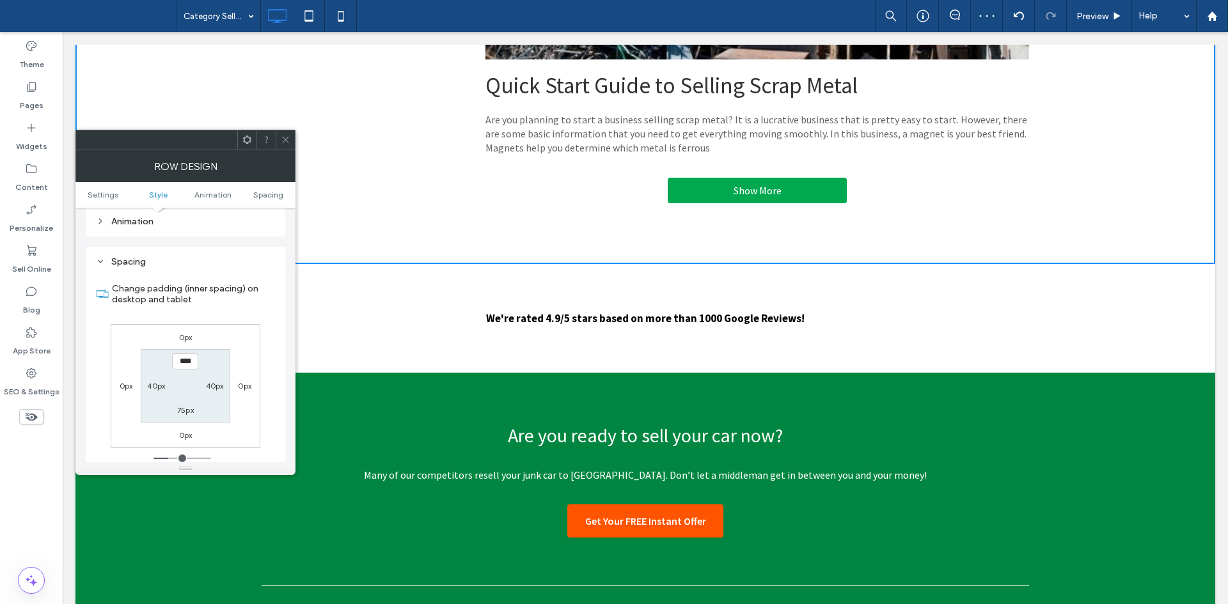
scroll to position [361, 0]
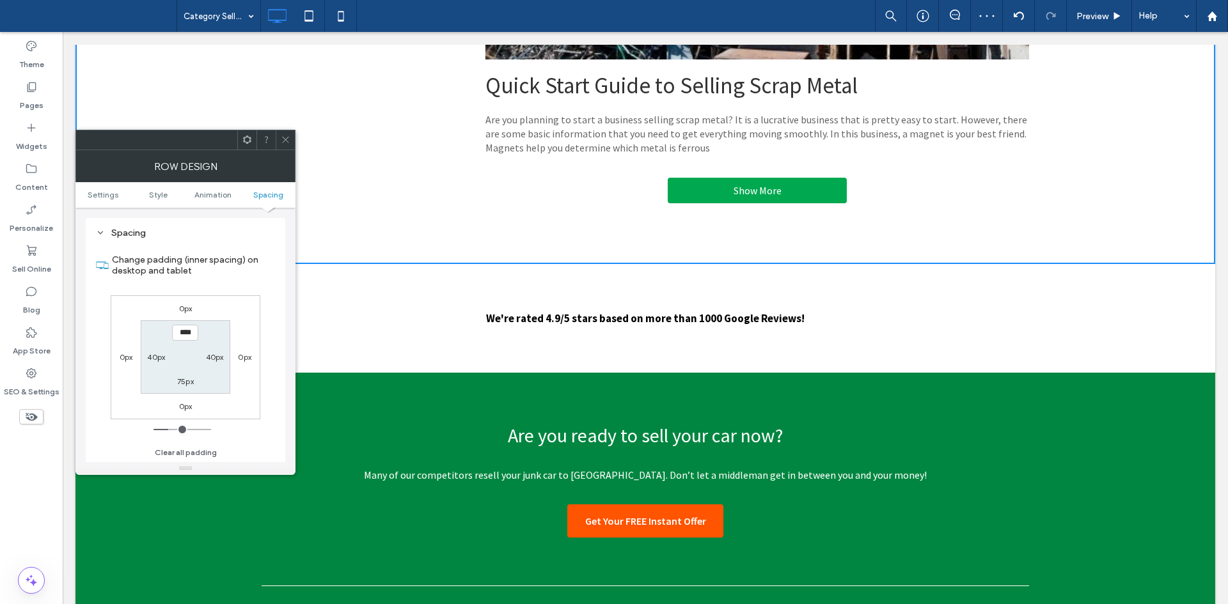
click at [181, 383] on label "75px" at bounding box center [185, 382] width 17 height 10
type input "**"
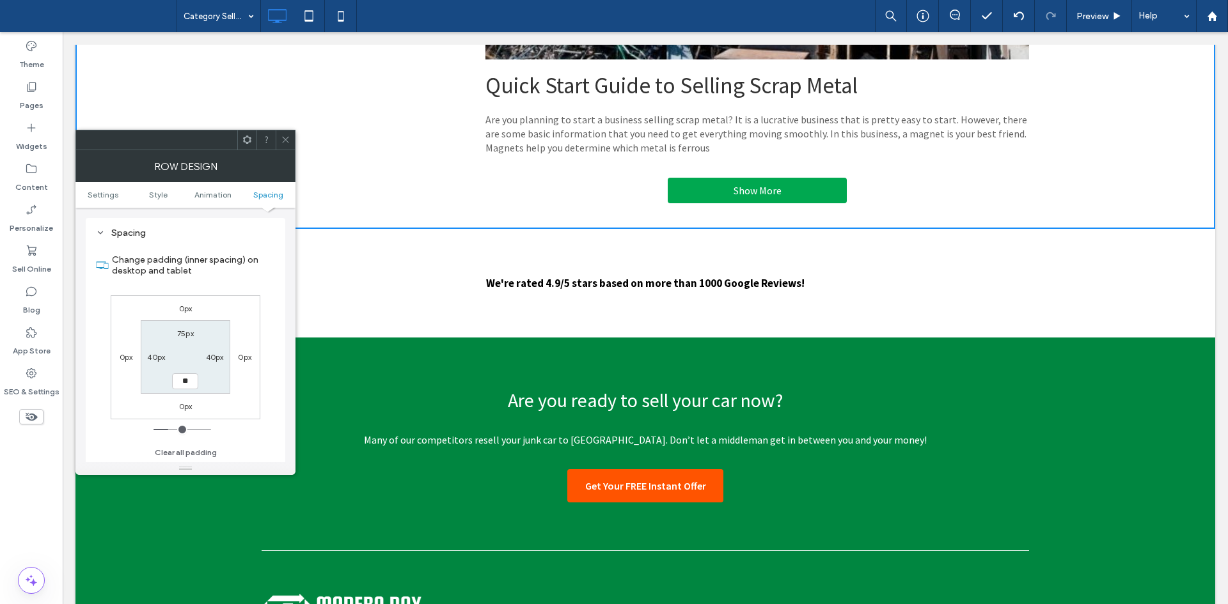
type input "**"
type input "****"
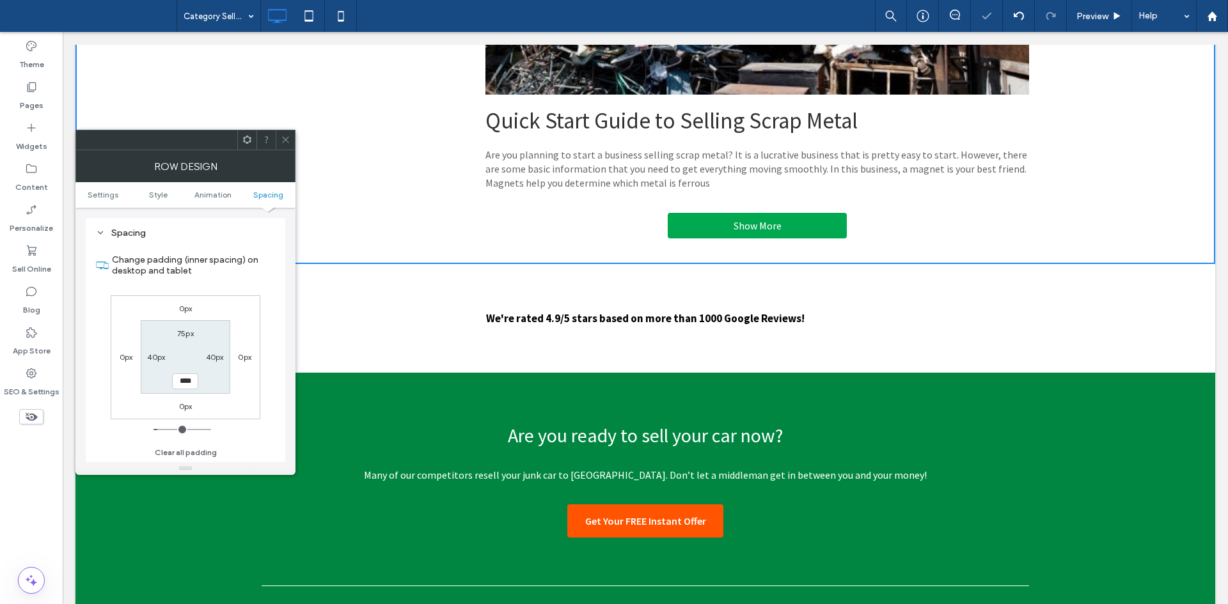
click at [285, 138] on icon at bounding box center [286, 140] width 10 height 10
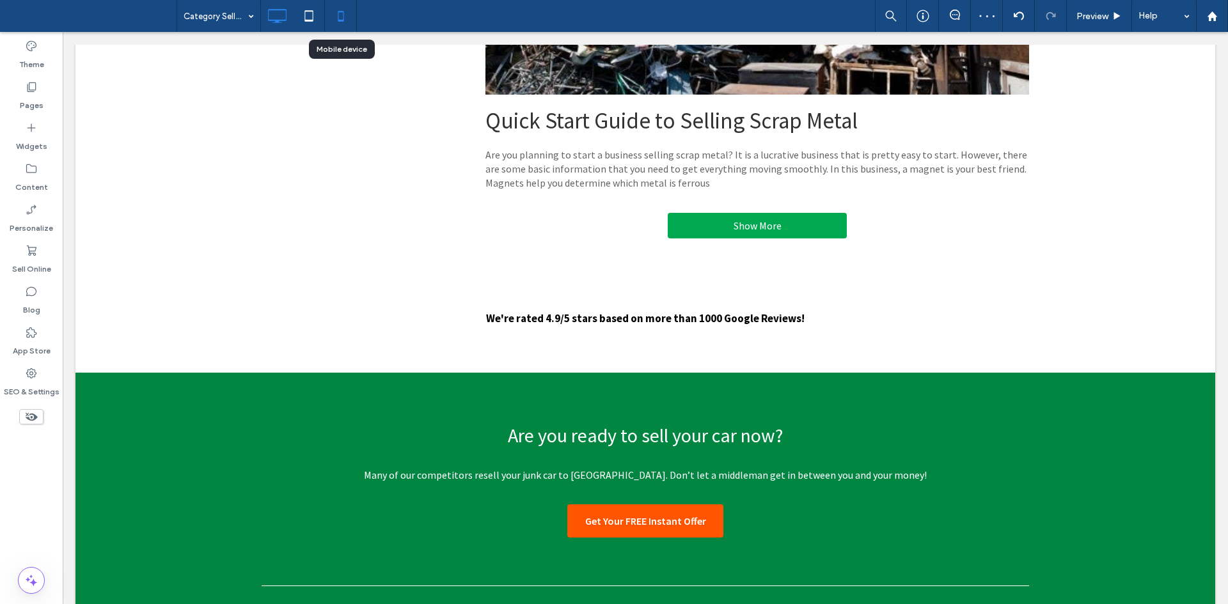
click at [344, 15] on icon at bounding box center [341, 16] width 26 height 26
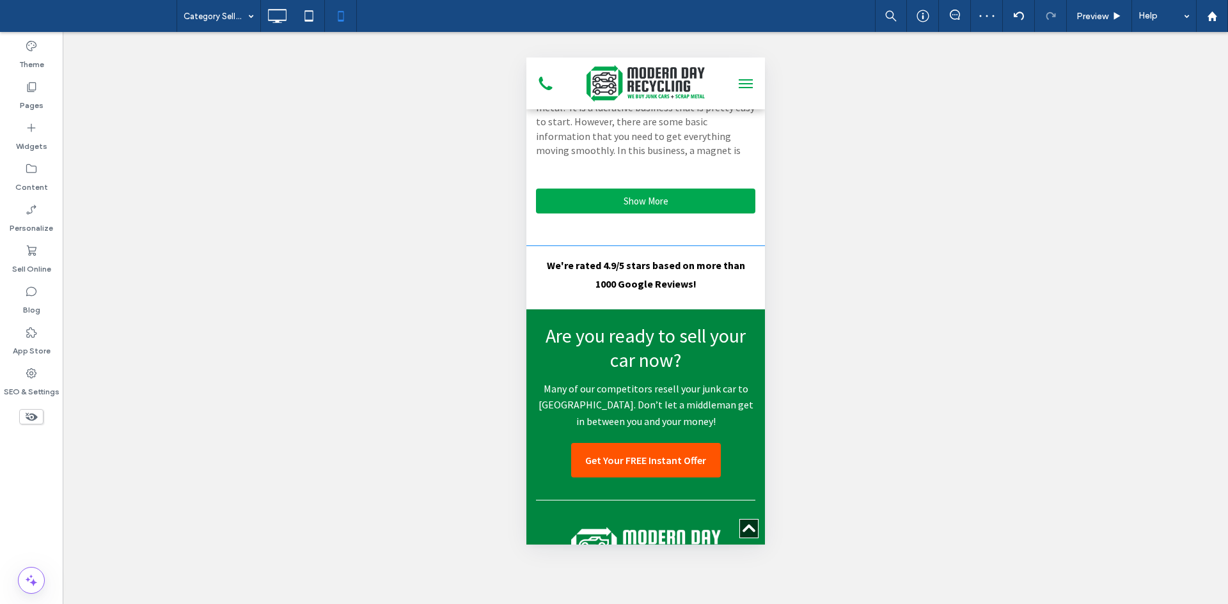
scroll to position [1612, 0]
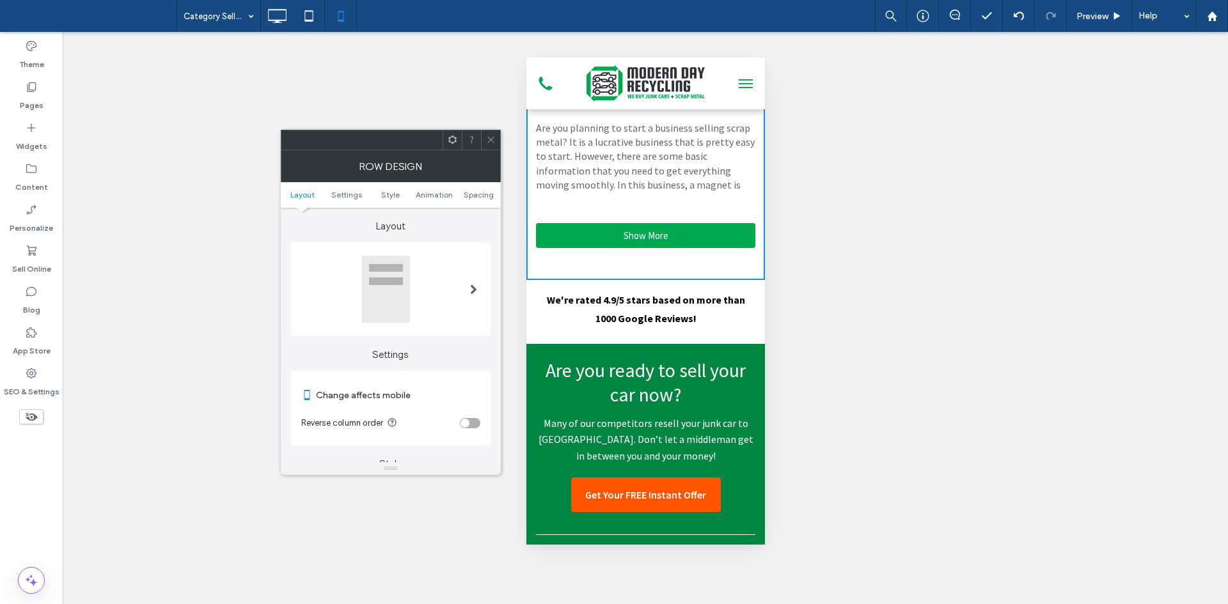
scroll to position [0, 0]
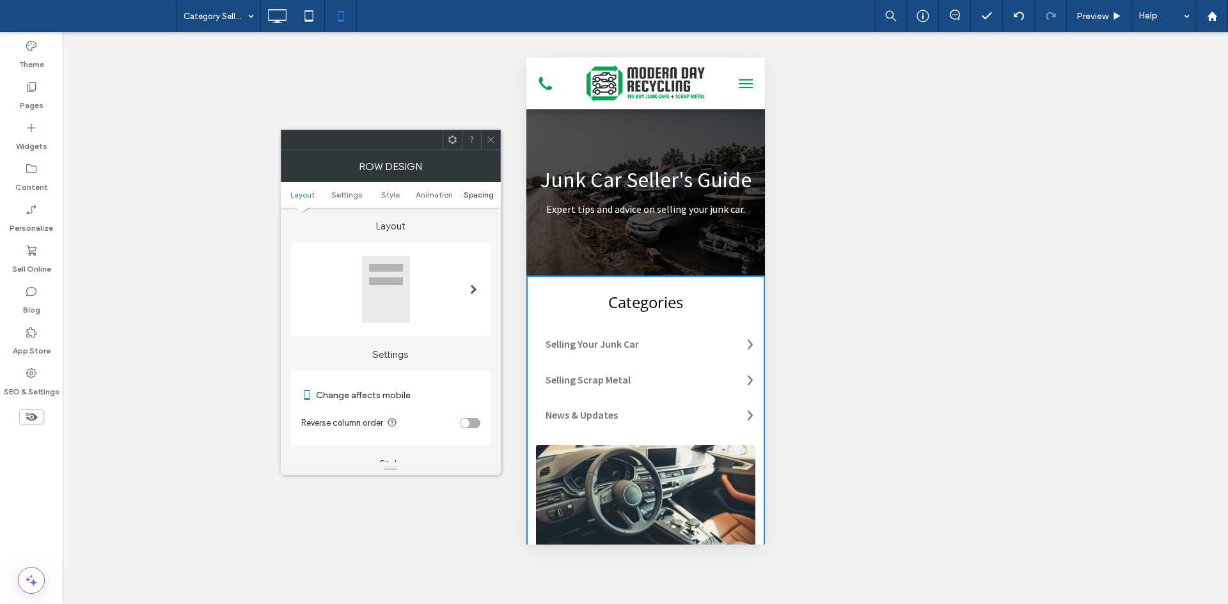
click at [473, 194] on span "Spacing" at bounding box center [479, 195] width 30 height 10
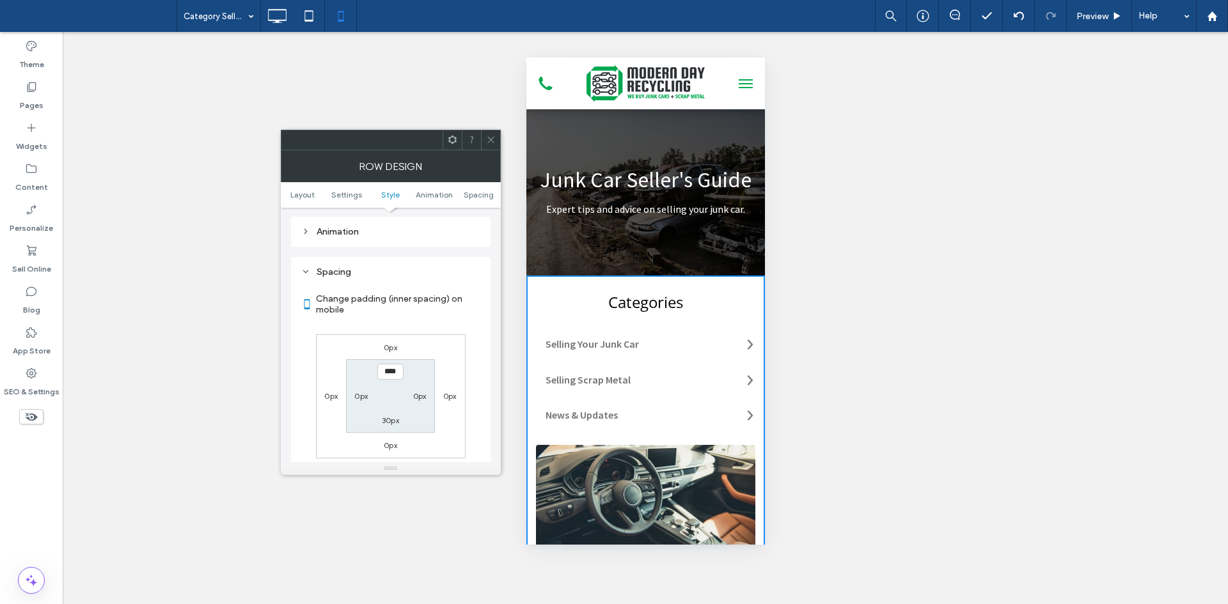
scroll to position [490, 0]
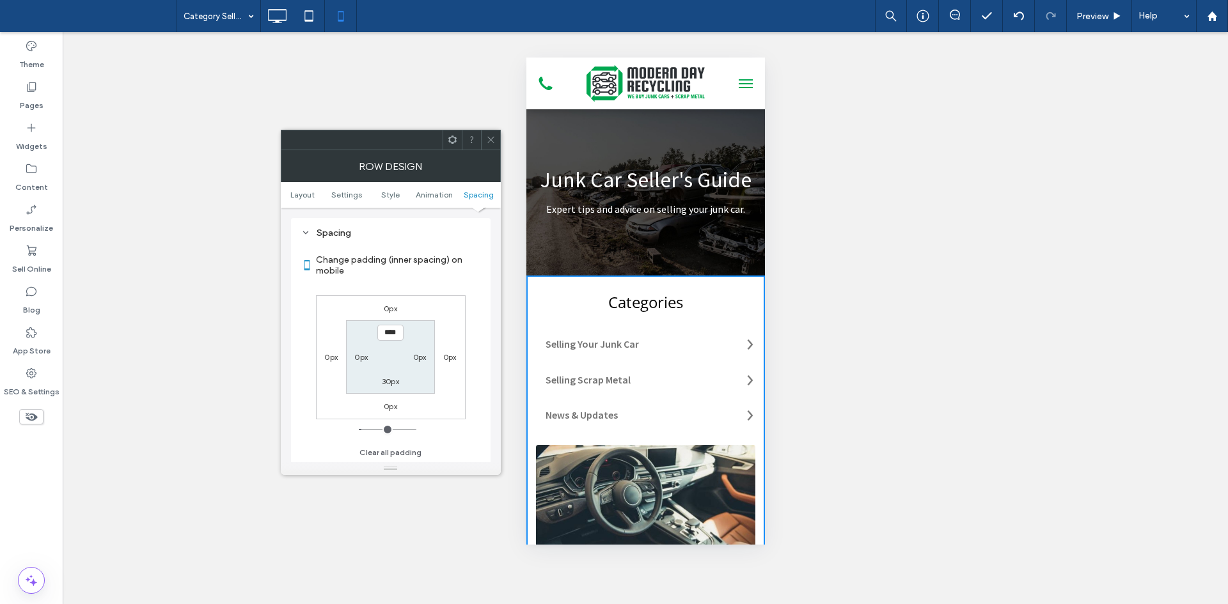
click at [389, 385] on label "30px" at bounding box center [390, 382] width 17 height 10
type input "**"
type input "****"
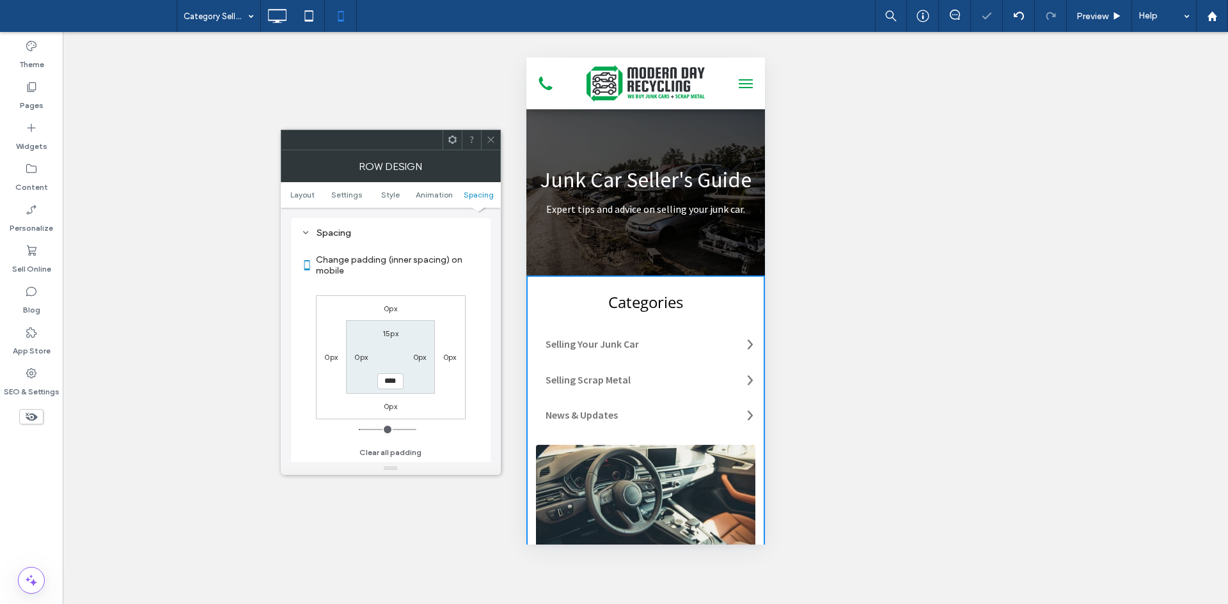
click at [490, 136] on icon at bounding box center [491, 140] width 10 height 10
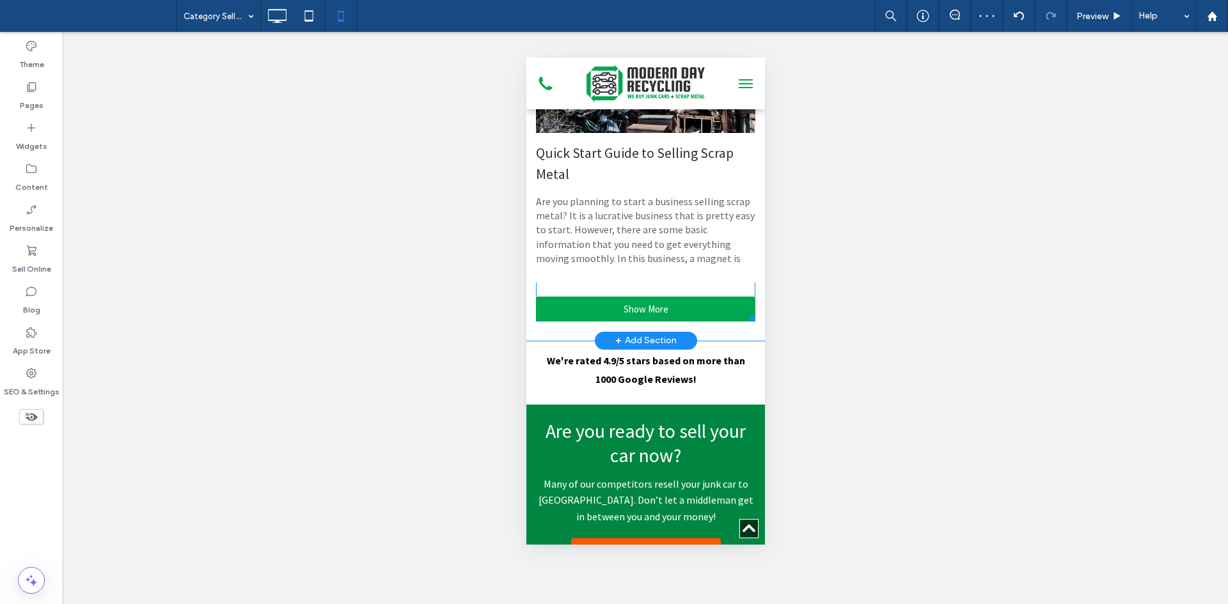
scroll to position [1538, 0]
click at [609, 310] on link "Show More" at bounding box center [644, 309] width 219 height 25
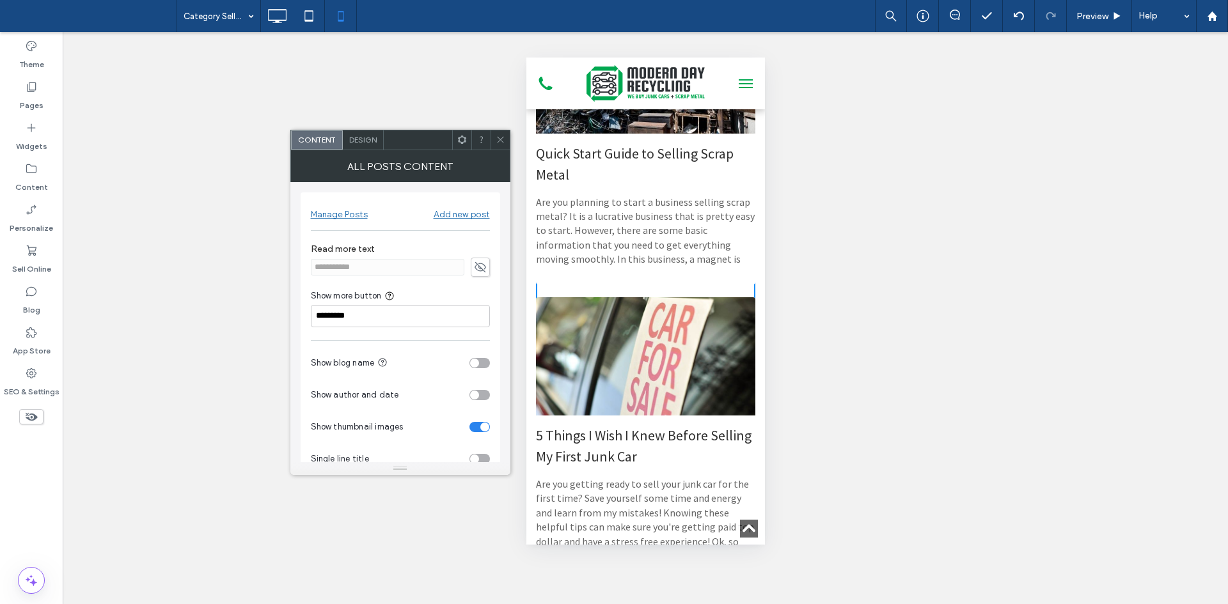
click at [503, 137] on icon at bounding box center [501, 140] width 10 height 10
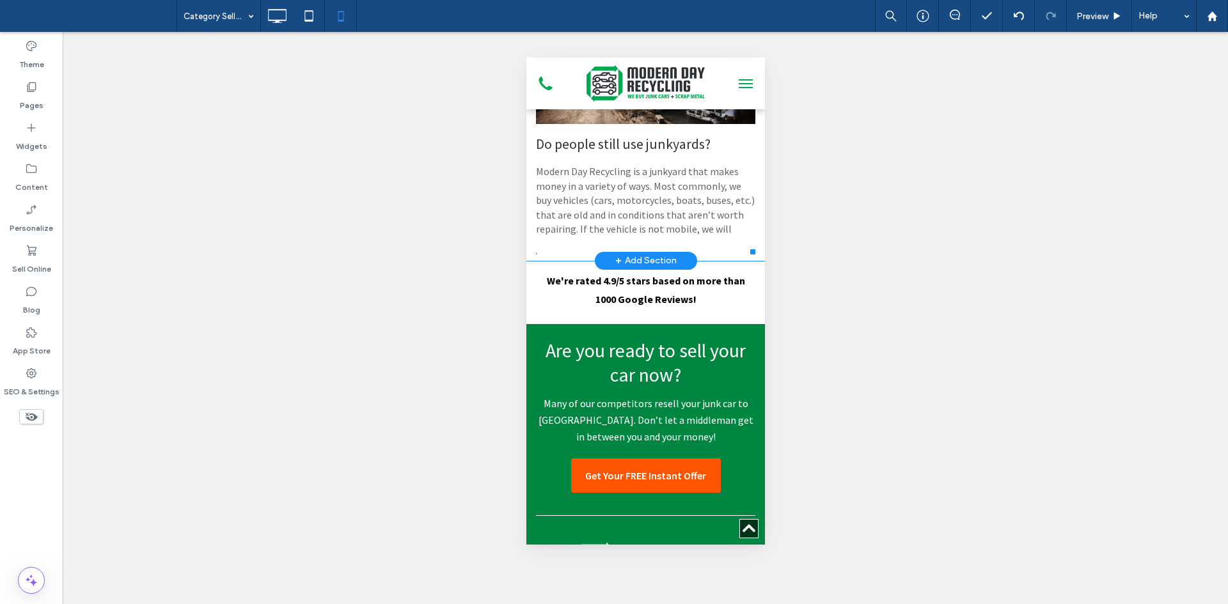
scroll to position [2114, 0]
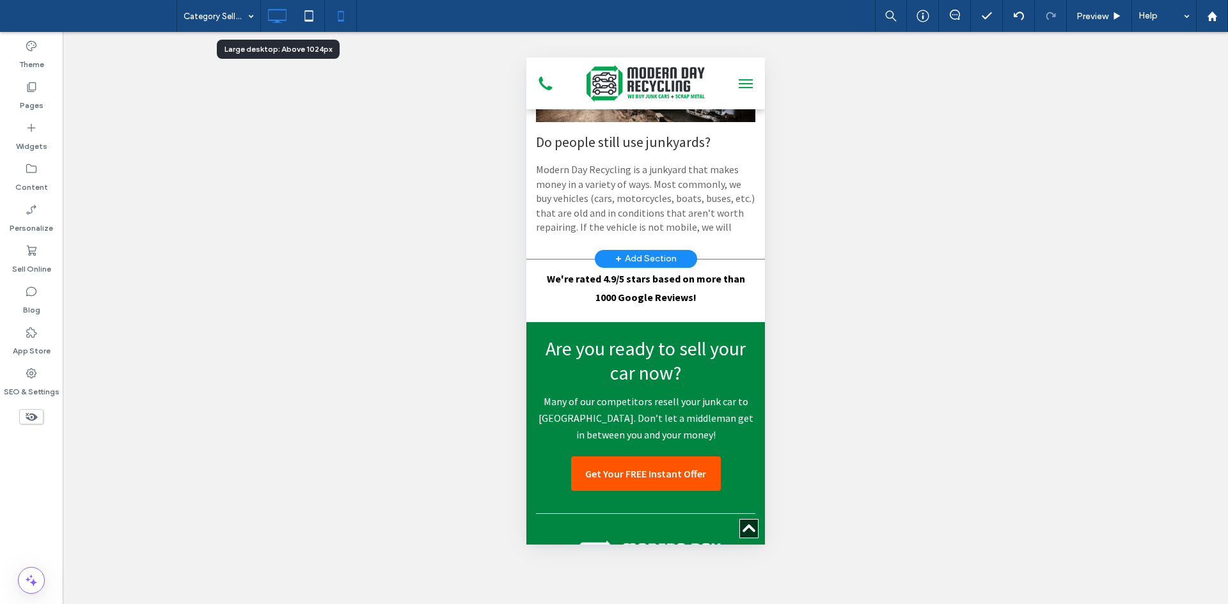
click at [283, 13] on icon at bounding box center [277, 16] width 26 height 26
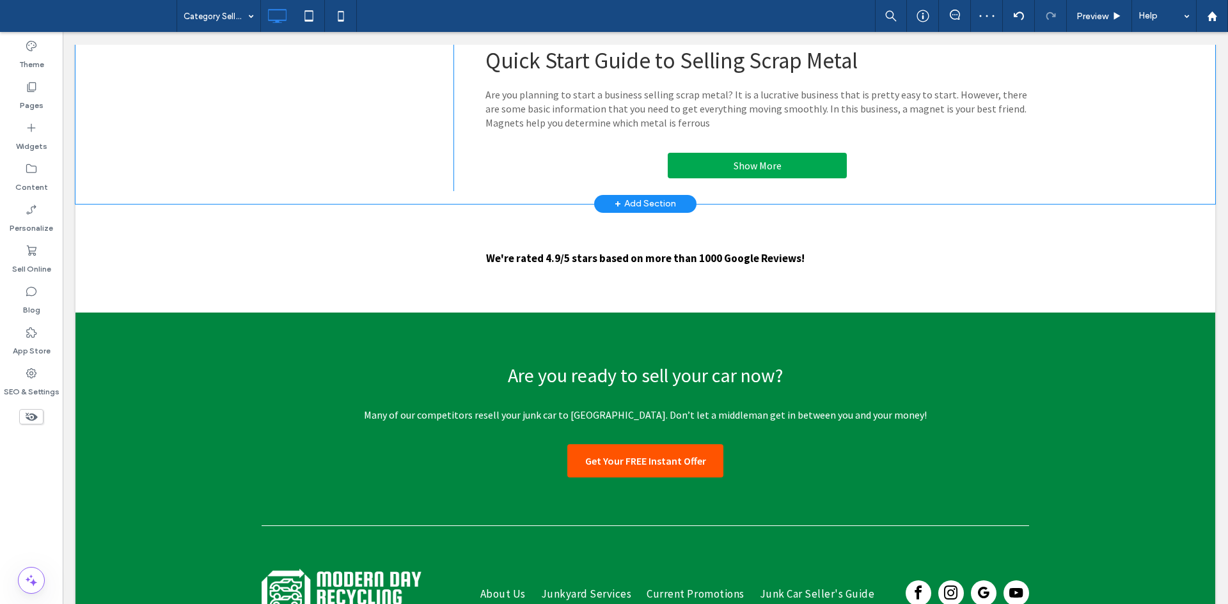
scroll to position [2179, 0]
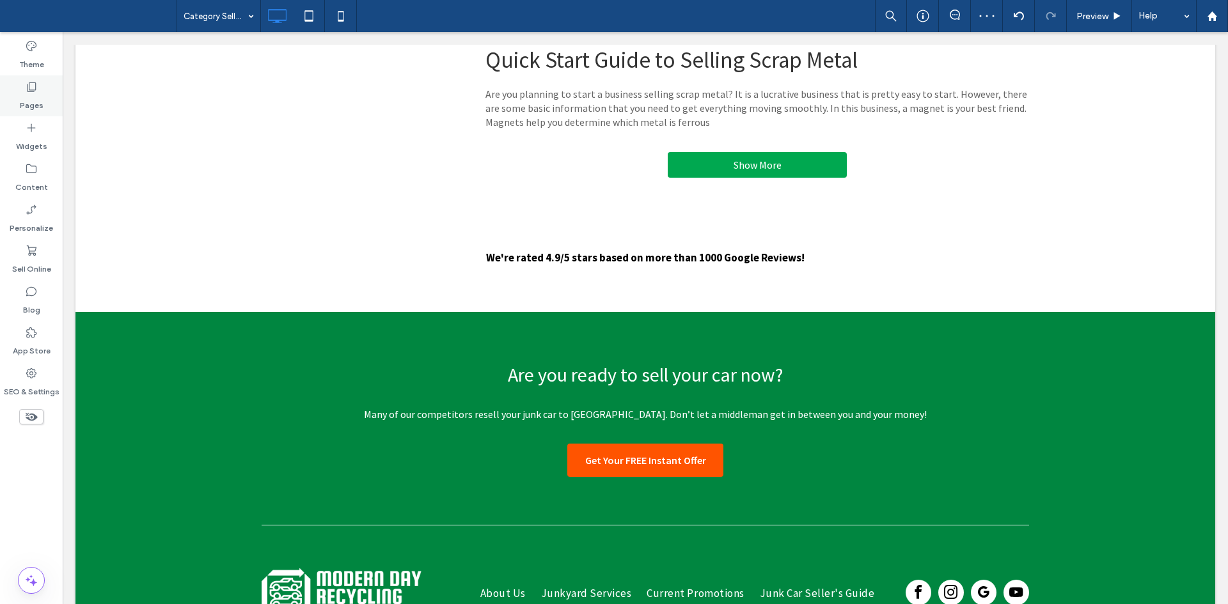
click at [27, 102] on label "Pages" at bounding box center [32, 102] width 24 height 18
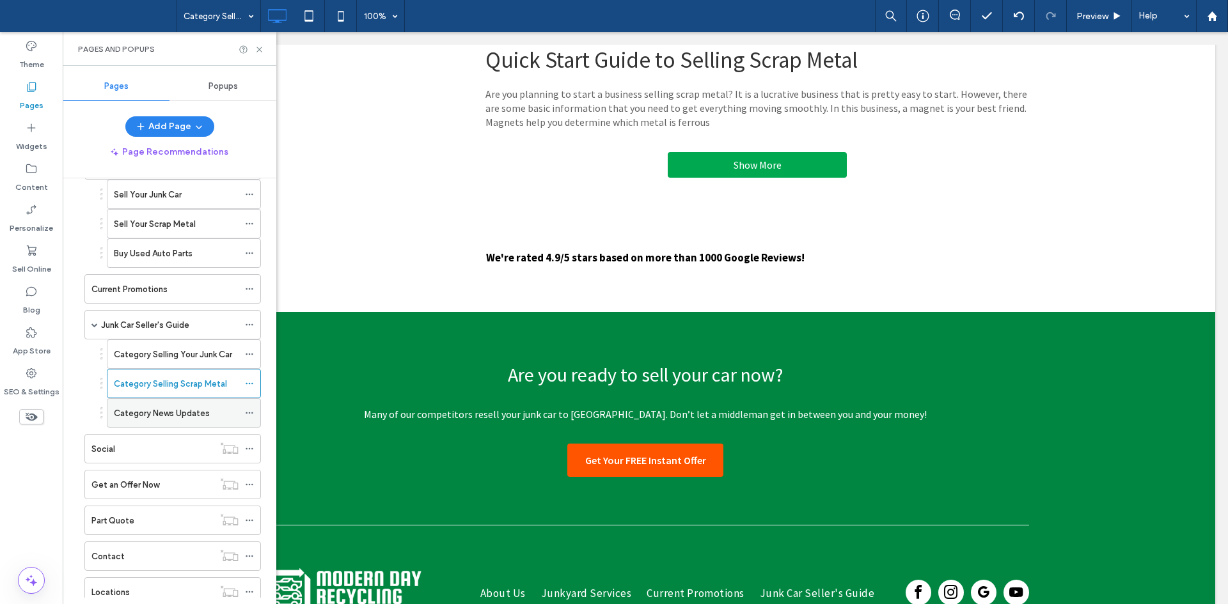
scroll to position [122, 0]
click at [150, 413] on label "Category News Updates" at bounding box center [162, 413] width 96 height 22
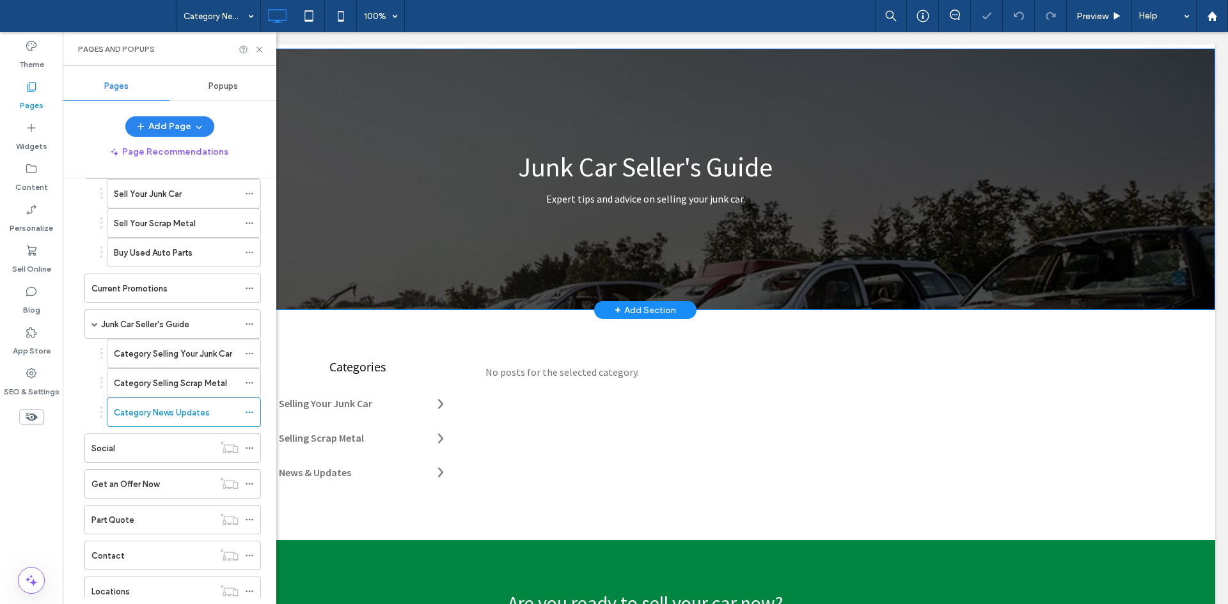
scroll to position [104, 0]
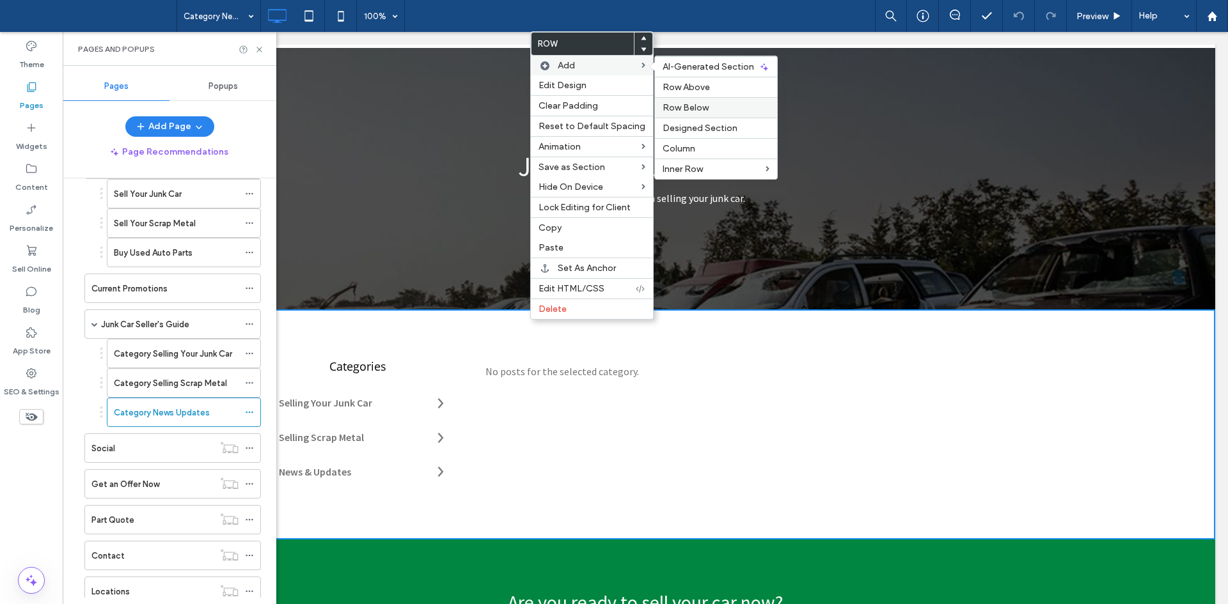
click at [683, 111] on span "Row Below" at bounding box center [686, 107] width 46 height 11
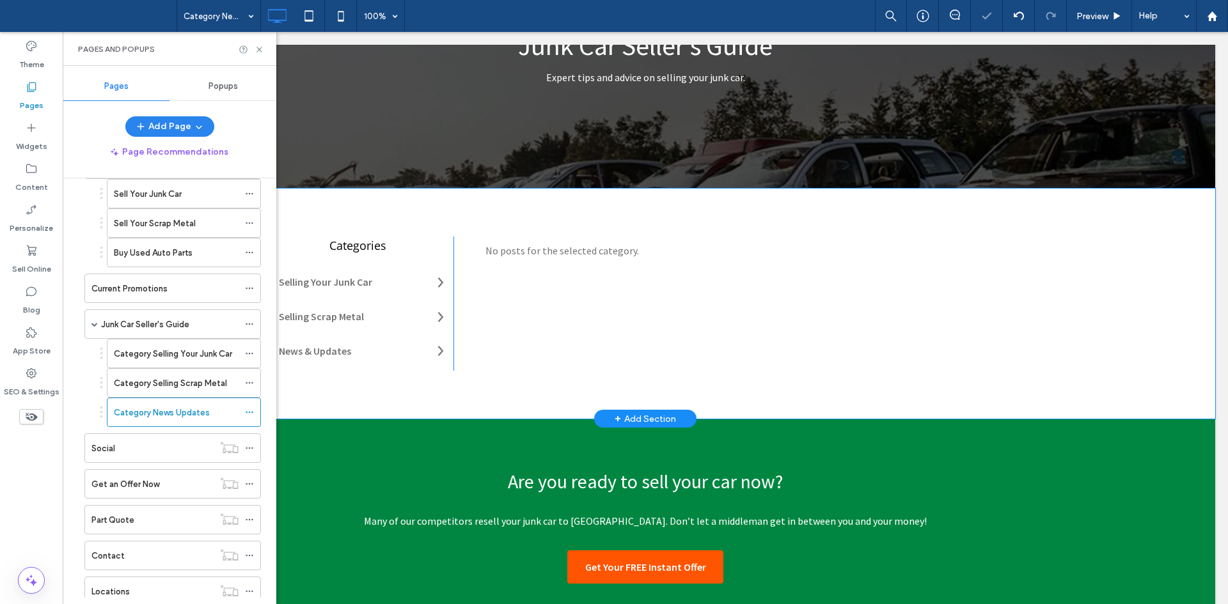
scroll to position [273, 0]
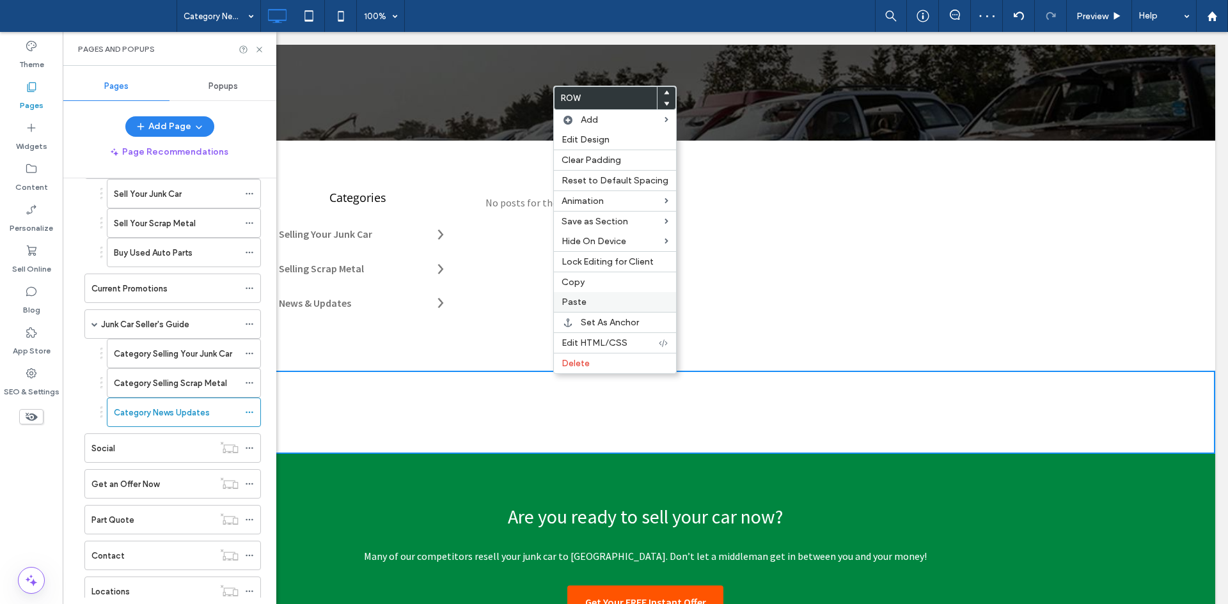
click at [575, 307] on span "Paste" at bounding box center [573, 302] width 25 height 11
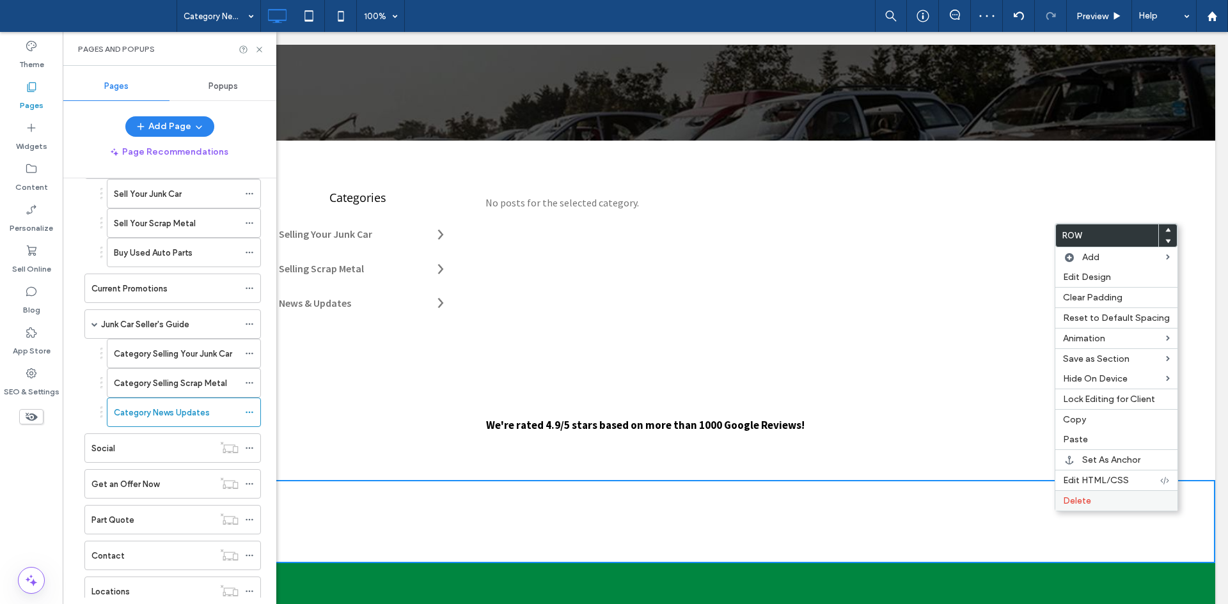
click at [1079, 502] on span "Delete" at bounding box center [1077, 501] width 28 height 11
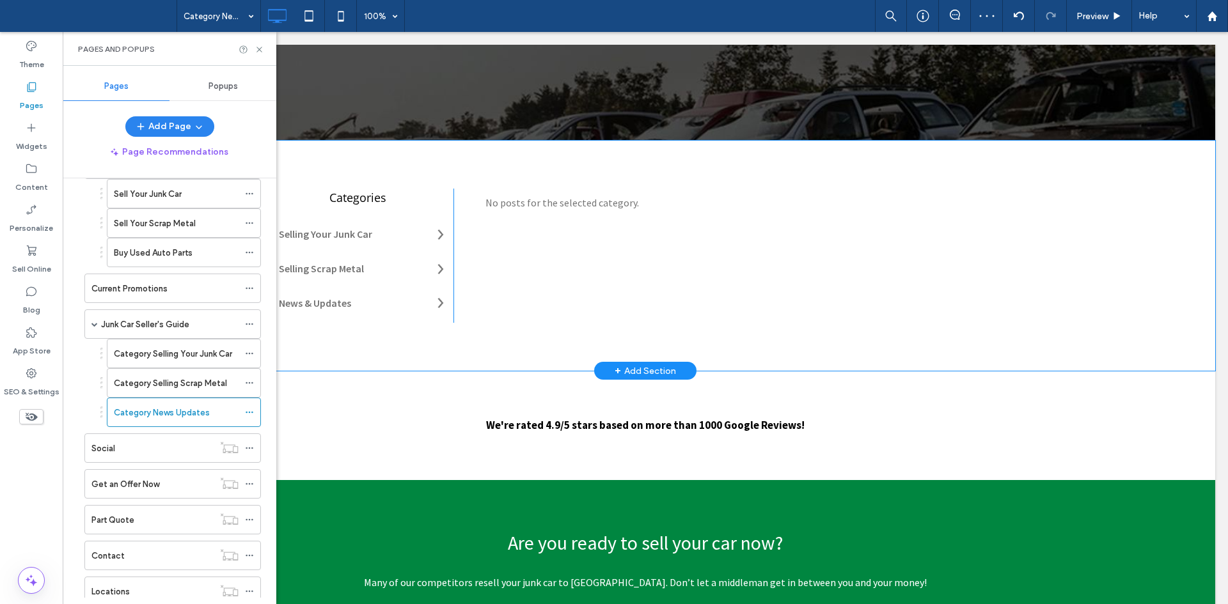
click at [611, 158] on div "Categories Selling Your Junk Car Selling Scrap Metal News & Updates Click To Pa…" at bounding box center [645, 256] width 1140 height 230
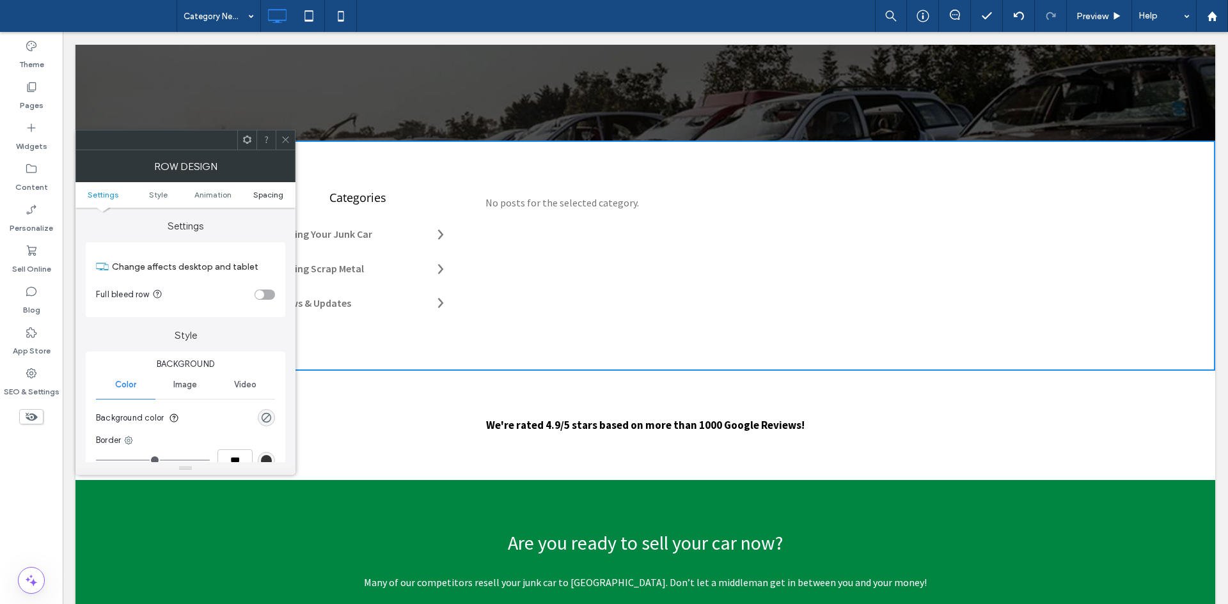
click at [279, 196] on span "Spacing" at bounding box center [268, 195] width 30 height 10
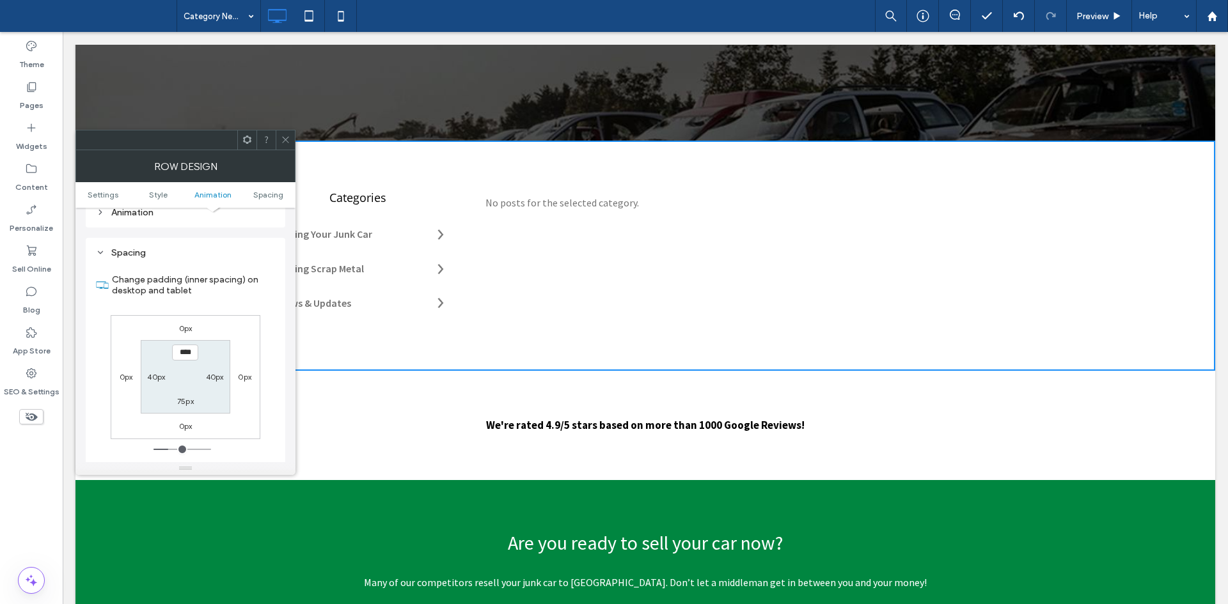
scroll to position [361, 0]
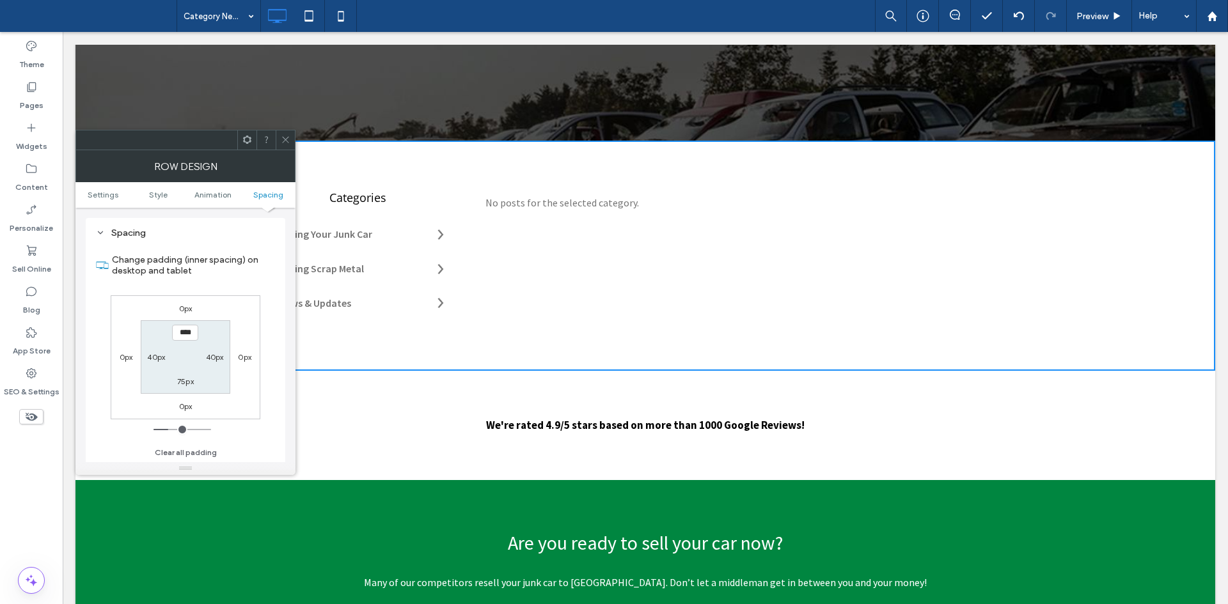
click at [187, 382] on label "75px" at bounding box center [185, 382] width 17 height 10
type input "**"
type input "****"
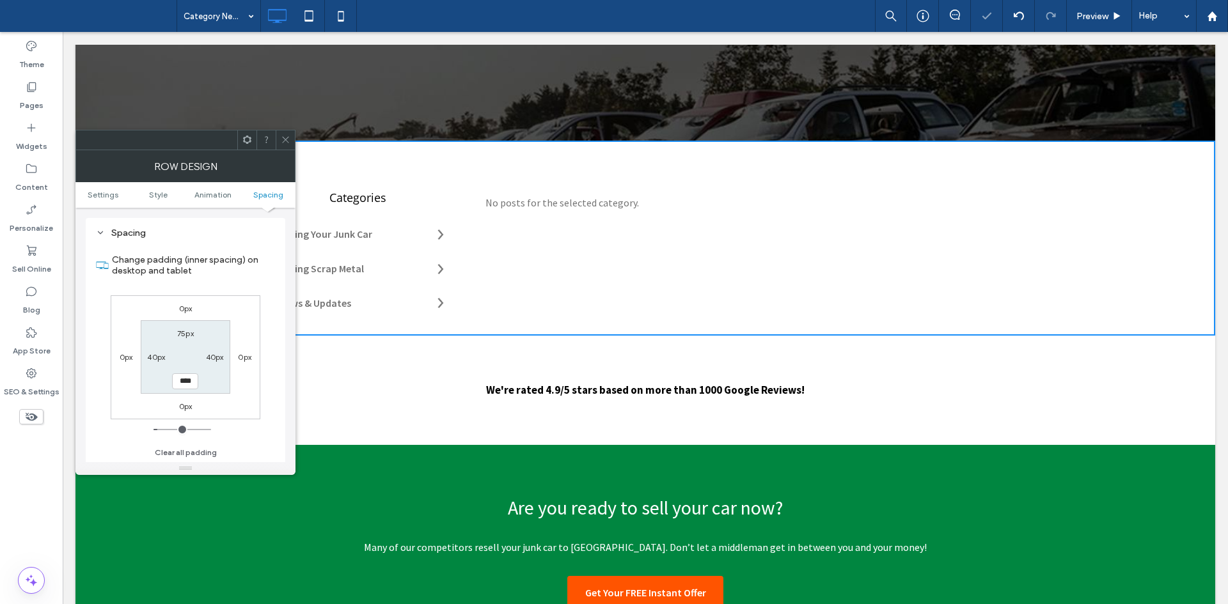
click at [279, 142] on div at bounding box center [285, 139] width 19 height 19
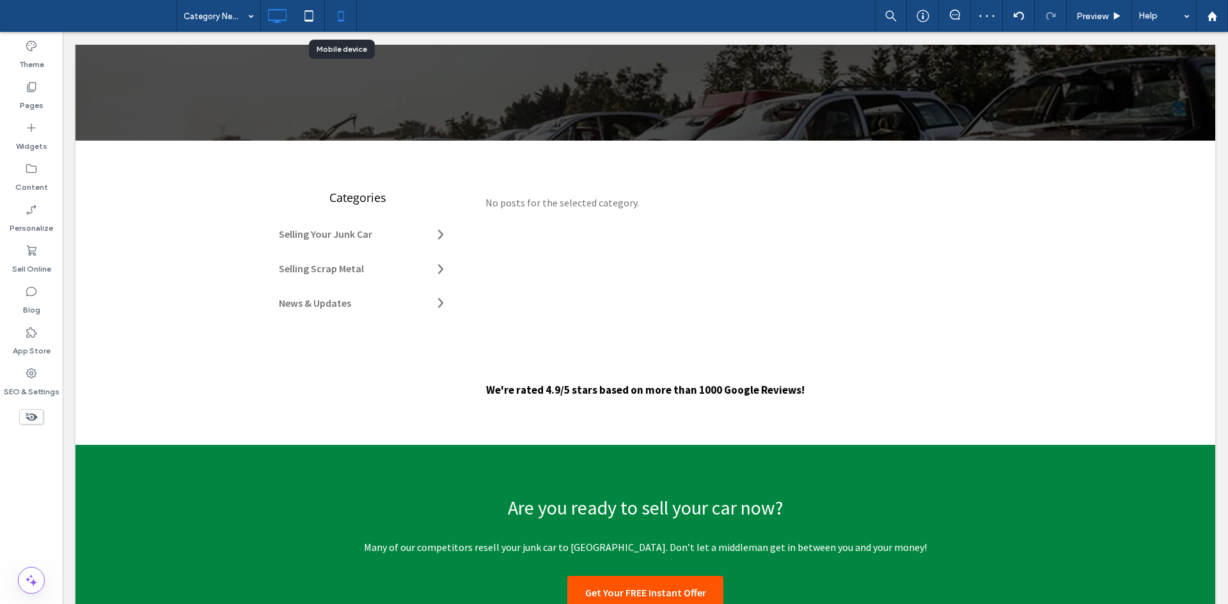
click at [352, 15] on icon at bounding box center [341, 16] width 26 height 26
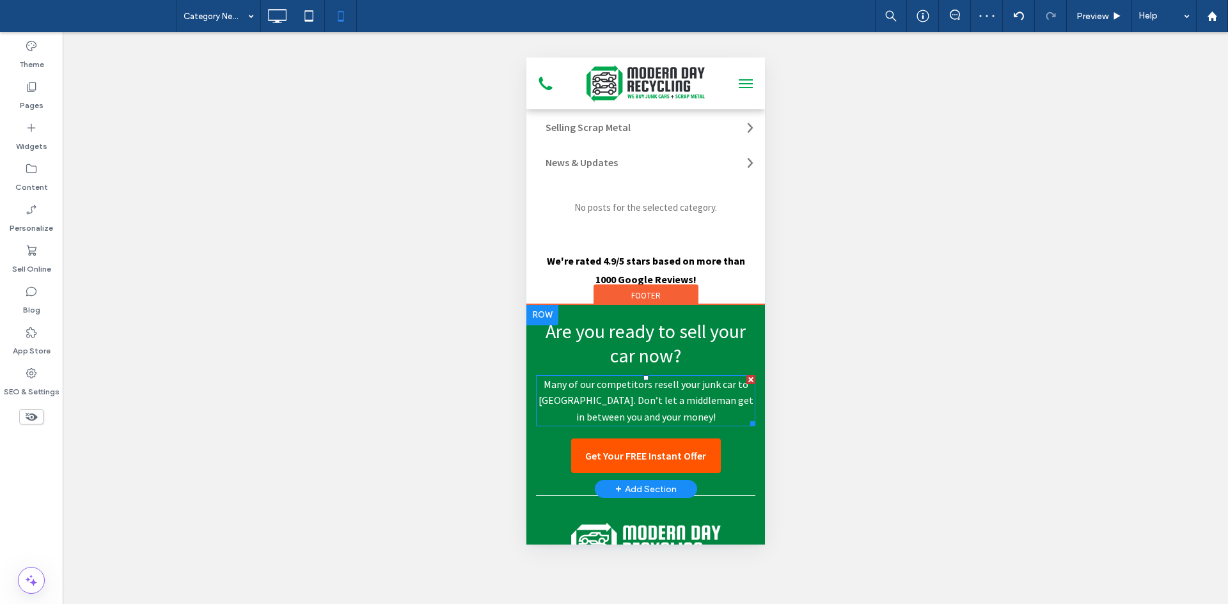
scroll to position [221, 0]
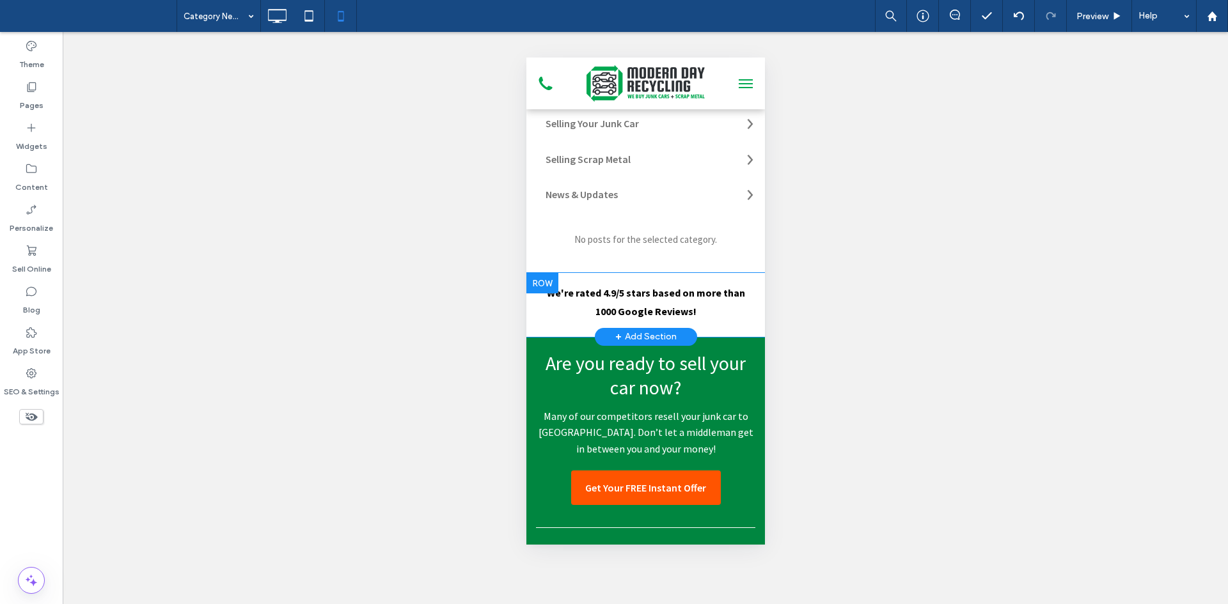
click at [584, 277] on div "We're rated 4.9/5 stars based on more than 1000 Google Reviews! Click To Paste …" at bounding box center [645, 305] width 239 height 64
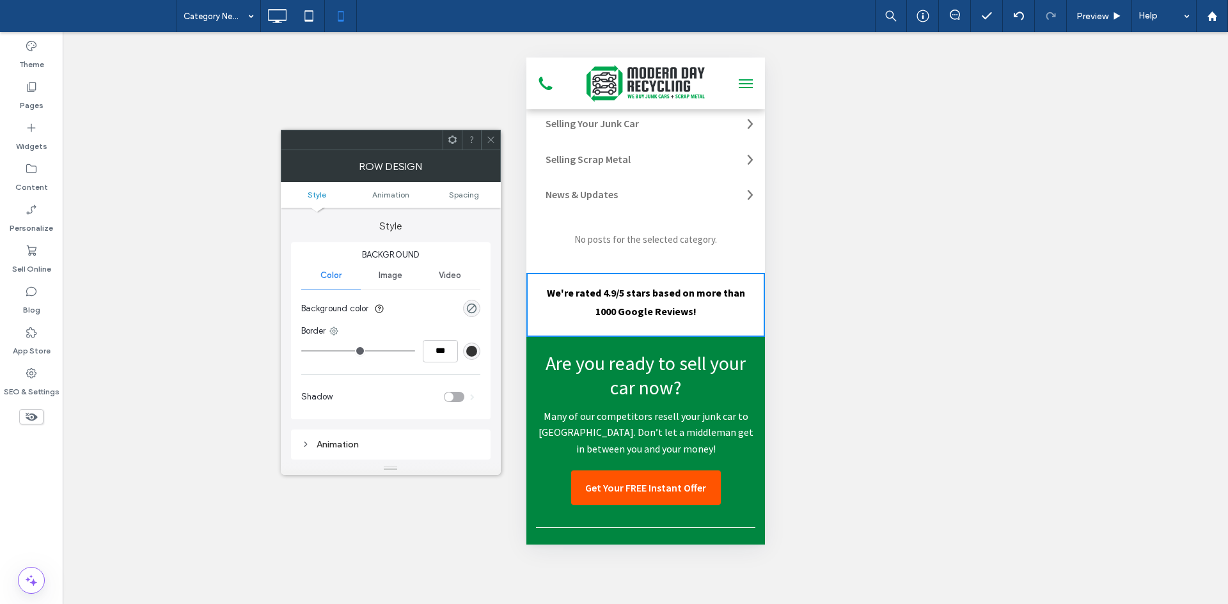
click at [488, 138] on icon at bounding box center [491, 140] width 10 height 10
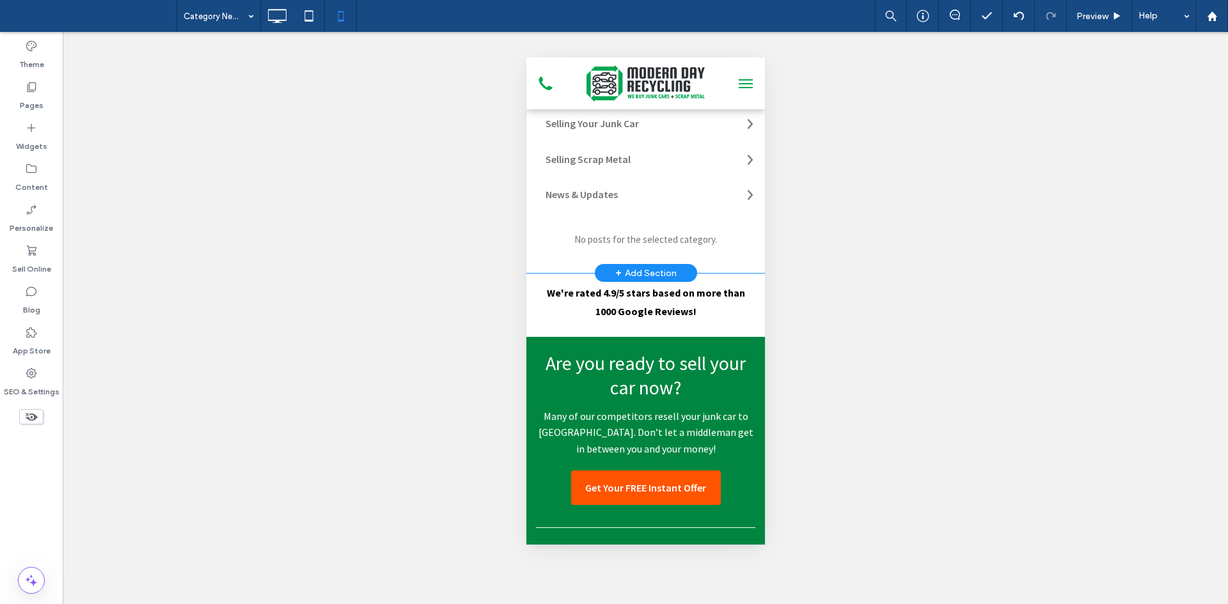
click at [562, 263] on div "Categories Selling Your Junk Car Selling Scrap Metal News & Updates Click To Pa…" at bounding box center [645, 164] width 239 height 218
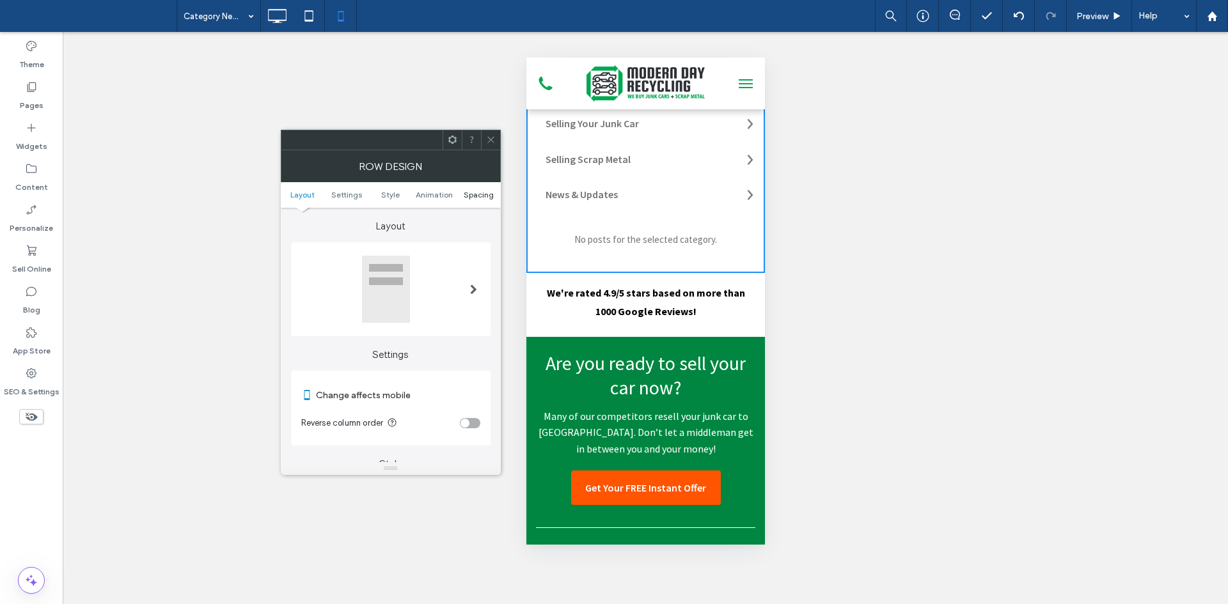
click at [467, 195] on span "Spacing" at bounding box center [479, 195] width 30 height 10
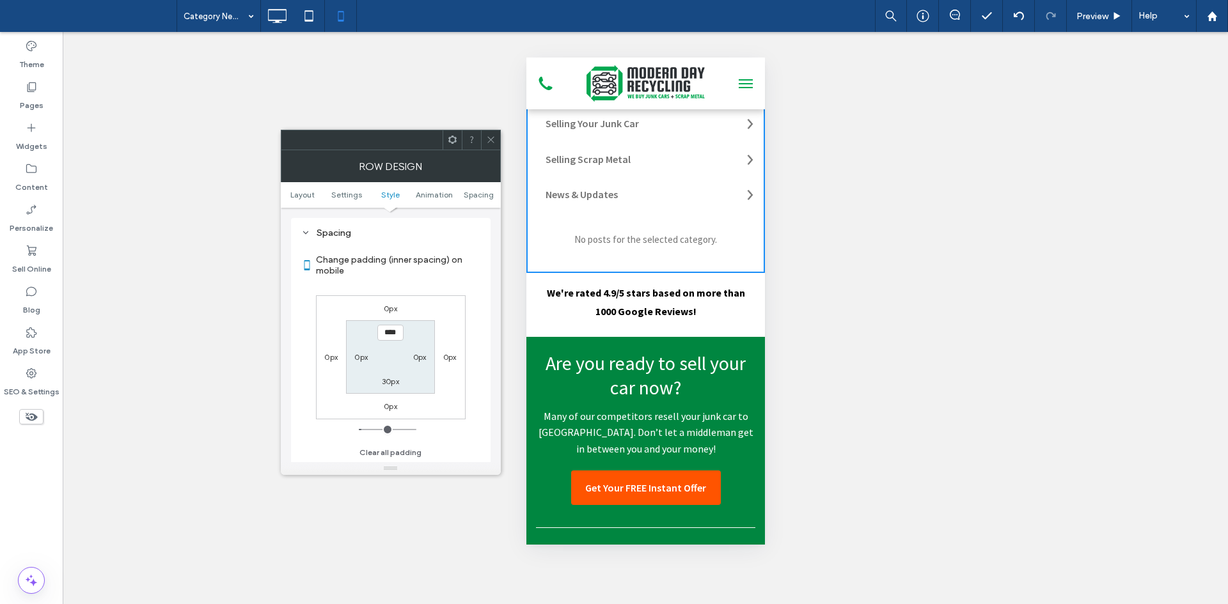
scroll to position [490, 0]
click at [395, 381] on label "30px" at bounding box center [390, 382] width 17 height 10
type input "**"
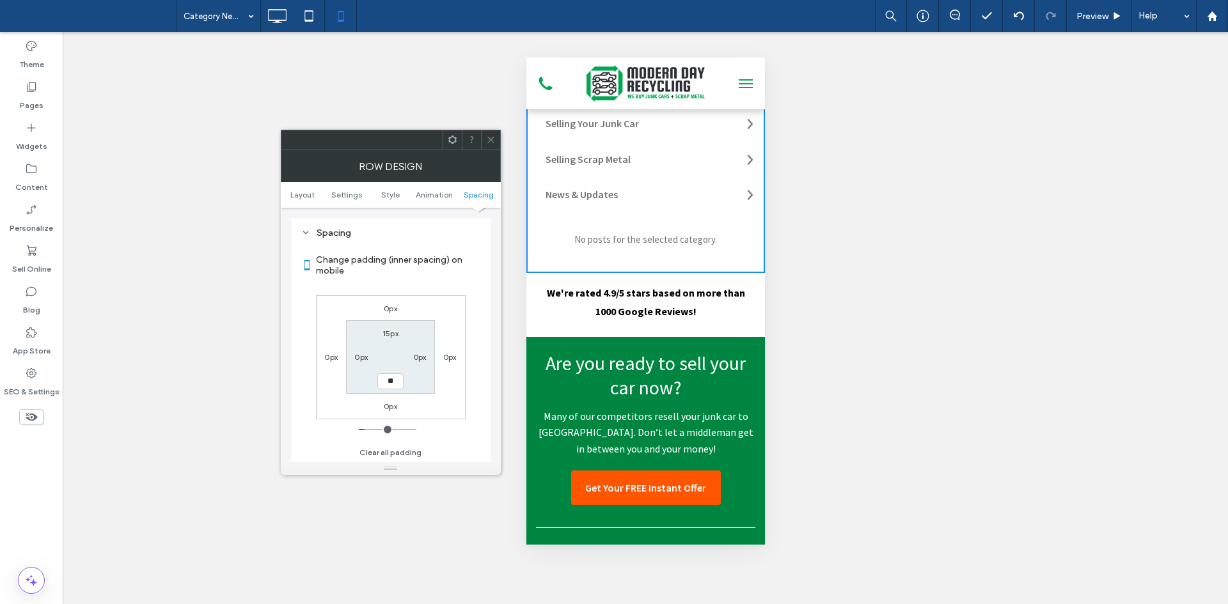
type input "****"
click at [487, 131] on span at bounding box center [491, 139] width 10 height 19
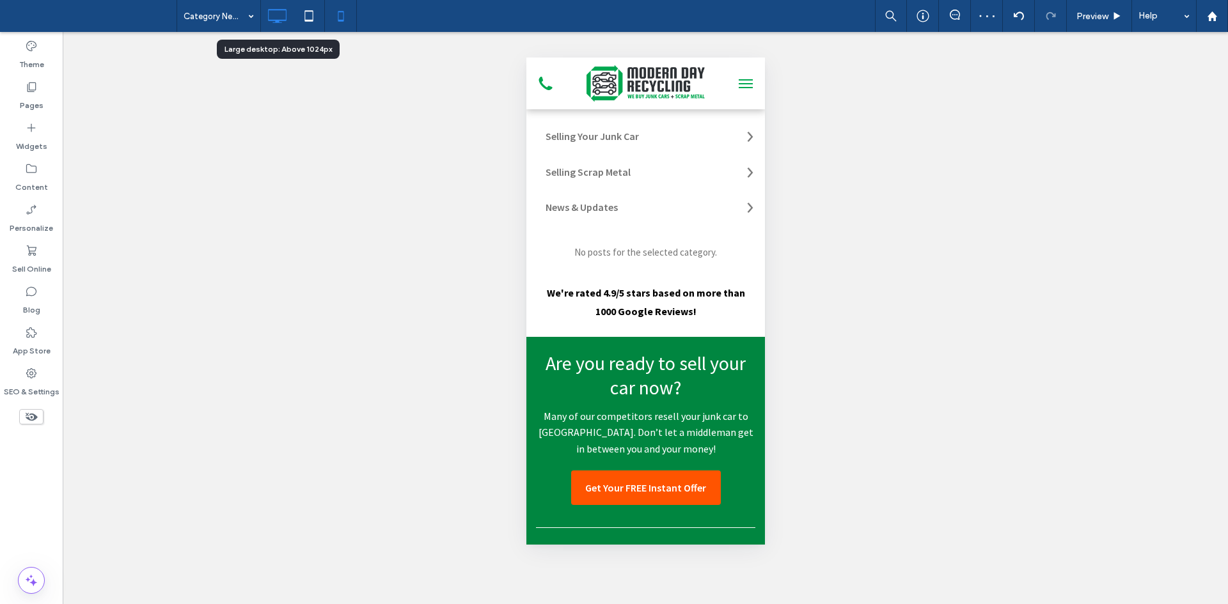
click at [273, 4] on icon at bounding box center [277, 16] width 26 height 26
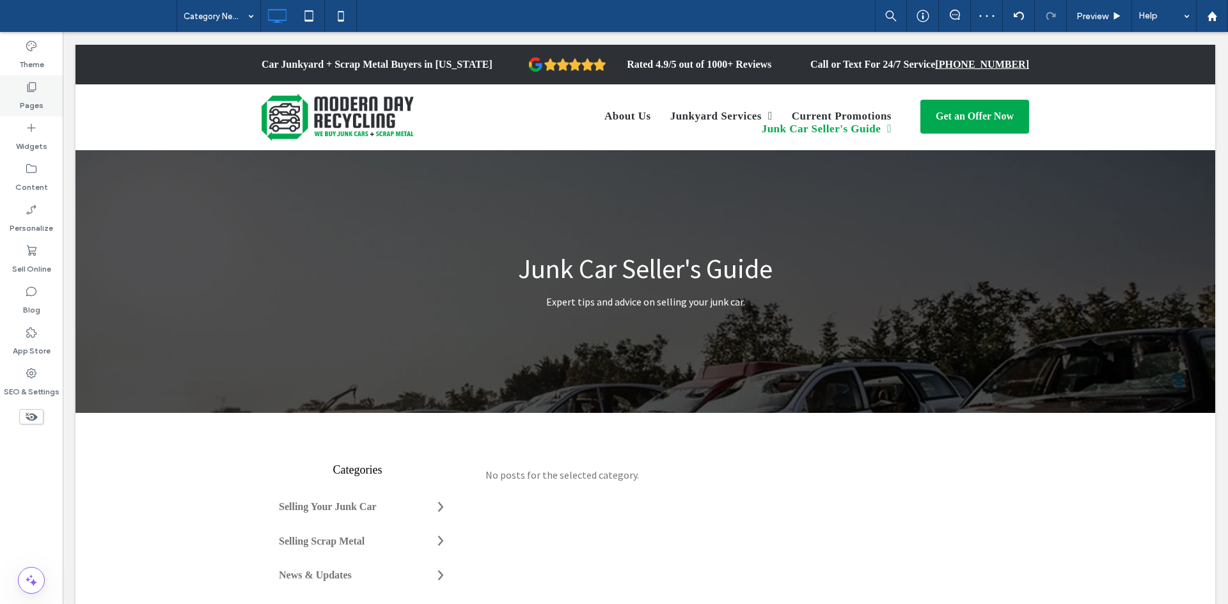
scroll to position [0, 0]
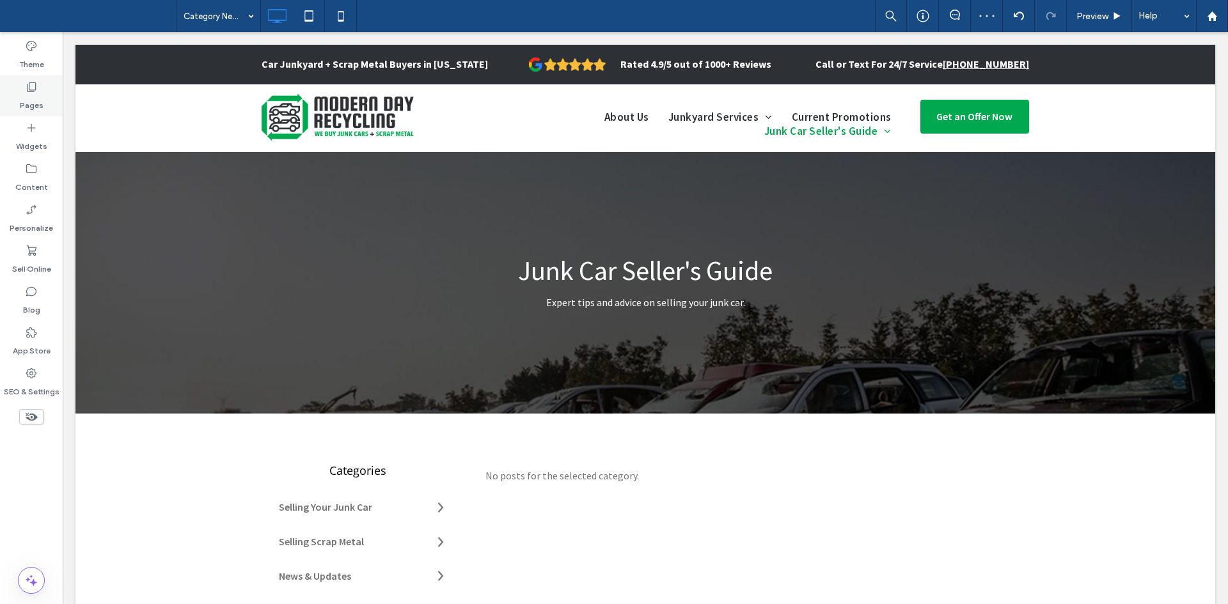
click at [32, 88] on icon at bounding box center [31, 87] width 13 height 13
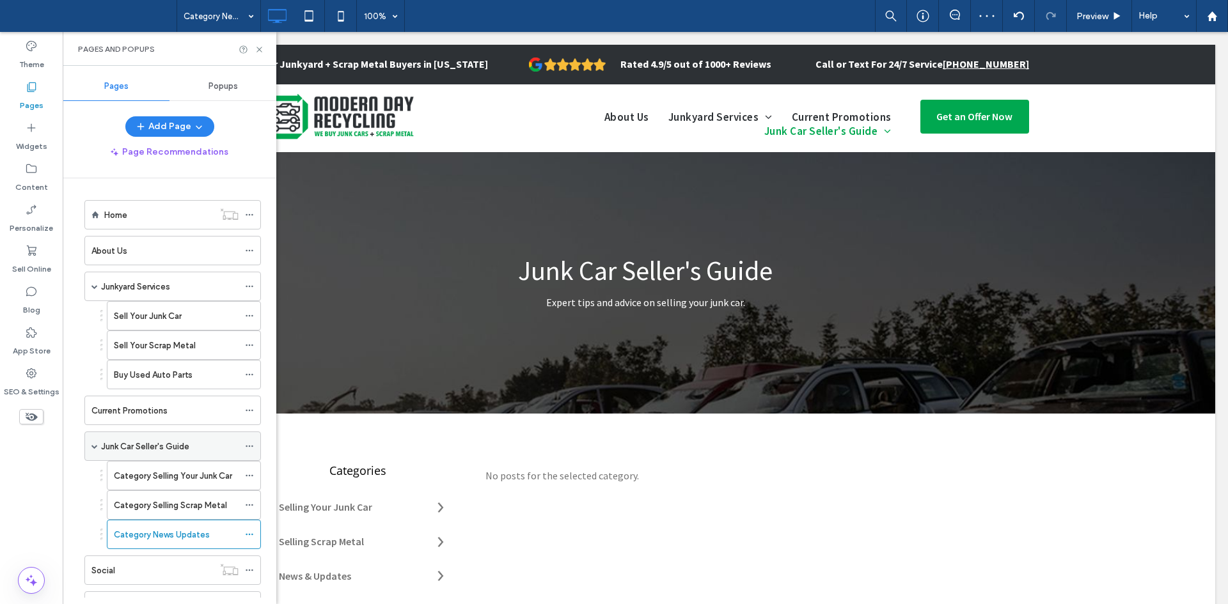
click at [173, 452] on label "Junk Car Seller's Guide" at bounding box center [145, 446] width 88 height 22
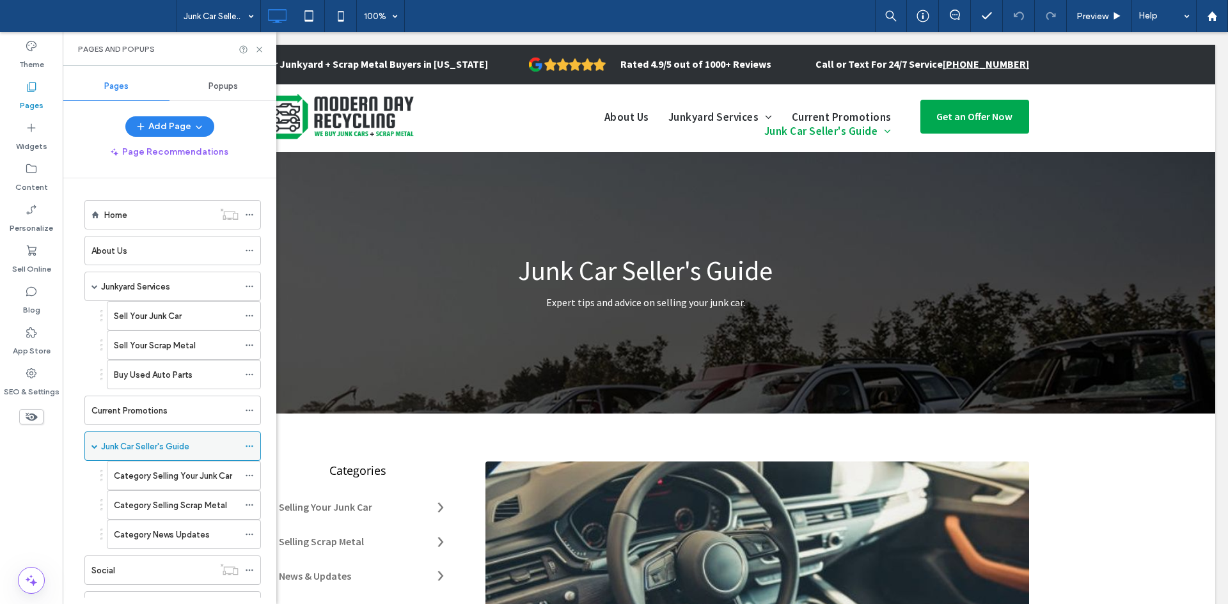
click at [173, 452] on label "Junk Car Seller's Guide" at bounding box center [145, 446] width 88 height 22
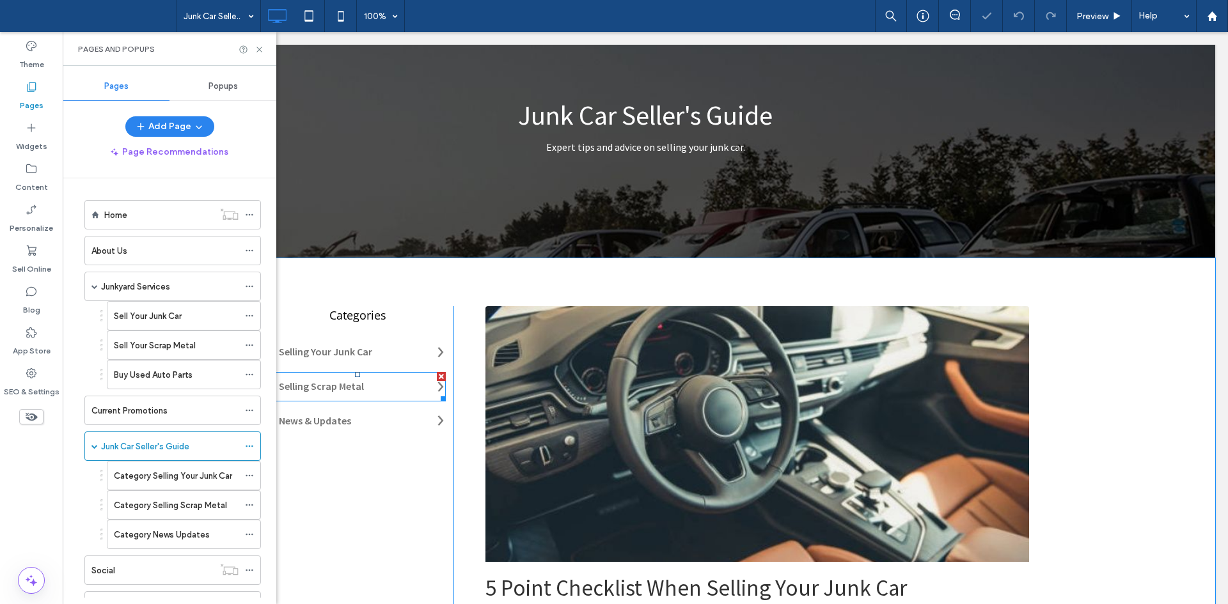
scroll to position [156, 0]
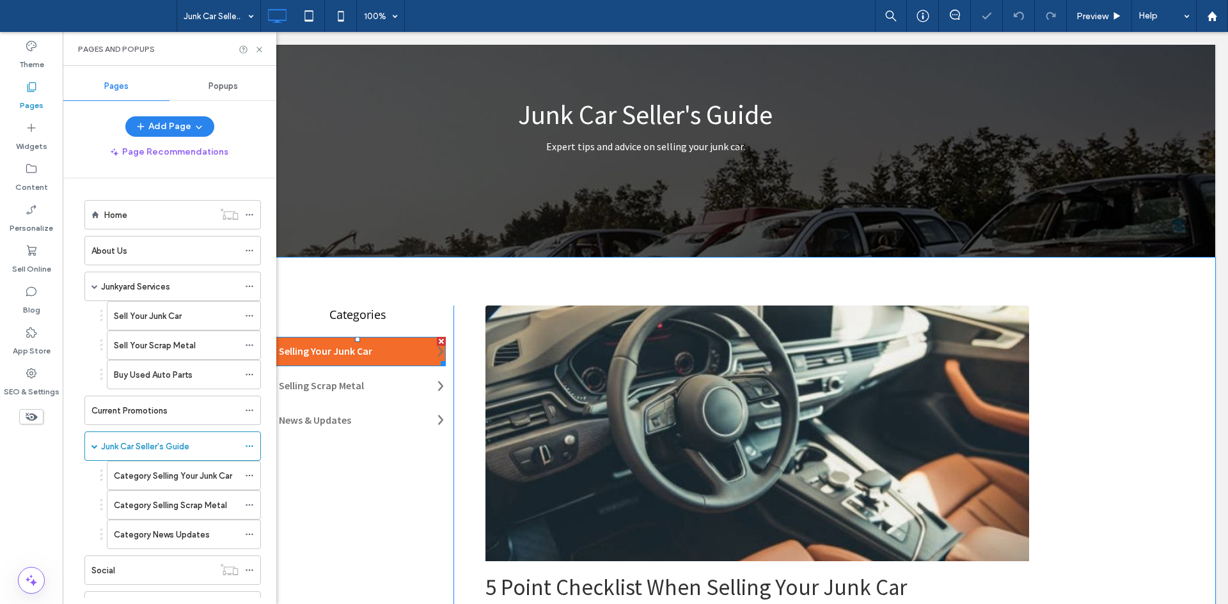
click at [333, 357] on link "Selling Your Junk Car" at bounding box center [325, 351] width 93 height 13
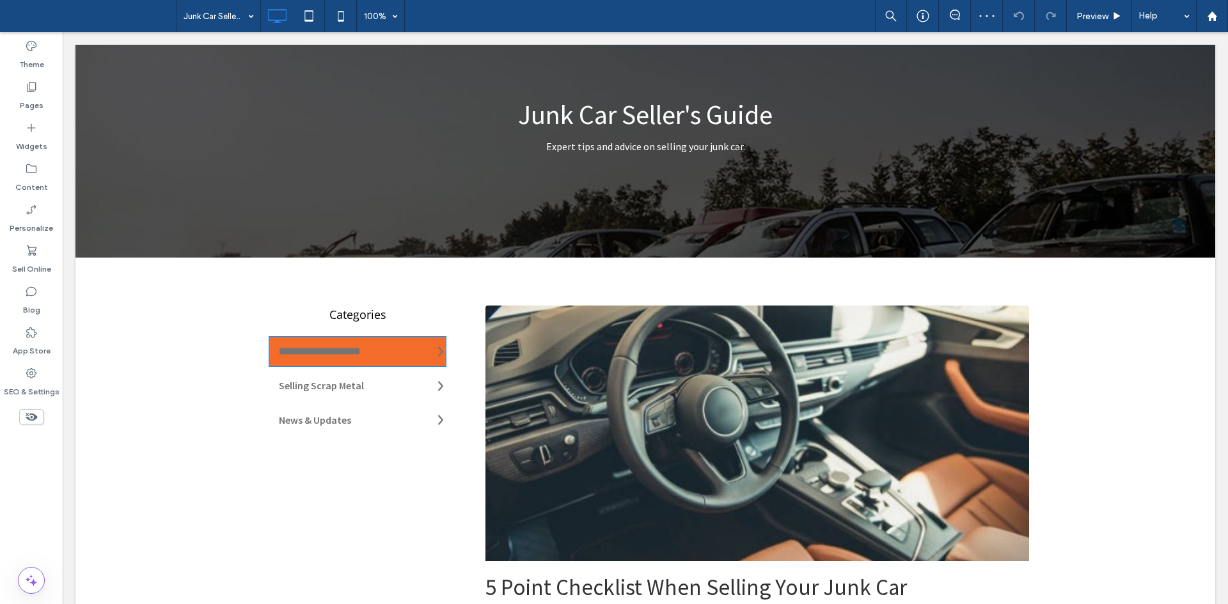
click at [333, 356] on link "**********" at bounding box center [320, 352] width 82 height 10
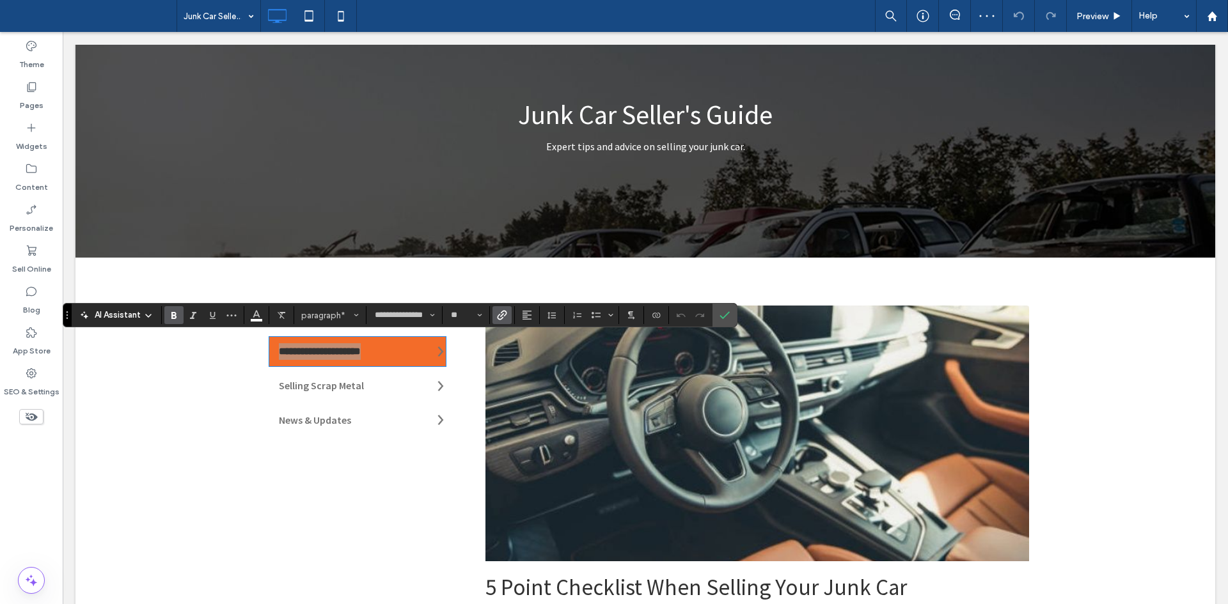
click at [504, 309] on span "Link" at bounding box center [502, 315] width 10 height 17
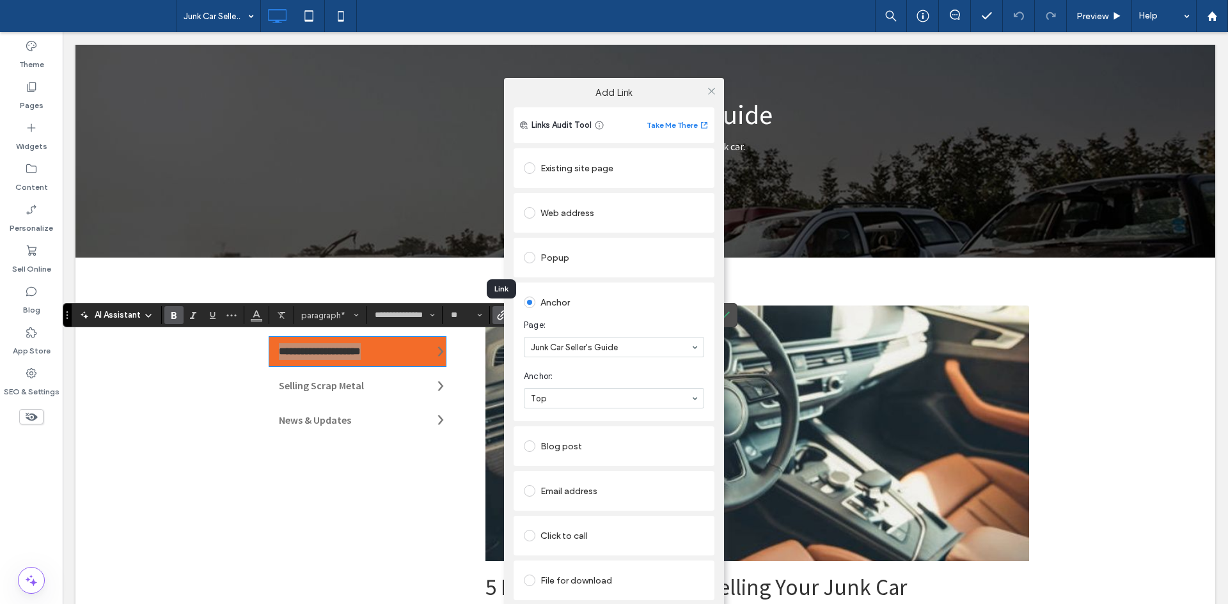
click at [578, 170] on div "Existing site page" at bounding box center [614, 168] width 180 height 20
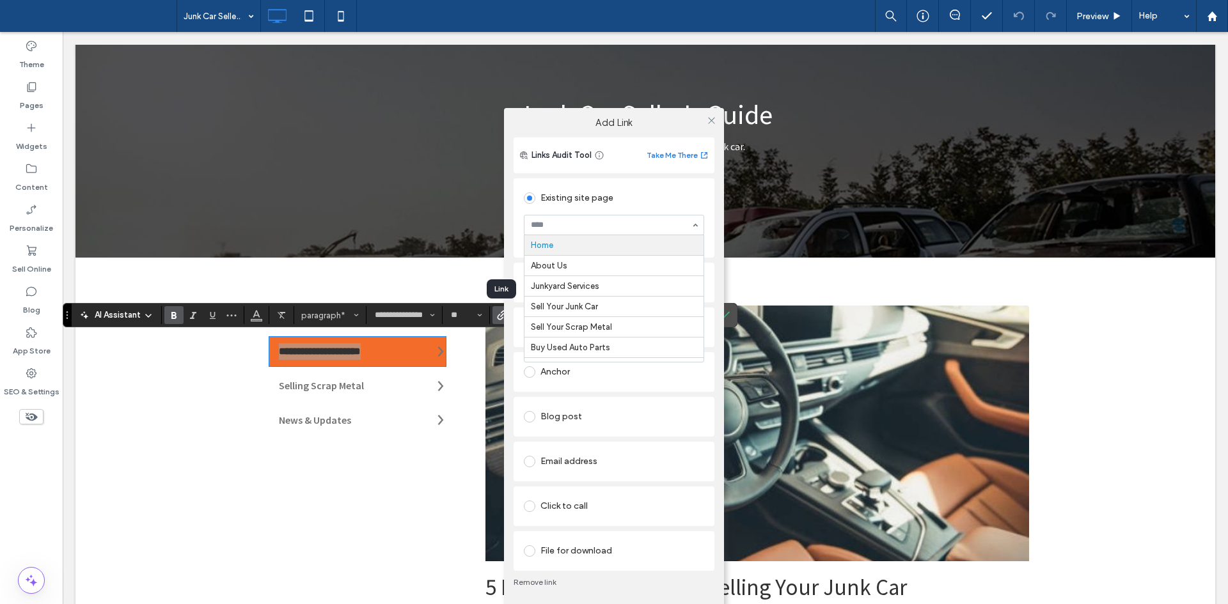
drag, startPoint x: 609, startPoint y: 221, endPoint x: 600, endPoint y: 283, distance: 62.7
click at [711, 123] on icon at bounding box center [712, 121] width 10 height 10
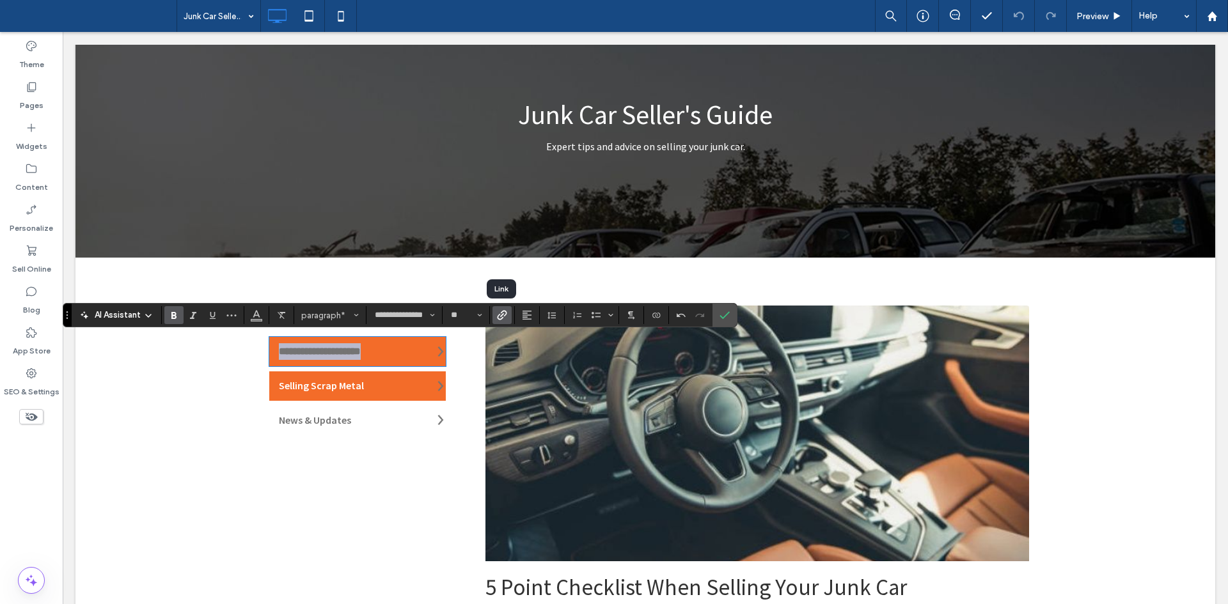
click at [341, 388] on link "Selling Scrap Metal" at bounding box center [321, 385] width 85 height 13
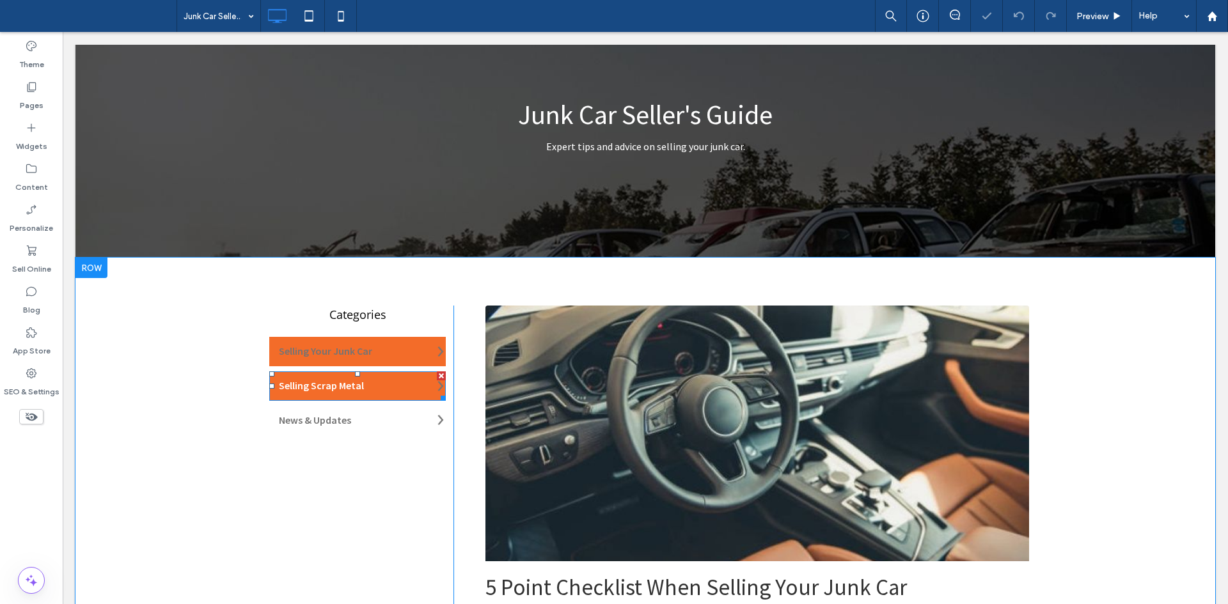
click at [341, 388] on link "Selling Scrap Metal" at bounding box center [321, 385] width 85 height 13
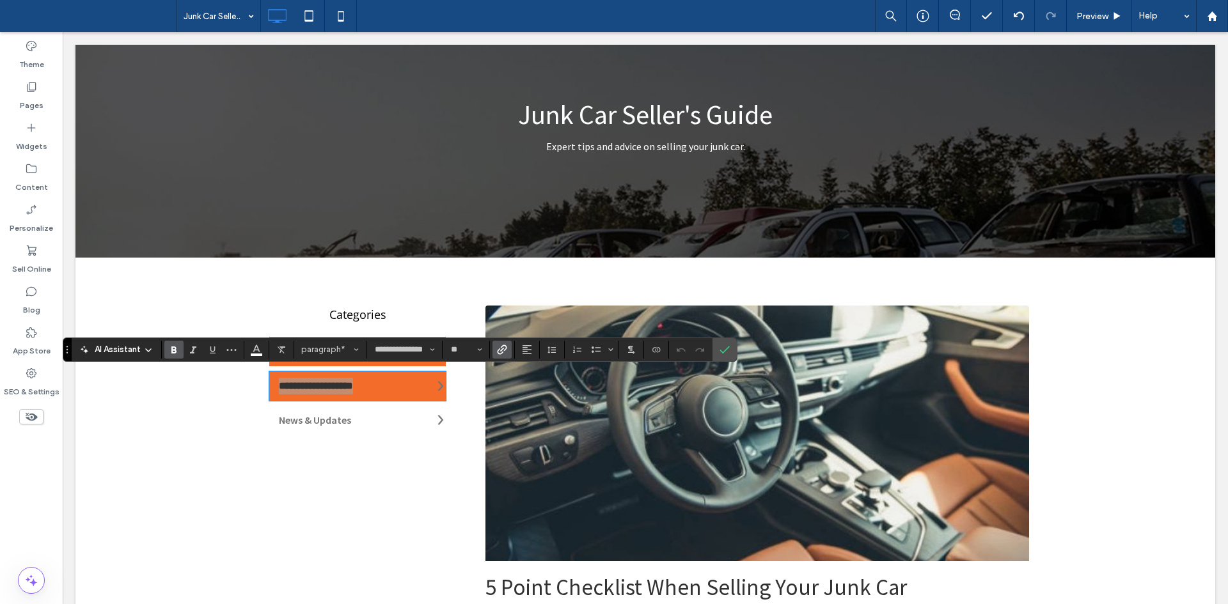
click at [501, 343] on span "Link" at bounding box center [500, 350] width 6 height 18
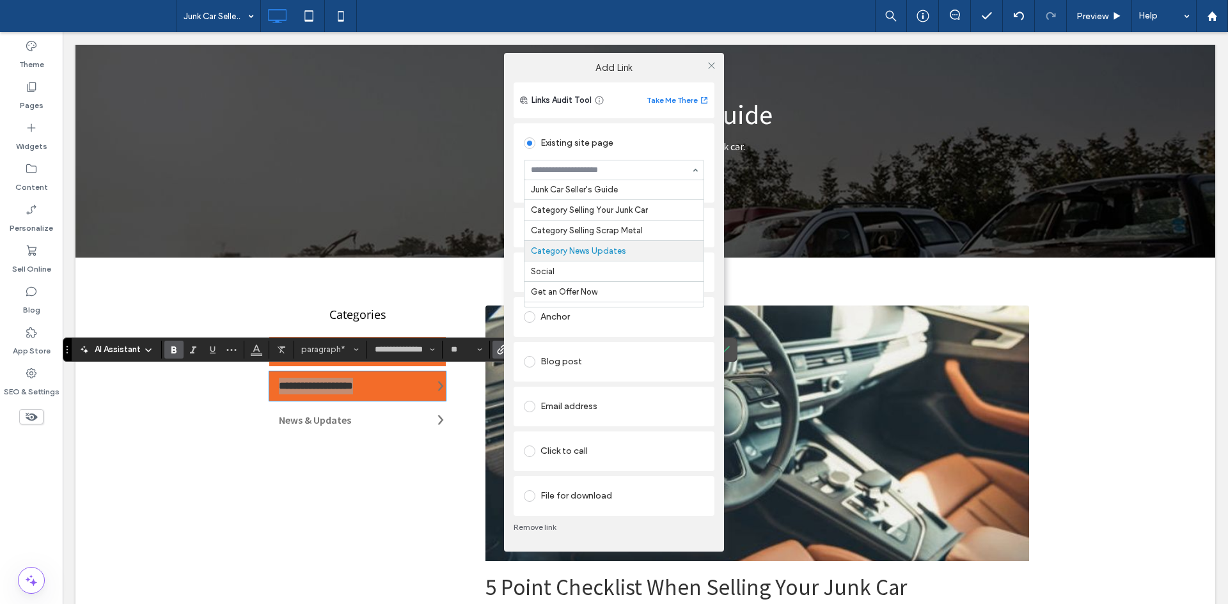
scroll to position [143, 0]
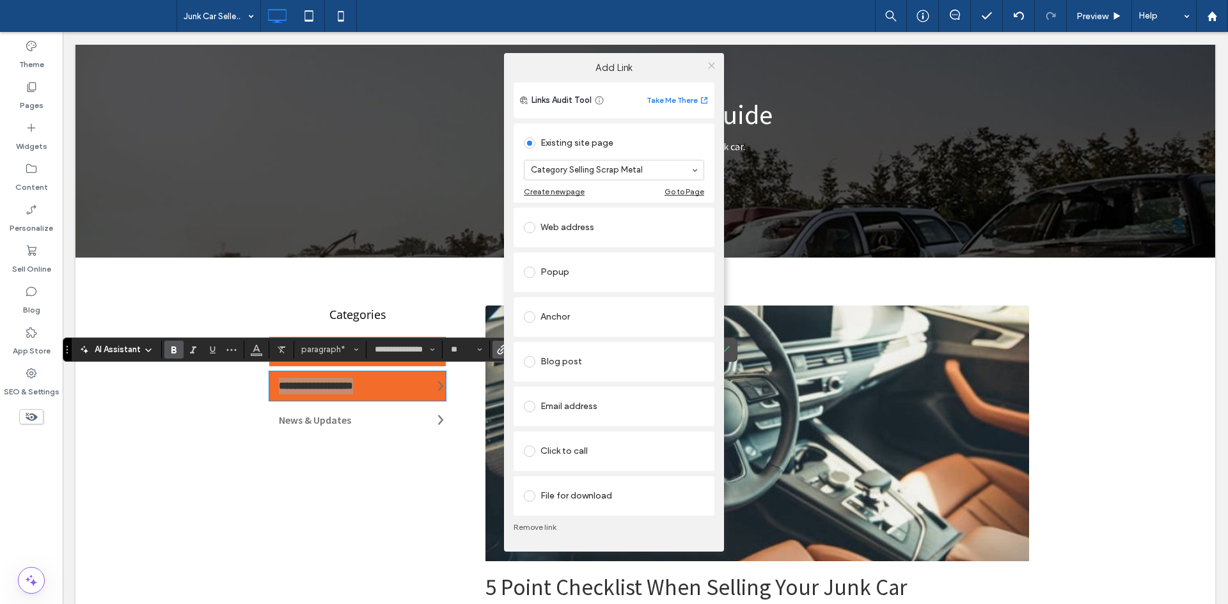
click at [707, 63] on icon at bounding box center [712, 66] width 10 height 10
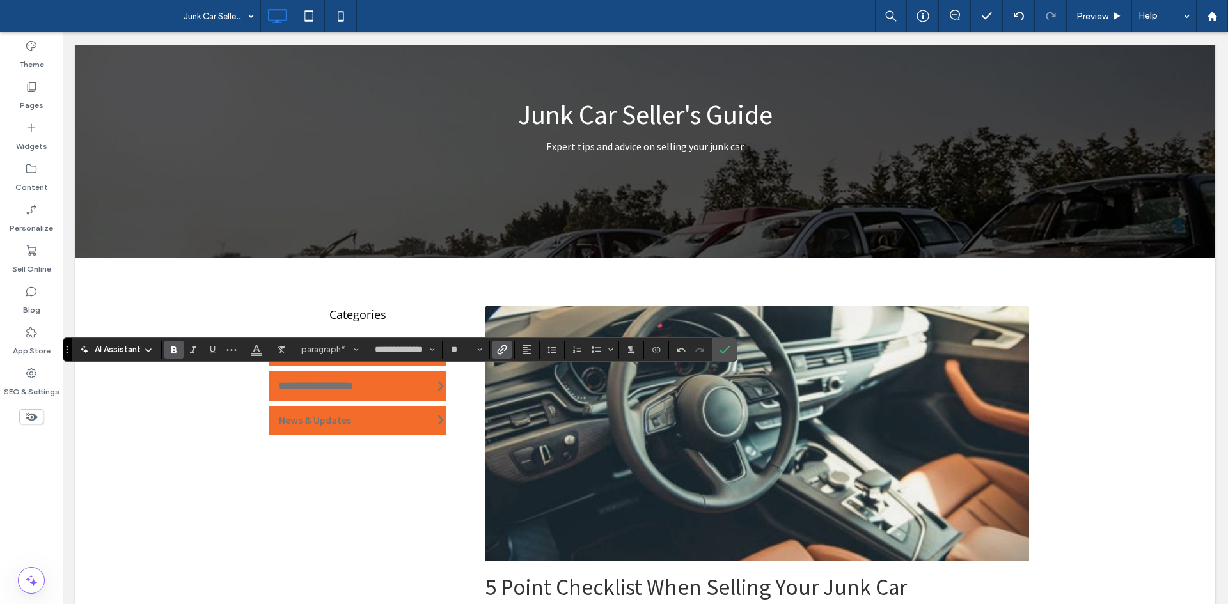
click at [356, 432] on div "News & Updates" at bounding box center [357, 420] width 176 height 29
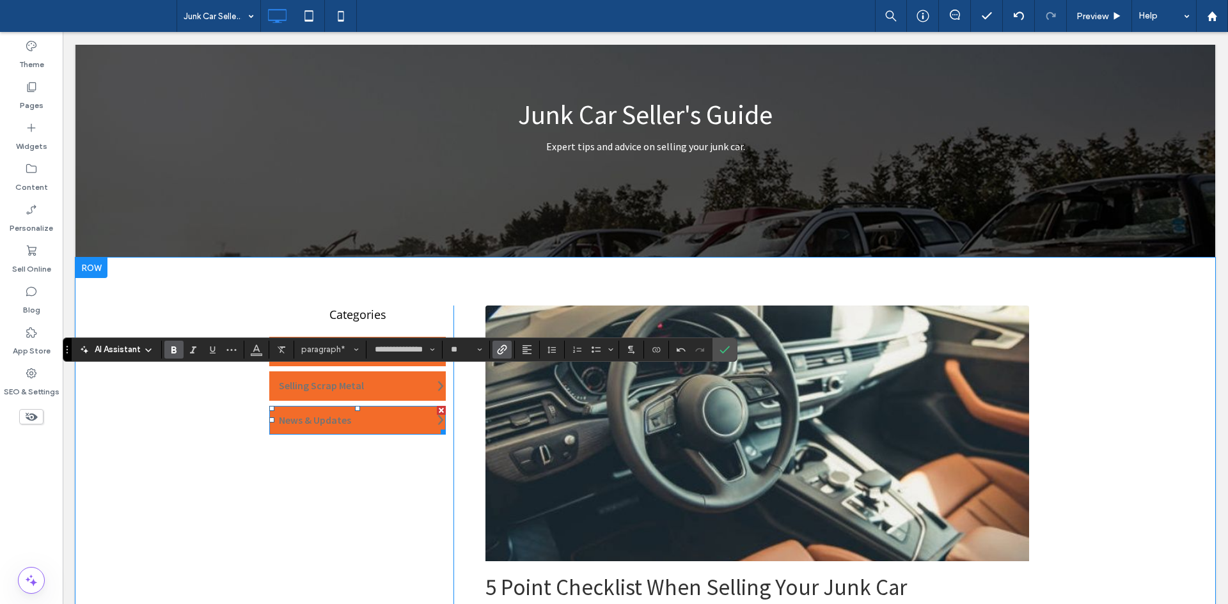
click at [356, 432] on div "News & Updates" at bounding box center [357, 420] width 176 height 29
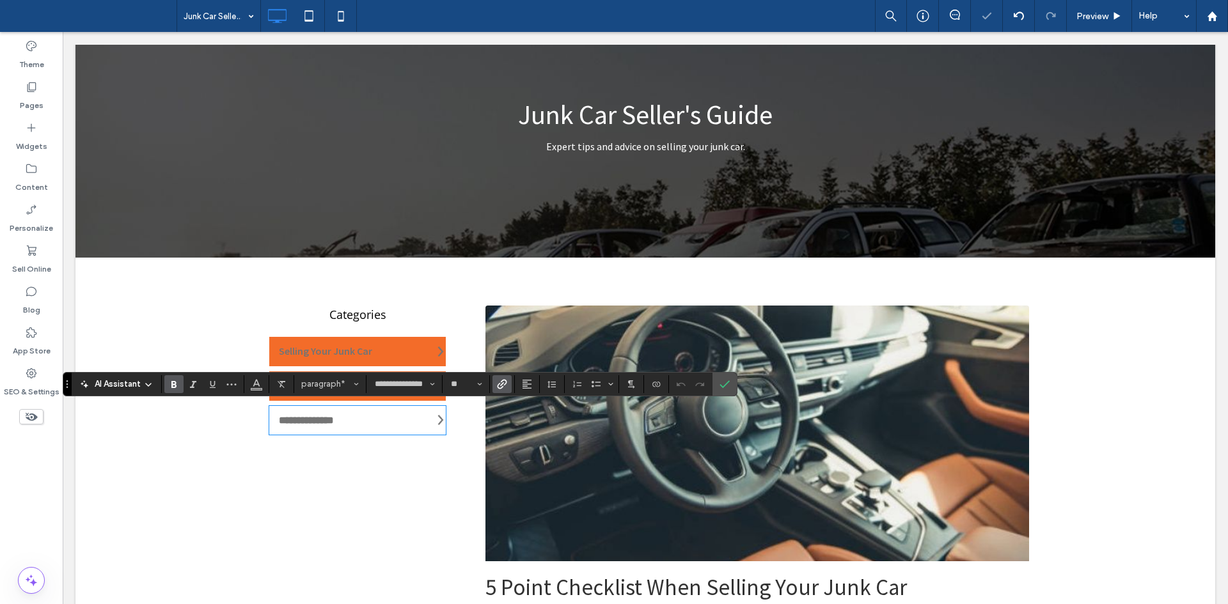
click at [507, 382] on label "Link" at bounding box center [501, 384] width 19 height 18
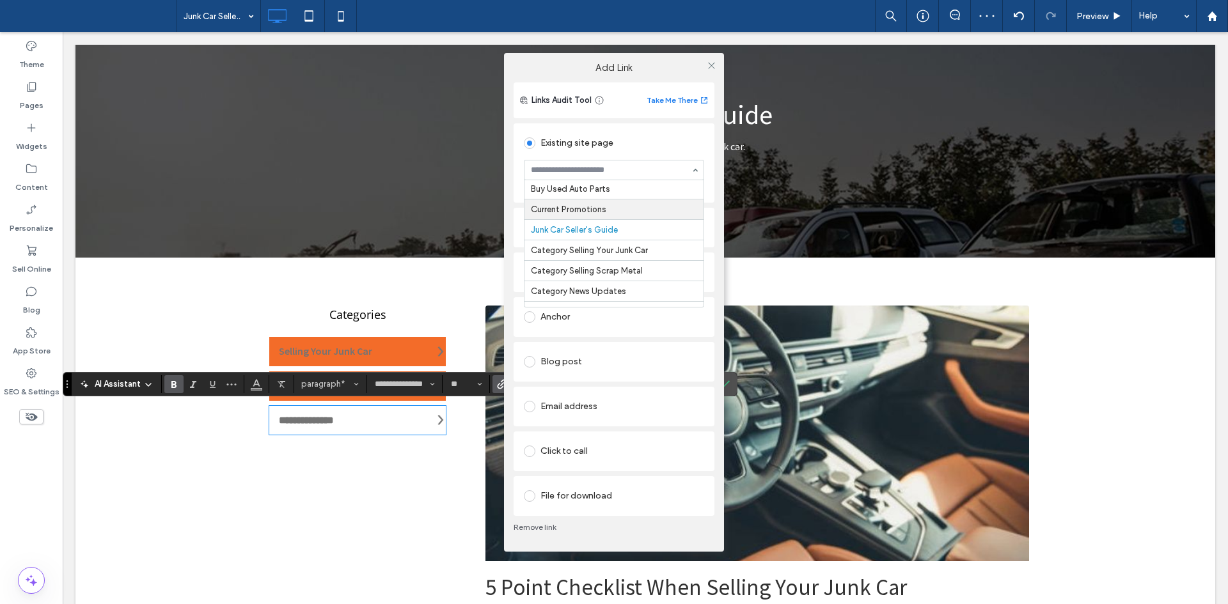
scroll to position [136, 0]
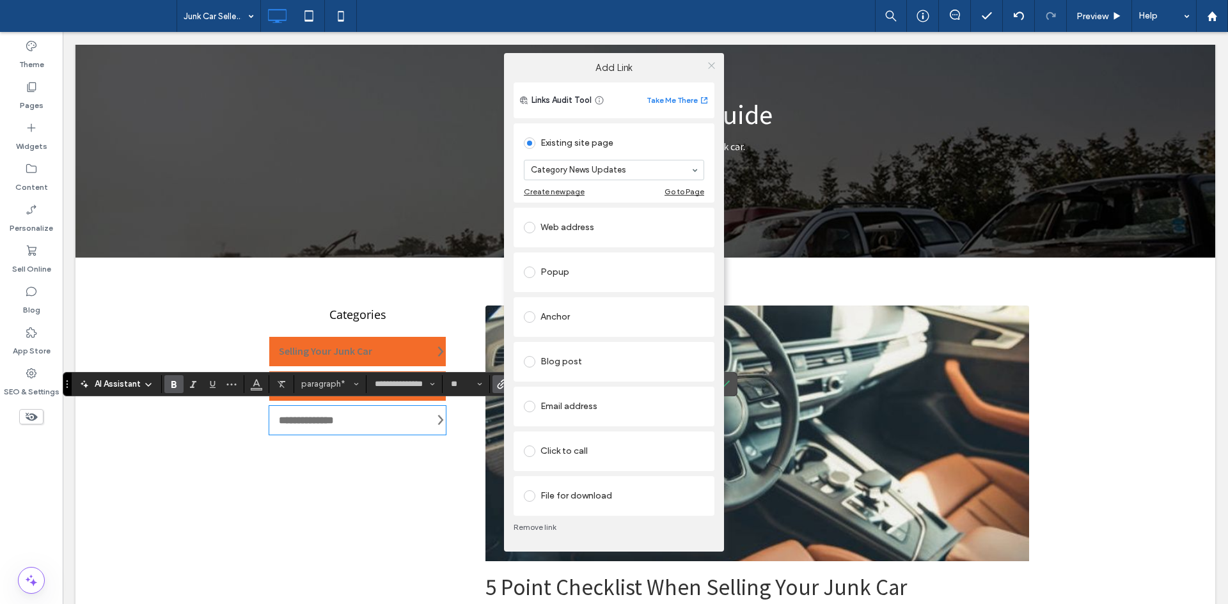
click at [708, 61] on icon at bounding box center [712, 66] width 10 height 10
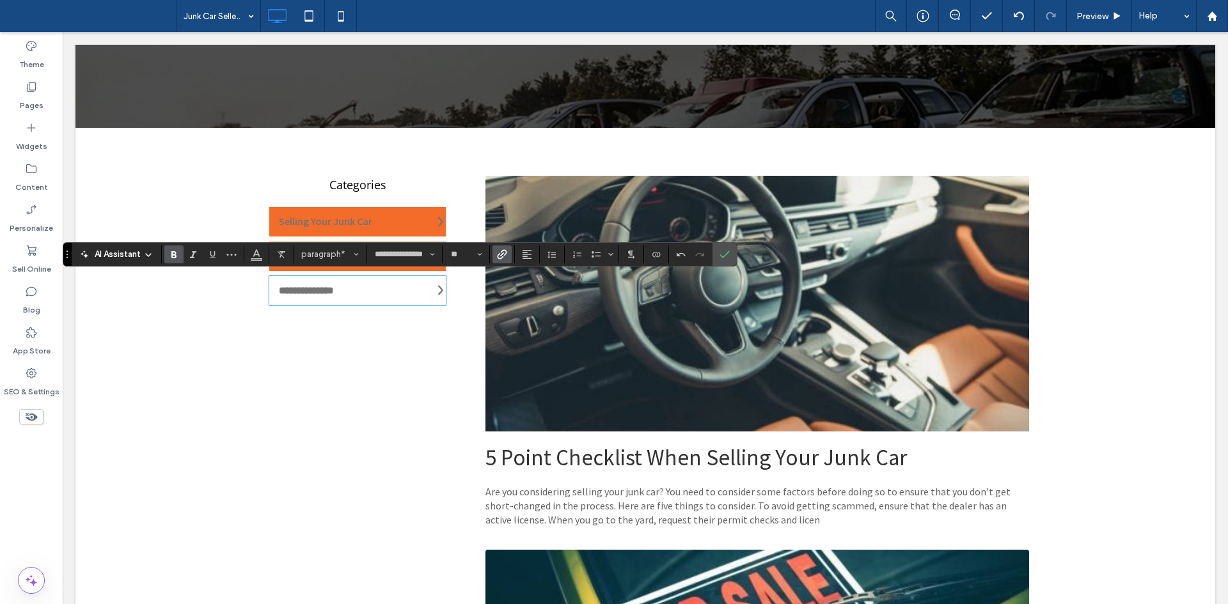
scroll to position [286, 0]
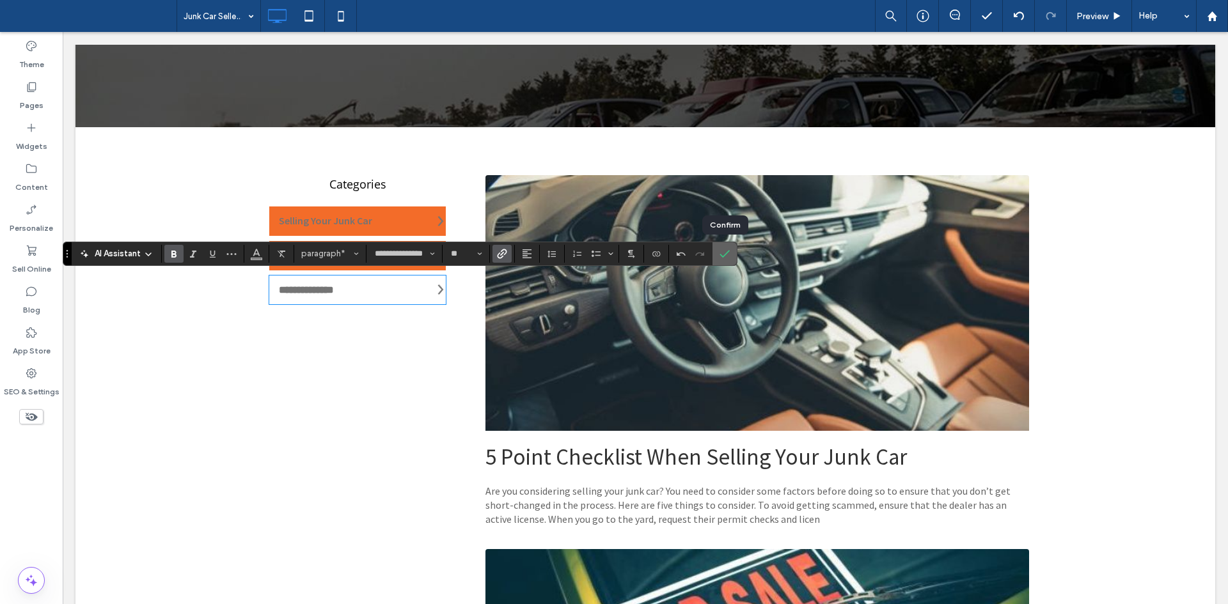
click at [724, 251] on icon "Confirm" at bounding box center [724, 254] width 10 height 10
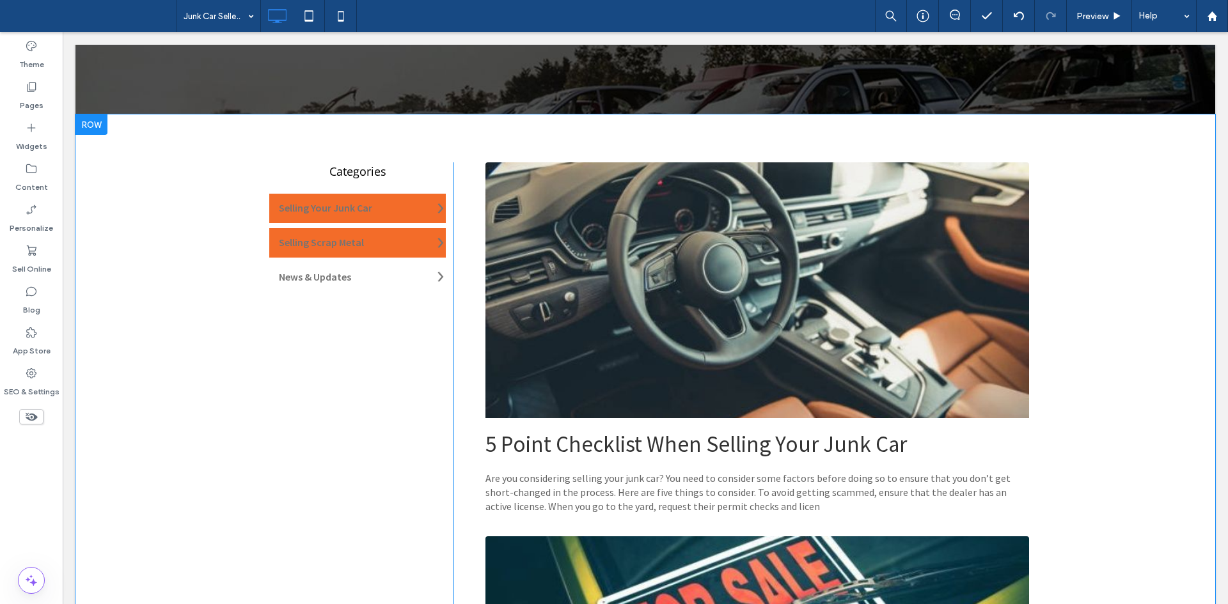
scroll to position [300, 0]
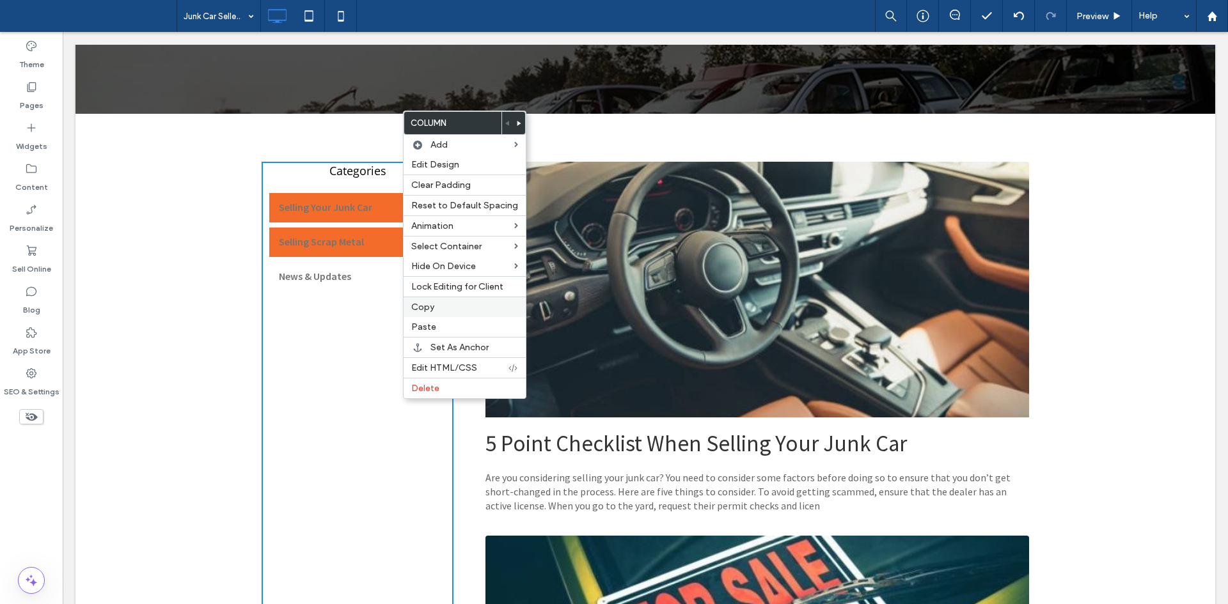
click at [435, 310] on label "Copy" at bounding box center [464, 307] width 107 height 11
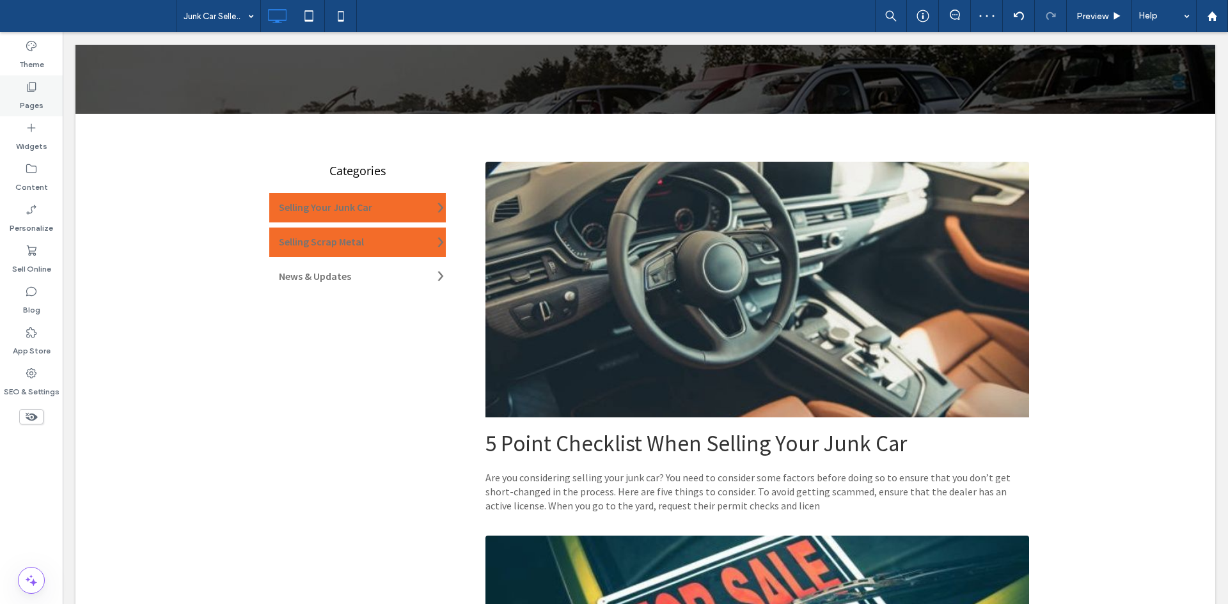
click at [36, 92] on icon at bounding box center [31, 87] width 13 height 13
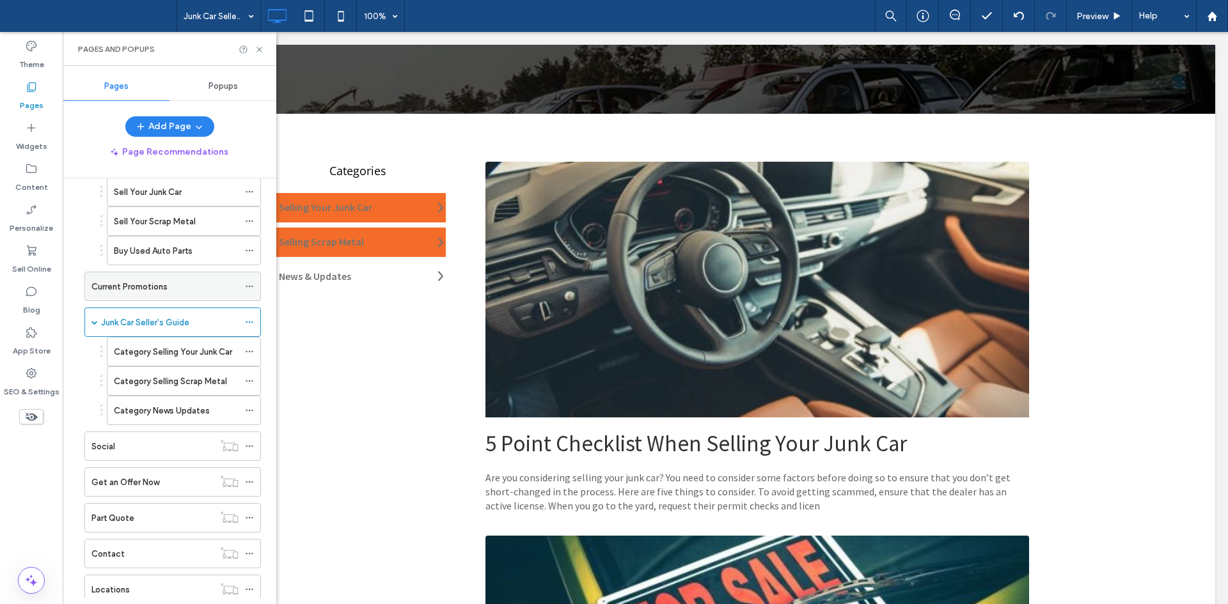
scroll to position [0, 0]
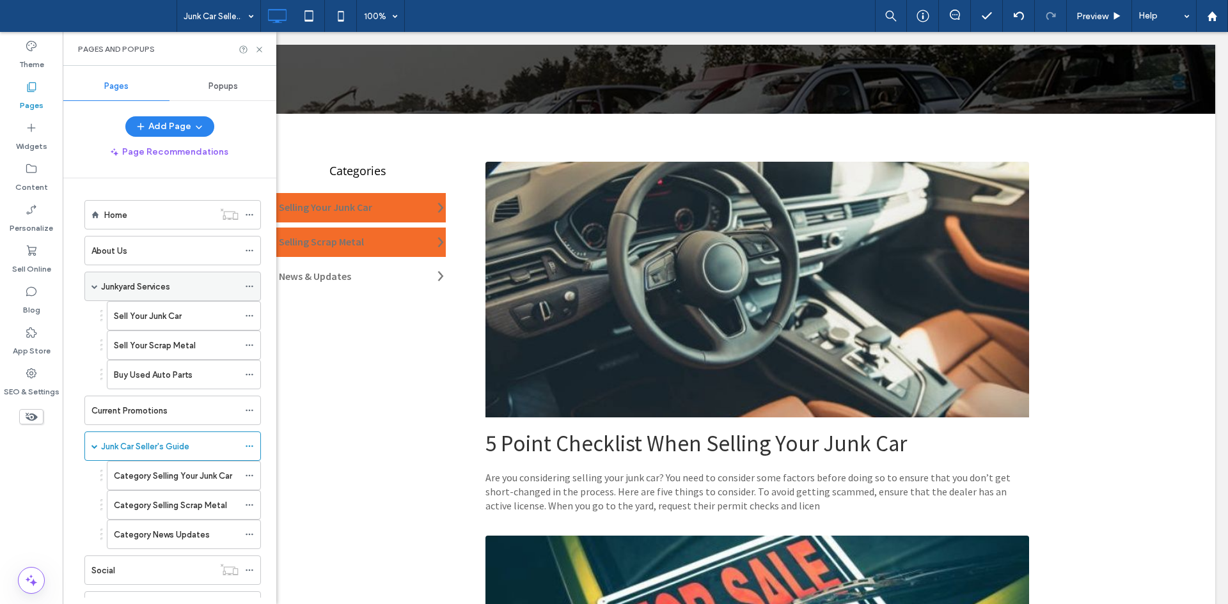
click at [94, 286] on span at bounding box center [94, 286] width 6 height 6
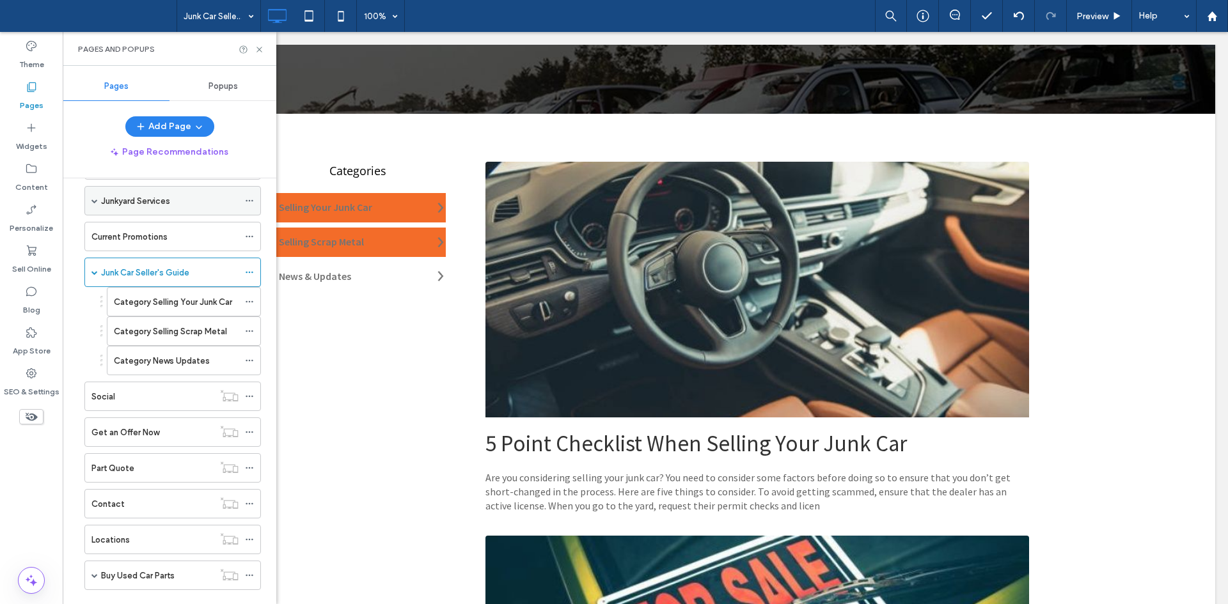
scroll to position [110, 0]
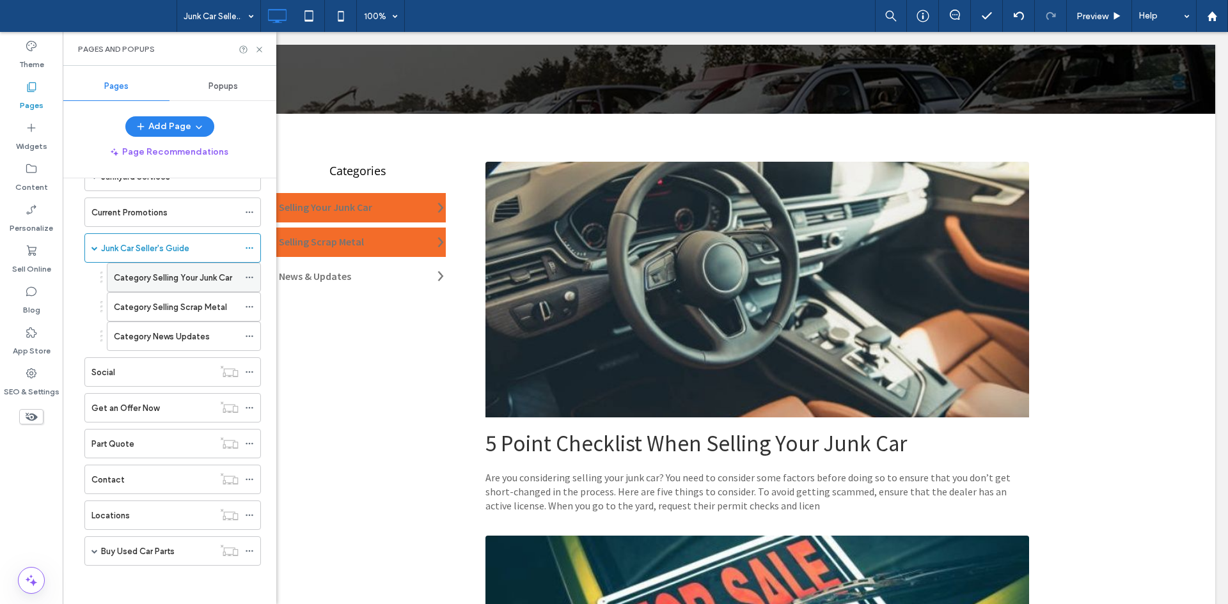
click at [146, 280] on label "Category Selling Your Junk Car" at bounding box center [173, 278] width 118 height 22
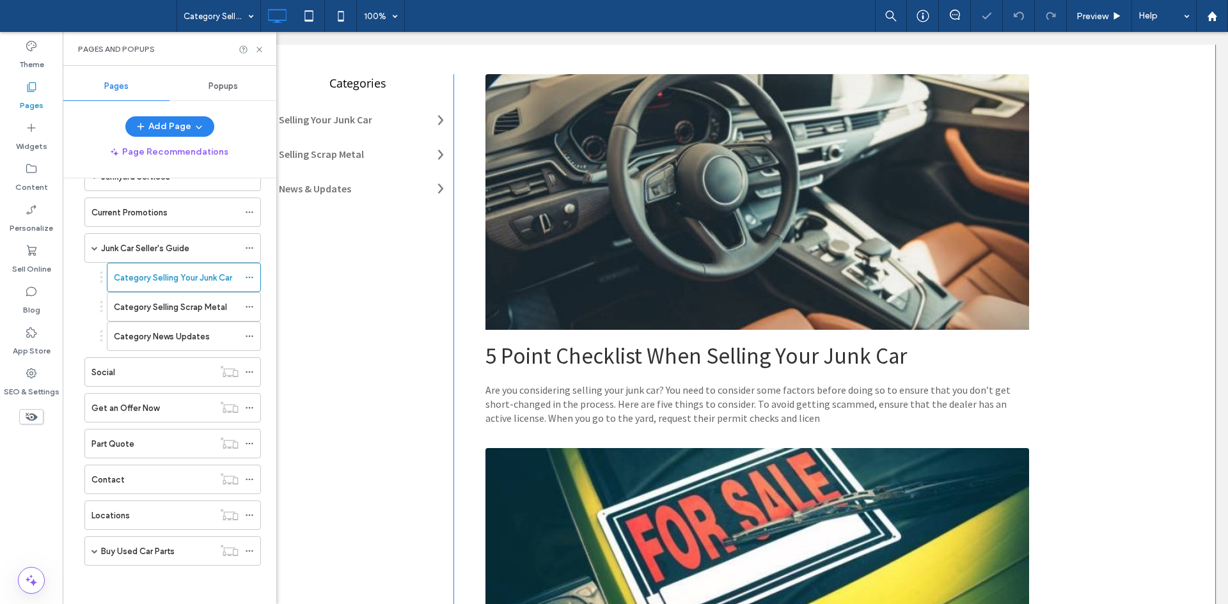
scroll to position [393, 0]
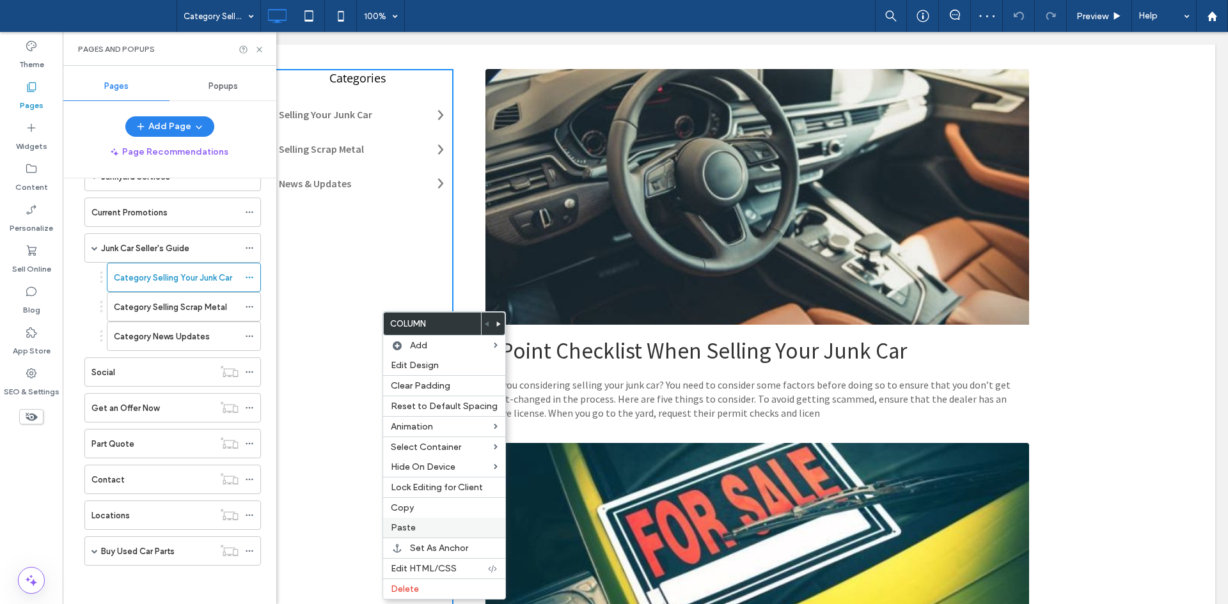
click at [410, 532] on span "Paste" at bounding box center [403, 527] width 25 height 11
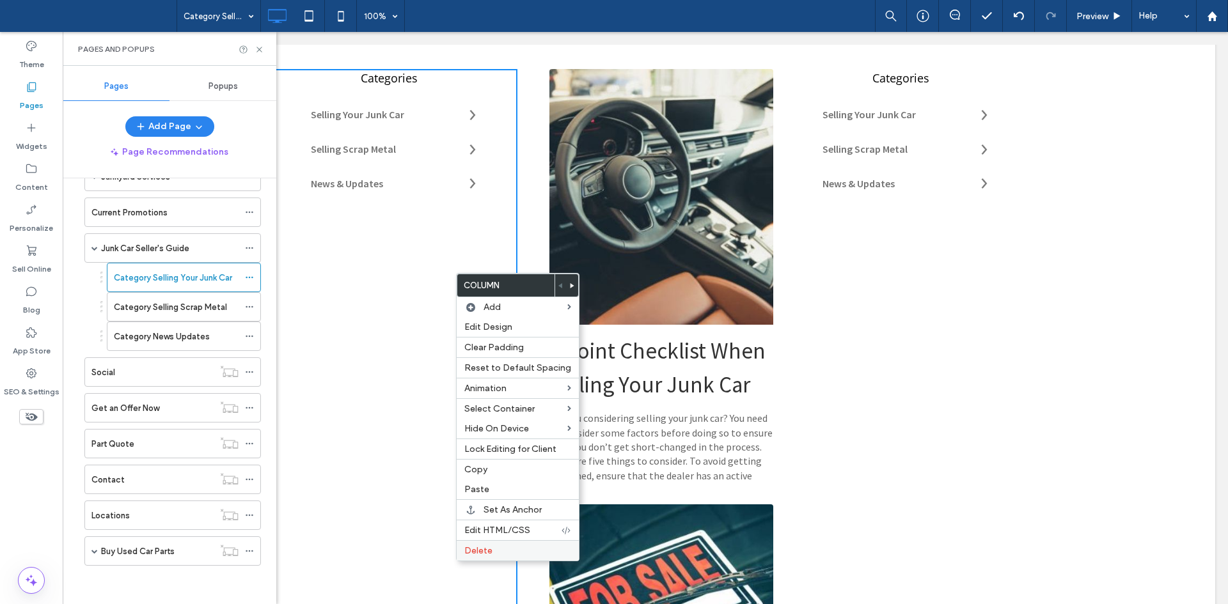
drag, startPoint x: 535, startPoint y: 552, endPoint x: 657, endPoint y: 275, distance: 302.9
click at [535, 552] on label "Delete" at bounding box center [517, 550] width 107 height 11
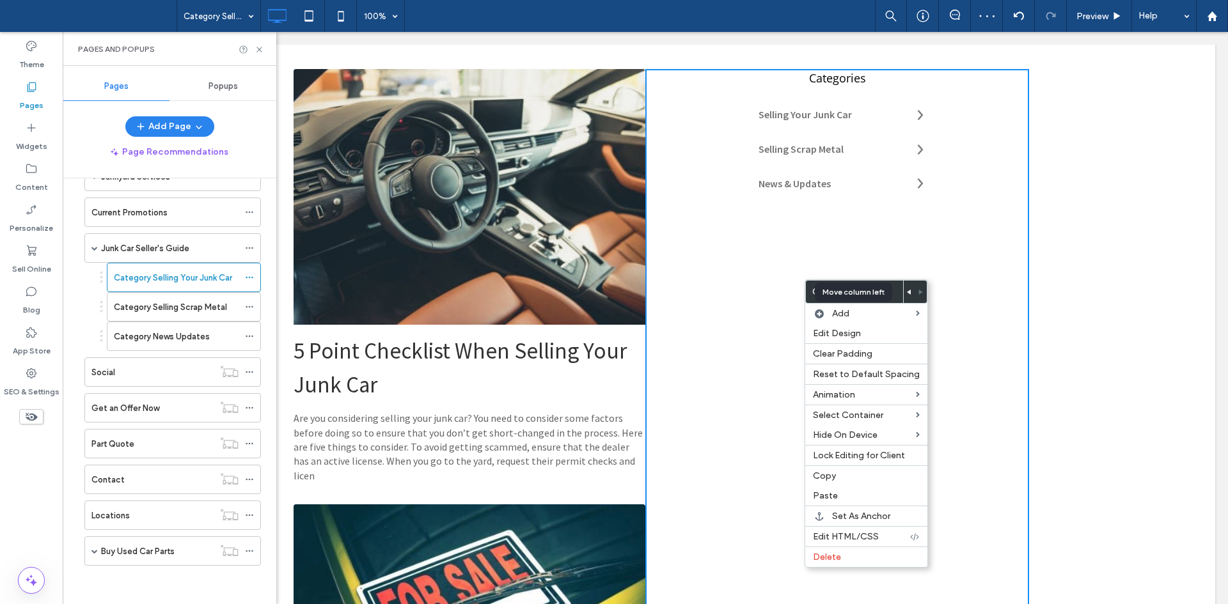
click at [907, 295] on span at bounding box center [909, 292] width 5 height 22
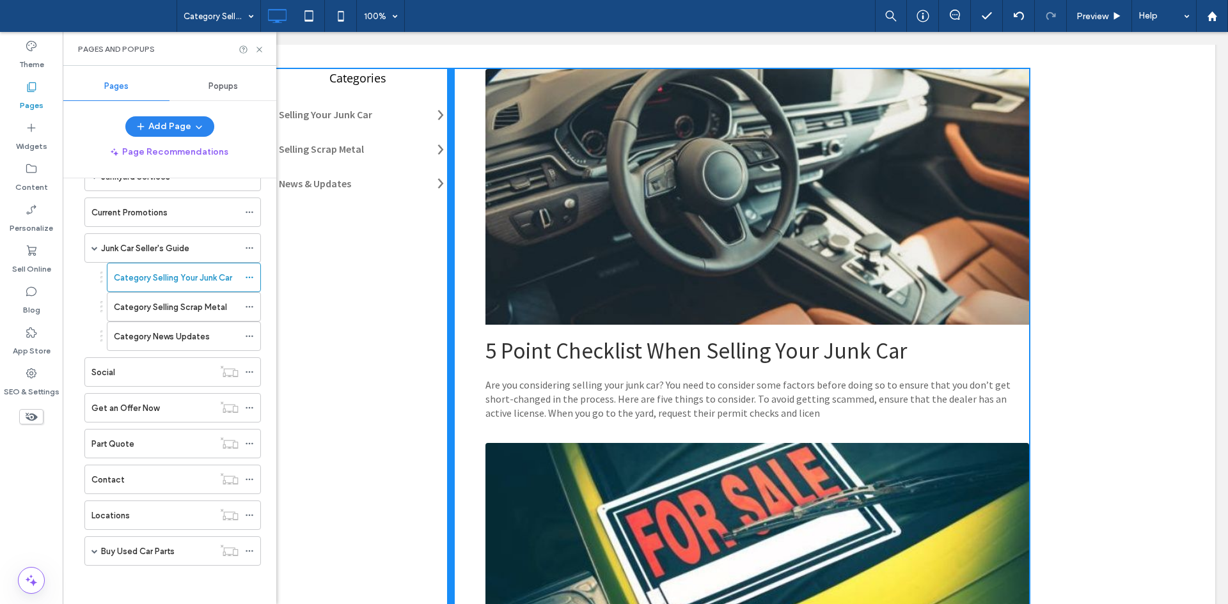
drag, startPoint x: 635, startPoint y: 359, endPoint x: 448, endPoint y: 363, distance: 186.8
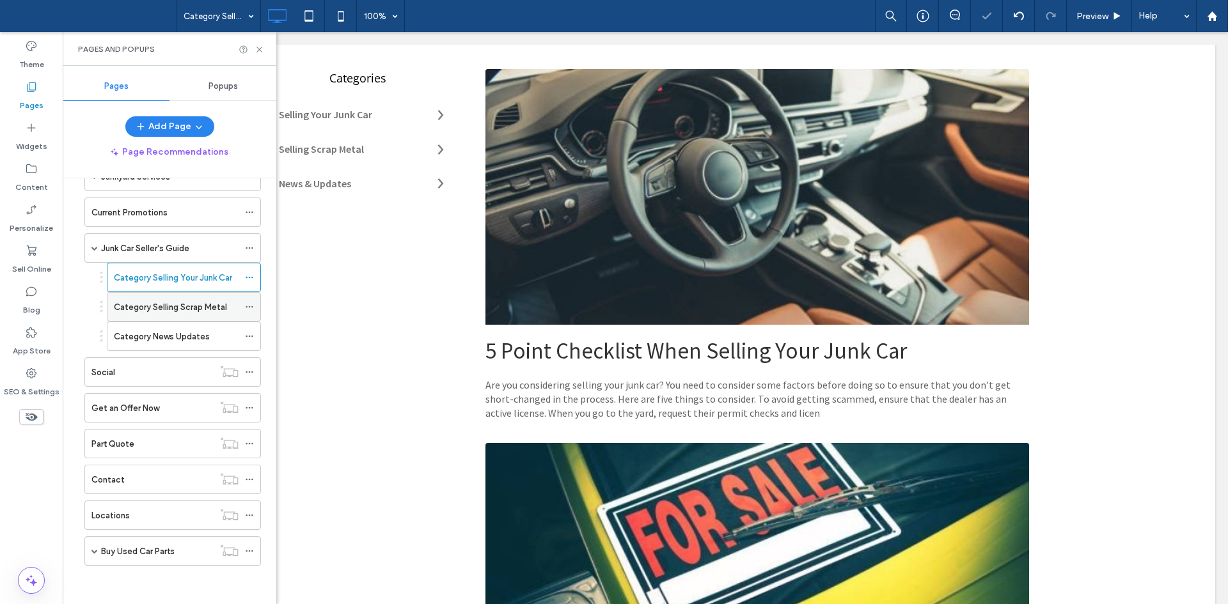
click at [168, 304] on label "Category Selling Scrap Metal" at bounding box center [170, 307] width 113 height 22
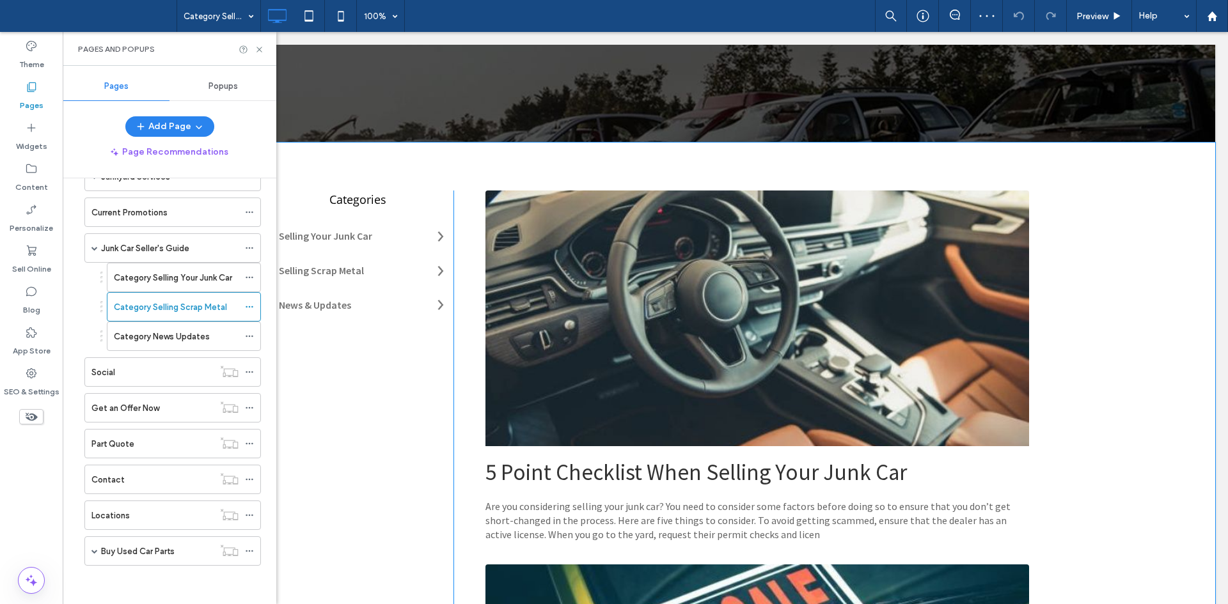
scroll to position [283, 0]
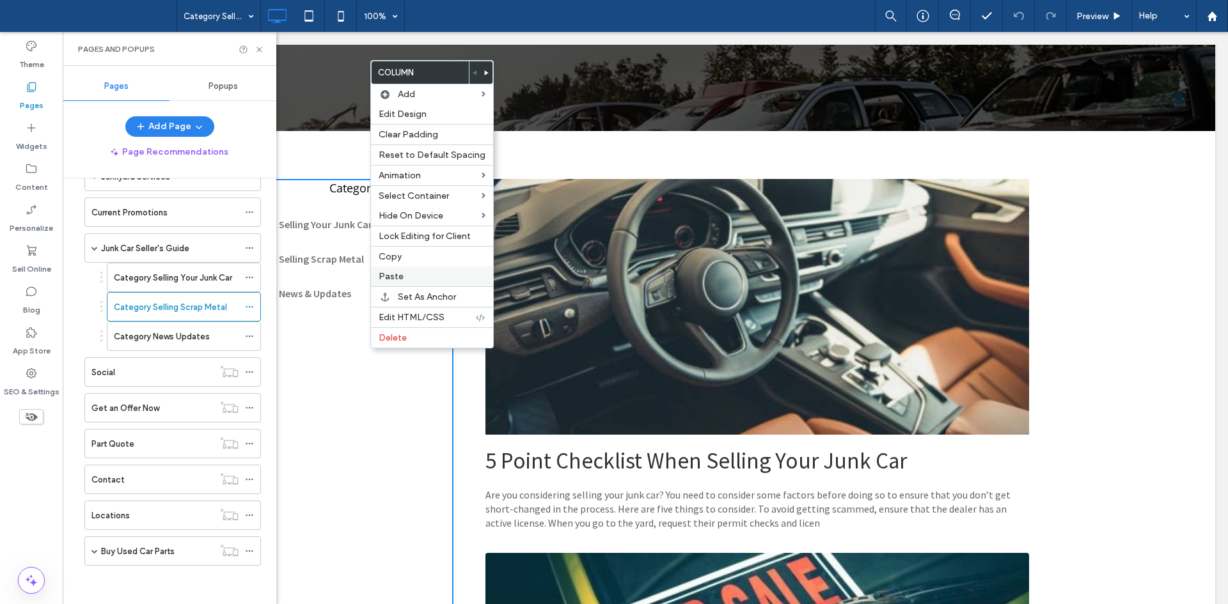
click at [395, 276] on span "Paste" at bounding box center [391, 276] width 25 height 11
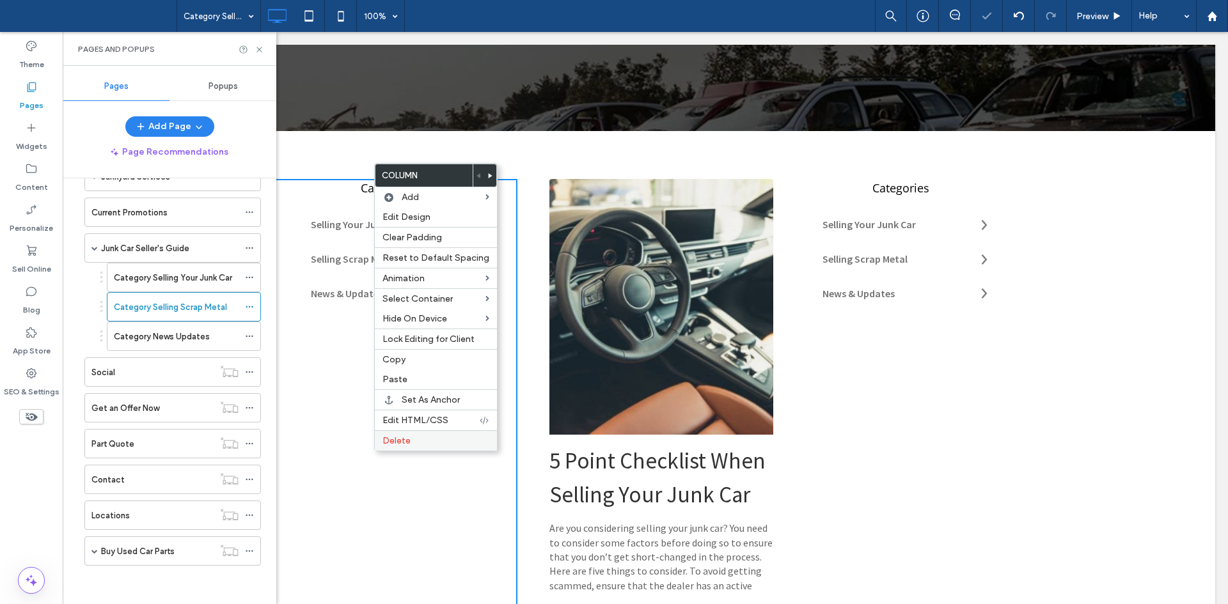
click at [397, 434] on div "Delete" at bounding box center [436, 440] width 122 height 20
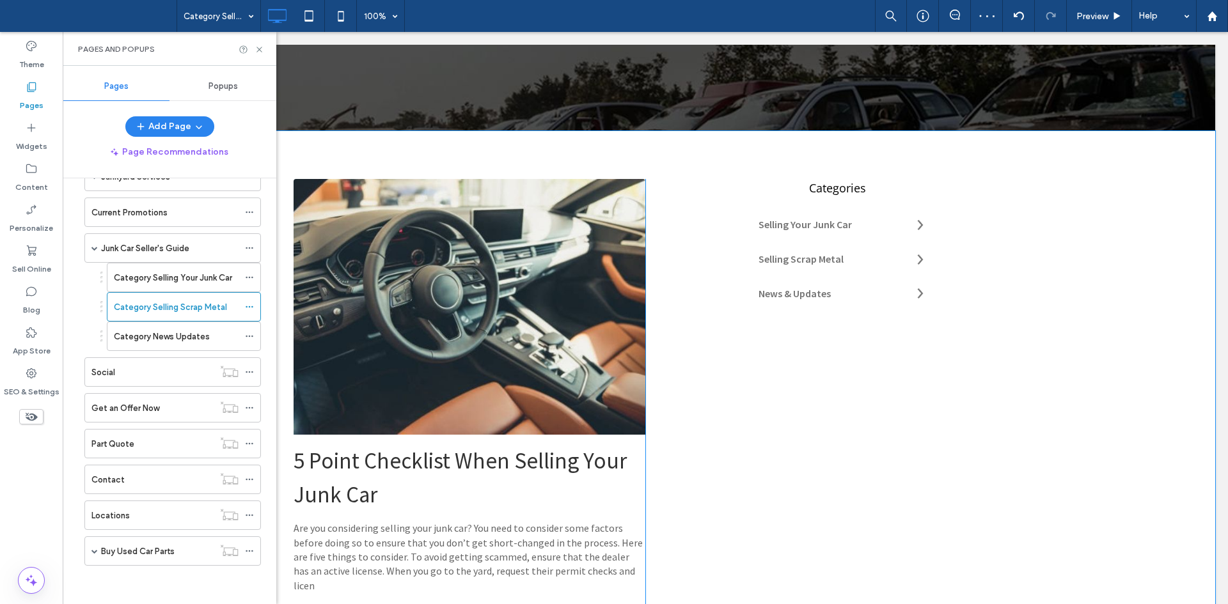
drag, startPoint x: 845, startPoint y: 437, endPoint x: 782, endPoint y: 405, distance: 70.4
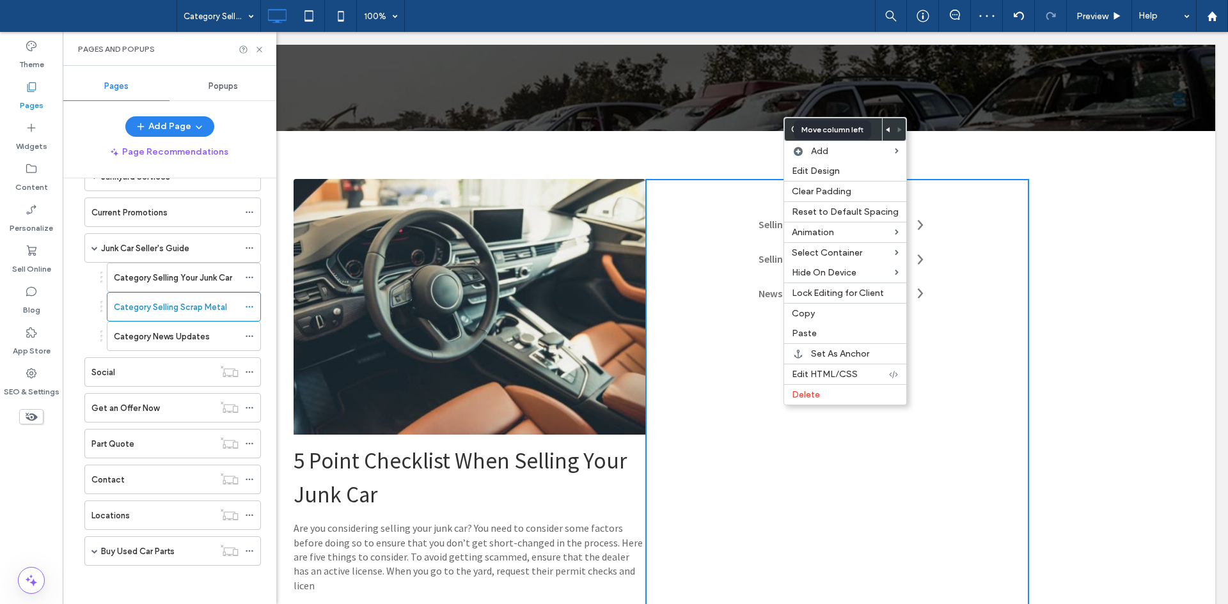
click at [886, 132] on span at bounding box center [888, 129] width 5 height 22
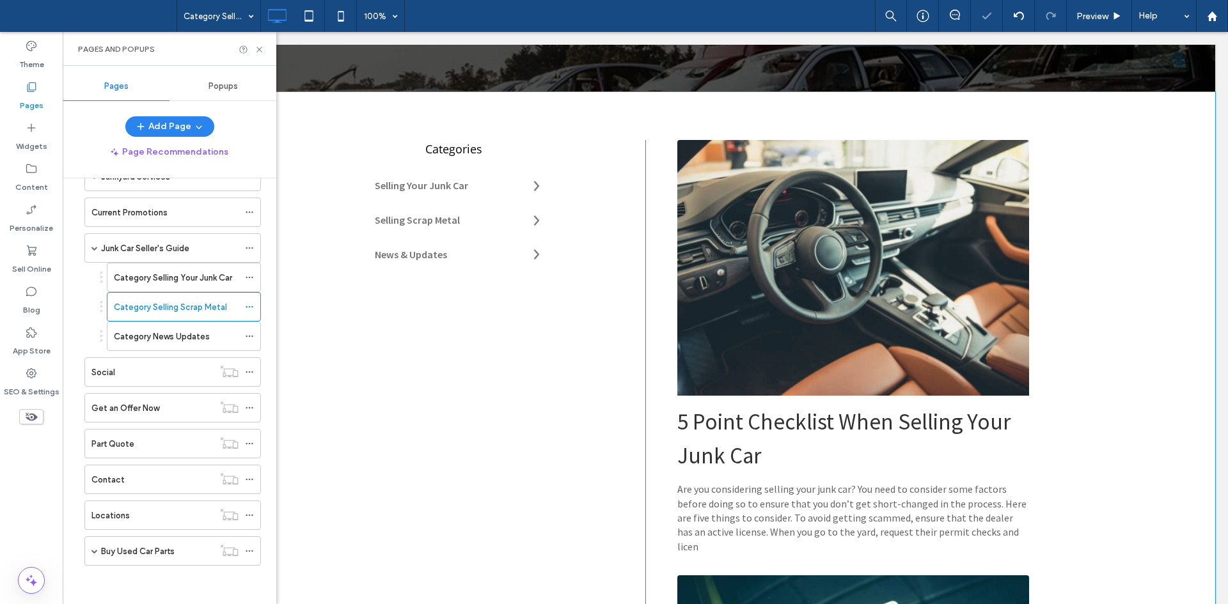
scroll to position [322, 0]
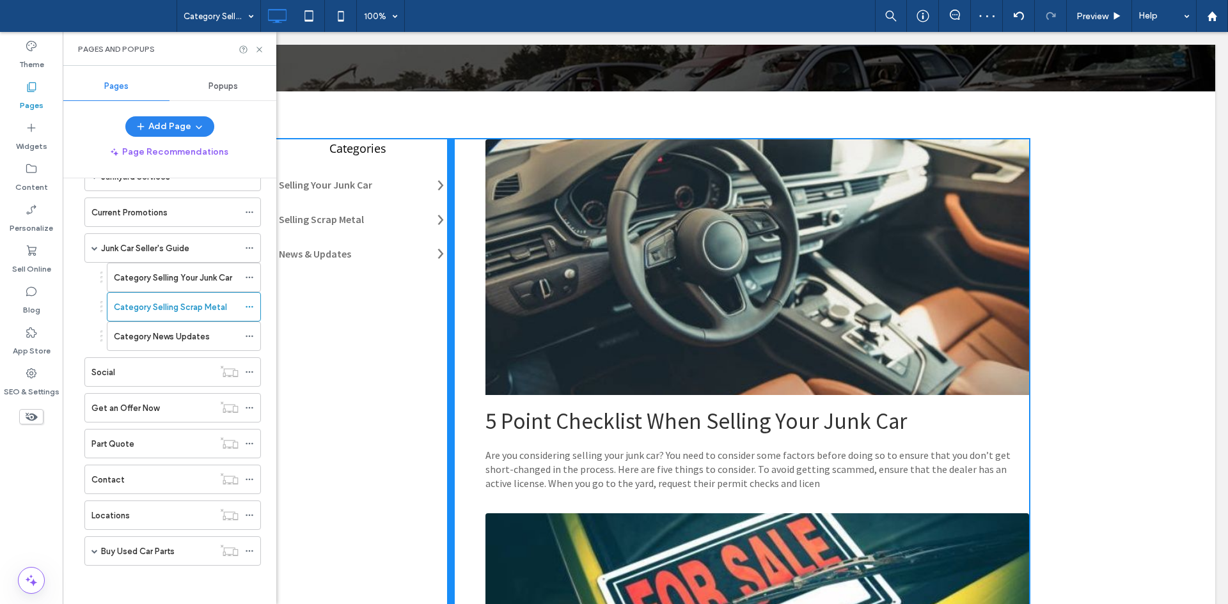
drag, startPoint x: 638, startPoint y: 342, endPoint x: 513, endPoint y: 380, distance: 130.9
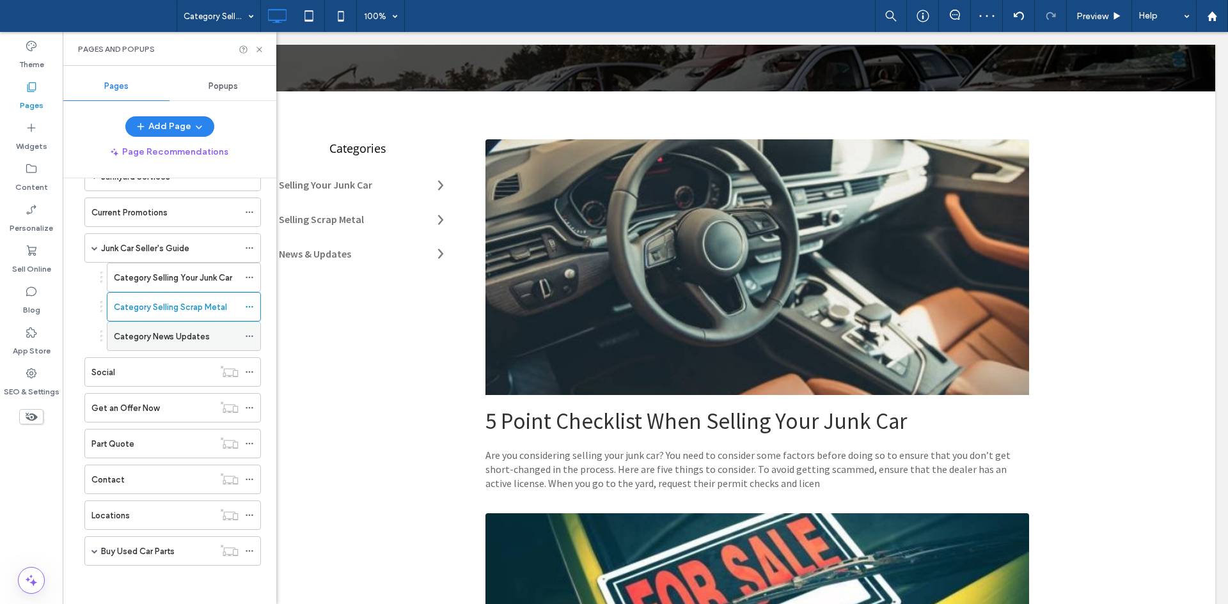
click at [155, 348] on div "Category News Updates" at bounding box center [176, 336] width 125 height 28
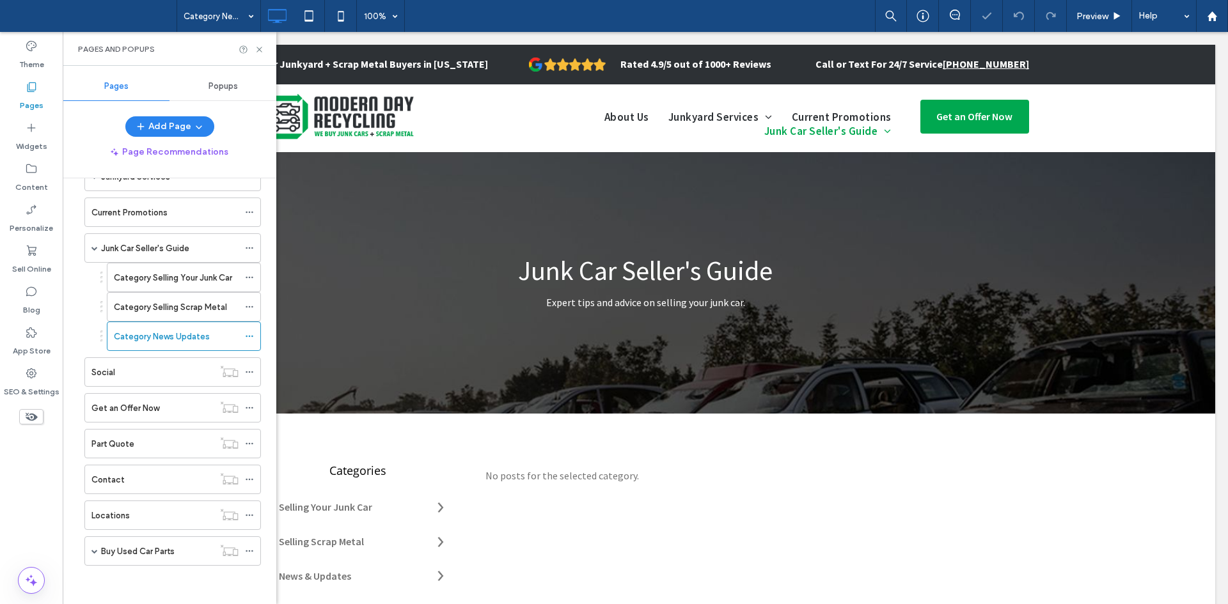
scroll to position [226, 0]
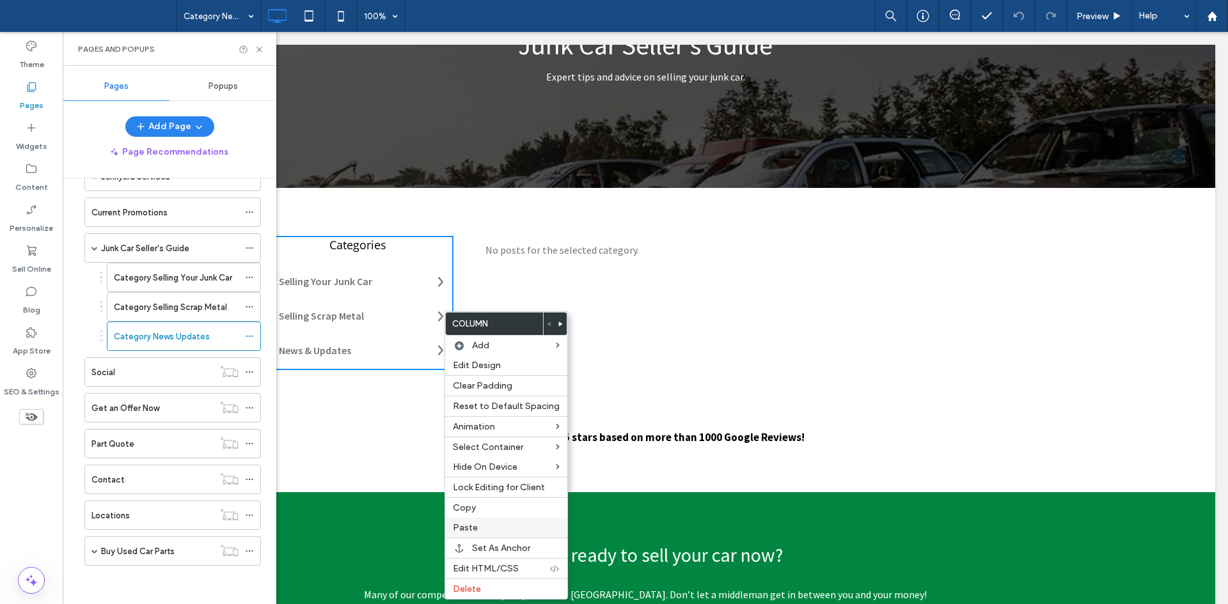
click at [506, 532] on label "Paste" at bounding box center [506, 527] width 107 height 11
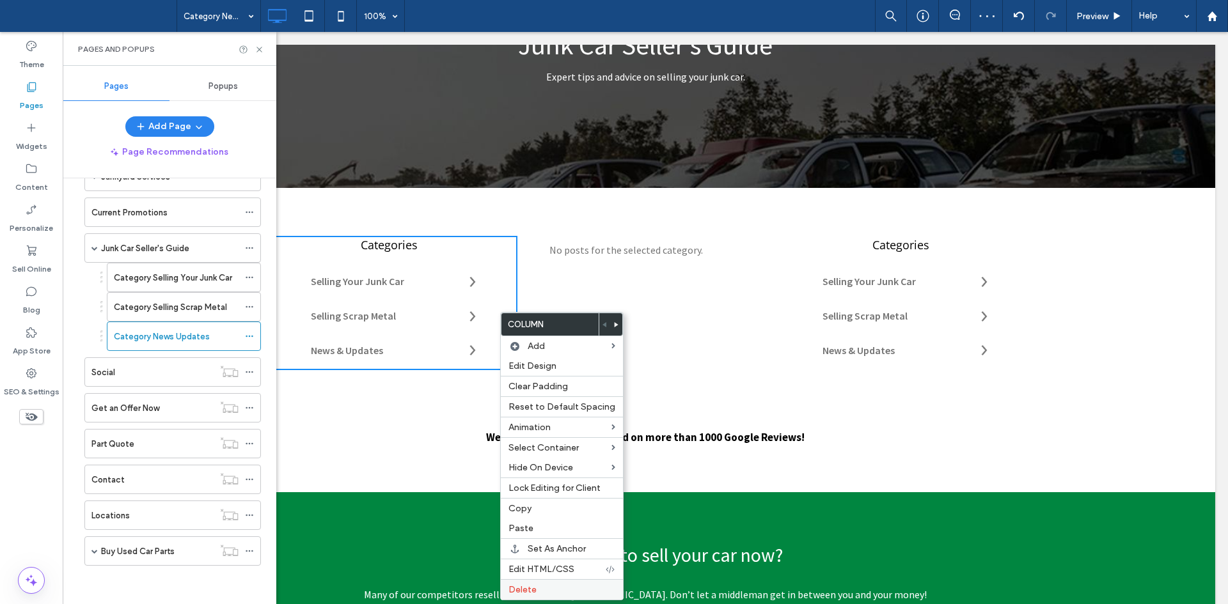
click at [543, 588] on label "Delete" at bounding box center [561, 589] width 107 height 11
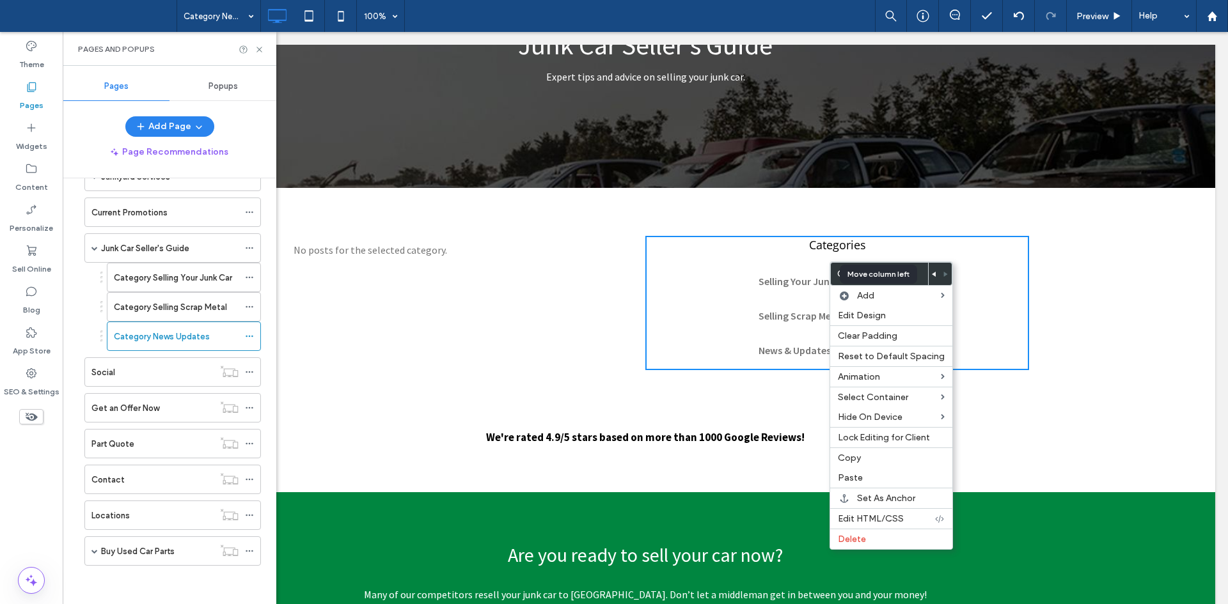
click at [932, 275] on use at bounding box center [934, 274] width 4 height 5
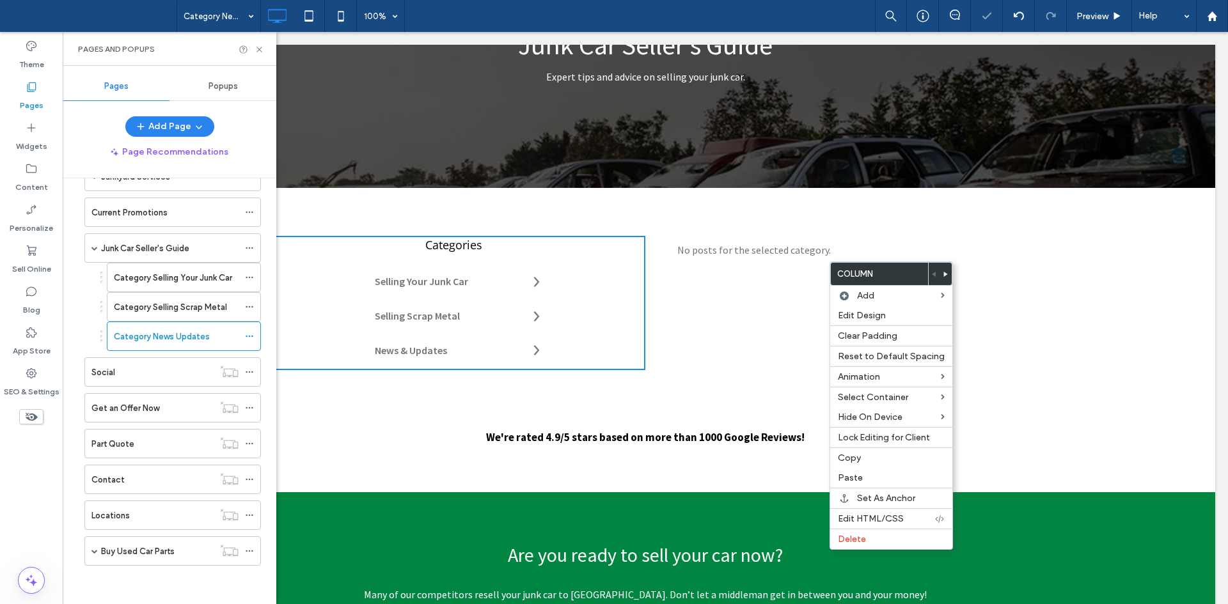
click at [750, 258] on p "No posts for the selected category." at bounding box center [853, 250] width 352 height 17
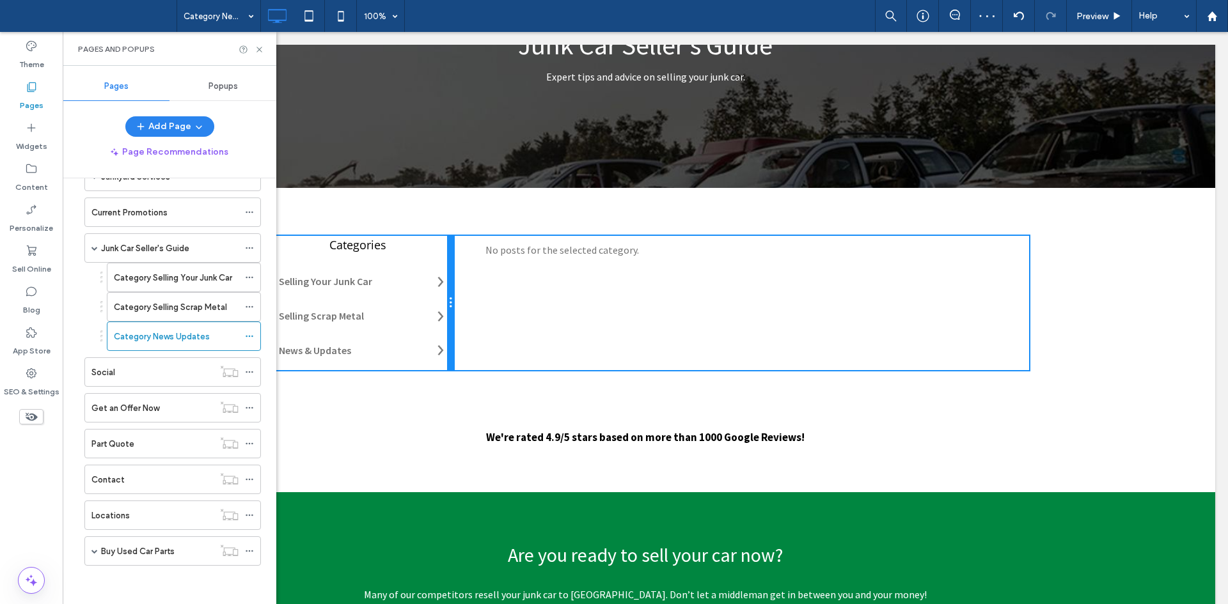
drag, startPoint x: 638, startPoint y: 302, endPoint x: 531, endPoint y: 336, distance: 112.7
click at [468, 304] on div "Categories Selling Your Junk Car Selling Scrap Metal News & Updates Click To Pa…" at bounding box center [645, 303] width 767 height 134
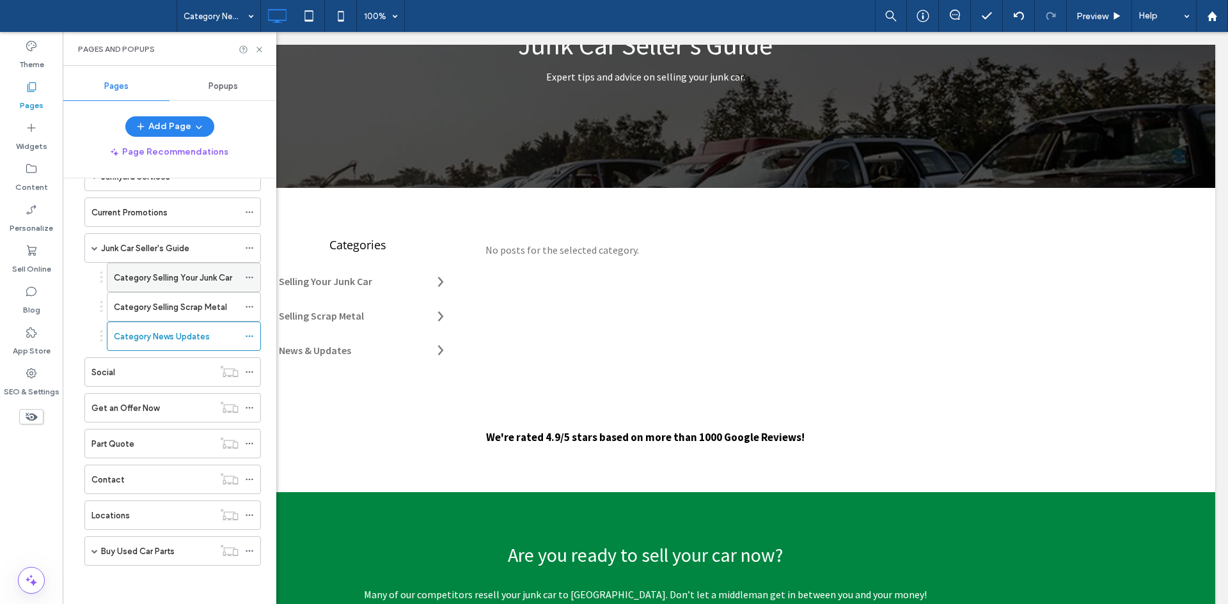
click at [247, 276] on icon at bounding box center [249, 277] width 9 height 9
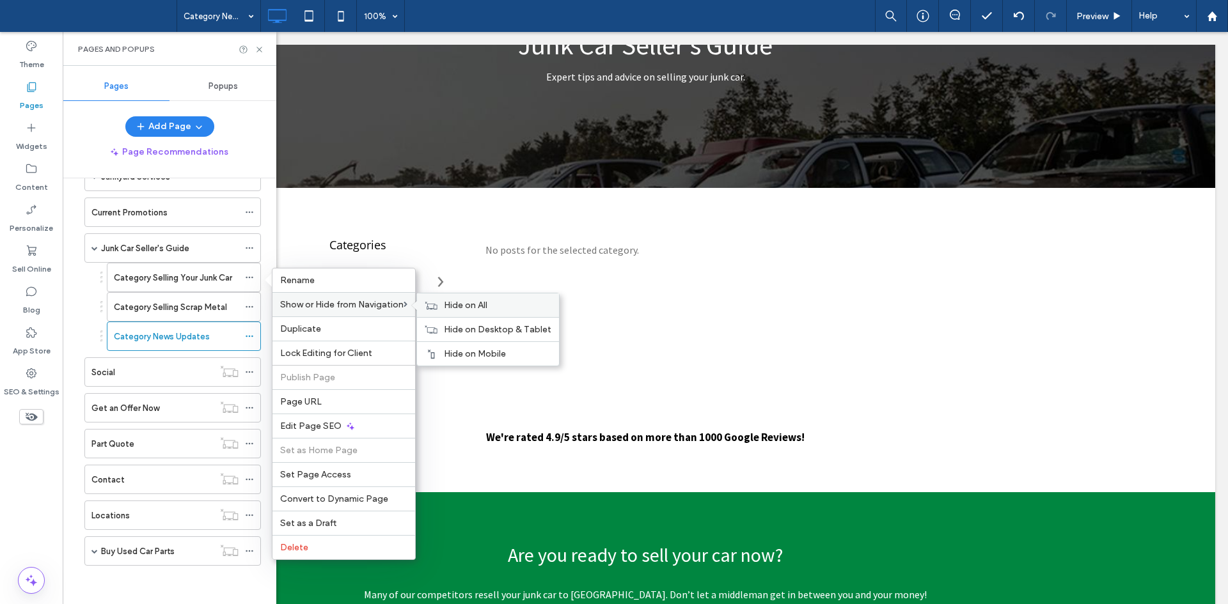
click at [477, 300] on span "Hide on All" at bounding box center [465, 305] width 43 height 11
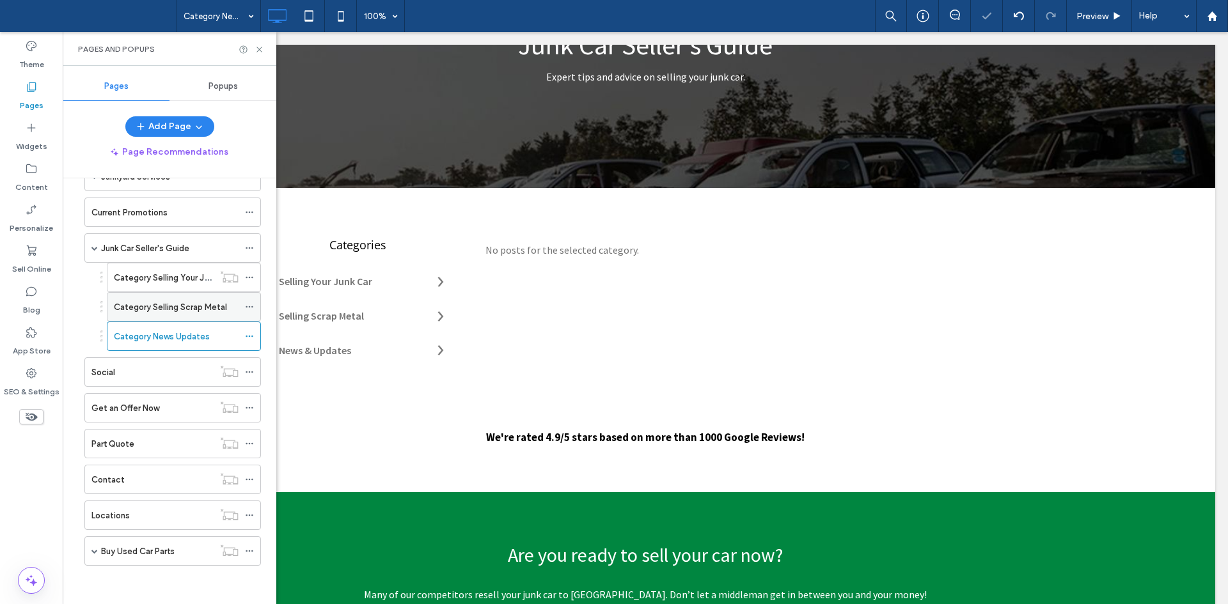
click at [247, 304] on icon at bounding box center [249, 306] width 9 height 9
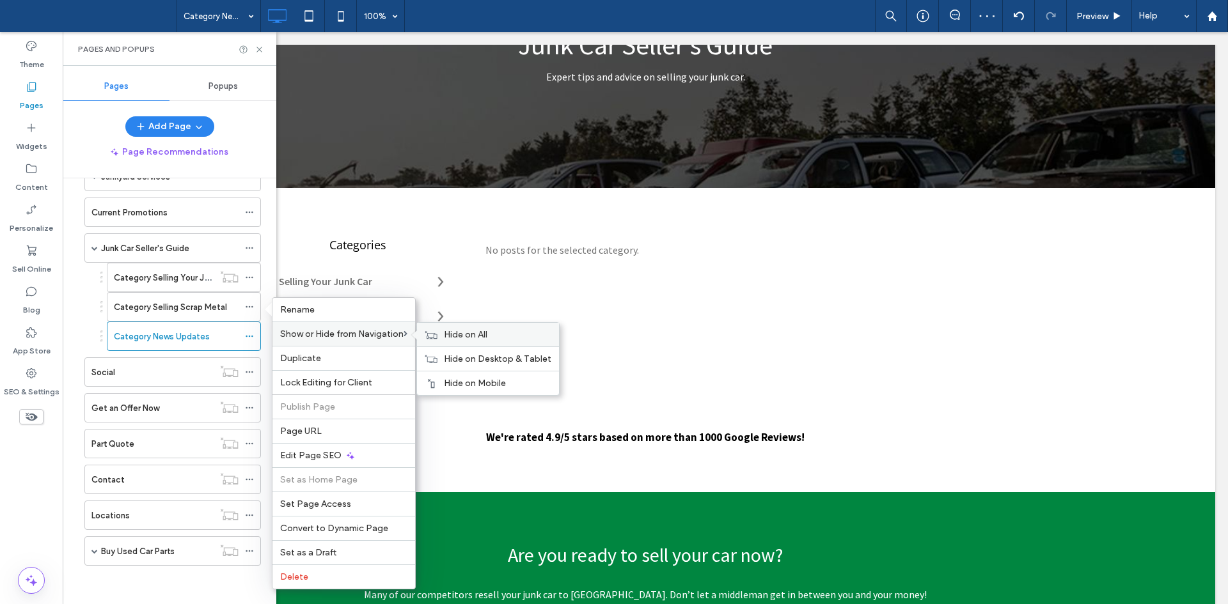
click at [451, 329] on span "Hide on All" at bounding box center [465, 334] width 43 height 11
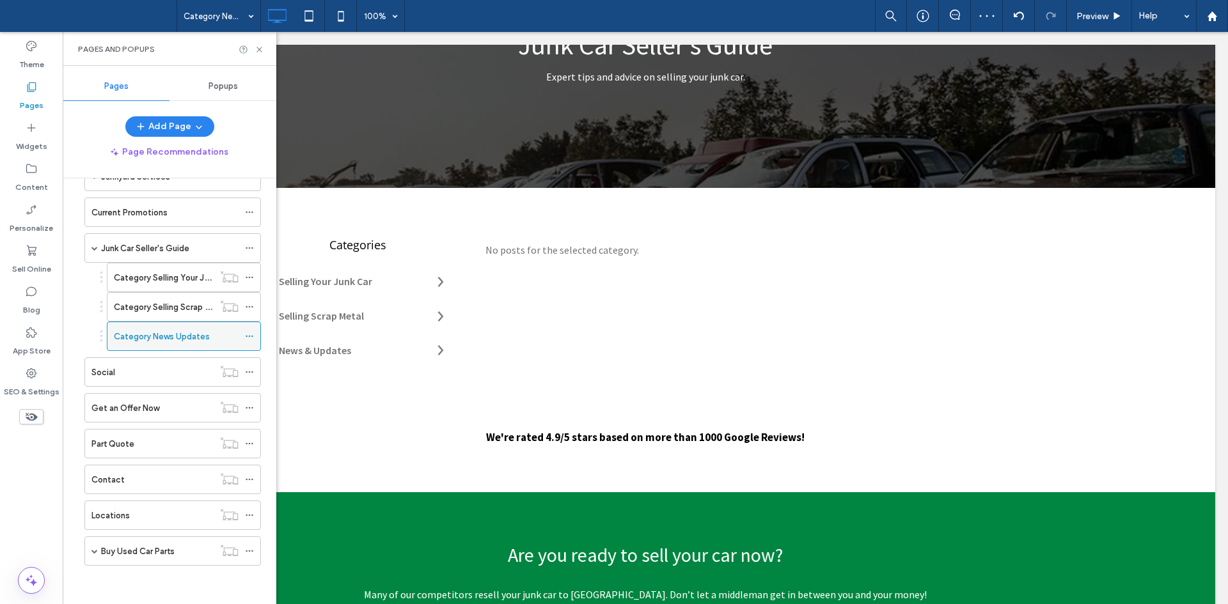
click at [251, 333] on icon at bounding box center [249, 336] width 9 height 9
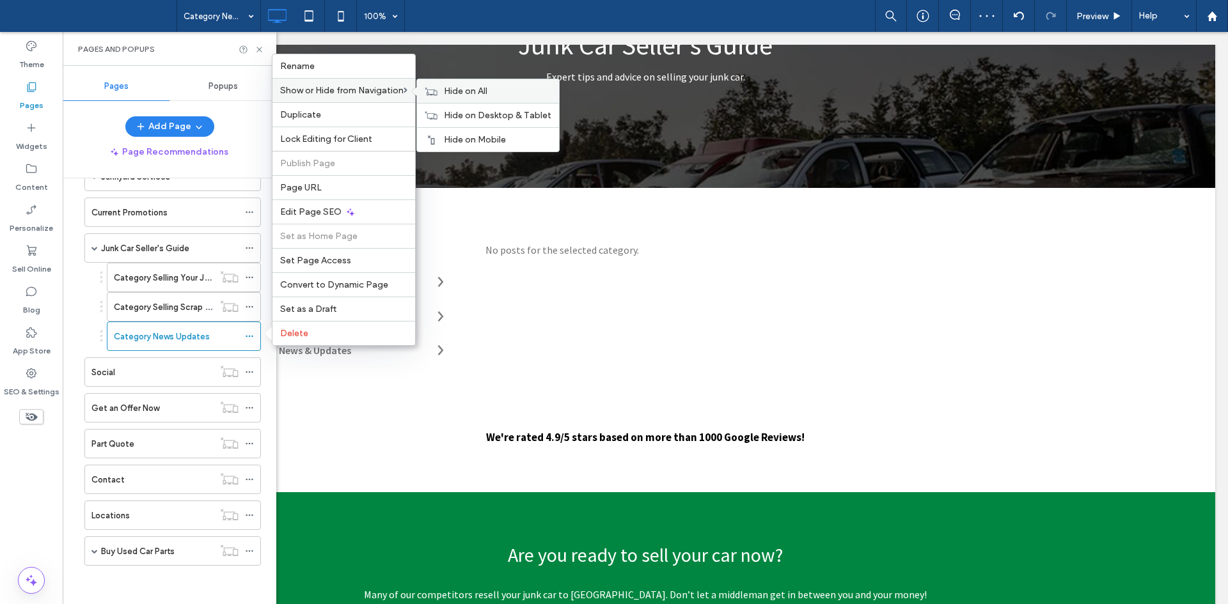
click at [442, 92] on div "Hide on All" at bounding box center [488, 91] width 142 height 24
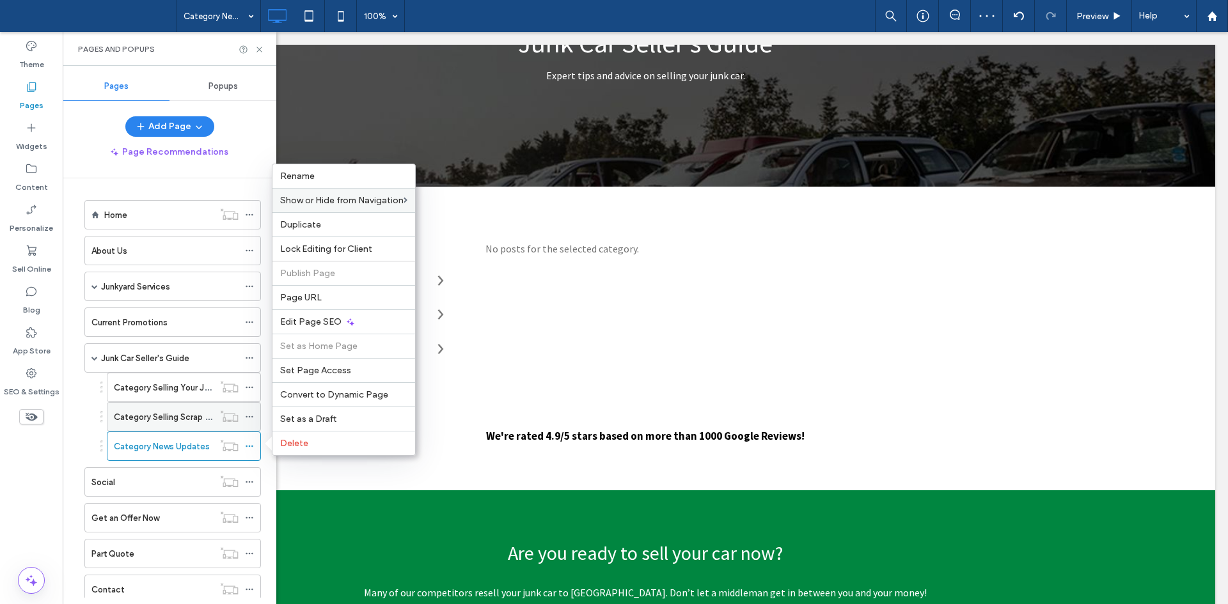
scroll to position [224, 0]
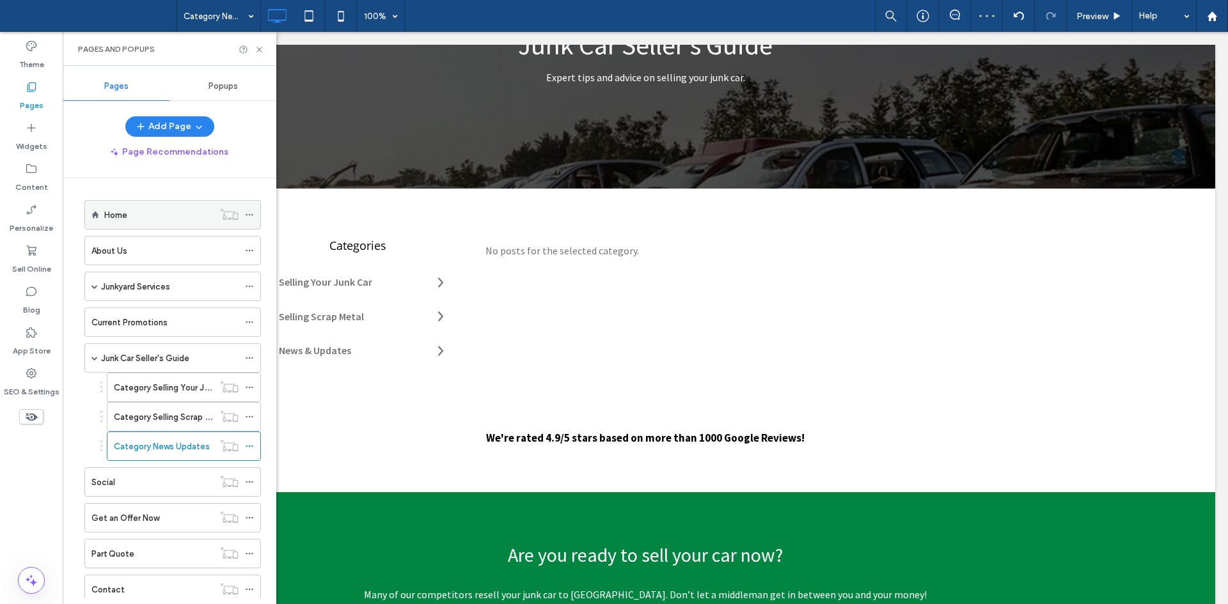
click at [143, 208] on div "Home" at bounding box center [158, 214] width 109 height 13
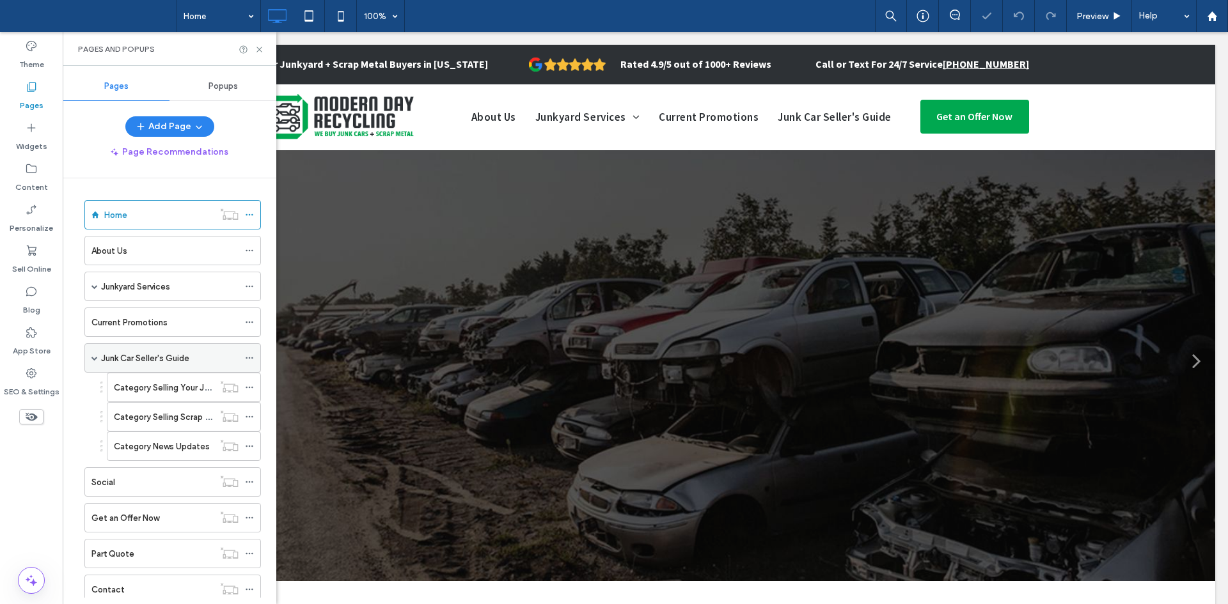
click at [93, 359] on span at bounding box center [94, 358] width 6 height 6
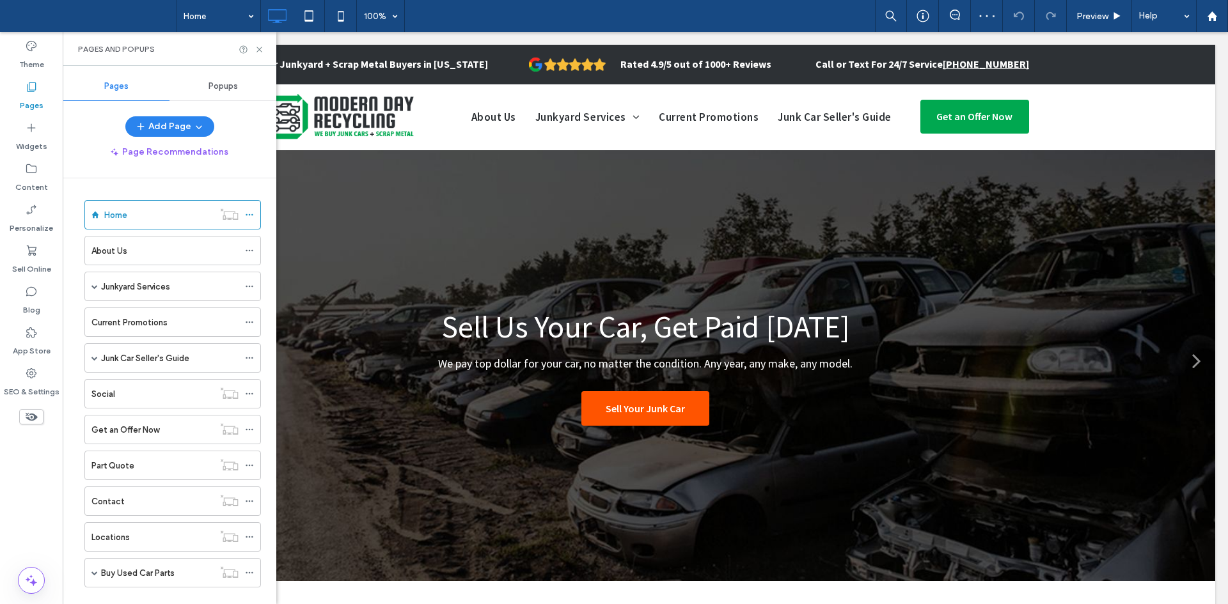
click at [15, 97] on div "Pages" at bounding box center [31, 95] width 63 height 41
click at [146, 207] on div "Home" at bounding box center [158, 215] width 109 height 28
click at [19, 301] on div "Blog" at bounding box center [31, 300] width 63 height 41
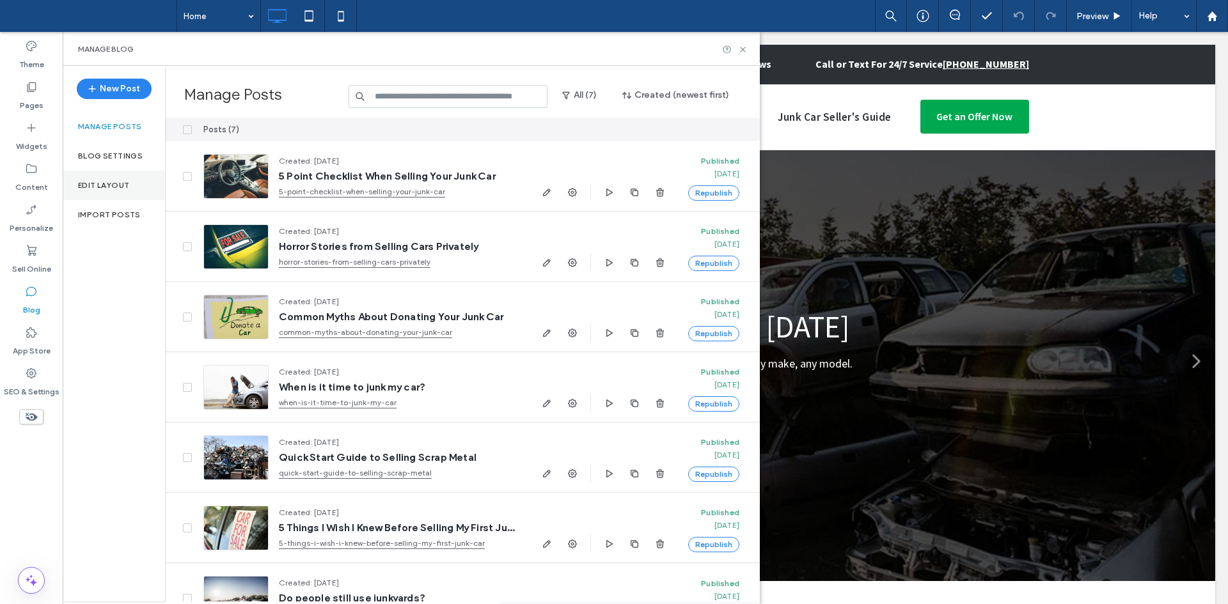
click at [105, 181] on label "Edit Layout" at bounding box center [103, 185] width 51 height 9
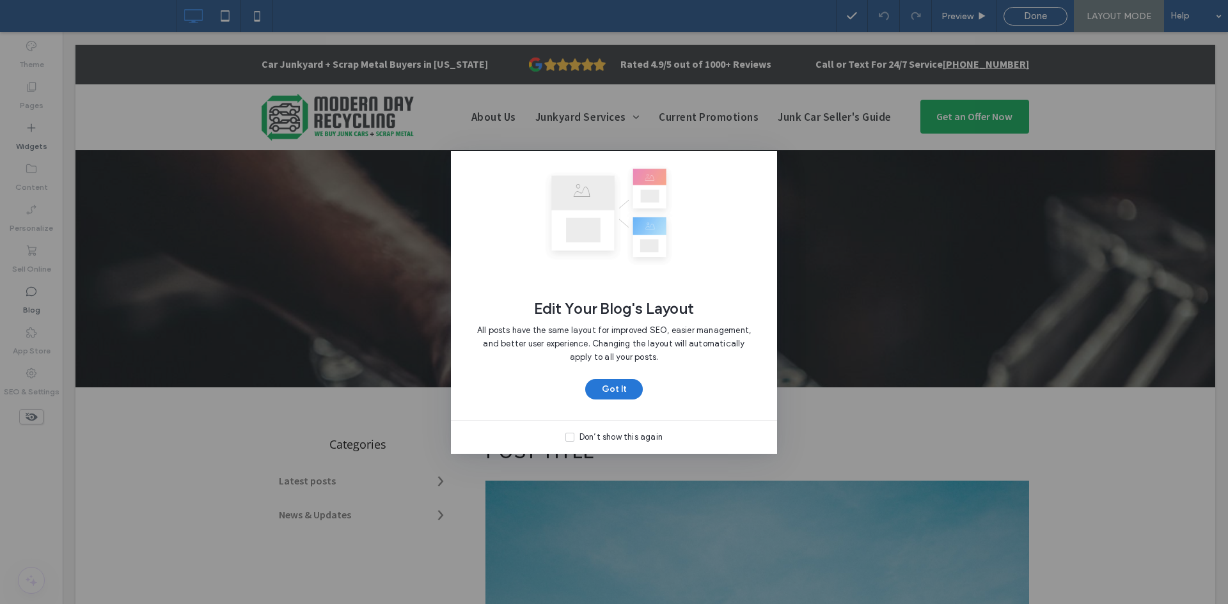
click at [619, 393] on button "Got It" at bounding box center [614, 389] width 58 height 20
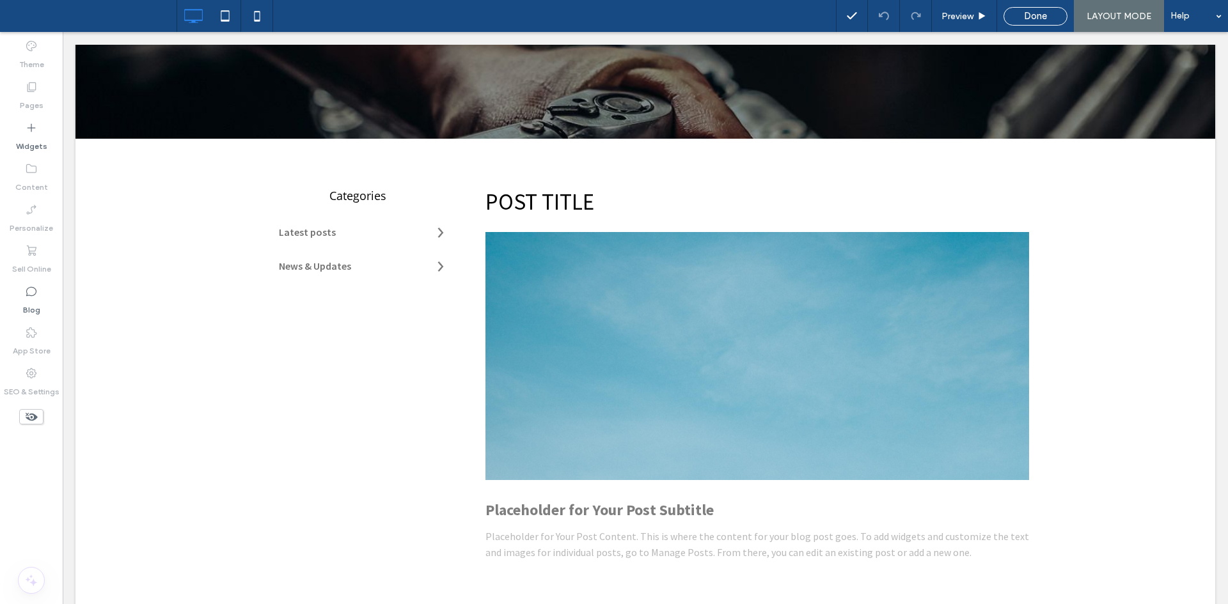
scroll to position [253, 0]
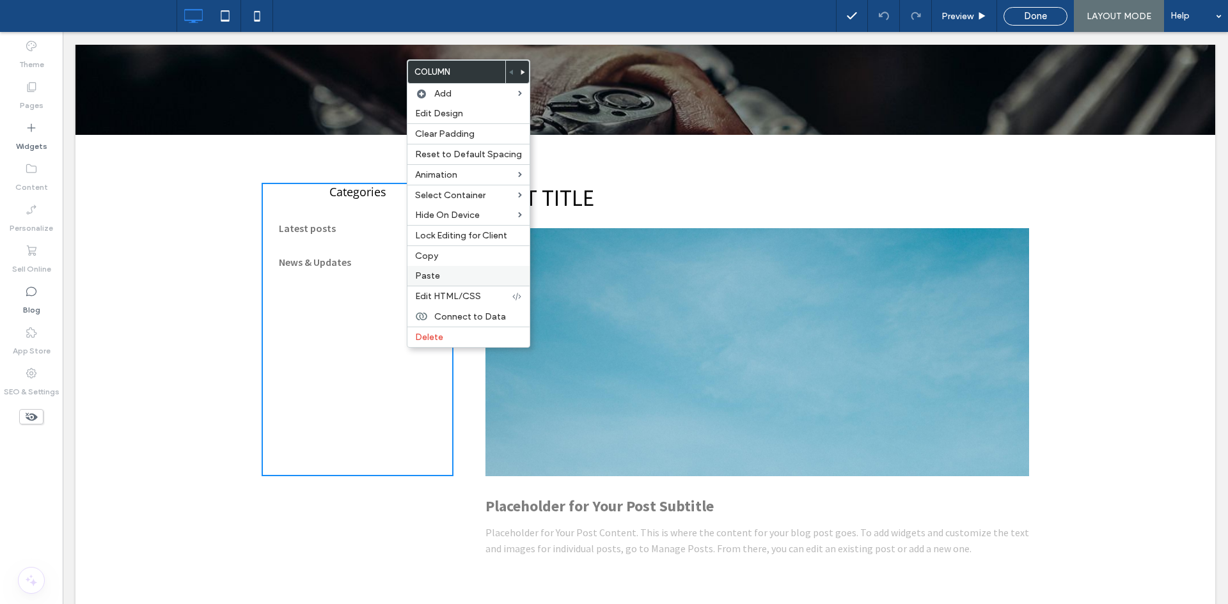
click at [422, 274] on span "Paste" at bounding box center [427, 276] width 25 height 11
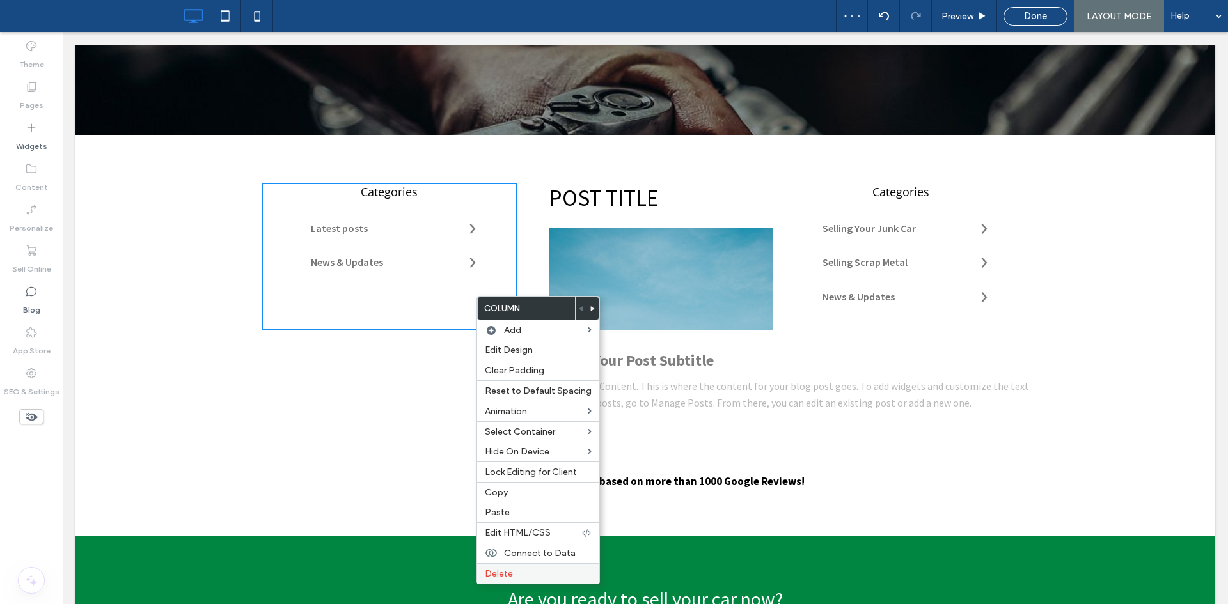
click at [541, 571] on label "Delete" at bounding box center [538, 574] width 107 height 11
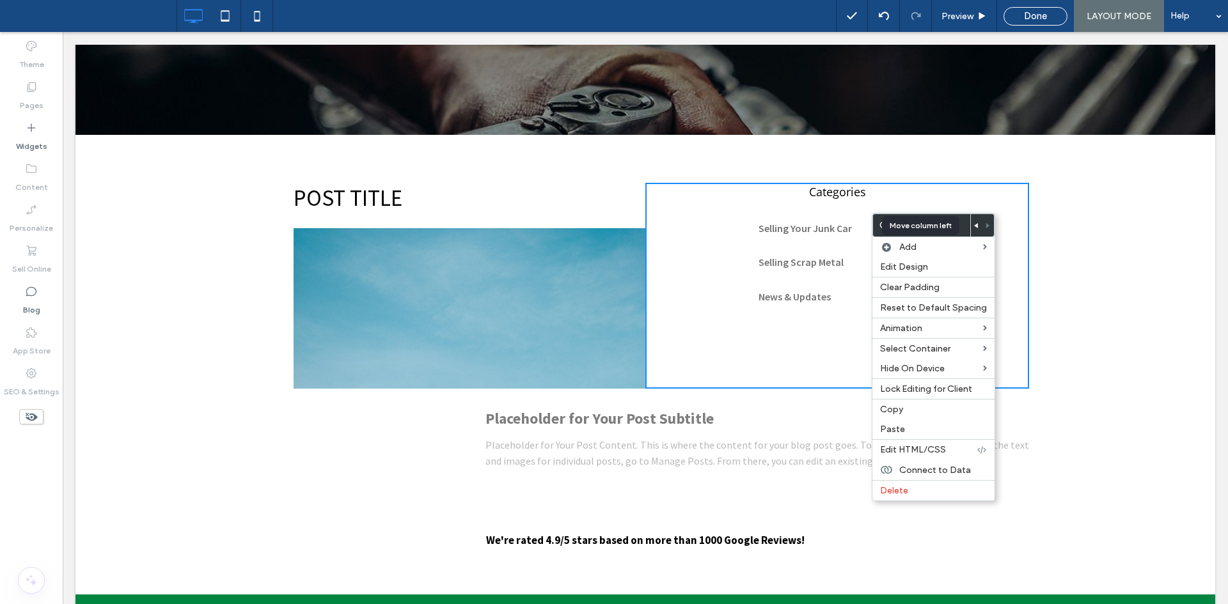
click at [974, 227] on icon at bounding box center [976, 225] width 5 height 5
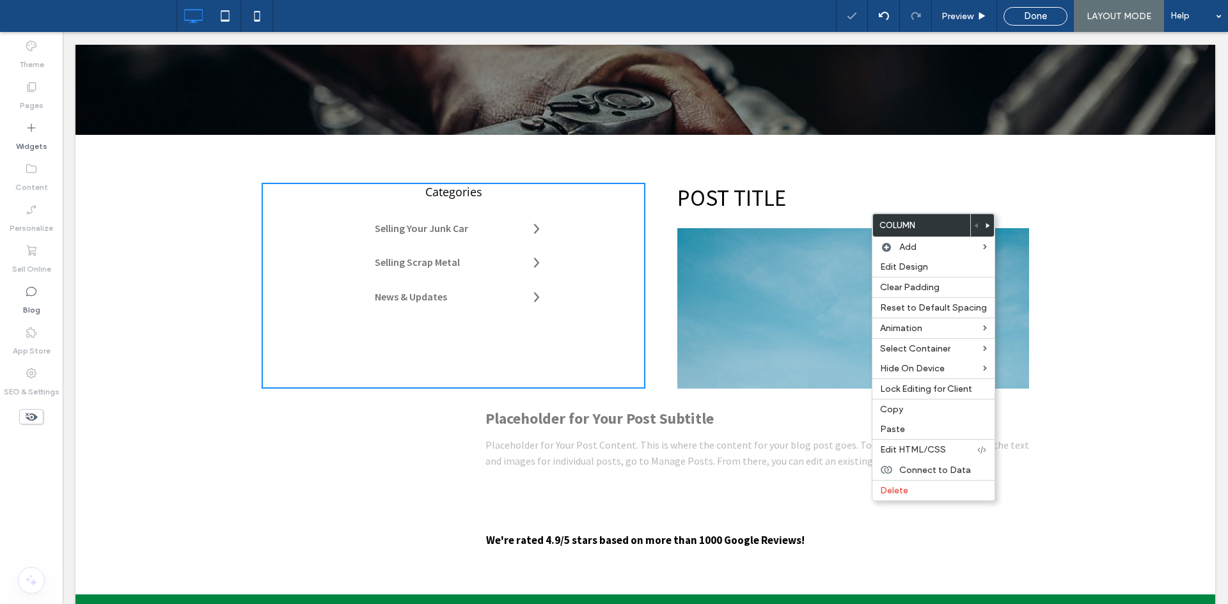
click at [596, 292] on div "Categories Selling Your Junk Car Selling Scrap Metal News & Updates Click To Pa…" at bounding box center [454, 286] width 384 height 206
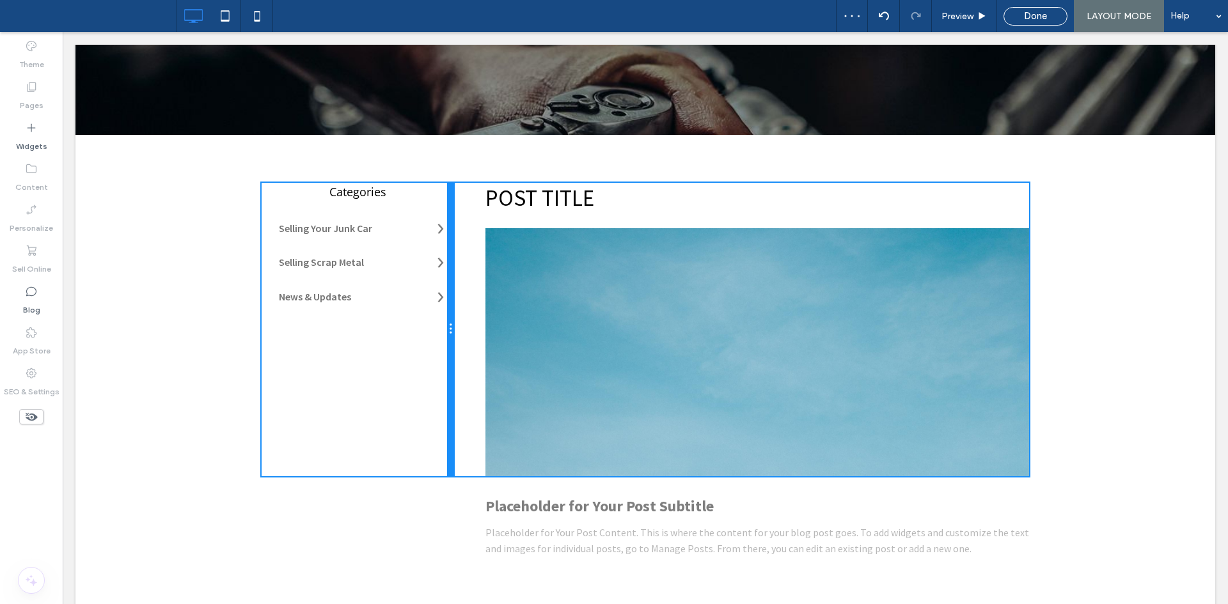
drag, startPoint x: 636, startPoint y: 307, endPoint x: 457, endPoint y: 311, distance: 179.1
click at [457, 311] on div "Categories Selling Your Junk Car Selling Scrap Metal News & Updates Click To Pa…" at bounding box center [645, 330] width 767 height 294
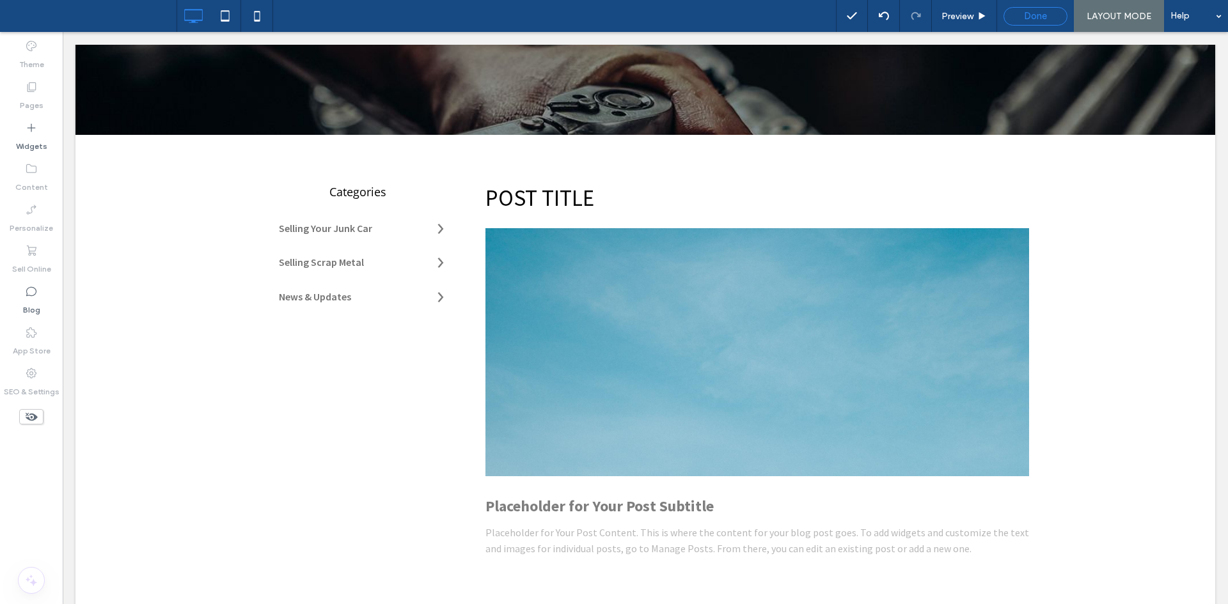
click at [1023, 10] on div "Done" at bounding box center [1035, 16] width 64 height 19
click at [1033, 16] on span "Done" at bounding box center [1035, 16] width 23 height 12
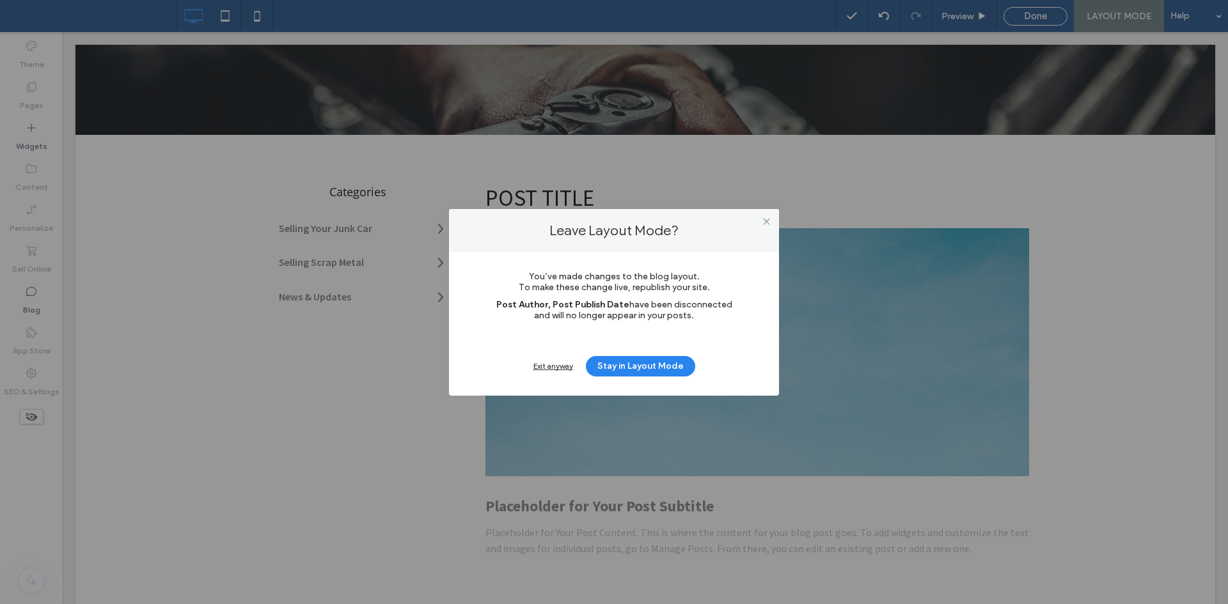
click at [558, 365] on div "Exit anyway" at bounding box center [553, 366] width 40 height 10
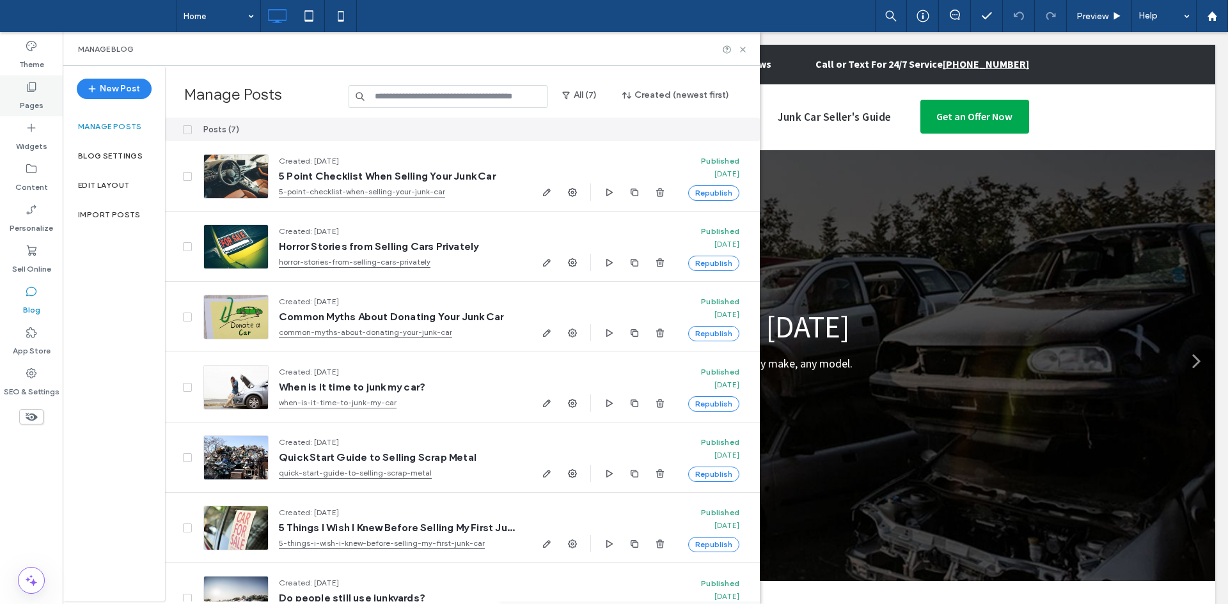
click at [29, 110] on label "Pages" at bounding box center [32, 102] width 24 height 18
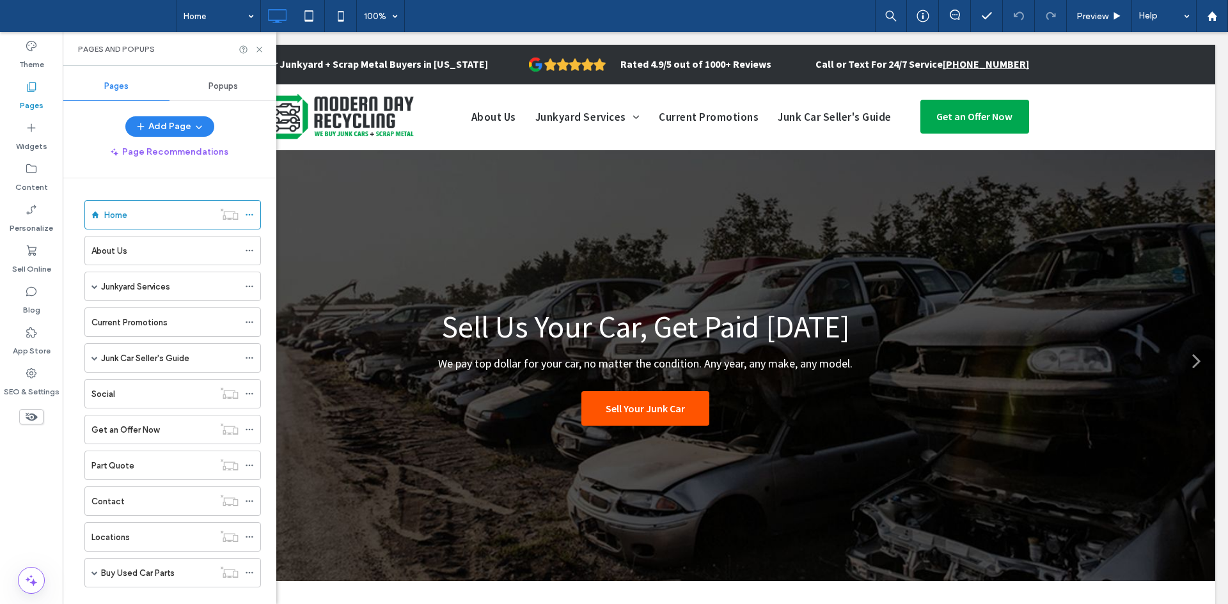
click at [116, 212] on label "Home" at bounding box center [115, 215] width 23 height 22
click at [178, 249] on div "About Us" at bounding box center [164, 250] width 147 height 13
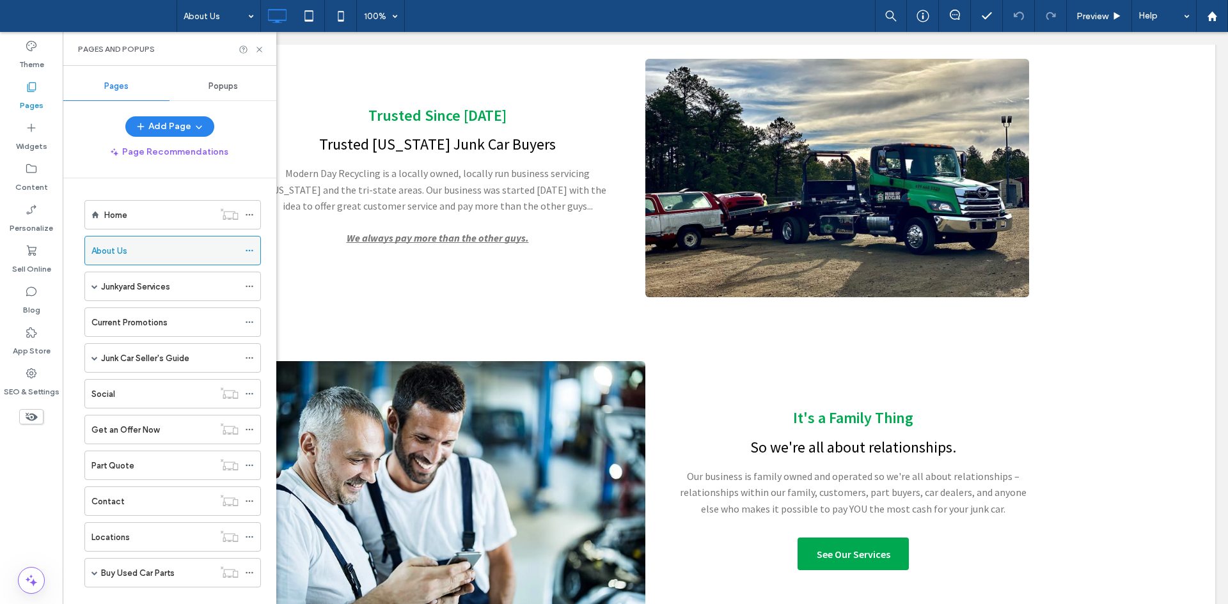
scroll to position [237, 0]
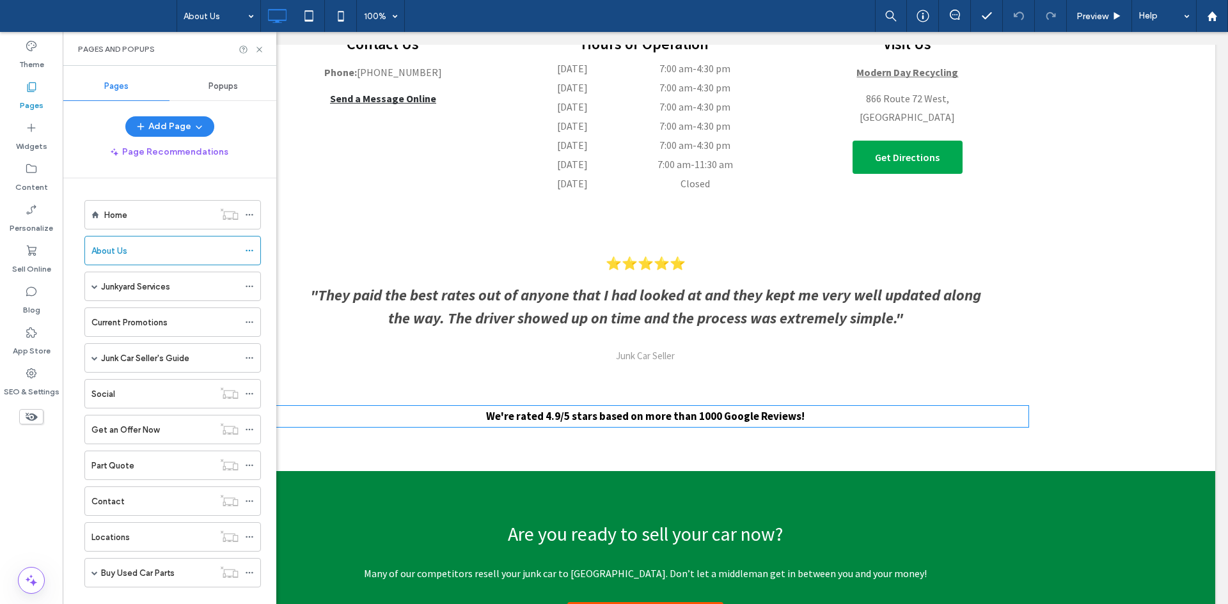
scroll to position [2511, 0]
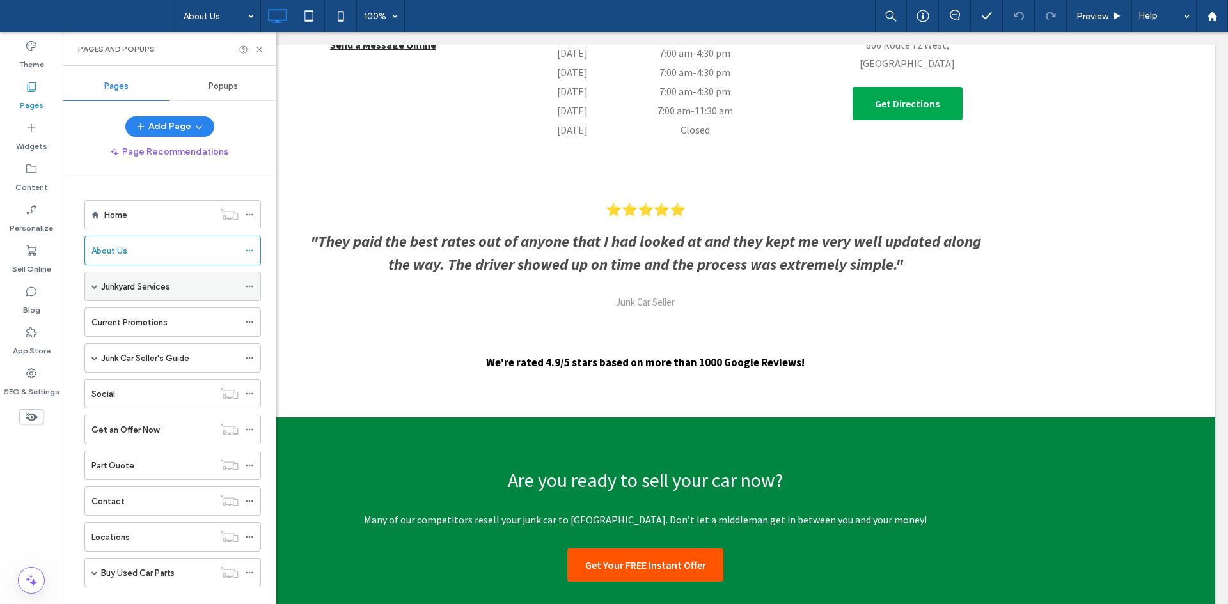
click at [148, 296] on div "Junkyard Services" at bounding box center [169, 286] width 137 height 28
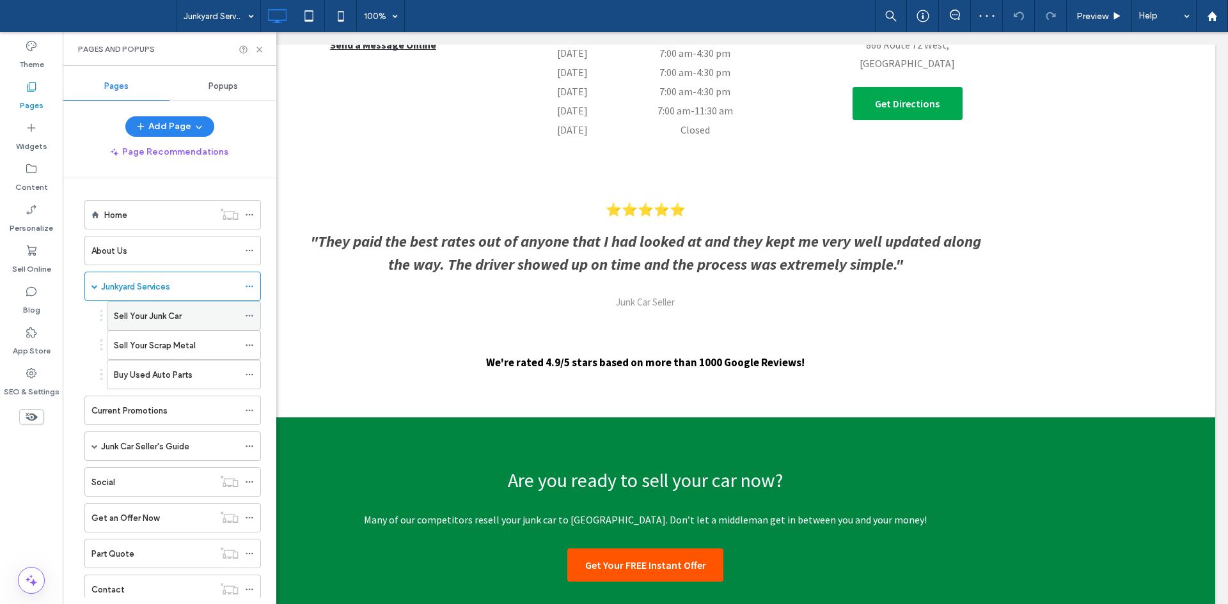
click at [147, 304] on div "Sell Your Junk Car" at bounding box center [176, 316] width 125 height 28
click at [154, 332] on div "Sell Your Scrap Metal" at bounding box center [176, 345] width 125 height 28
click at [177, 403] on div "Current Promotions" at bounding box center [164, 410] width 147 height 28
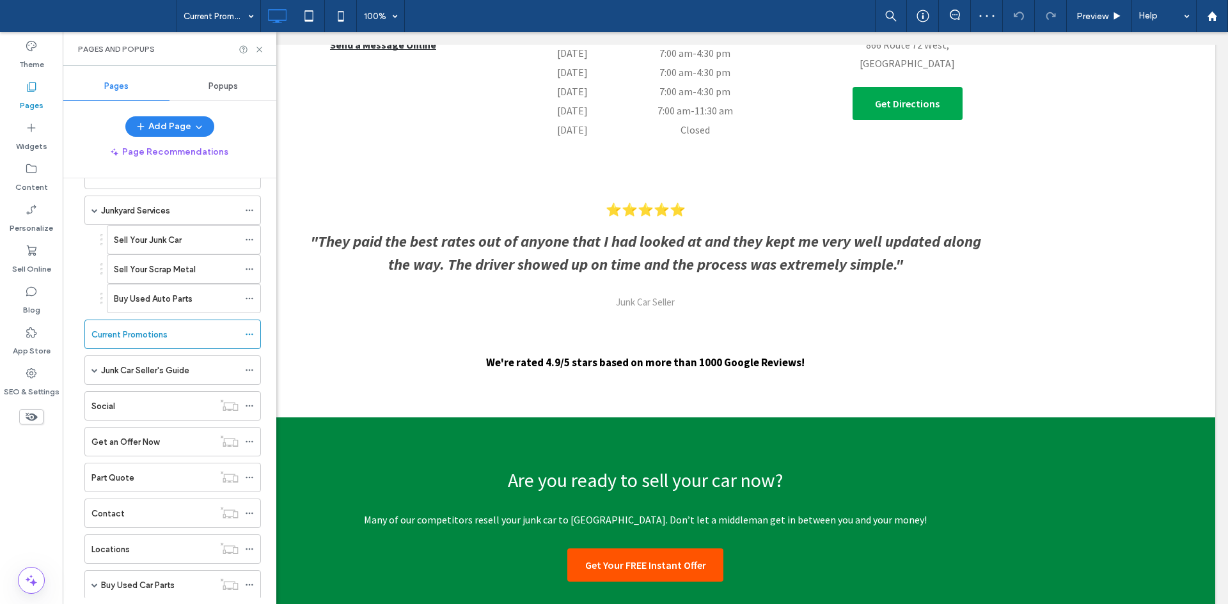
scroll to position [79, 0]
click at [139, 365] on label "Junk Car Seller's Guide" at bounding box center [145, 368] width 88 height 22
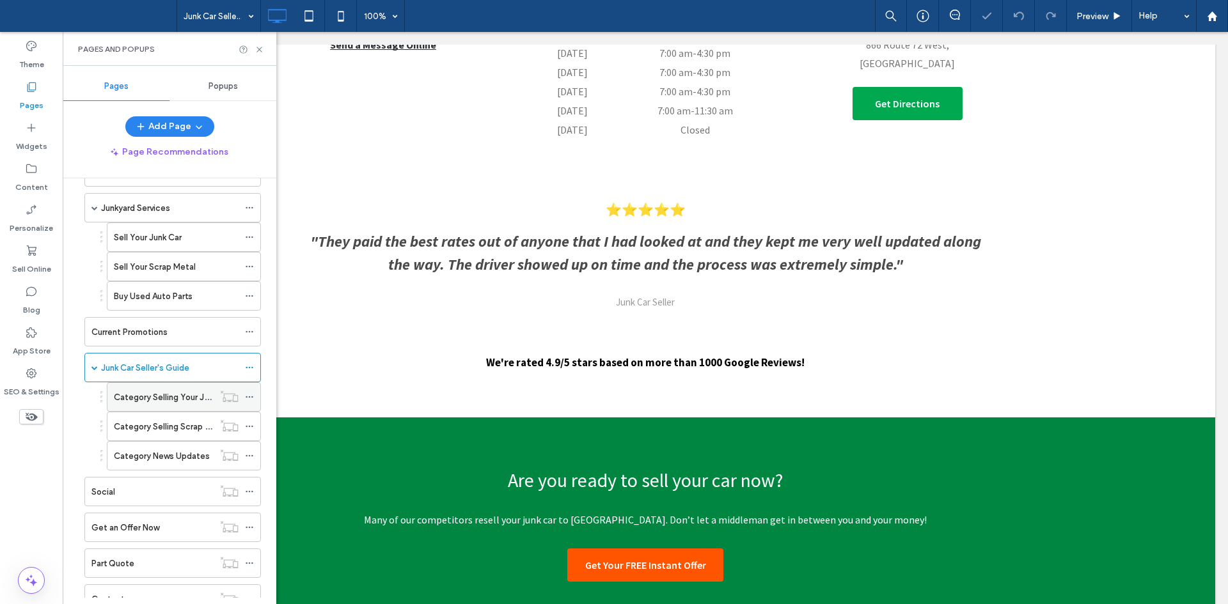
click at [157, 407] on div "Category Selling Your Junk Car" at bounding box center [164, 397] width 100 height 28
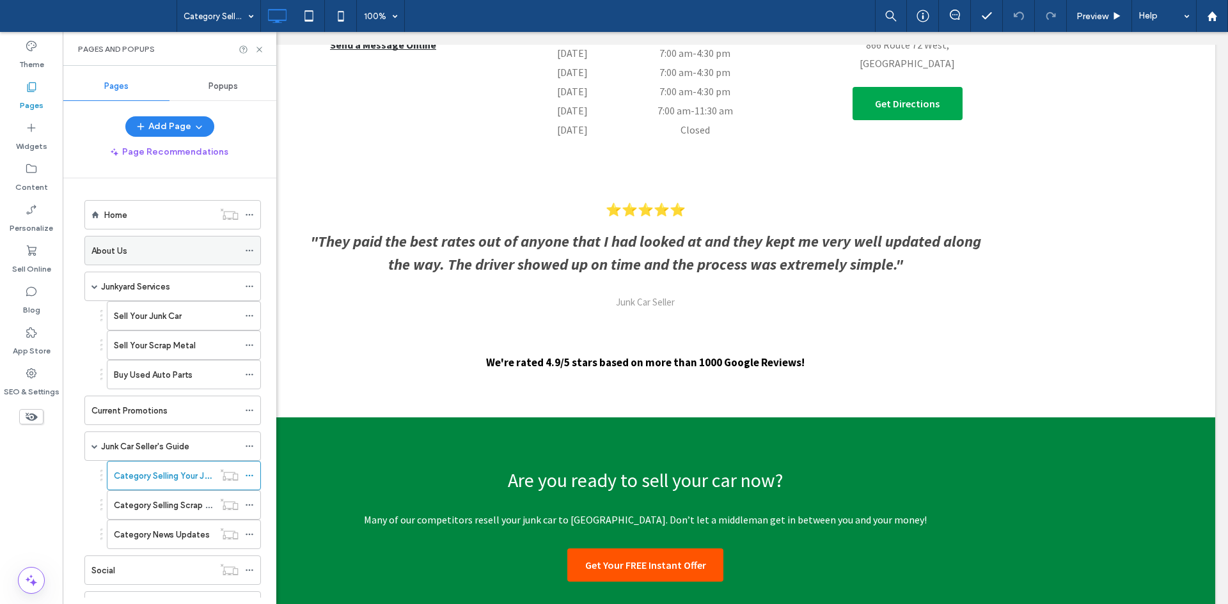
click at [222, 263] on div "About Us" at bounding box center [164, 251] width 147 height 28
click at [249, 214] on icon at bounding box center [249, 214] width 9 height 9
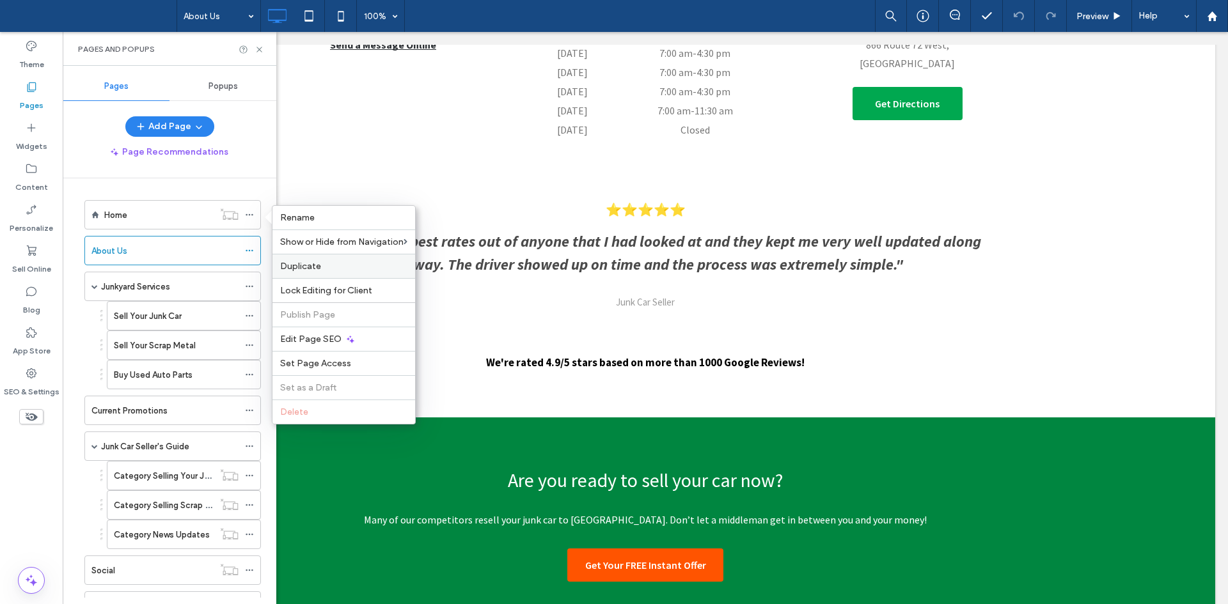
click at [332, 269] on label "Duplicate" at bounding box center [343, 266] width 127 height 11
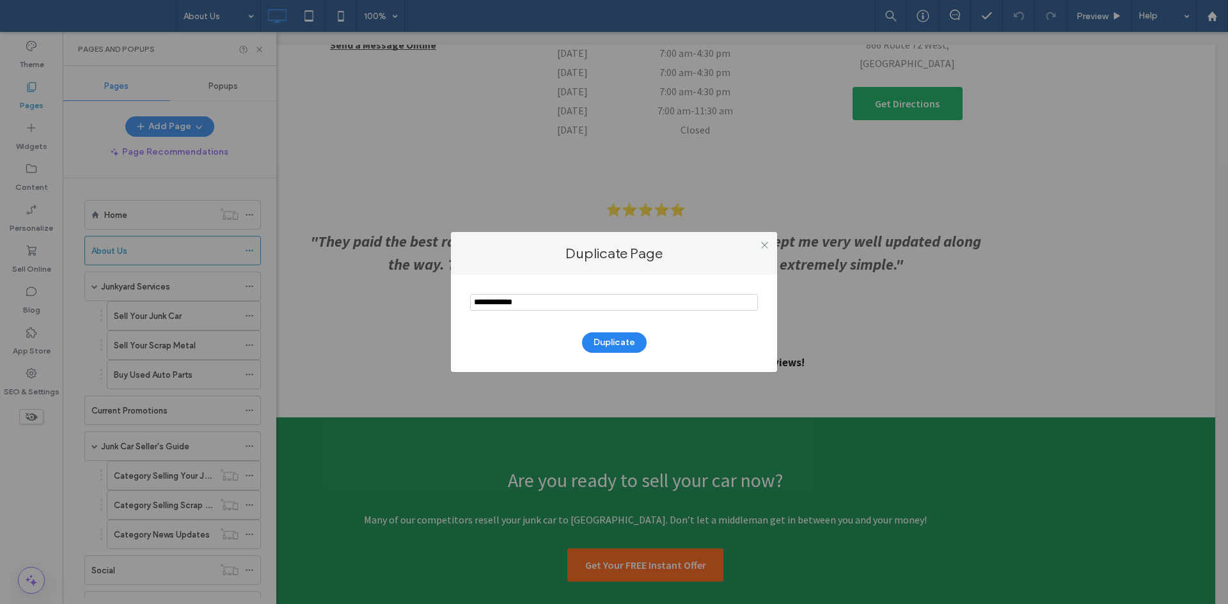
paste input "**********"
type input "**********"
click at [609, 336] on button "Duplicate" at bounding box center [614, 343] width 65 height 20
